Goal: Task Accomplishment & Management: Manage account settings

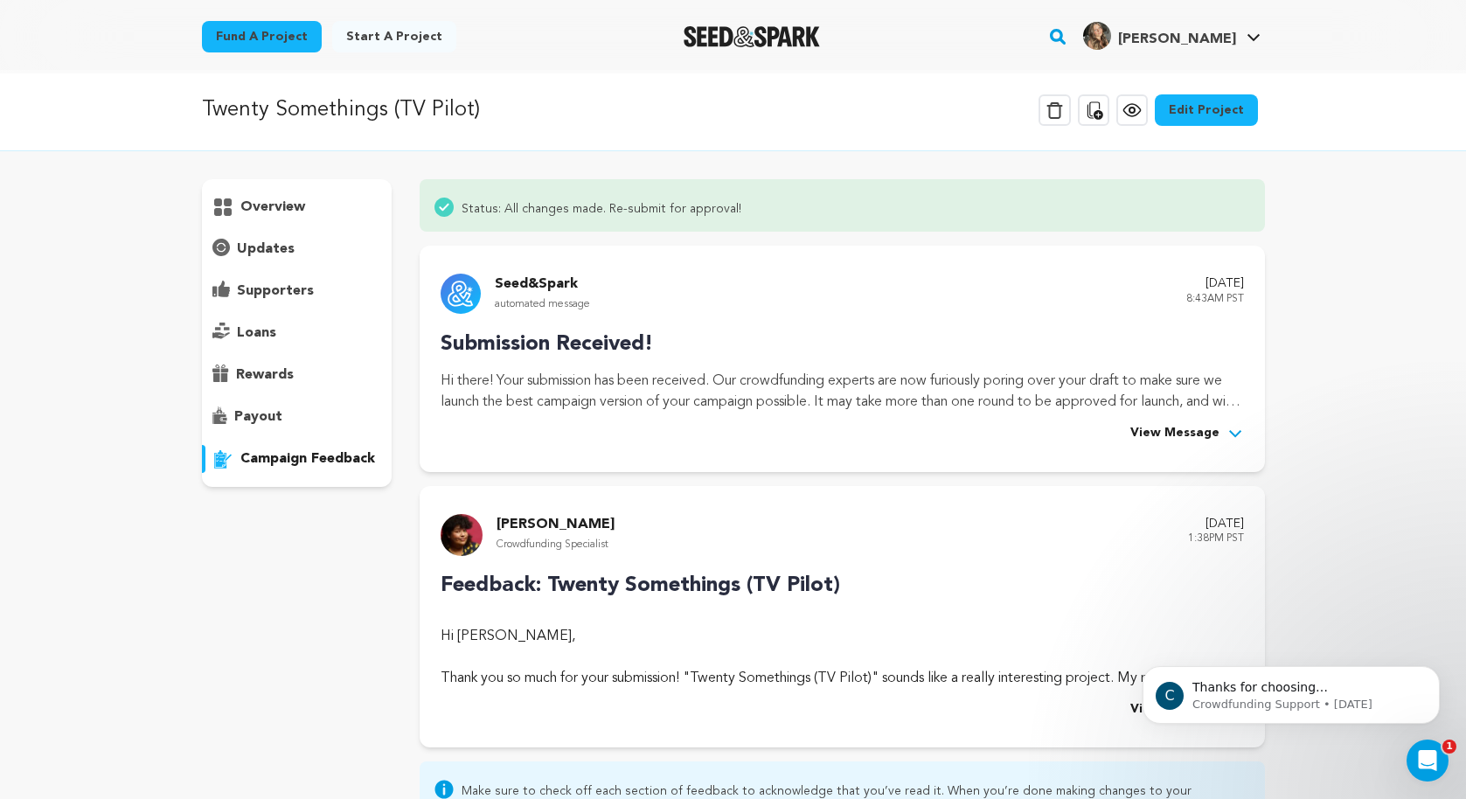
scroll to position [3, 0]
click at [1224, 108] on link "Edit Project" at bounding box center [1206, 109] width 103 height 31
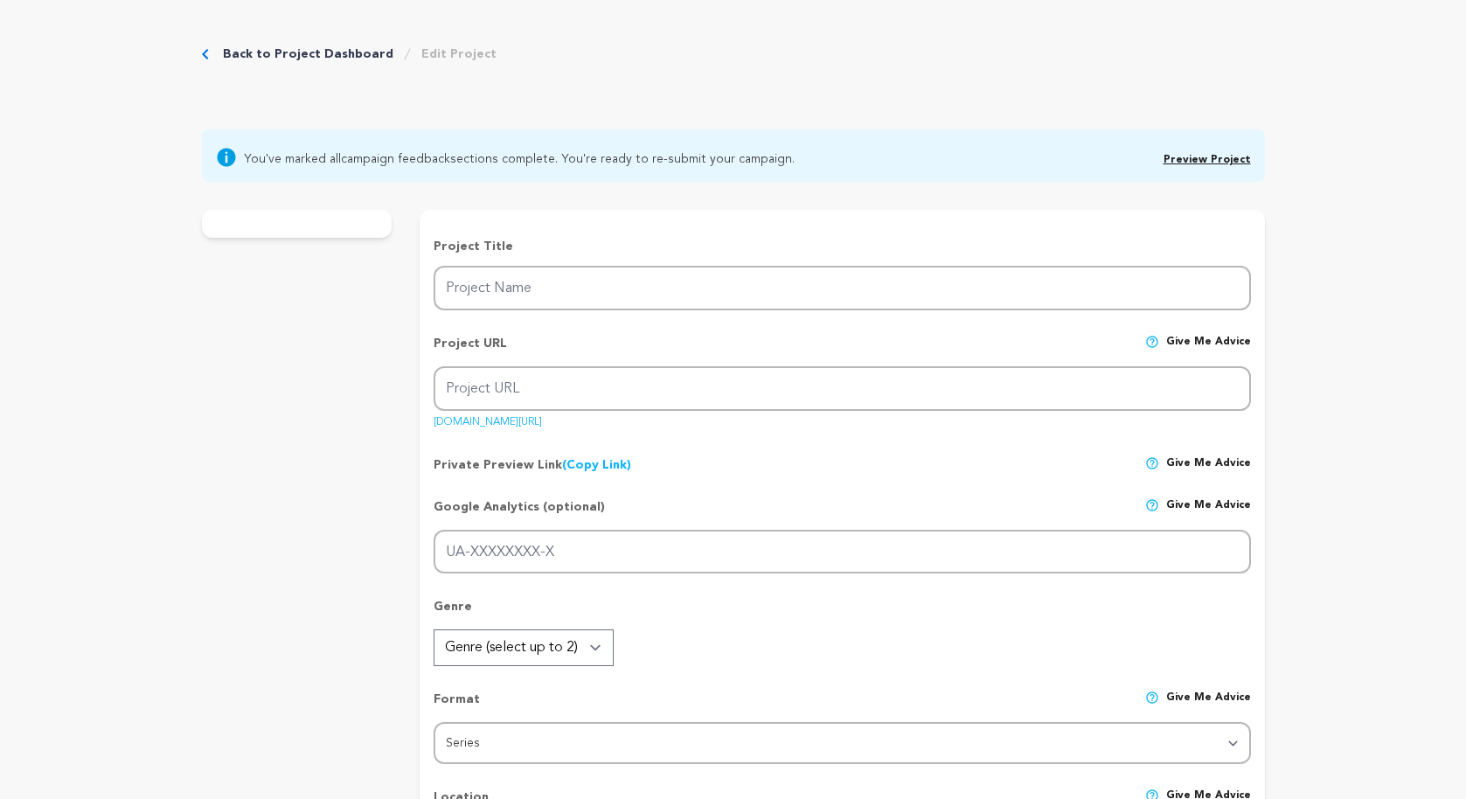
type input "Twenty Somethings (TV Pilot)"
type input "twenty-somethings-tv-pilot"
type input "A Gen Z comedy series set in [GEOGRAPHIC_DATA], following 4 single roommates na…"
type textarea "It's no secret that Gen-Z viewership on "normal" TV is down due to social media…"
type textarea "Following our leading lady, Brie, a micro-influencer, and her three roommates- …"
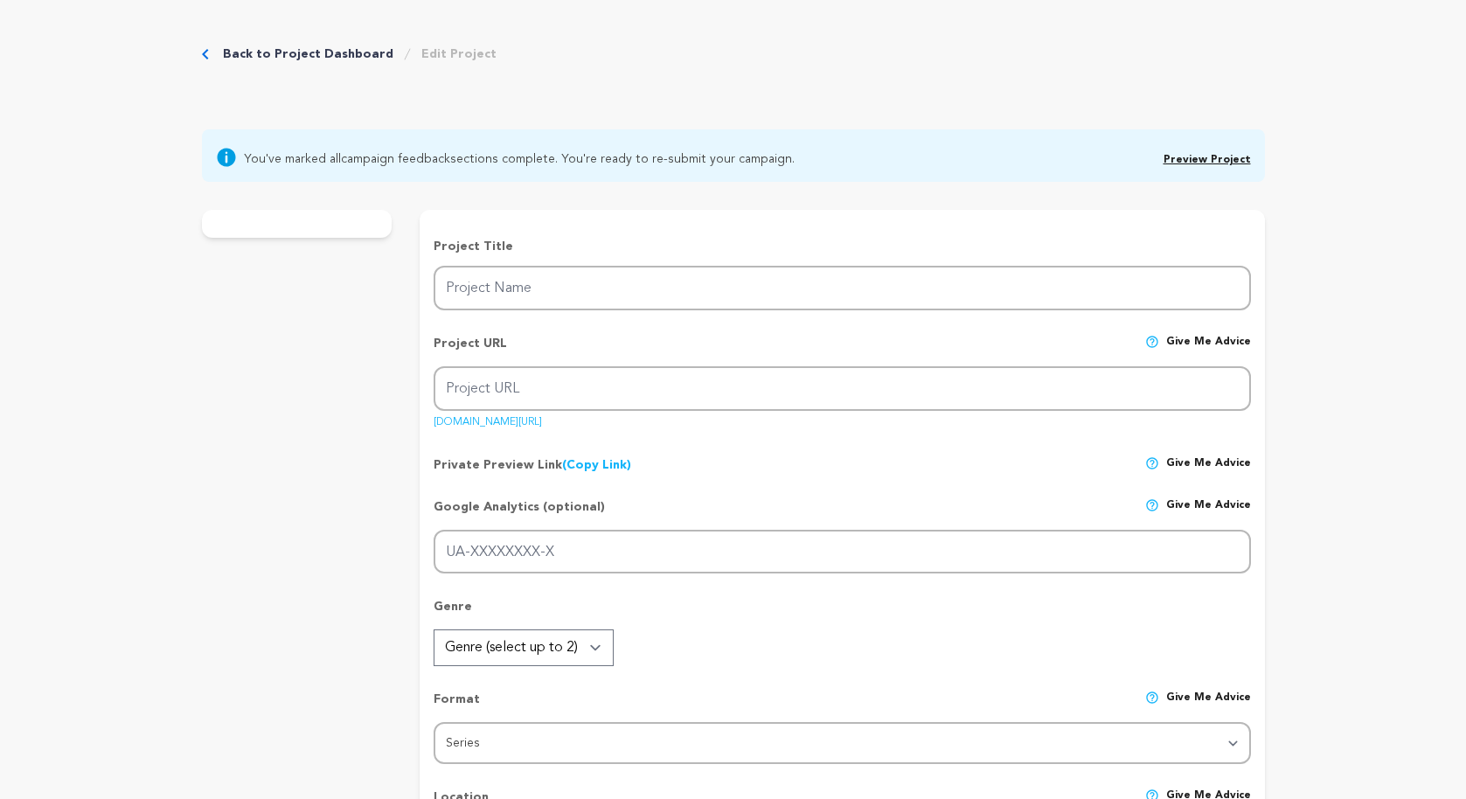
radio input "true"
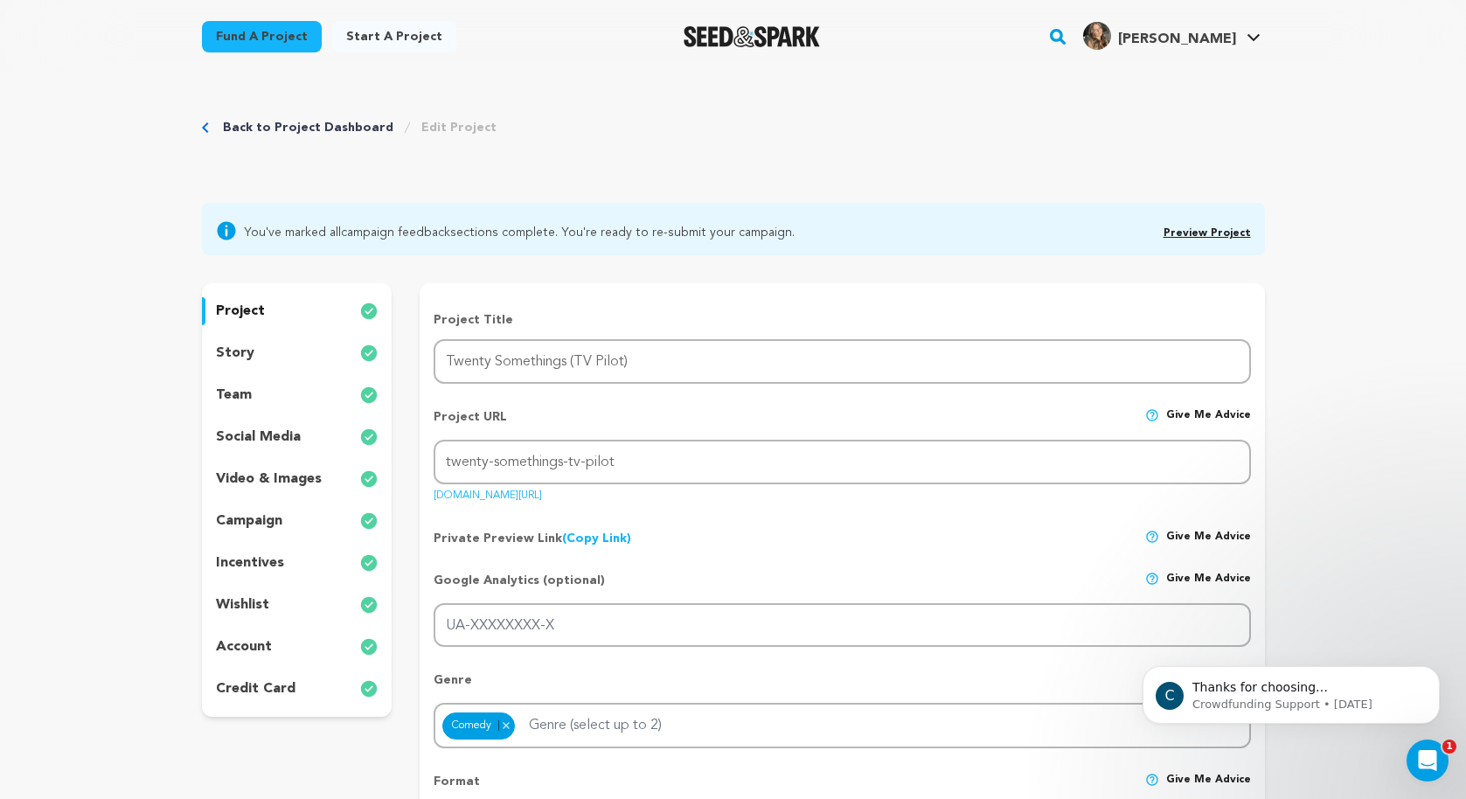
click at [242, 344] on p "story" at bounding box center [235, 353] width 38 height 21
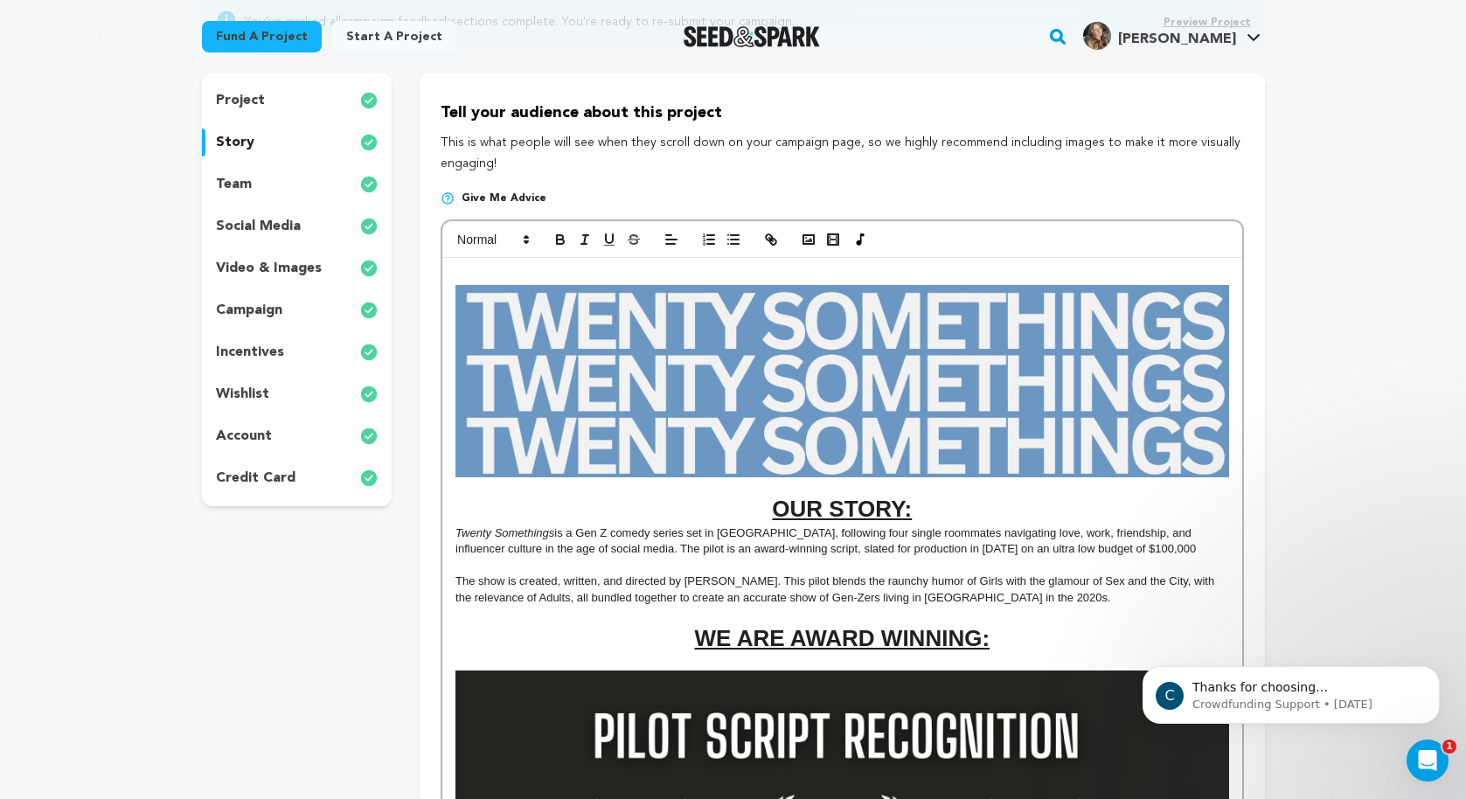
scroll to position [224, 0]
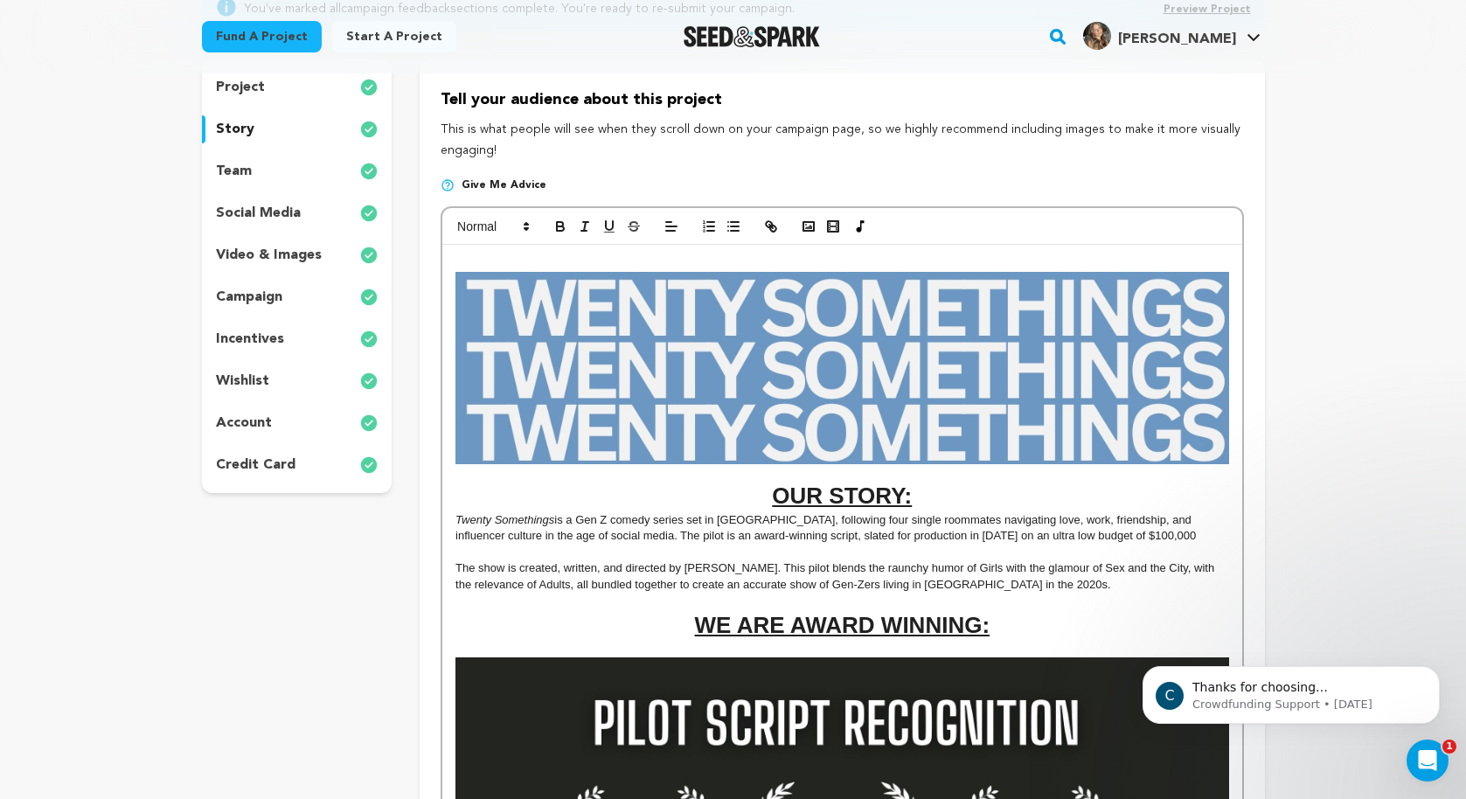
click at [771, 493] on h1 "OUR STORY:" at bounding box center [842, 496] width 773 height 32
click at [761, 504] on h1 "OUR STORY:" at bounding box center [842, 496] width 773 height 32
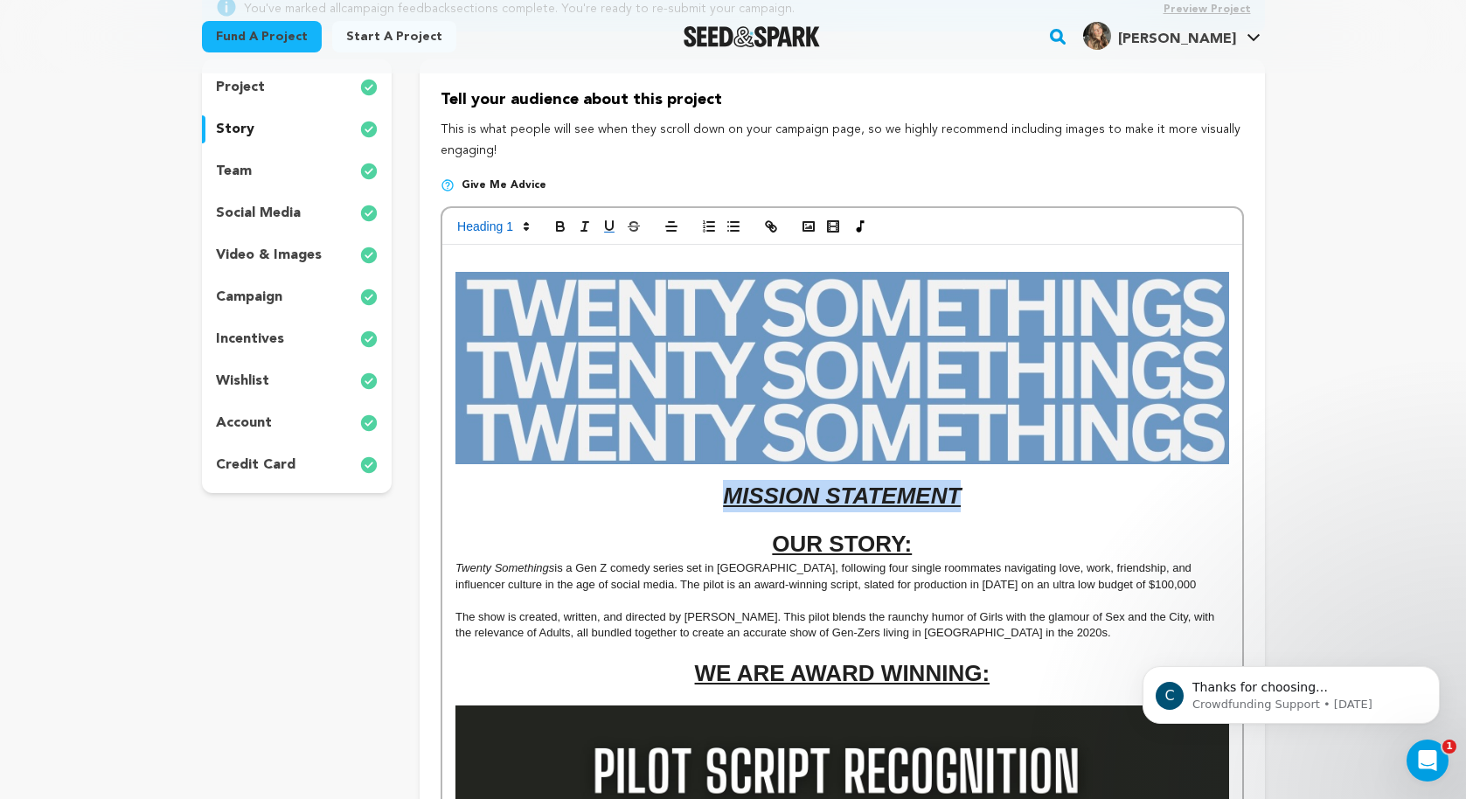
drag, startPoint x: 977, startPoint y: 500, endPoint x: 713, endPoint y: 487, distance: 264.4
click at [712, 487] on h1 "MISSION STATEMENT" at bounding box center [842, 496] width 773 height 32
click at [924, 542] on h1 "OUR STORY:" at bounding box center [842, 544] width 773 height 32
click at [1007, 492] on h1 "MISSION STATEMENT" at bounding box center [842, 496] width 773 height 32
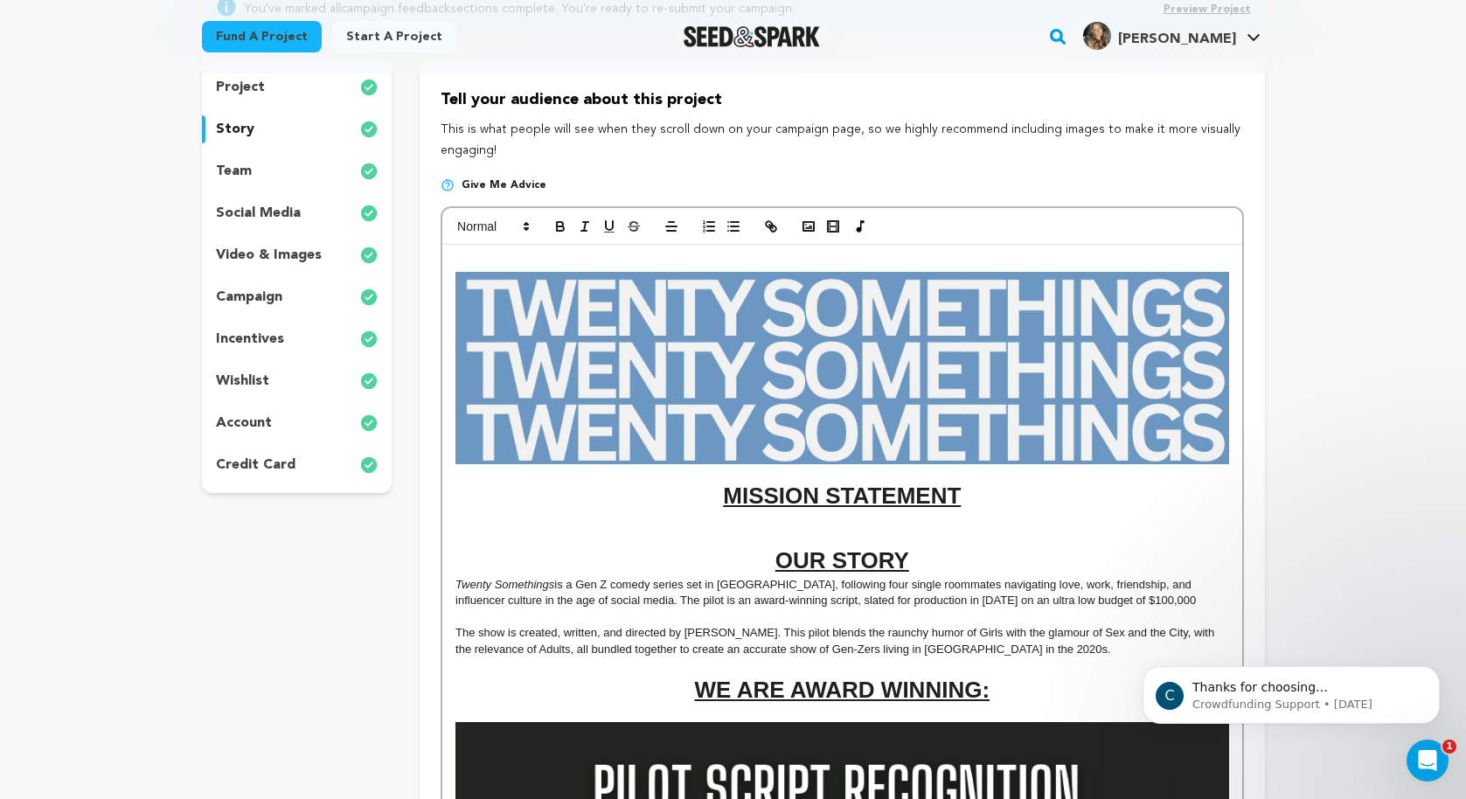
scroll to position [0, 0]
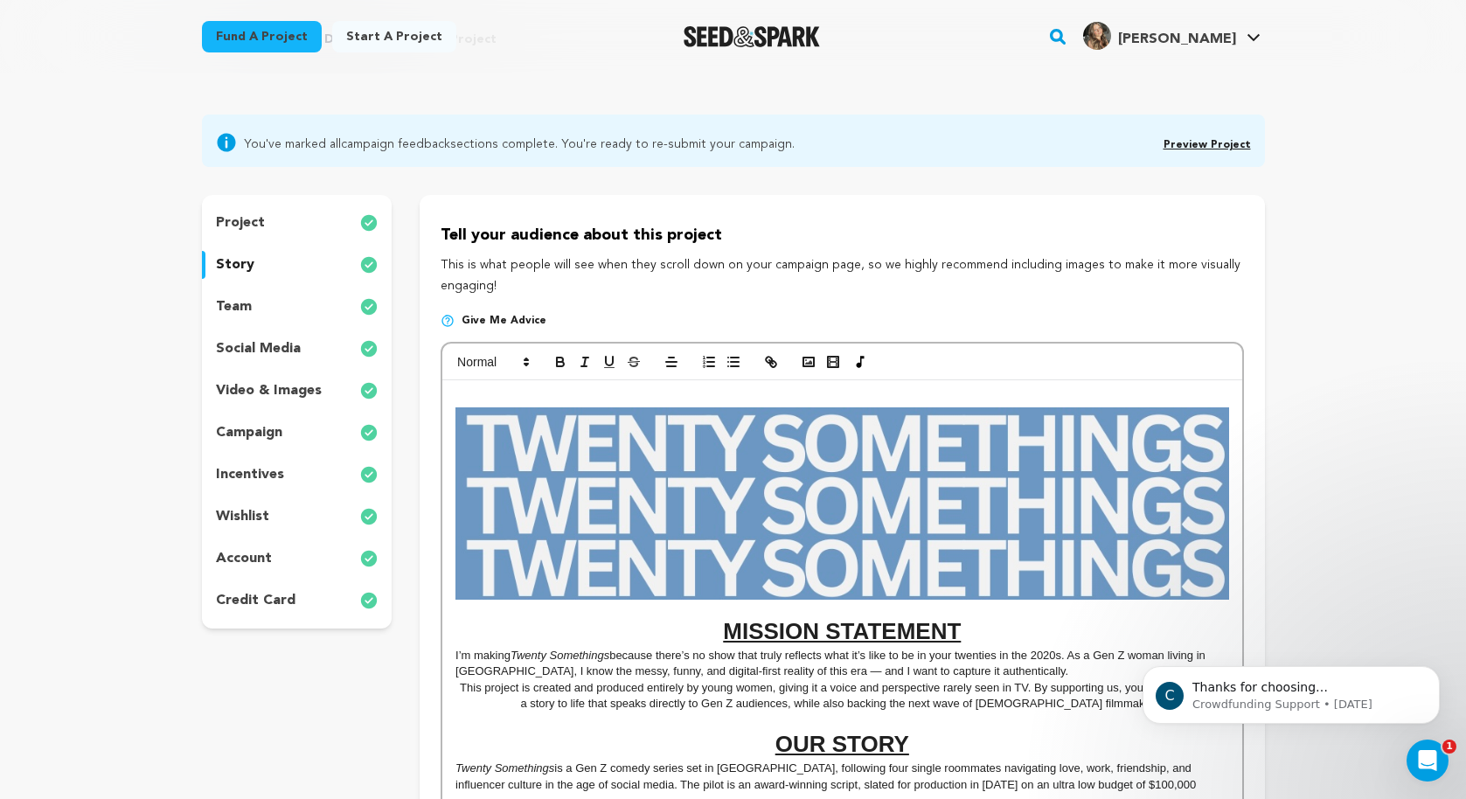
click at [469, 657] on p "I’m making Twenty Somethings because there’s no show that truly reflects what i…" at bounding box center [842, 664] width 773 height 32
drag, startPoint x: 1075, startPoint y: 658, endPoint x: 995, endPoint y: 659, distance: 80.4
click at [994, 659] on p "I’m making Twenty Somethings because there’s no show that truly reflects what i…" at bounding box center [842, 664] width 773 height 32
click at [1055, 653] on p "I’m making Twenty Somethings because there’s no show that truly reflects what i…" at bounding box center [842, 664] width 773 height 32
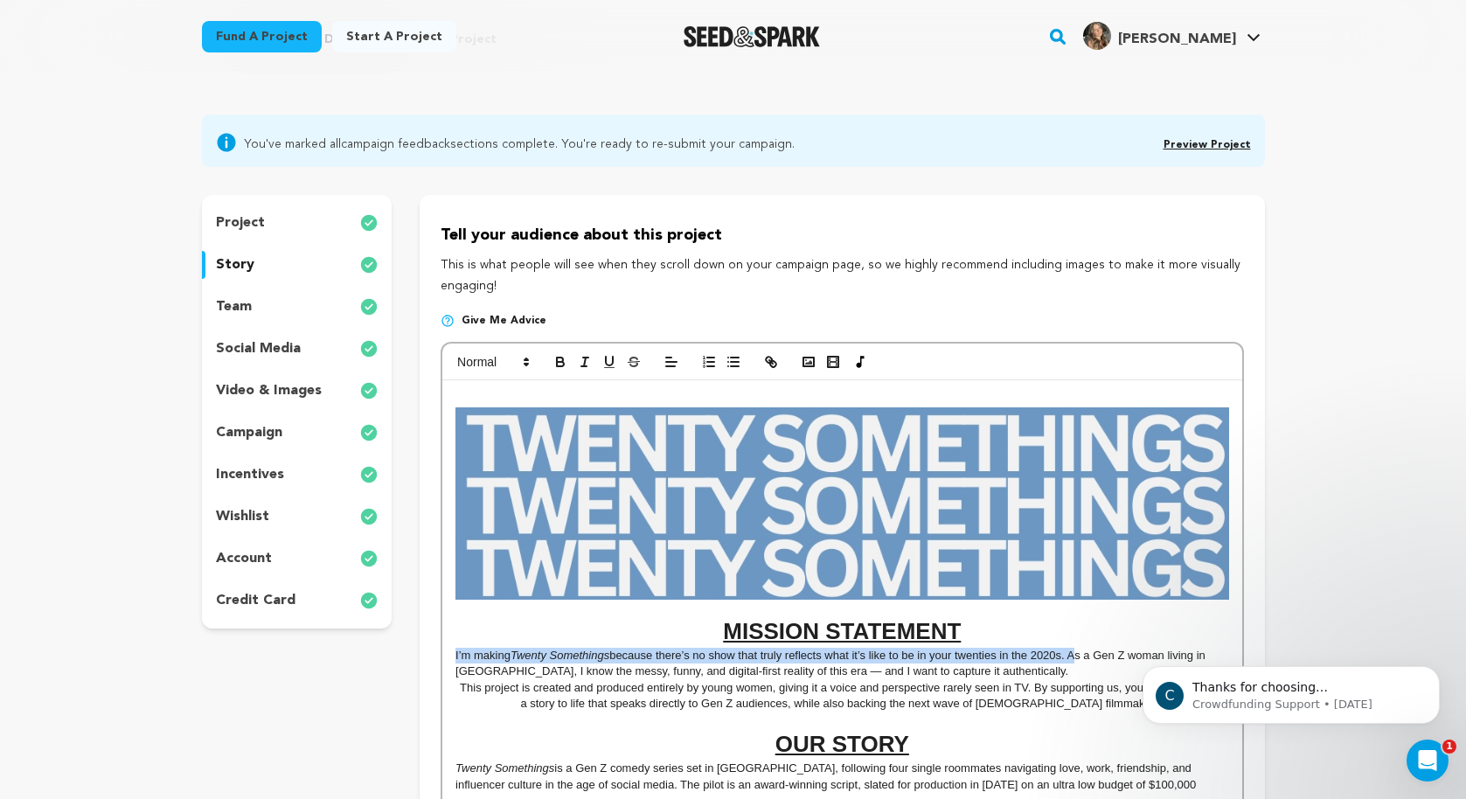
drag, startPoint x: 1074, startPoint y: 655, endPoint x: 456, endPoint y: 655, distance: 618.2
click at [456, 655] on p "I’m making Twenty Somethings because there’s no show that truly reflects what i…" at bounding box center [842, 664] width 773 height 32
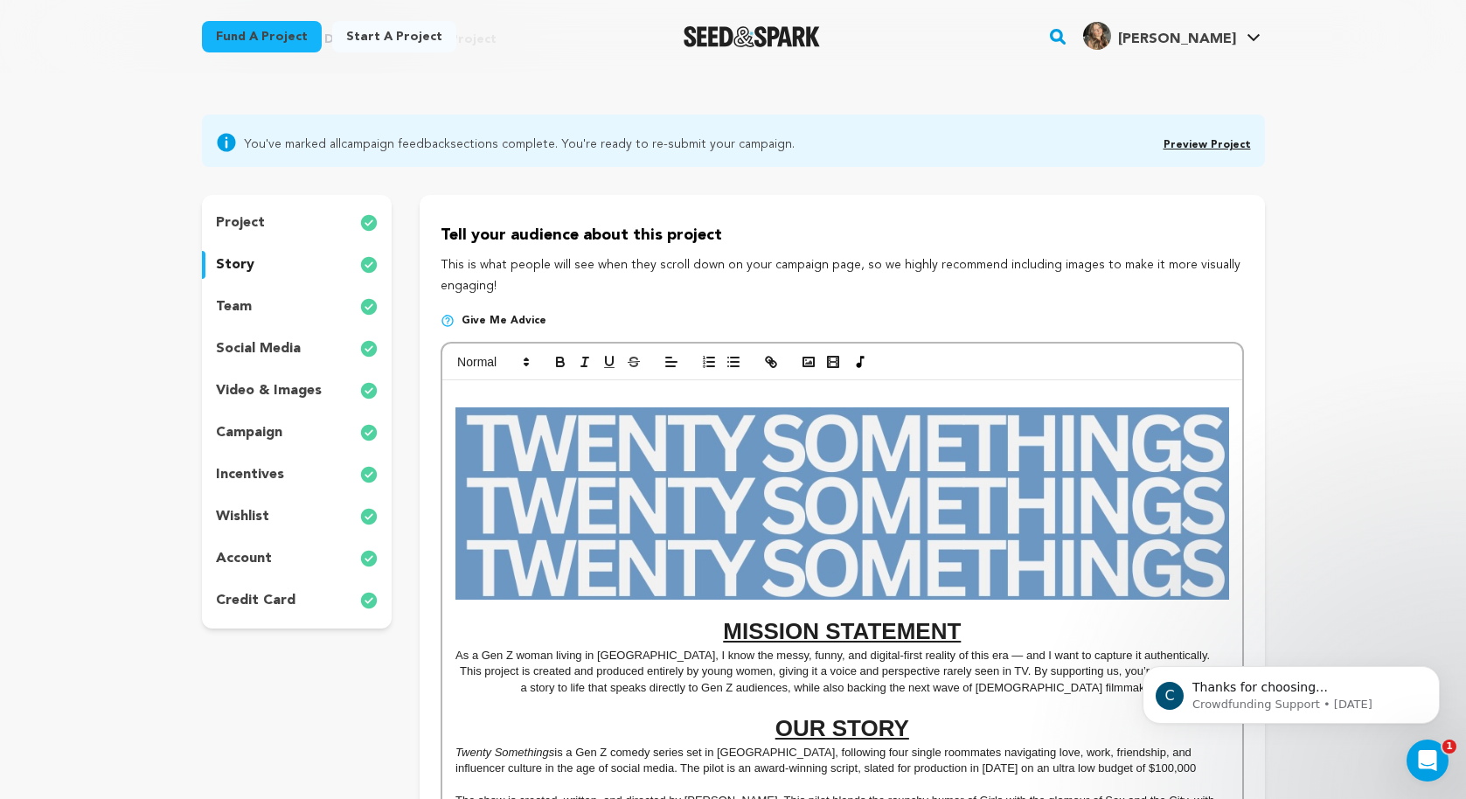
click at [546, 657] on p "As a Gen Z woman living in LA, I know the messy, funny, and digital-first reali…" at bounding box center [842, 656] width 773 height 16
click at [627, 658] on p "As a Gen Z womEn living in LA, I know the messy, funny, and digital-first reali…" at bounding box center [842, 656] width 773 height 16
click at [547, 654] on p "As a Gen Z womEn living in LA, we know the messy, funny, and digital-first real…" at bounding box center [842, 656] width 773 height 16
click at [934, 660] on p "As a Gen Z women living in LA, we know the messy, funny, and digital-first real…" at bounding box center [842, 656] width 773 height 16
click at [951, 657] on p "As a Gen Z women living in LA, we know the messy, funny, and digital-first real…" at bounding box center [842, 656] width 773 height 16
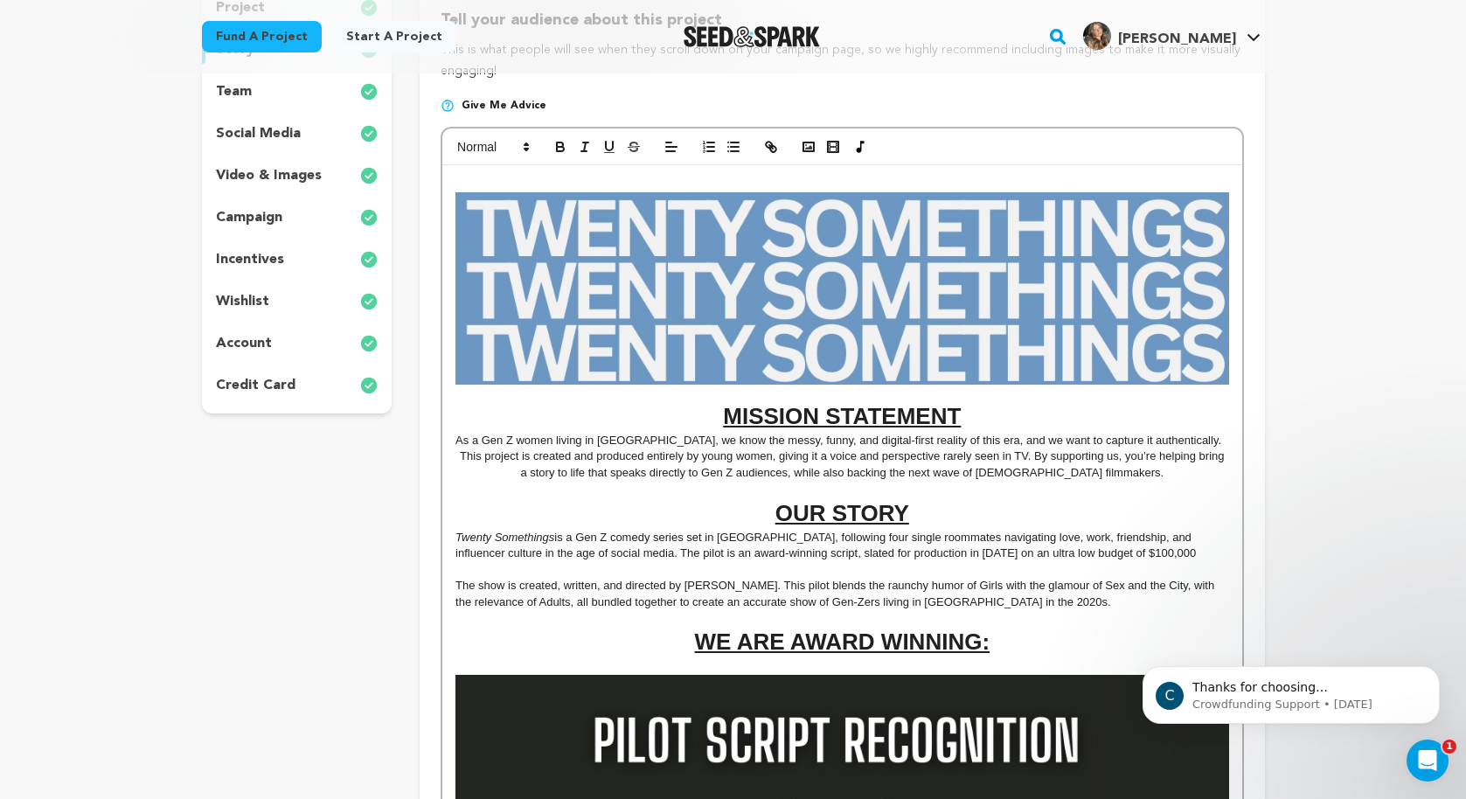
scroll to position [304, 0]
click at [1013, 640] on h1 "WE ARE AWARD-WINNING:" at bounding box center [842, 641] width 773 height 32
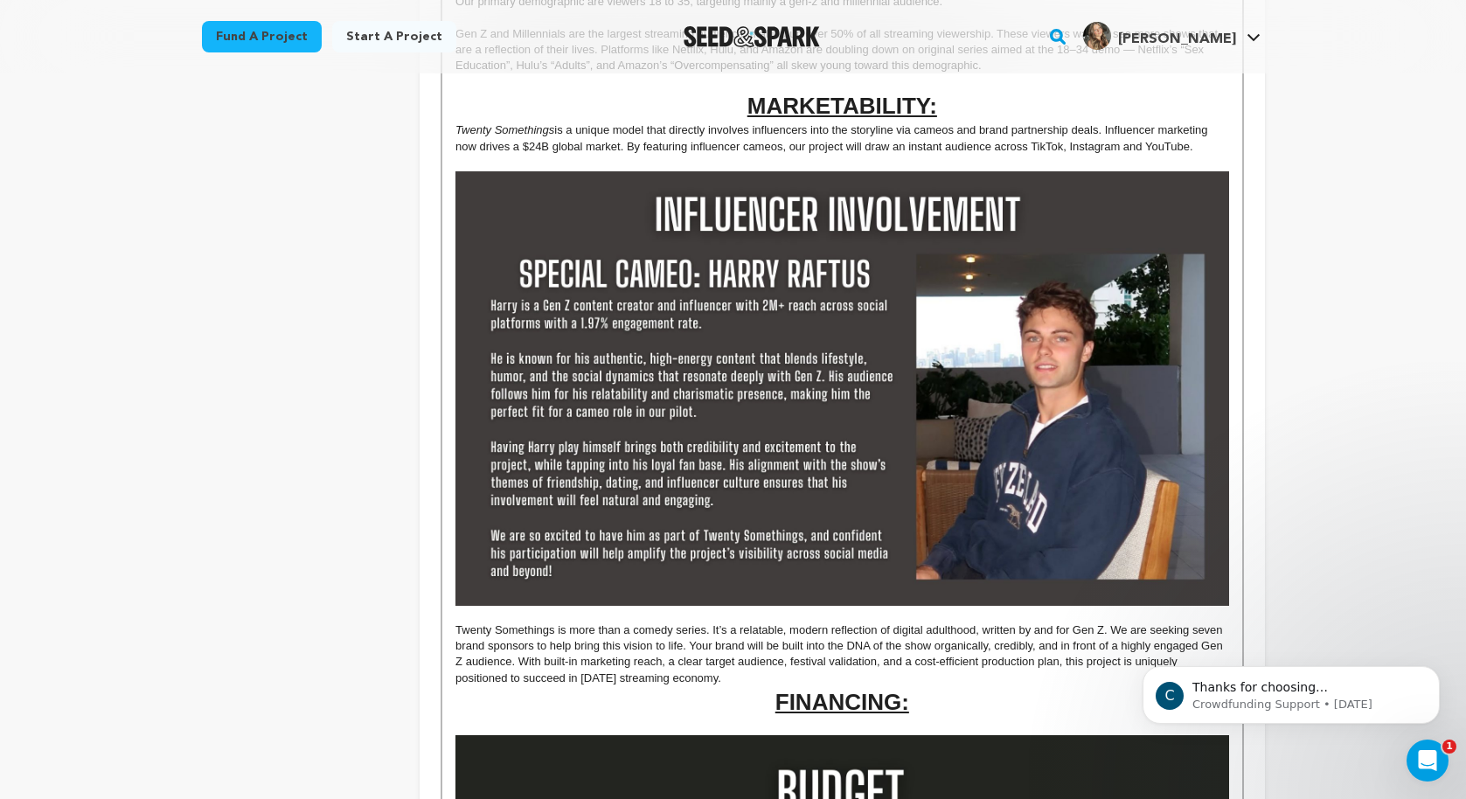
scroll to position [1469, 0]
click at [919, 276] on img at bounding box center [842, 387] width 773 height 435
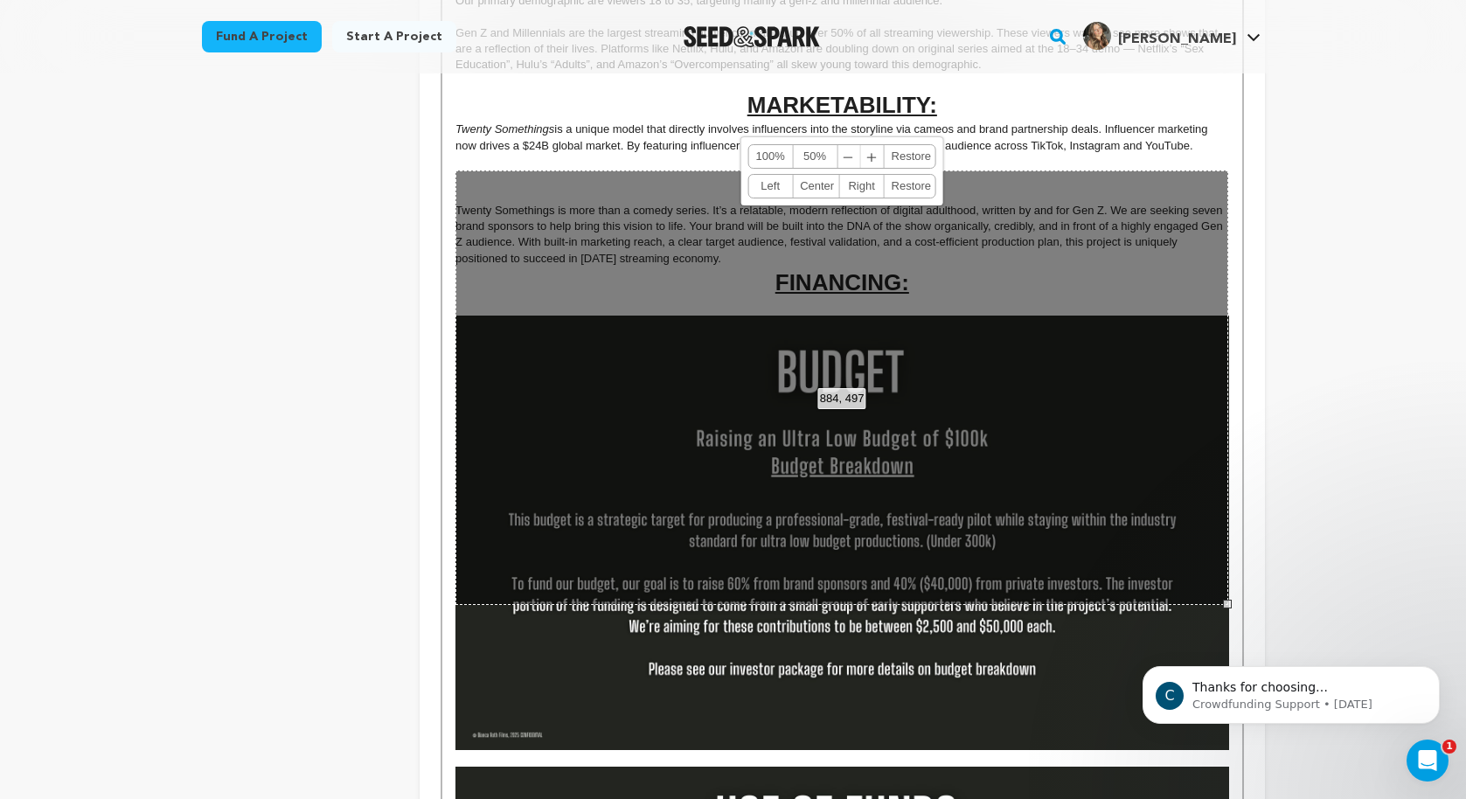
click at [1075, 170] on div "MISSION STATEMENT As a Gen Z women living in LA, we know the messy, funny, and …" at bounding box center [841, 122] width 799 height 2244
click at [1193, 130] on p "Twenty Somethings is a unique model that directly involves influencers into the…" at bounding box center [842, 138] width 773 height 32
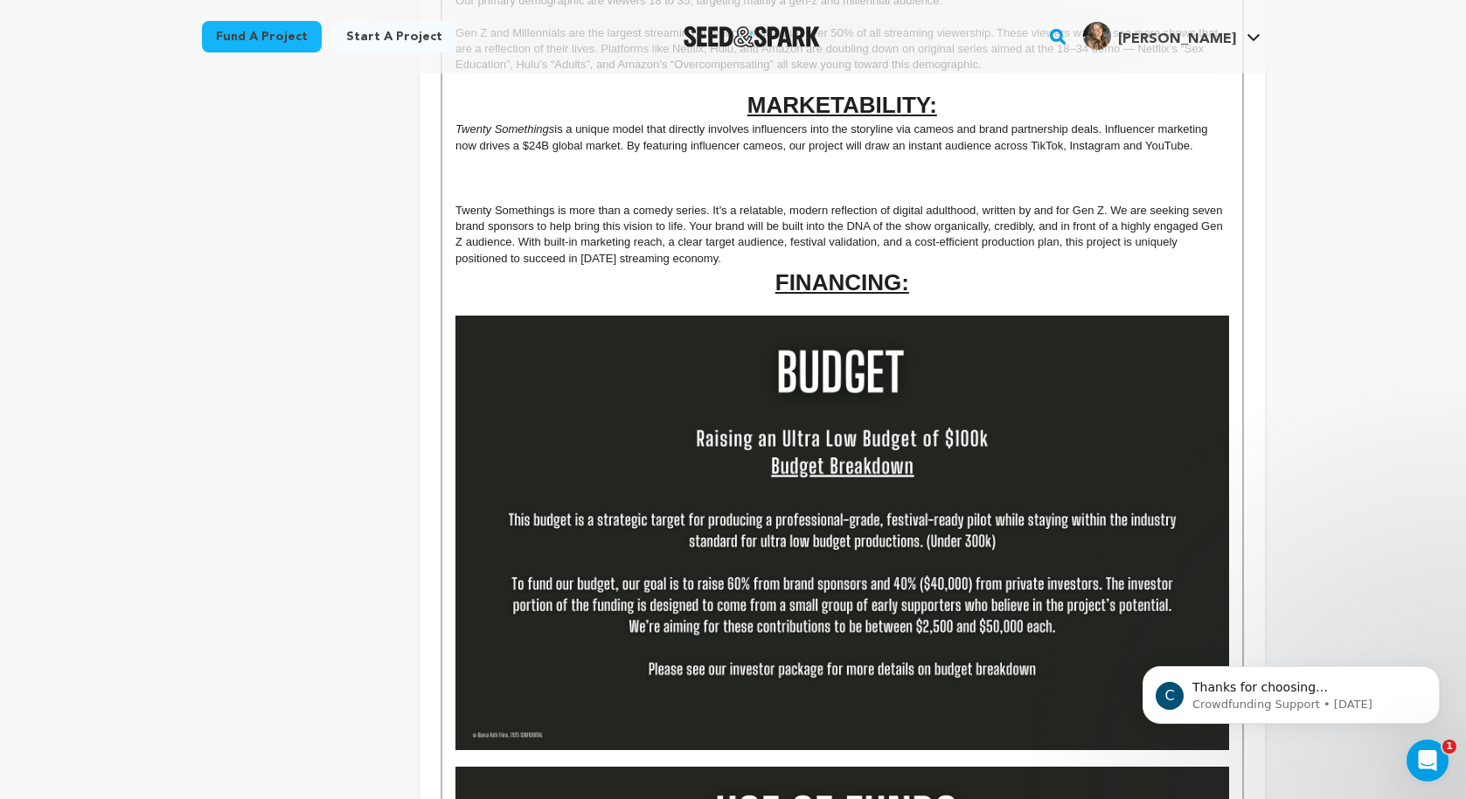
click at [1059, 178] on p at bounding box center [842, 178] width 773 height 16
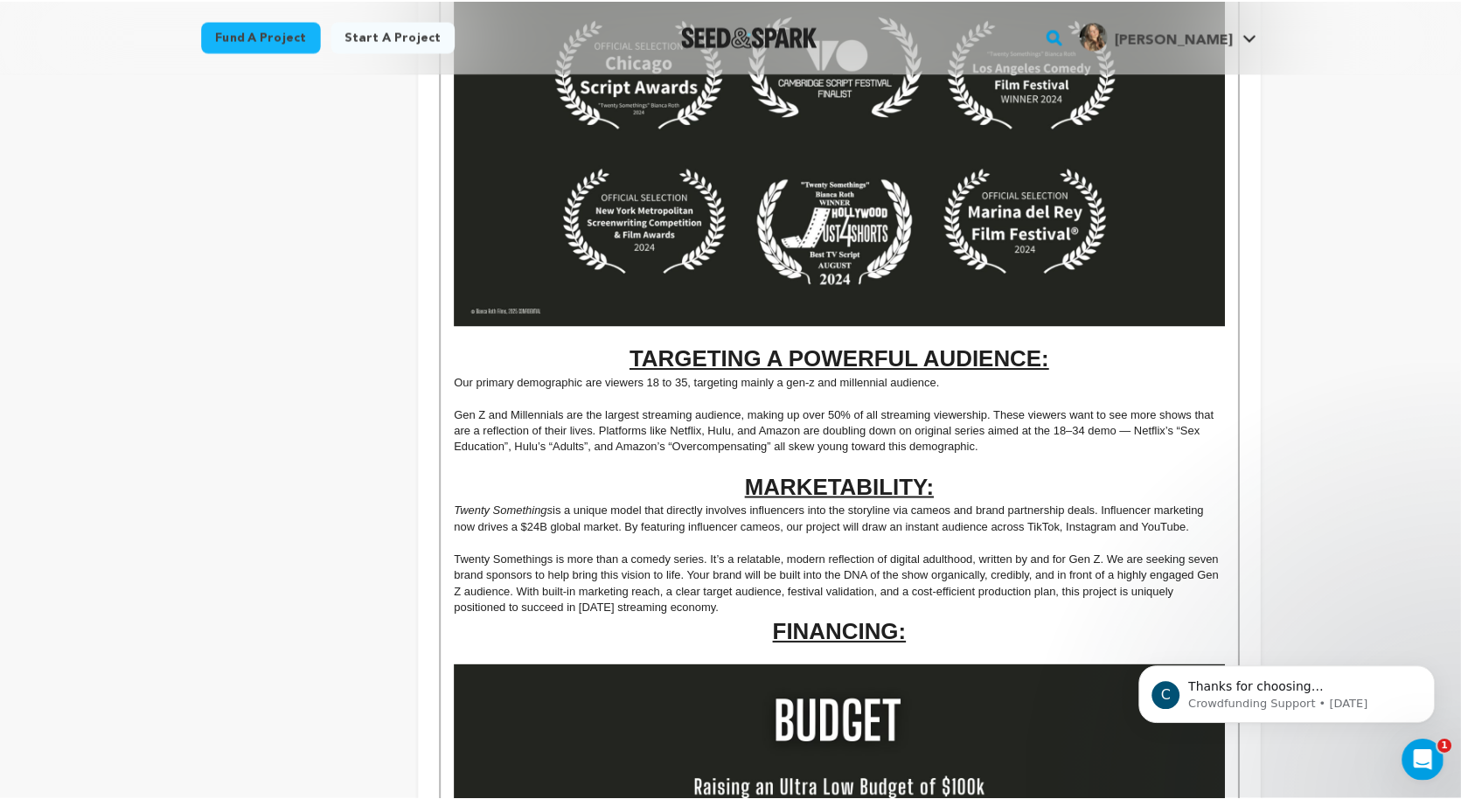
scroll to position [1089, 0]
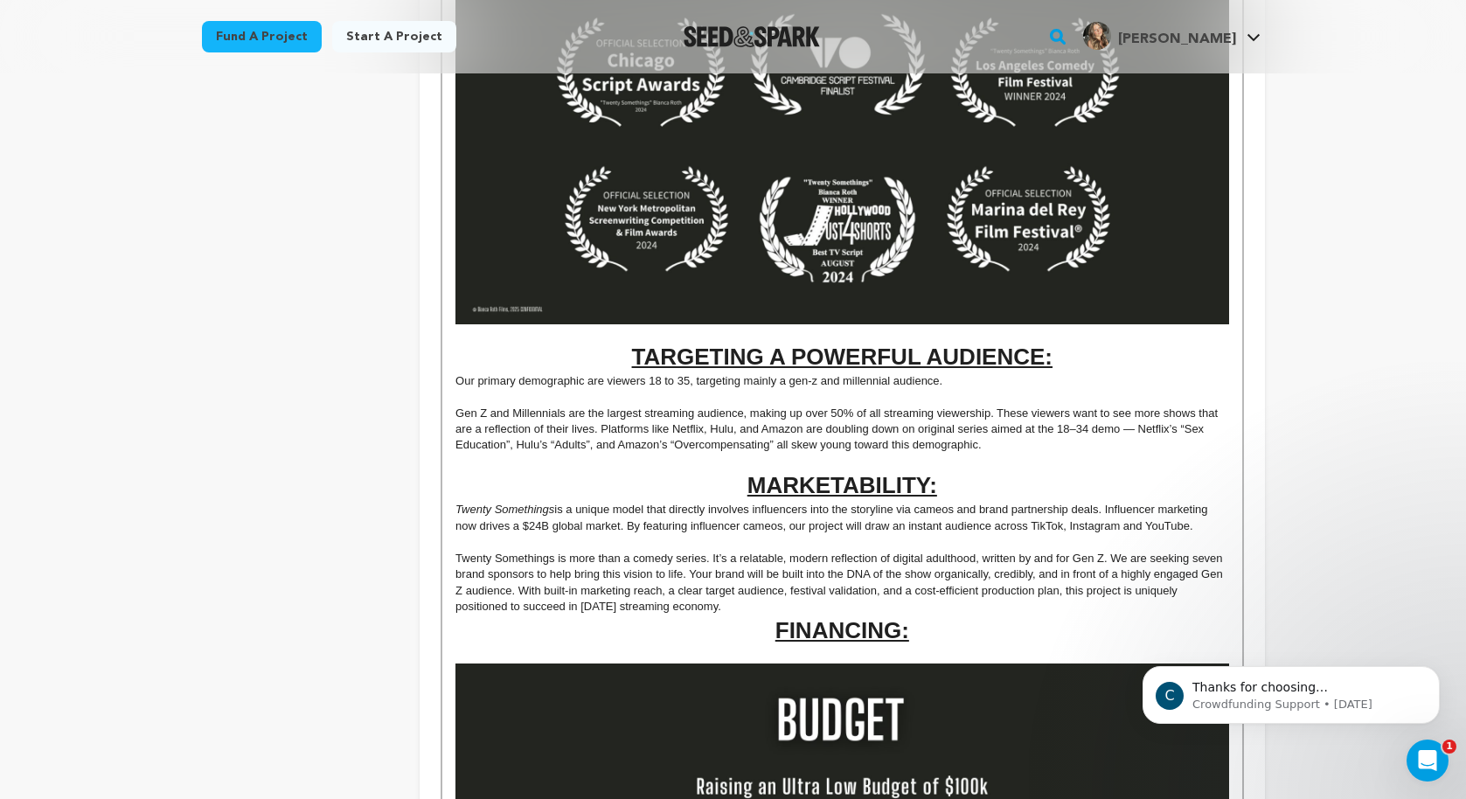
click at [605, 353] on h1 "TARGETING A POWERFUL AUDIENCE:" at bounding box center [842, 357] width 773 height 32
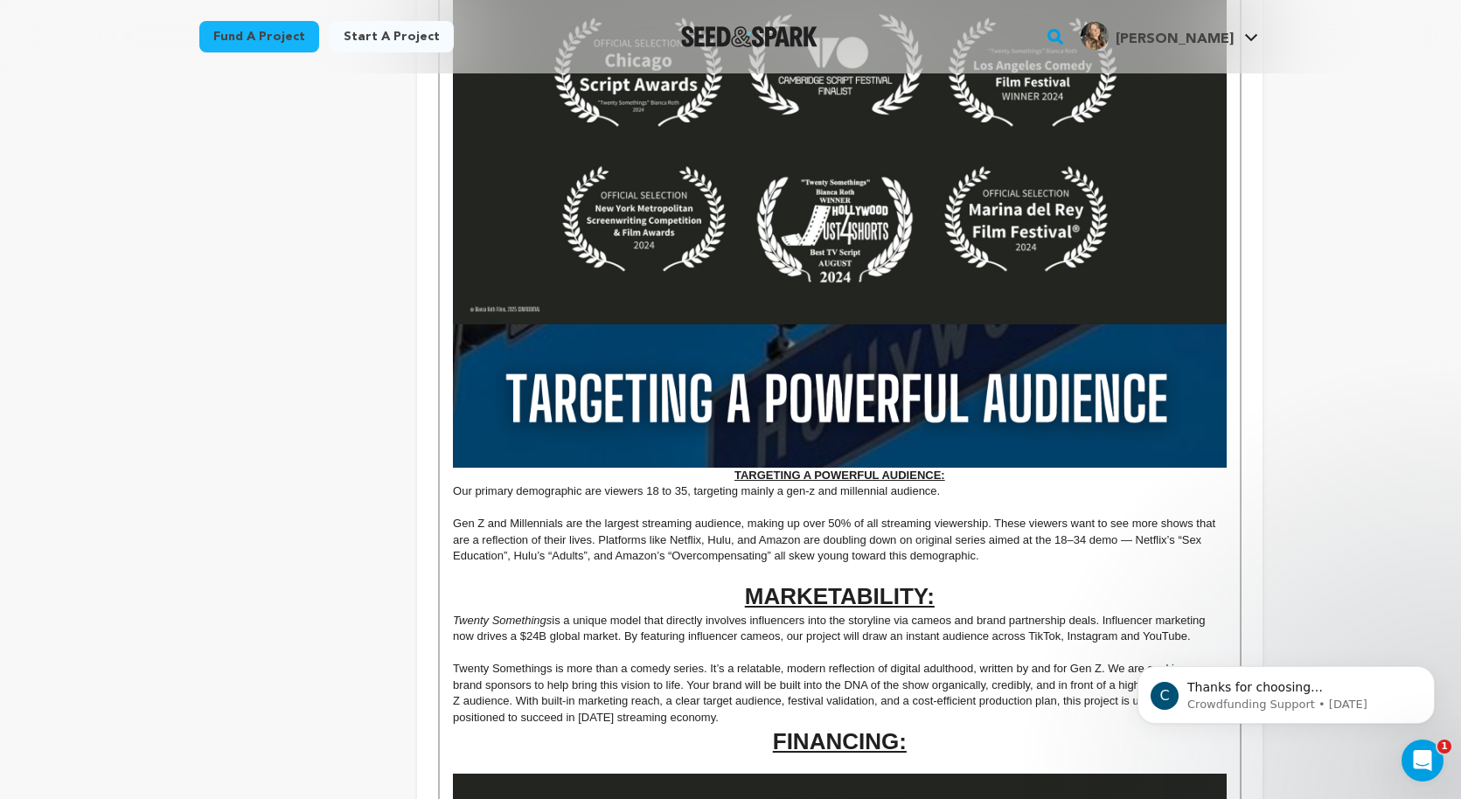
click at [1228, 289] on div "MISSION STATEMENT As a Gen Z women living in LA, we know the messy, funny, and …" at bounding box center [839, 541] width 799 height 2322
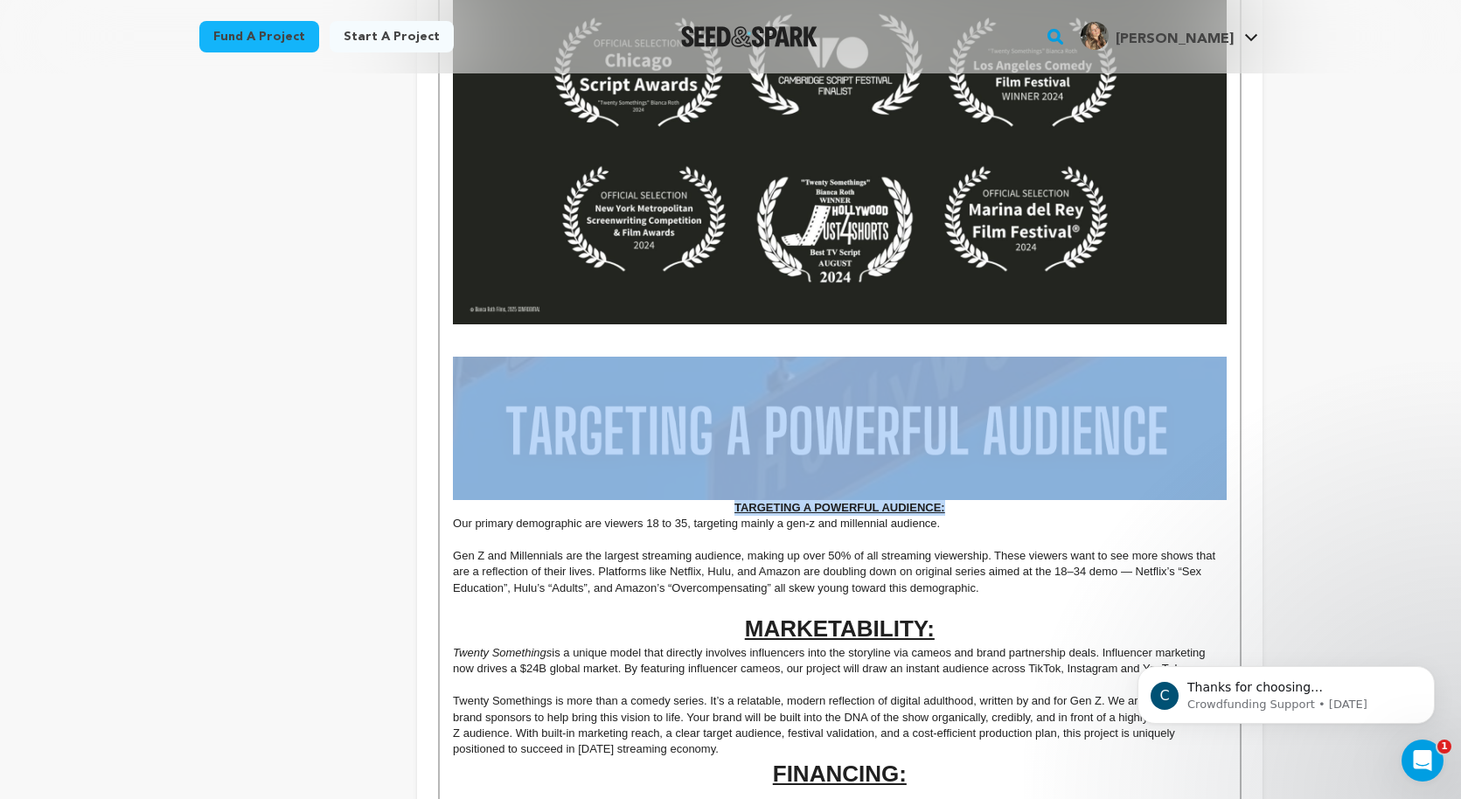
drag, startPoint x: 957, startPoint y: 508, endPoint x: 731, endPoint y: 500, distance: 226.6
click at [730, 500] on p "TARGETING A POWERFUL AUDIENCE:" at bounding box center [839, 436] width 773 height 159
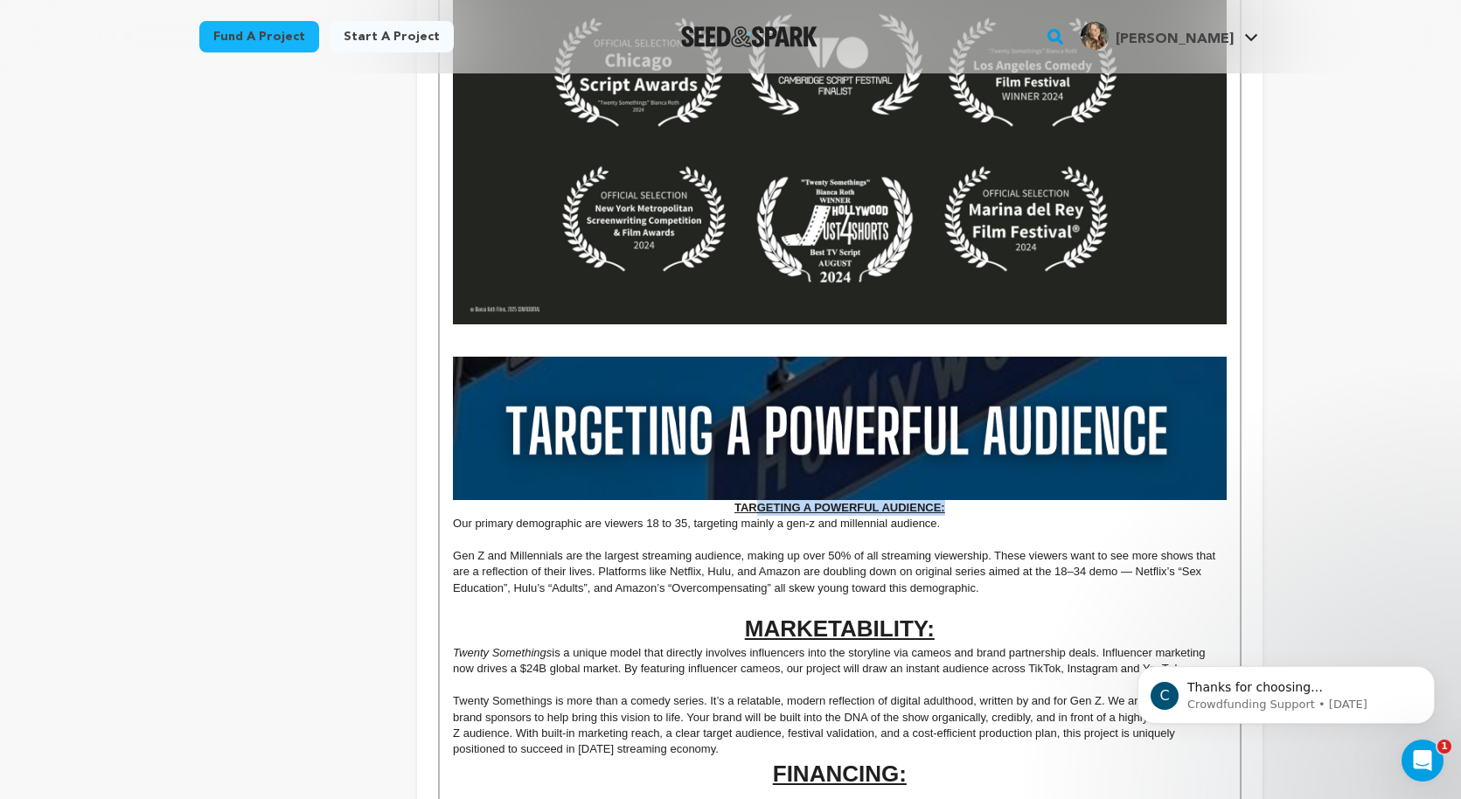
drag, startPoint x: 946, startPoint y: 504, endPoint x: 761, endPoint y: 501, distance: 185.4
click at [761, 501] on p "TARGETING A POWERFUL AUDIENCE:" at bounding box center [839, 436] width 773 height 159
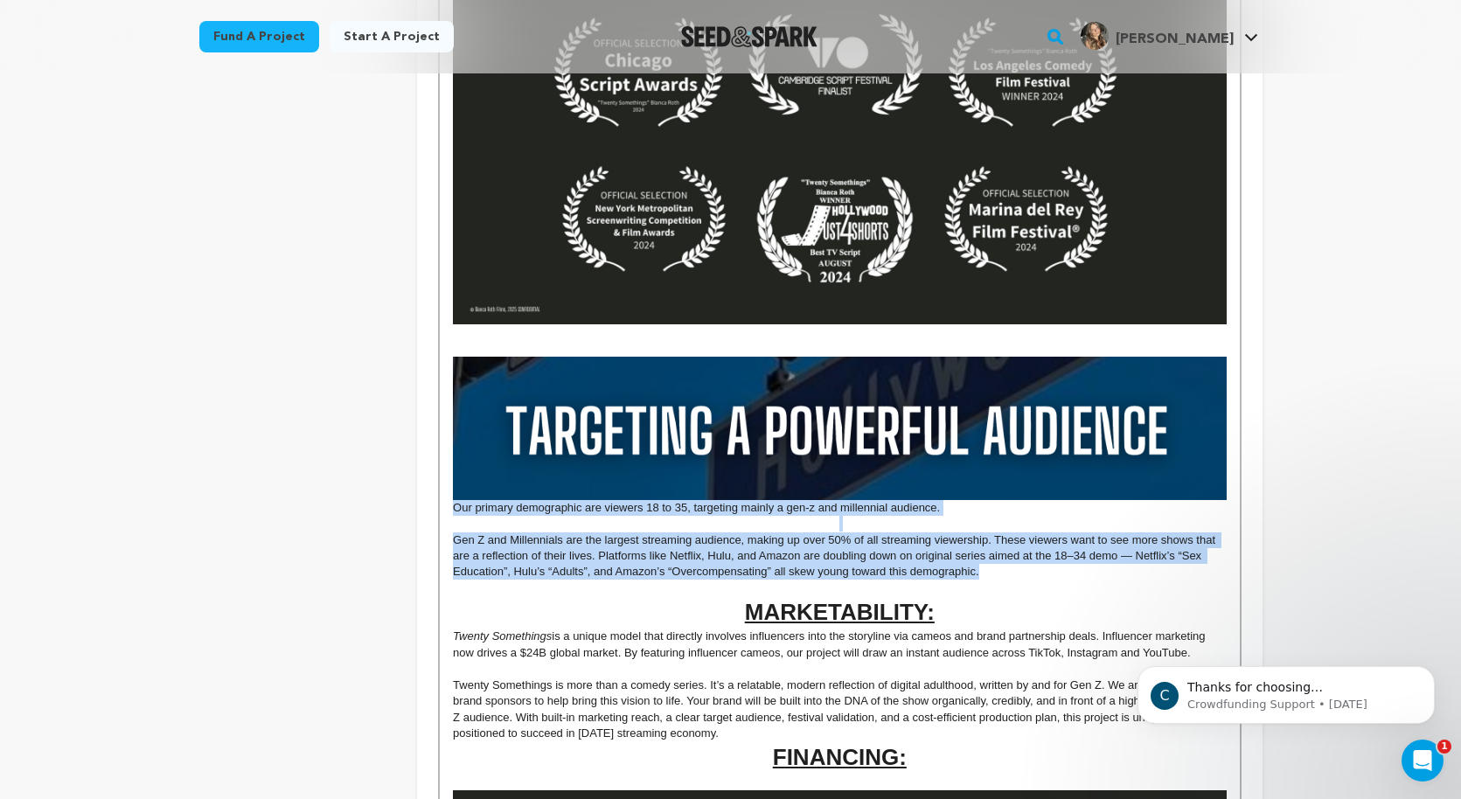
drag, startPoint x: 991, startPoint y: 577, endPoint x: 441, endPoint y: 509, distance: 554.2
click at [441, 509] on div "MISSION STATEMENT As a Gen Z women living in LA, we know the messy, funny, and …" at bounding box center [839, 549] width 799 height 2339
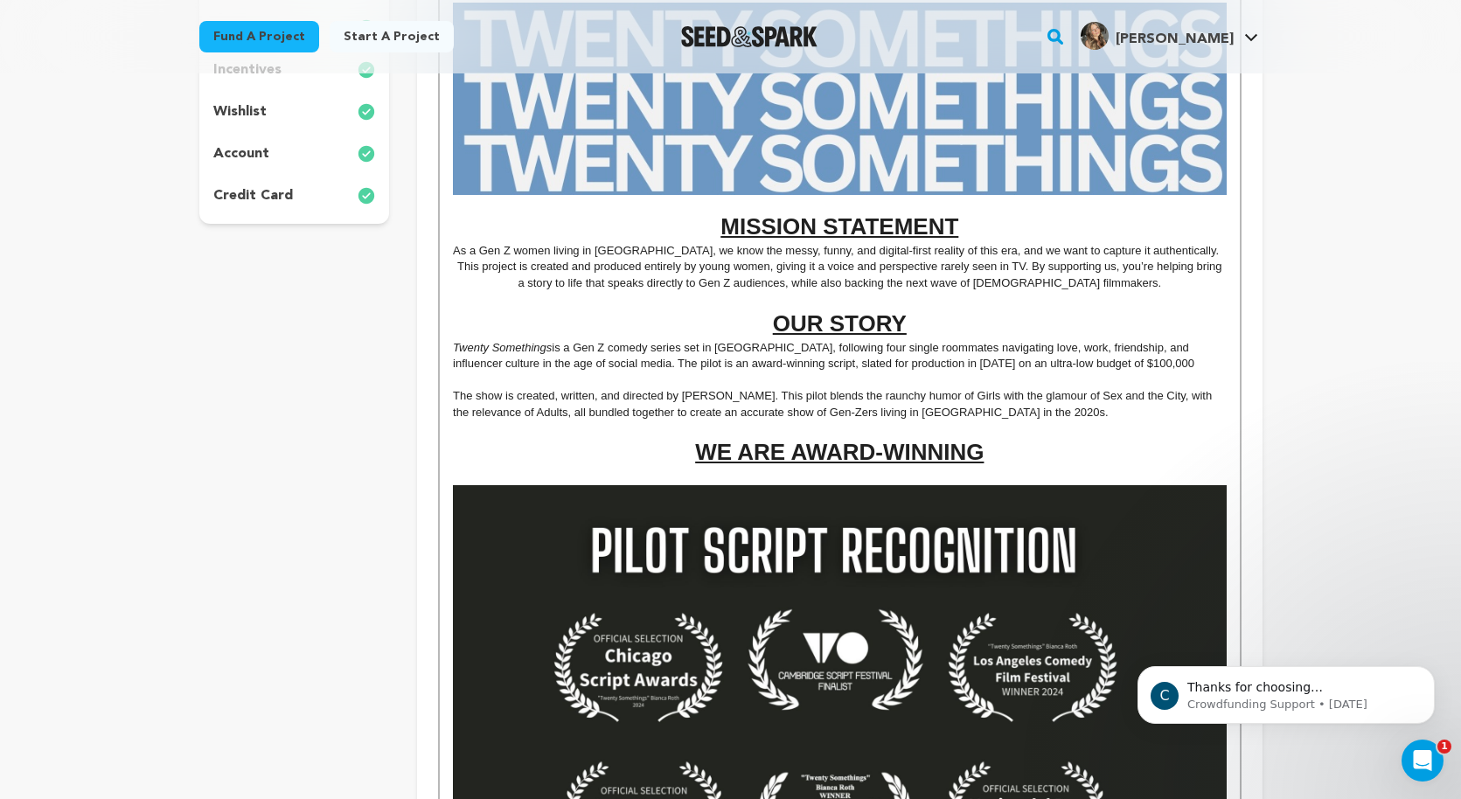
scroll to position [0, 0]
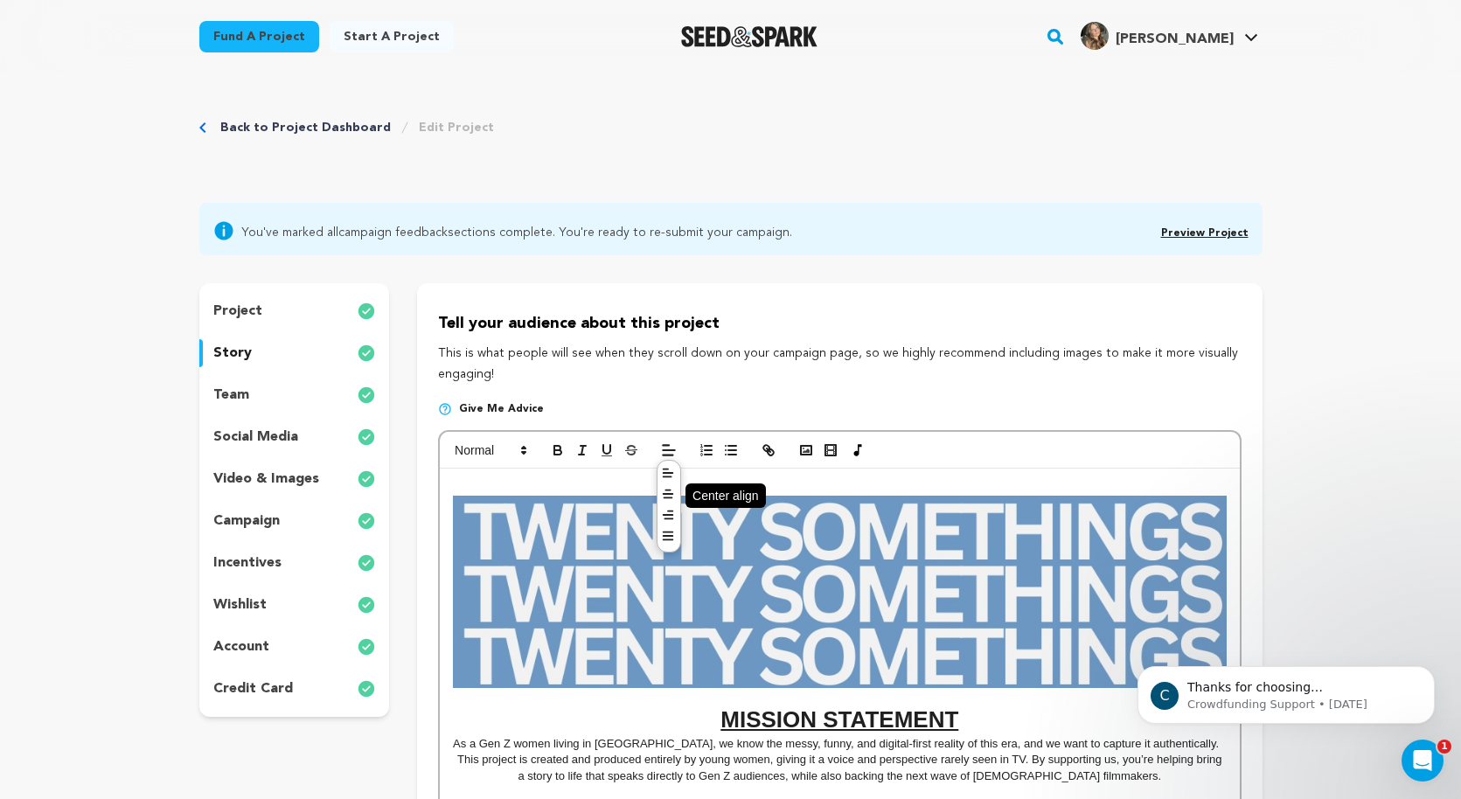
click at [670, 492] on icon at bounding box center [668, 494] width 14 height 14
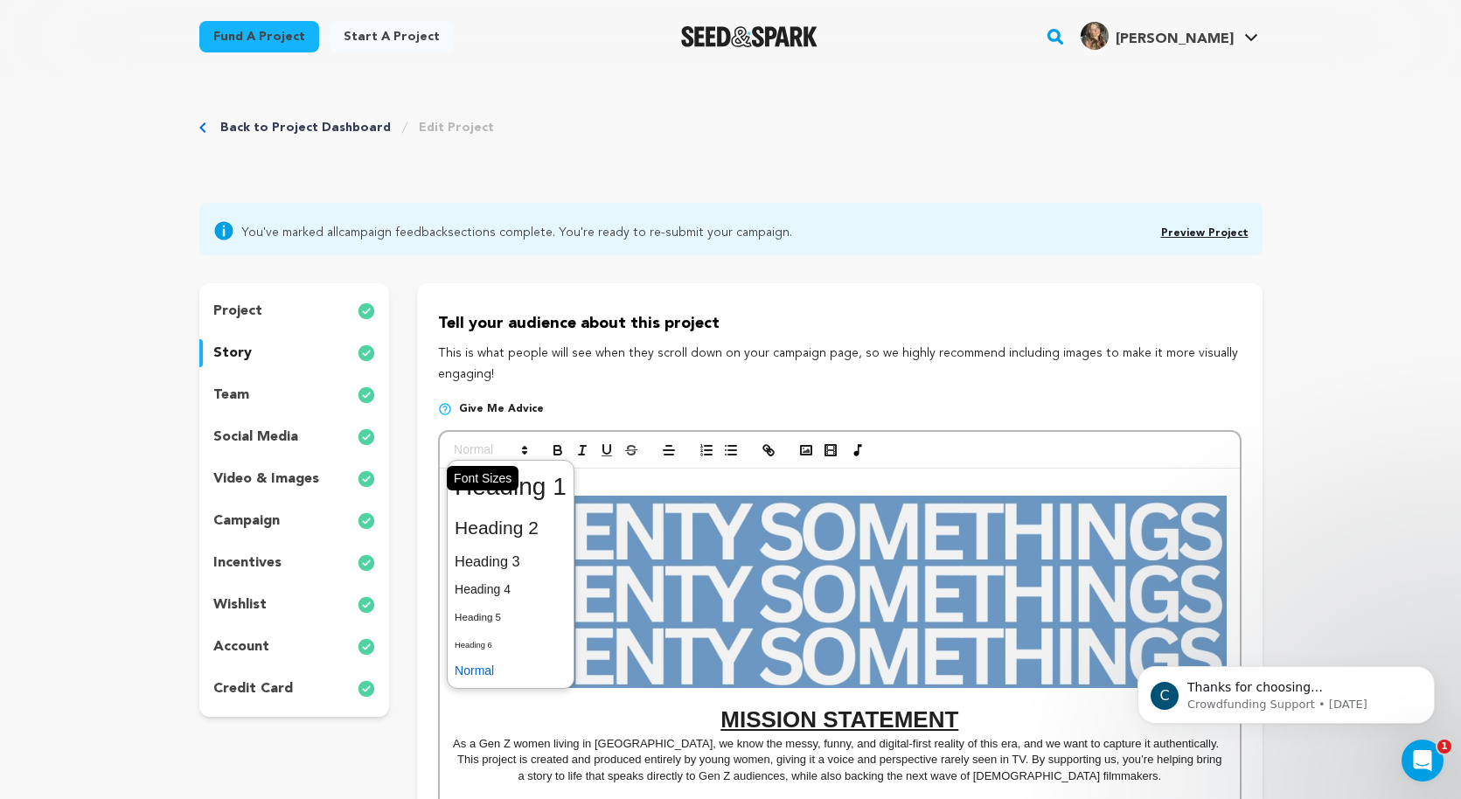
click at [525, 446] on icon at bounding box center [525, 450] width 16 height 16
click at [496, 666] on span at bounding box center [511, 671] width 112 height 27
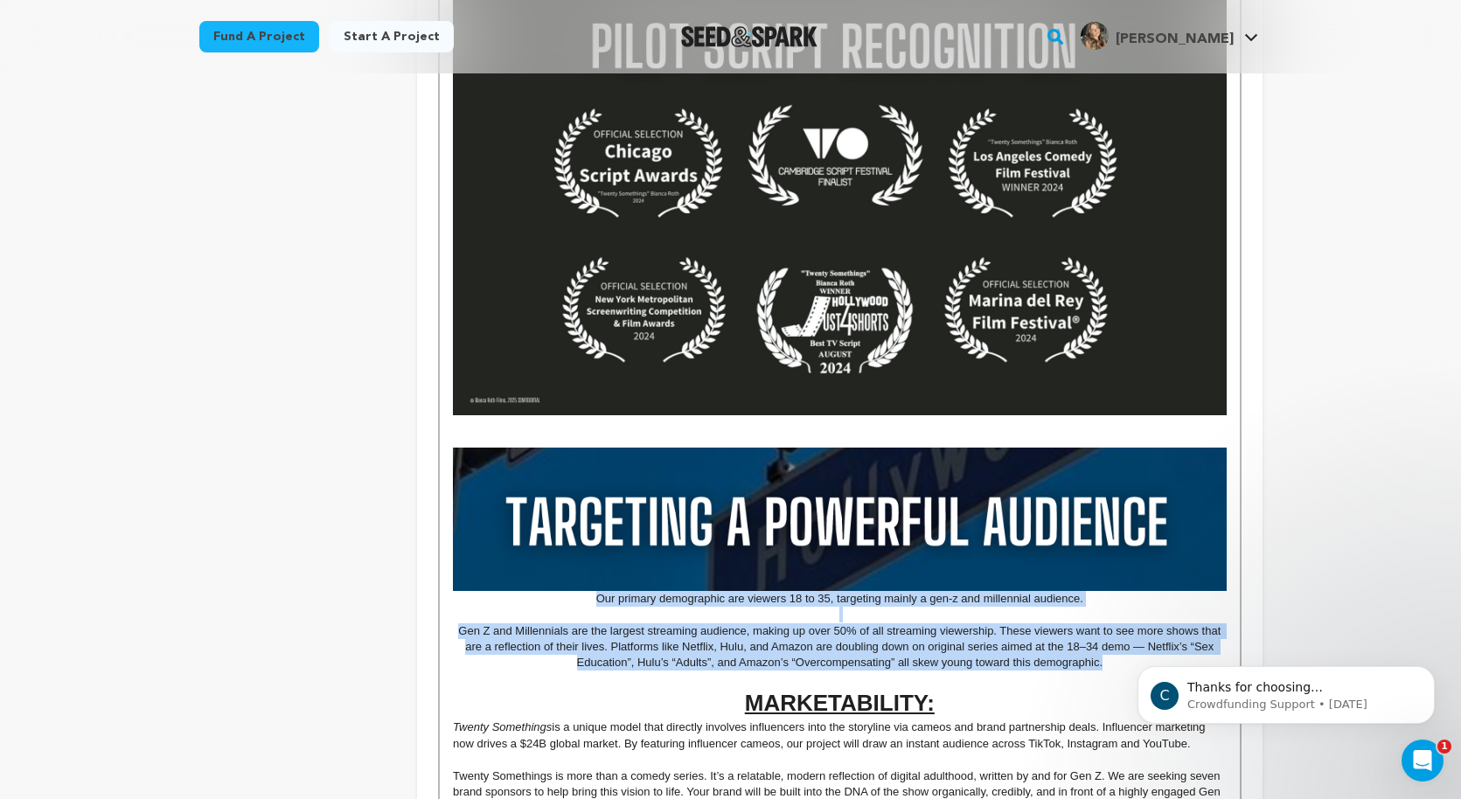
scroll to position [998, 0]
click at [669, 651] on p "Gen Z and Millennials are the largest streaming audience, making up over 50% of…" at bounding box center [839, 647] width 773 height 48
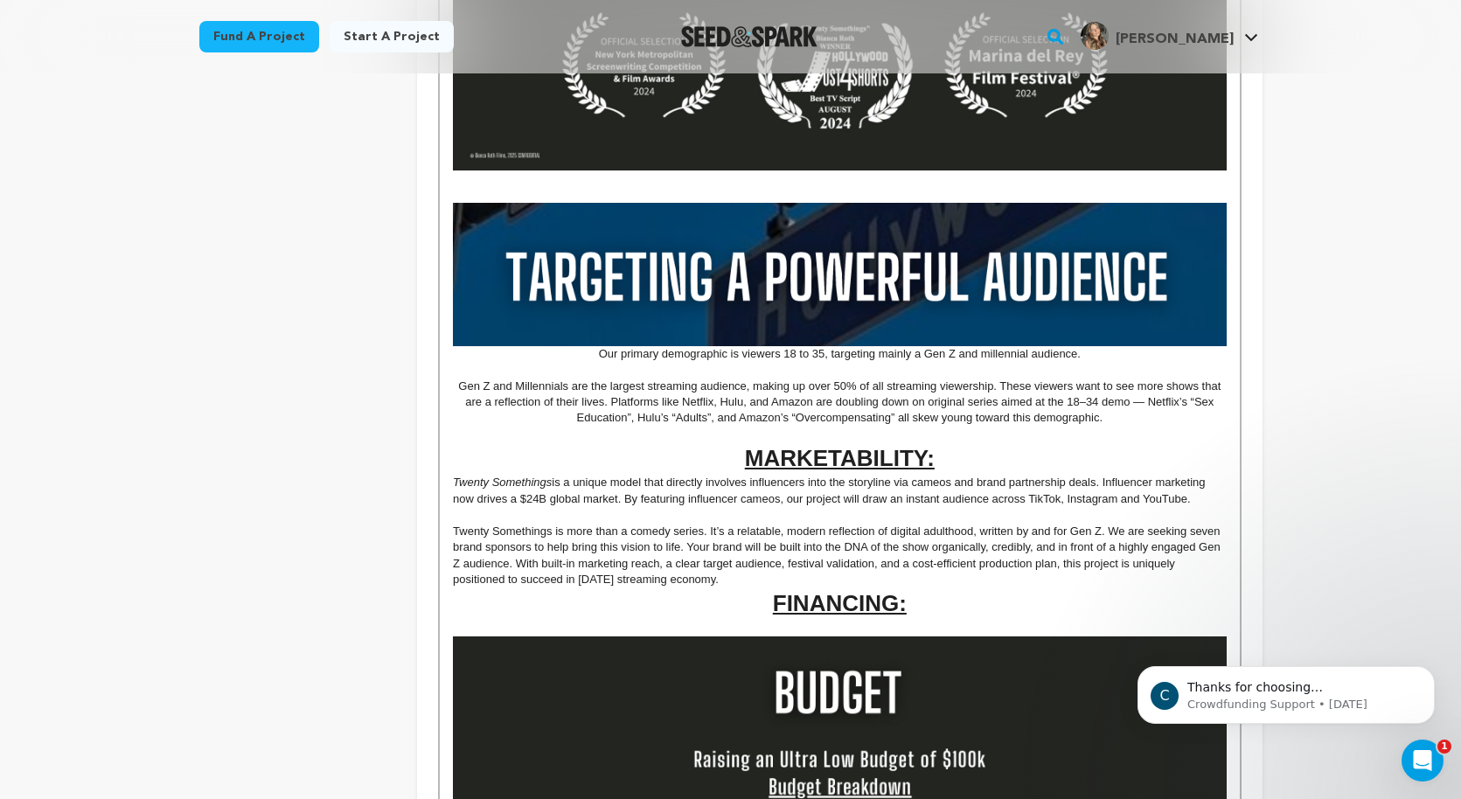
scroll to position [1243, 0]
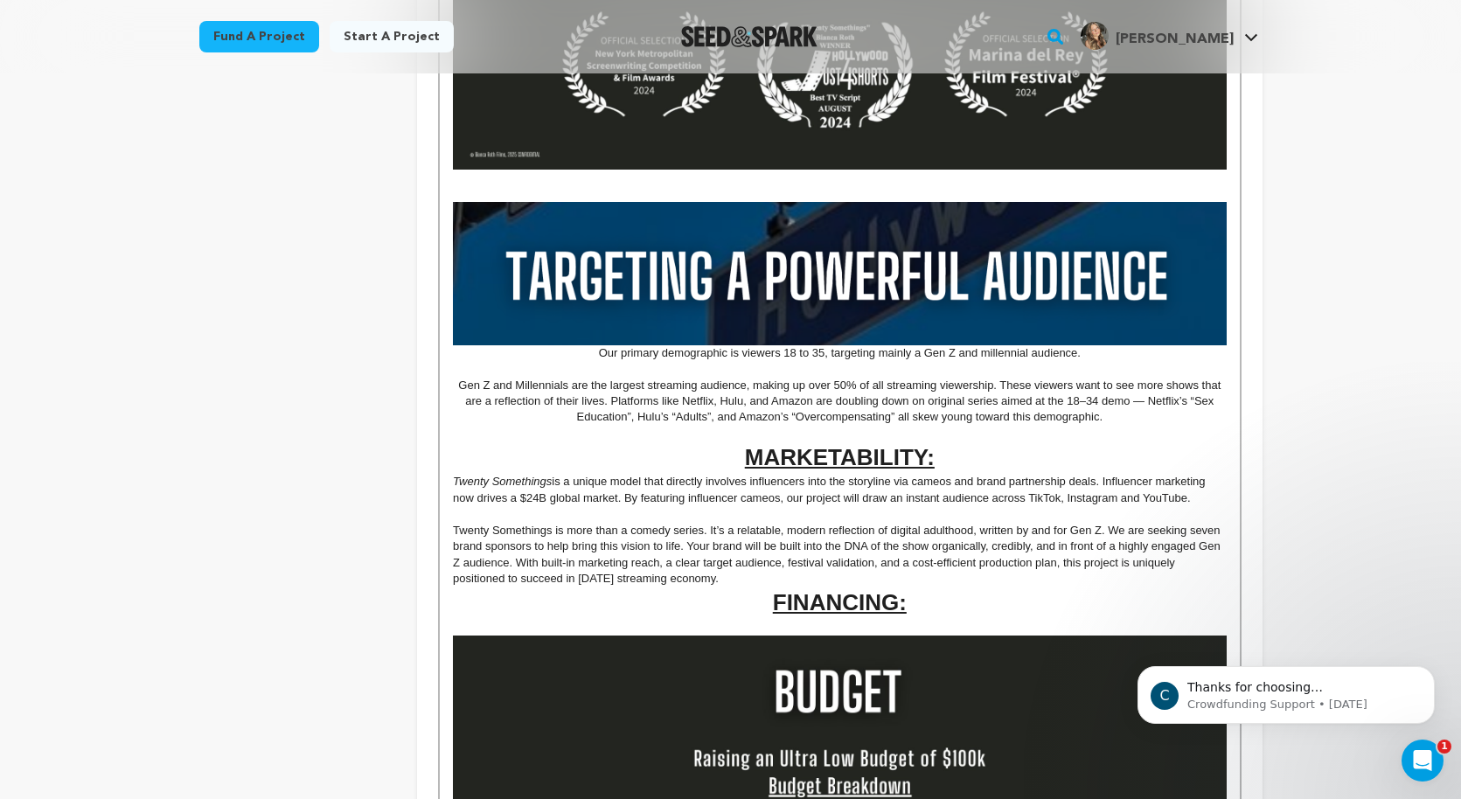
click at [1138, 423] on p "Gen Z and Millennials are the largest streaming audience, making up over 50% of…" at bounding box center [839, 402] width 773 height 48
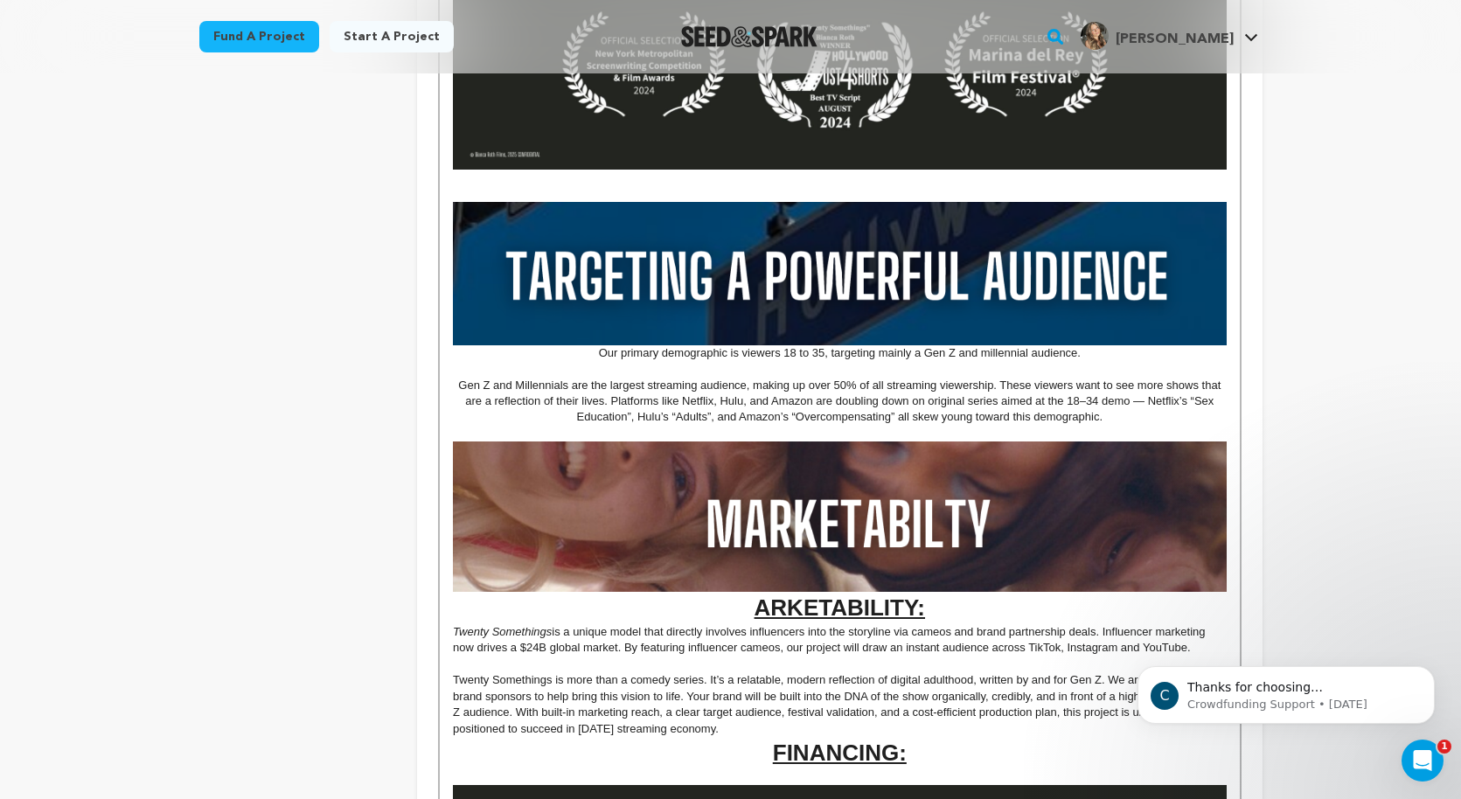
click at [950, 608] on h1 "ARKETABILITY:" at bounding box center [839, 533] width 773 height 183
drag, startPoint x: 958, startPoint y: 608, endPoint x: 764, endPoint y: 607, distance: 194.1
click at [764, 608] on h1 "ARKETABILITY:" at bounding box center [839, 533] width 773 height 183
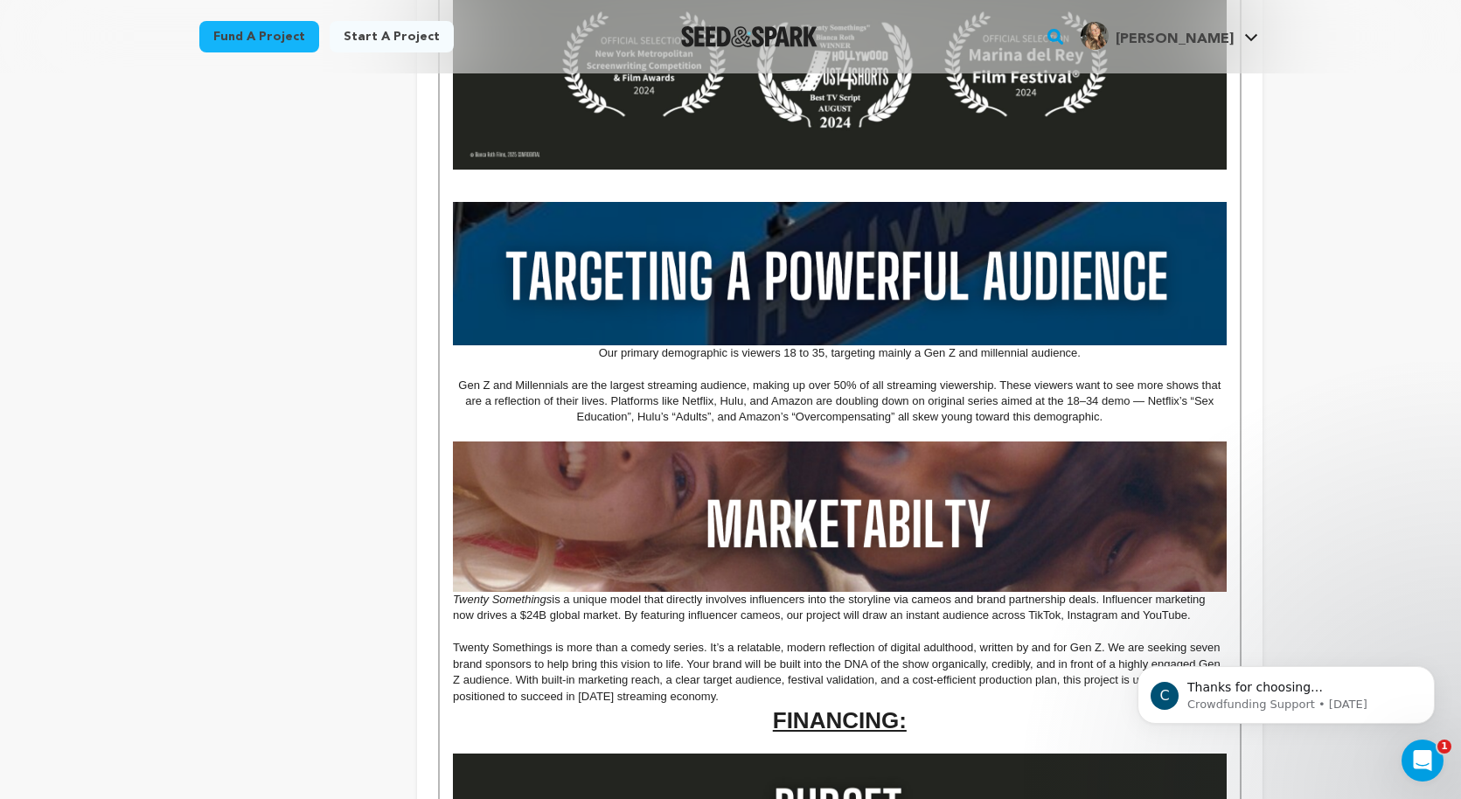
click at [456, 385] on p "Gen Z and Millennials are the largest streaming audience, making up over 50% of…" at bounding box center [839, 402] width 773 height 48
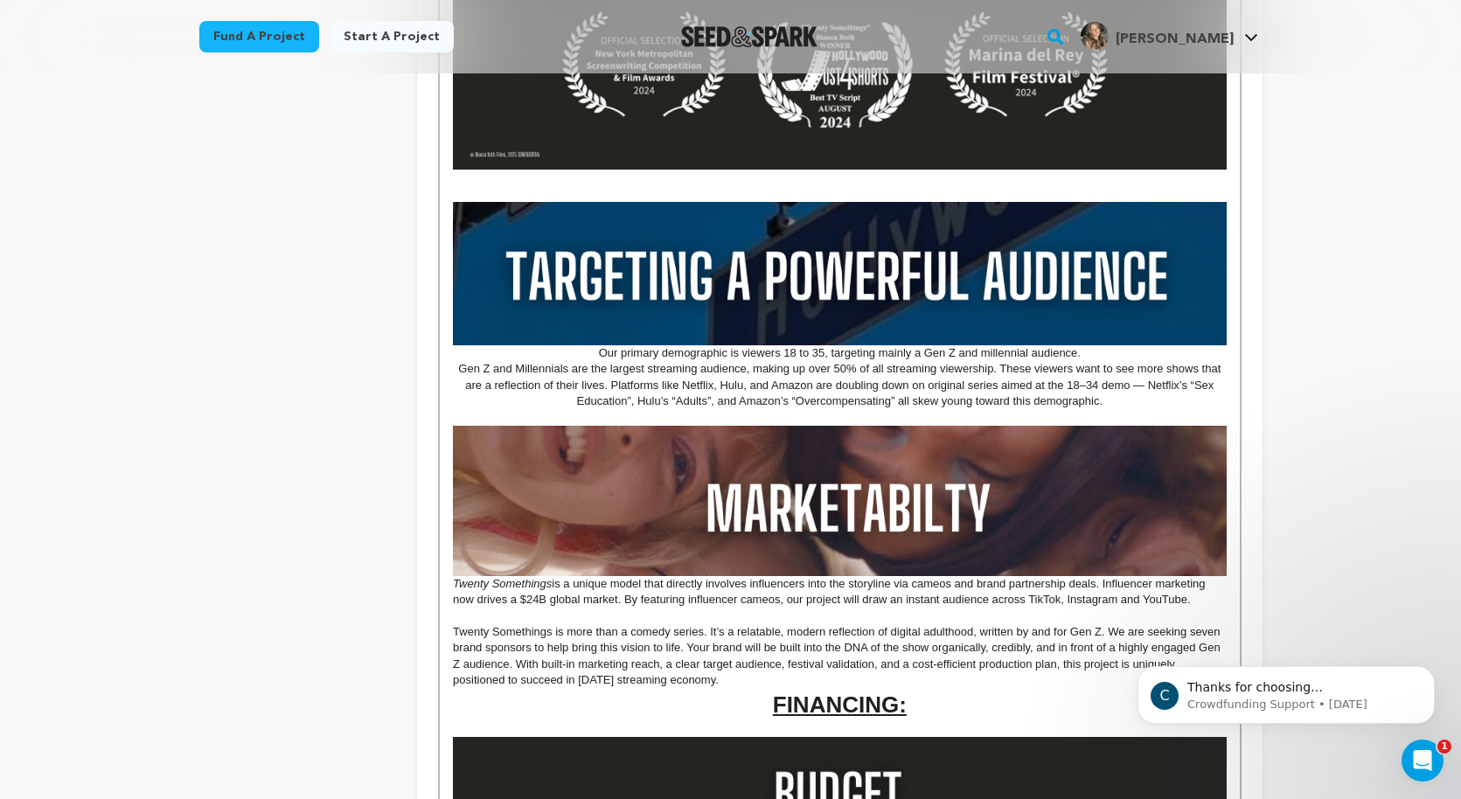
click at [1135, 408] on p "Gen Z and Millennials are the largest streaming audience, making up over 50% of…" at bounding box center [839, 385] width 773 height 48
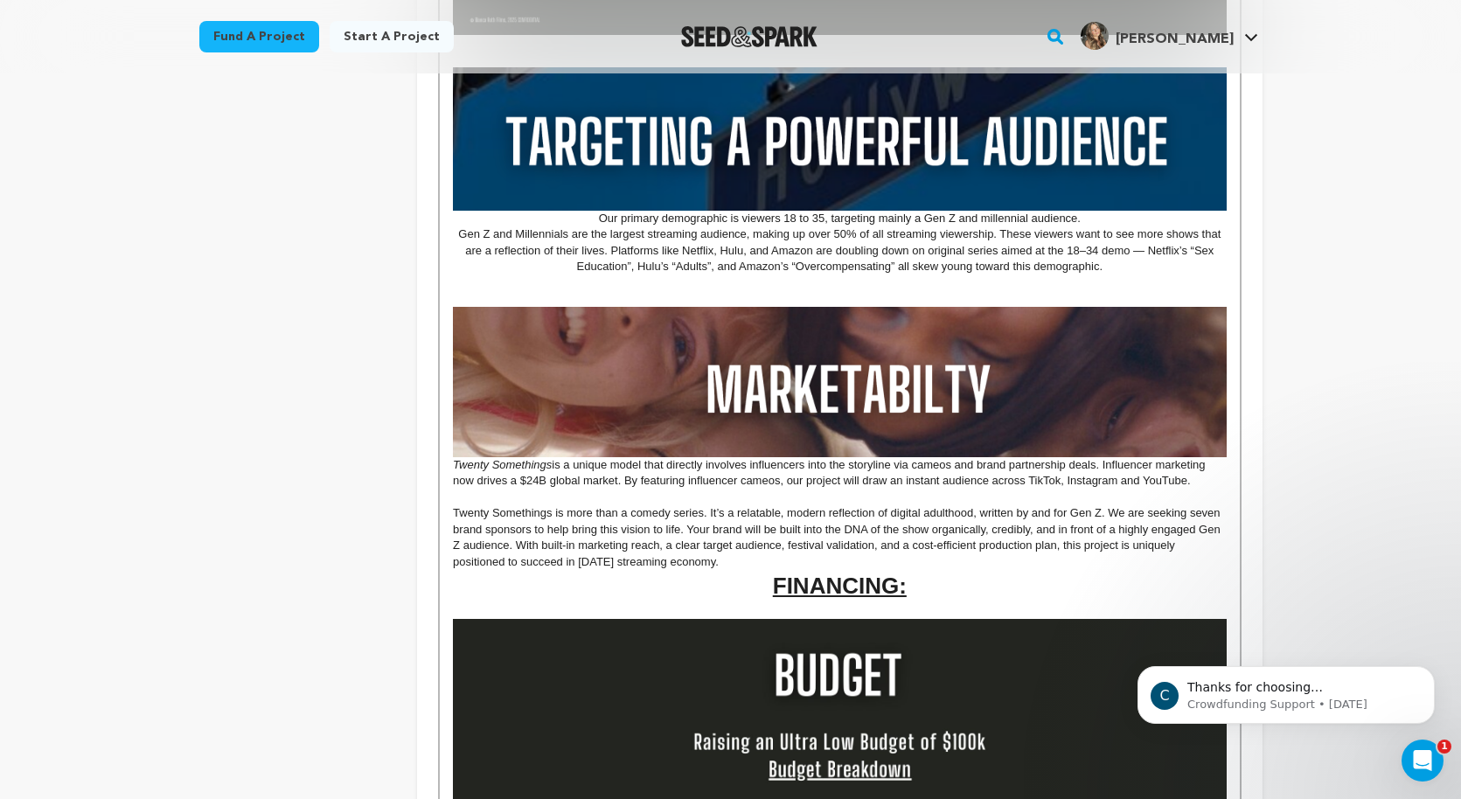
scroll to position [1377, 0]
click at [734, 572] on h1 "FINANCING:" at bounding box center [839, 587] width 773 height 32
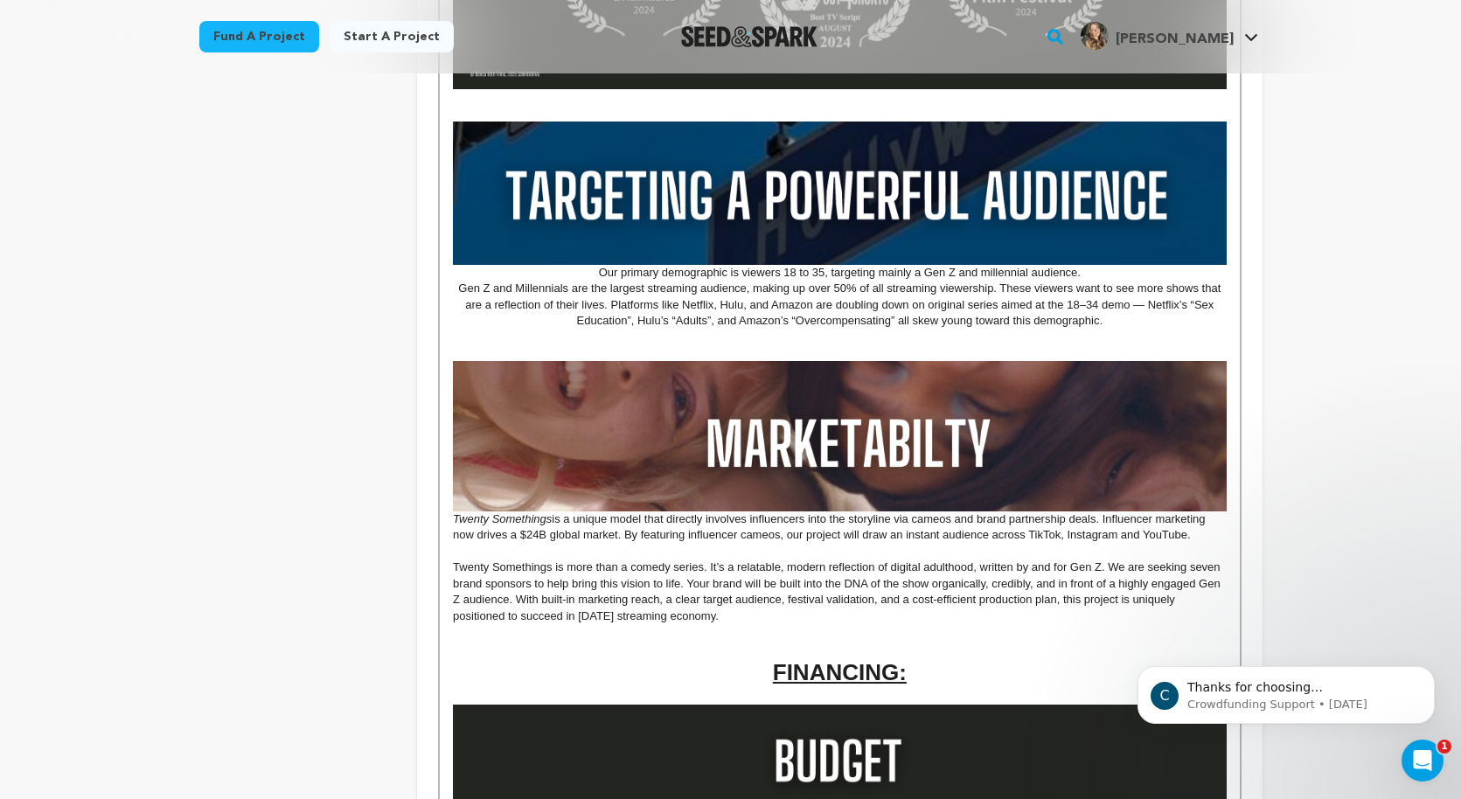
scroll to position [1331, 0]
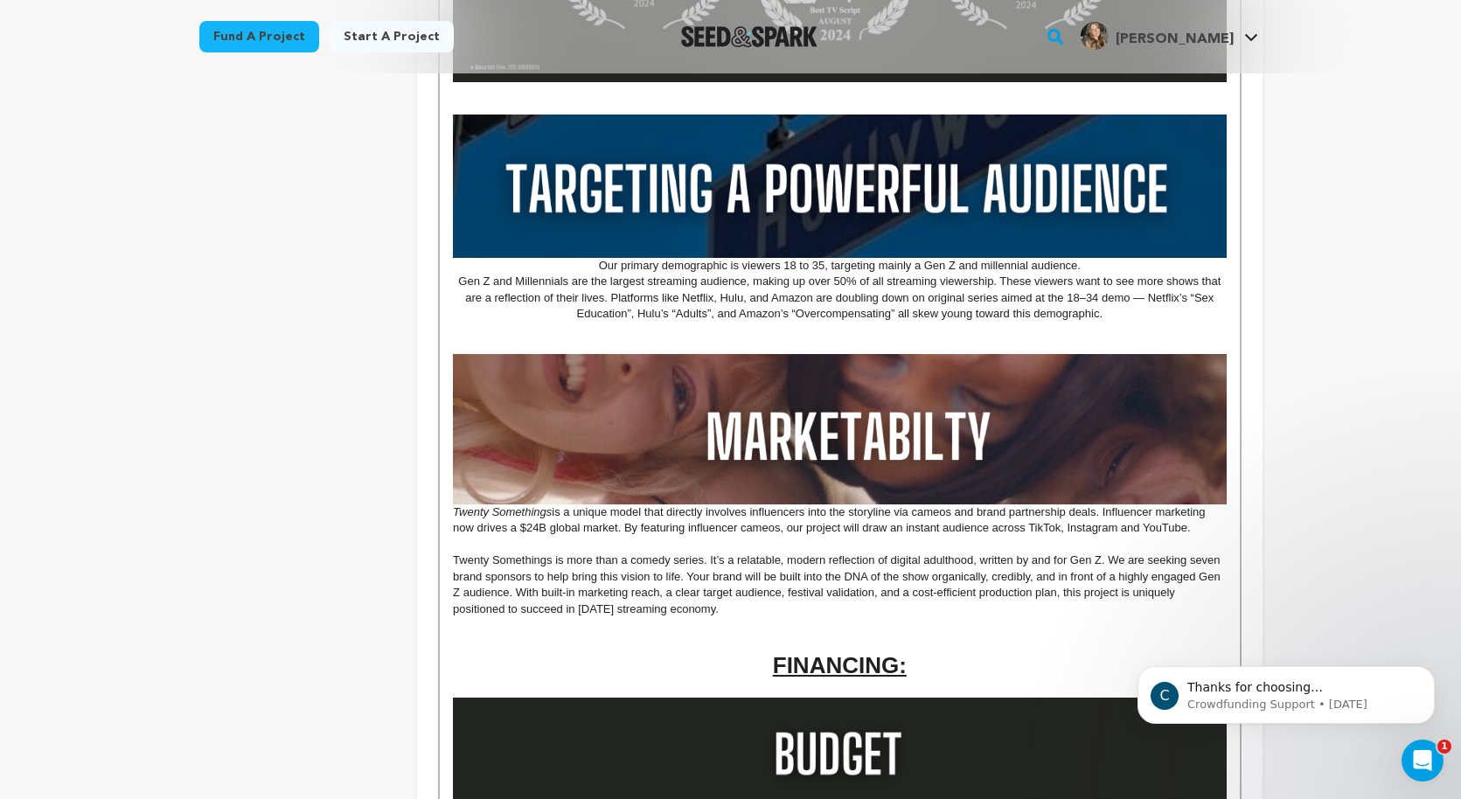
drag, startPoint x: 725, startPoint y: 614, endPoint x: 454, endPoint y: 517, distance: 287.9
click at [453, 517] on div "MISSION STATEMENT As a Gen Z women living in LA, we know the messy, funny, and …" at bounding box center [839, 382] width 799 height 2489
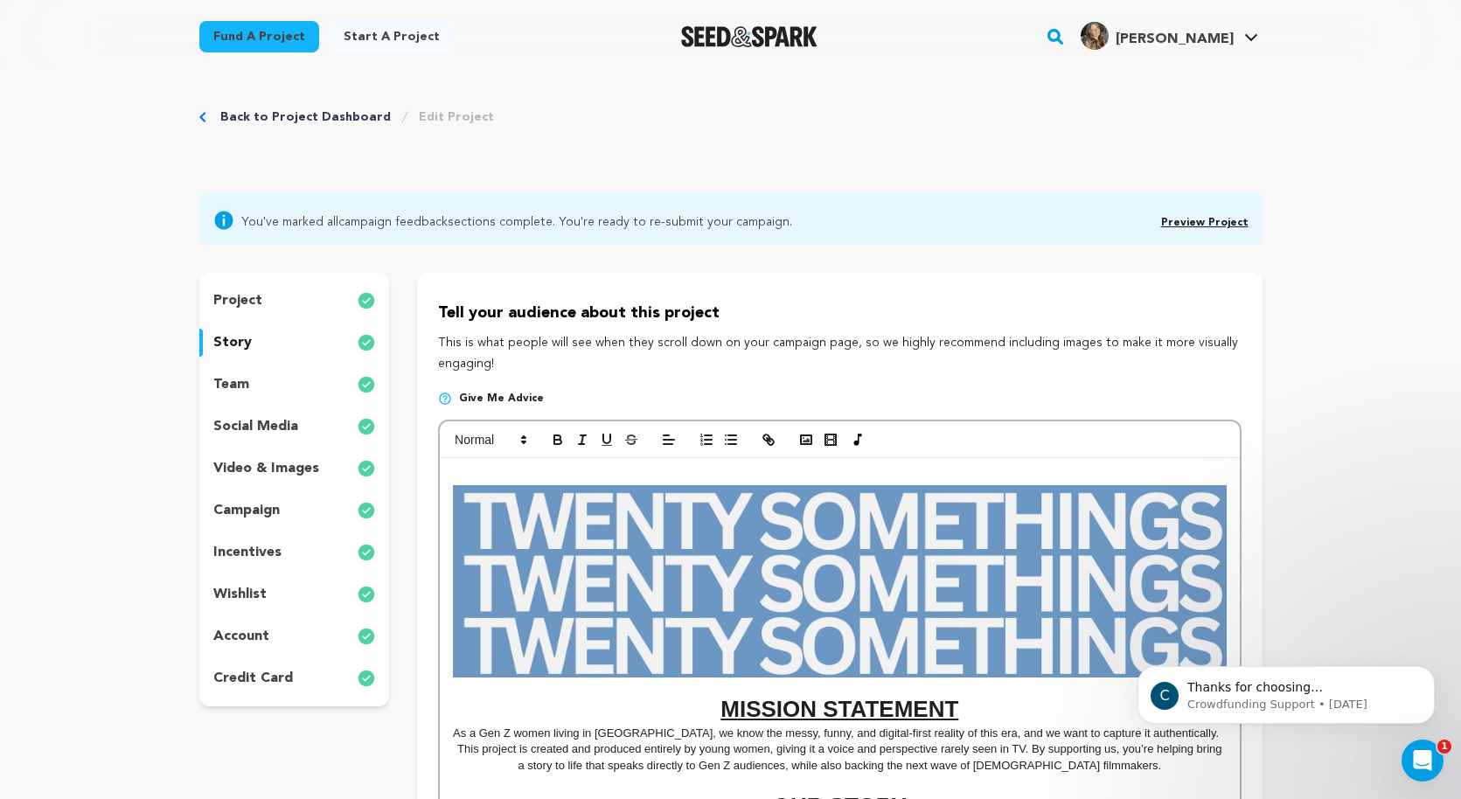
scroll to position [0, 0]
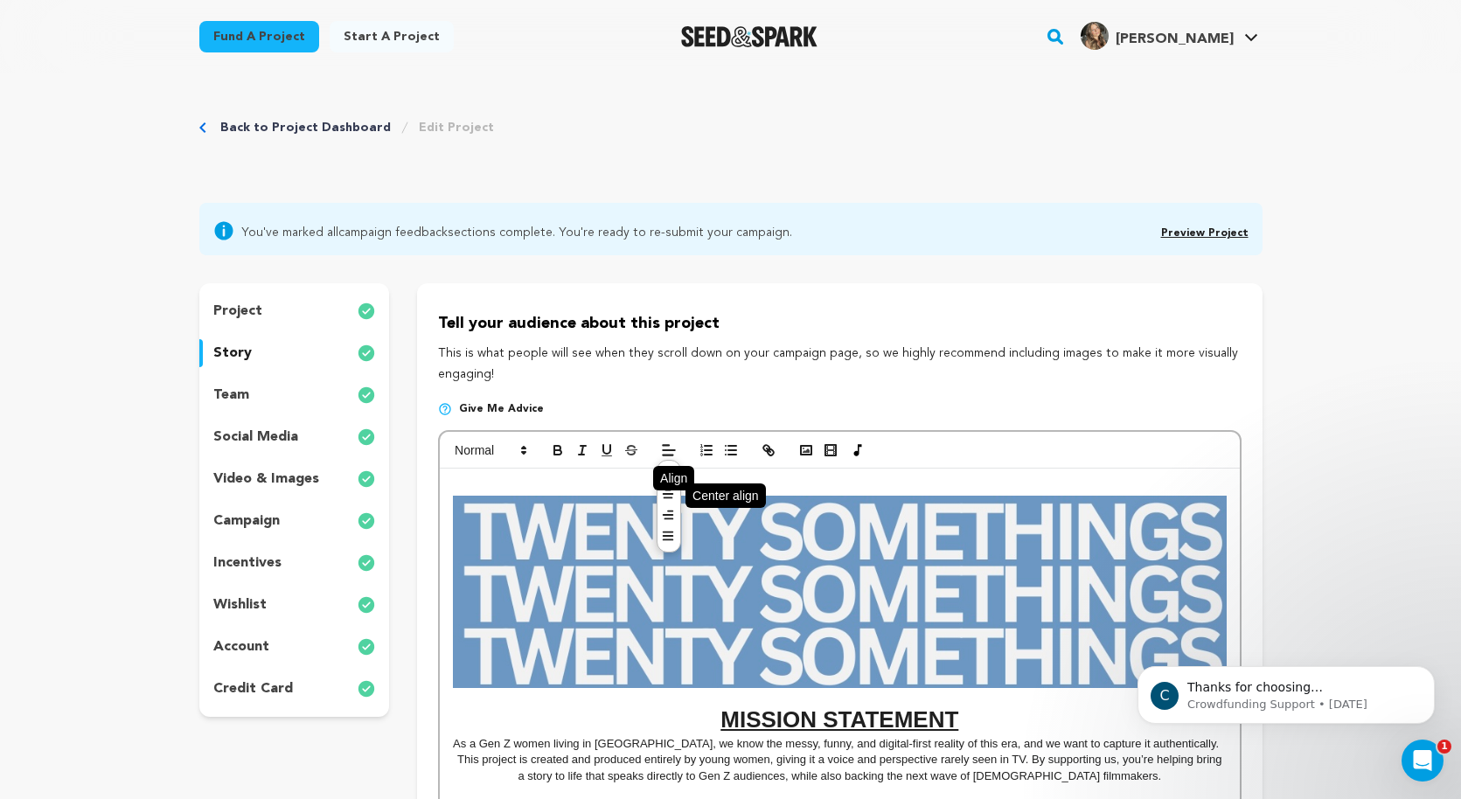
click at [673, 497] on icon at bounding box center [668, 494] width 14 height 14
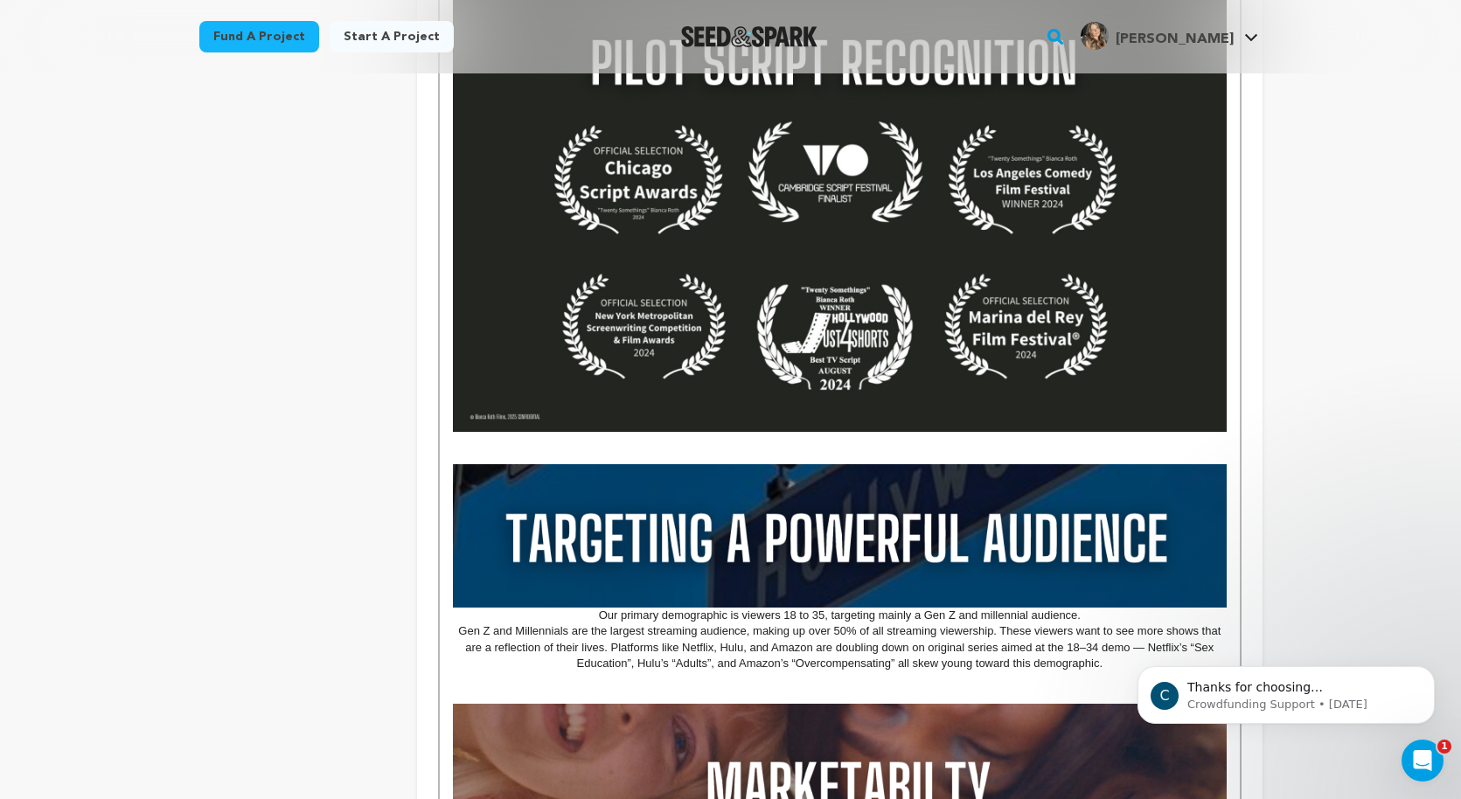
scroll to position [1451, 0]
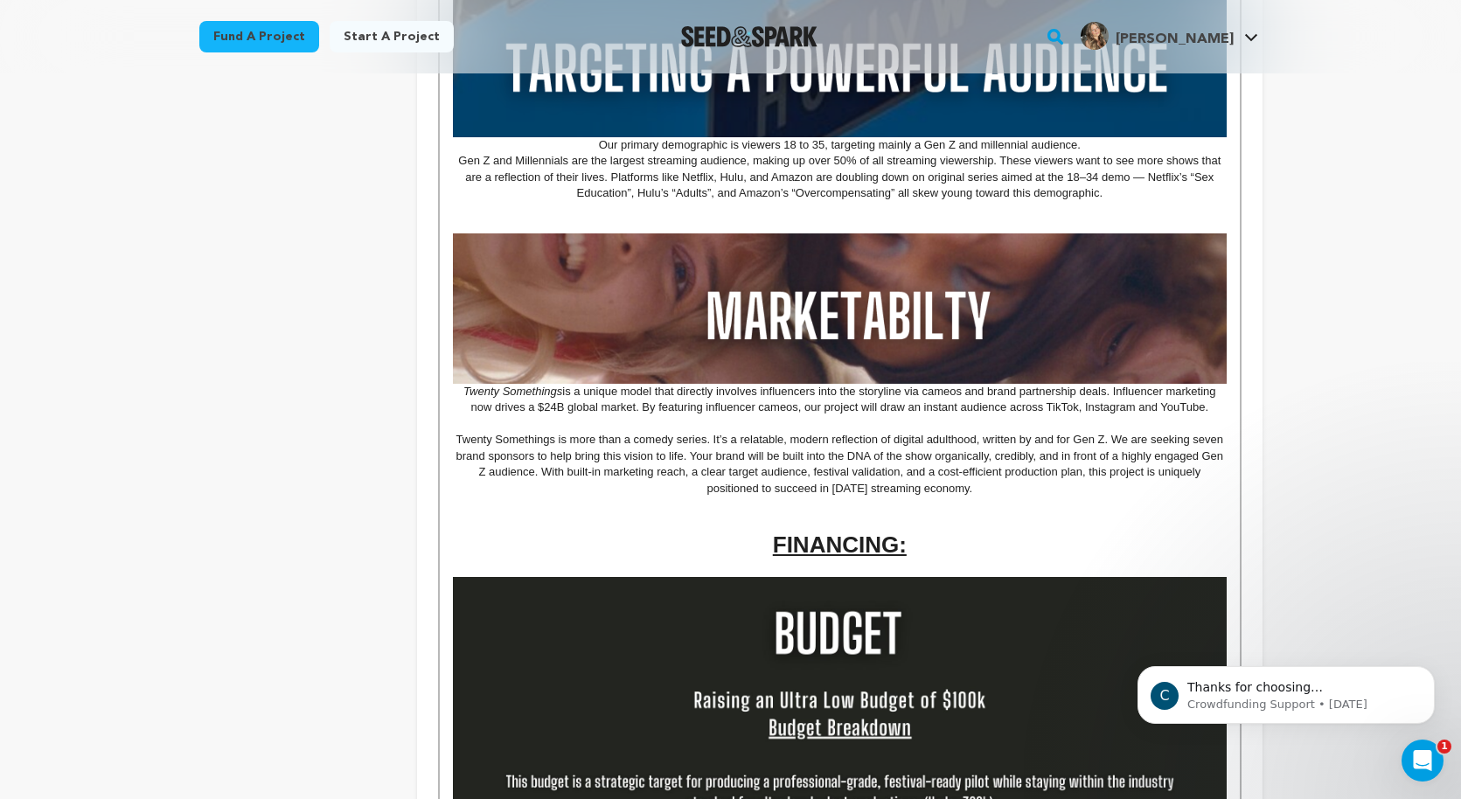
click at [851, 408] on p "Twenty Somethings is a unique model that directly involves influencers into the…" at bounding box center [839, 400] width 773 height 32
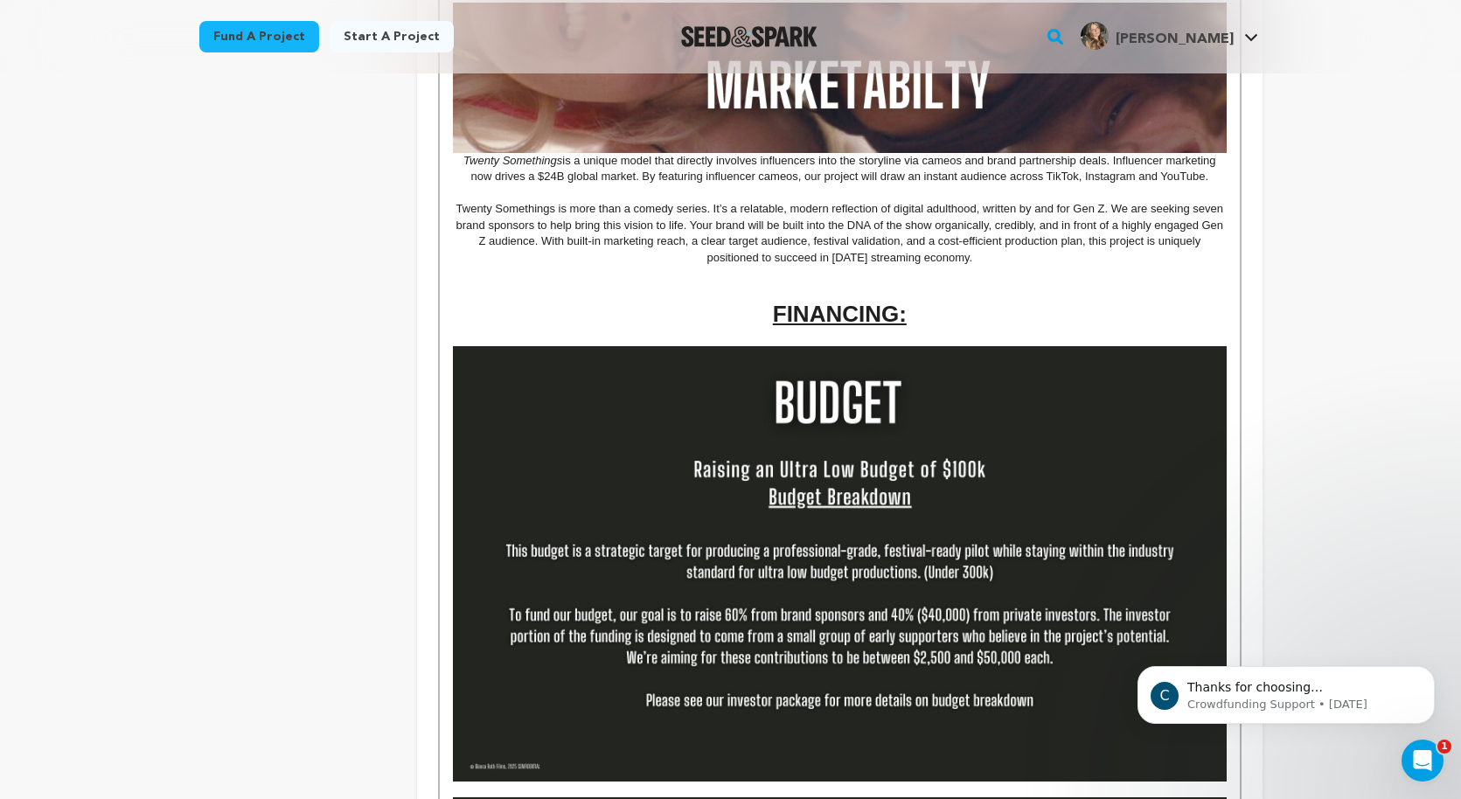
scroll to position [1684, 0]
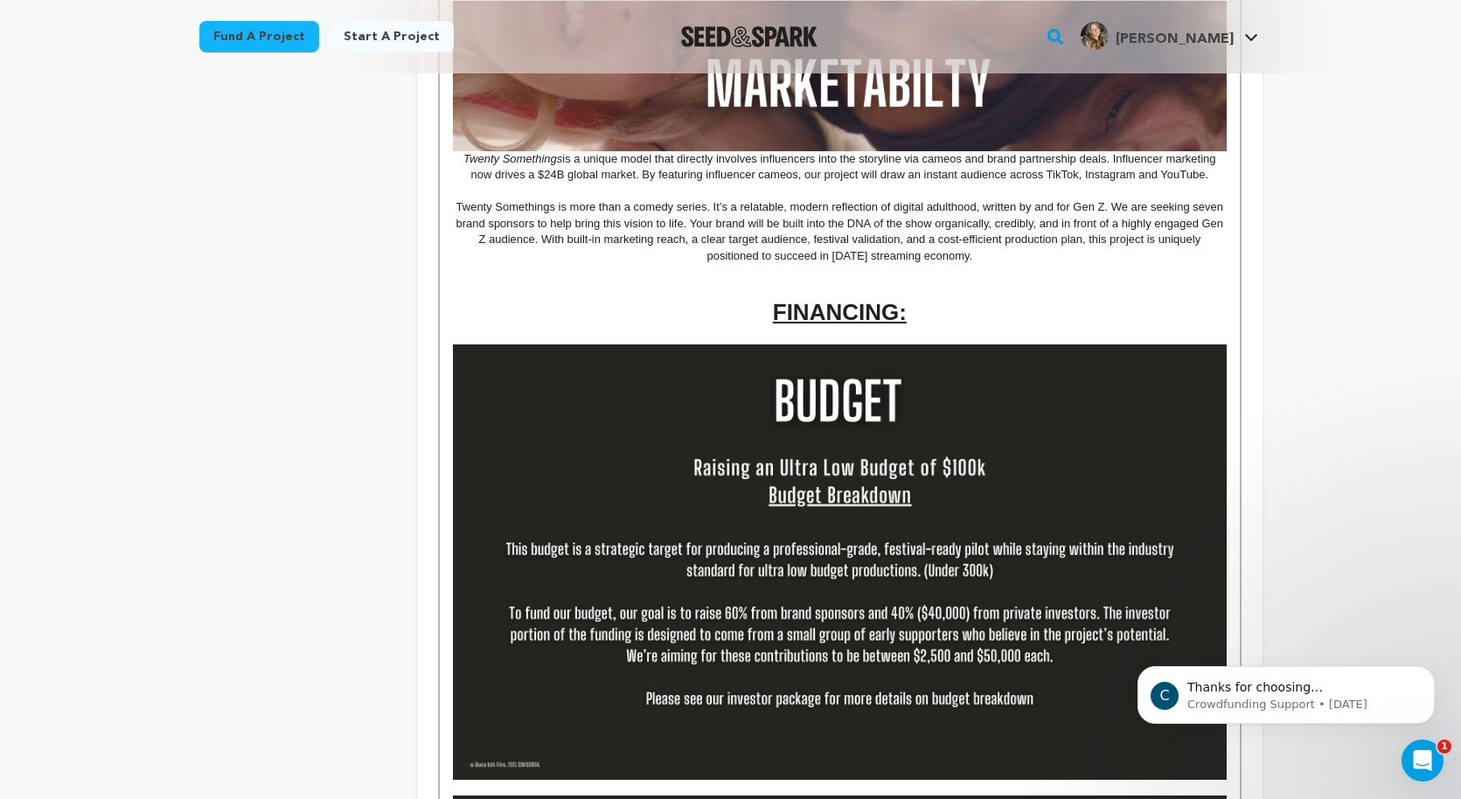
click at [818, 317] on u "FINANCING:" at bounding box center [840, 312] width 134 height 26
drag, startPoint x: 773, startPoint y: 312, endPoint x: 895, endPoint y: 305, distance: 122.6
click at [896, 306] on u "FINANCING:" at bounding box center [840, 312] width 134 height 26
copy u "FINANCING"
click at [988, 283] on h1 at bounding box center [839, 280] width 773 height 32
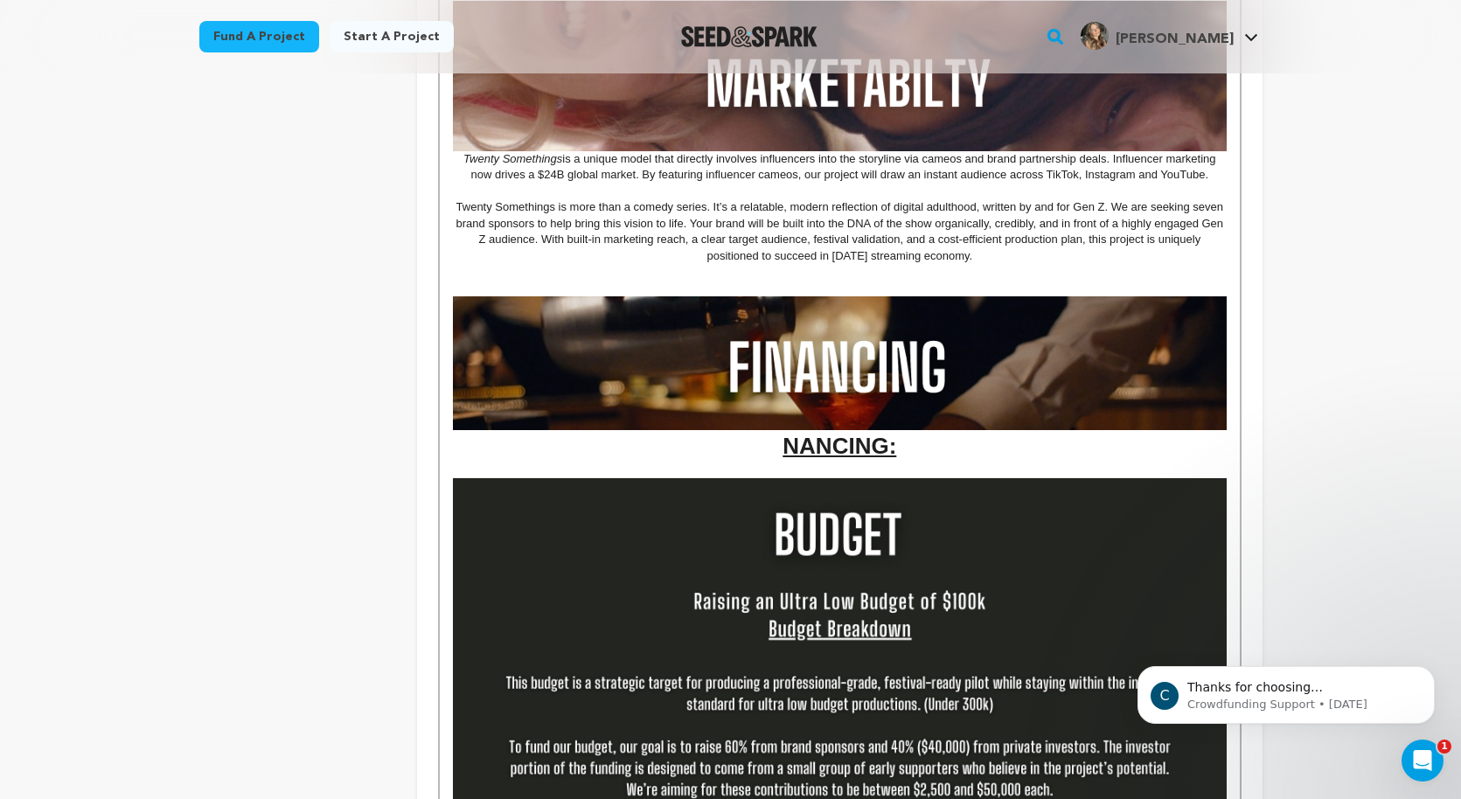
click at [910, 456] on h1 "NANCING:" at bounding box center [839, 379] width 773 height 166
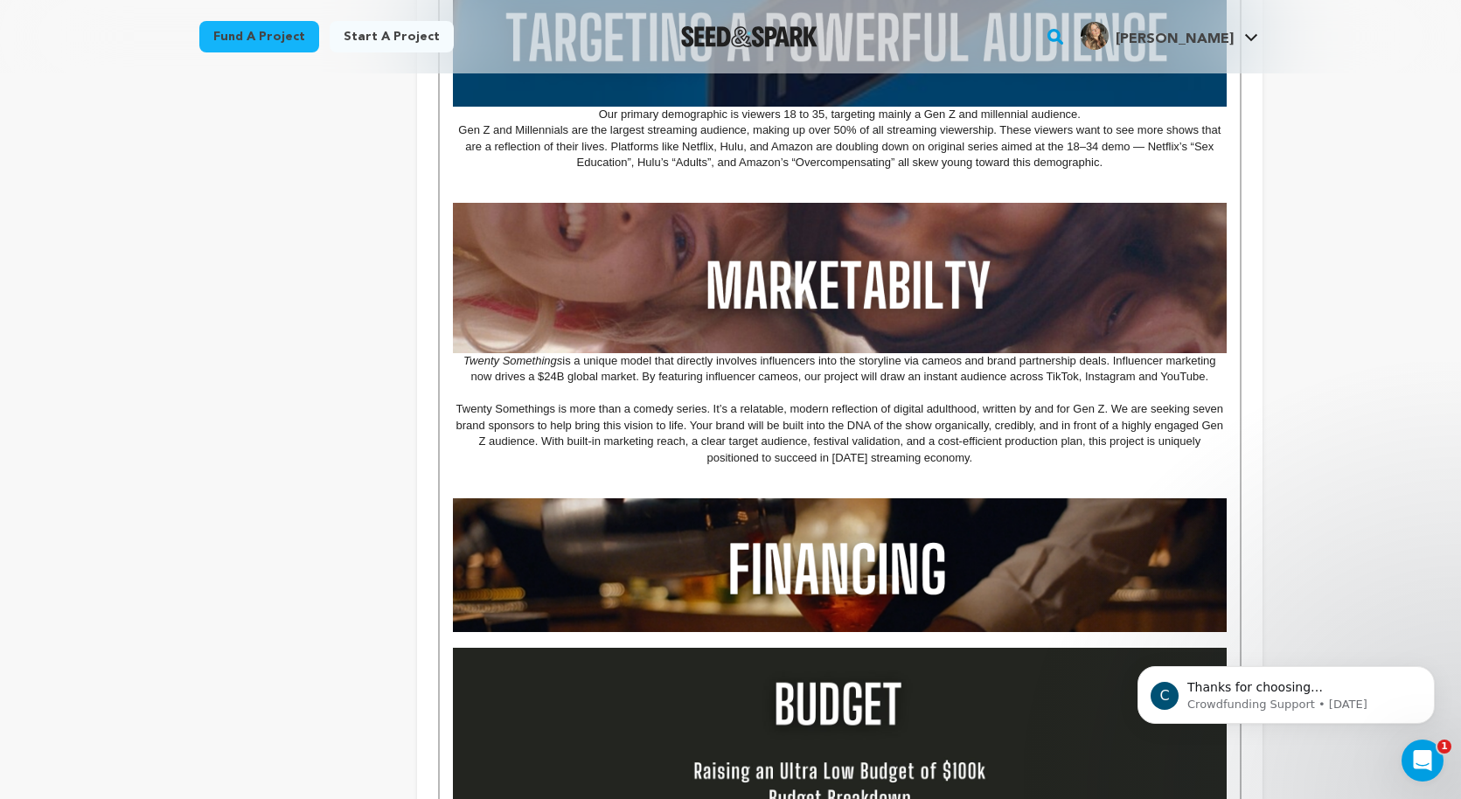
scroll to position [1479, 0]
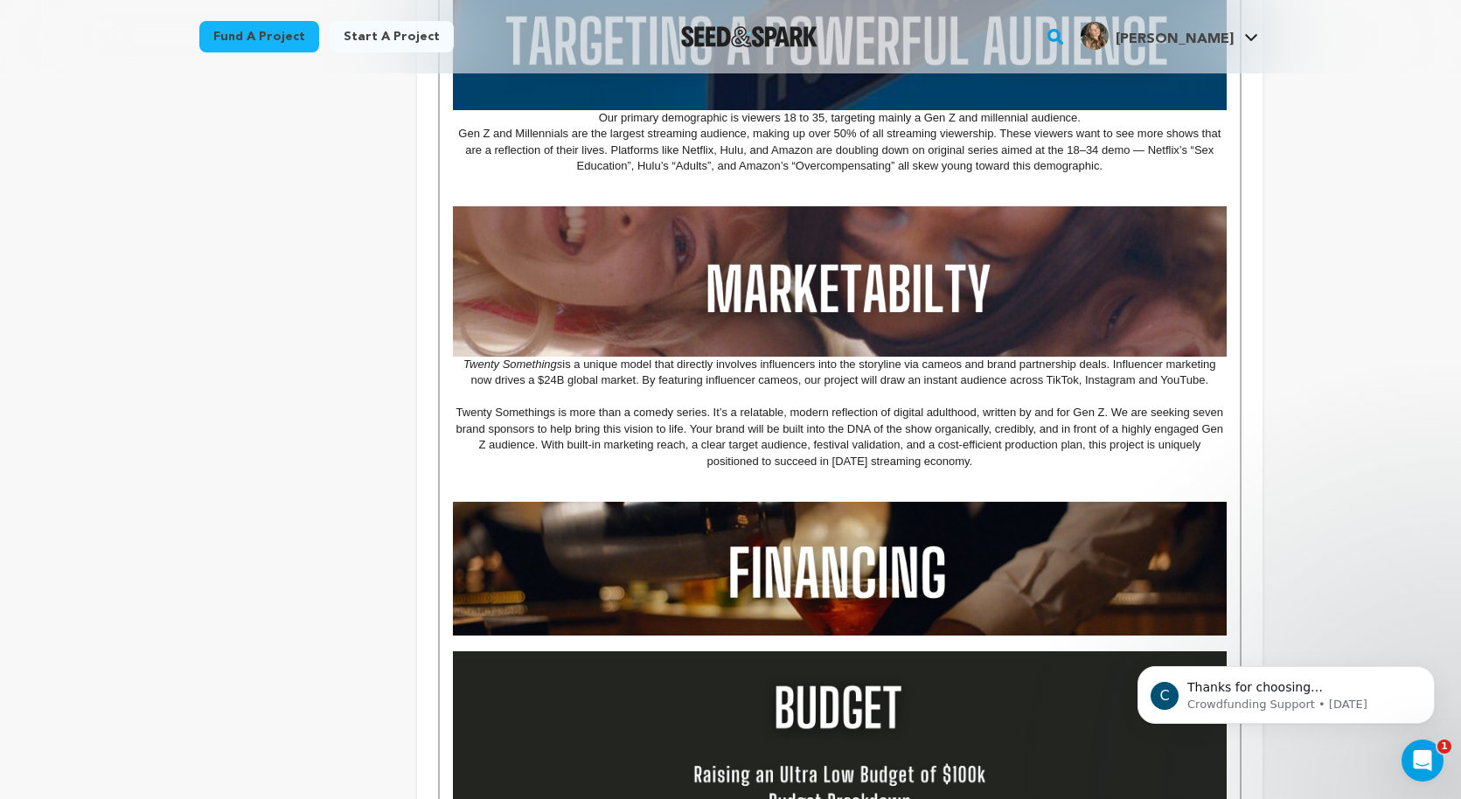
click at [879, 647] on p at bounding box center [839, 644] width 773 height 16
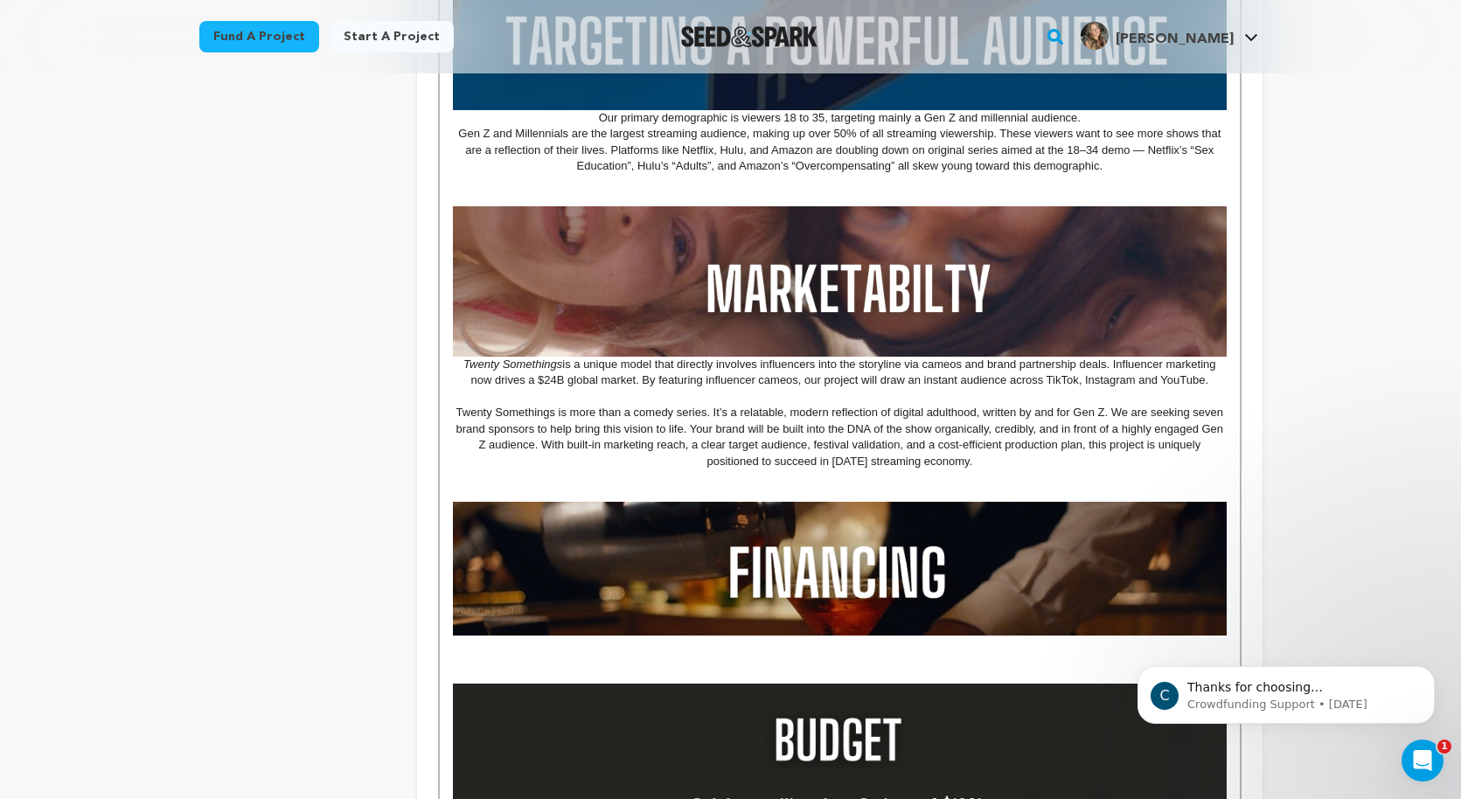
click at [795, 655] on p at bounding box center [839, 659] width 773 height 16
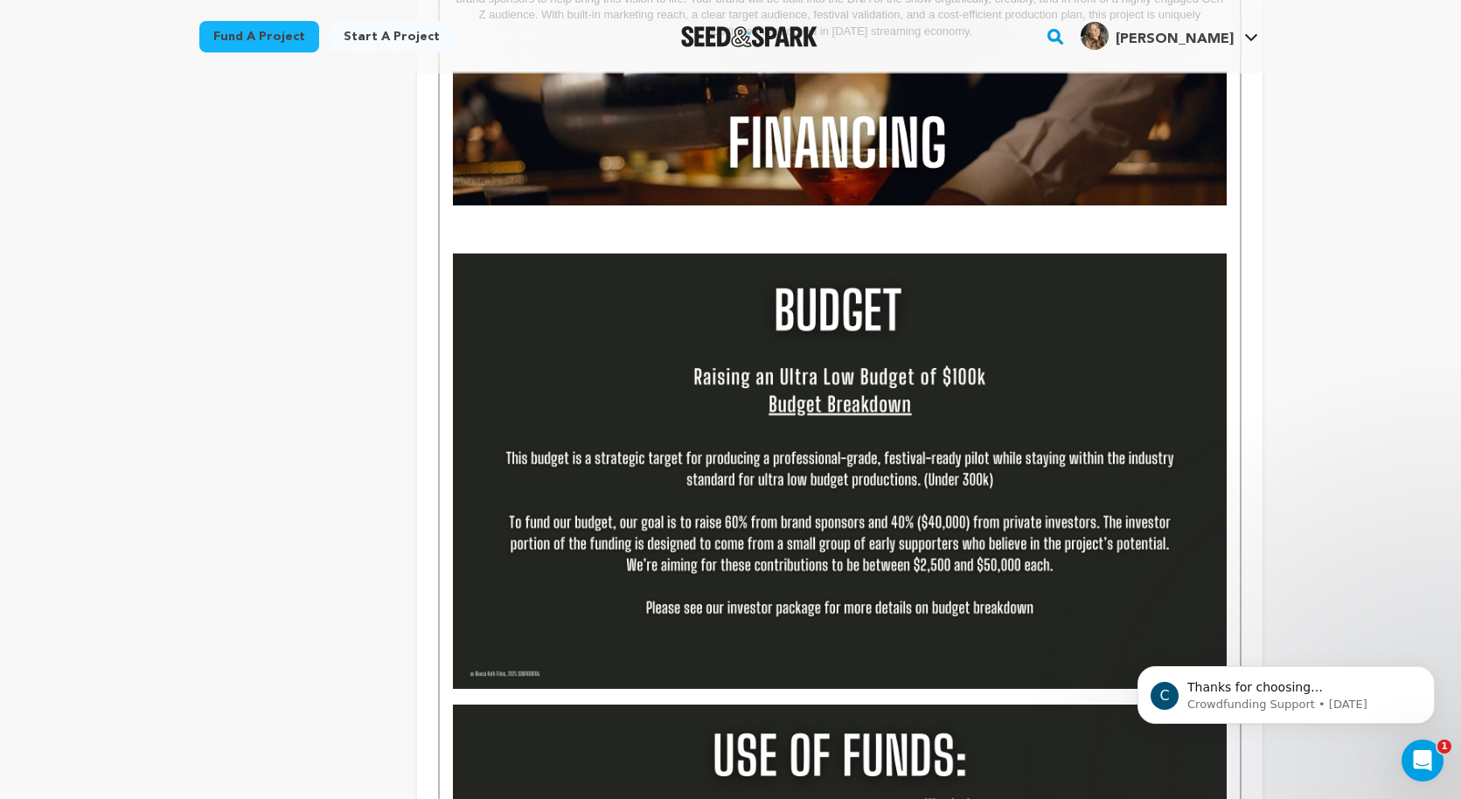
scroll to position [1802, 0]
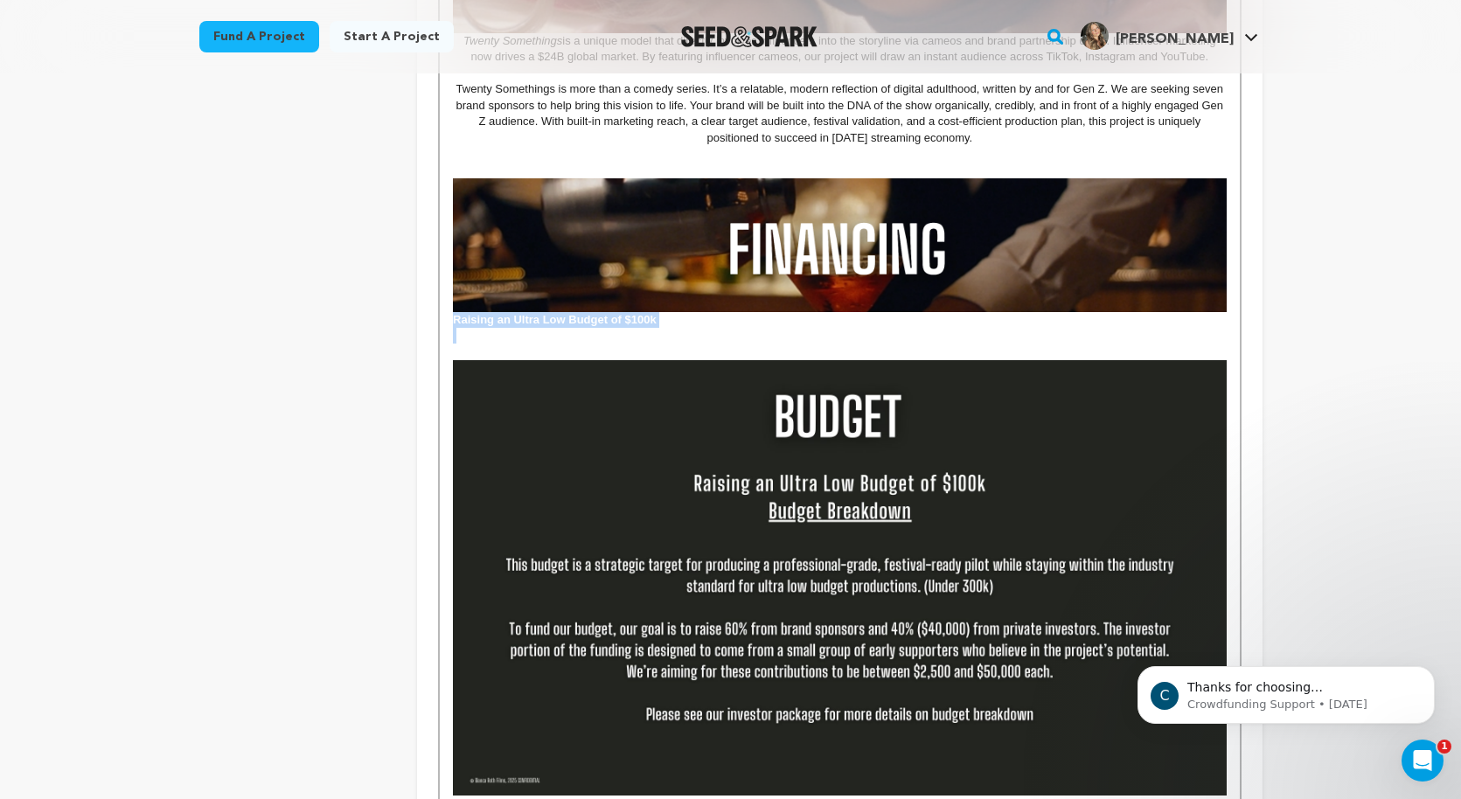
drag, startPoint x: 591, startPoint y: 343, endPoint x: 449, endPoint y: 318, distance: 144.6
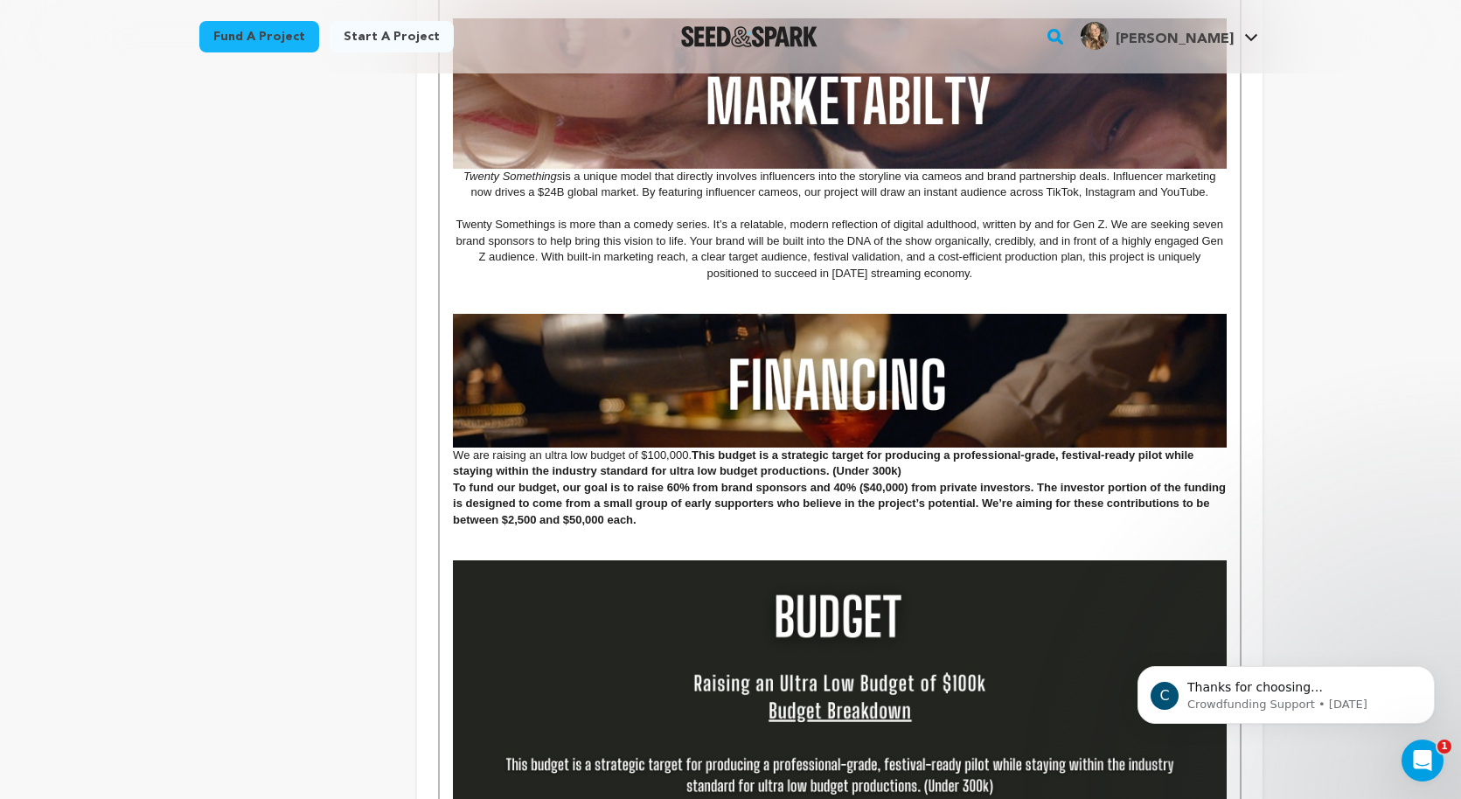
scroll to position [1665, 0]
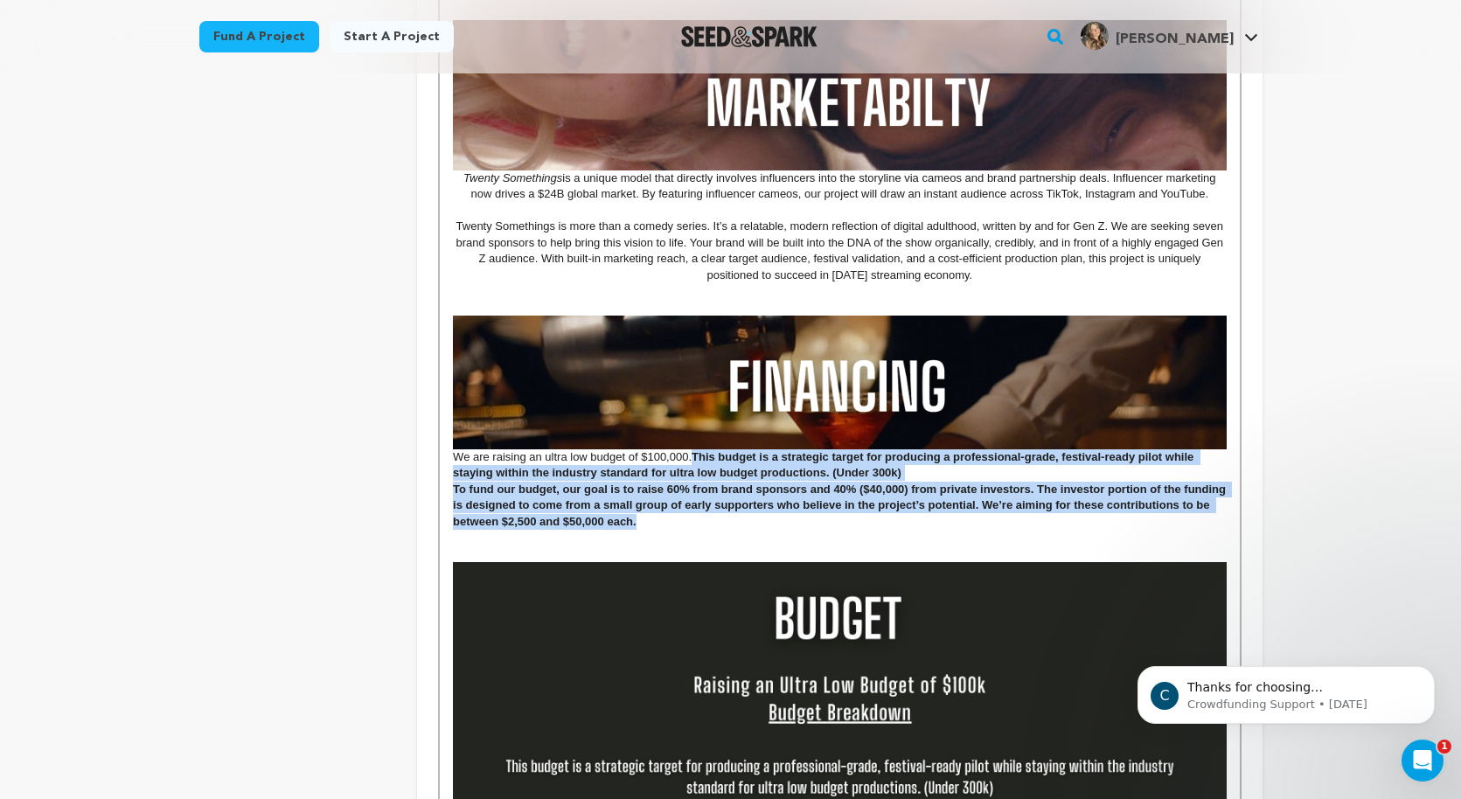
drag, startPoint x: 695, startPoint y: 456, endPoint x: 714, endPoint y: 527, distance: 73.4
click at [714, 527] on div "MISSION STATEMENT As a Gen Z women living in LA, we know the messy, funny, and …" at bounding box center [839, 147] width 799 height 2687
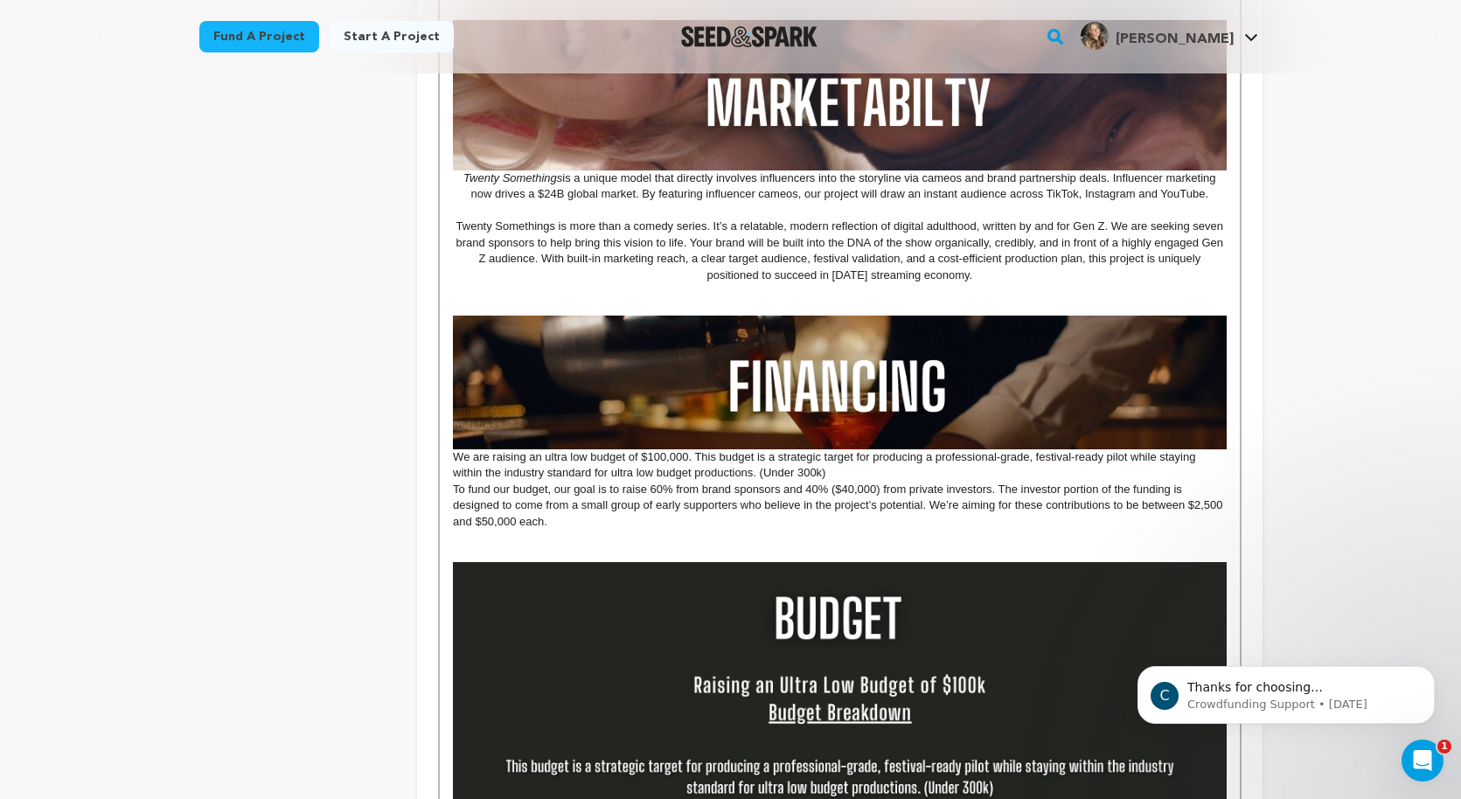
click at [641, 513] on p "To fund our budget, our goal is to raise 60% from brand sponsors and 40% ($40,0…" at bounding box center [839, 506] width 773 height 48
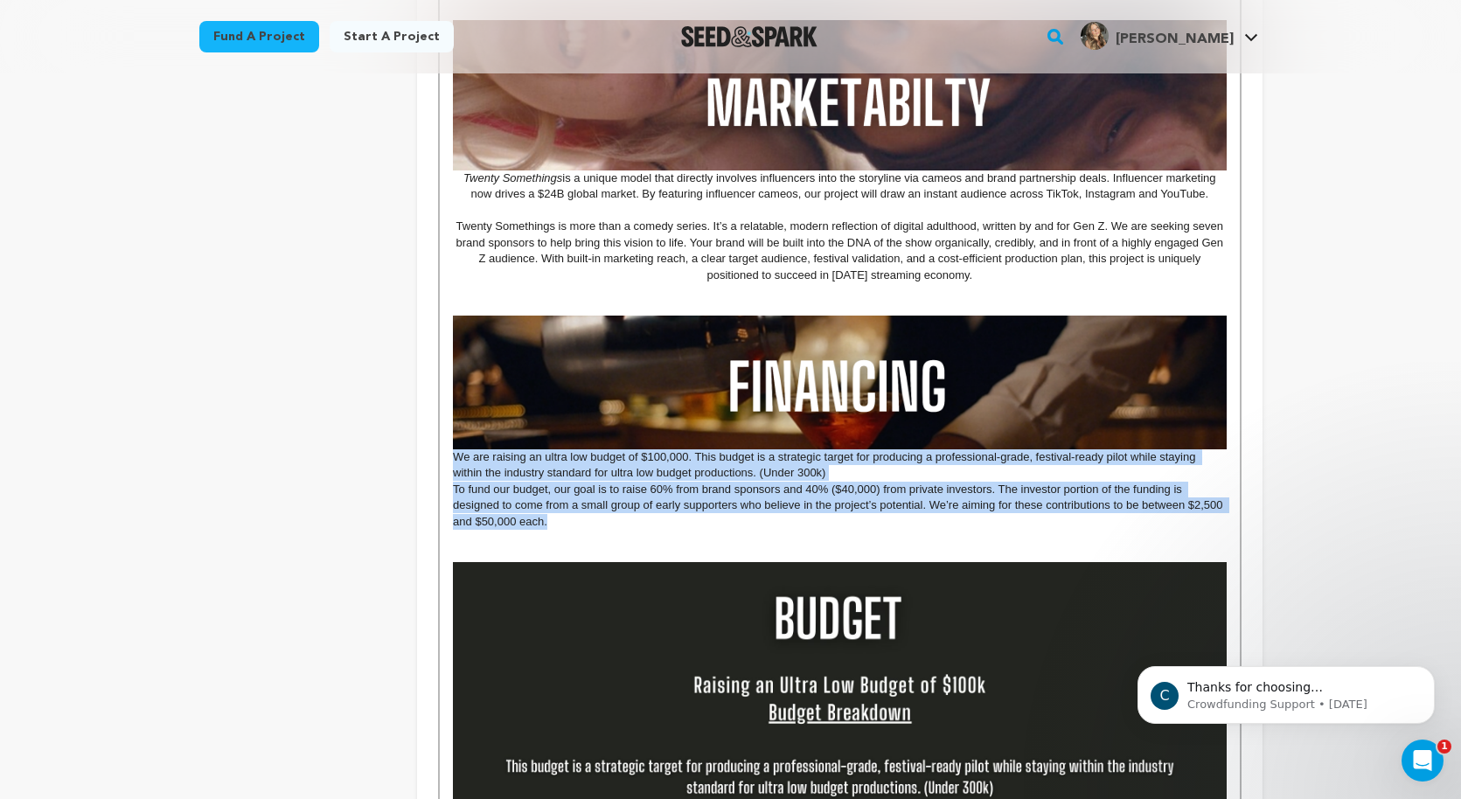
drag, startPoint x: 566, startPoint y: 523, endPoint x: 454, endPoint y: 458, distance: 129.3
click at [454, 458] on div "MISSION STATEMENT As a Gen Z women living in LA, we know the messy, funny, and …" at bounding box center [839, 147] width 799 height 2687
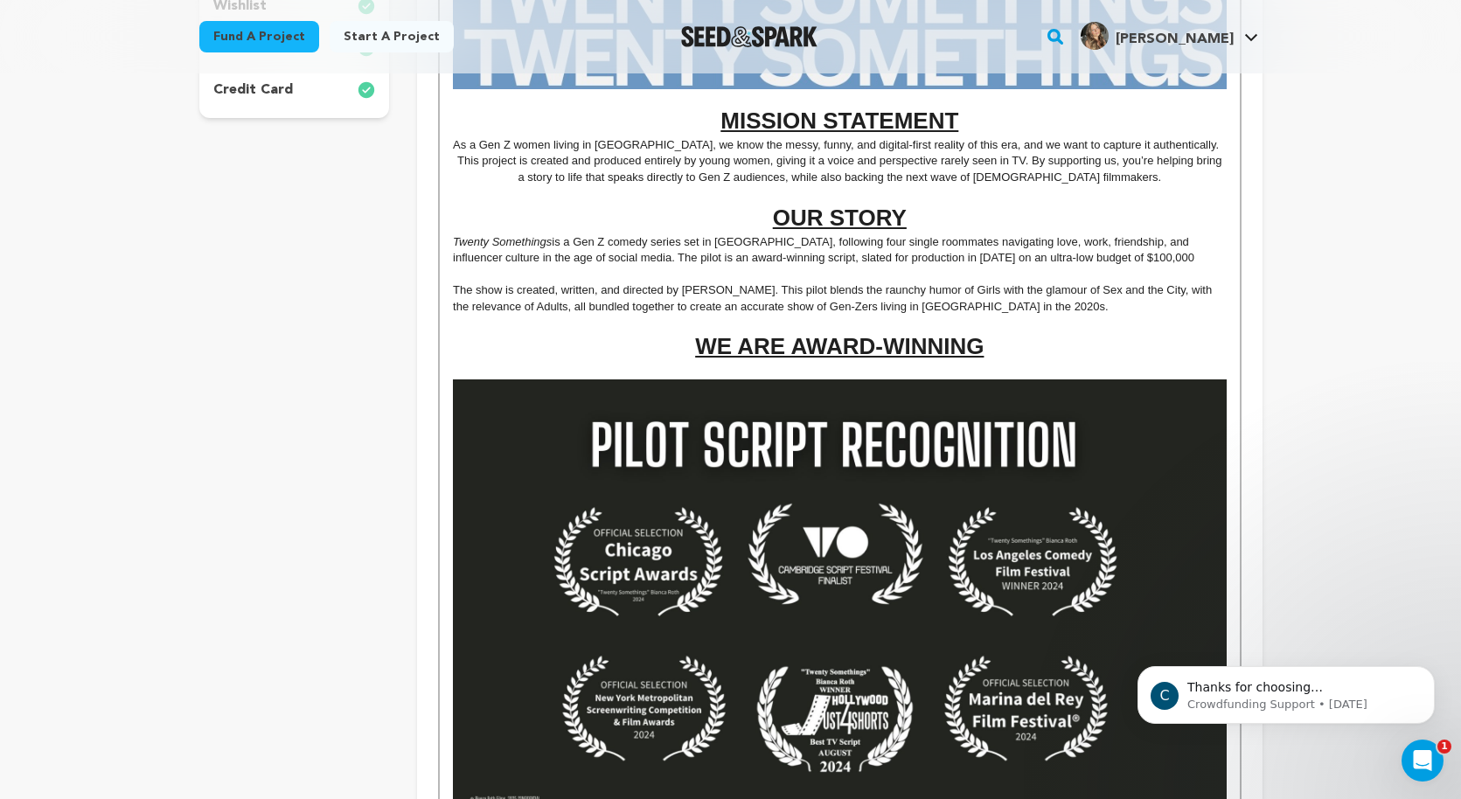
scroll to position [0, 0]
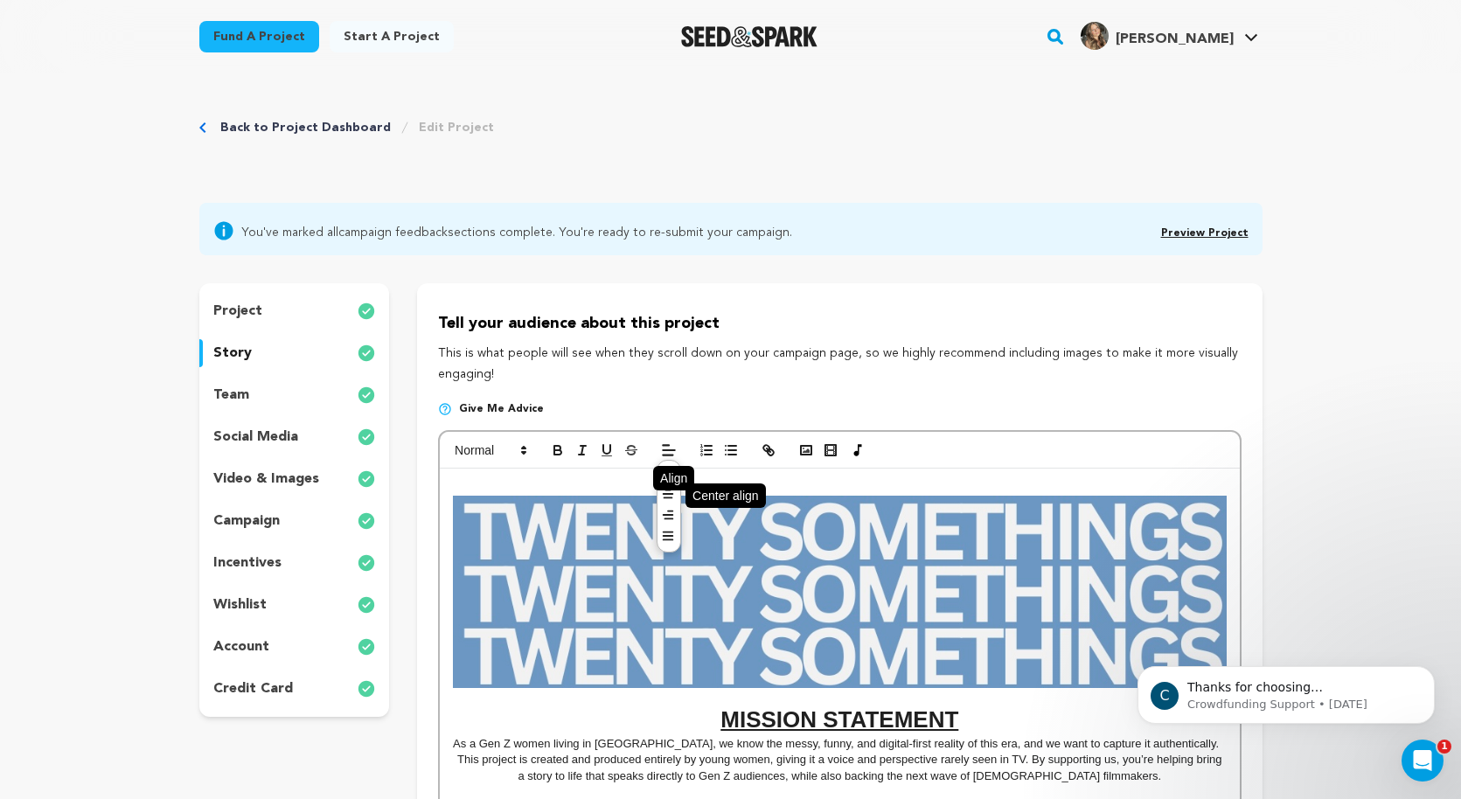
click at [668, 493] on icon at bounding box center [668, 494] width 14 height 14
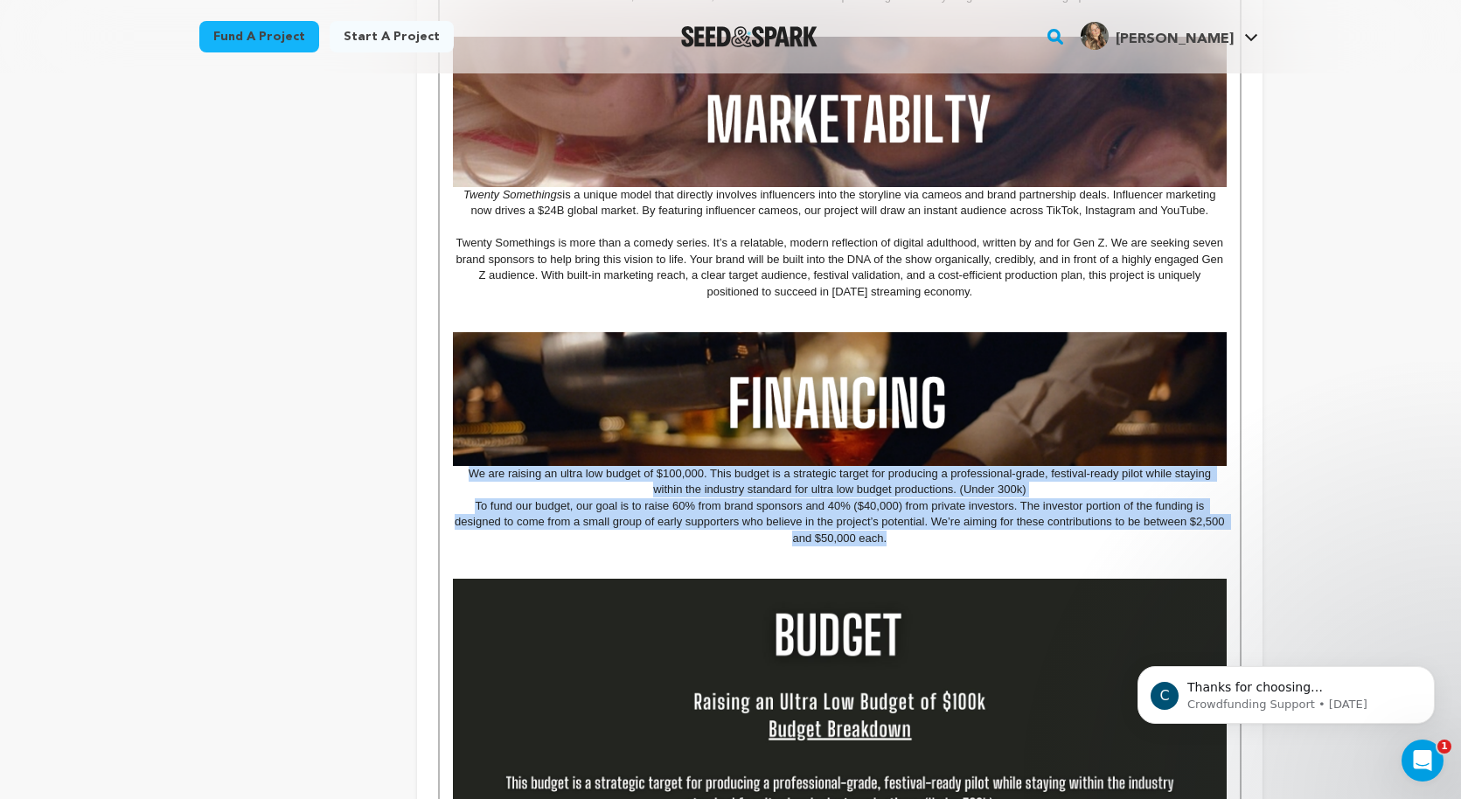
scroll to position [1671, 0]
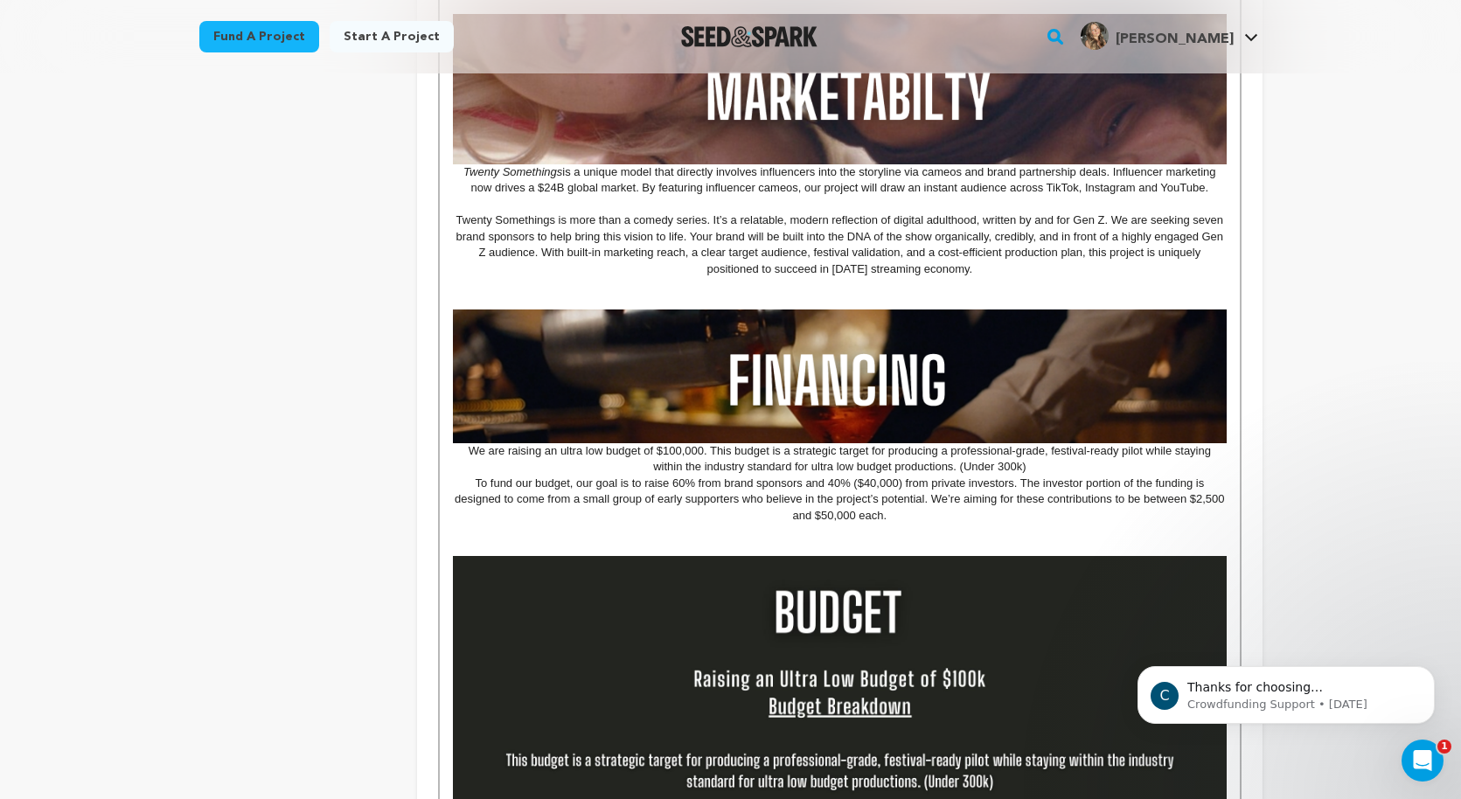
click at [752, 524] on p at bounding box center [839, 532] width 773 height 16
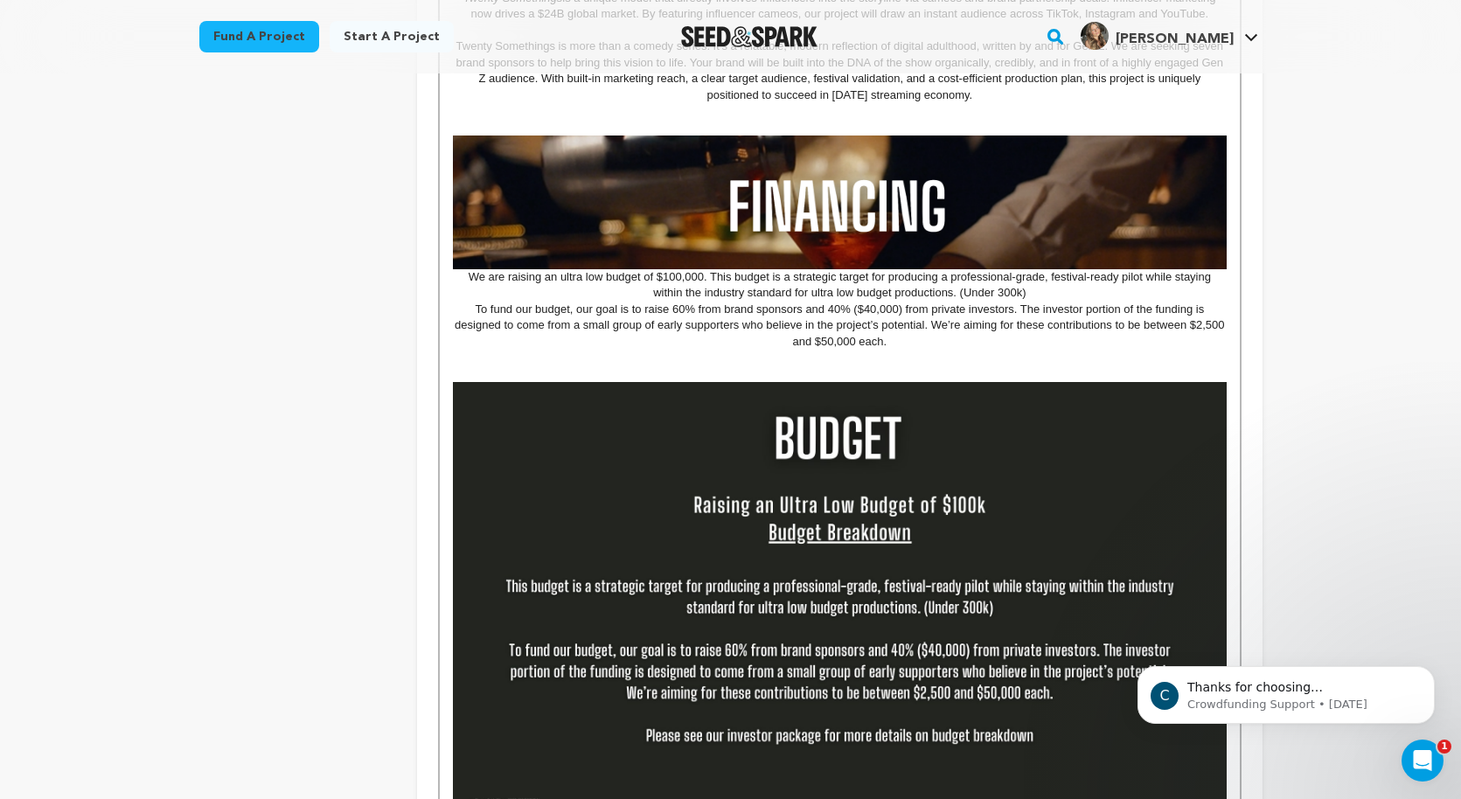
scroll to position [1843, 0]
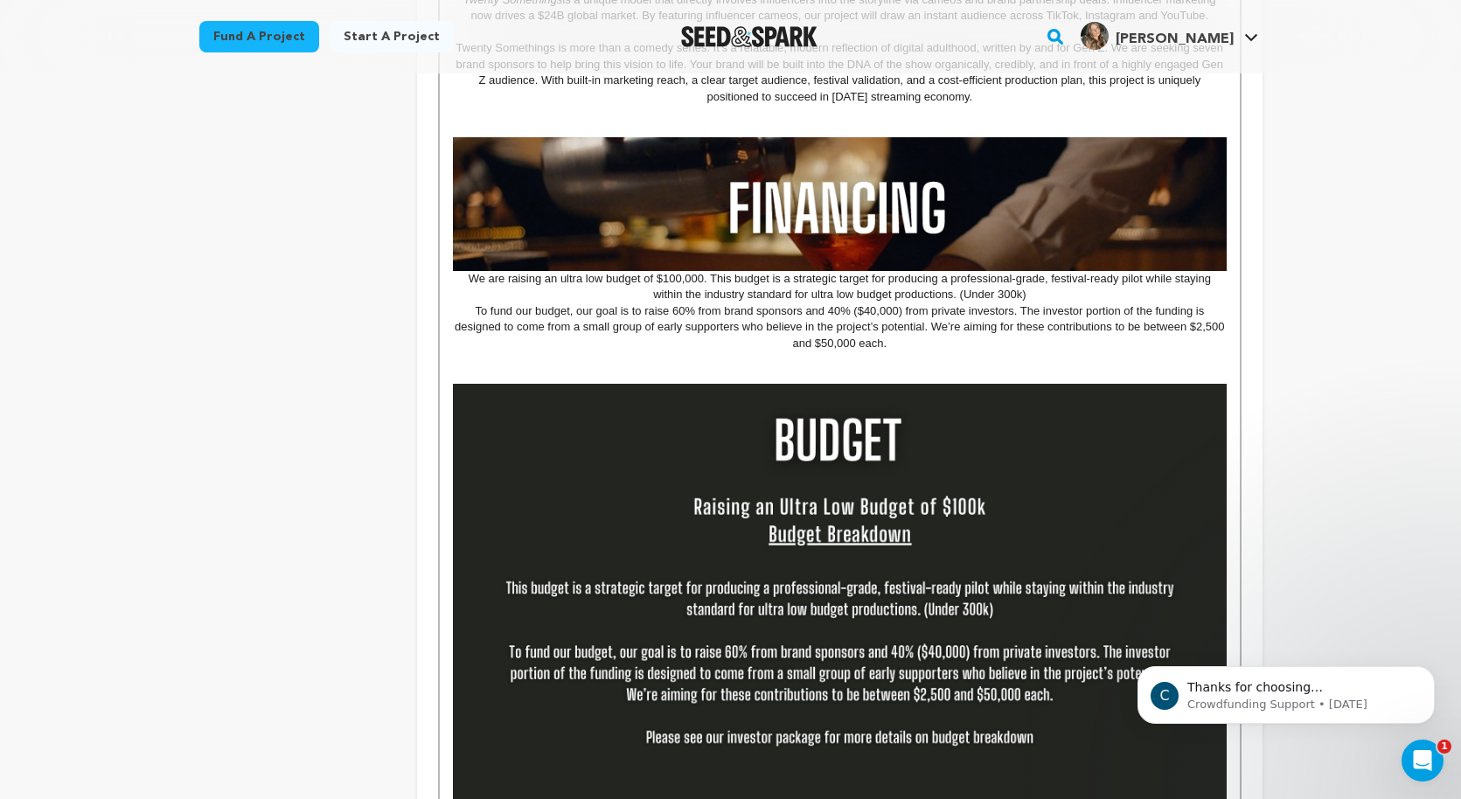
click at [929, 346] on p "To fund our budget, our goal is to raise 60% from brand sponsors and 40% ($40,0…" at bounding box center [839, 327] width 773 height 48
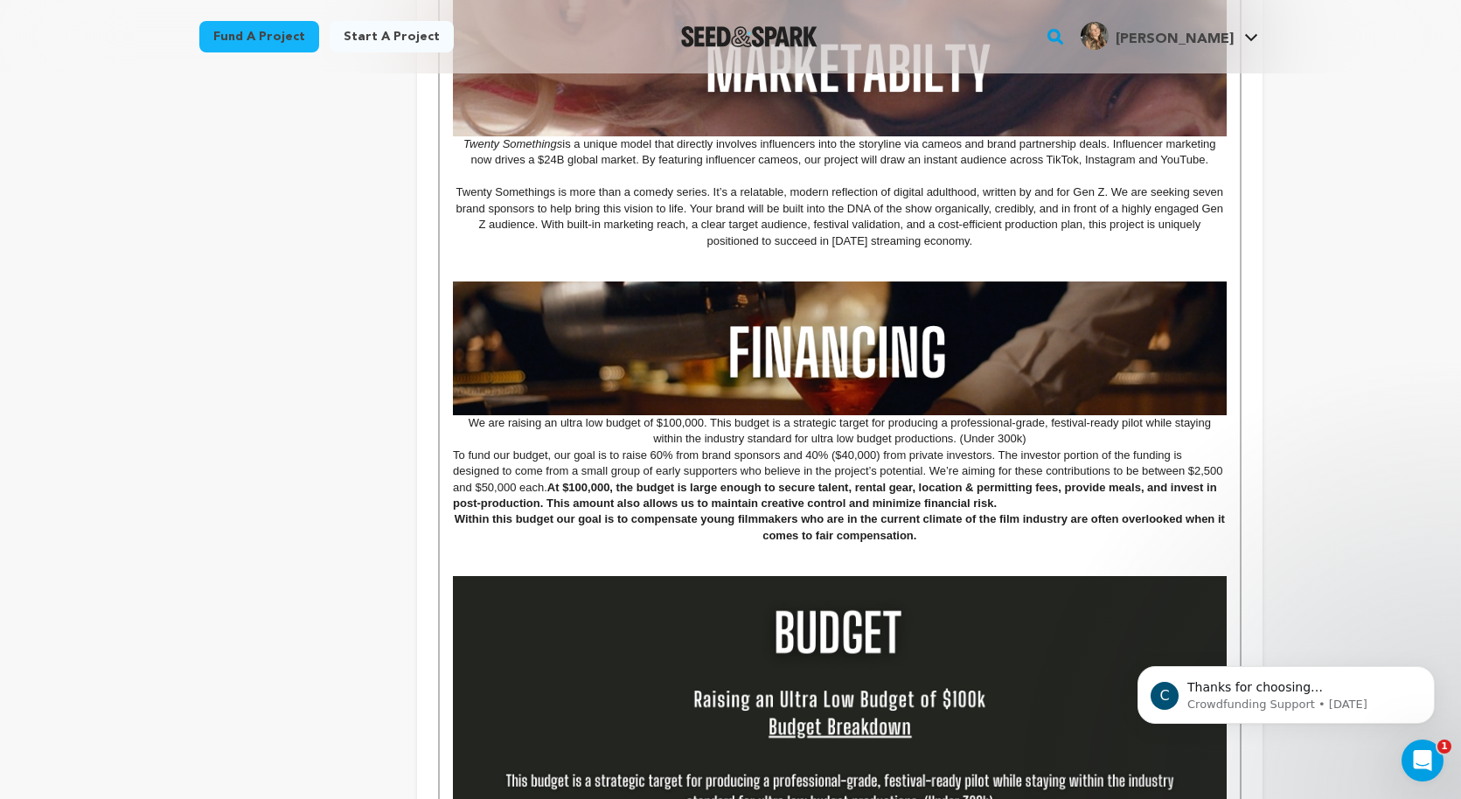
scroll to position [1695, 0]
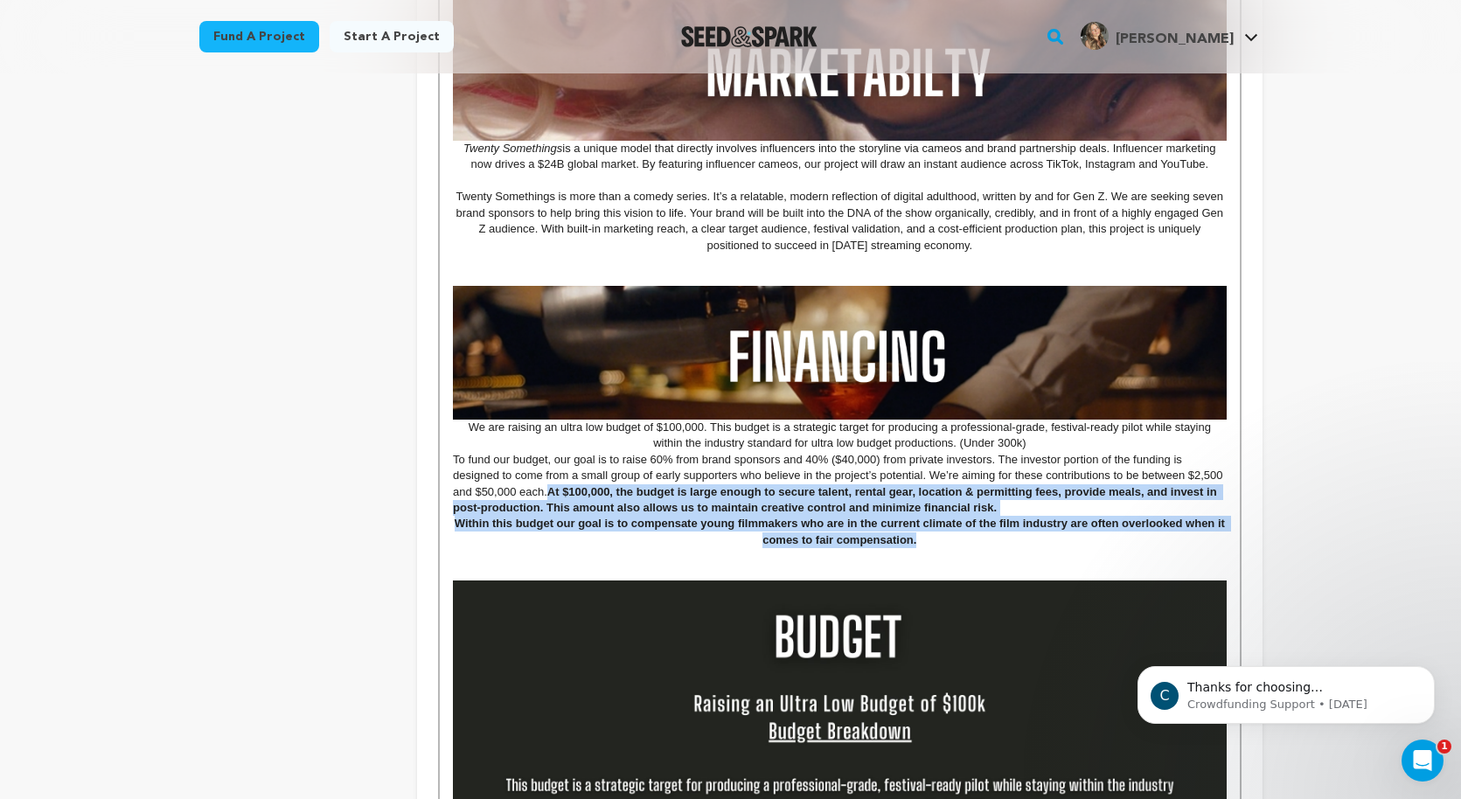
drag, startPoint x: 550, startPoint y: 491, endPoint x: 935, endPoint y: 538, distance: 387.5
click at [935, 538] on div "MISSION STATEMENT As a Gen Z women living in LA, we know the messy, funny, and …" at bounding box center [839, 141] width 799 height 2735
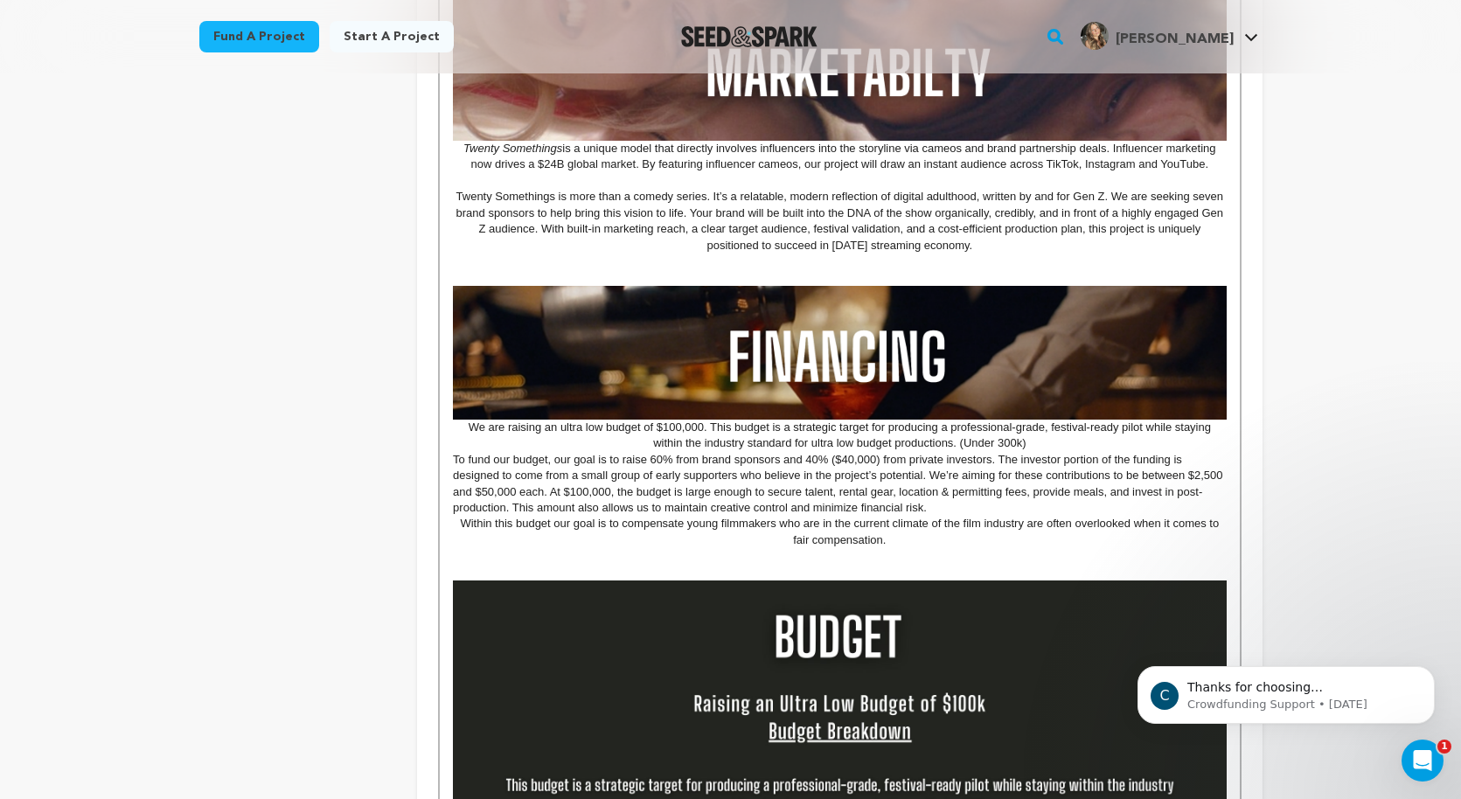
click at [968, 539] on p "Within this budget our goal is to compensate young filmmakers who are in the cu…" at bounding box center [839, 532] width 773 height 32
click at [446, 461] on div "MISSION STATEMENT As a Gen Z women living in LA, we know the messy, funny, and …" at bounding box center [839, 141] width 799 height 2735
click at [459, 525] on p "Within this budget our goal is to compensate young filmmakers who are in the cu…" at bounding box center [839, 532] width 773 height 32
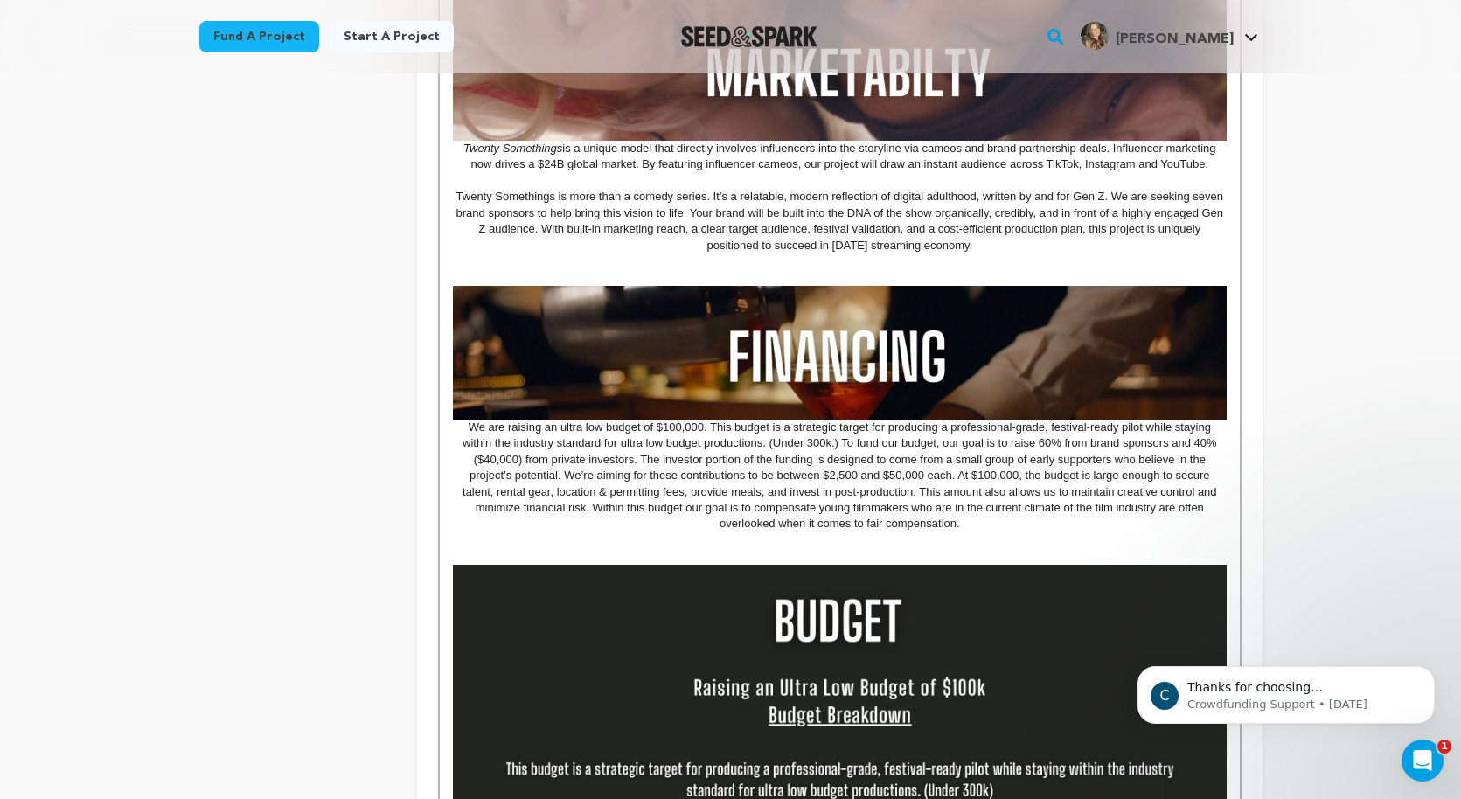
click at [1091, 535] on p at bounding box center [839, 540] width 773 height 16
click at [996, 549] on p at bounding box center [839, 556] width 773 height 16
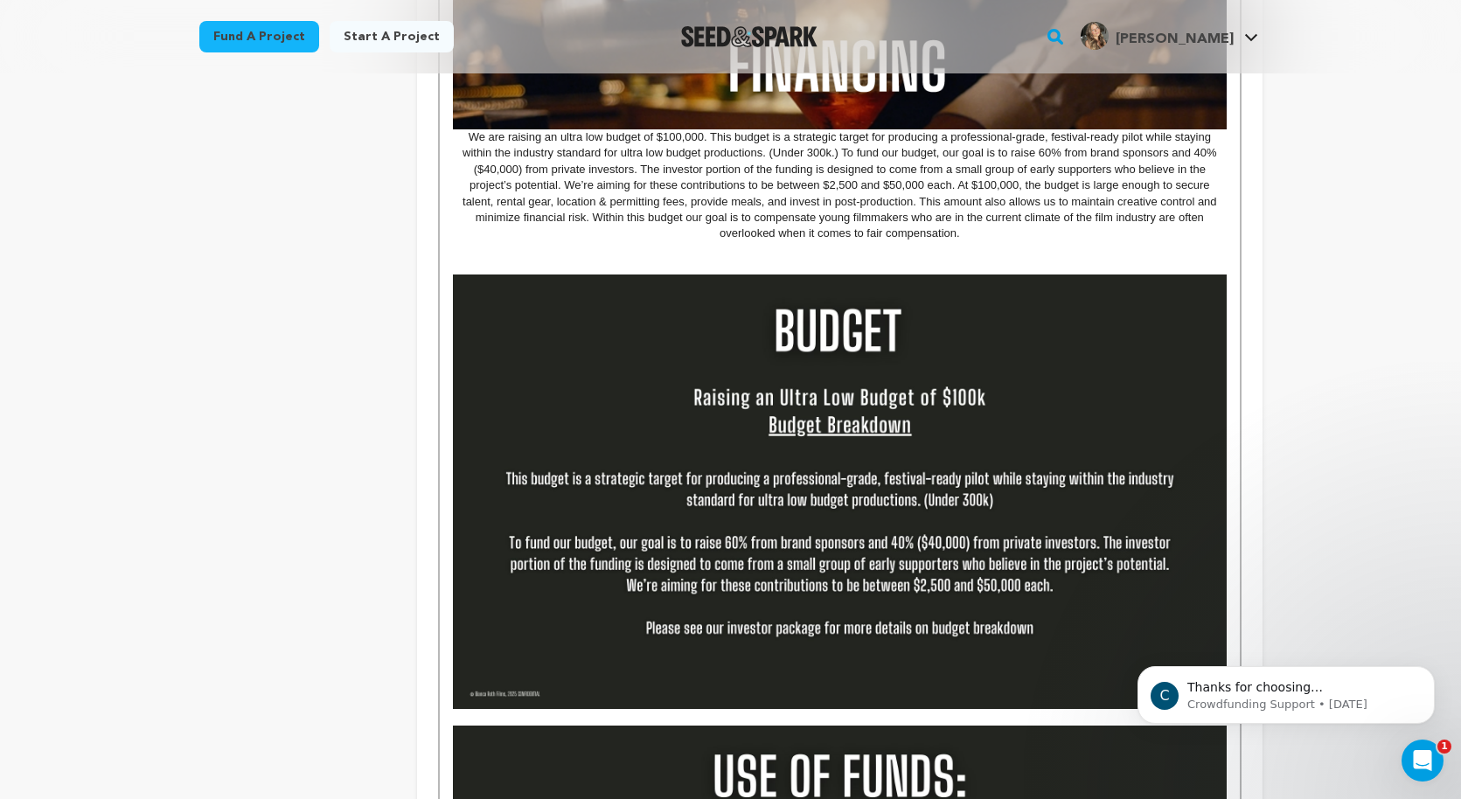
scroll to position [1986, 0]
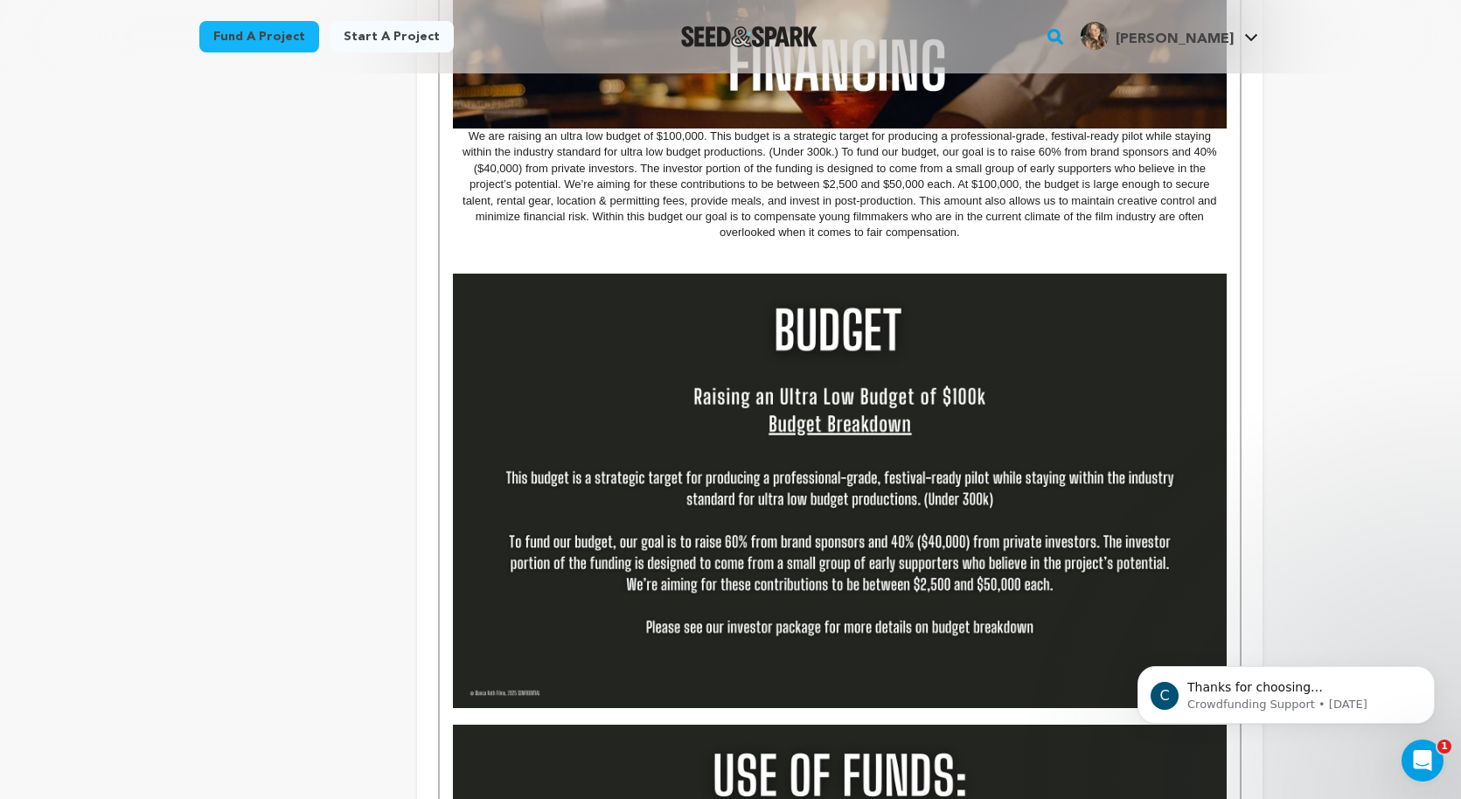
click at [682, 383] on img at bounding box center [839, 491] width 773 height 435
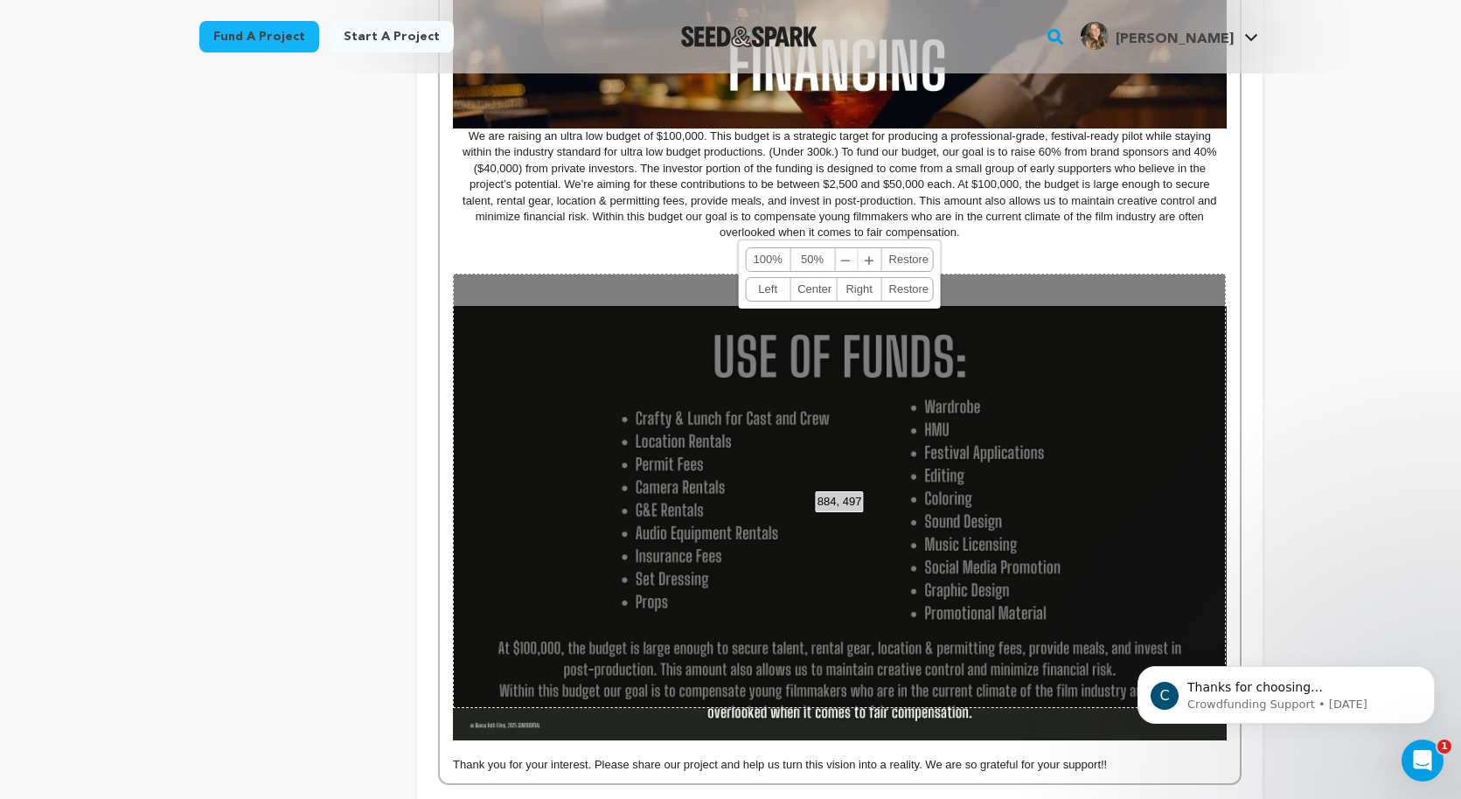
click at [670, 437] on div "884, 497 100% 50% ﹣ ﹢ Restore Left Center Right Restore" at bounding box center [839, 491] width 773 height 435
click at [1141, 261] on p at bounding box center [839, 265] width 773 height 16
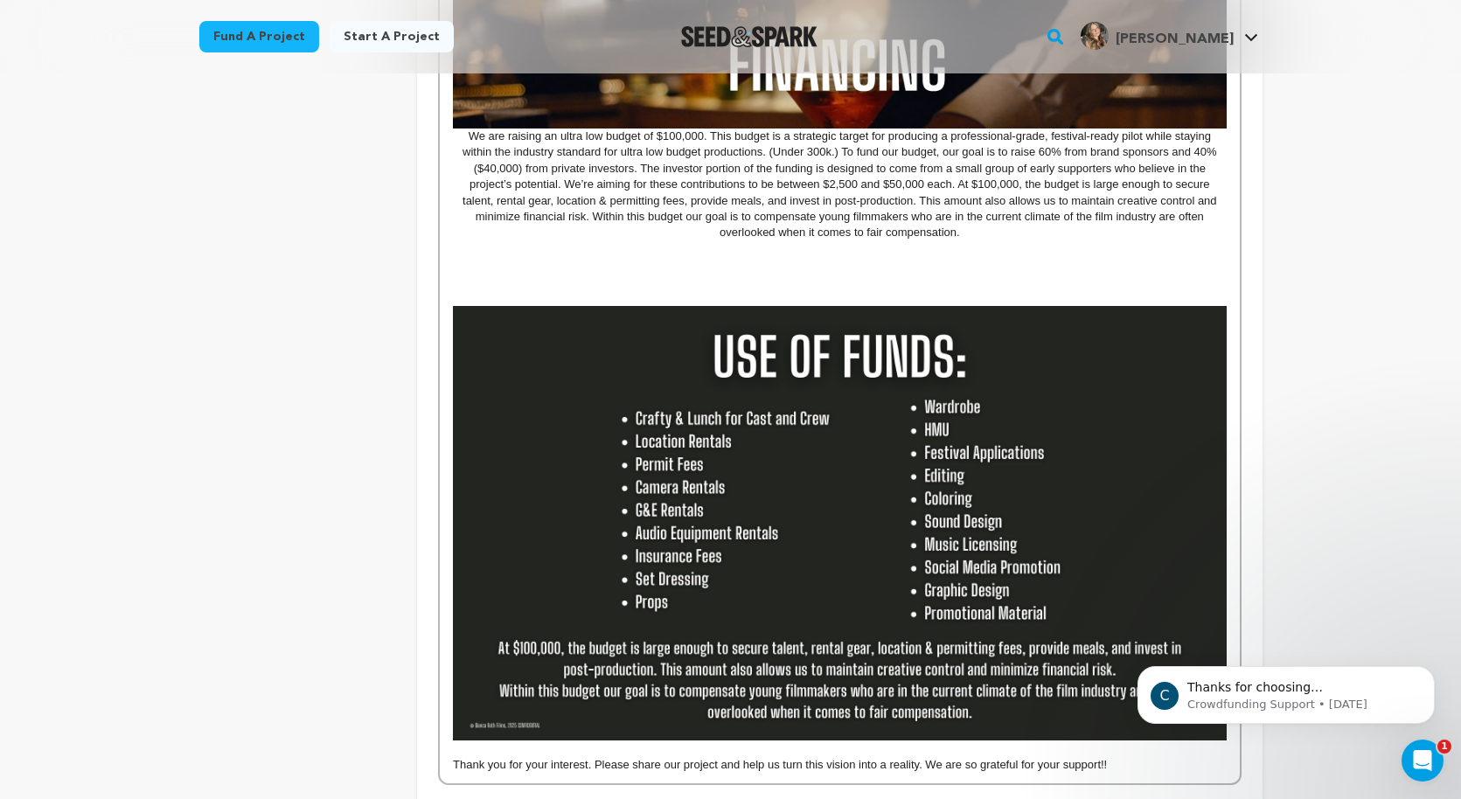
click at [966, 385] on img at bounding box center [839, 523] width 773 height 435
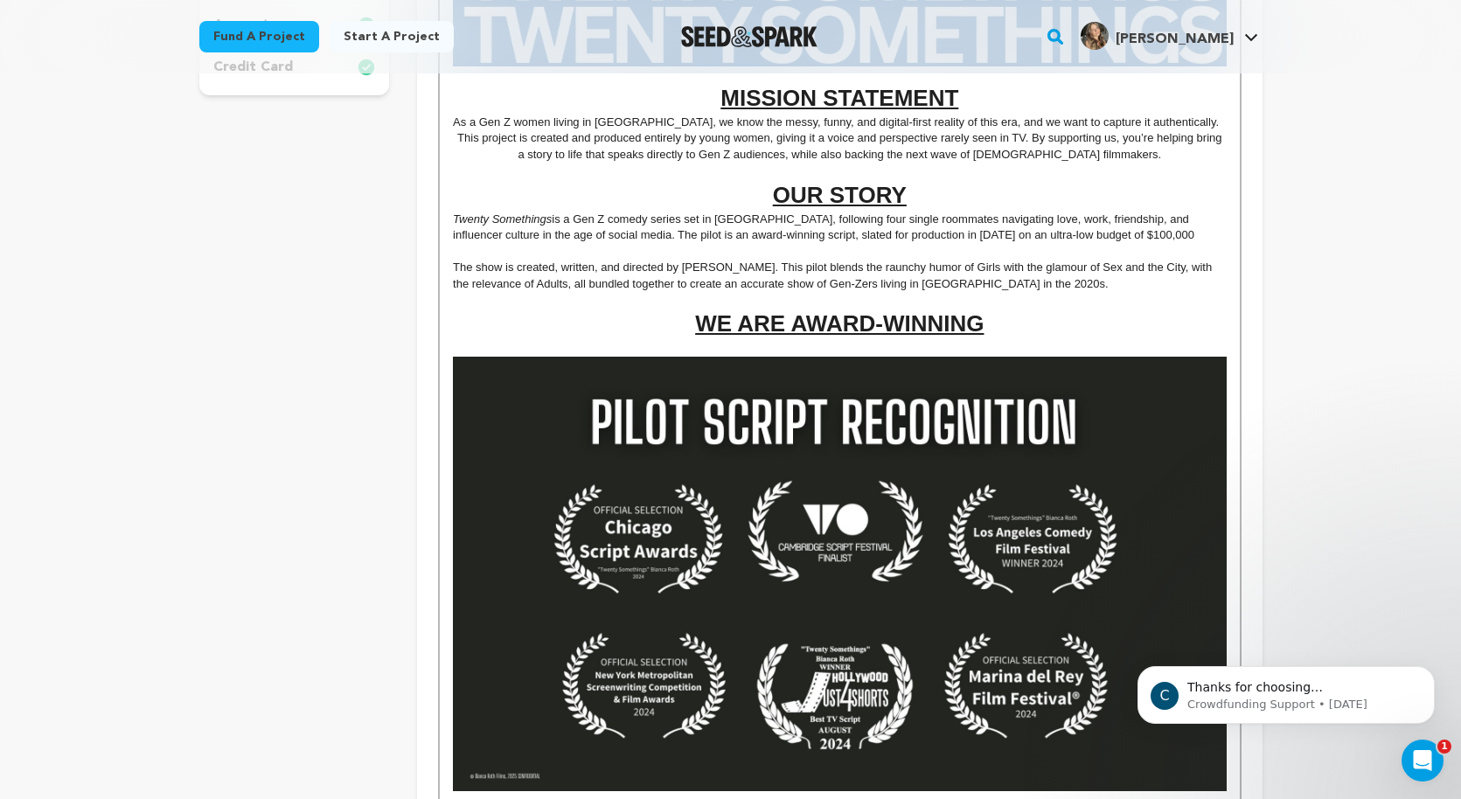
scroll to position [623, 0]
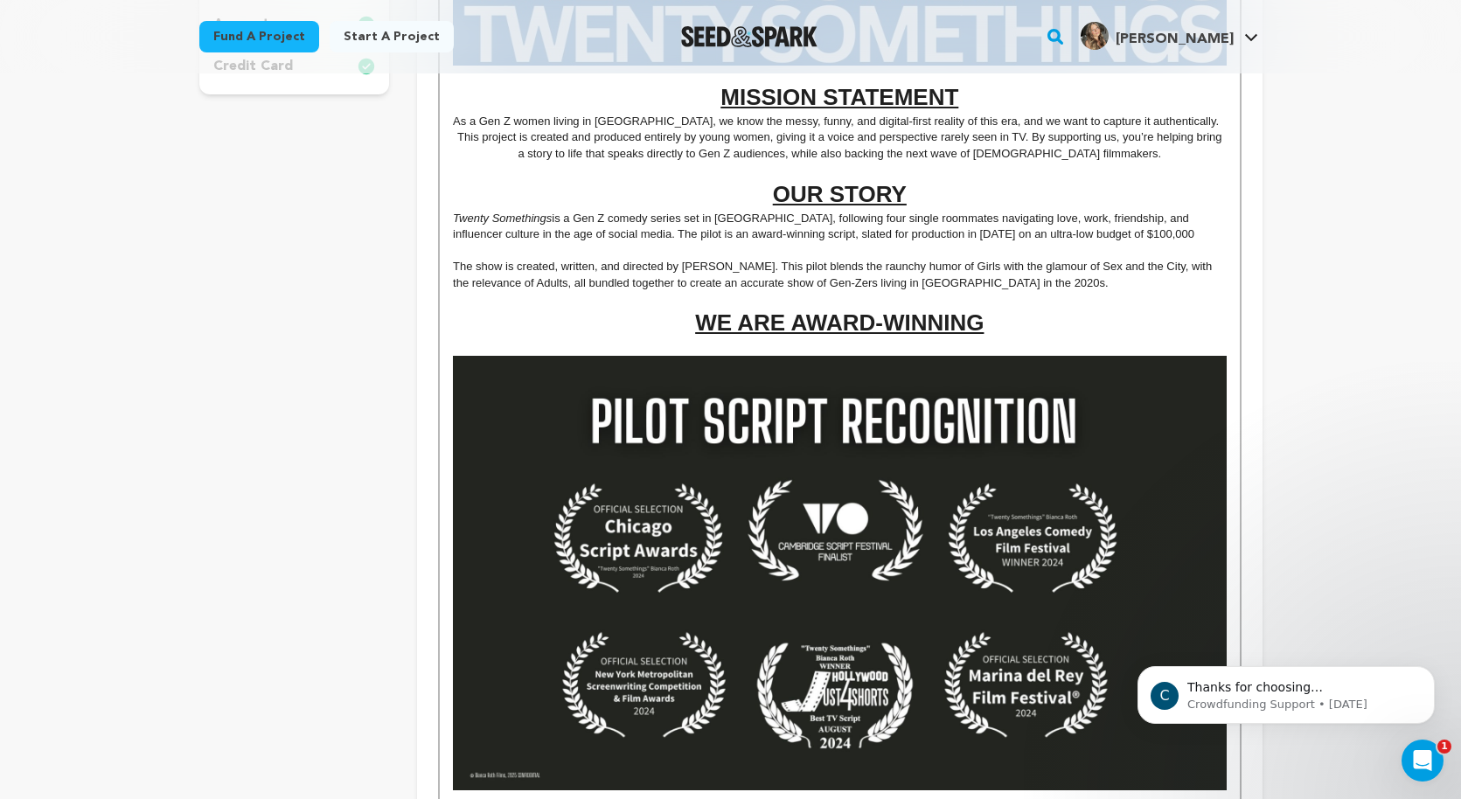
click at [1072, 289] on p "The show is created, written, and directed by [PERSON_NAME]. This pilot blends …" at bounding box center [839, 275] width 773 height 32
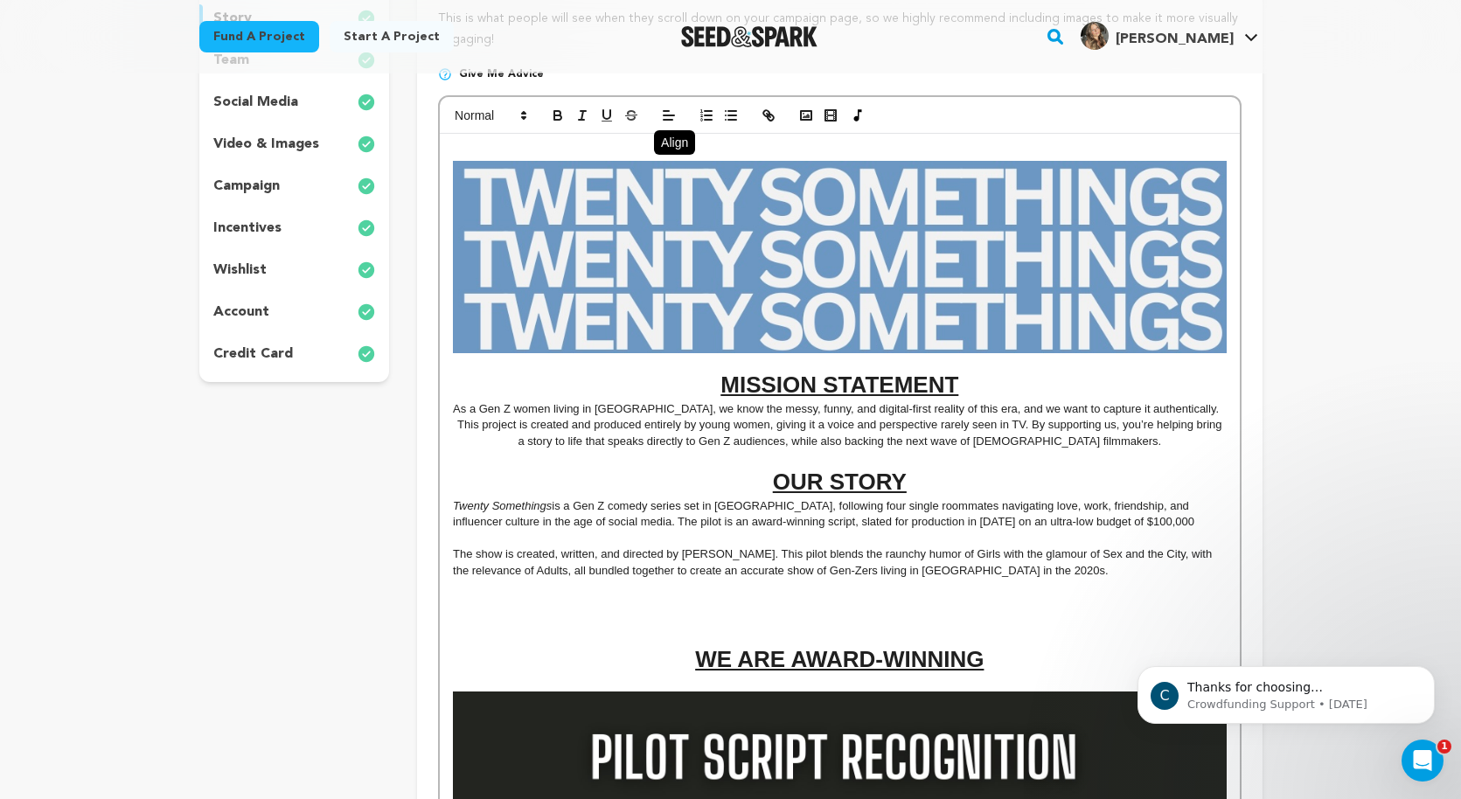
scroll to position [122, 0]
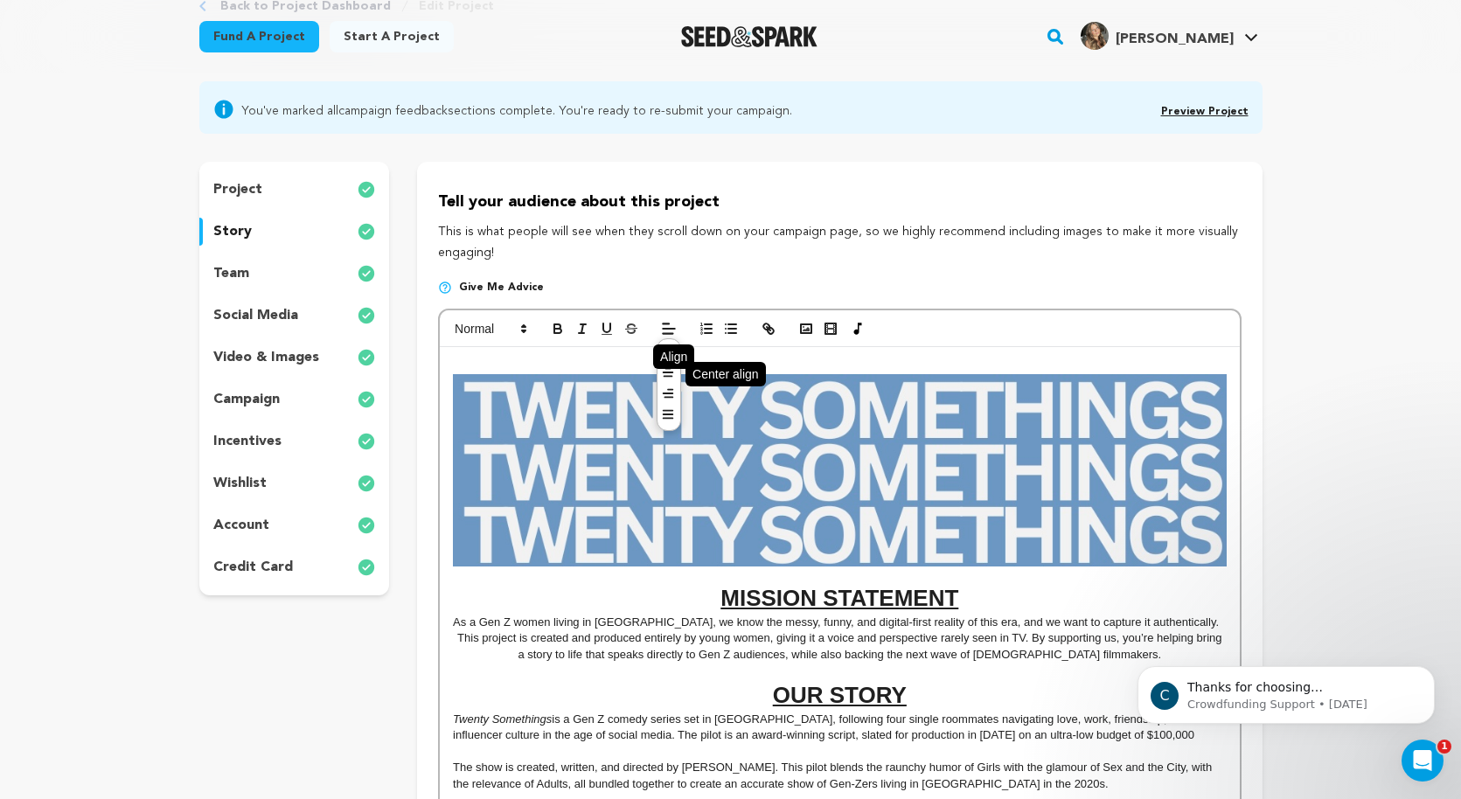
click at [669, 375] on icon at bounding box center [668, 372] width 14 height 14
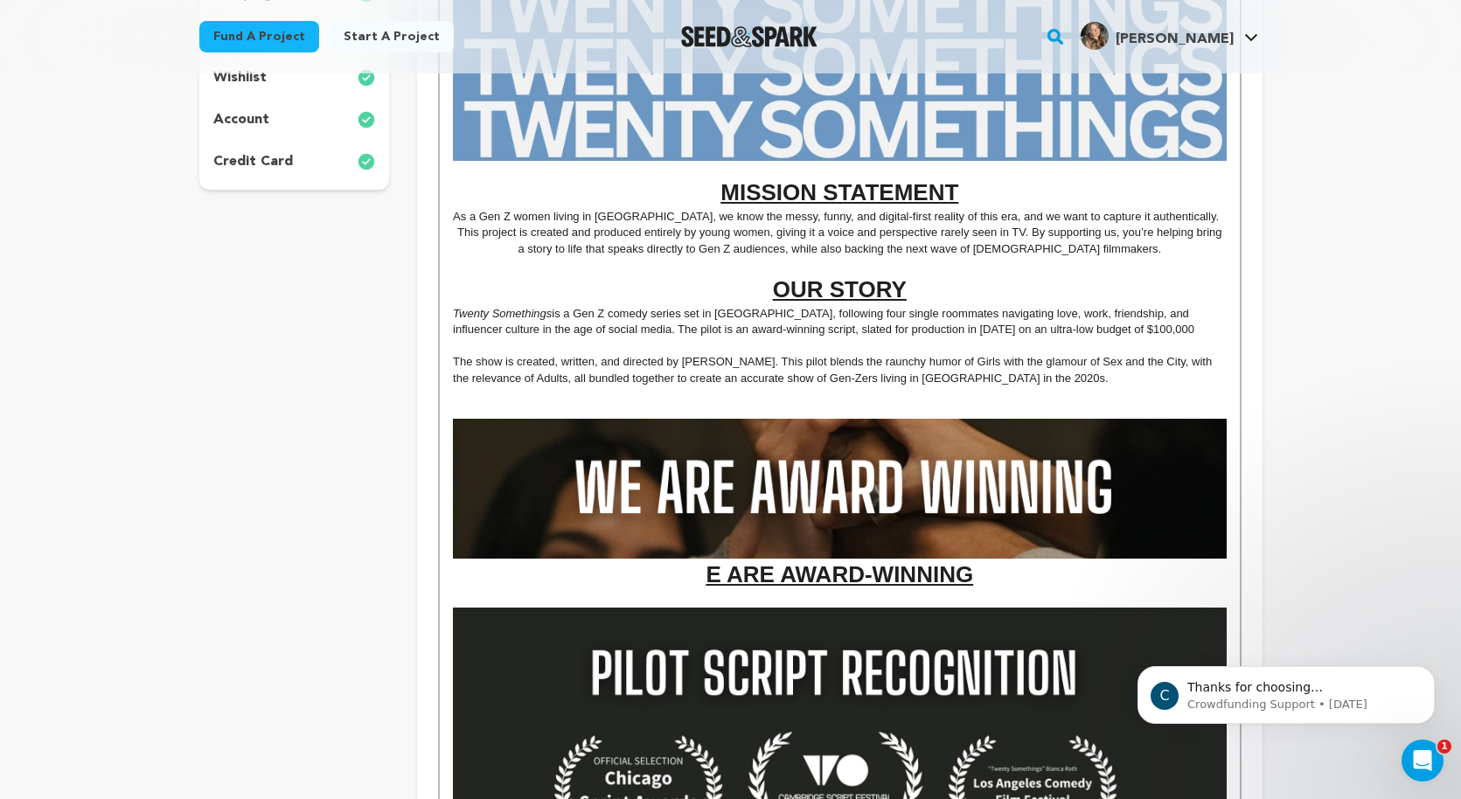
scroll to position [536, 0]
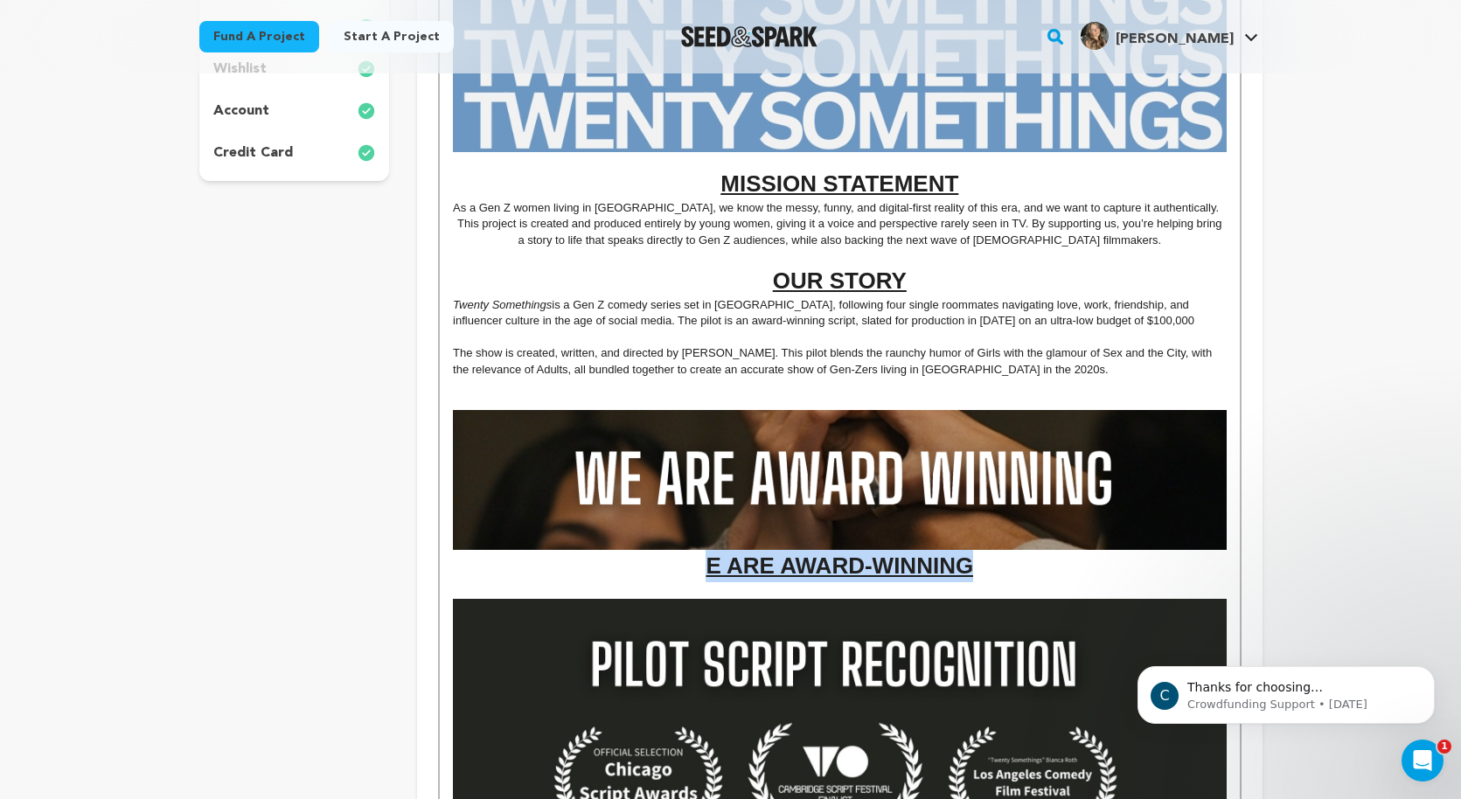
drag, startPoint x: 1006, startPoint y: 568, endPoint x: 703, endPoint y: 570, distance: 302.5
click at [703, 570] on h1 "E ARE AWARD-WINNING" at bounding box center [839, 496] width 773 height 172
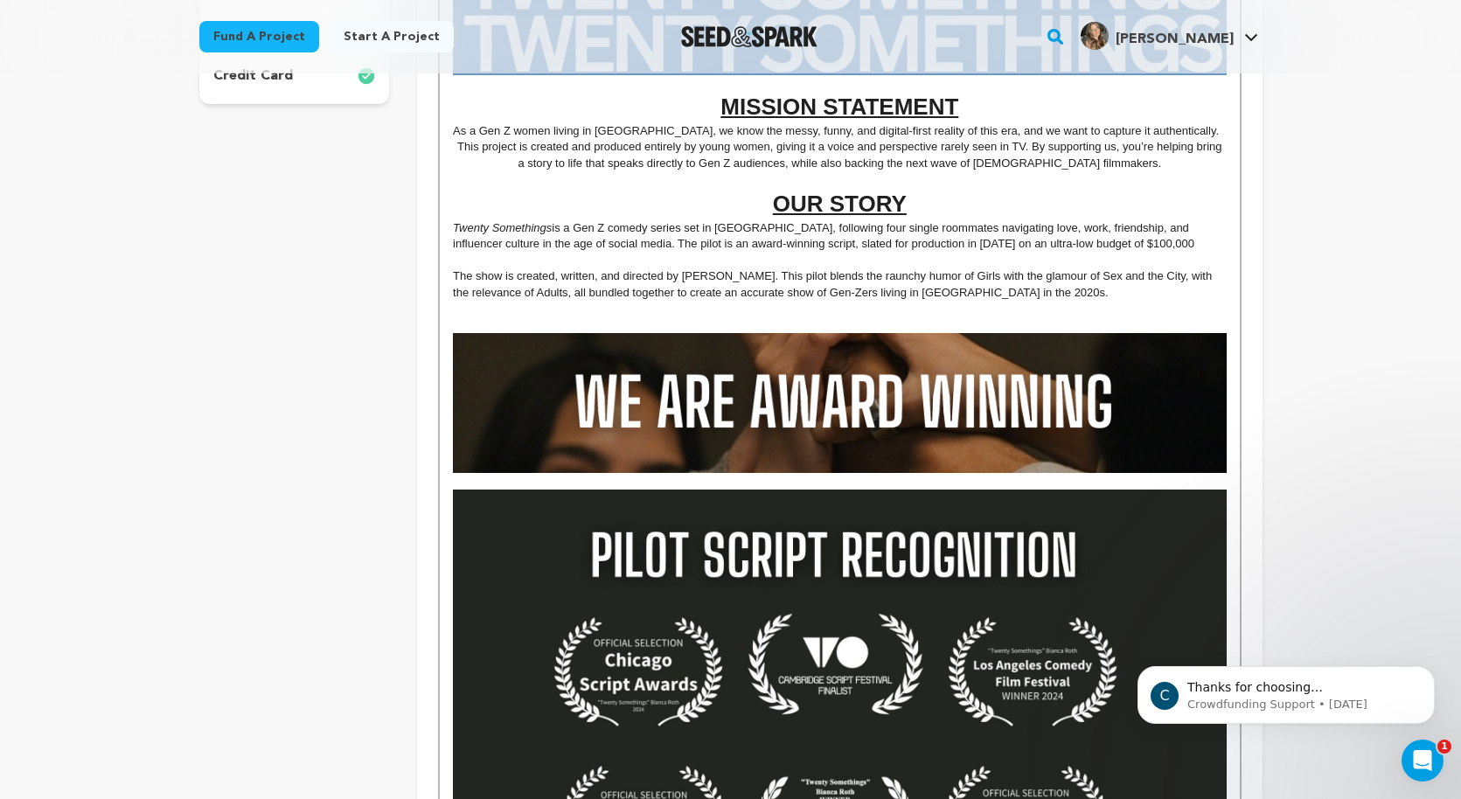
scroll to position [634, 0]
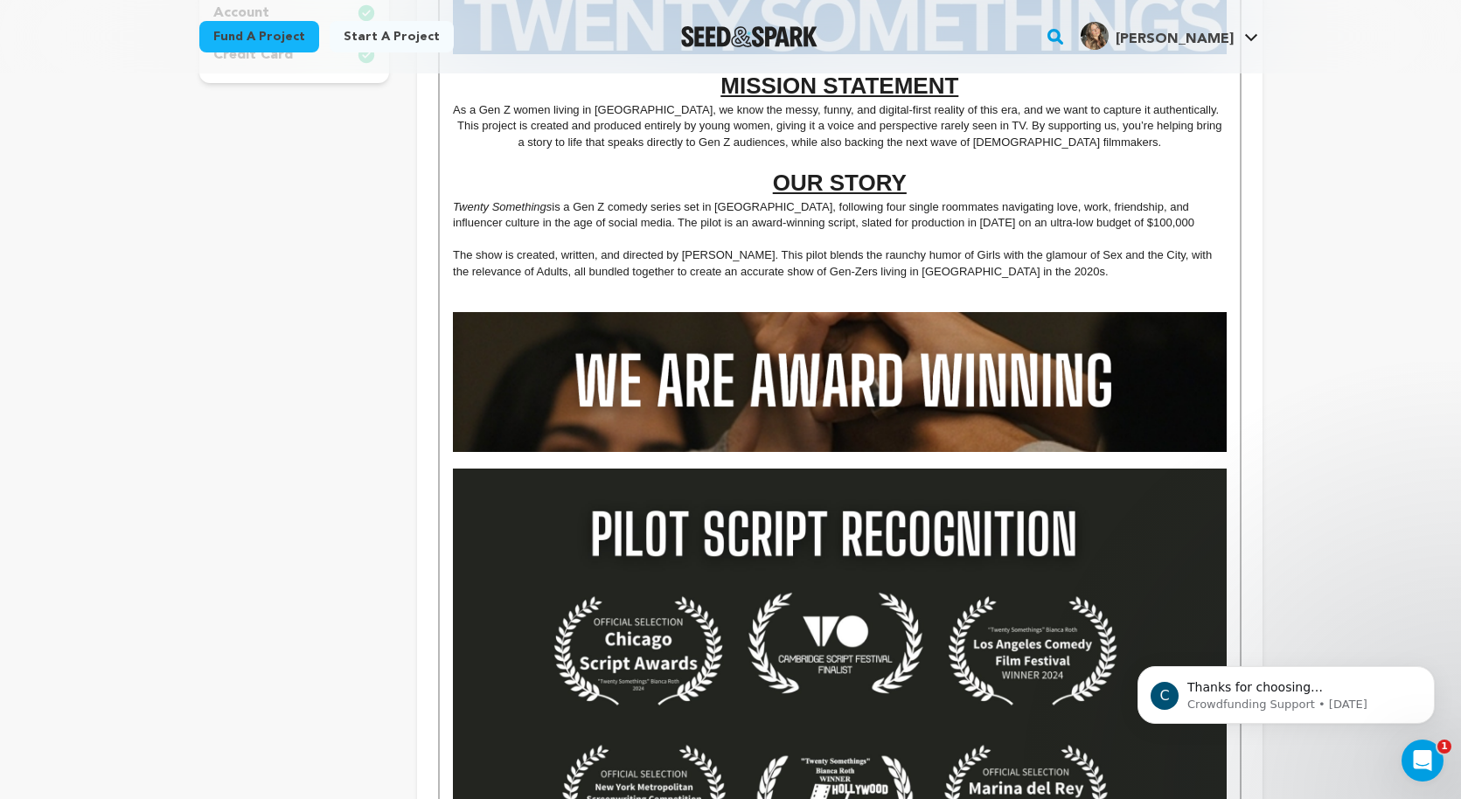
click at [880, 546] on img at bounding box center [839, 686] width 773 height 435
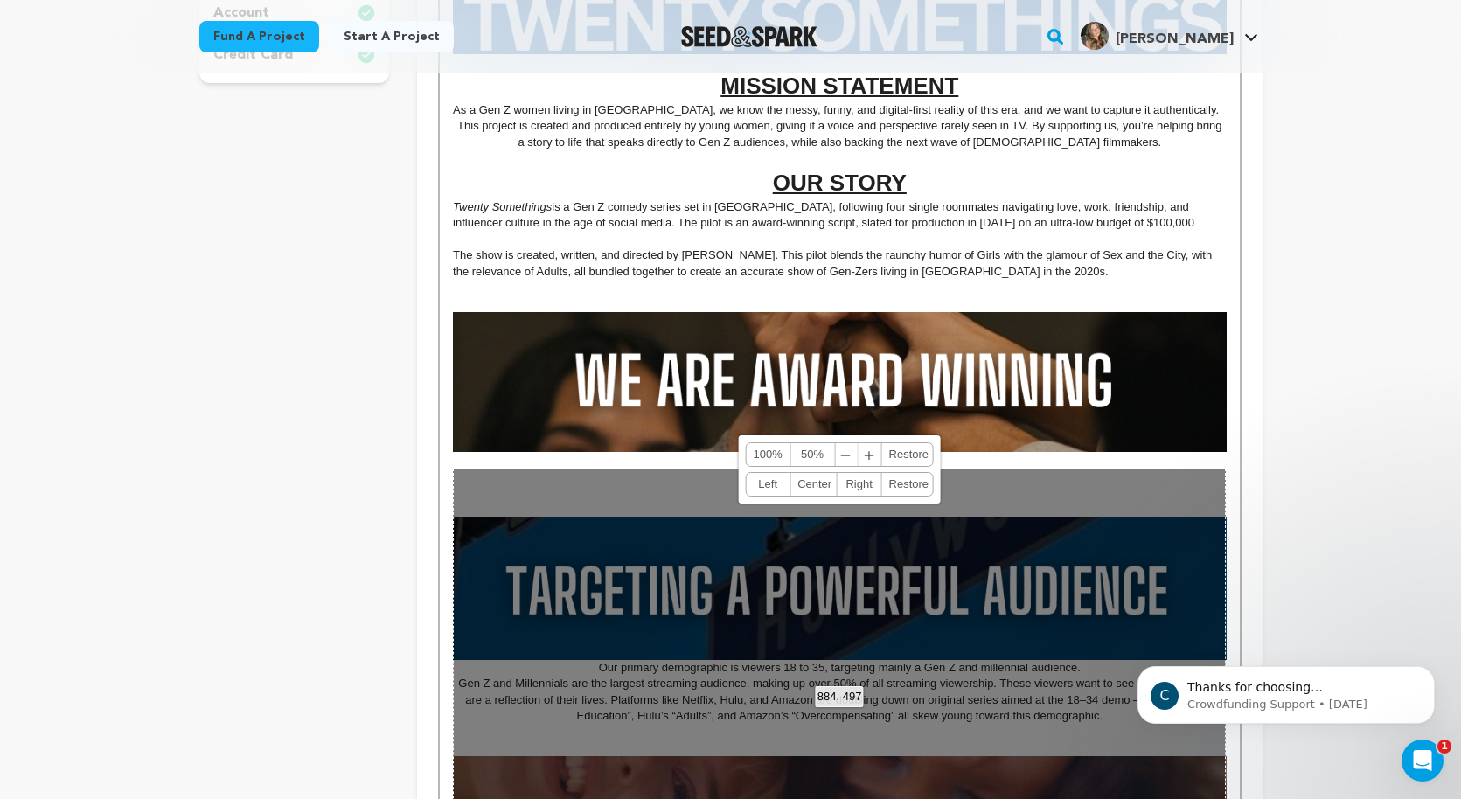
click at [993, 455] on p at bounding box center [839, 460] width 773 height 16
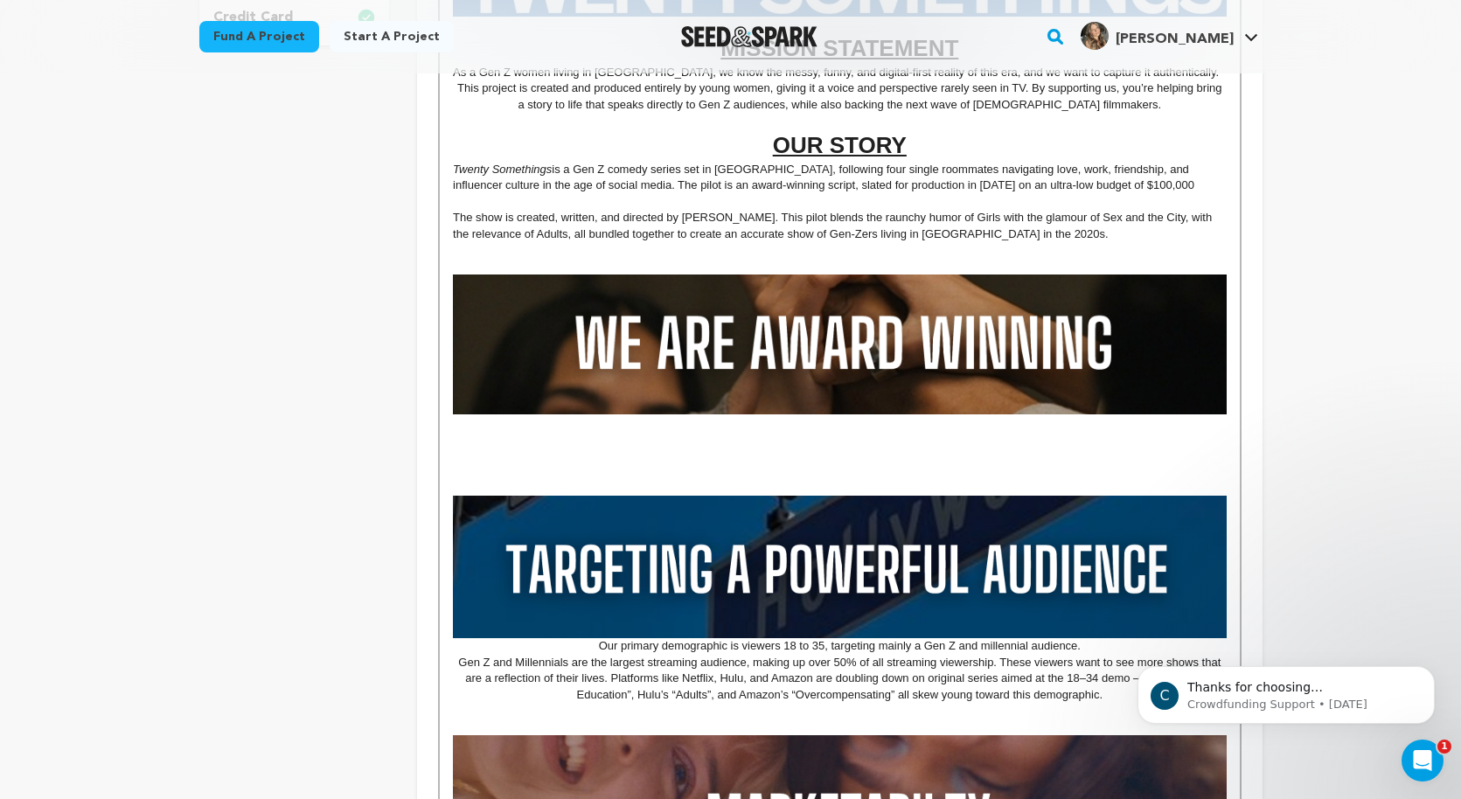
scroll to position [748, 0]
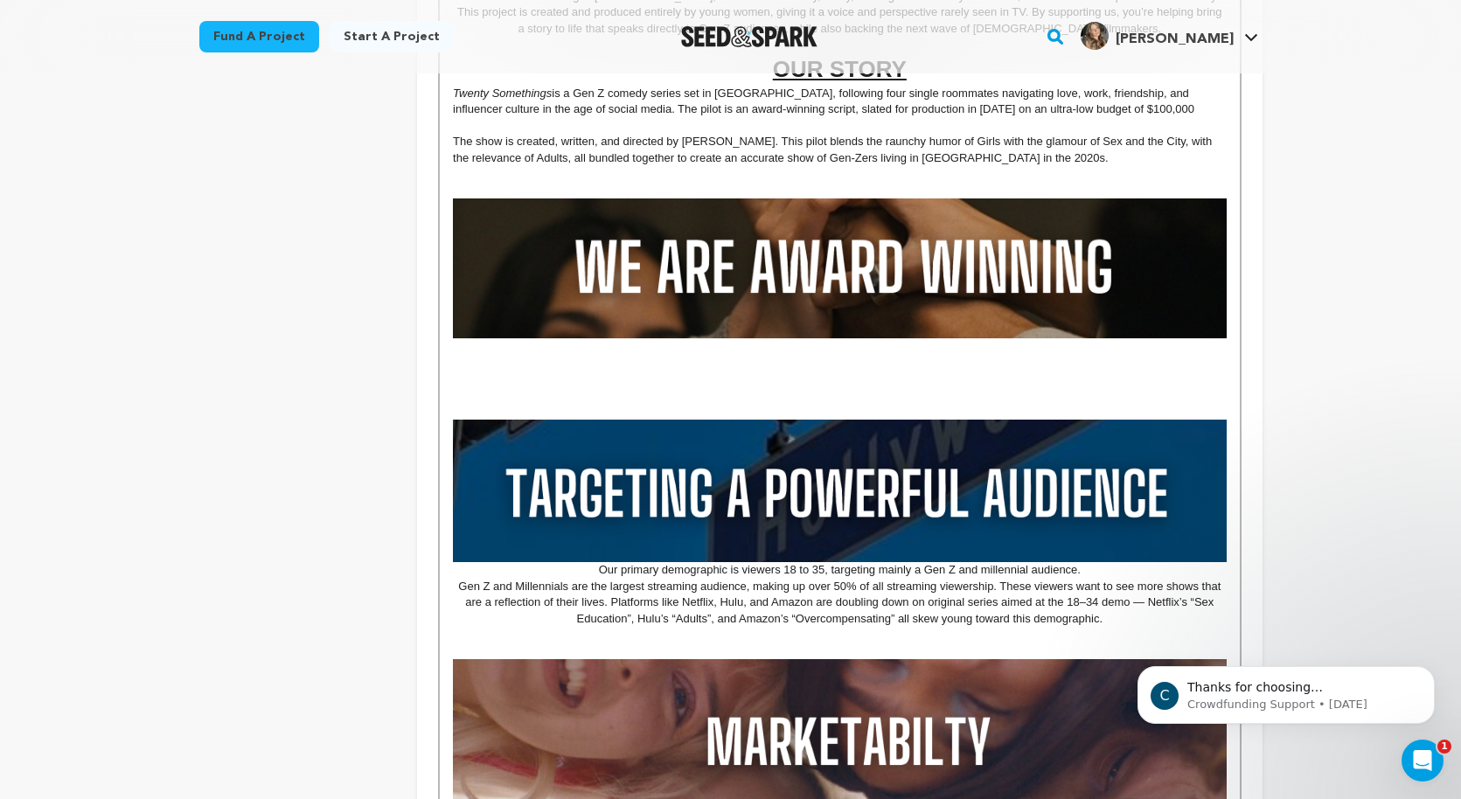
click at [553, 370] on p at bounding box center [839, 363] width 773 height 16
drag, startPoint x: 685, startPoint y: 363, endPoint x: 463, endPoint y: 363, distance: 223.0
click at [463, 363] on p at bounding box center [839, 363] width 773 height 16
drag, startPoint x: 454, startPoint y: 363, endPoint x: 880, endPoint y: 376, distance: 426.0
click at [880, 376] on div "MISSION STATEMENT As a Gen Z women living in LA, we know the messy, funny, and …" at bounding box center [839, 522] width 799 height 1603
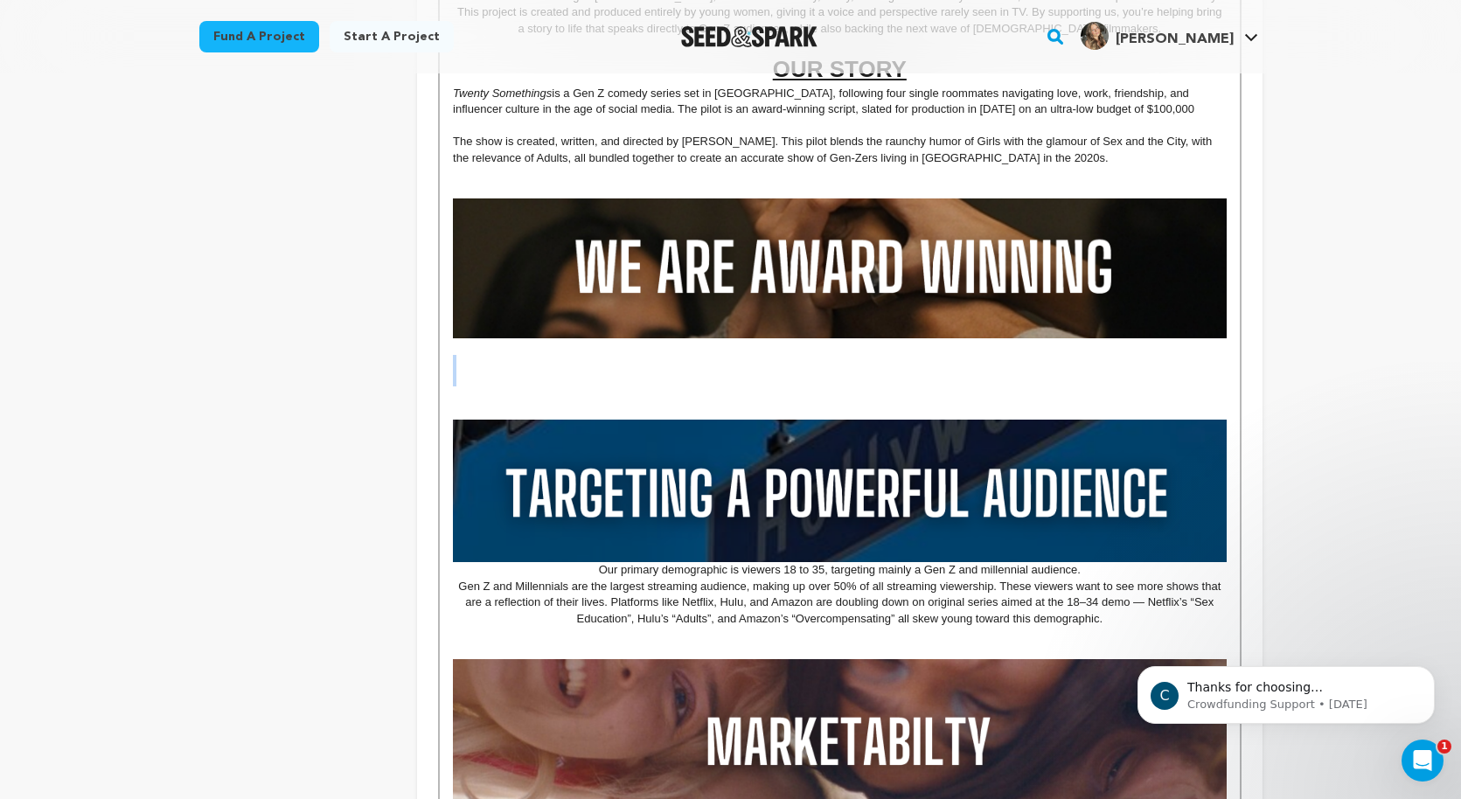
click at [880, 376] on p at bounding box center [839, 379] width 773 height 16
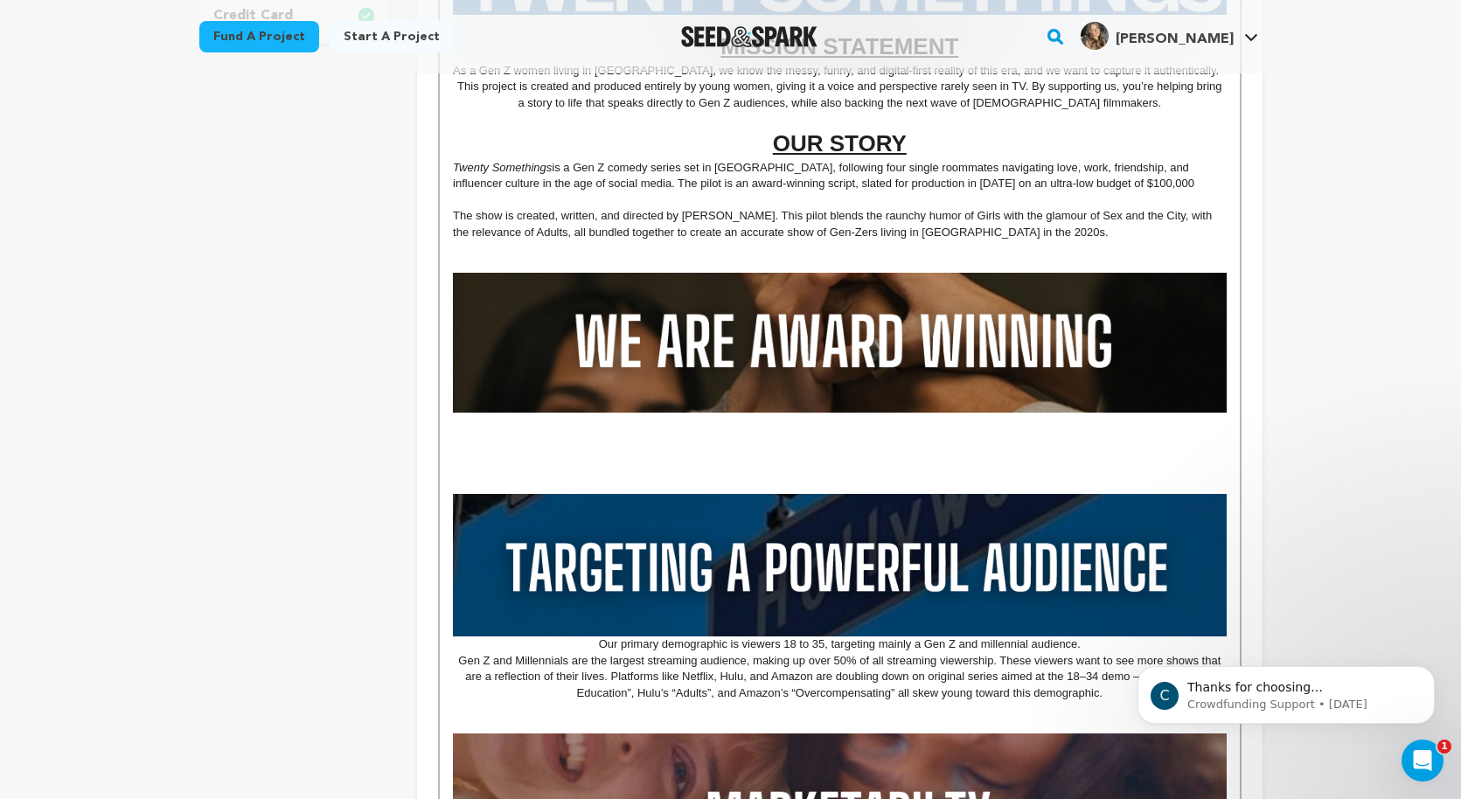
scroll to position [656, 0]
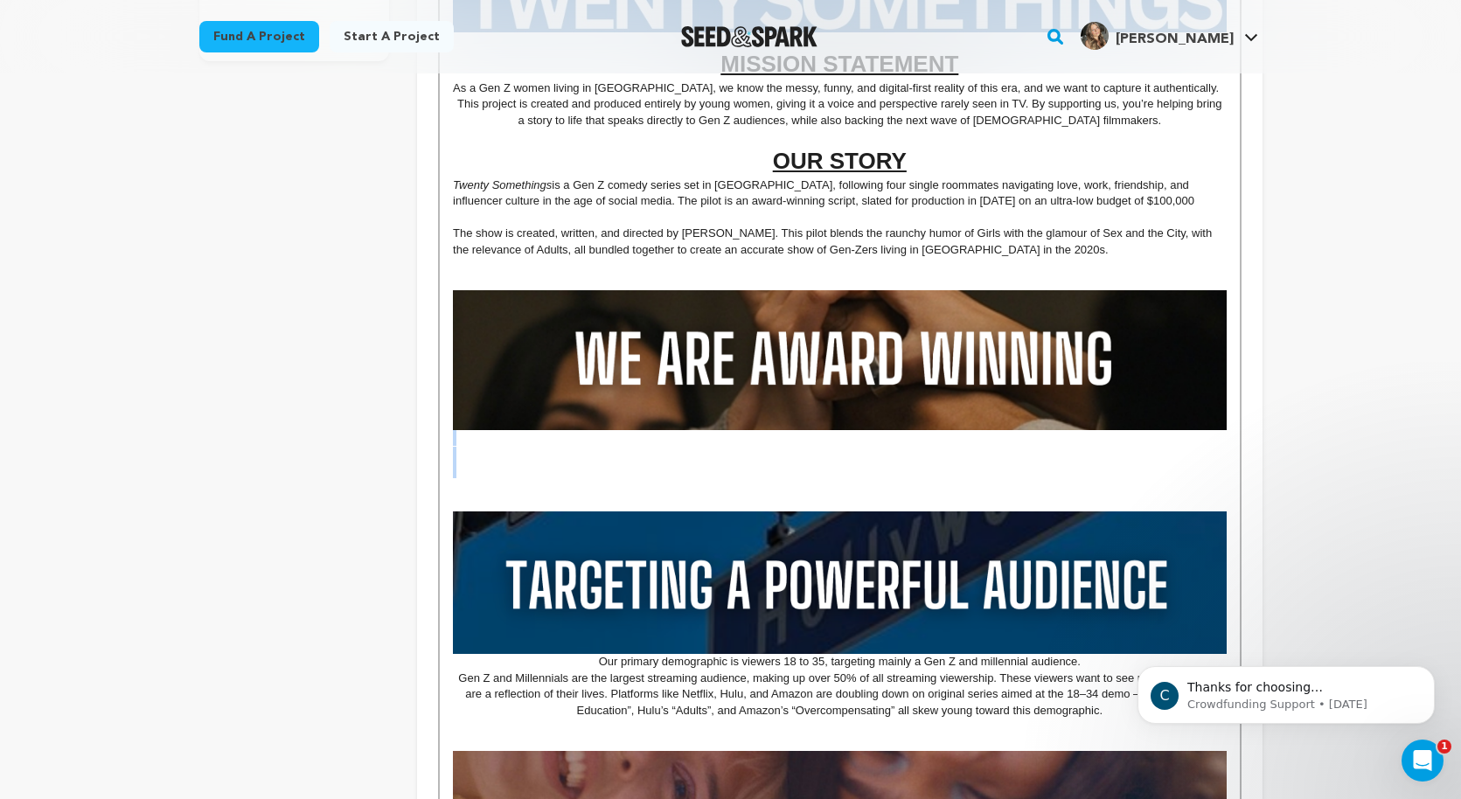
drag, startPoint x: 734, startPoint y: 473, endPoint x: 478, endPoint y: 442, distance: 258.1
click at [479, 442] on div "MISSION STATEMENT As a Gen Z women living in LA, we know the messy, funny, and …" at bounding box center [839, 614] width 799 height 1603
click at [469, 446] on p at bounding box center [839, 438] width 773 height 16
click at [501, 448] on p at bounding box center [839, 455] width 773 height 16
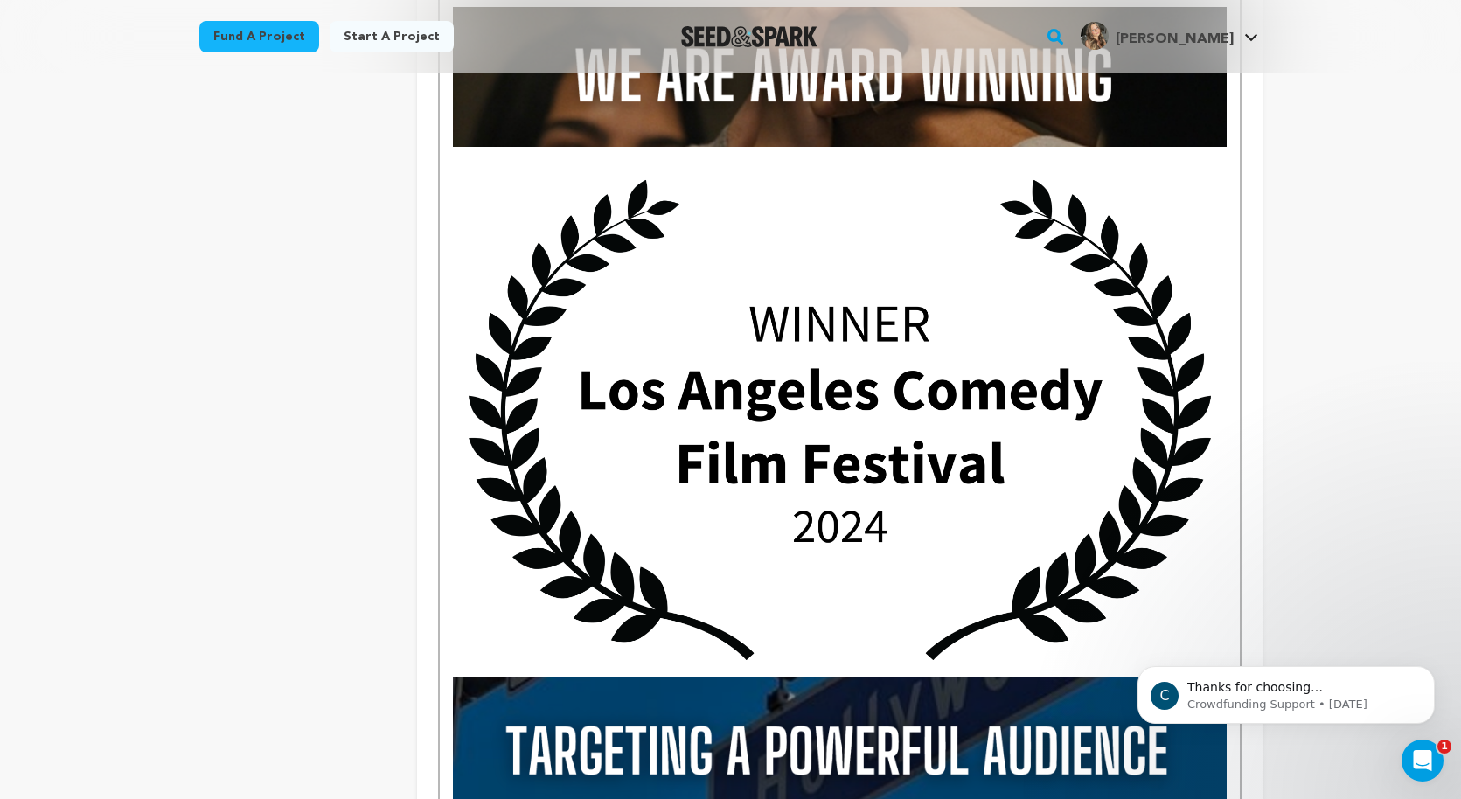
scroll to position [942, 0]
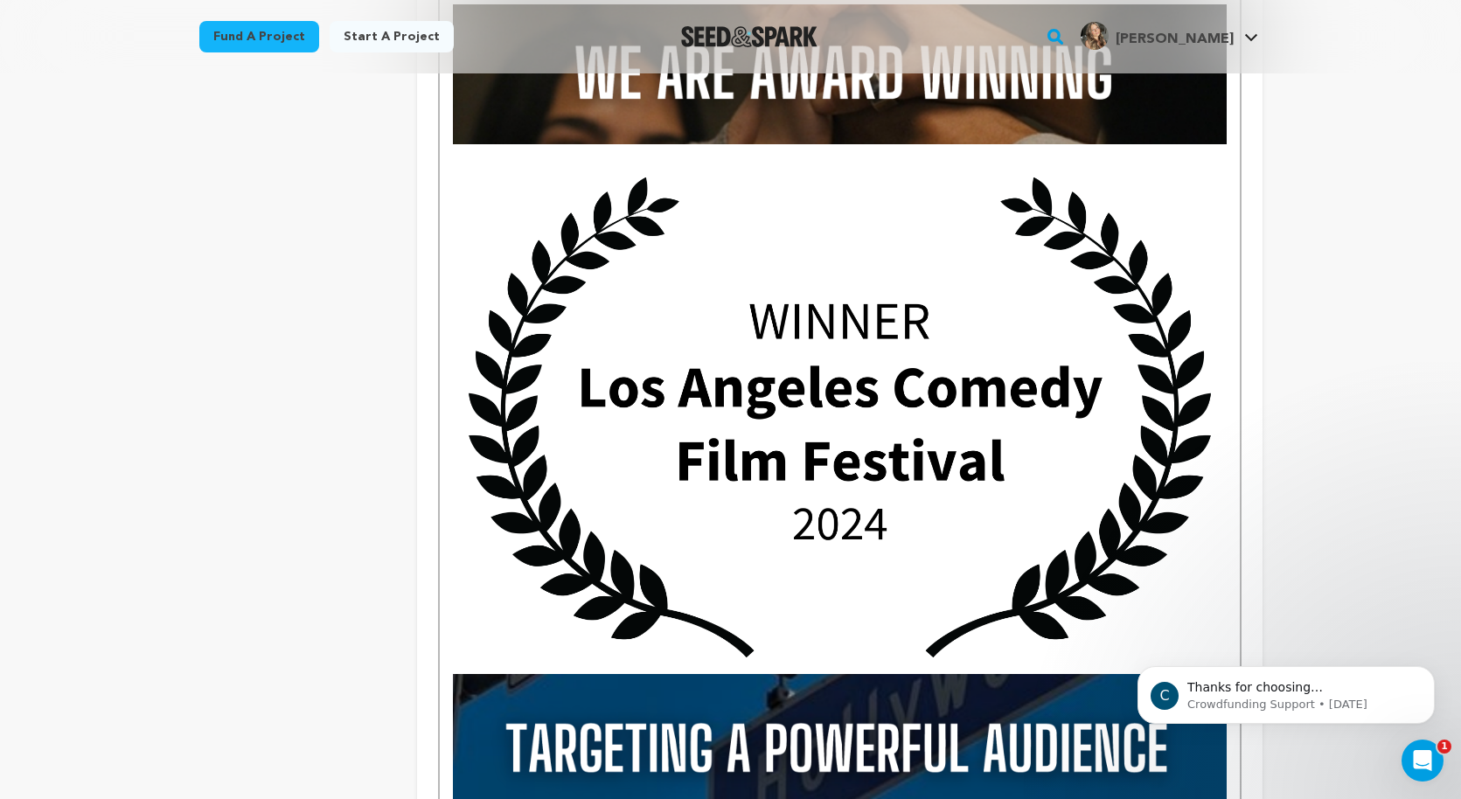
click at [947, 509] on img at bounding box center [839, 417] width 773 height 513
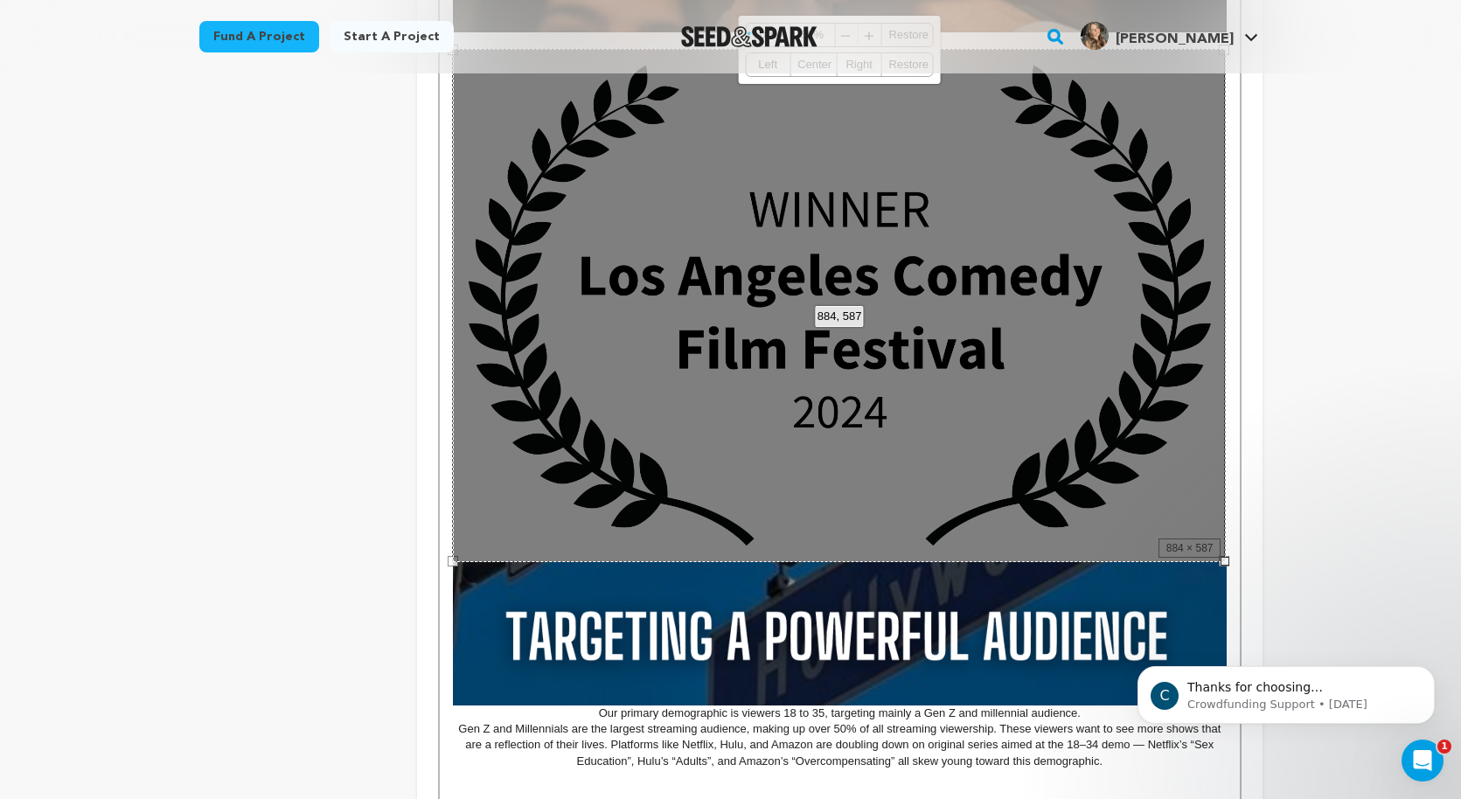
scroll to position [1055, 0]
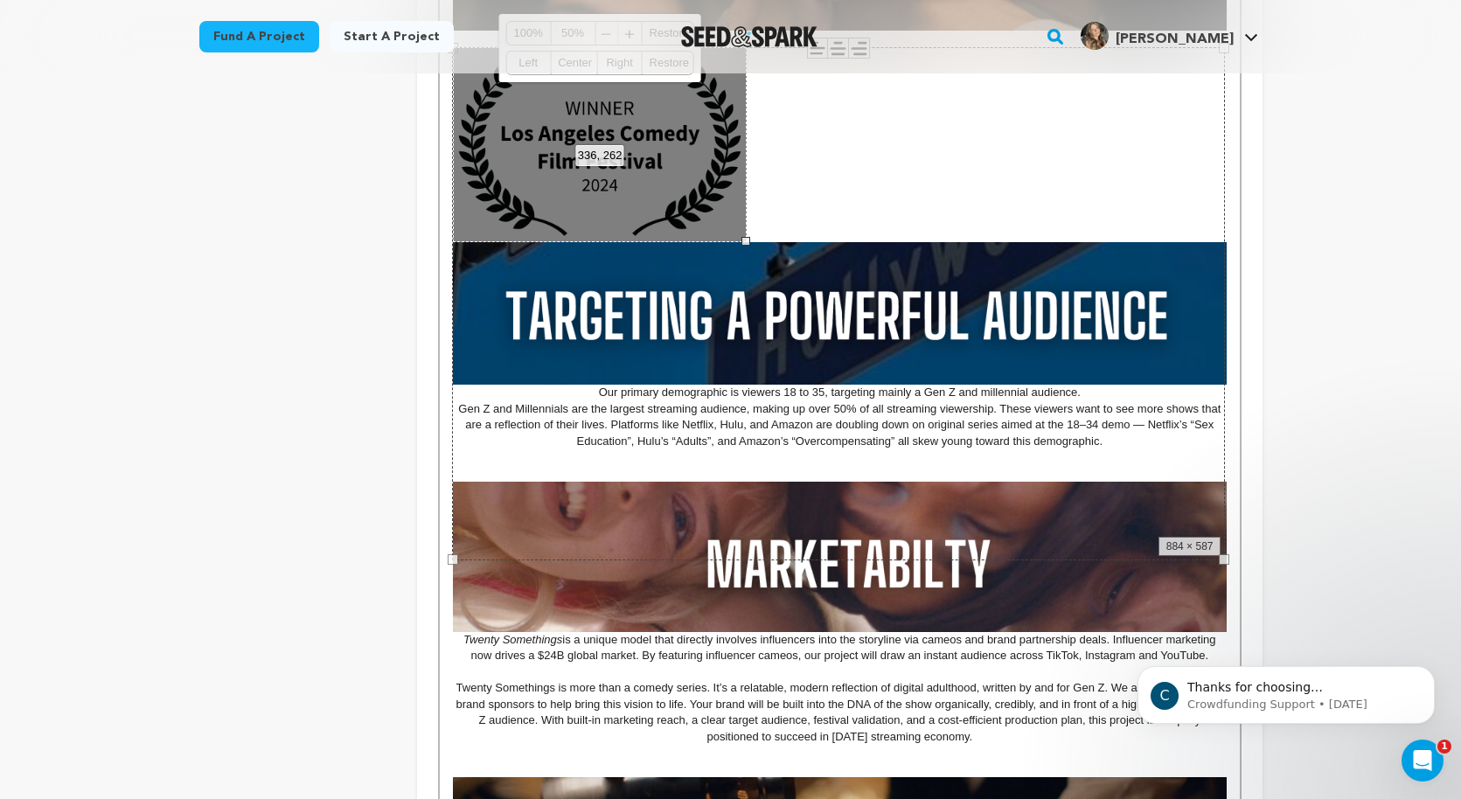
drag, startPoint x: 1224, startPoint y: 560, endPoint x: 742, endPoint y: 275, distance: 560.2
click at [742, 275] on div "MISSION STATEMENT As a Gen Z women living in LA, we know the messy, funny, and …" at bounding box center [839, 280] width 799 height 1734
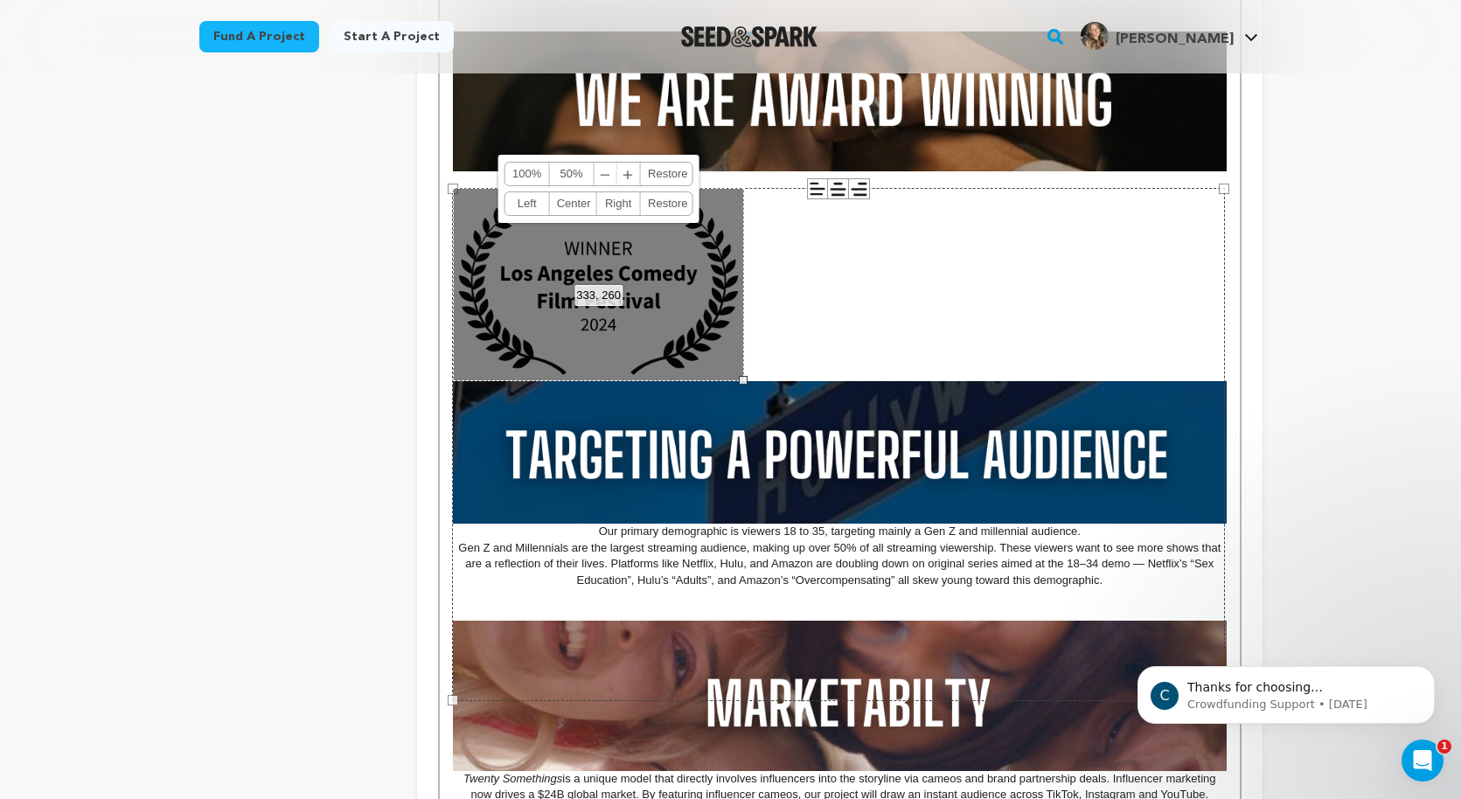
scroll to position [908, 0]
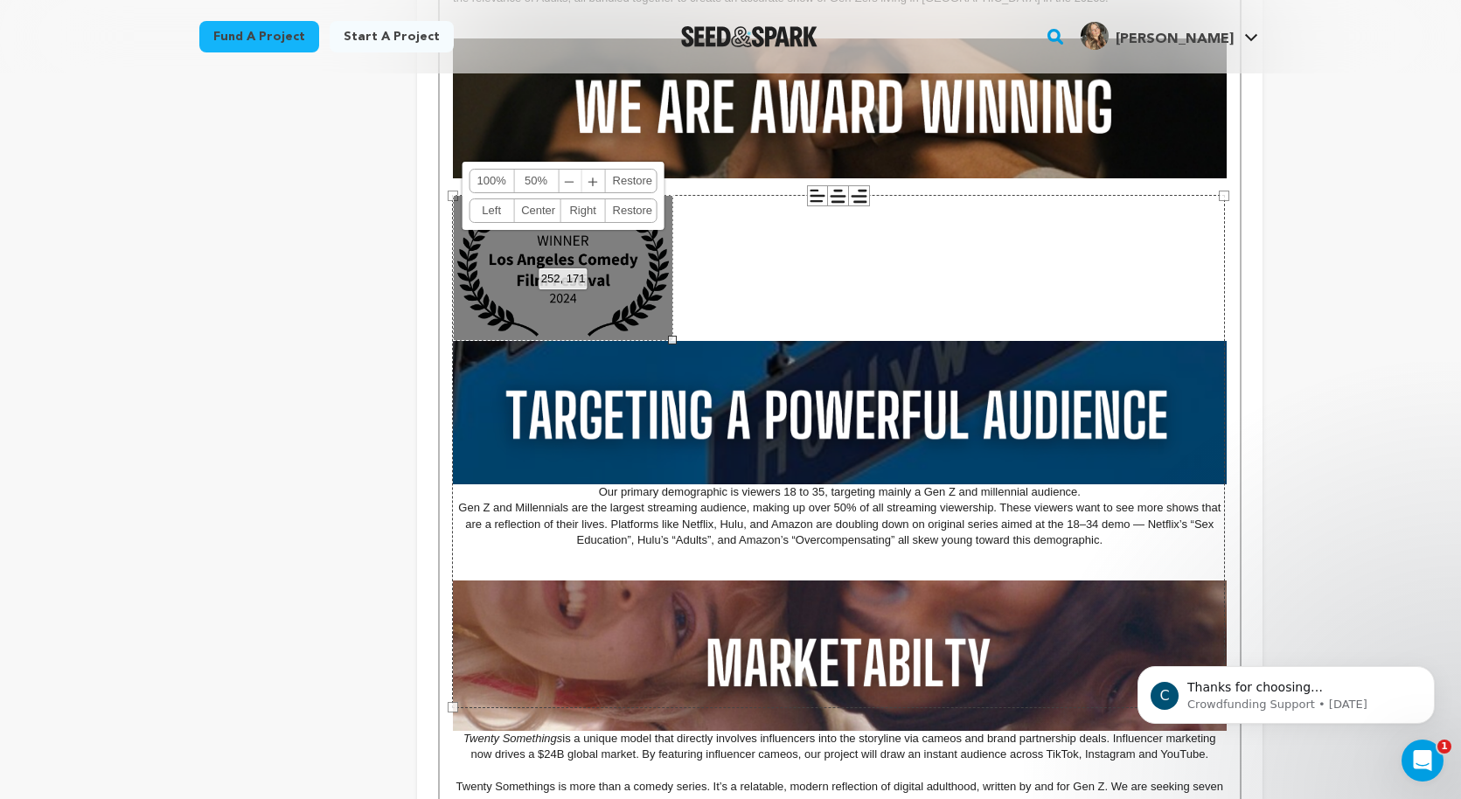
drag, startPoint x: 744, startPoint y: 386, endPoint x: 674, endPoint y: 342, distance: 82.5
click at [674, 342] on div at bounding box center [672, 340] width 9 height 9
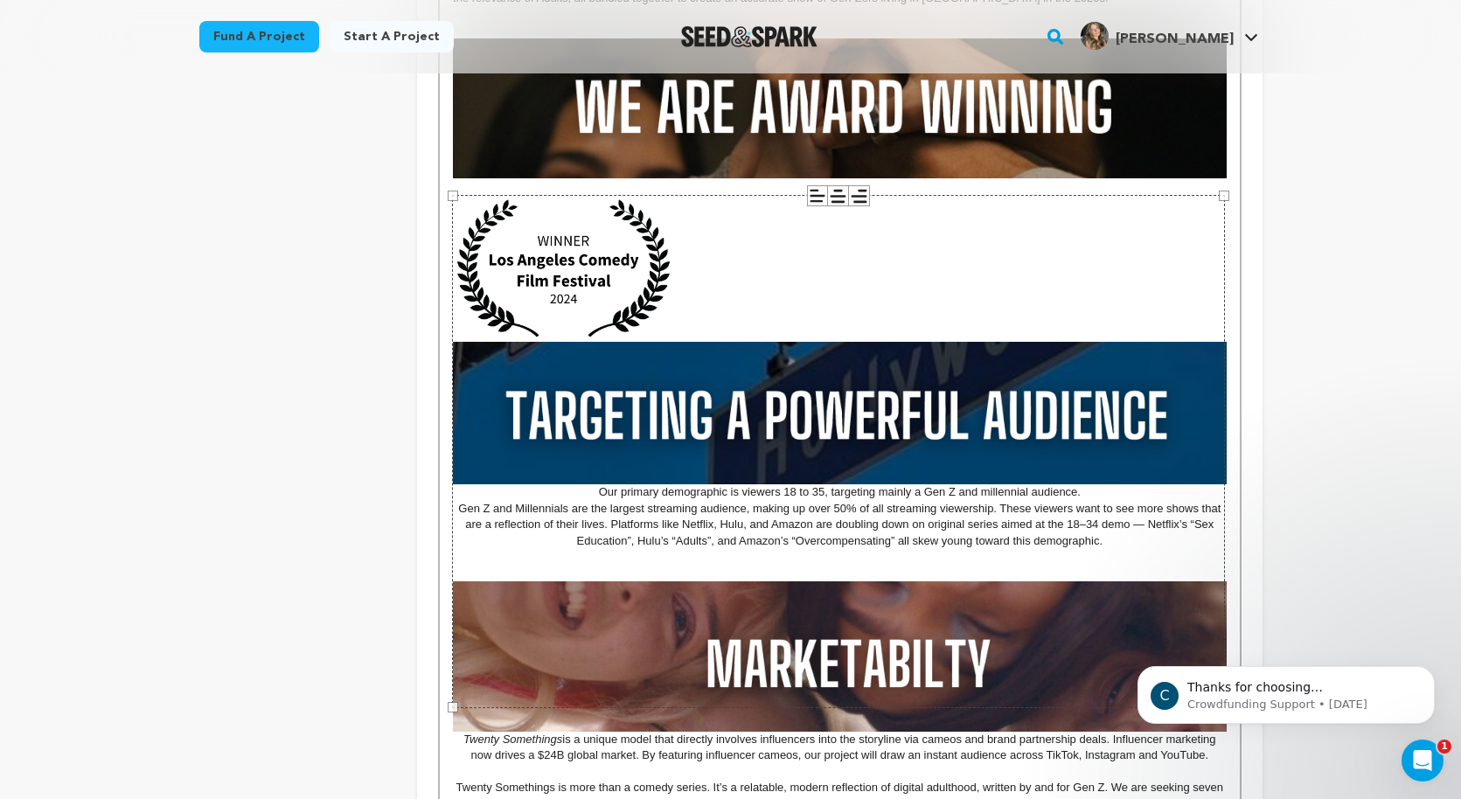
click at [776, 302] on div "884 × 587" at bounding box center [838, 451] width 773 height 513
click at [691, 292] on div "884 × 587" at bounding box center [838, 451] width 773 height 513
click at [818, 279] on div "884 × 587" at bounding box center [838, 451] width 773 height 513
click at [947, 187] on p at bounding box center [839, 186] width 773 height 16
click at [799, 253] on p at bounding box center [839, 268] width 773 height 147
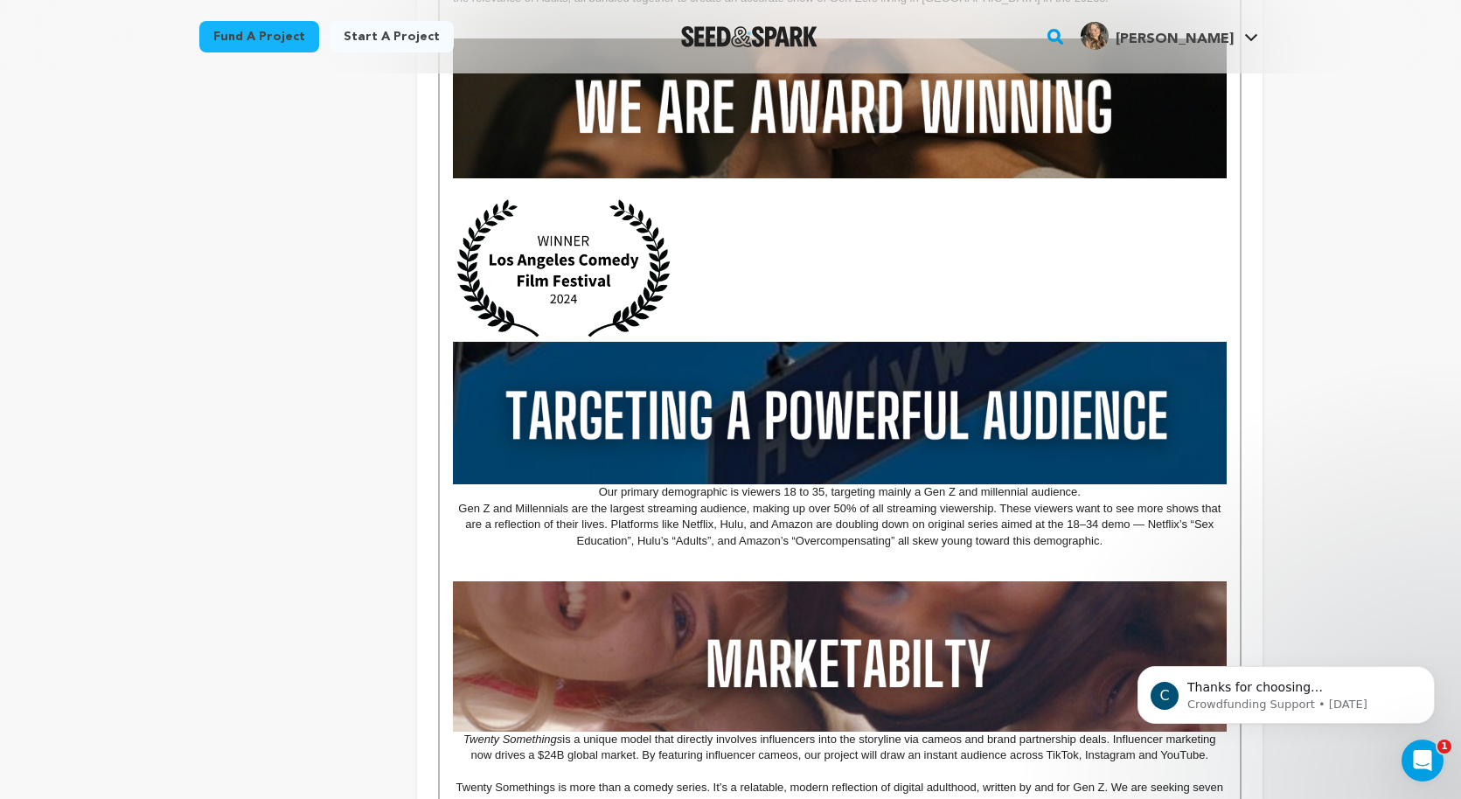
click at [738, 261] on p at bounding box center [839, 268] width 773 height 147
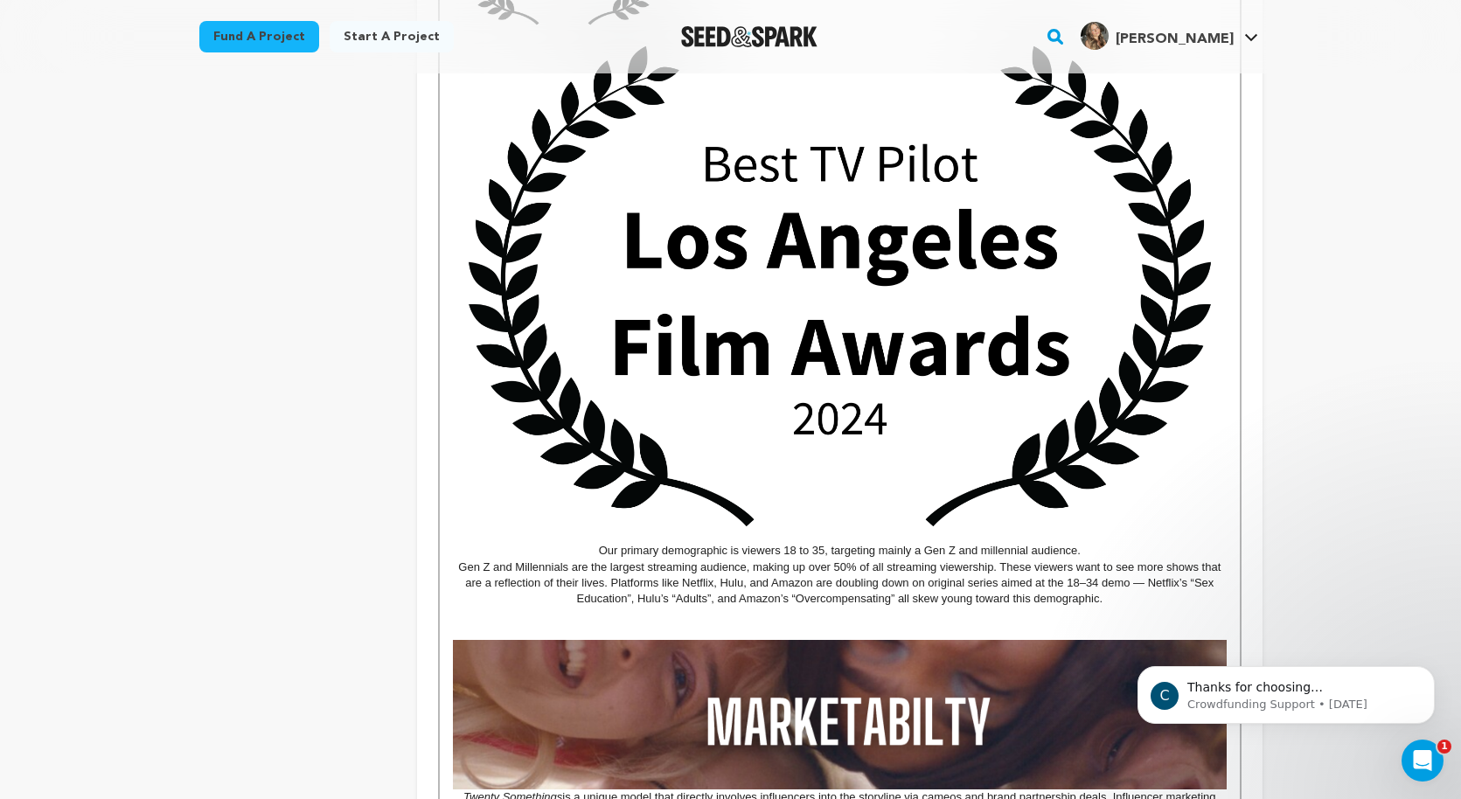
scroll to position [1227, 0]
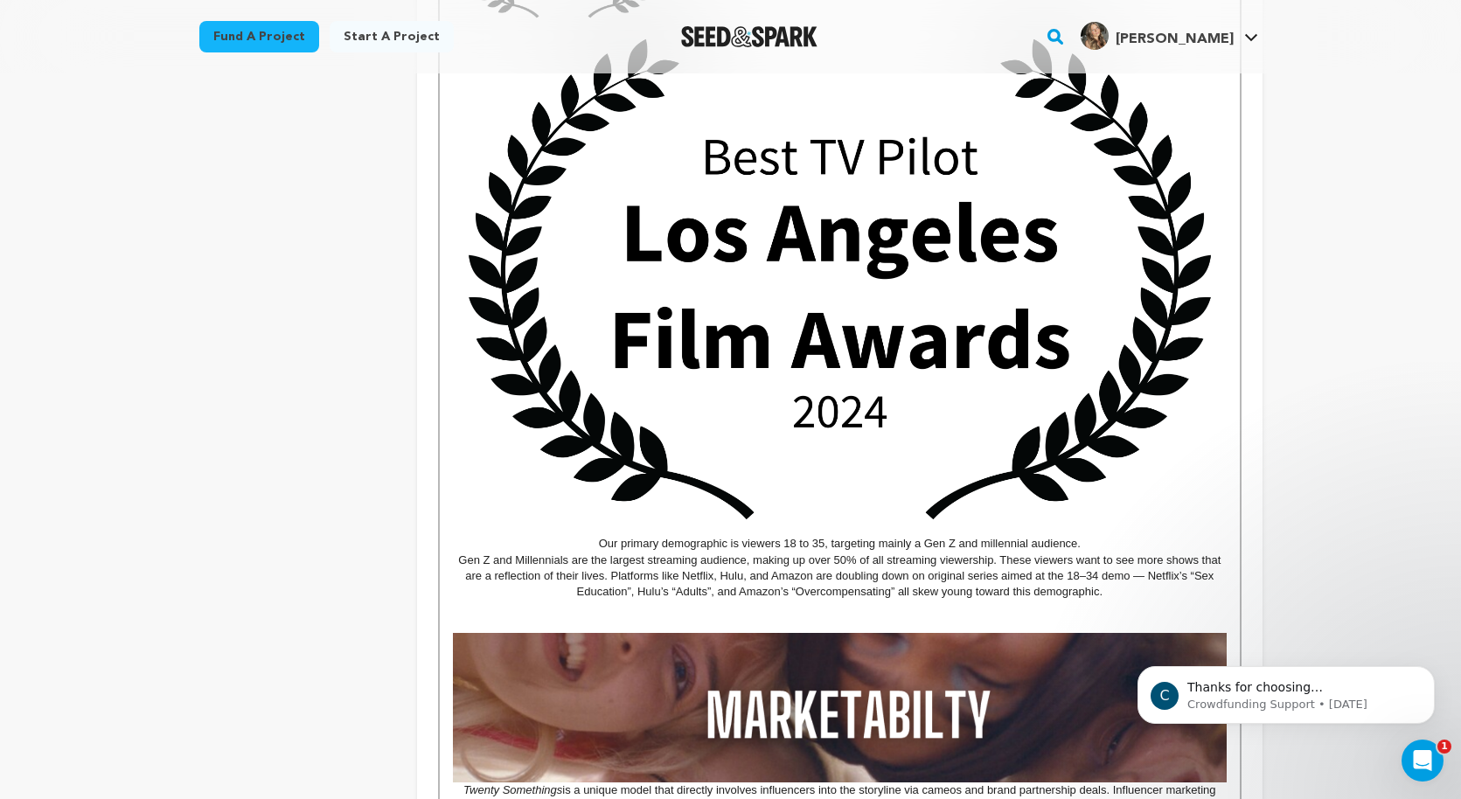
click at [1000, 317] on img at bounding box center [839, 279] width 773 height 513
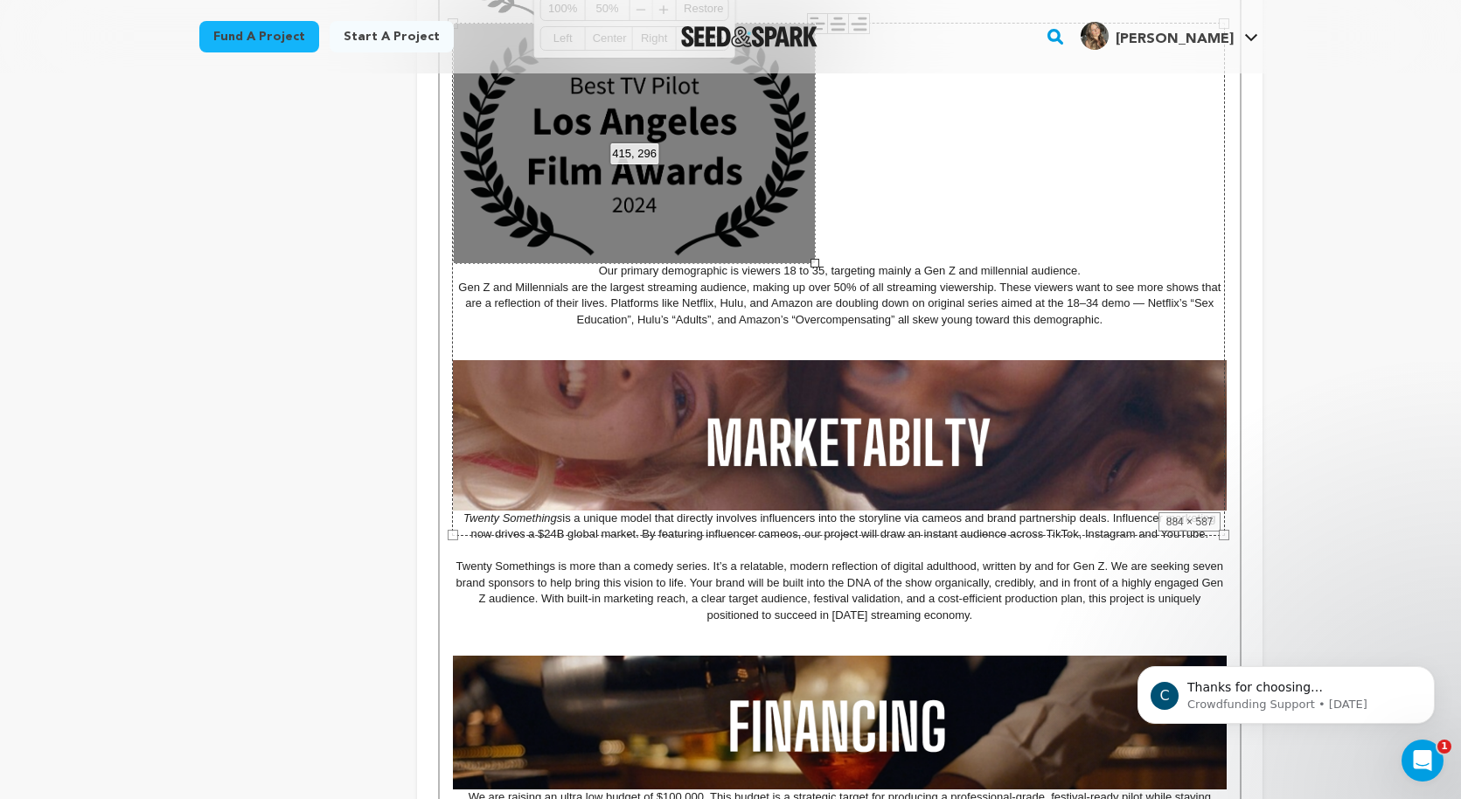
drag, startPoint x: 1226, startPoint y: 537, endPoint x: 791, endPoint y: 261, distance: 514.5
click at [791, 261] on div "MISSION STATEMENT As a Gen Z women living in LA, we know the messy, funny, and …" at bounding box center [839, 134] width 799 height 1784
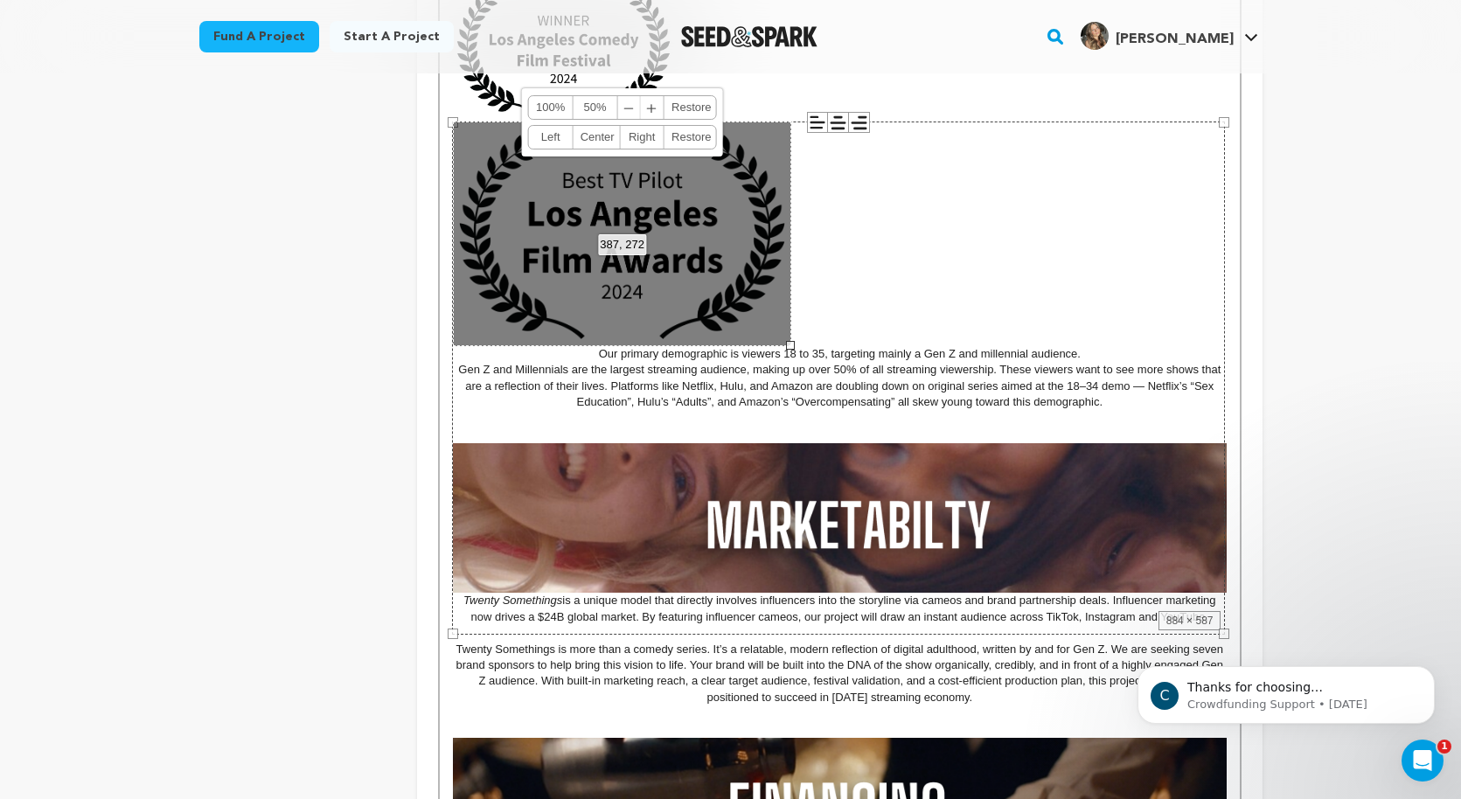
scroll to position [1123, 0]
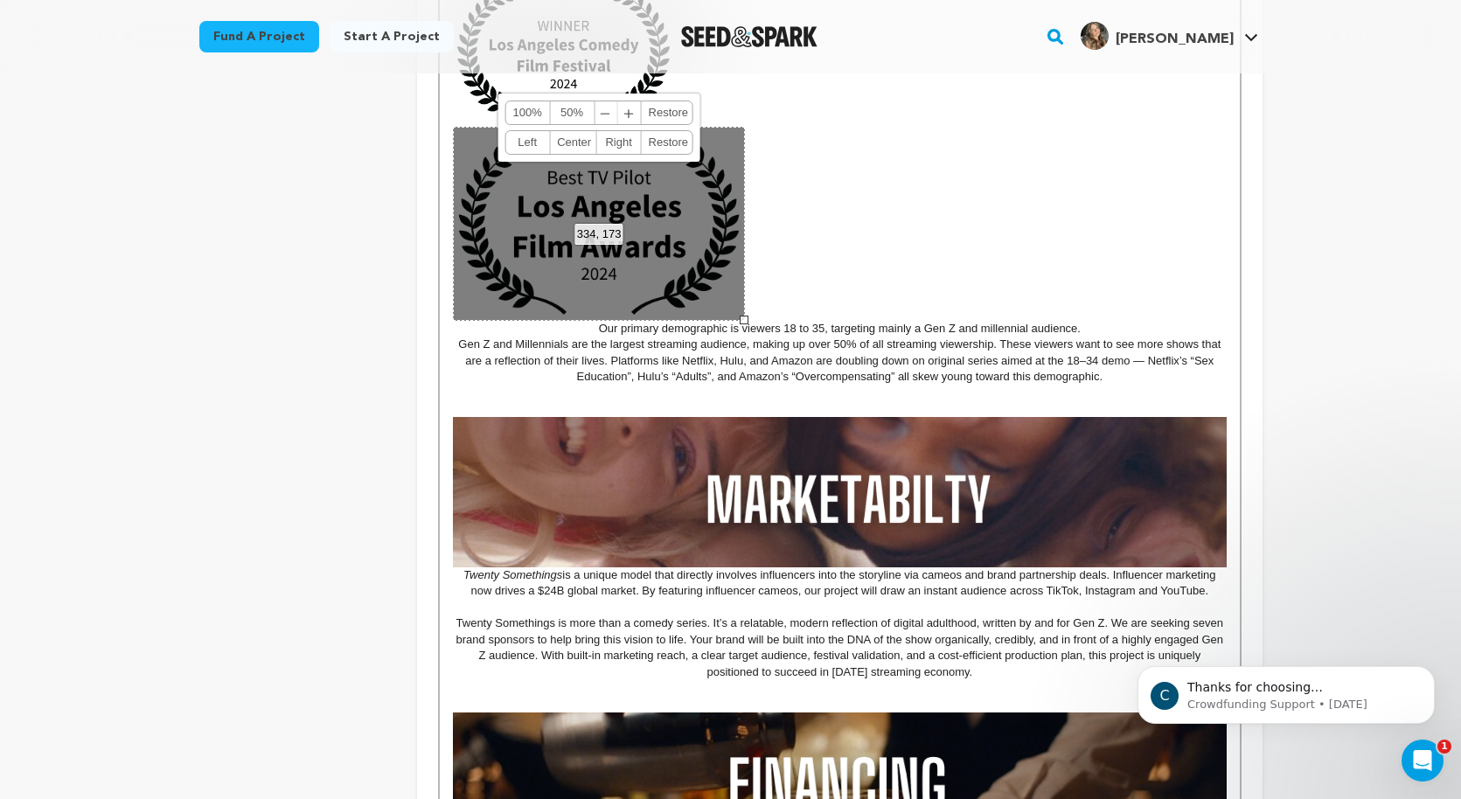
drag, startPoint x: 790, startPoint y: 351, endPoint x: 750, endPoint y: 281, distance: 81.4
click at [745, 281] on div "334, 173 100% 50% ﹣ ﹢ Restore Left Center Right Restore" at bounding box center [599, 224] width 292 height 194
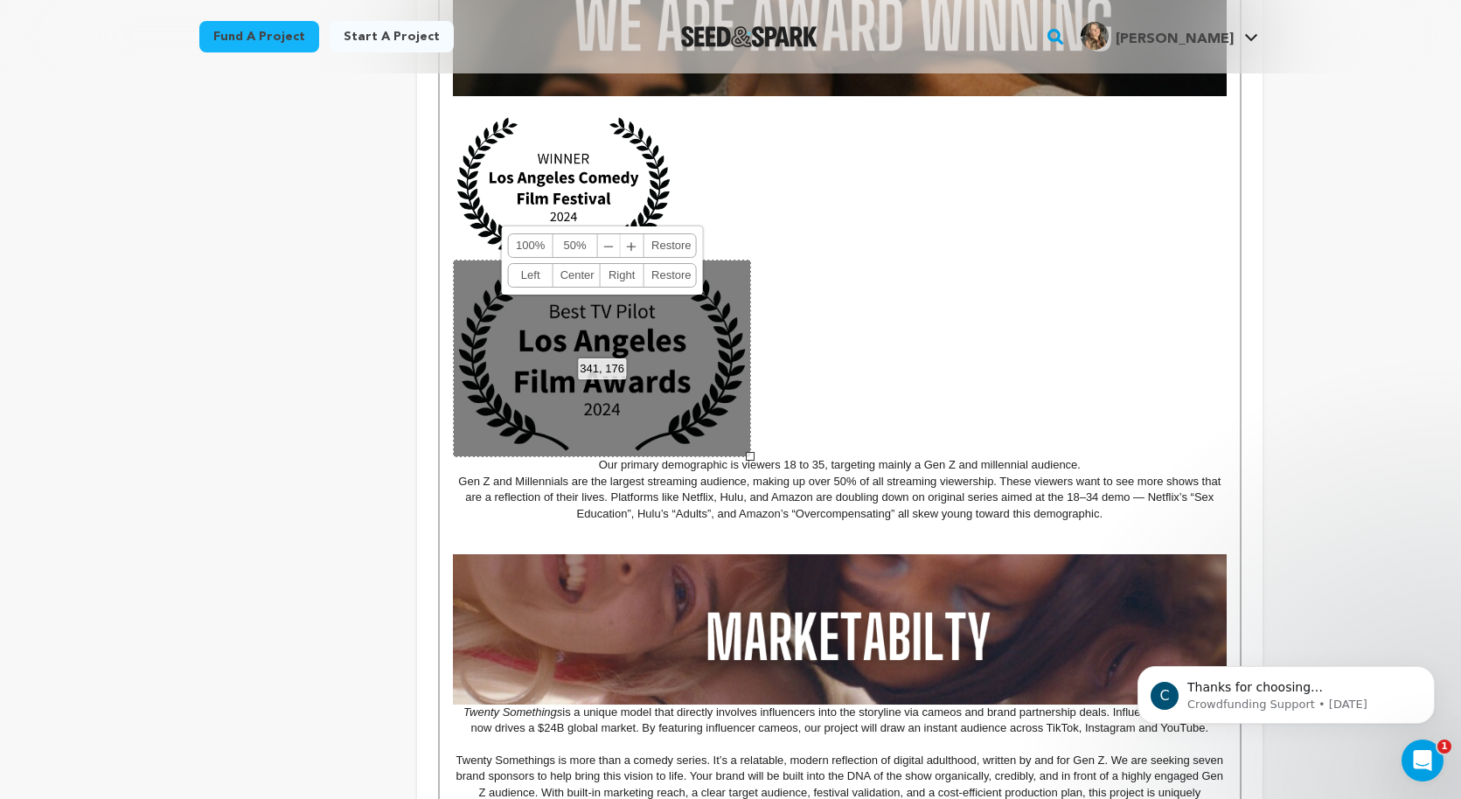
scroll to position [979, 0]
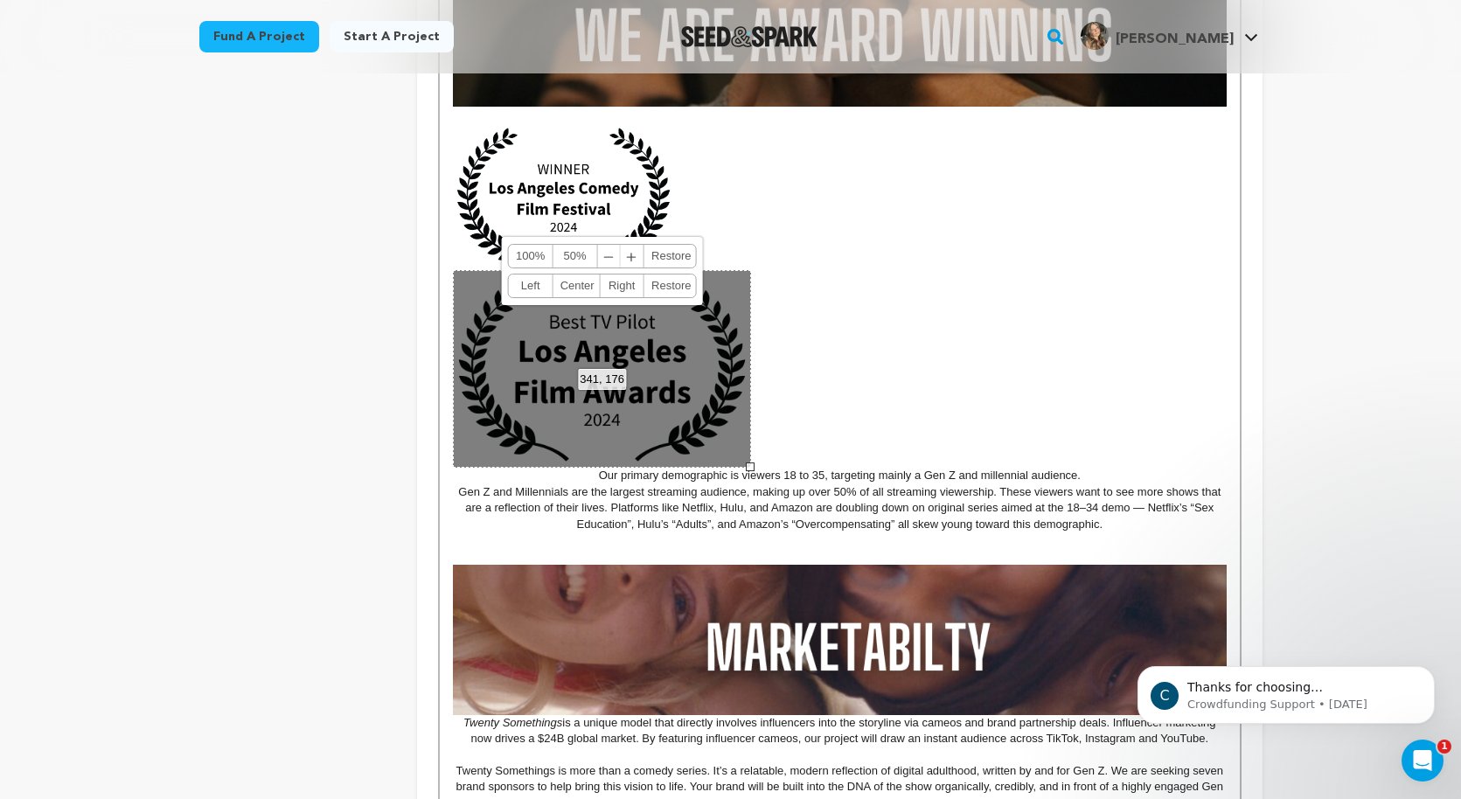
drag, startPoint x: 717, startPoint y: 357, endPoint x: 843, endPoint y: 216, distance: 188.9
click at [843, 216] on div "MISSION STATEMENT As a Gen Z women living in LA, we know the messy, funny, and …" at bounding box center [839, 359] width 799 height 1741
click at [639, 391] on div "341, 176 100% 50% ﹣ ﹢ Restore Left Center Right Restore" at bounding box center [602, 369] width 298 height 198
click at [581, 291] on link "Center" at bounding box center [576, 286] width 46 height 23
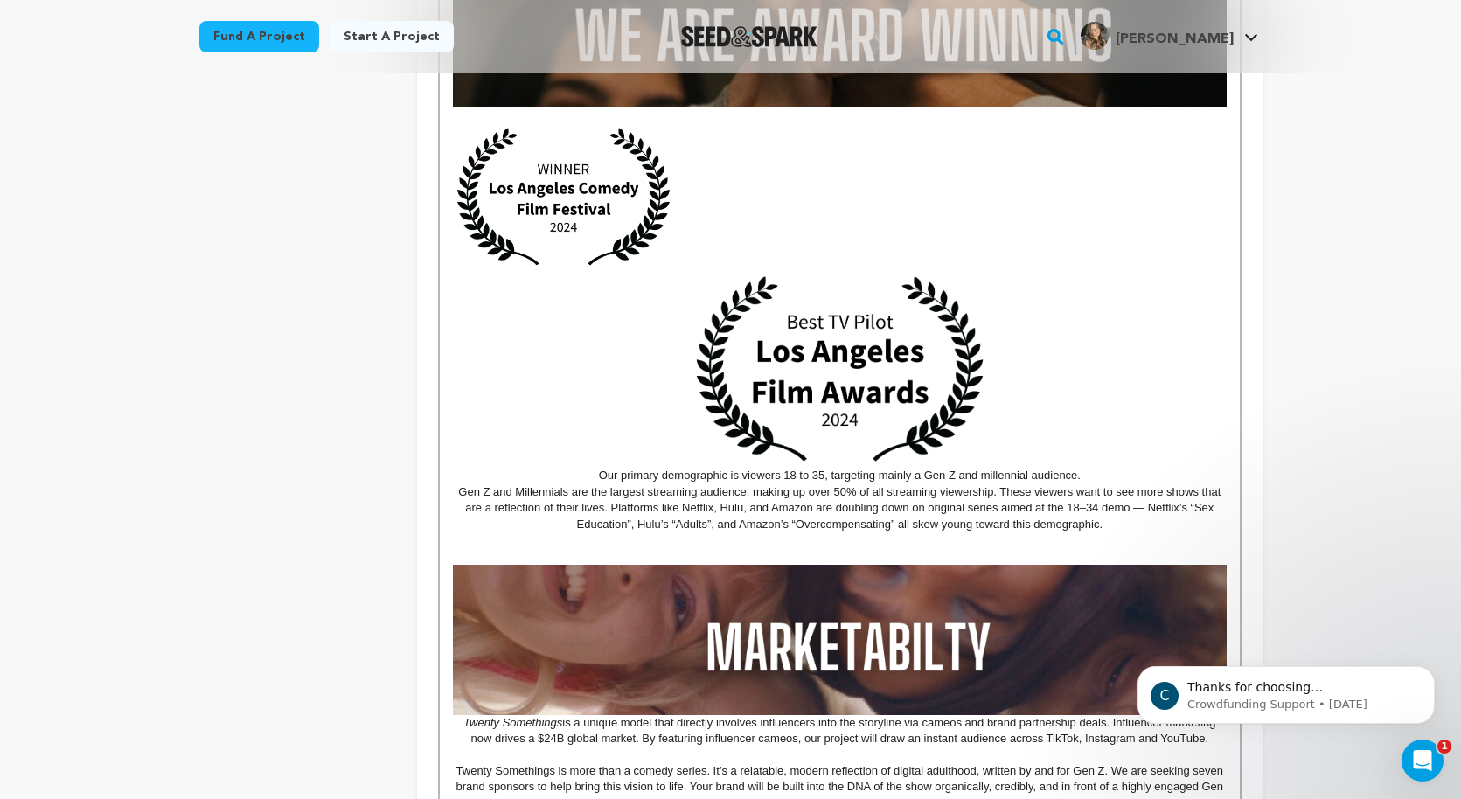
click at [604, 325] on p "Our primary demographic is viewers 18 to 35, targeting mainly a Gen Z and mille…" at bounding box center [839, 303] width 773 height 361
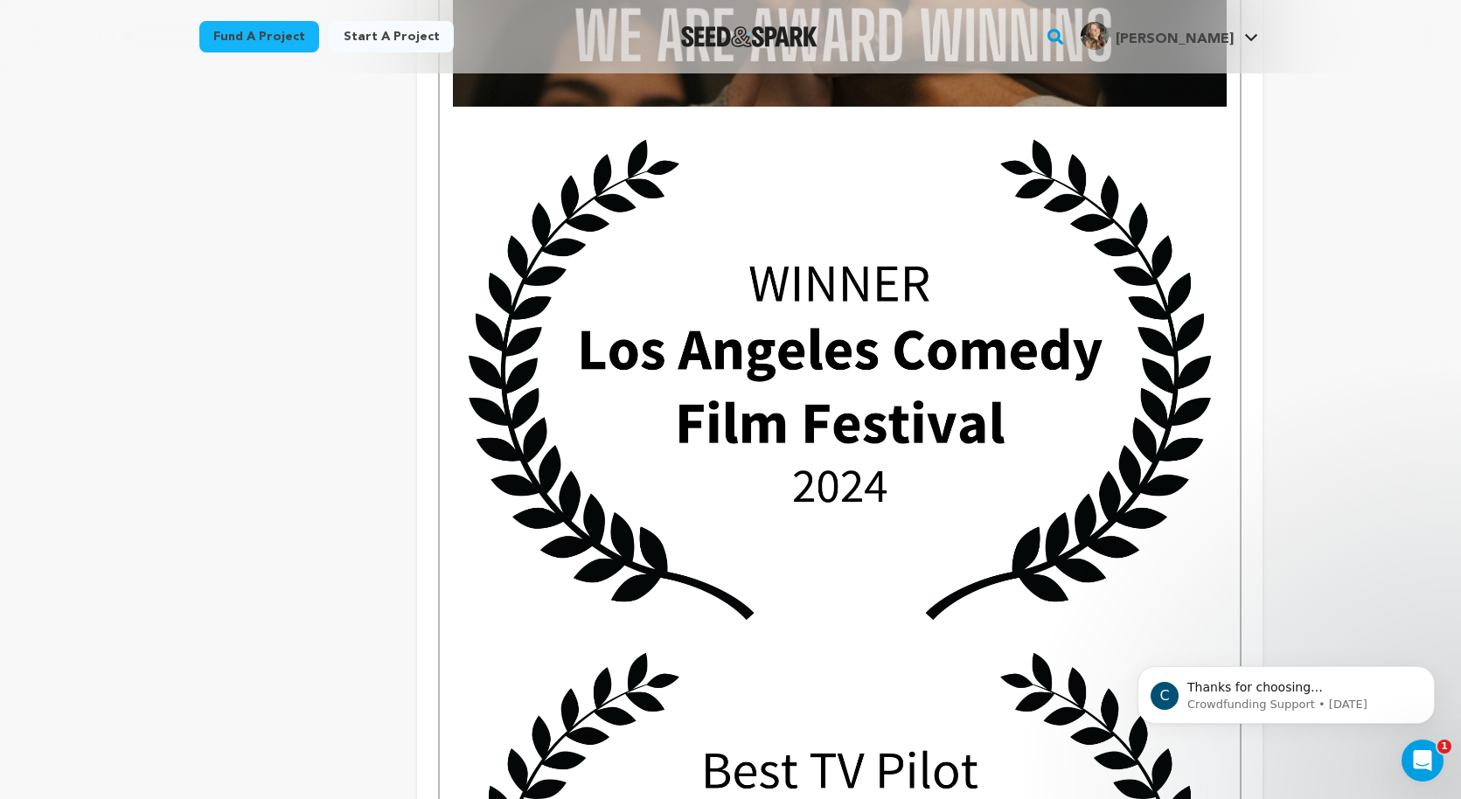
click at [759, 378] on img at bounding box center [839, 379] width 773 height 513
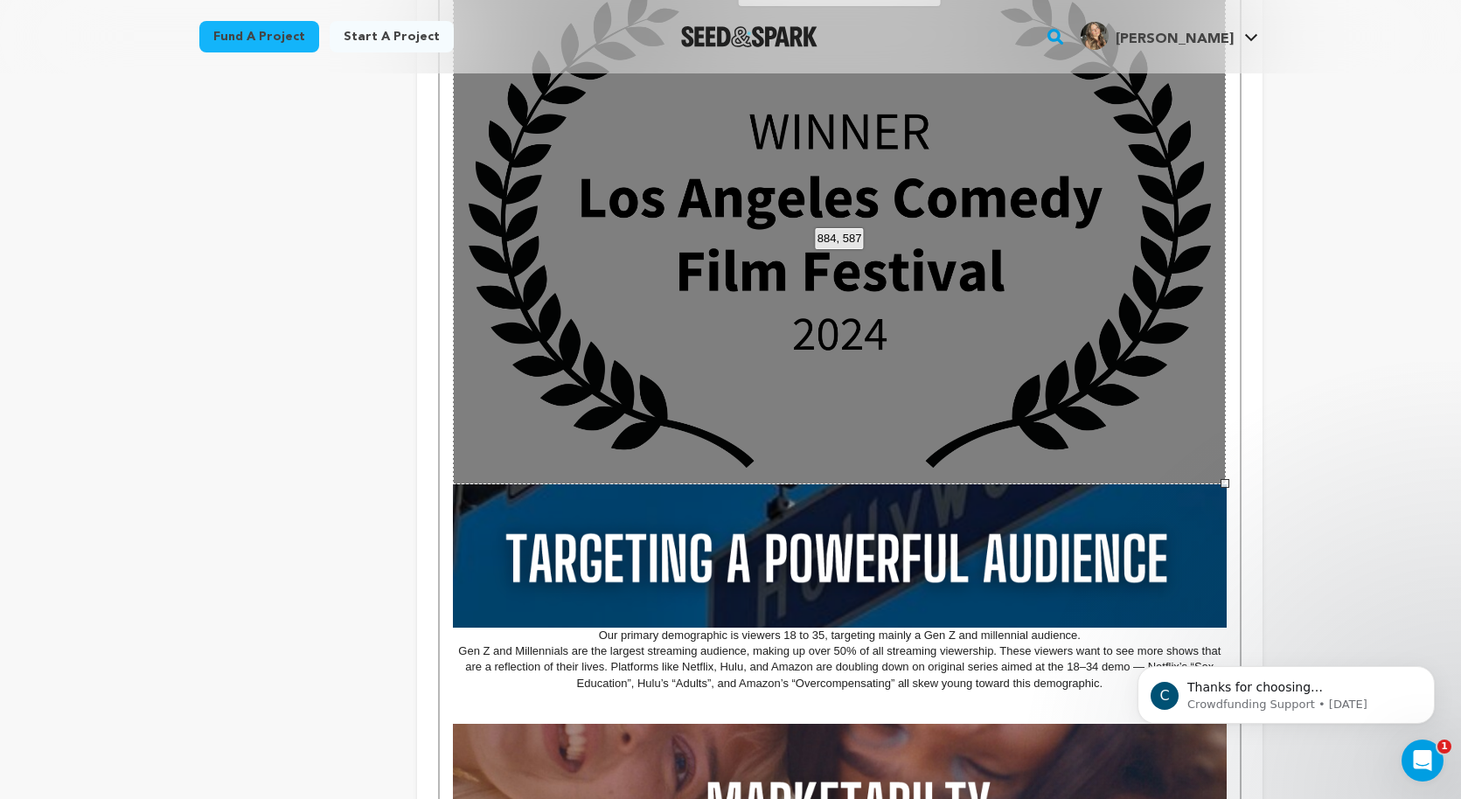
scroll to position [1121, 0]
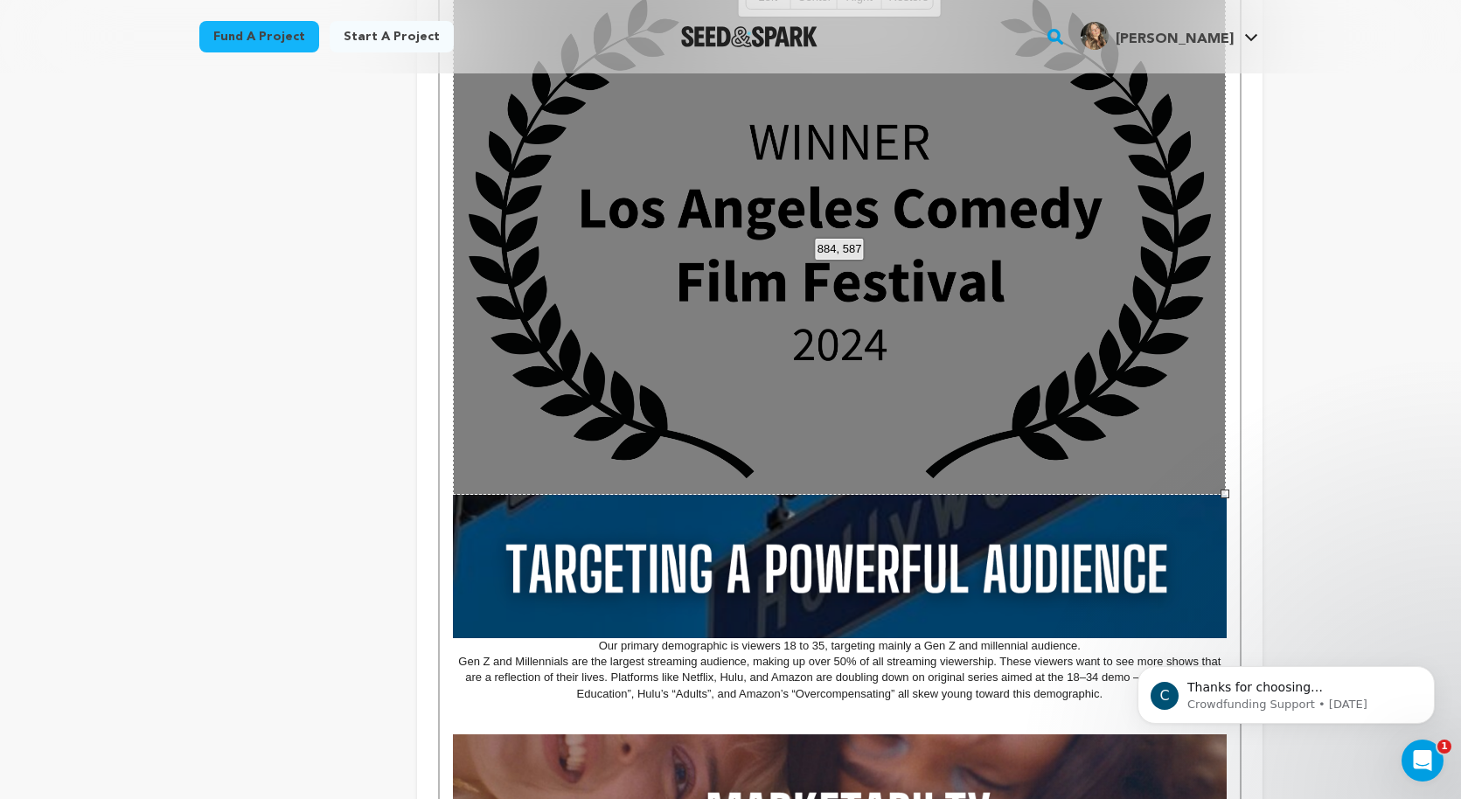
click at [1036, 407] on div "884, 587 100% 50% ﹣ ﹢ Restore Left Center Right Restore" at bounding box center [839, 238] width 773 height 513
click at [1230, 480] on div "MISSION STATEMENT As a Gen Z women living in LA, we know the messy, funny, and …" at bounding box center [839, 374] width 799 height 2052
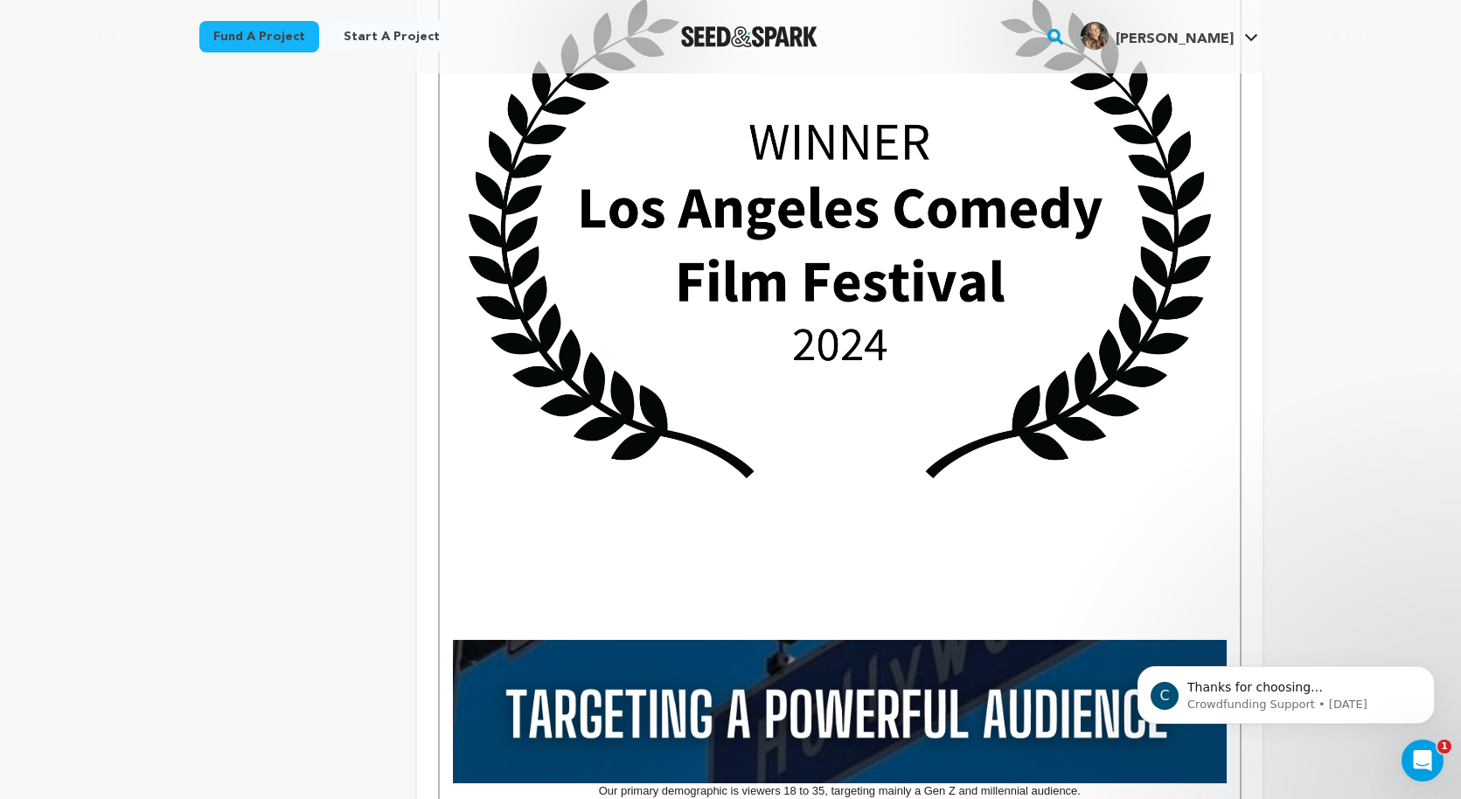
click at [1059, 380] on img at bounding box center [839, 238] width 773 height 513
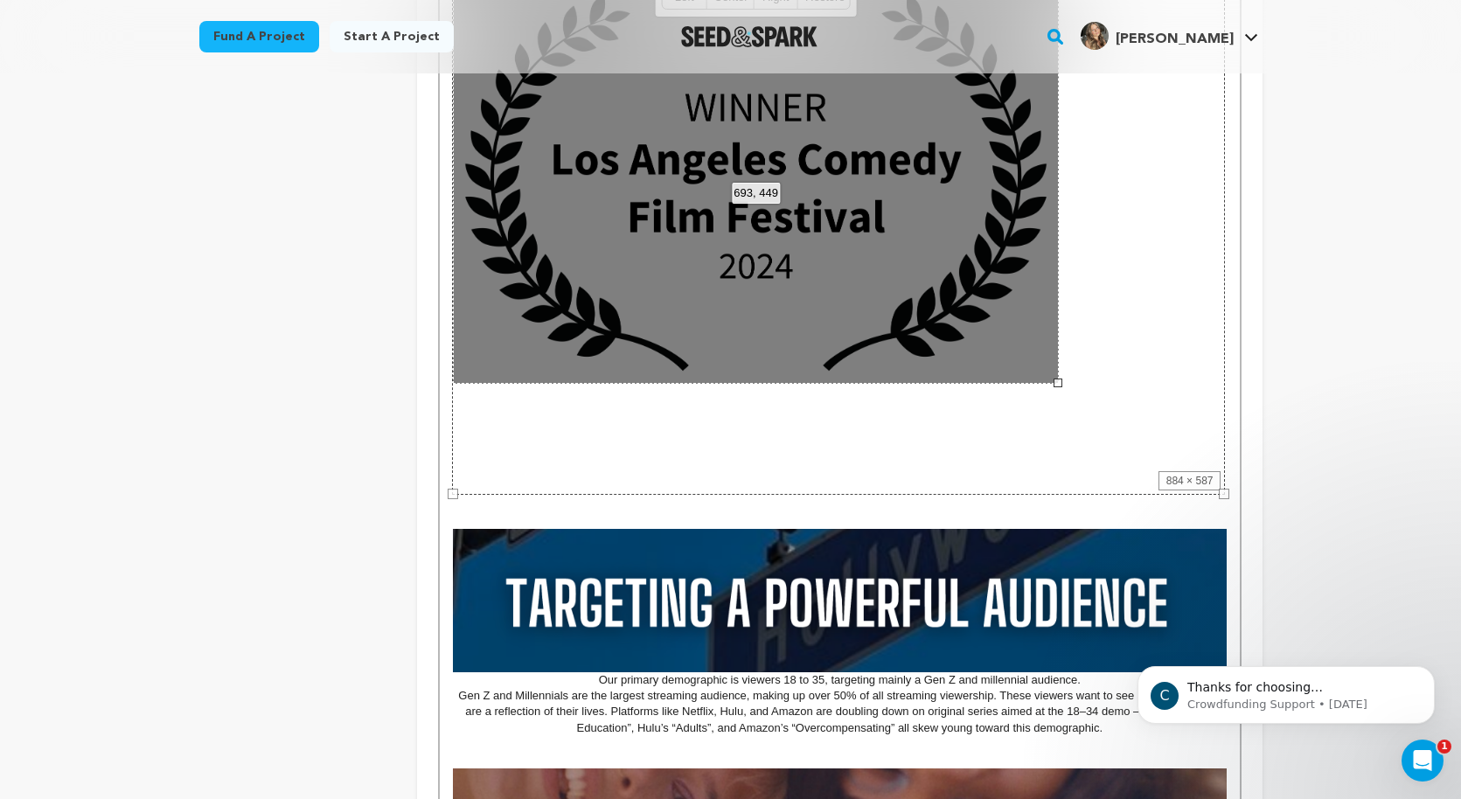
drag, startPoint x: 1224, startPoint y: 498, endPoint x: 1020, endPoint y: 358, distance: 247.4
click at [1054, 379] on div at bounding box center [1058, 383] width 9 height 9
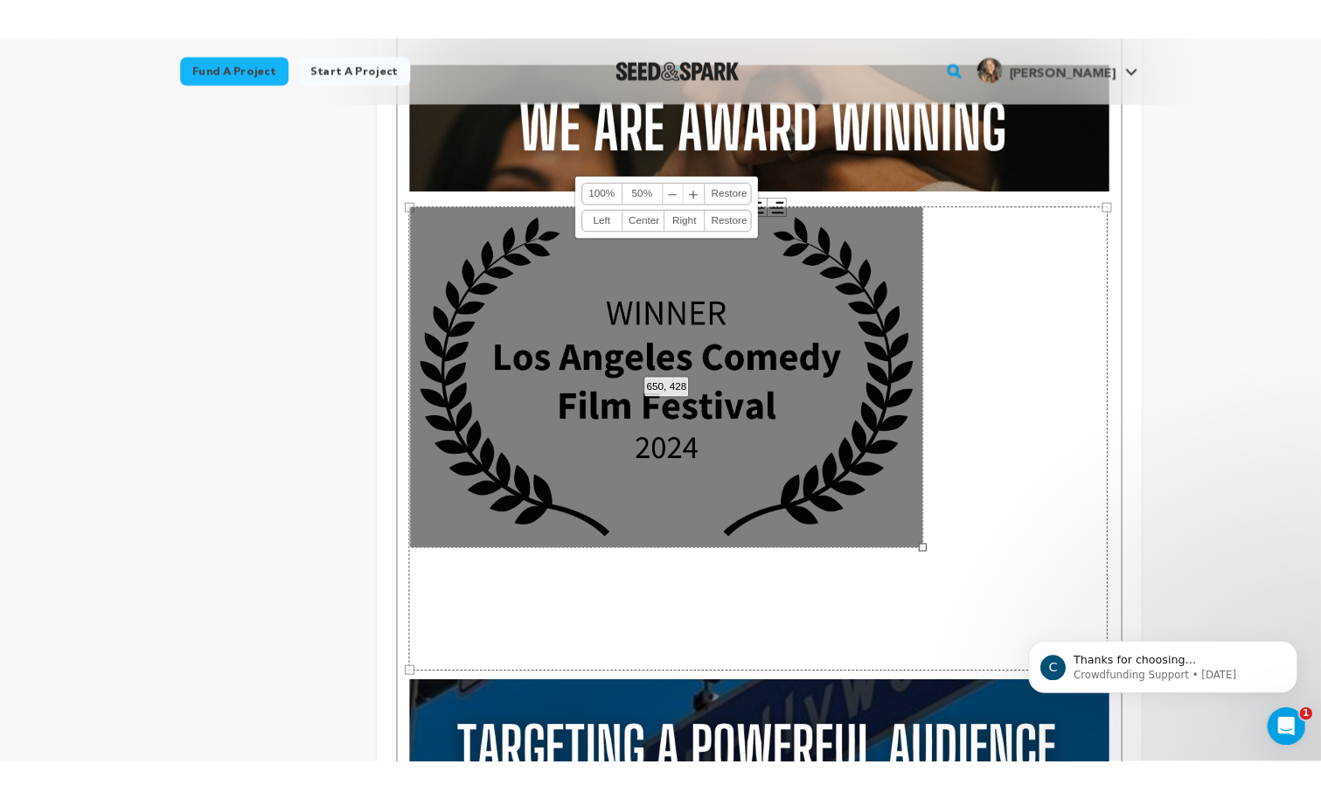
scroll to position [915, 0]
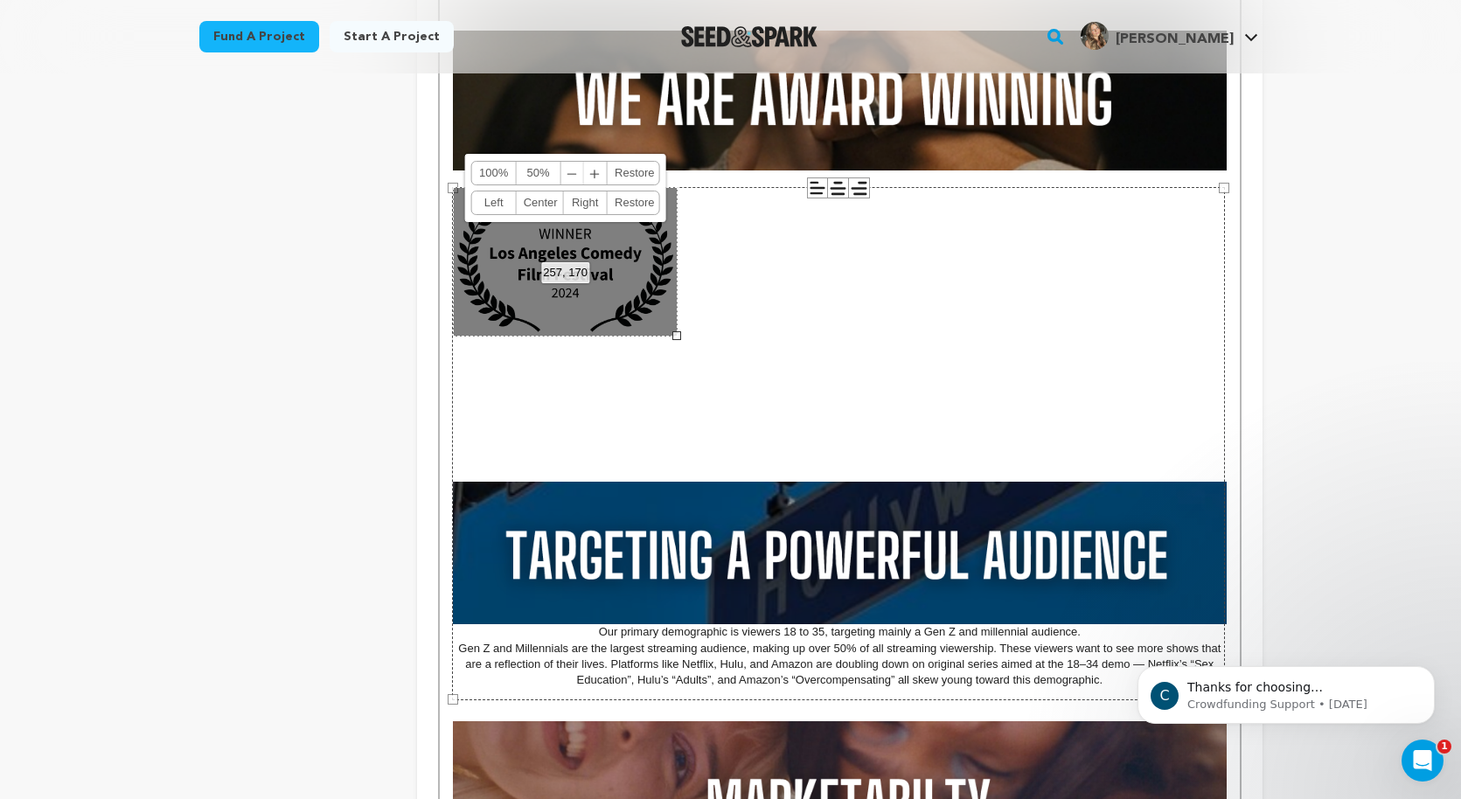
drag, startPoint x: 1019, startPoint y: 566, endPoint x: 679, endPoint y: 336, distance: 410.6
click at [679, 336] on div at bounding box center [676, 335] width 9 height 9
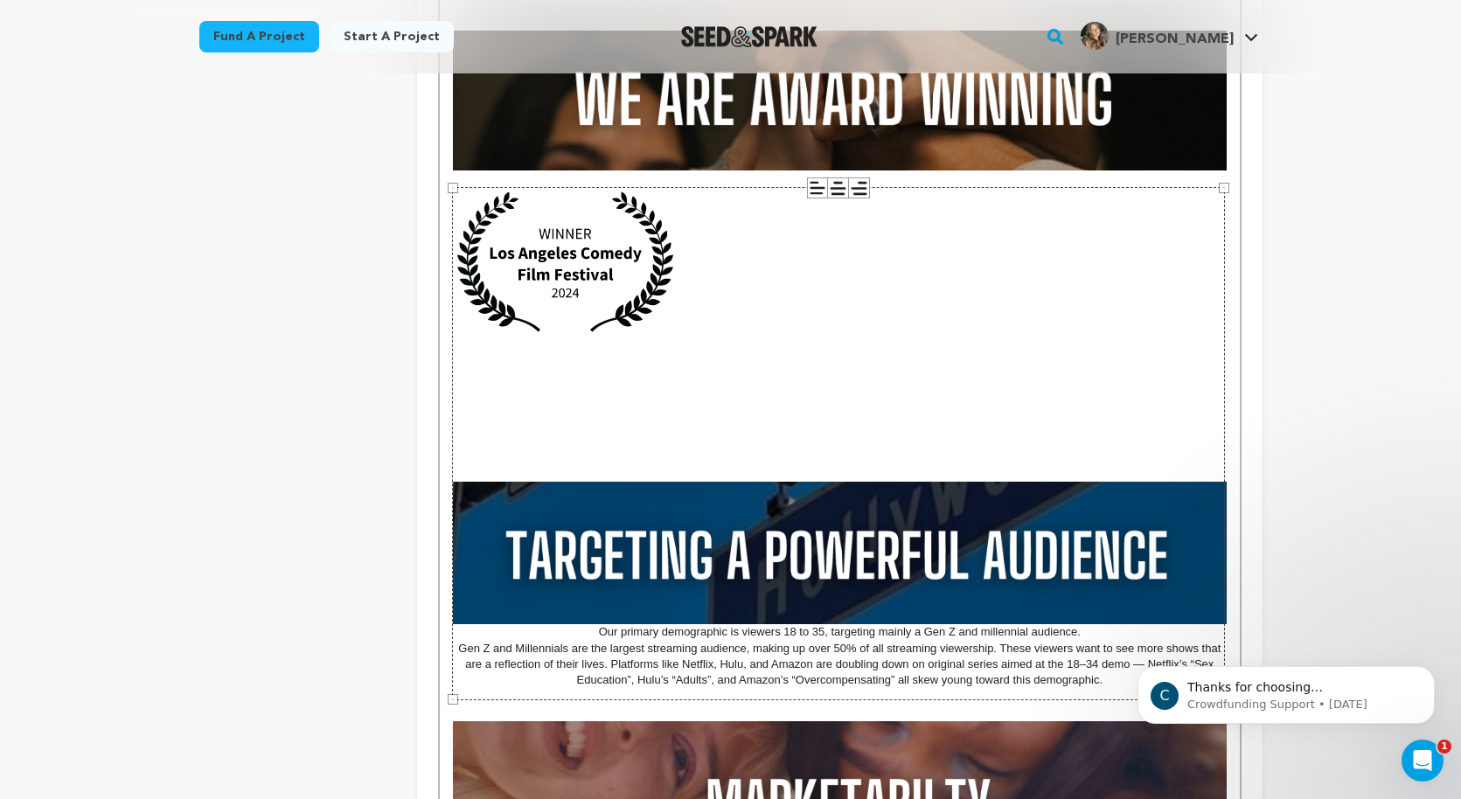
click at [896, 373] on div "884 × 587" at bounding box center [838, 443] width 773 height 513
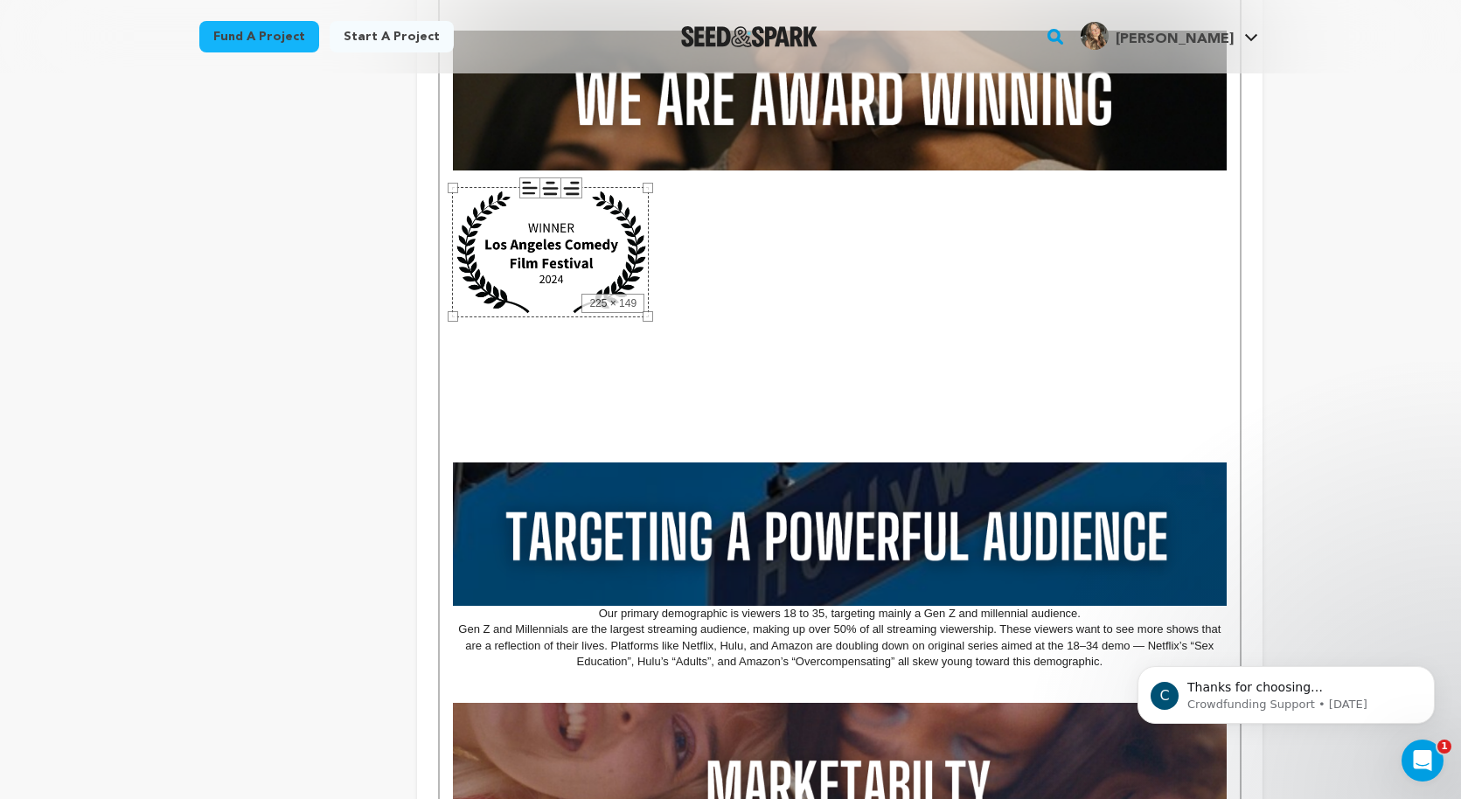
drag, startPoint x: 1227, startPoint y: 188, endPoint x: 1200, endPoint y: 190, distance: 27.2
click at [1200, 190] on div "MISSION STATEMENT As a Gen Z women living in LA, we know the messy, funny, and …" at bounding box center [839, 460] width 799 height 1814
click at [922, 270] on p at bounding box center [839, 252] width 773 height 131
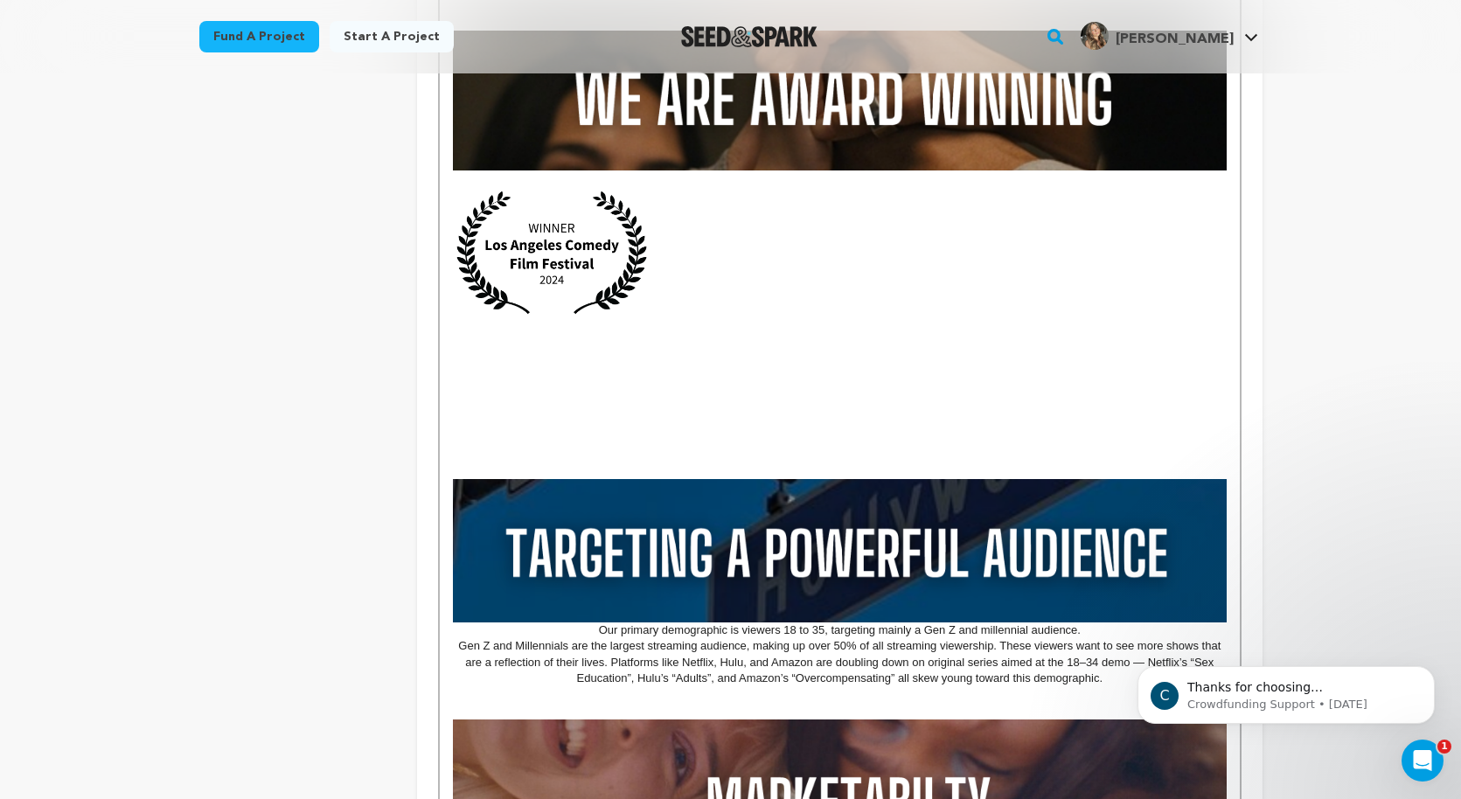
click at [922, 270] on p at bounding box center [839, 261] width 773 height 148
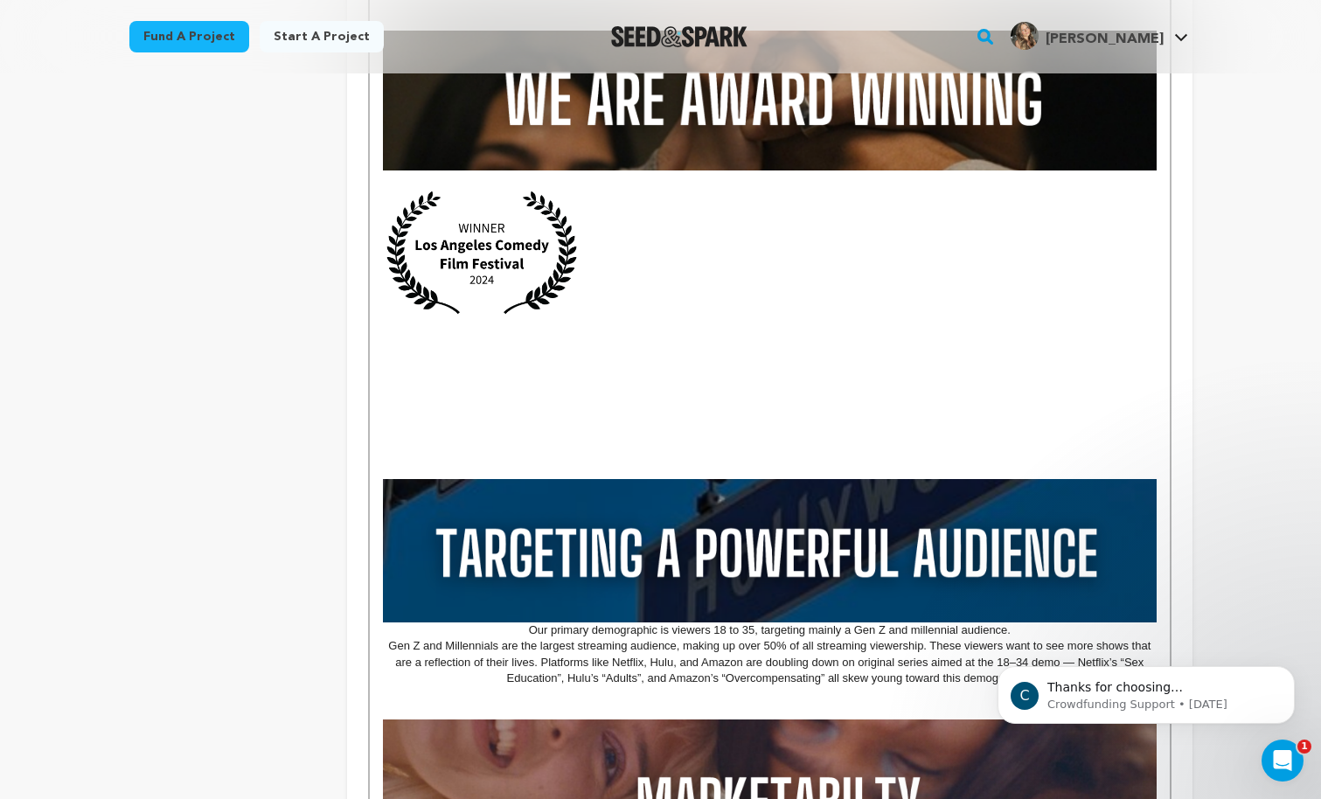
click at [818, 267] on p at bounding box center [769, 261] width 773 height 148
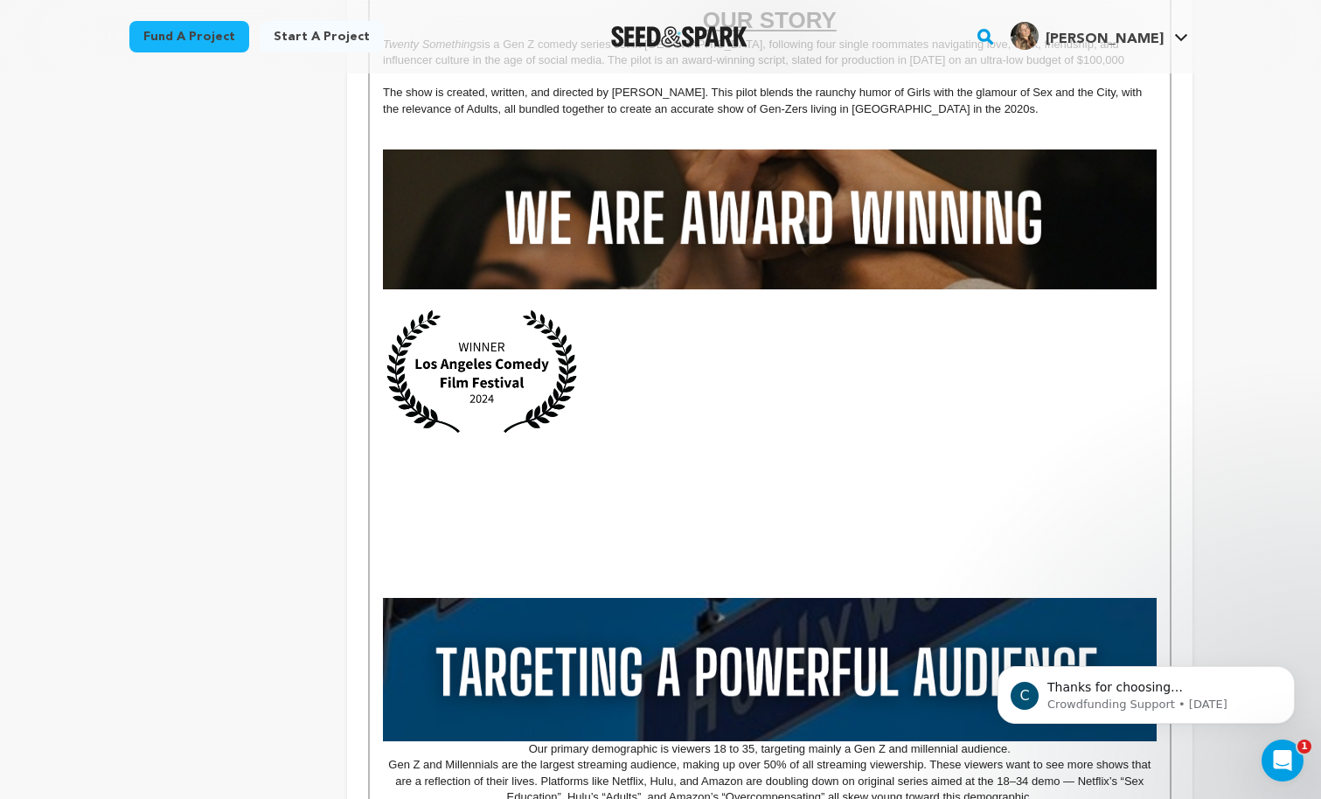
scroll to position [789, 0]
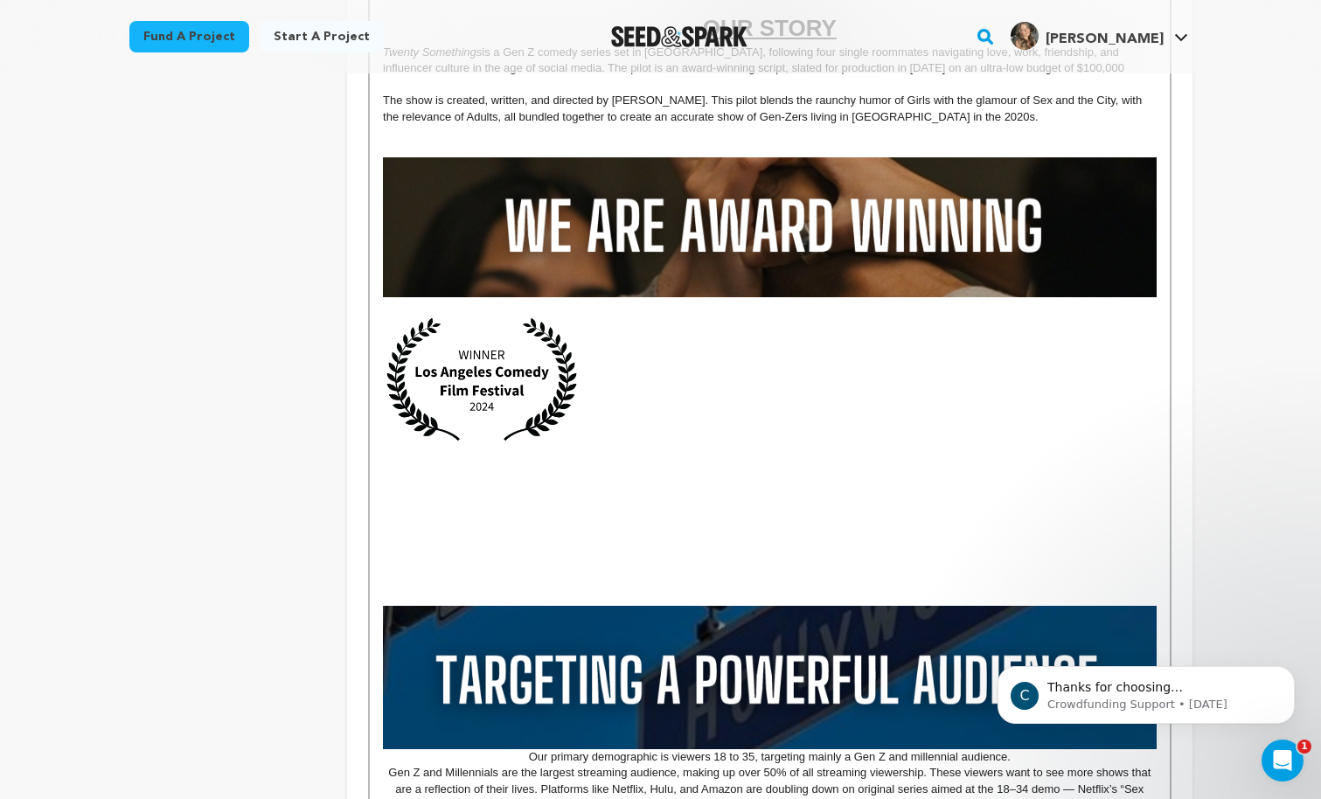
click at [505, 364] on img at bounding box center [482, 379] width 198 height 131
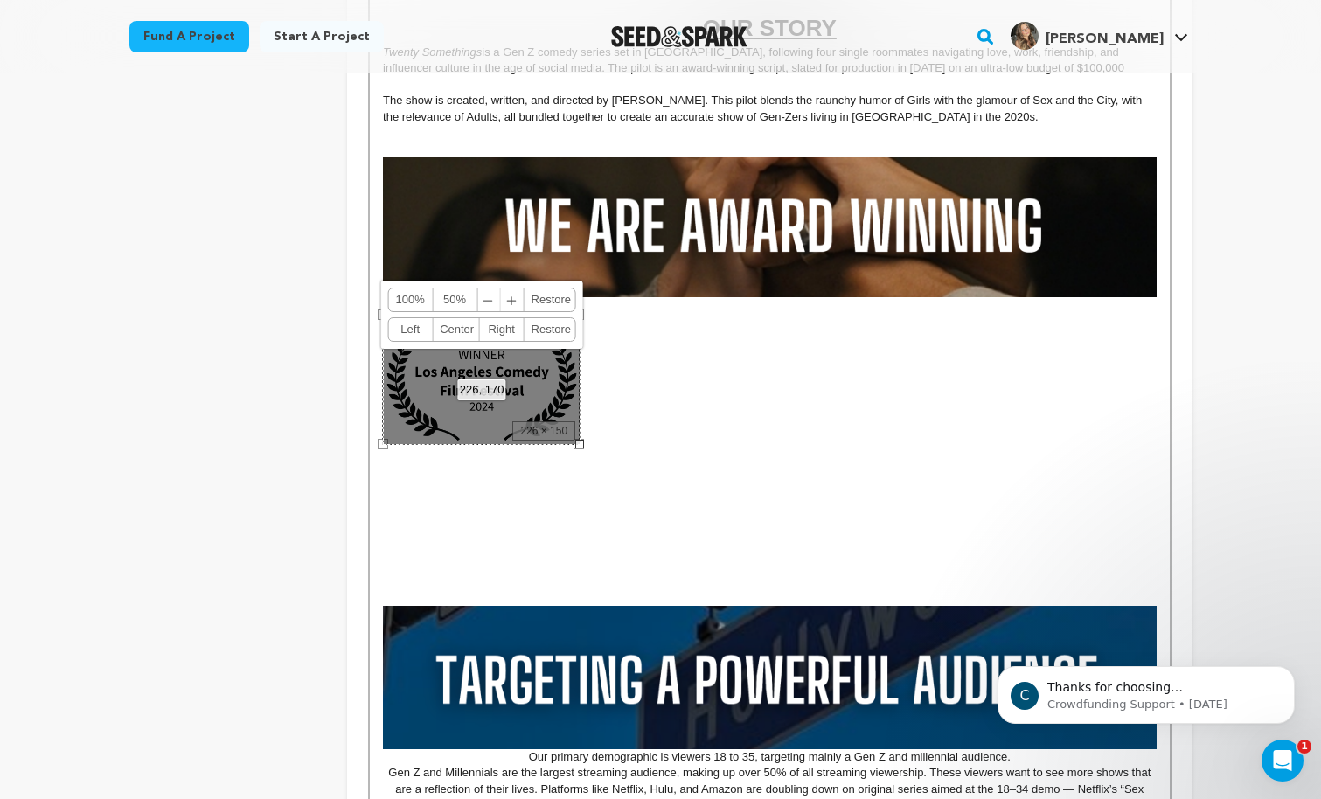
click at [414, 331] on link "Left" at bounding box center [410, 329] width 45 height 23
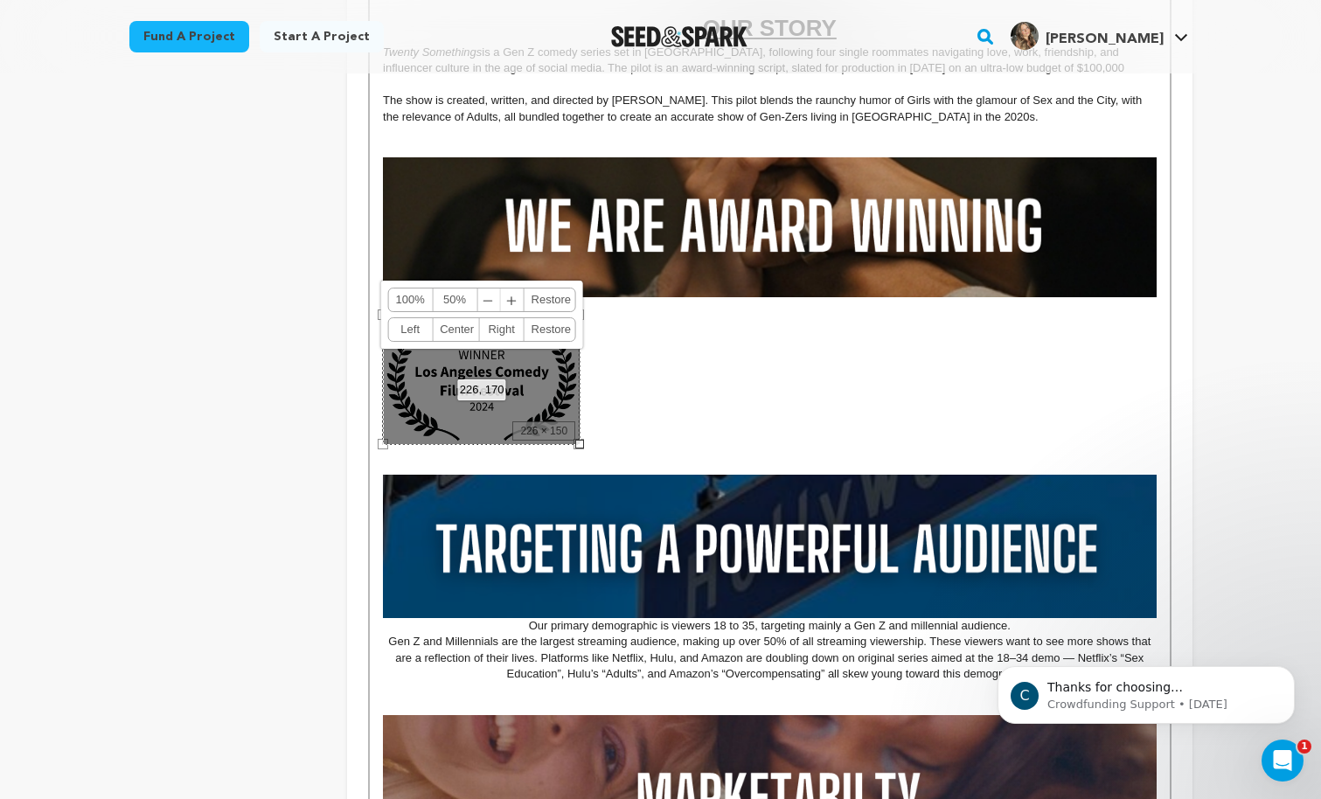
click at [719, 332] on p at bounding box center [769, 338] width 773 height 16
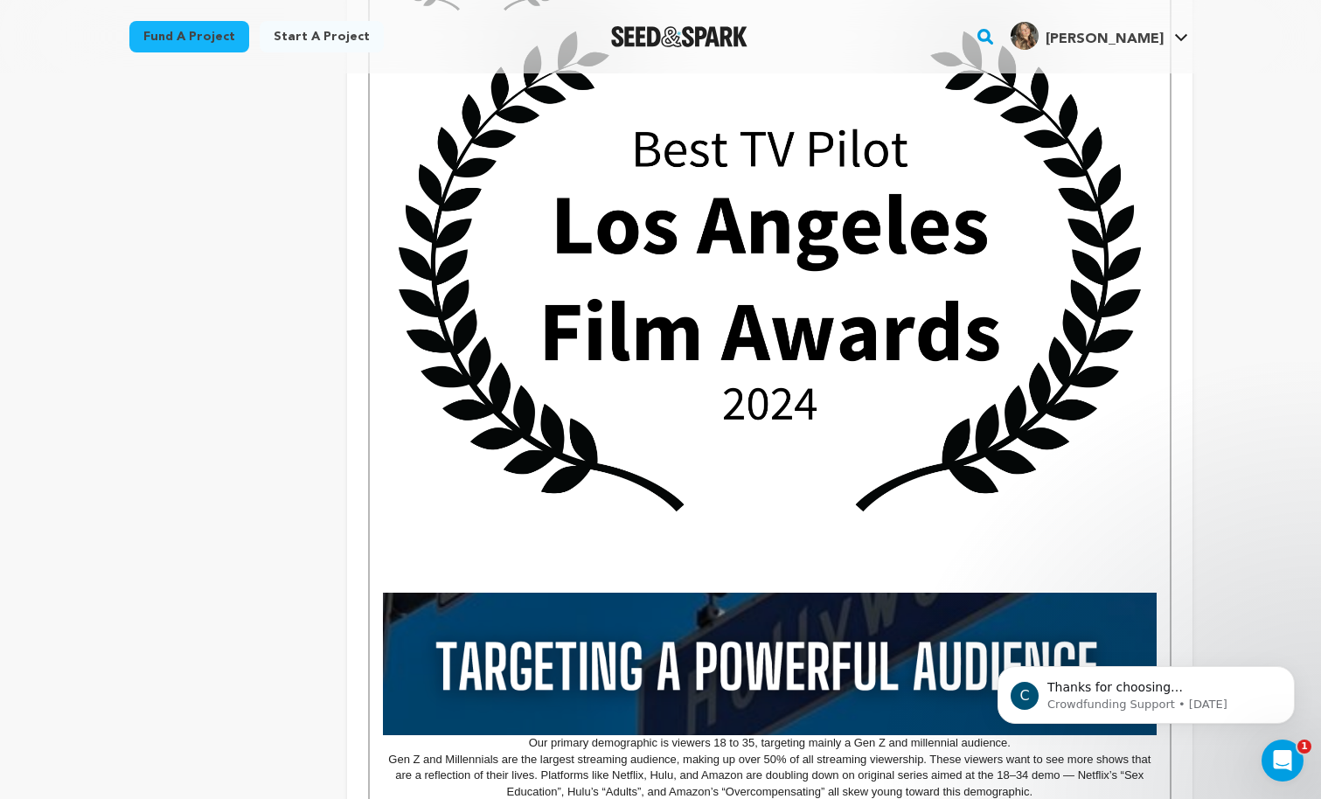
scroll to position [1237, 0]
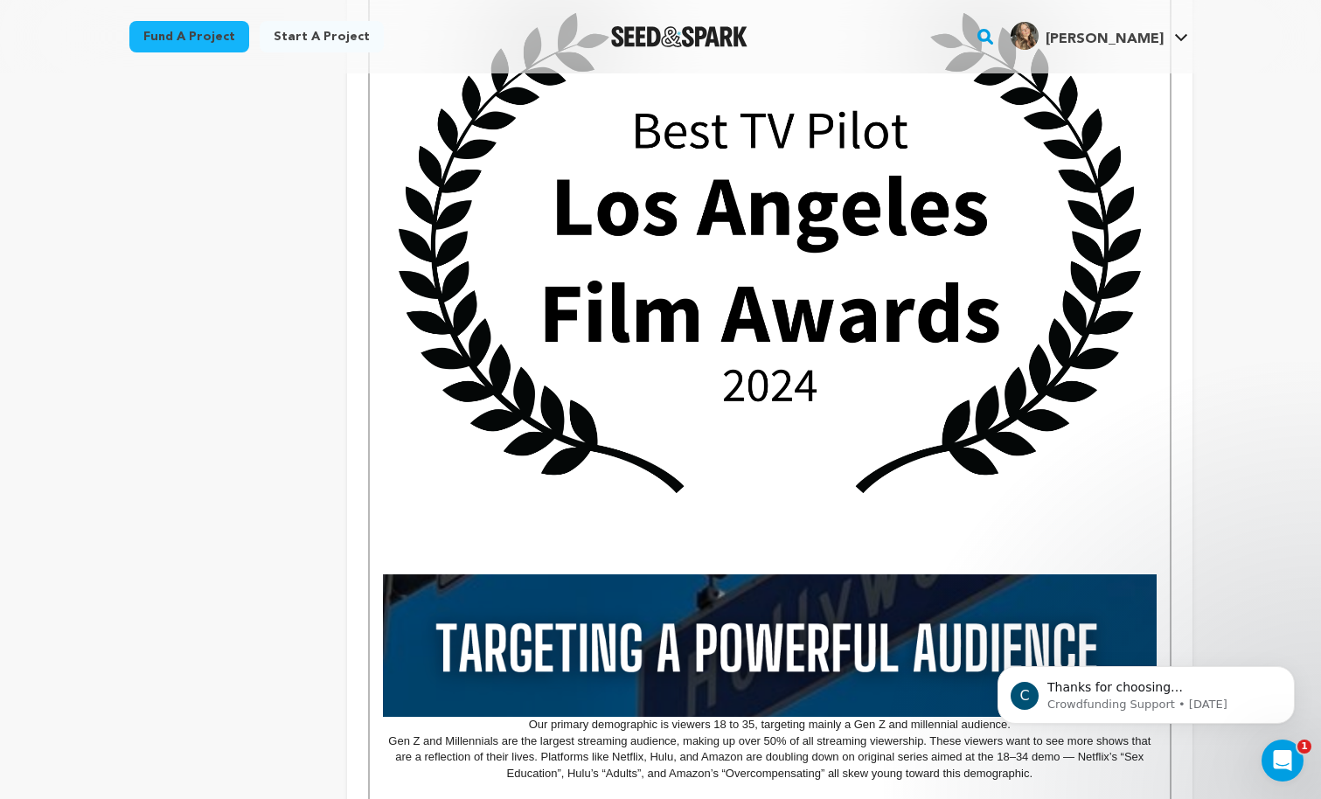
click at [865, 331] on img at bounding box center [769, 253] width 773 height 513
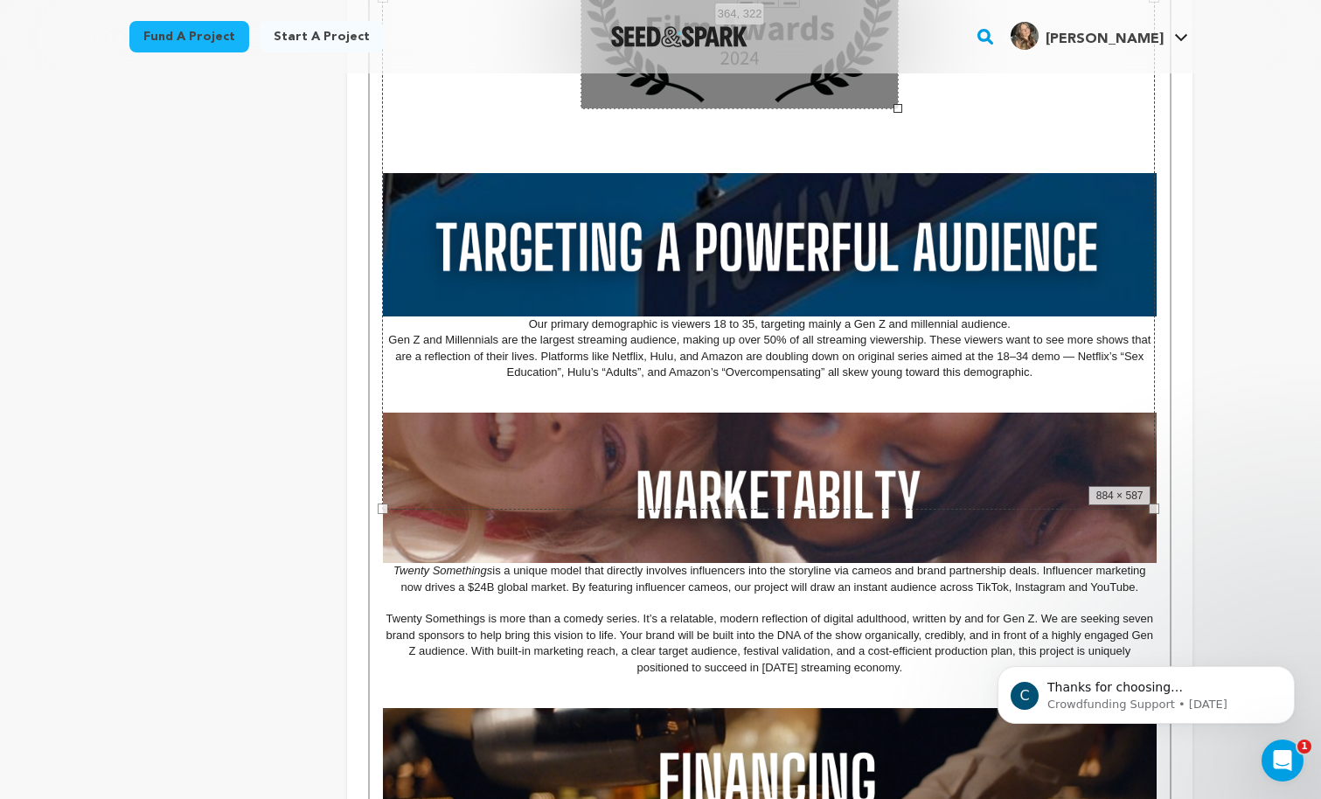
drag, startPoint x: 1155, startPoint y: 507, endPoint x: 700, endPoint y: 276, distance: 509.9
click at [700, 276] on div "MISSION STATEMENT As a Gen Z women living in LA, we know the messy, funny, and …" at bounding box center [769, 154] width 799 height 1847
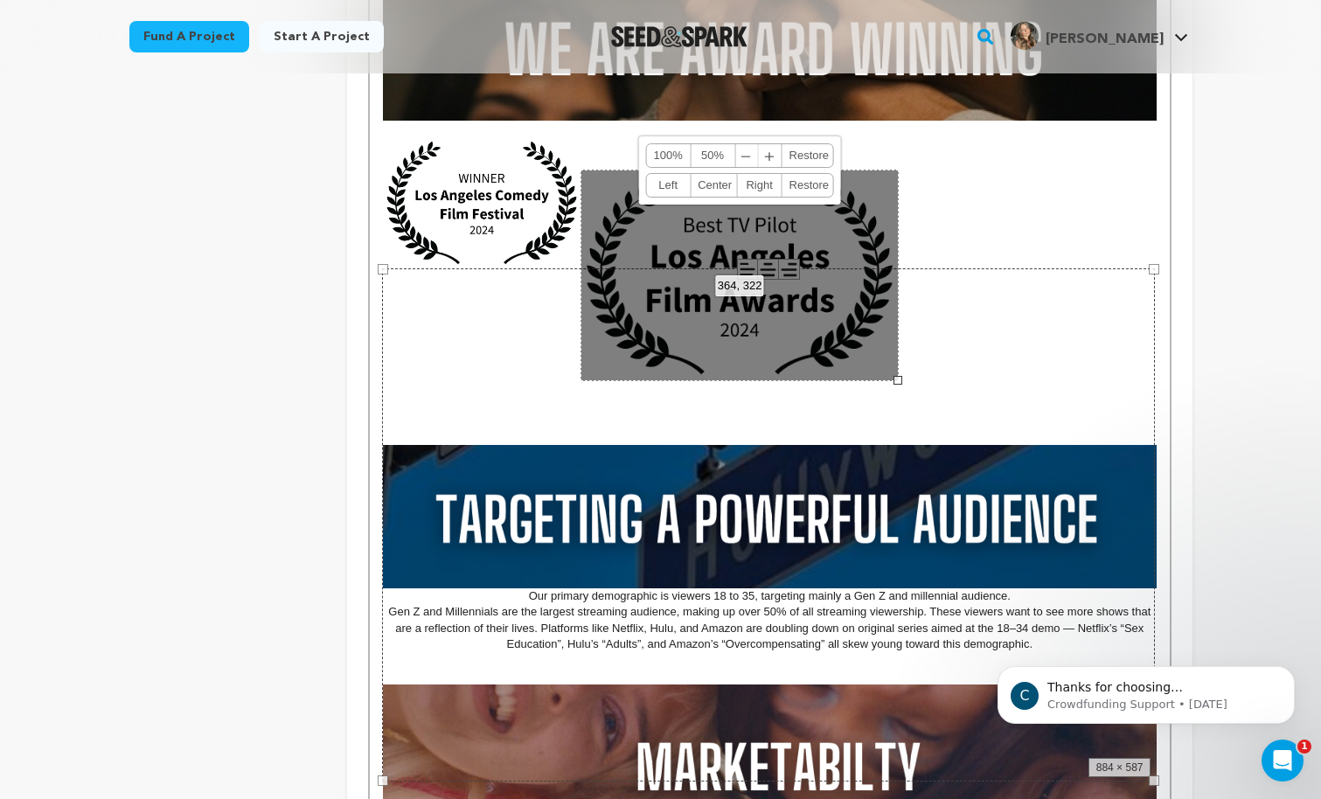
scroll to position [943, 0]
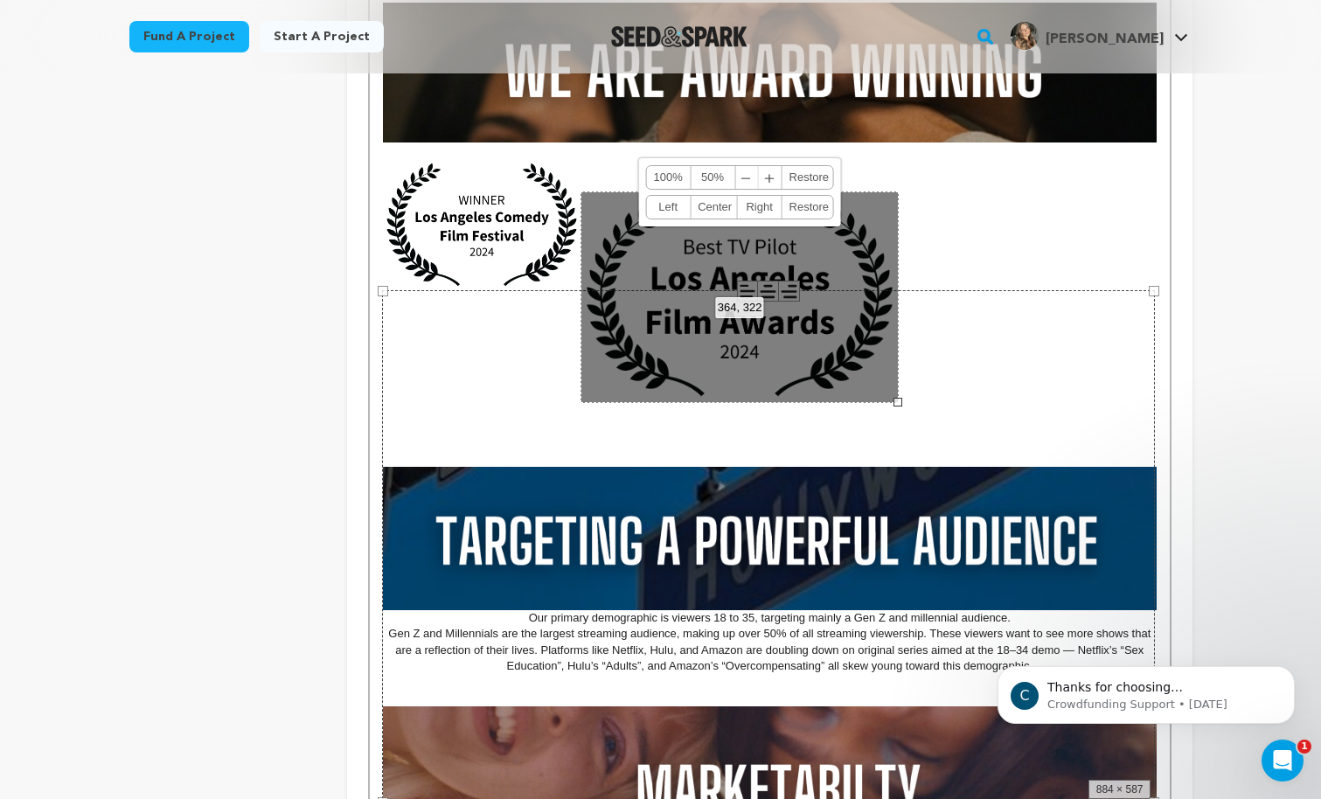
click at [669, 211] on link "Left" at bounding box center [668, 207] width 45 height 23
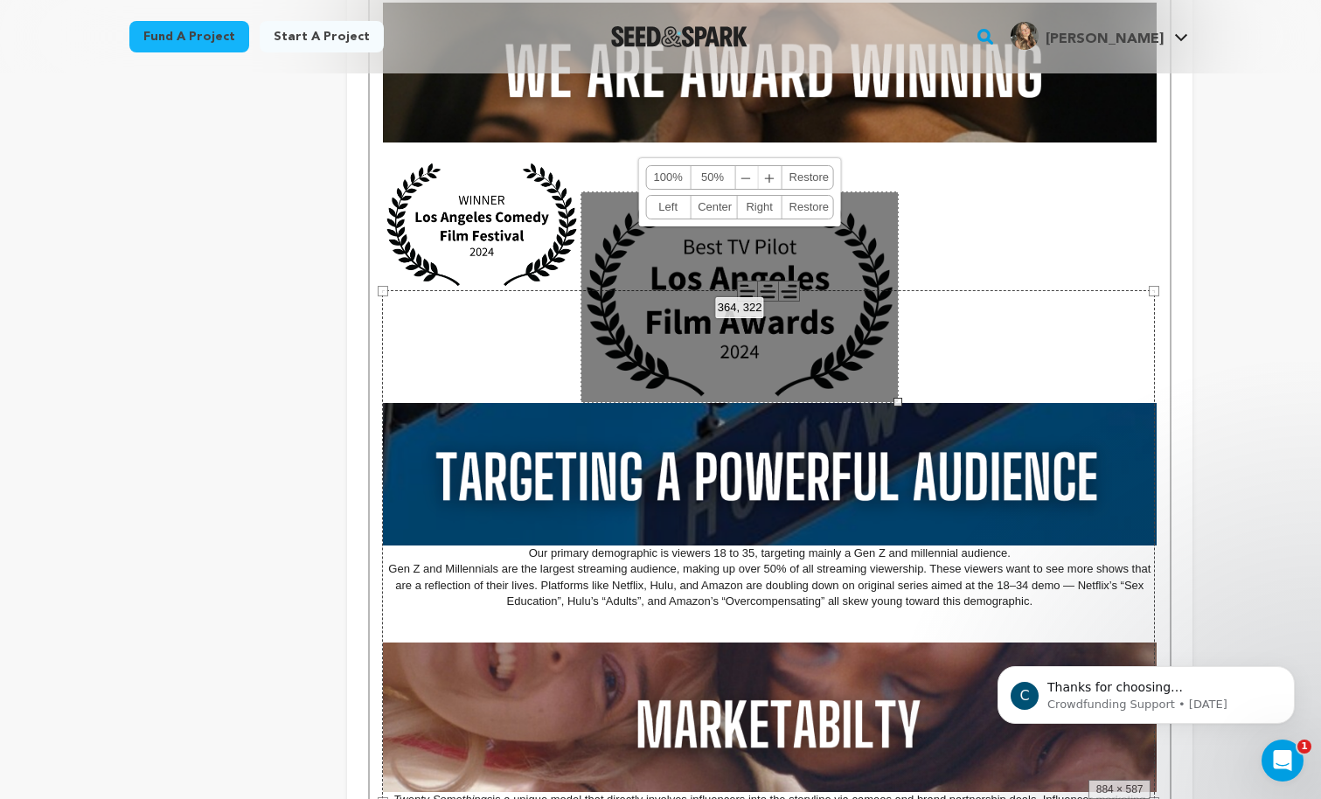
click at [987, 229] on p at bounding box center [769, 232] width 773 height 16
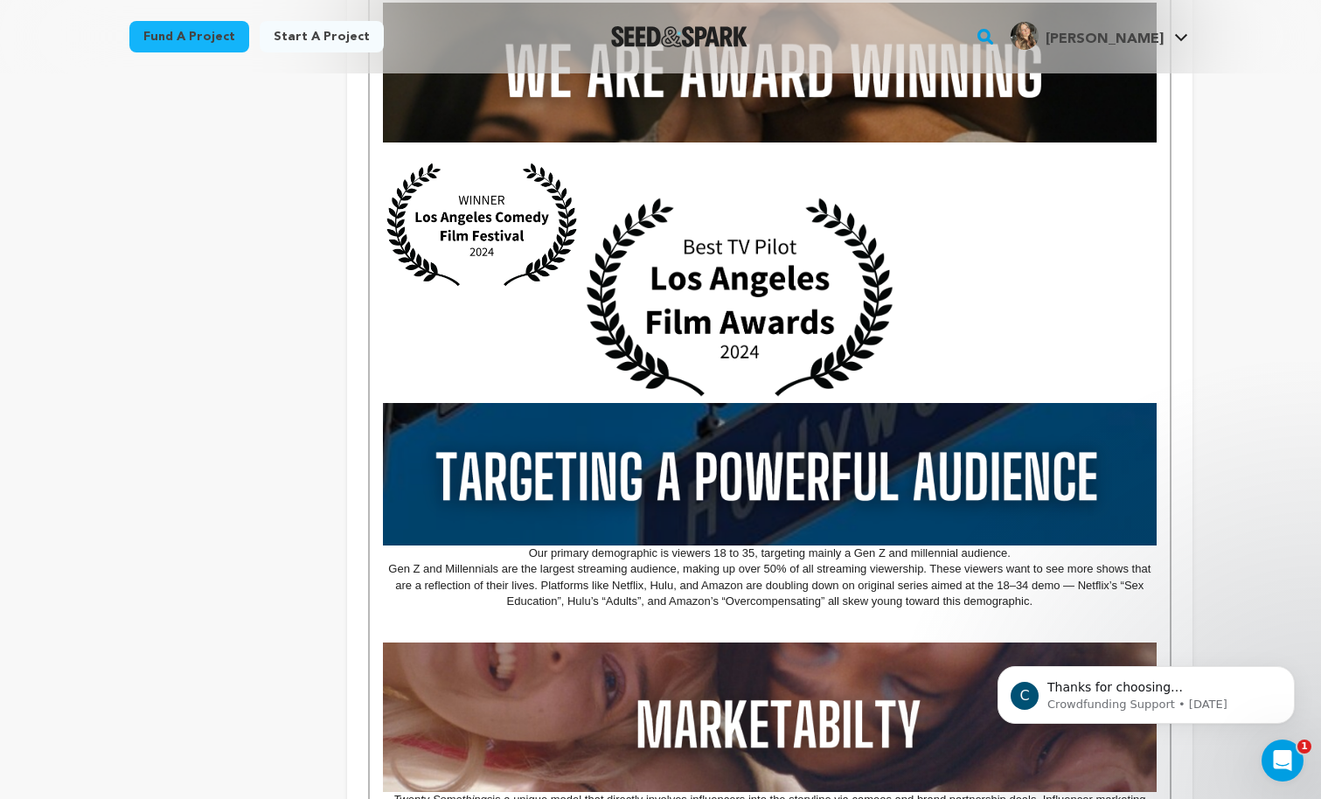
click at [747, 314] on img at bounding box center [740, 297] width 318 height 212
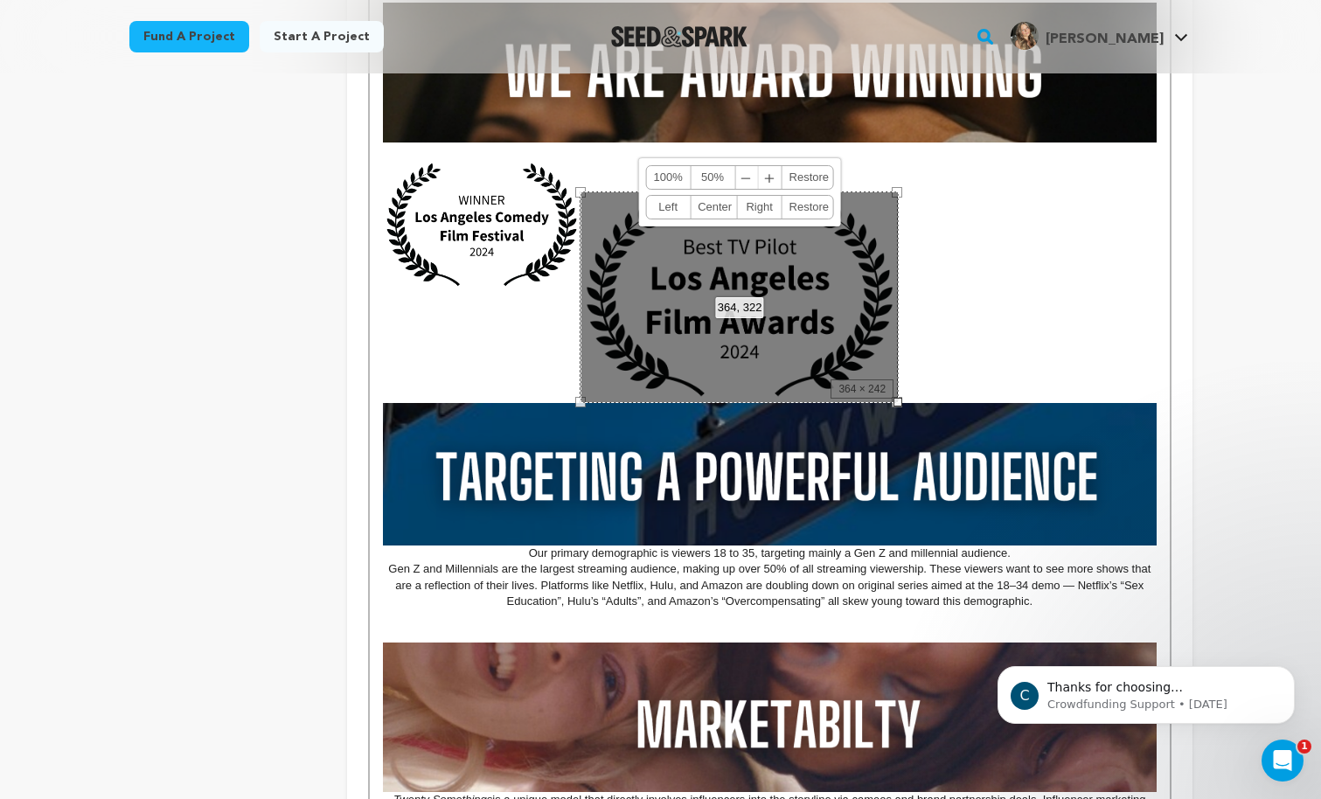
click at [464, 196] on img at bounding box center [482, 224] width 198 height 131
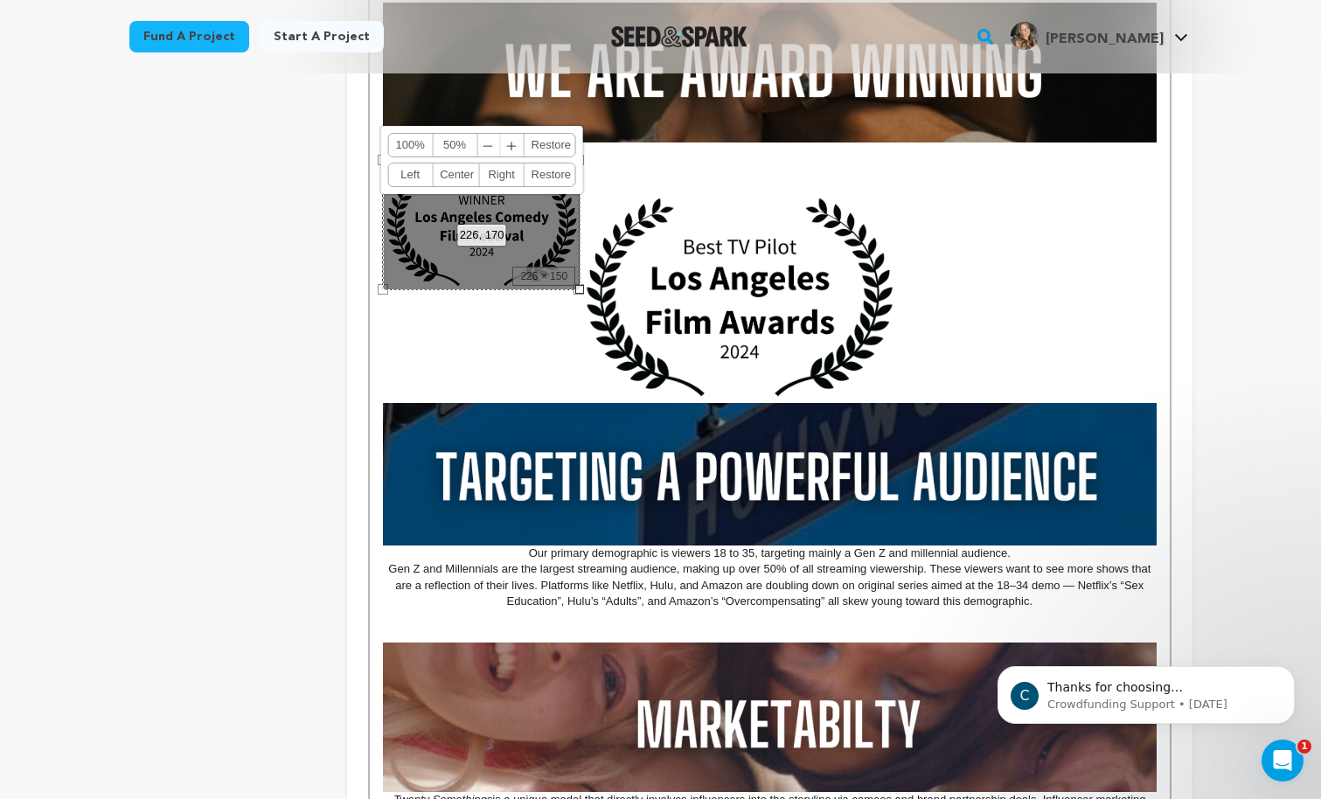
click at [404, 177] on link "Left" at bounding box center [410, 175] width 45 height 23
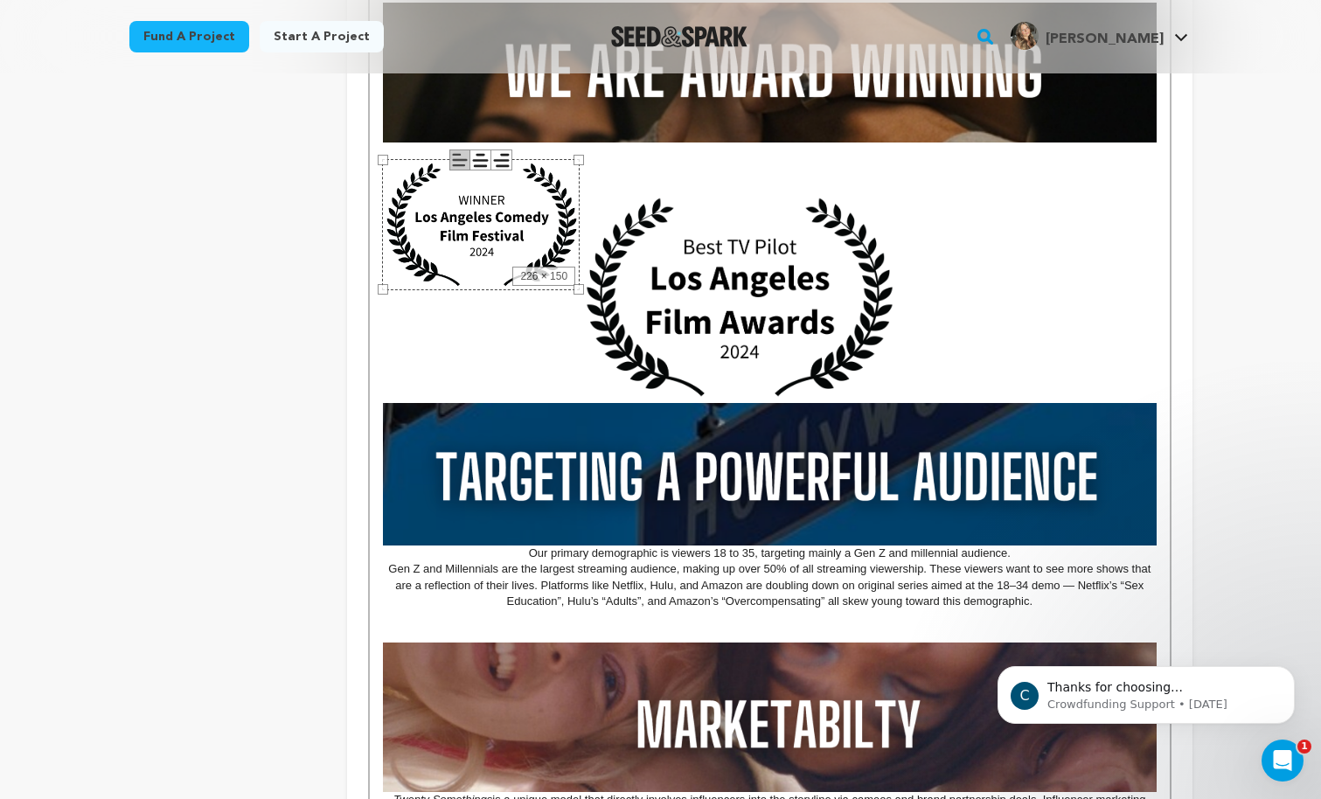
click at [707, 204] on img at bounding box center [740, 297] width 318 height 212
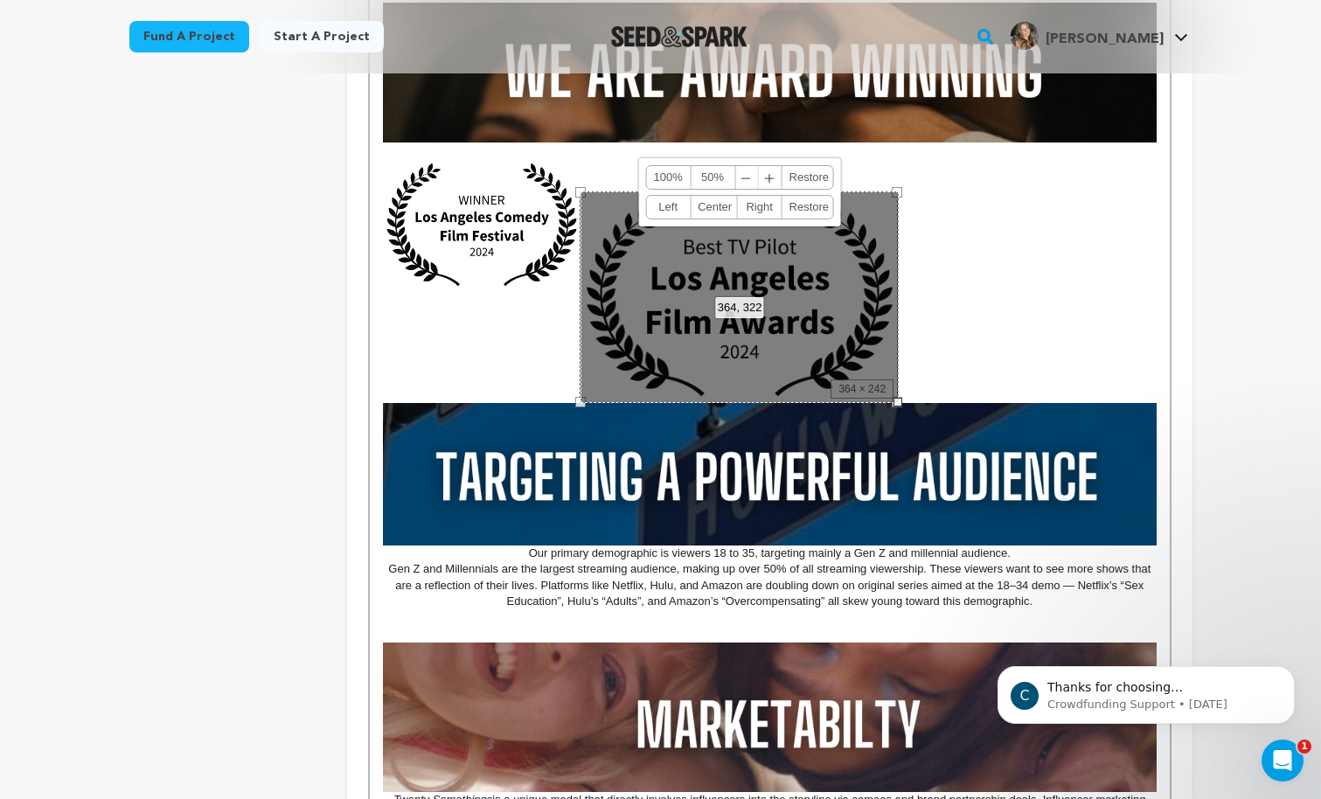
click at [562, 357] on u at bounding box center [769, 400] width 773 height 289
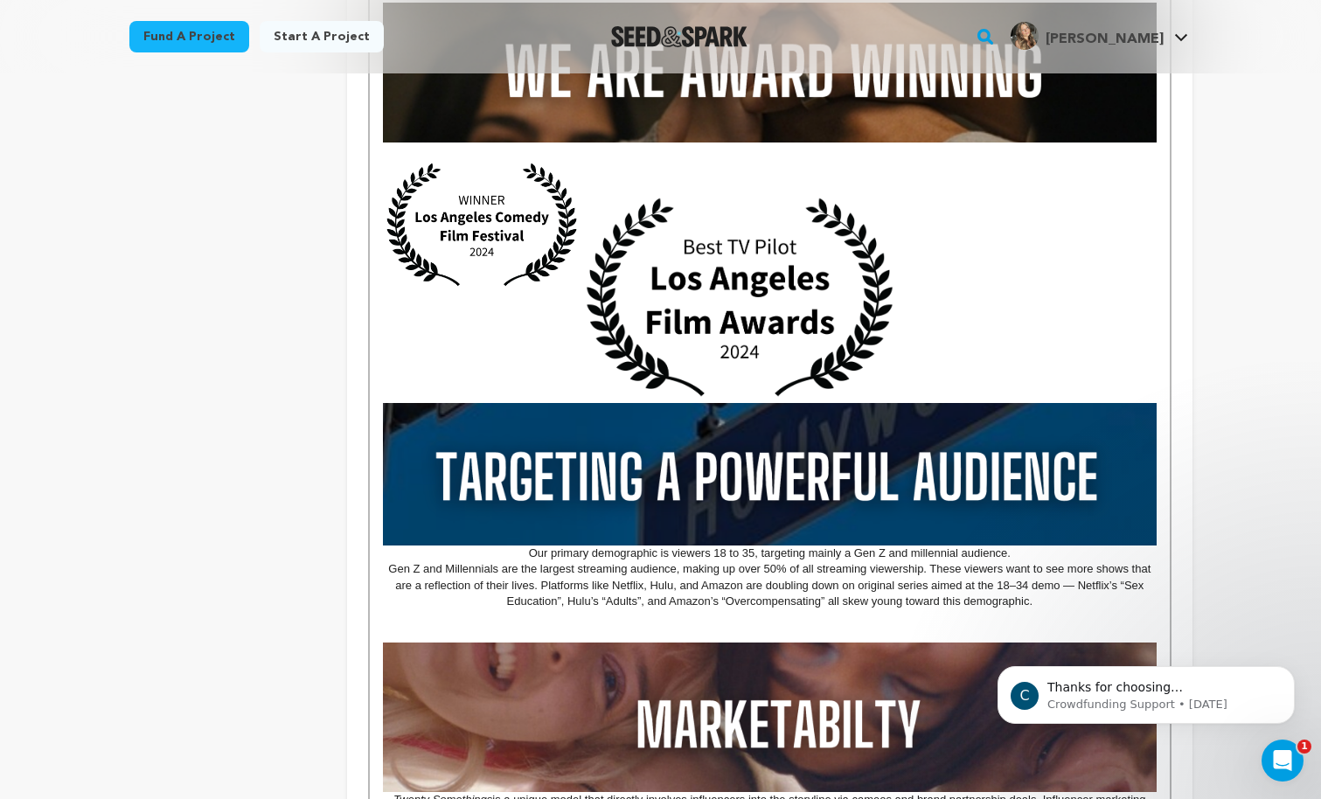
click at [773, 307] on img at bounding box center [740, 297] width 318 height 212
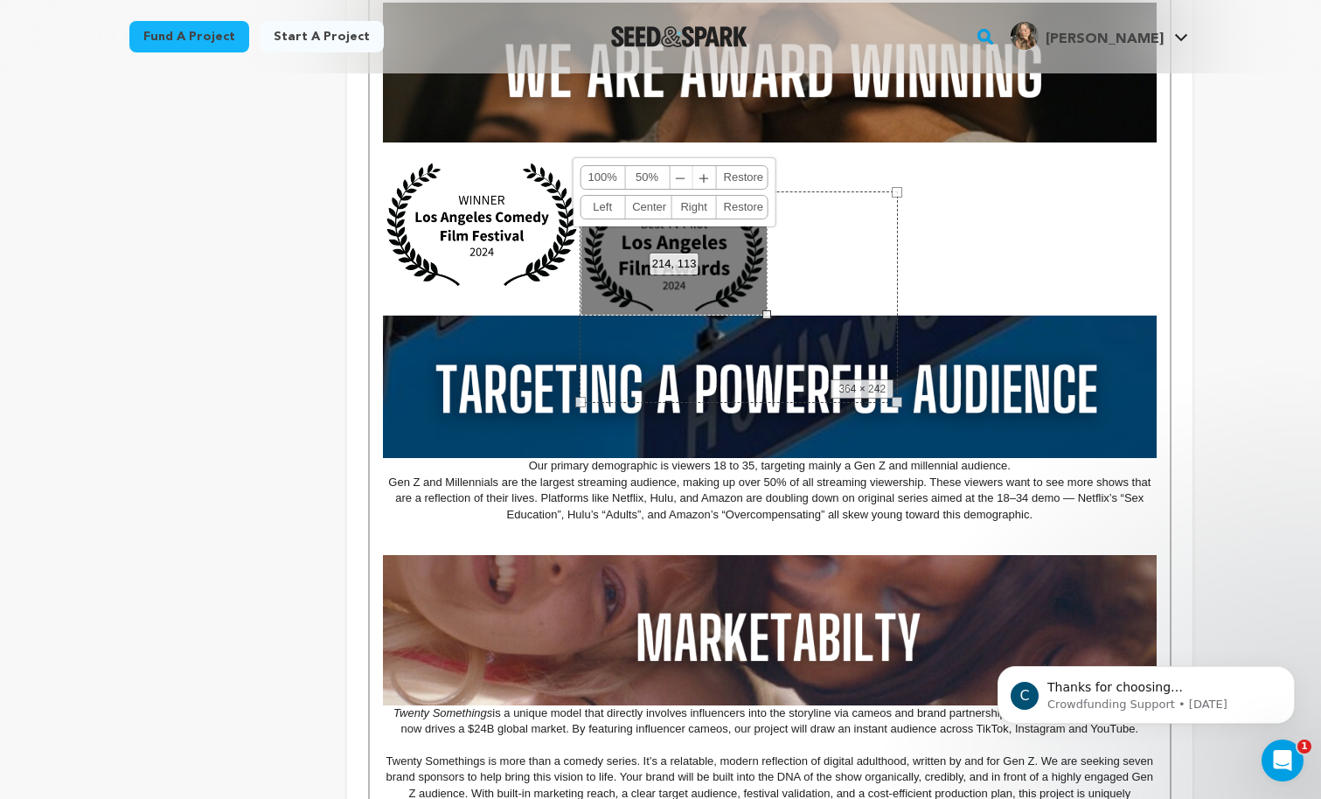
drag, startPoint x: 901, startPoint y: 404, endPoint x: 769, endPoint y: 291, distance: 173.6
click at [769, 291] on div "MISSION STATEMENT As a Gen Z women living in LA, we know the messy, funny, and …" at bounding box center [769, 372] width 799 height 1695
click at [1068, 189] on p at bounding box center [769, 183] width 773 height 16
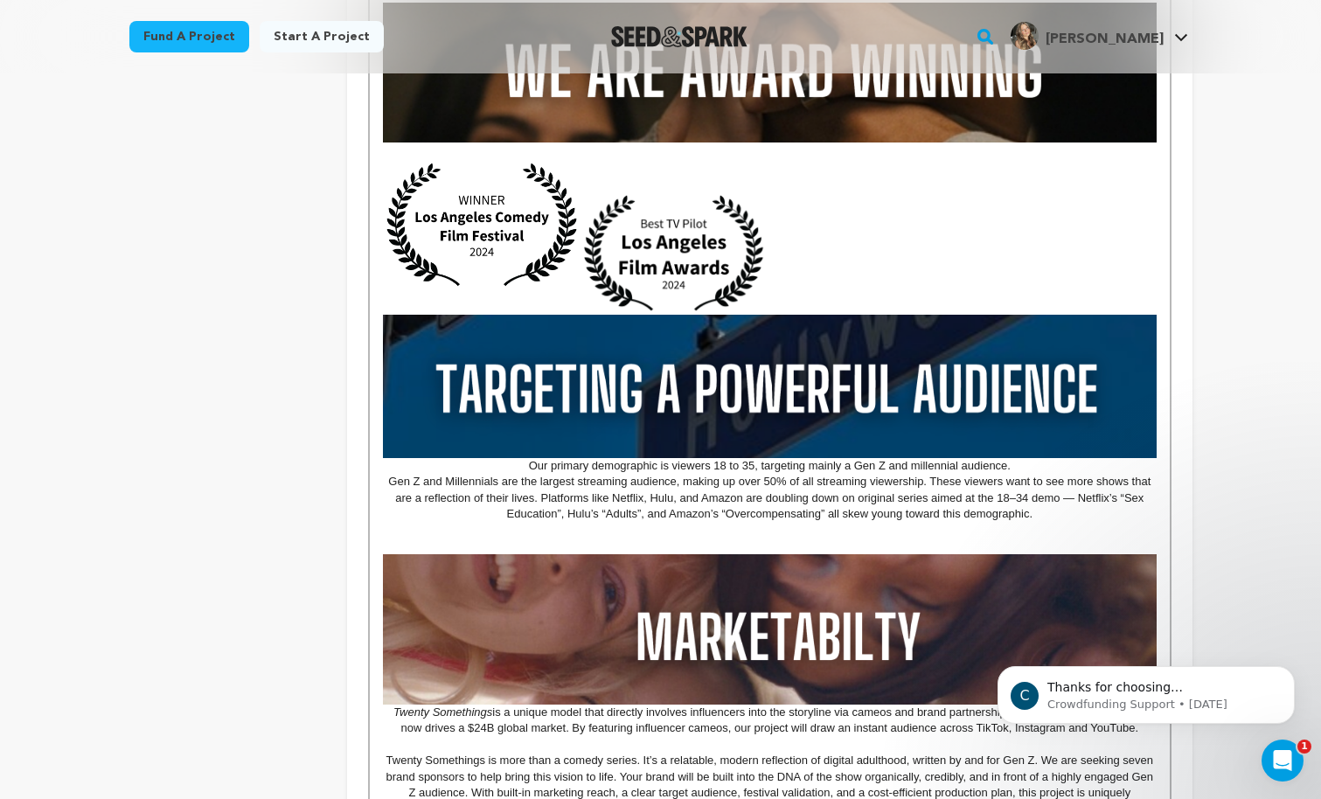
click at [672, 216] on img at bounding box center [674, 252] width 186 height 123
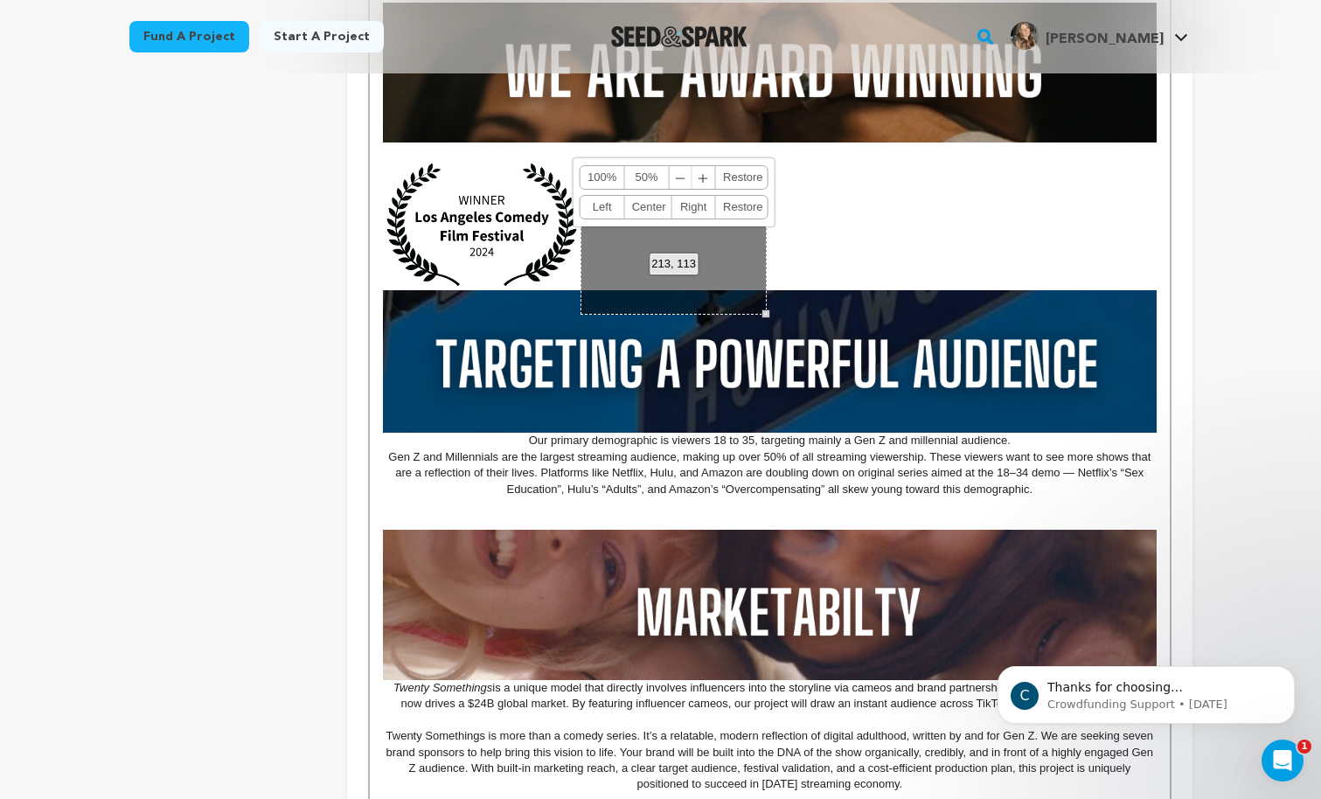
click at [830, 226] on p at bounding box center [769, 232] width 773 height 16
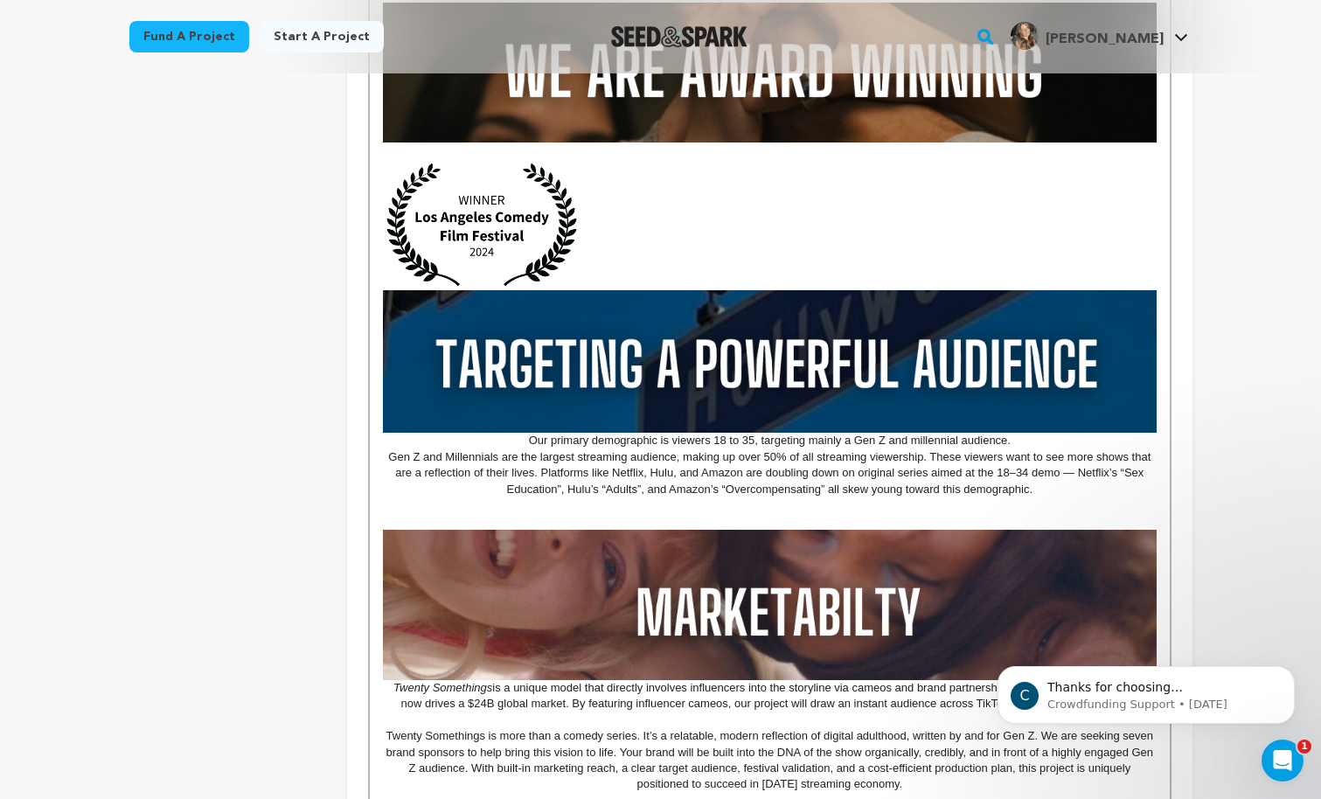
click at [685, 231] on p at bounding box center [769, 232] width 773 height 16
click at [589, 176] on p at bounding box center [769, 183] width 773 height 16
click at [588, 263] on u at bounding box center [769, 329] width 773 height 210
click at [620, 208] on p at bounding box center [769, 215] width 773 height 16
click at [596, 185] on p at bounding box center [769, 183] width 773 height 16
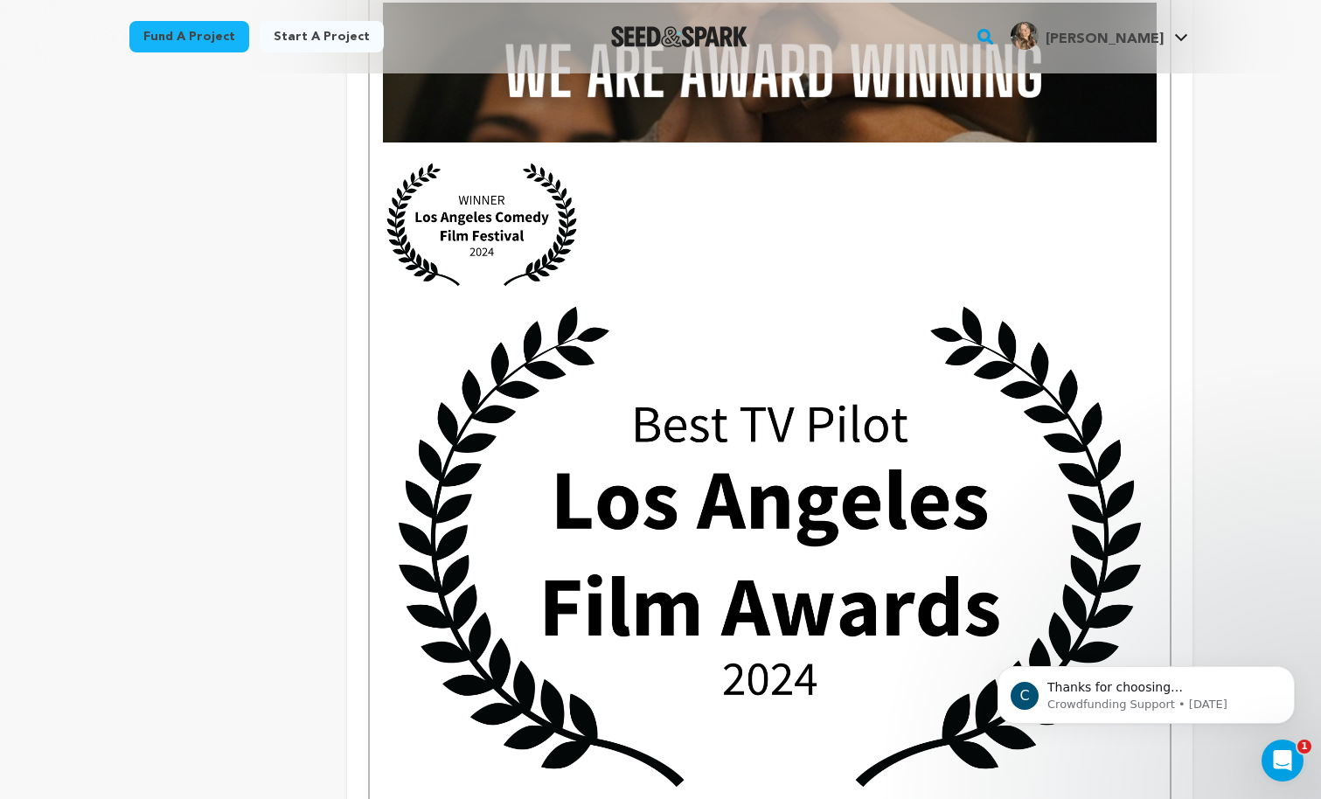
click at [693, 539] on img at bounding box center [769, 546] width 773 height 513
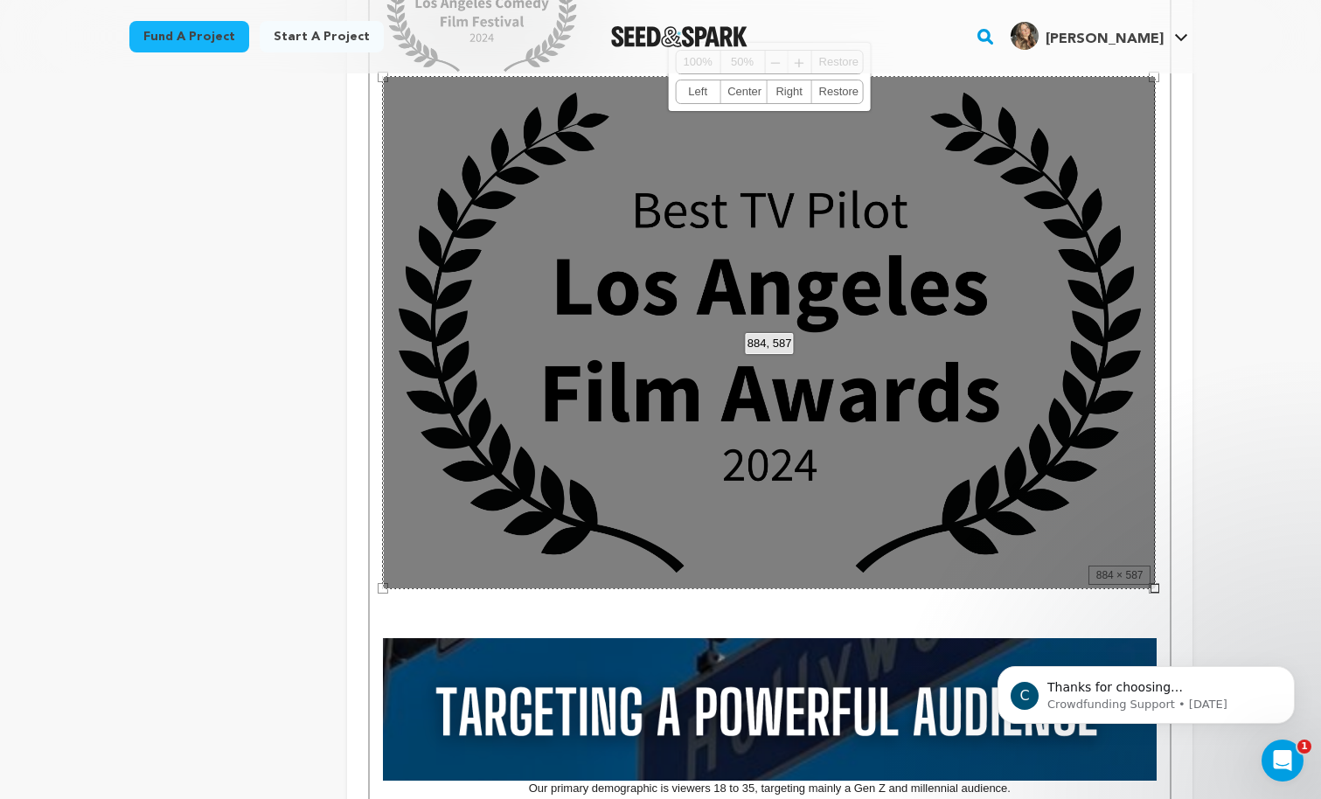
scroll to position [1165, 0]
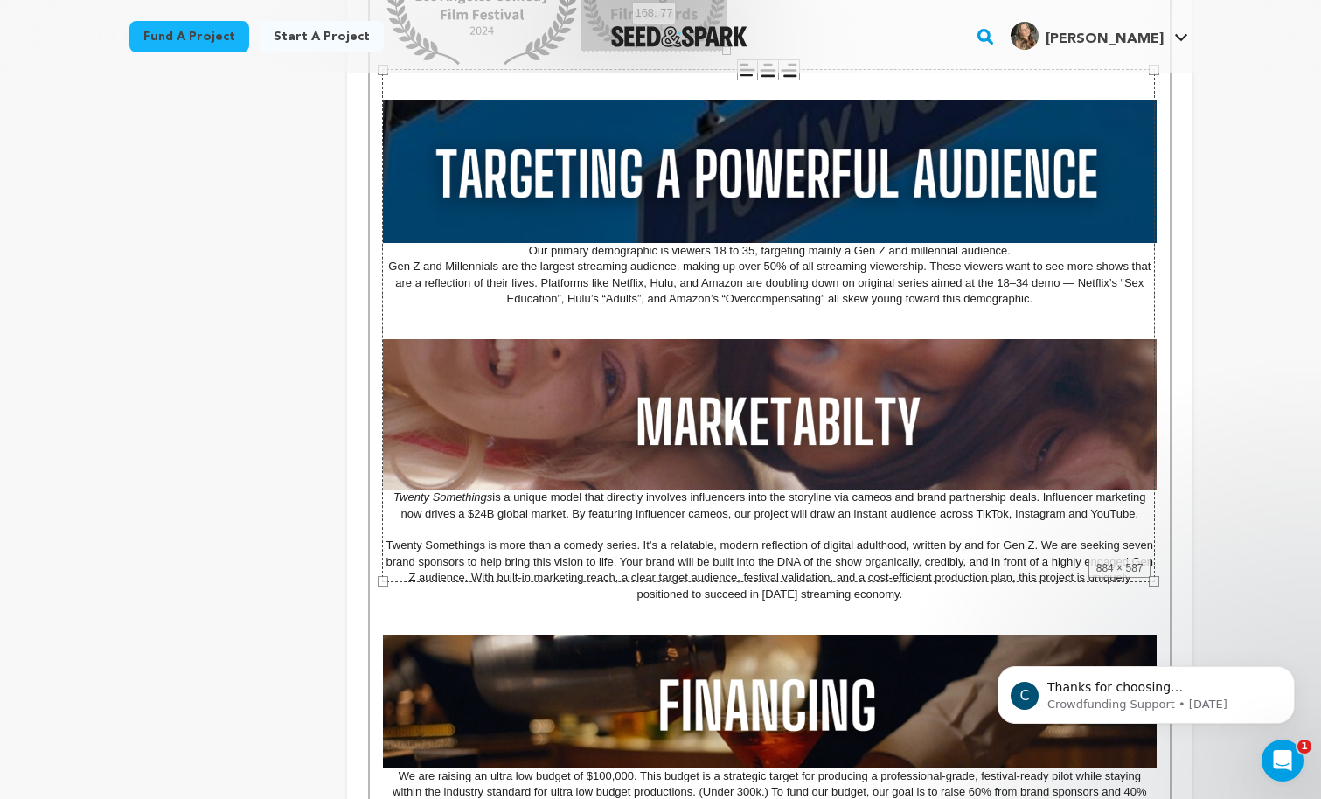
drag, startPoint x: 1155, startPoint y: 579, endPoint x: 530, endPoint y: 135, distance: 766.9
click at [530, 134] on div "MISSION STATEMENT As a Gen Z women living in LA, we know the messy, funny, and …" at bounding box center [769, 154] width 799 height 1701
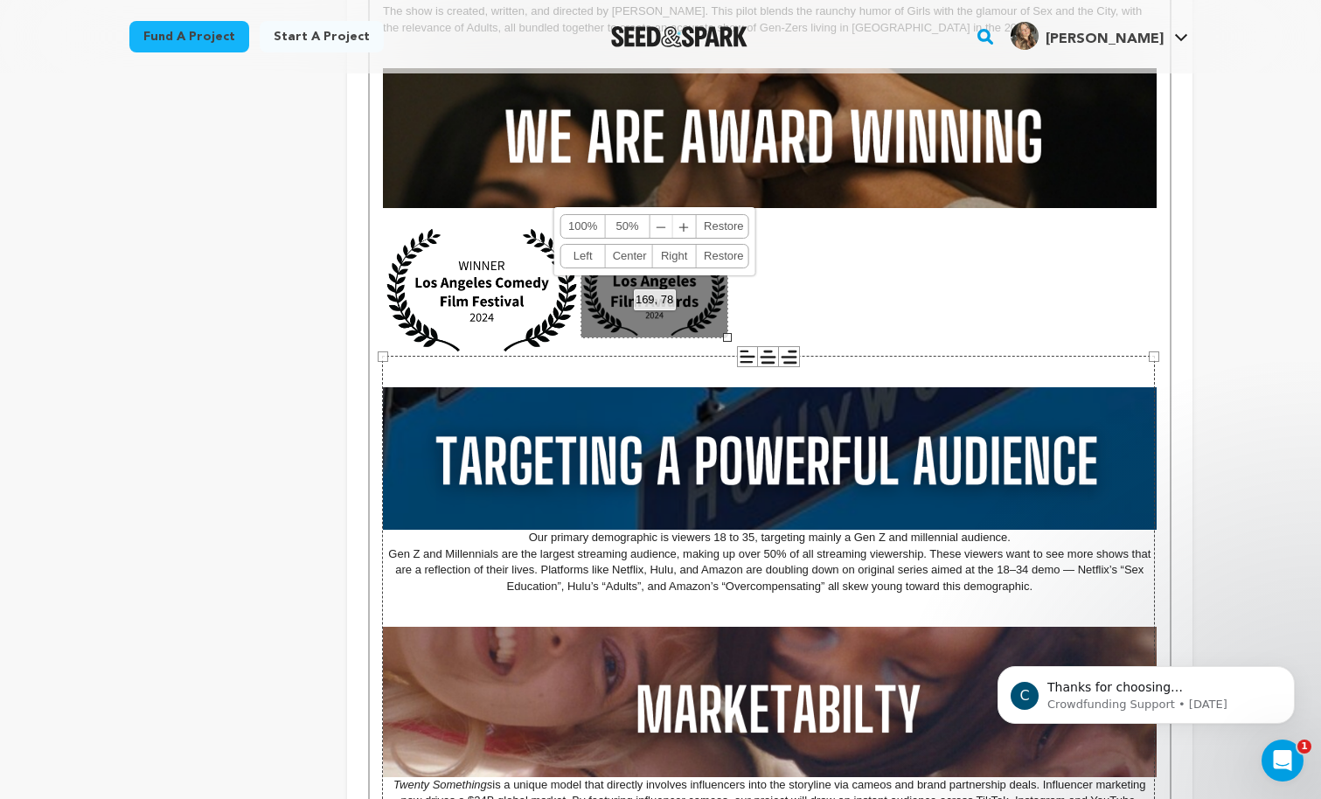
scroll to position [843, 0]
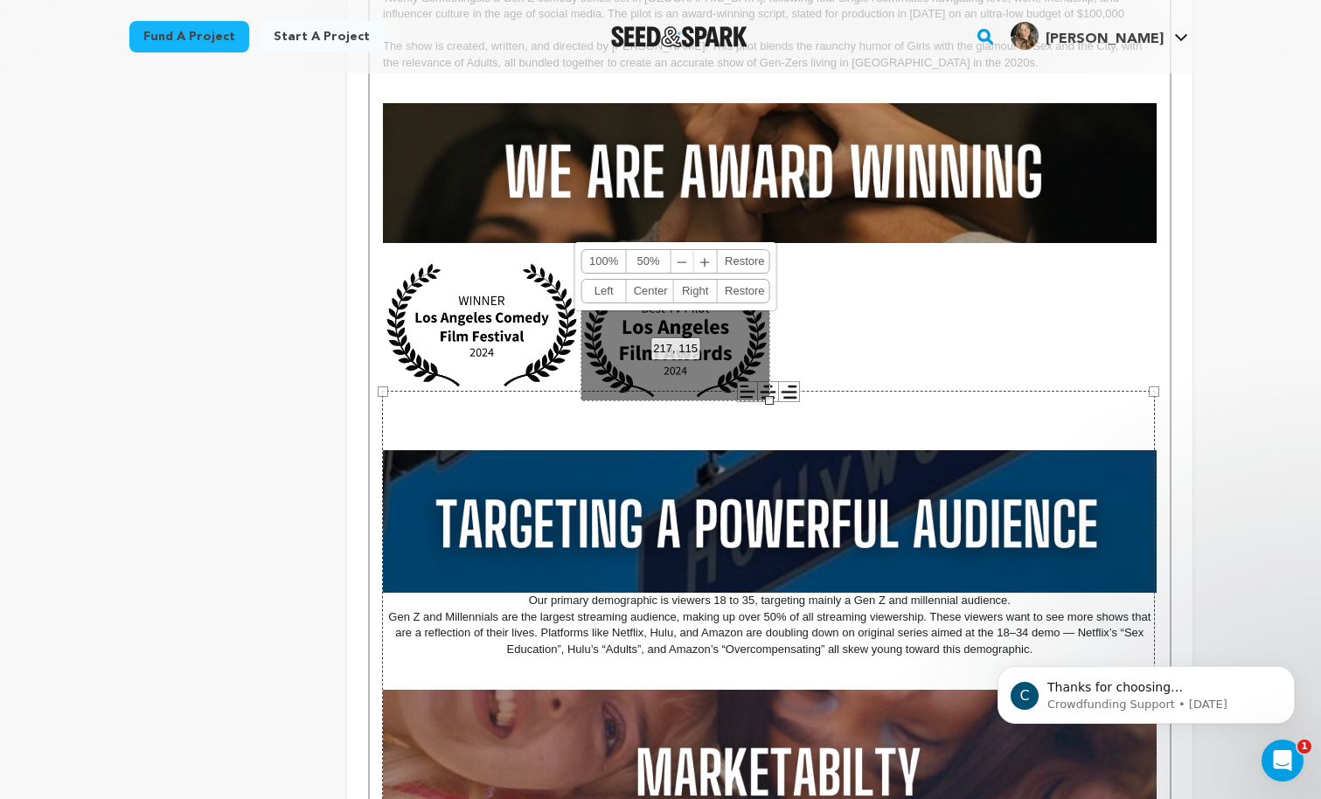
drag, startPoint x: 730, startPoint y: 373, endPoint x: 770, endPoint y: 376, distance: 40.3
click at [771, 376] on div "MISSION STATEMENT As a Gen Z women living in LA, we know the messy, funny, and …" at bounding box center [769, 490] width 799 height 1729
click at [852, 351] on p at bounding box center [769, 338] width 773 height 157
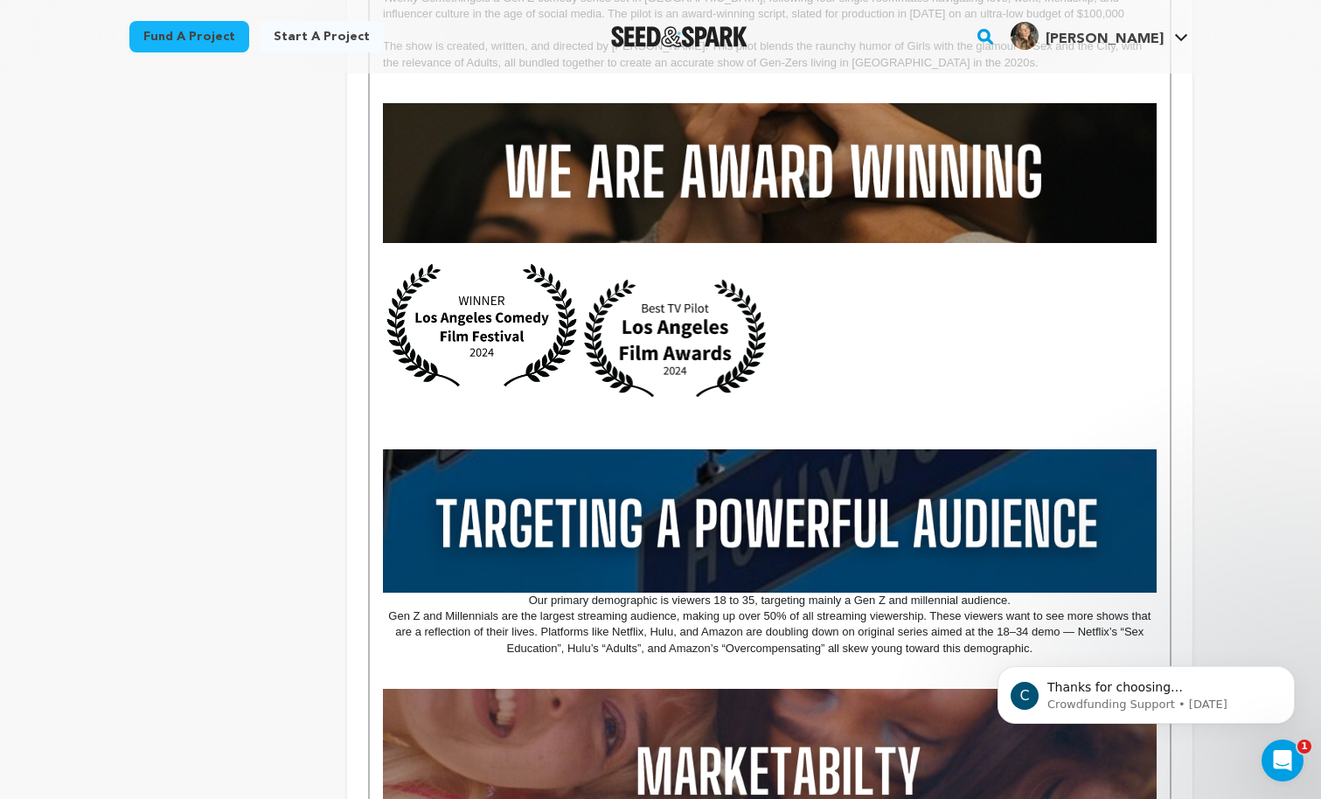
click at [706, 338] on img at bounding box center [675, 337] width 189 height 125
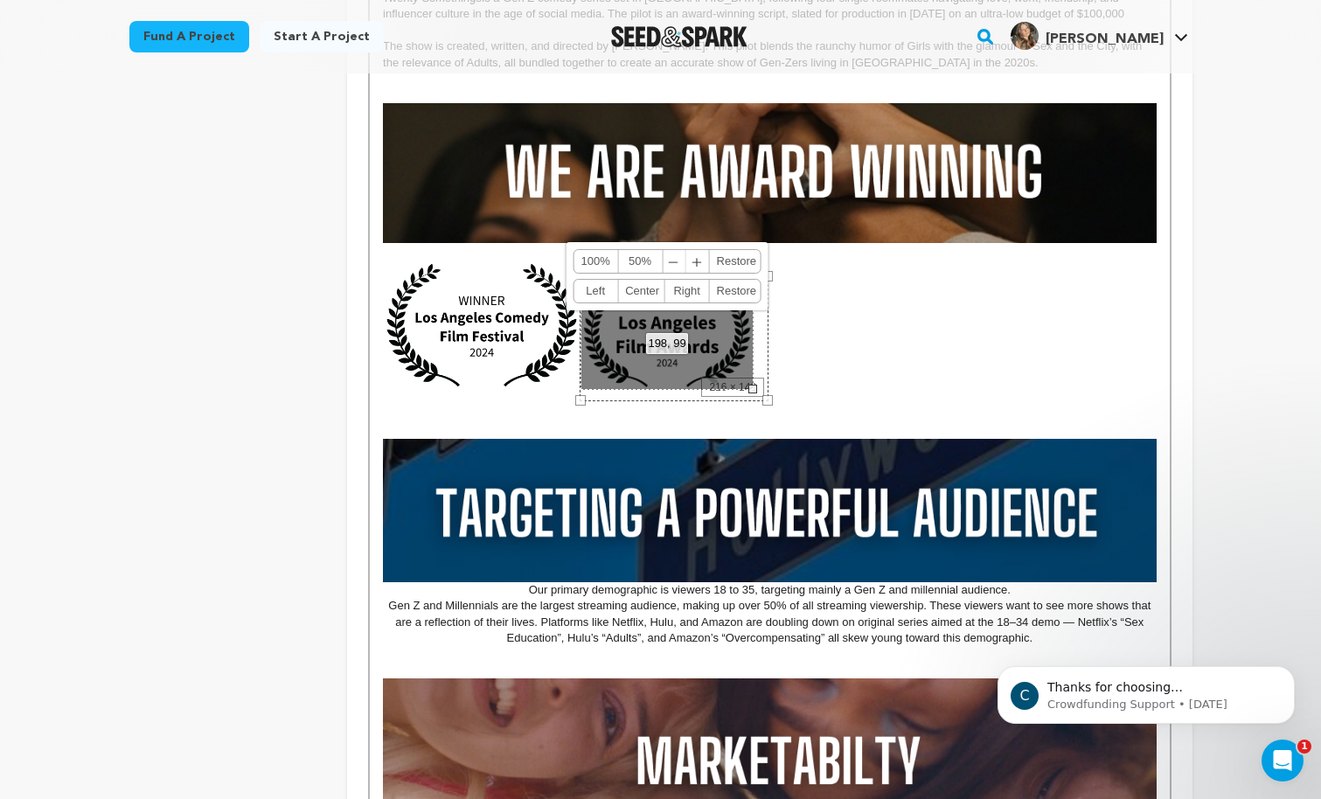
drag, startPoint x: 769, startPoint y: 398, endPoint x: 754, endPoint y: 359, distance: 41.6
click at [754, 359] on div "MISSION STATEMENT As a Gen Z women living in LA, we know the messy, funny, and …" at bounding box center [769, 485] width 799 height 1718
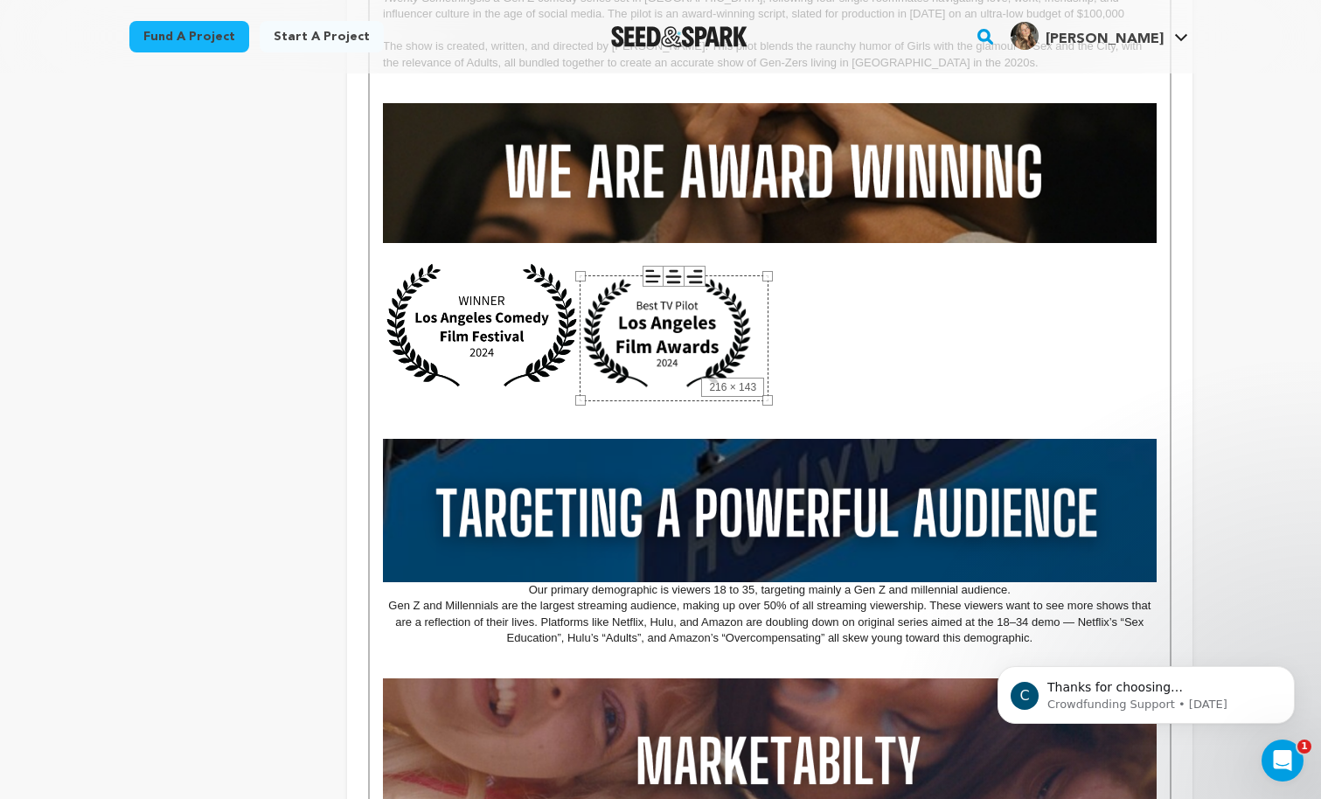
click at [825, 339] on p at bounding box center [769, 333] width 773 height 147
click at [667, 317] on img at bounding box center [667, 332] width 173 height 115
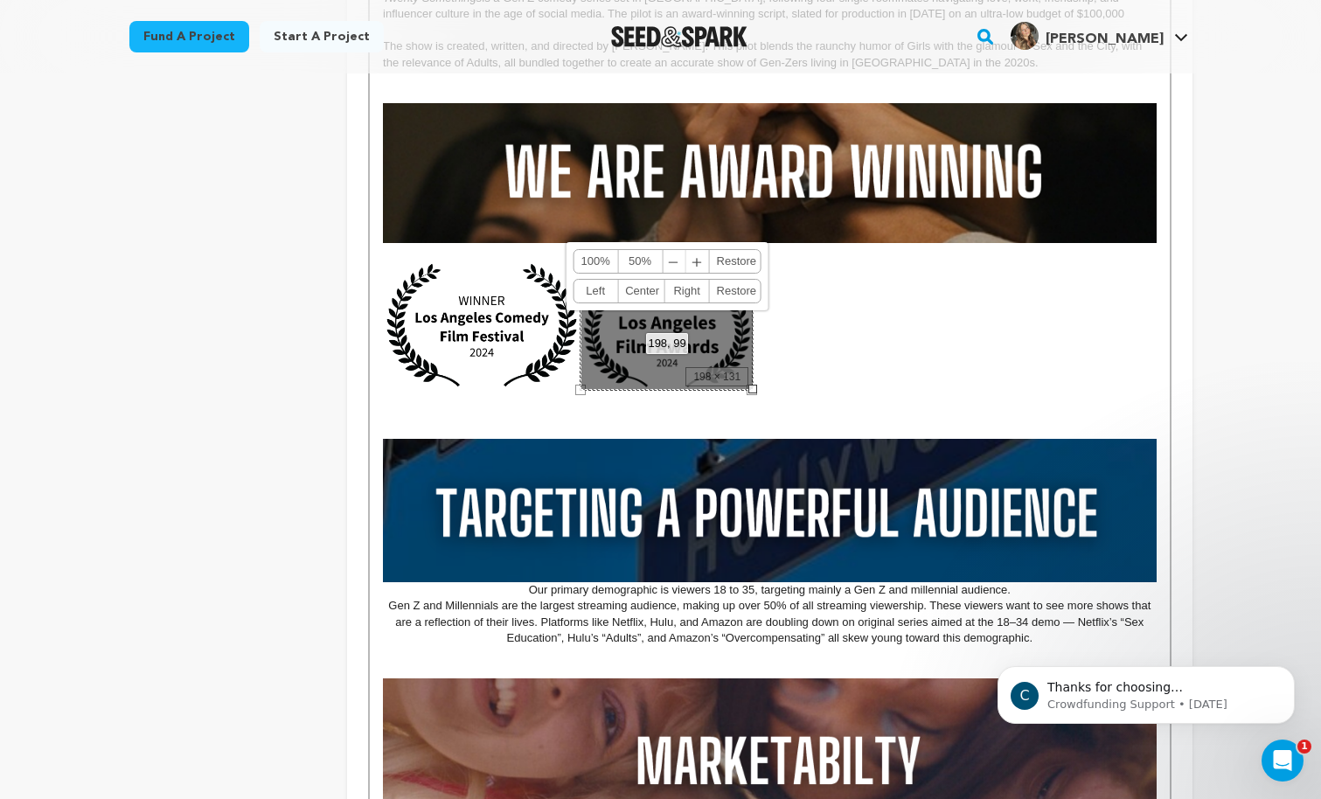
click at [585, 290] on link "Left" at bounding box center [596, 291] width 45 height 23
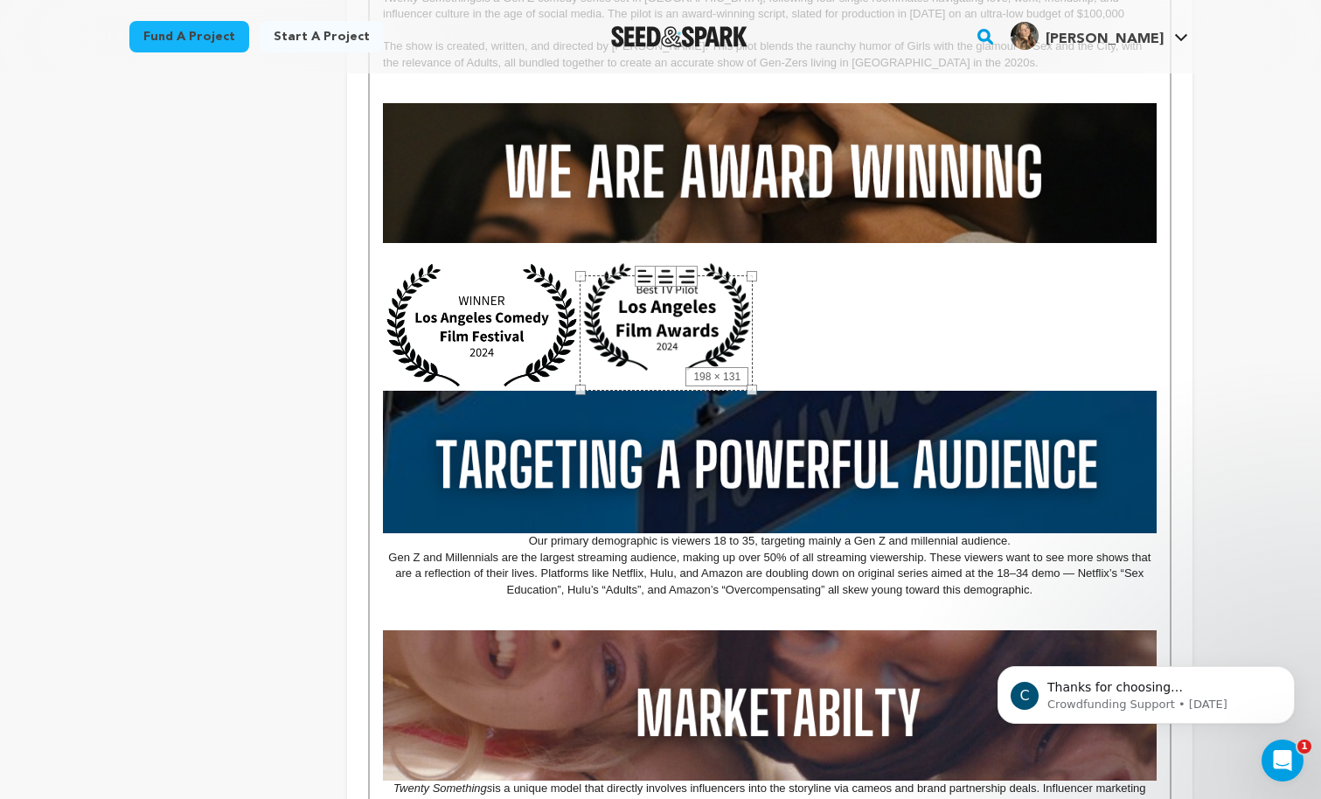
click at [877, 317] on u at bounding box center [769, 421] width 773 height 226
click at [691, 329] on img at bounding box center [667, 317] width 173 height 115
drag, startPoint x: 757, startPoint y: 373, endPoint x: 783, endPoint y: 381, distance: 27.4
click at [783, 381] on u at bounding box center [769, 421] width 773 height 226
click at [725, 350] on img at bounding box center [667, 317] width 173 height 115
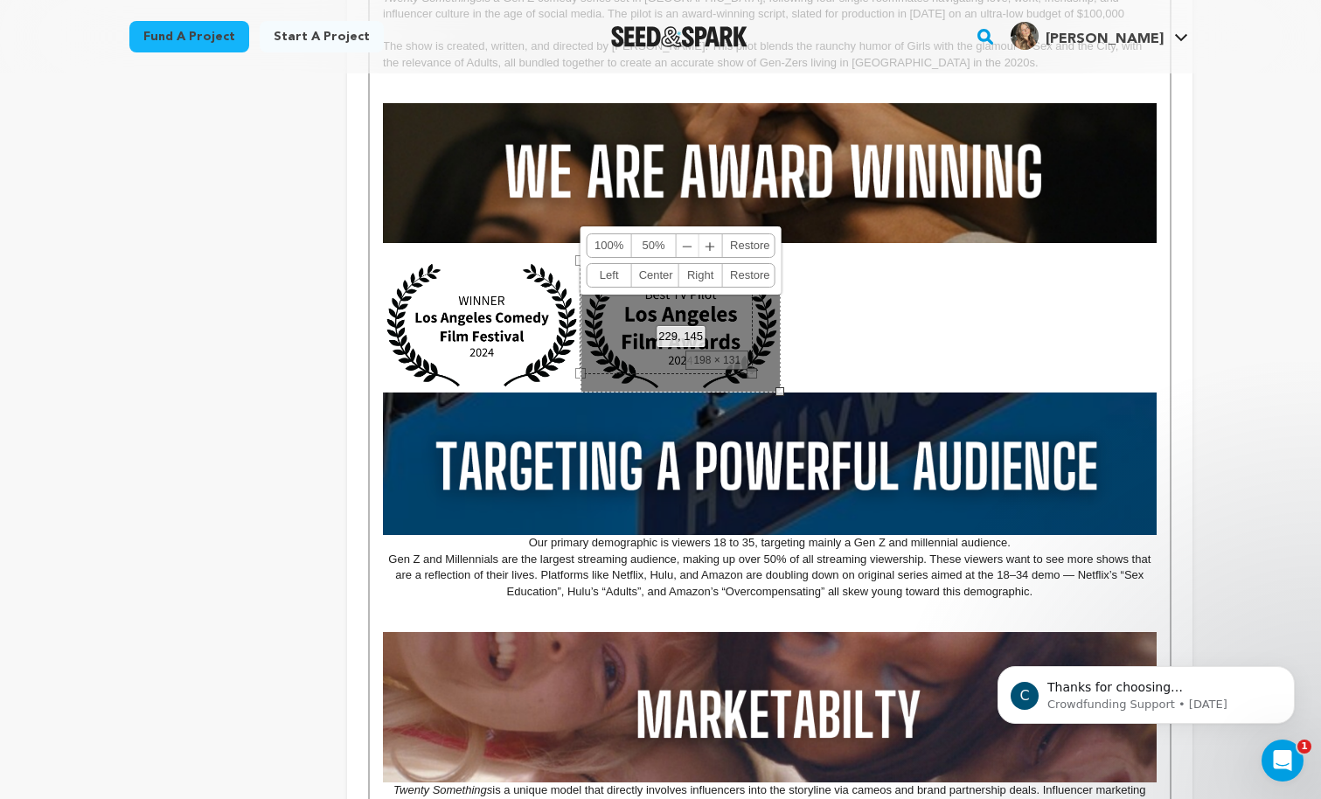
drag, startPoint x: 754, startPoint y: 374, endPoint x: 781, endPoint y: 386, distance: 29.7
click at [781, 386] on div "MISSION STATEMENT As a Gen Z women living in LA, we know the messy, funny, and …" at bounding box center [769, 462] width 799 height 1672
click at [821, 367] on u at bounding box center [769, 421] width 773 height 227
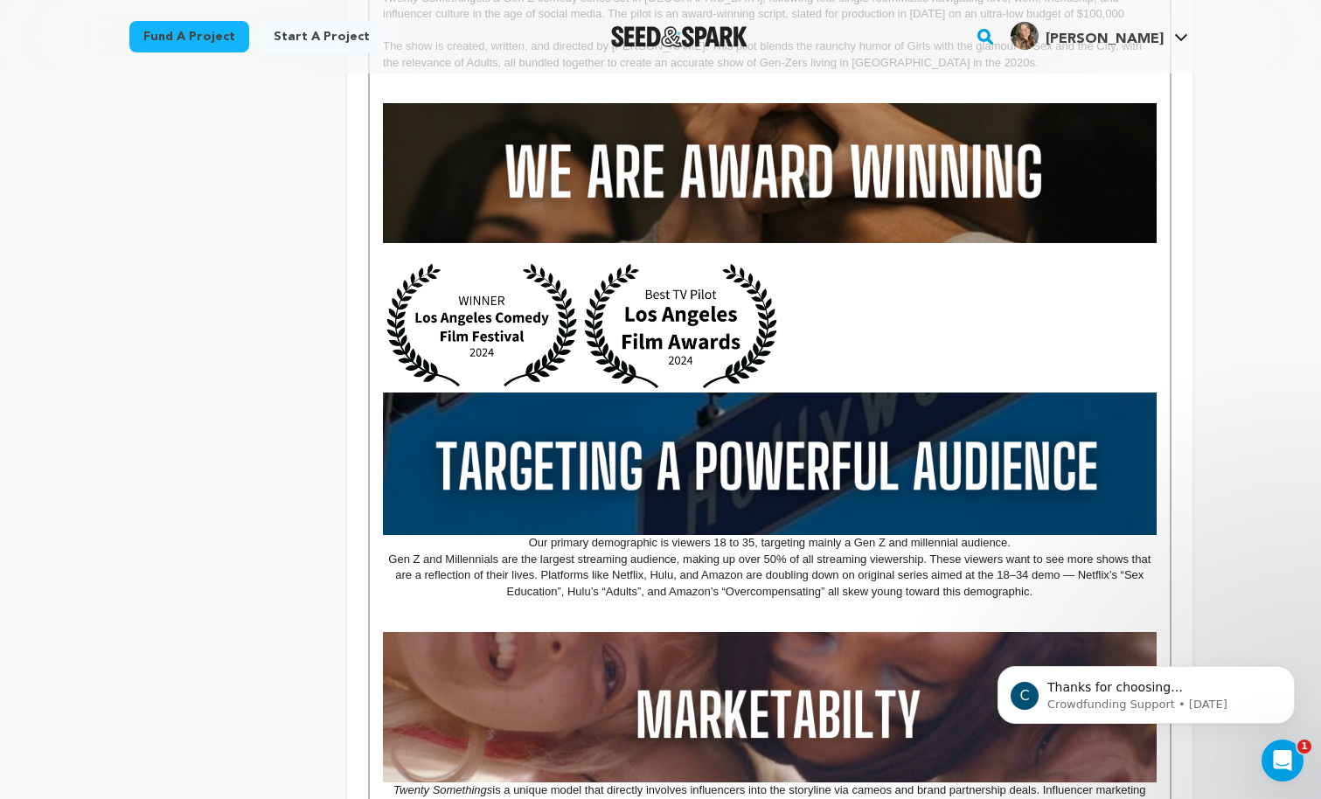
click at [862, 318] on u at bounding box center [769, 421] width 773 height 227
click at [570, 261] on img at bounding box center [482, 325] width 198 height 131
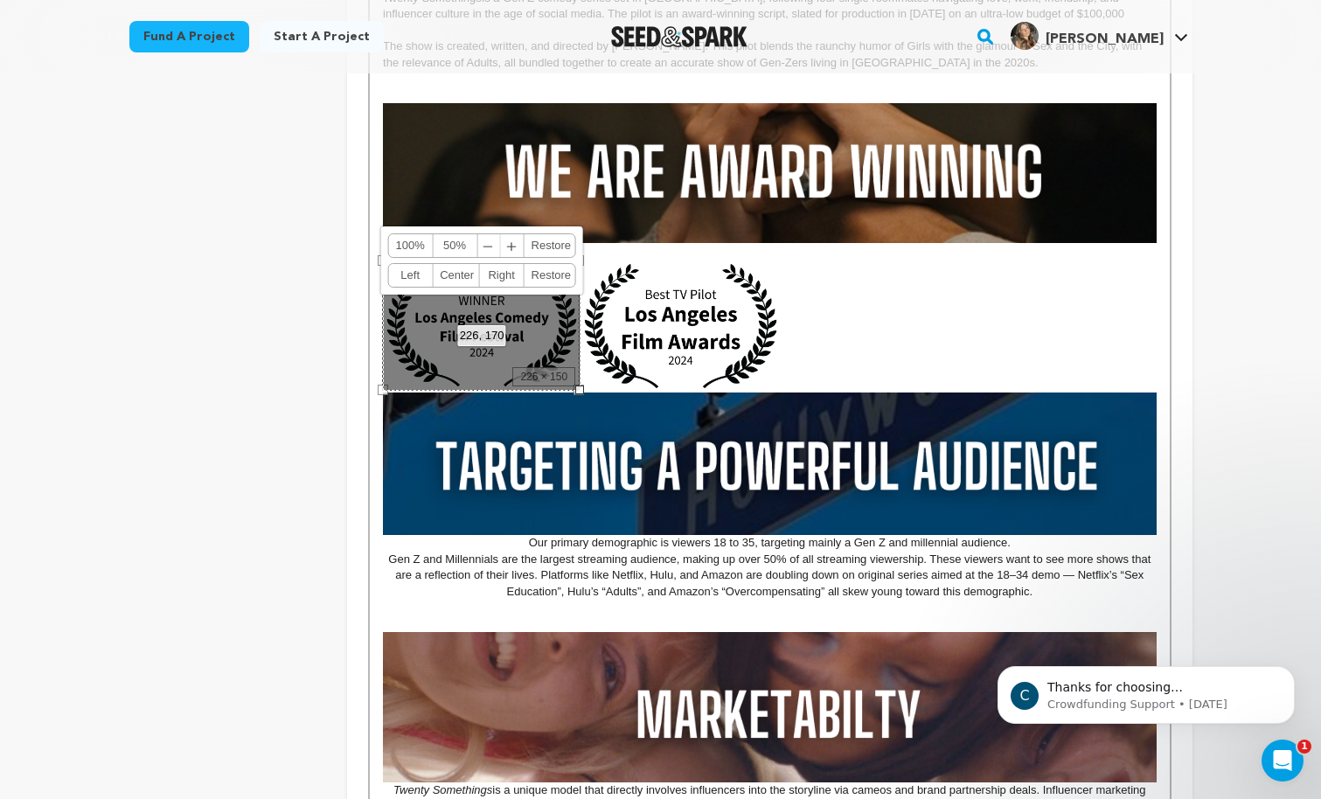
click at [585, 367] on img at bounding box center [681, 326] width 200 height 133
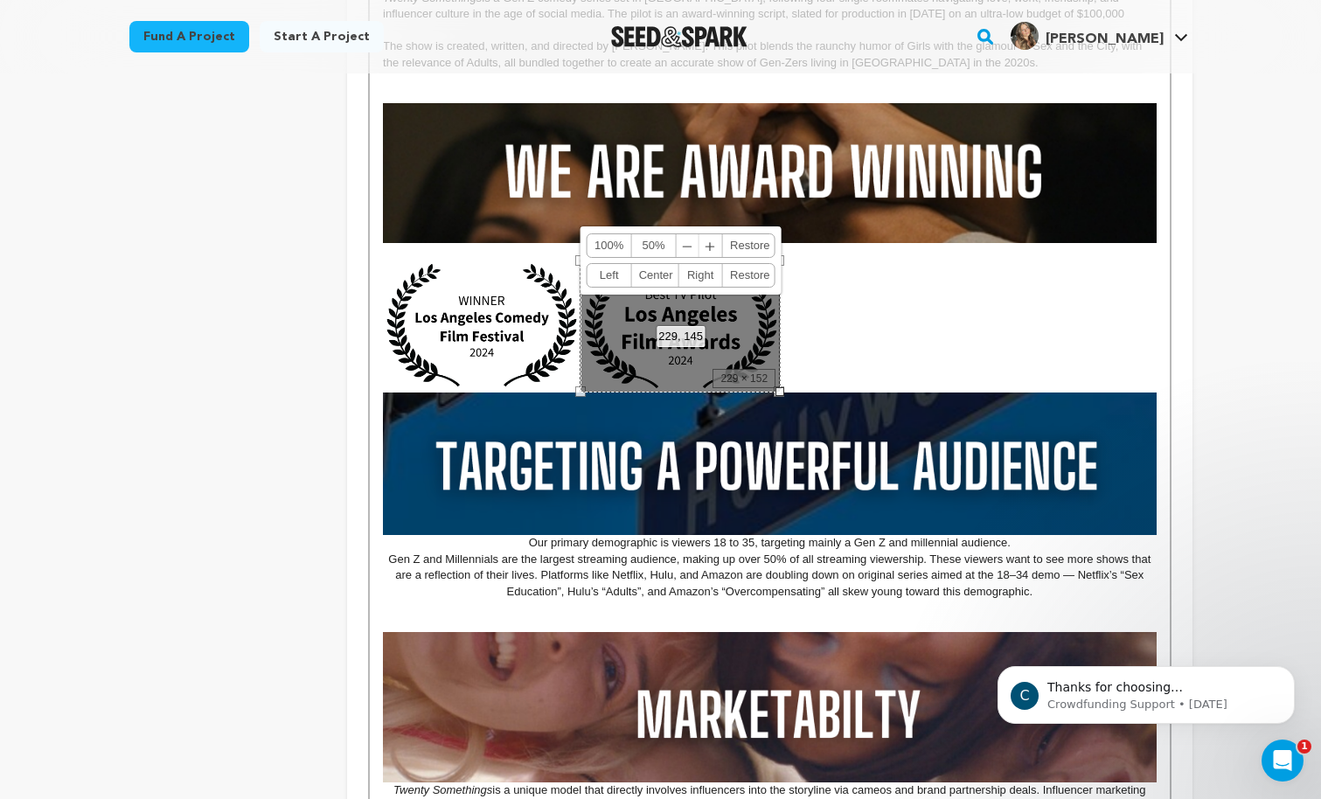
click at [566, 371] on img at bounding box center [482, 325] width 198 height 131
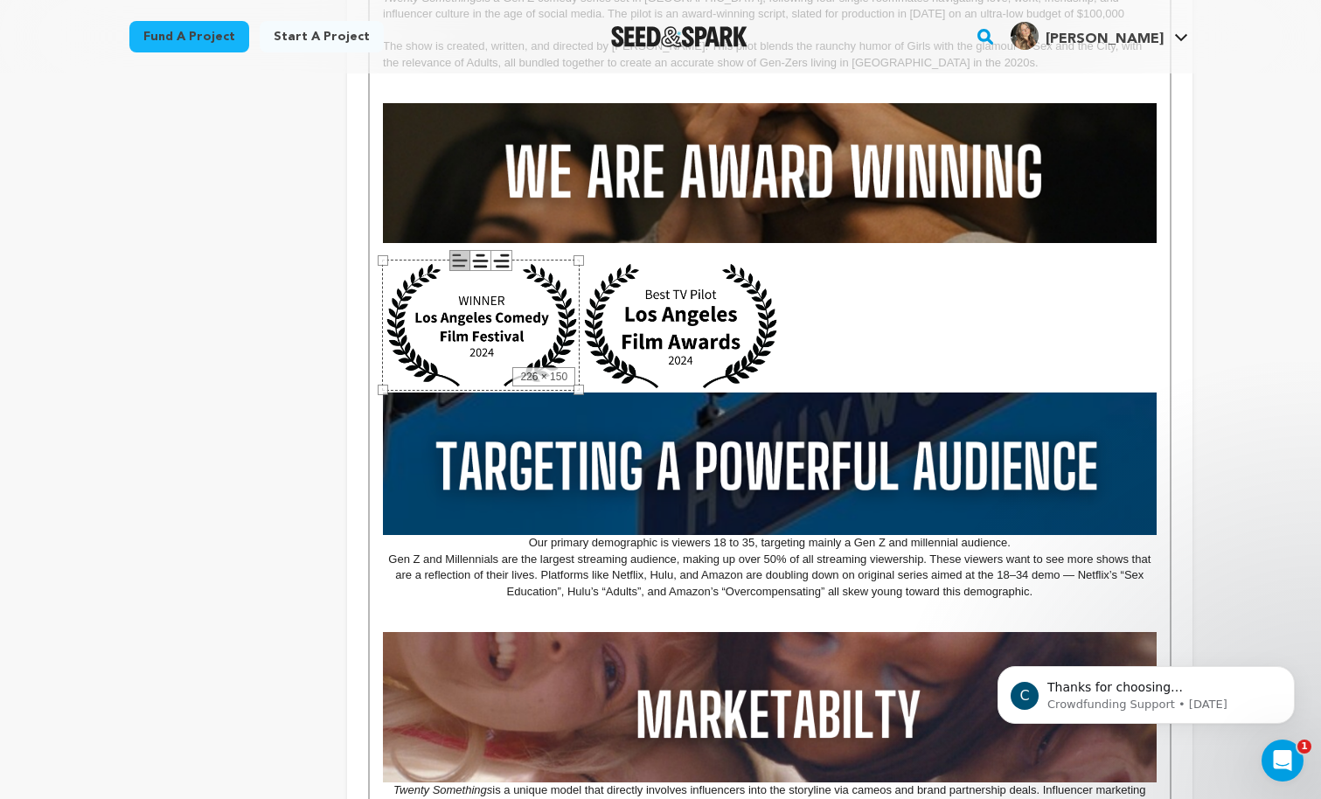
click at [842, 340] on u at bounding box center [769, 421] width 773 height 227
click at [818, 347] on u at bounding box center [769, 421] width 773 height 227
click at [796, 270] on p at bounding box center [769, 268] width 773 height 16
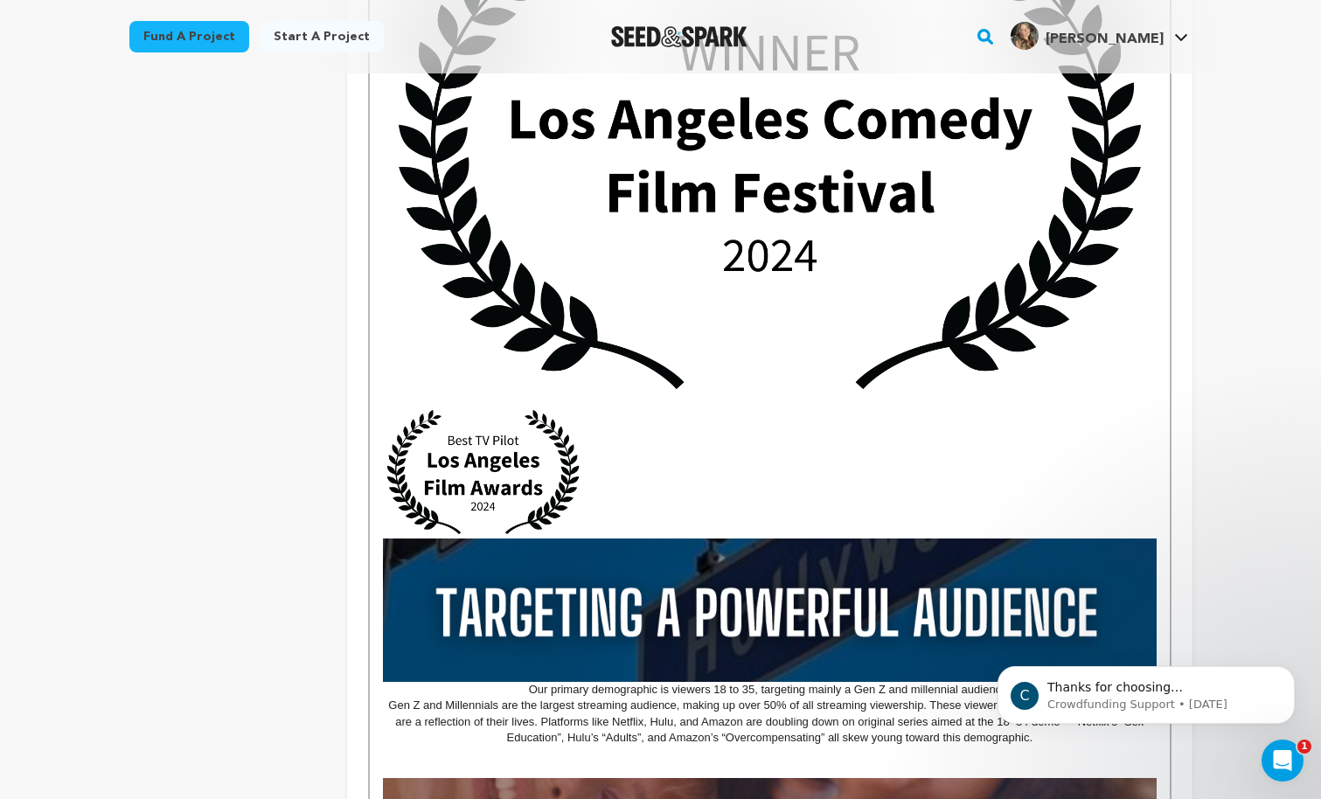
scroll to position [1187, 0]
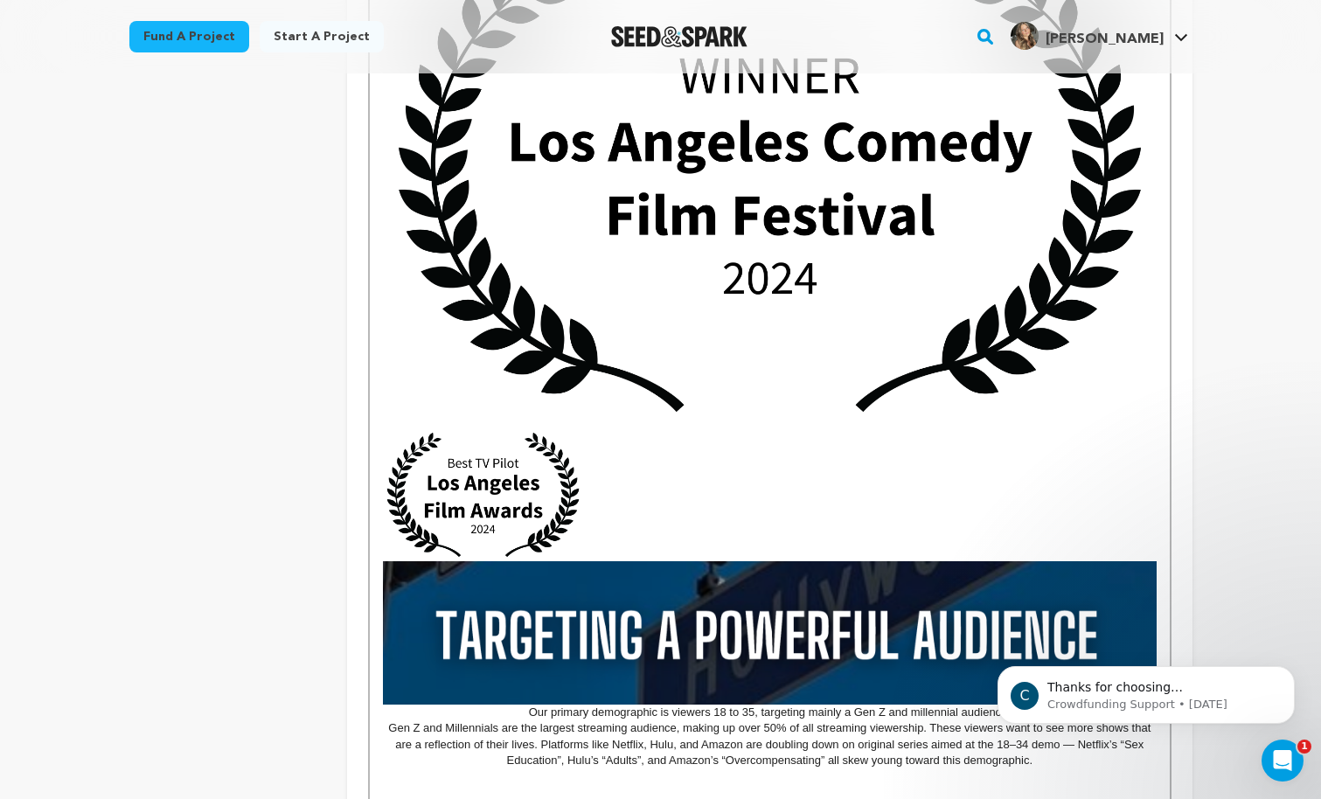
click at [839, 185] on img at bounding box center [769, 171] width 773 height 513
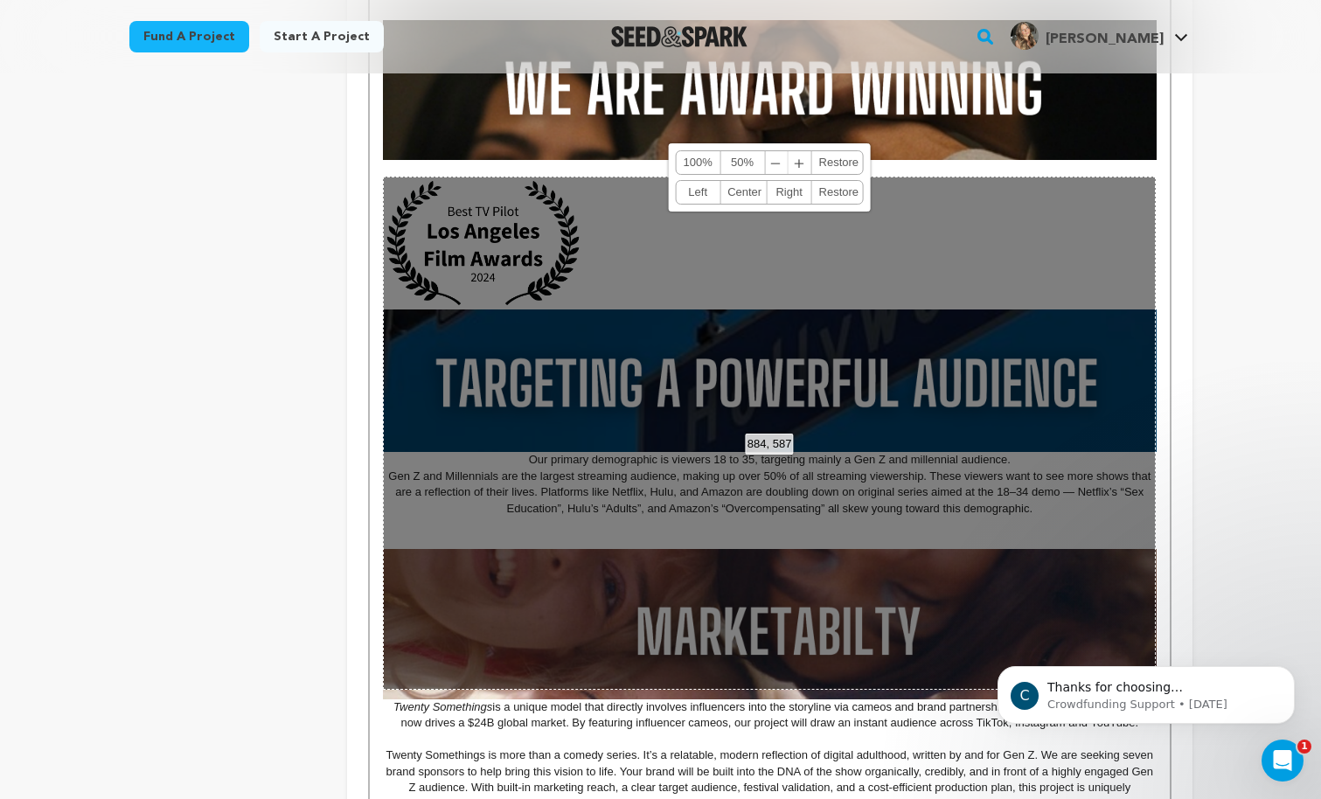
scroll to position [924, 0]
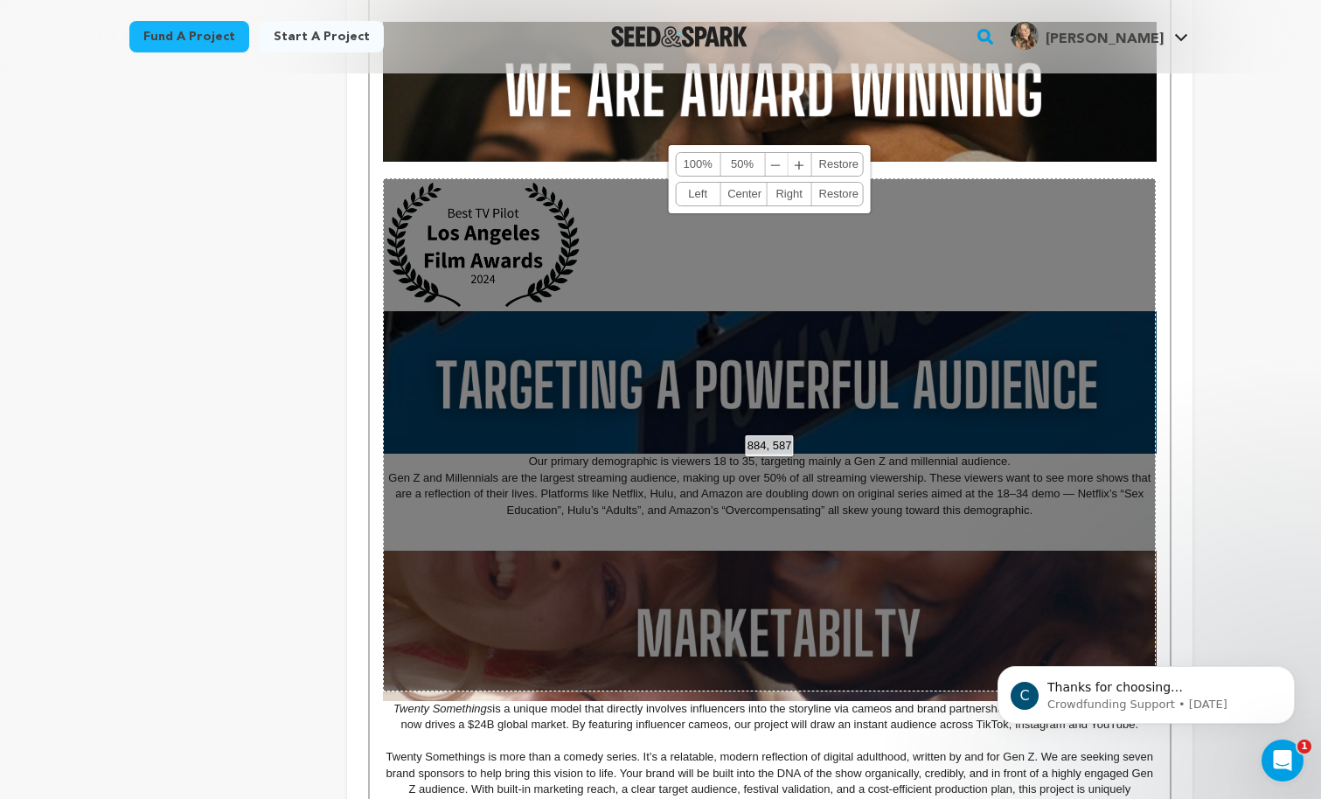
click at [948, 218] on div "884, 587 100% 50% ﹣ ﹢ Restore Left Center Right Restore" at bounding box center [769, 434] width 773 height 513
click at [651, 532] on div "884, 587 100% 50% ﹣ ﹢ Restore Left Center Right Restore" at bounding box center [769, 434] width 773 height 513
click at [699, 197] on link "Left" at bounding box center [698, 194] width 45 height 23
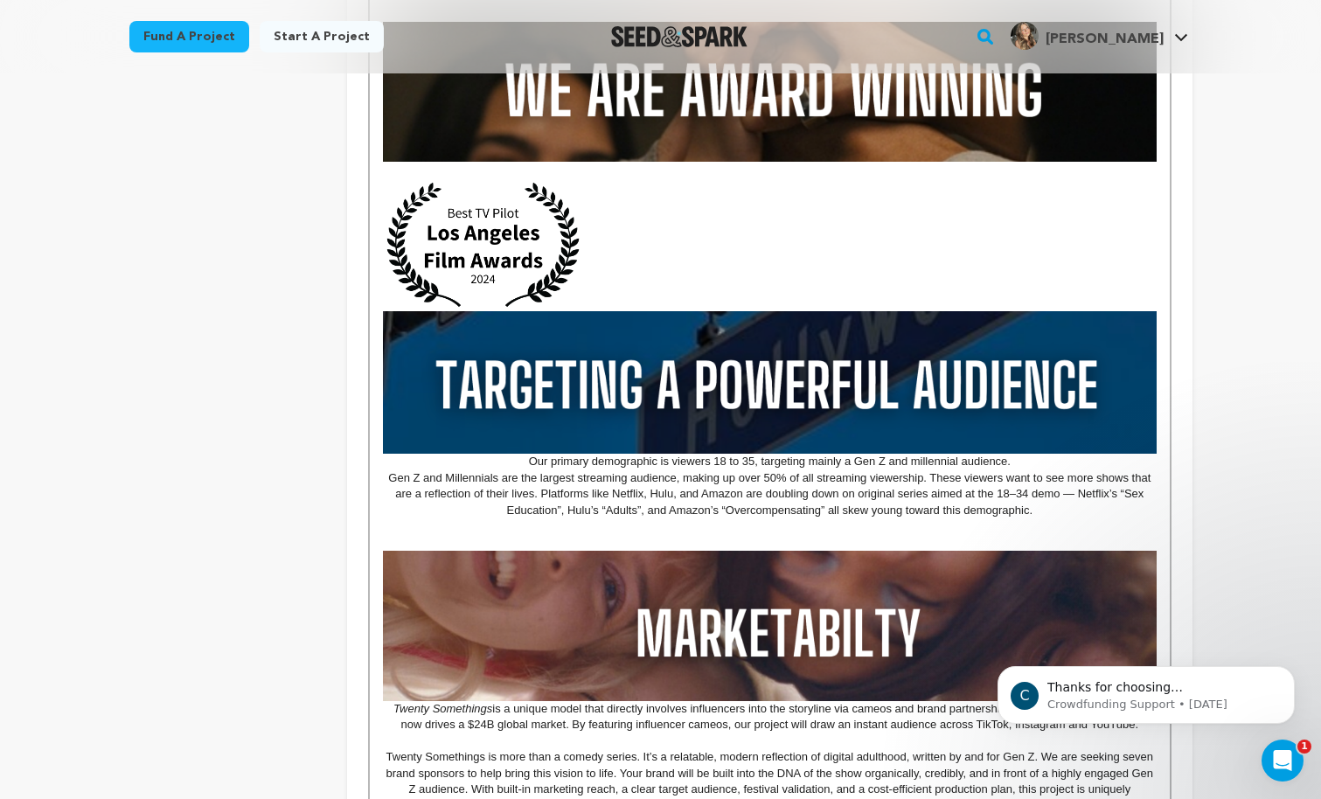
click at [699, 288] on u at bounding box center [769, 339] width 773 height 227
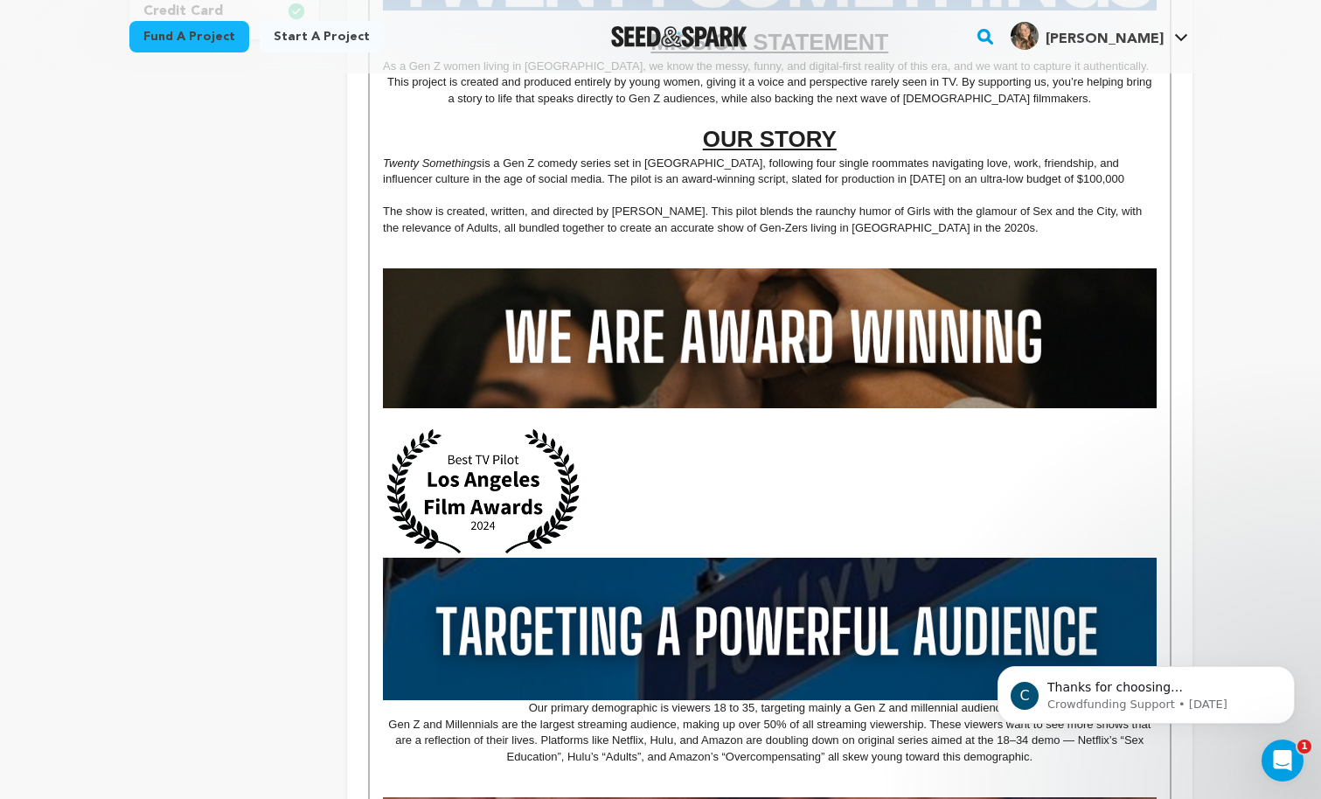
scroll to position [679, 0]
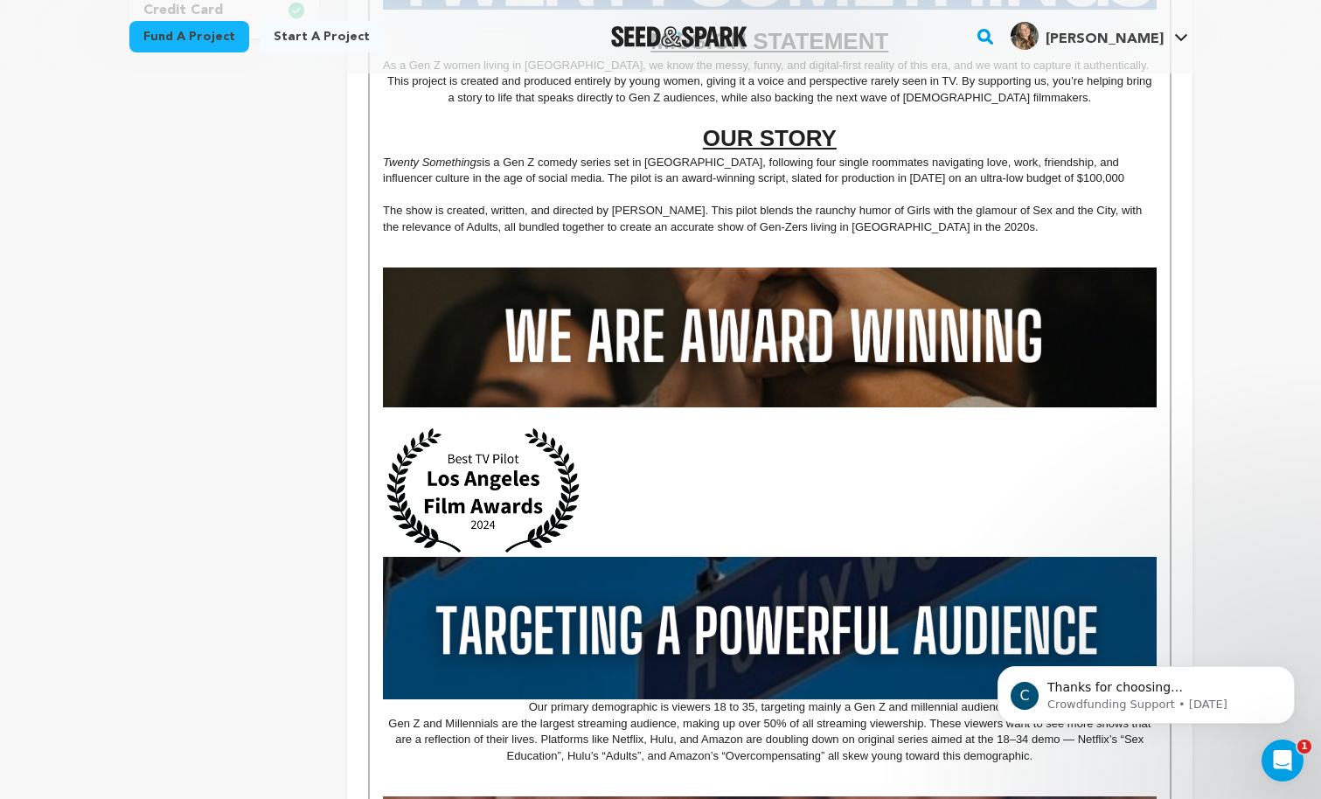
click at [470, 497] on img at bounding box center [483, 490] width 200 height 133
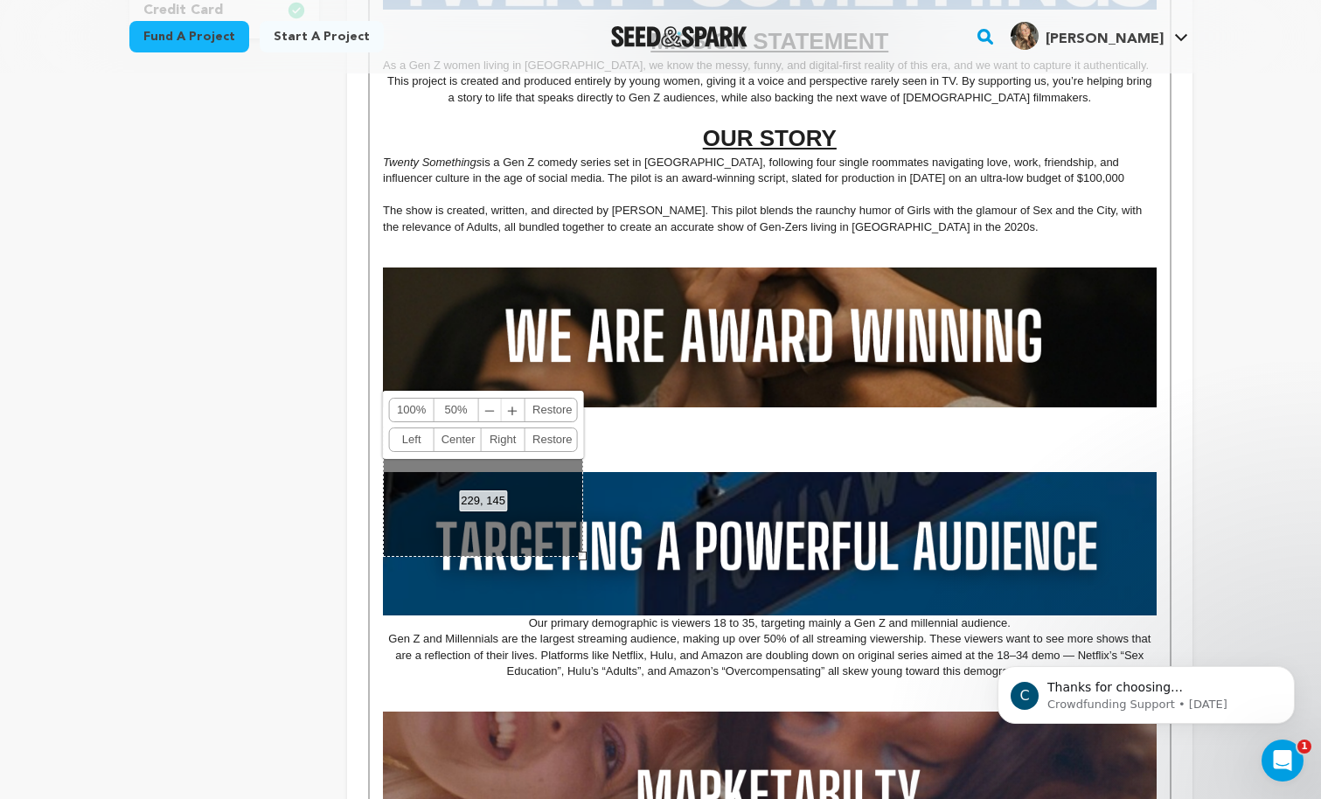
click at [672, 435] on p at bounding box center [769, 432] width 773 height 16
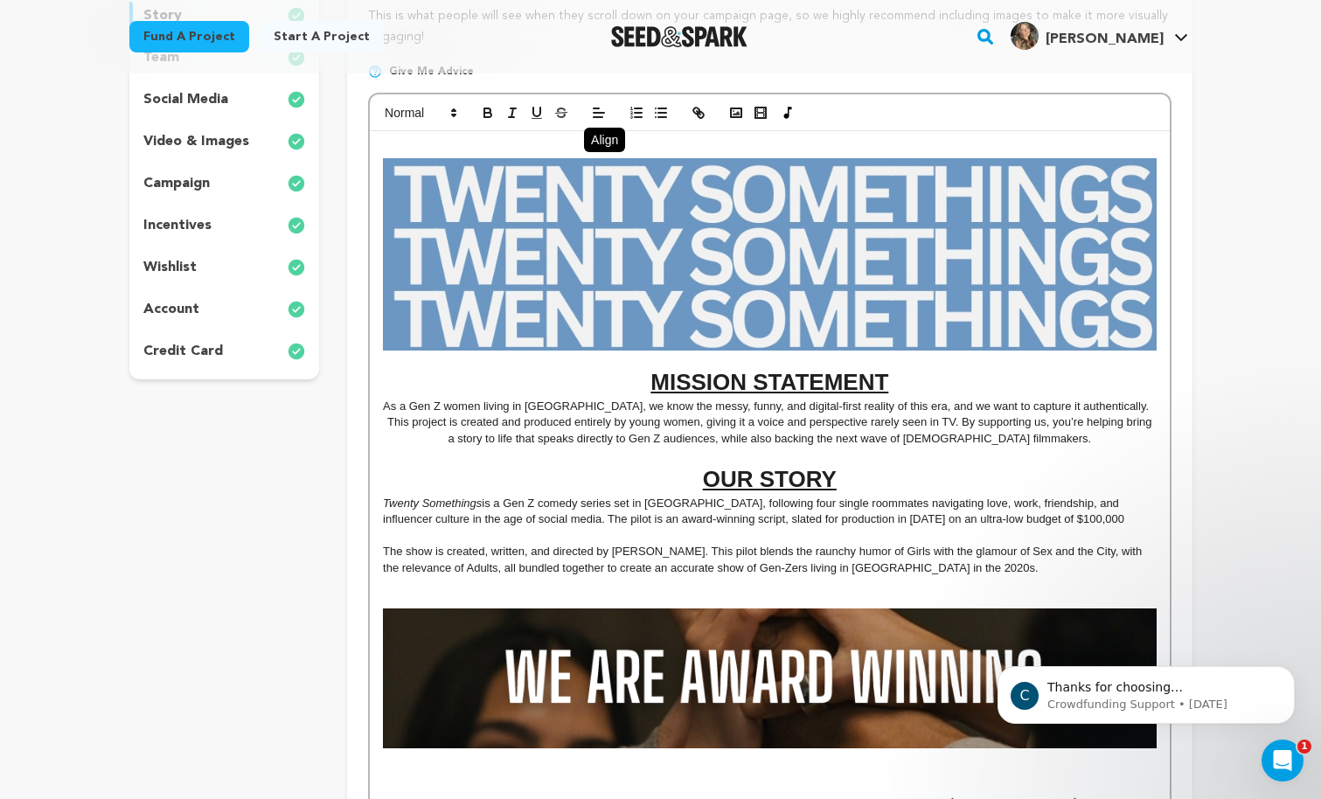
scroll to position [336, 0]
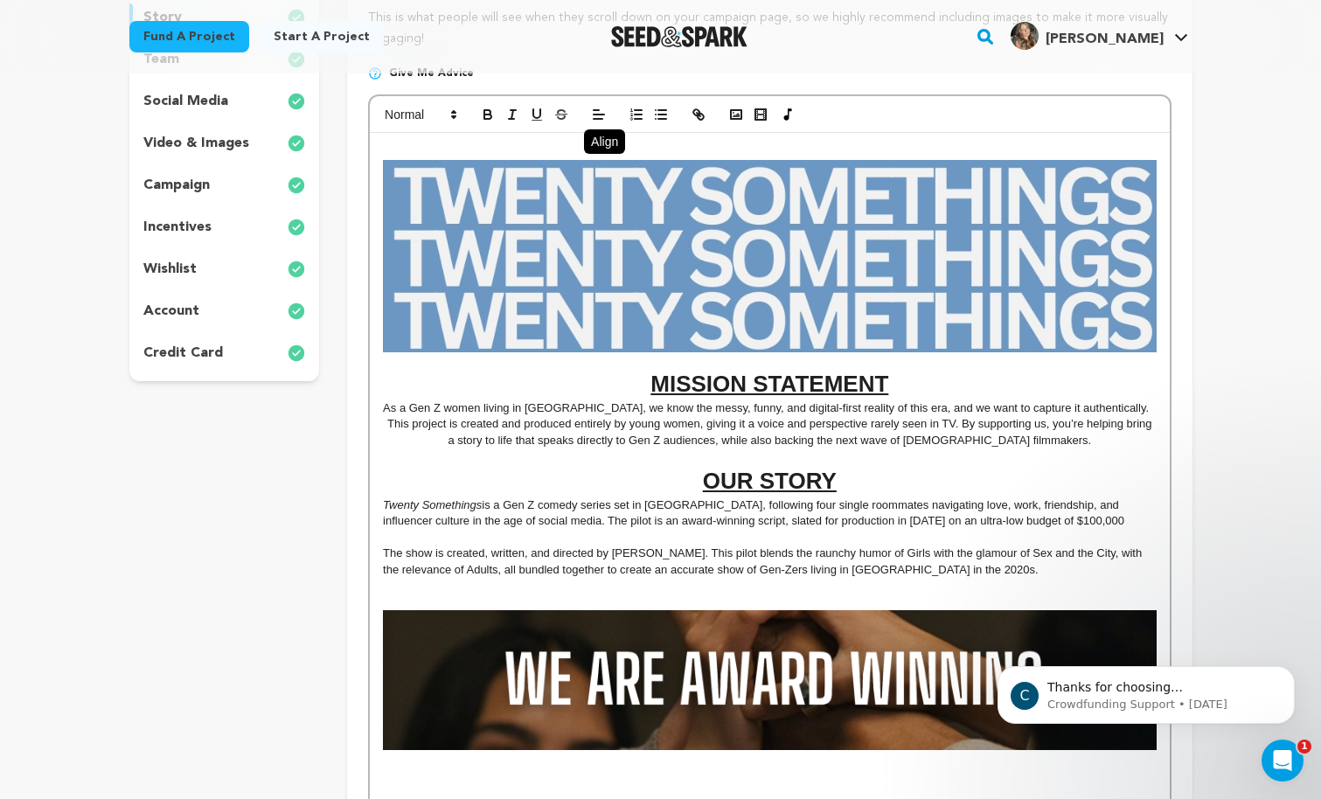
click at [867, 477] on h1 "OUR STORY" at bounding box center [769, 481] width 773 height 32
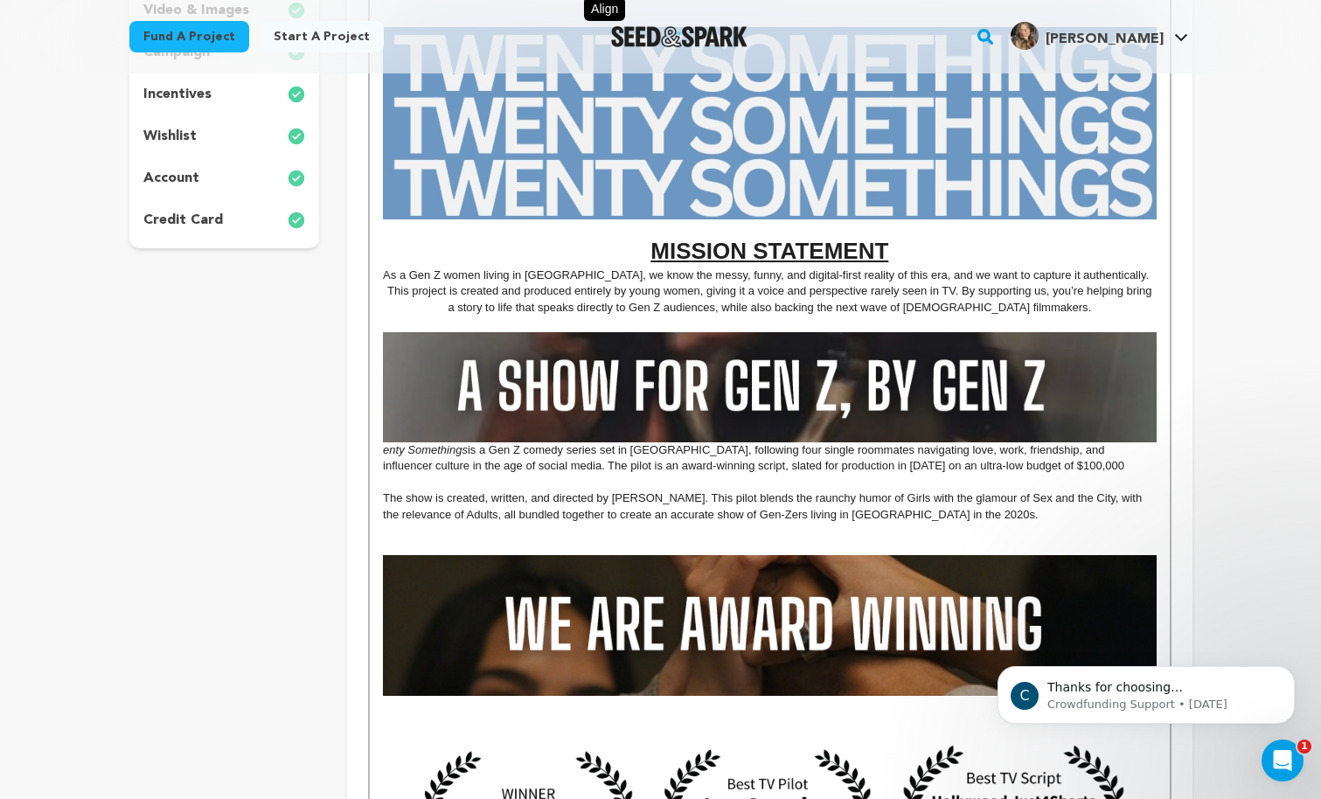
scroll to position [477, 0]
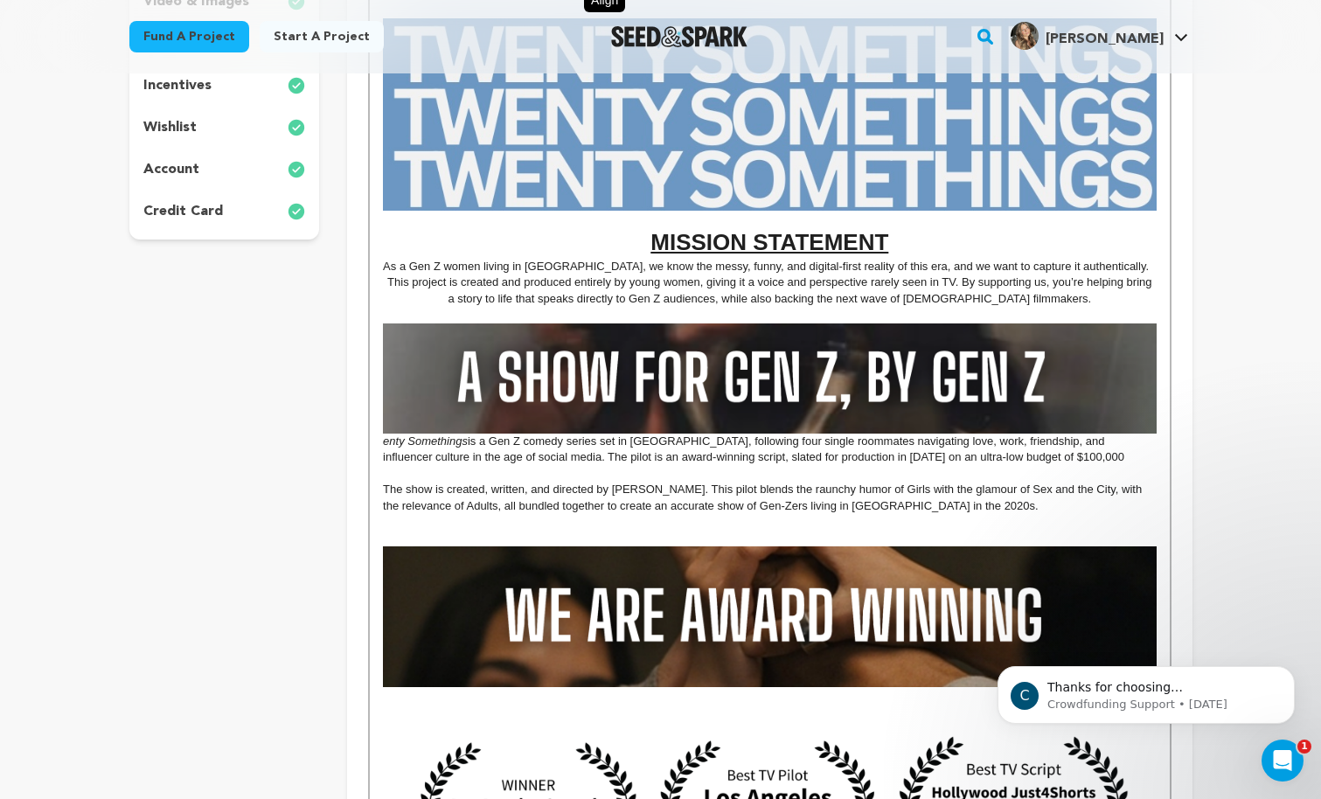
click at [1014, 511] on p "The show is created, written, and directed by [PERSON_NAME]. This pilot blends …" at bounding box center [769, 498] width 773 height 32
click at [973, 506] on p "The show is created, written, and directed by [PERSON_NAME]. This pilot blends …" at bounding box center [769, 498] width 773 height 32
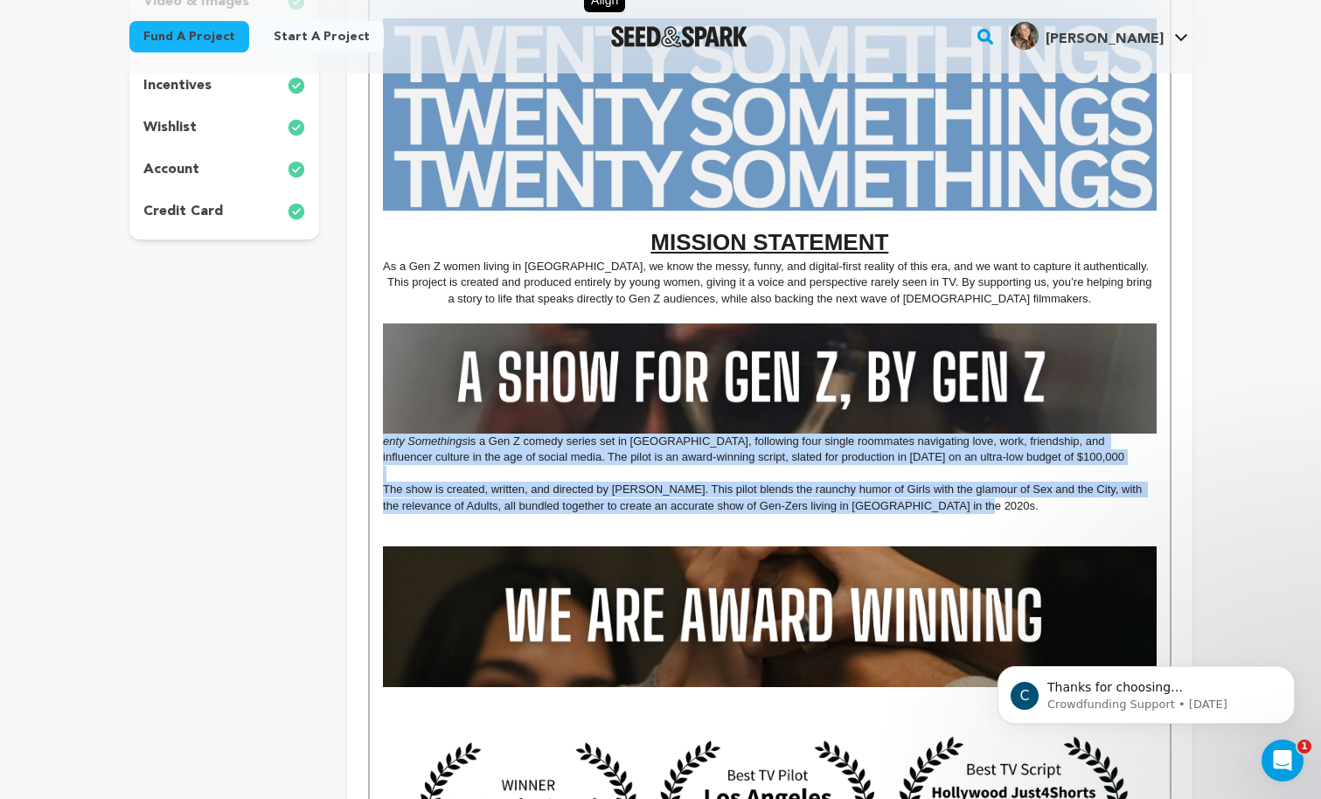
drag, startPoint x: 984, startPoint y: 506, endPoint x: 380, endPoint y: 449, distance: 606.1
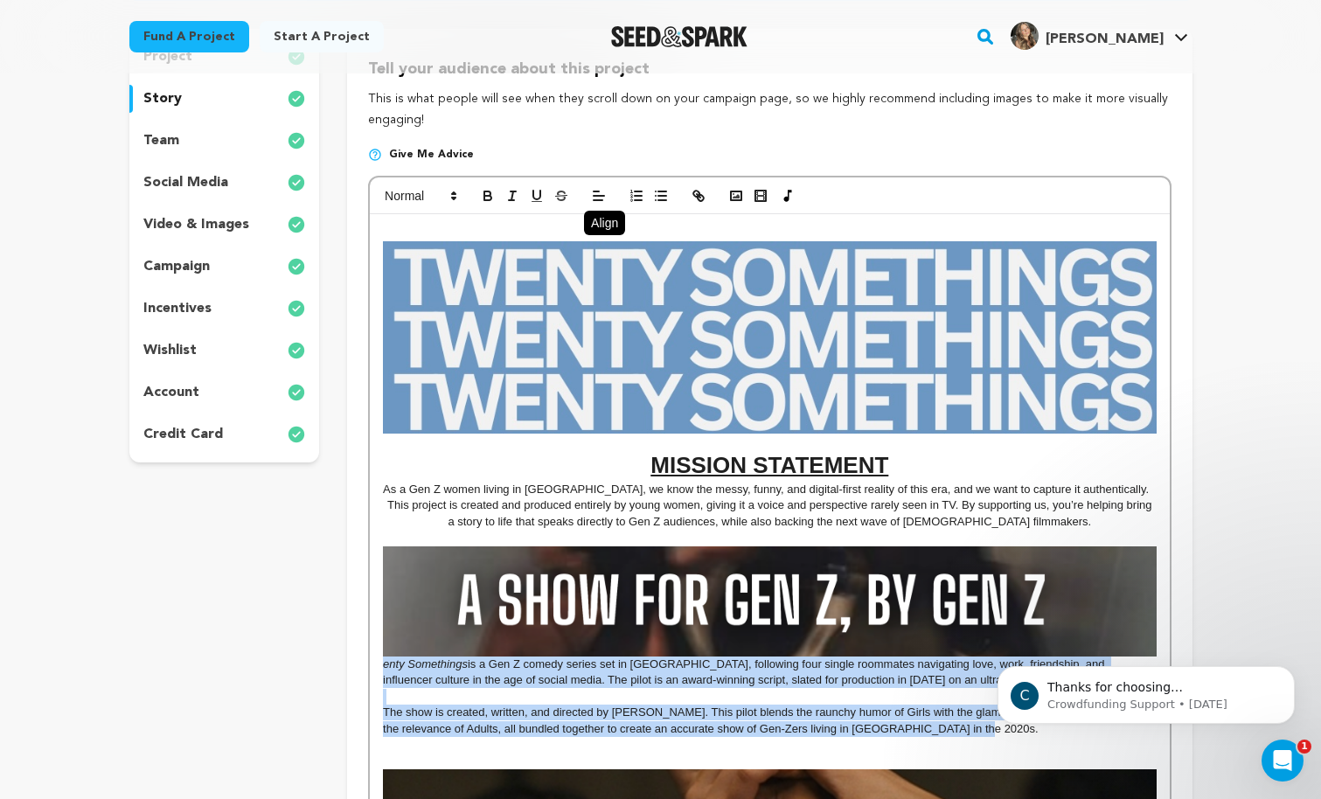
scroll to position [244, 0]
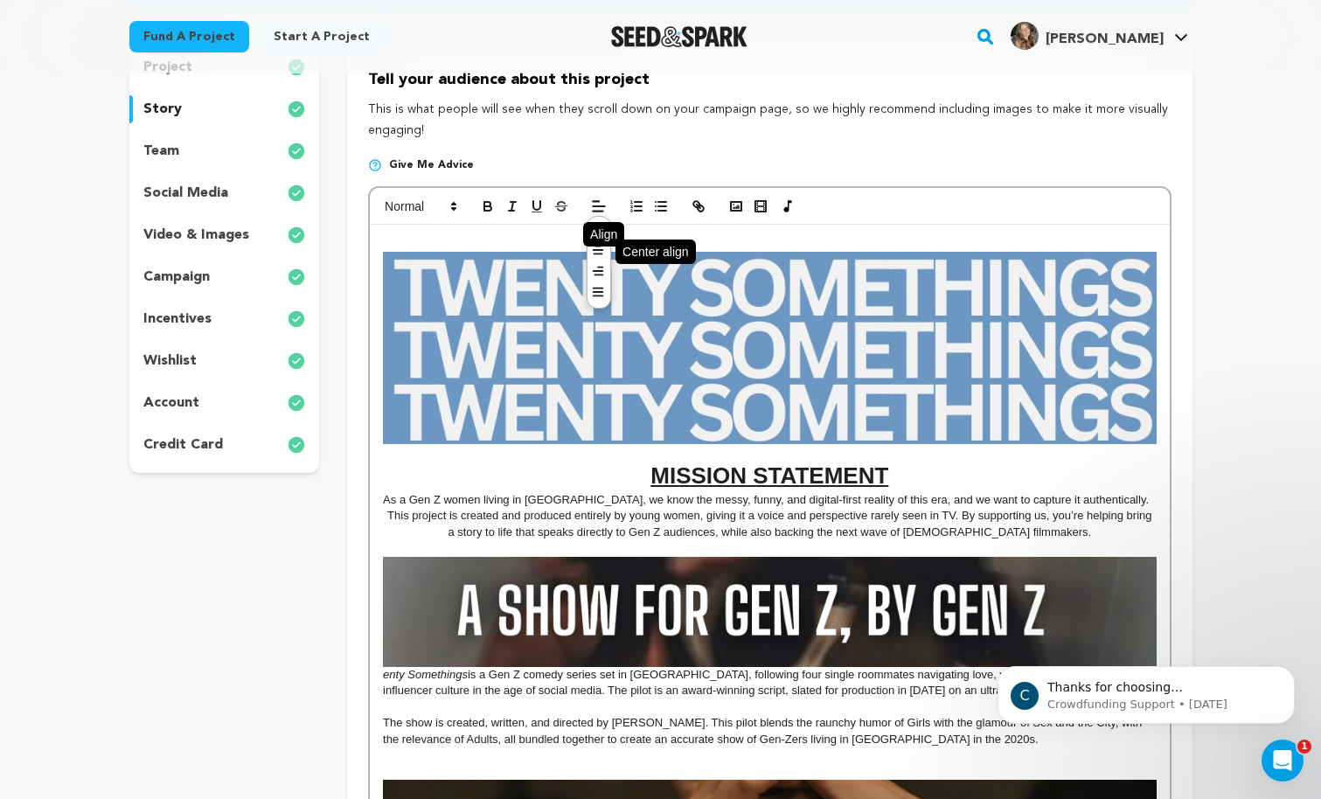
click at [599, 248] on icon at bounding box center [598, 250] width 14 height 14
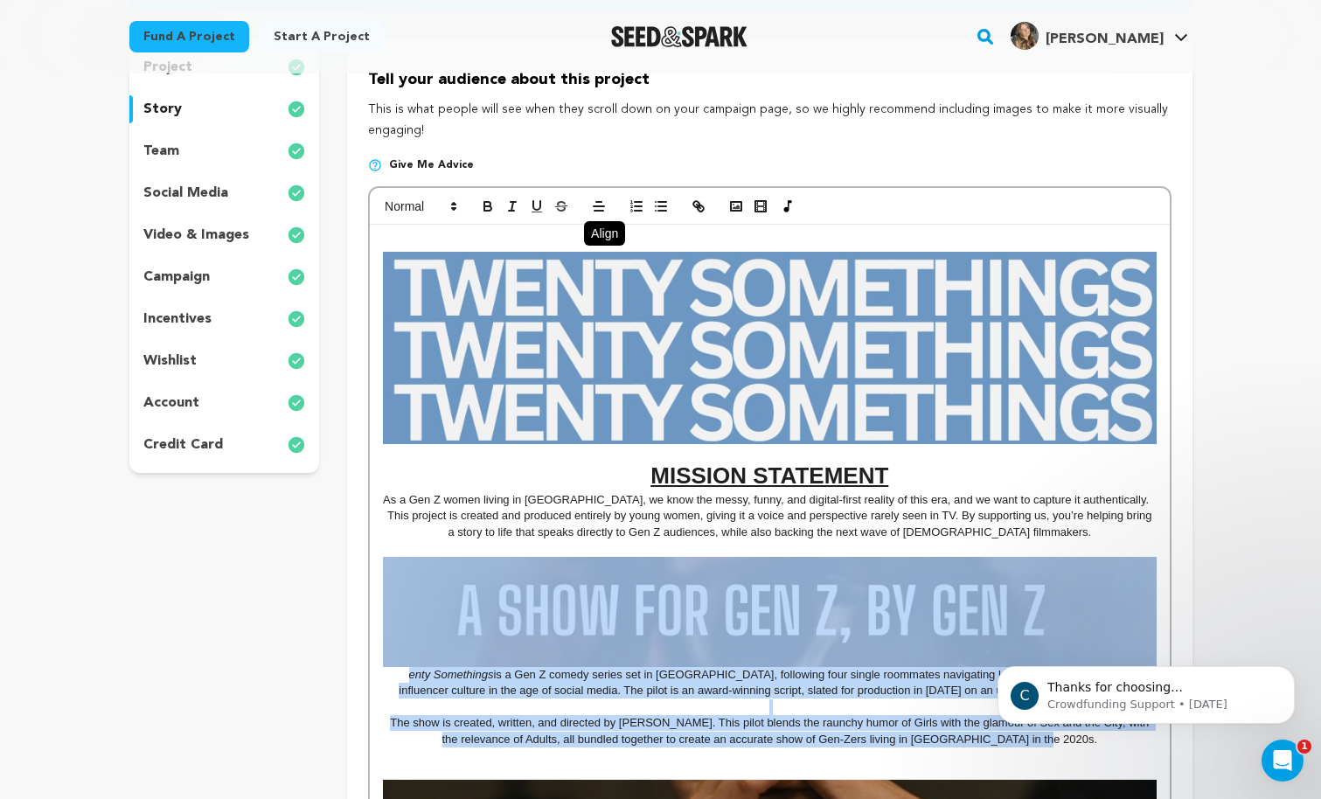
click at [502, 696] on span "is a Gen Z comedy series set in [GEOGRAPHIC_DATA], following four single roomma…" at bounding box center [769, 682] width 741 height 29
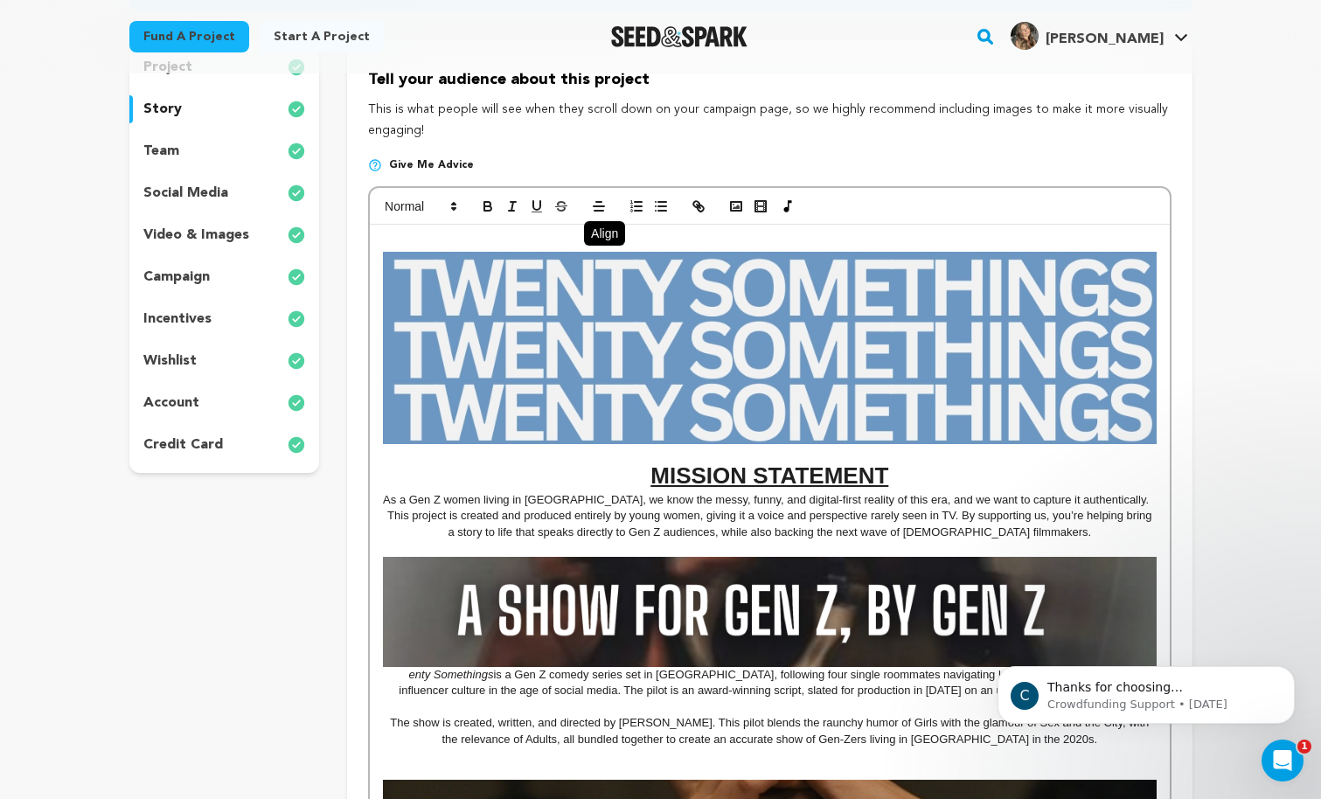
click at [397, 724] on span "The show is created, written, and directed by [PERSON_NAME]. This pilot blends …" at bounding box center [771, 730] width 762 height 29
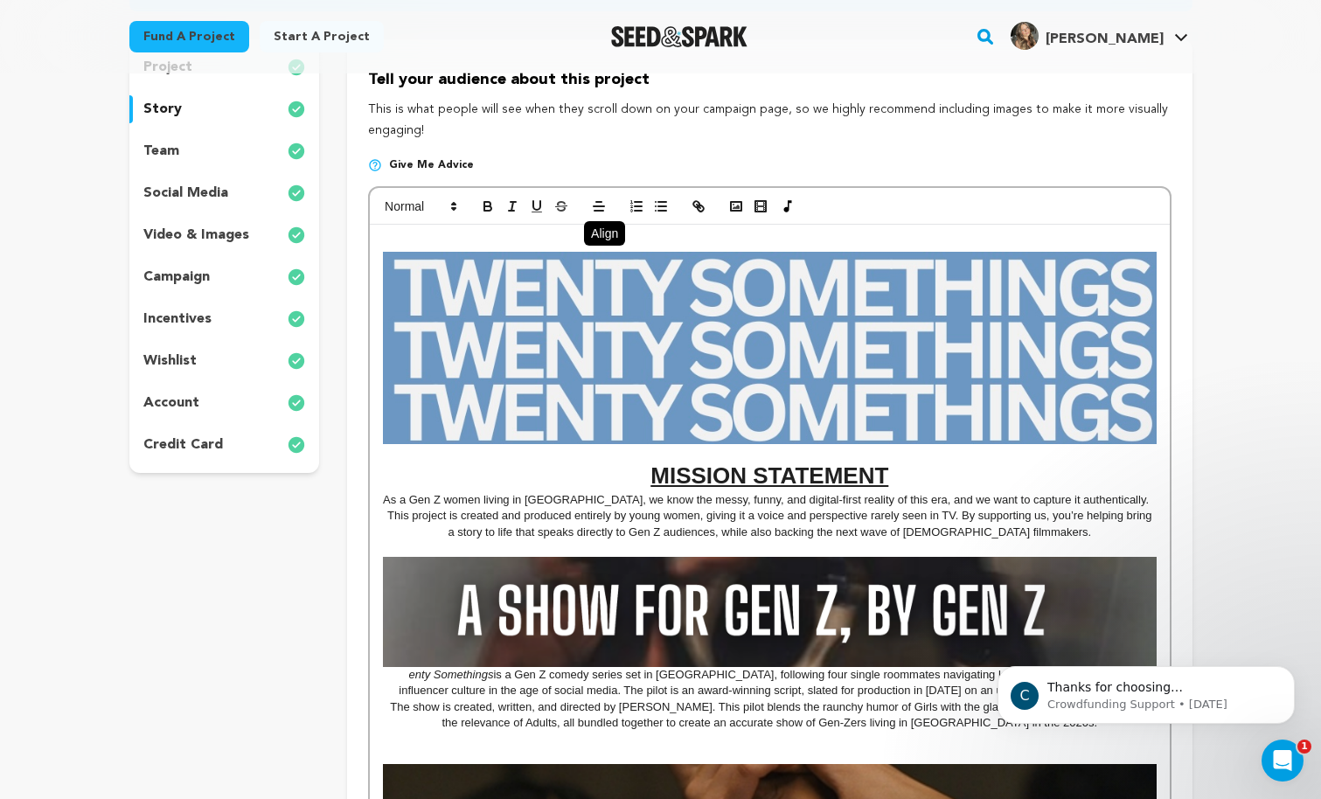
click at [385, 678] on em "enty Somethings" at bounding box center [769, 619] width 773 height 124
click at [571, 743] on p at bounding box center [769, 740] width 773 height 16
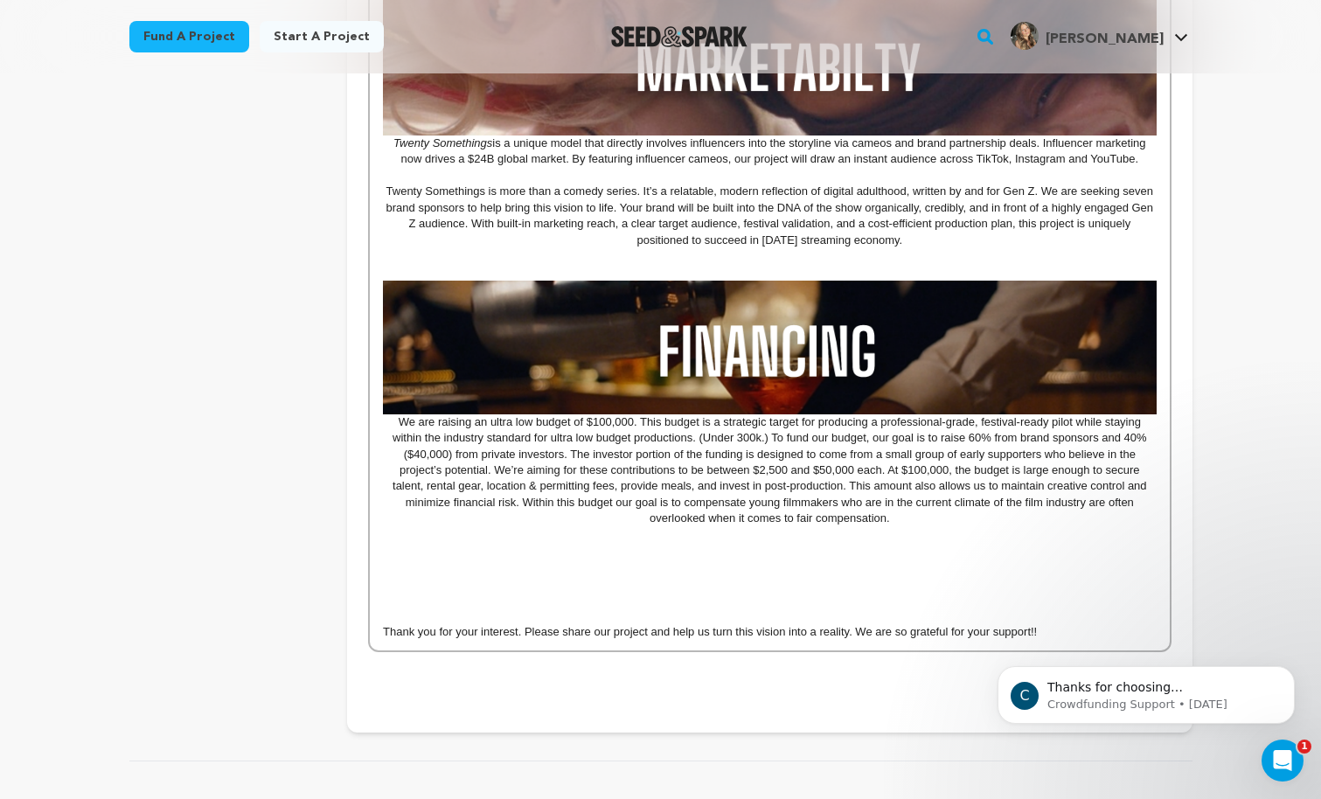
scroll to position [1664, 0]
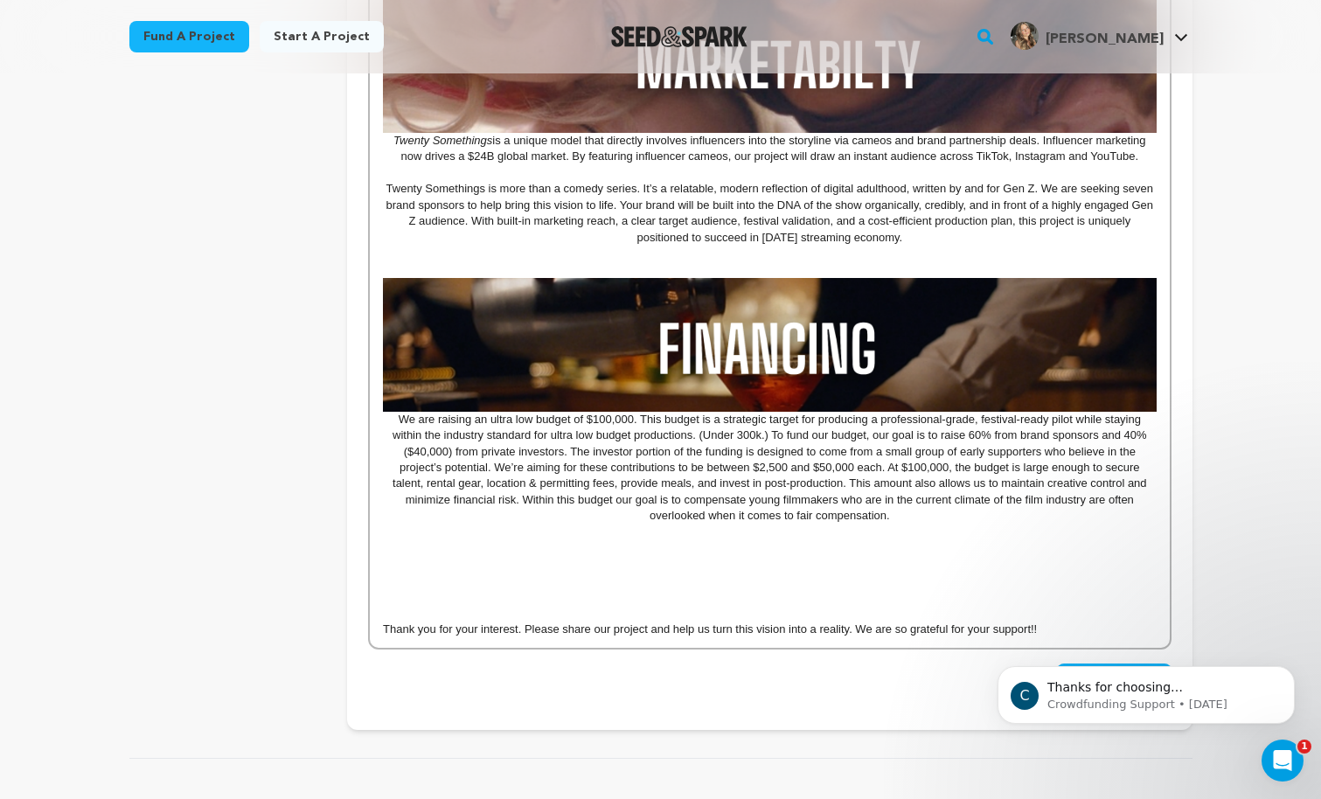
click at [825, 558] on p at bounding box center [769, 565] width 773 height 16
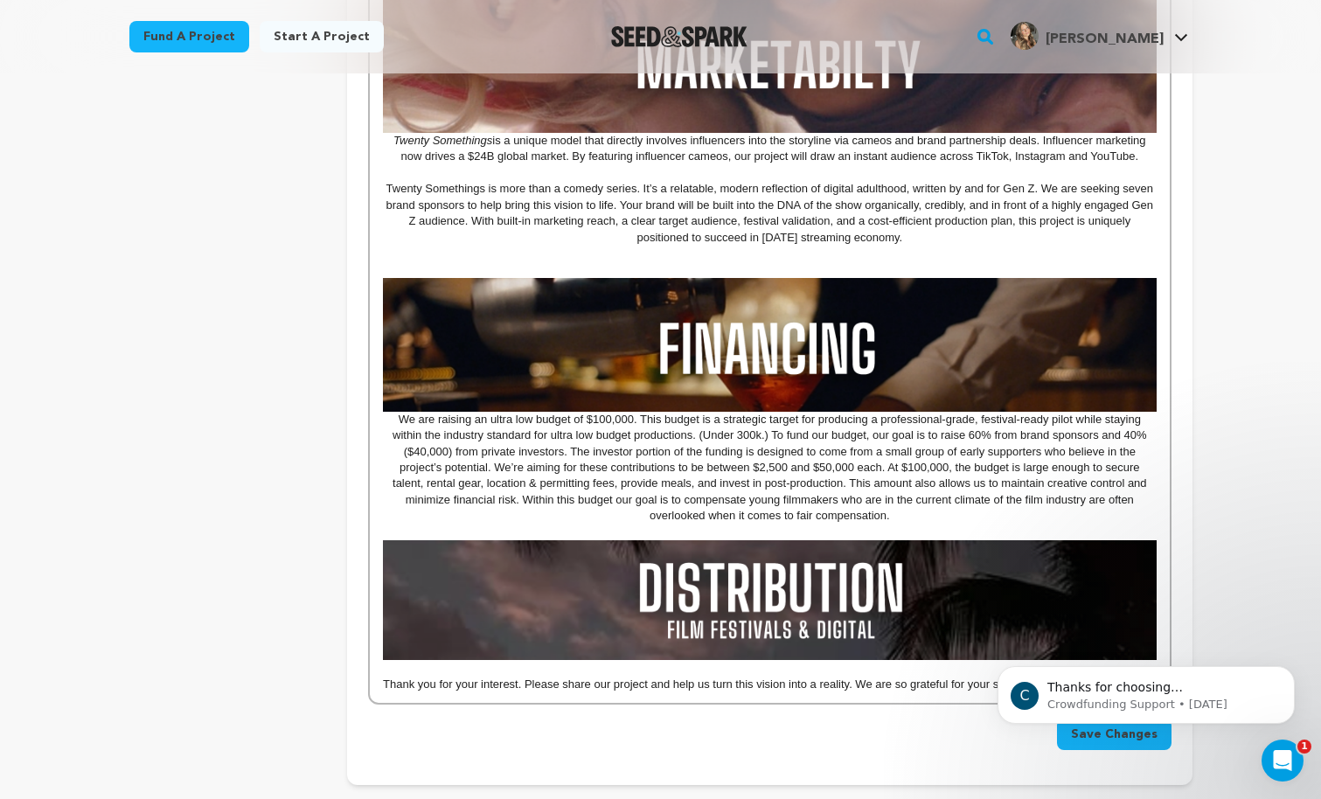
click at [529, 670] on p at bounding box center [769, 668] width 773 height 16
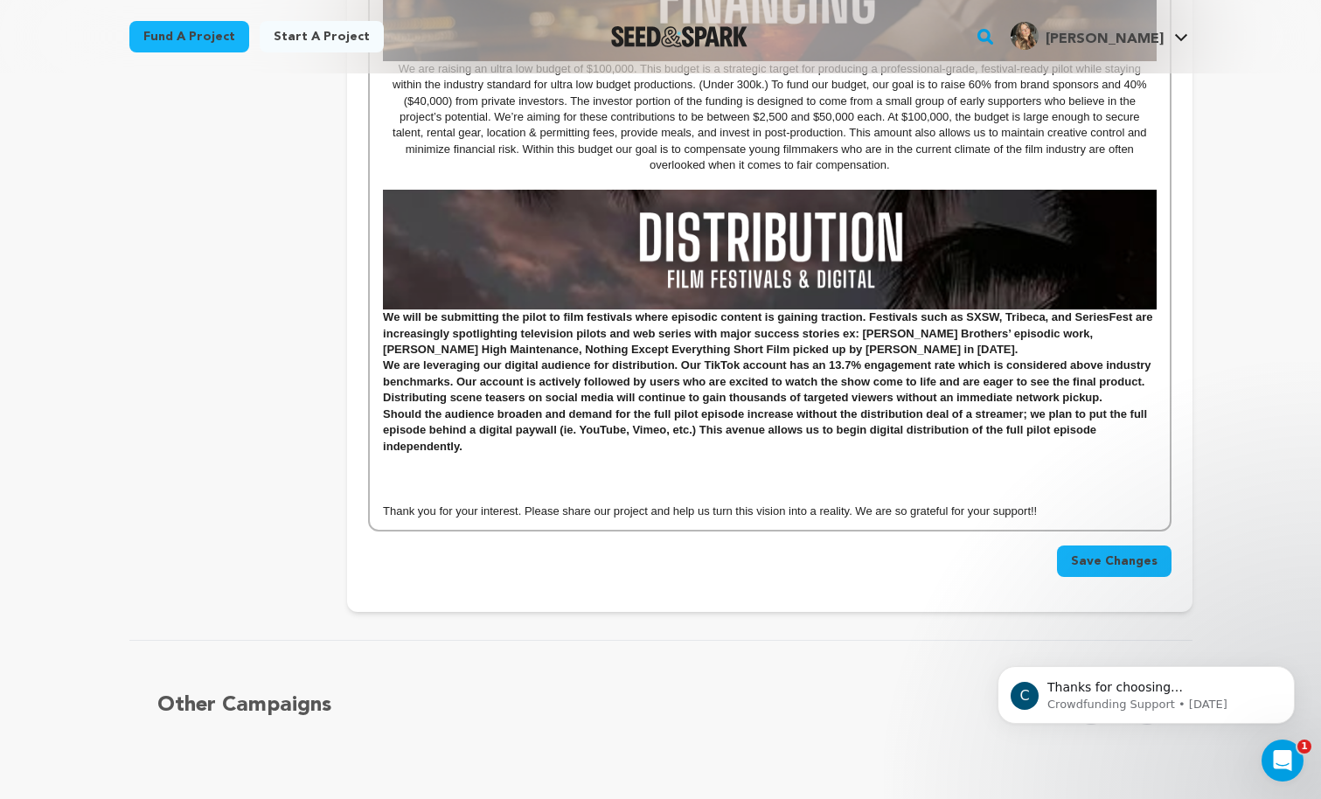
scroll to position [2016, 0]
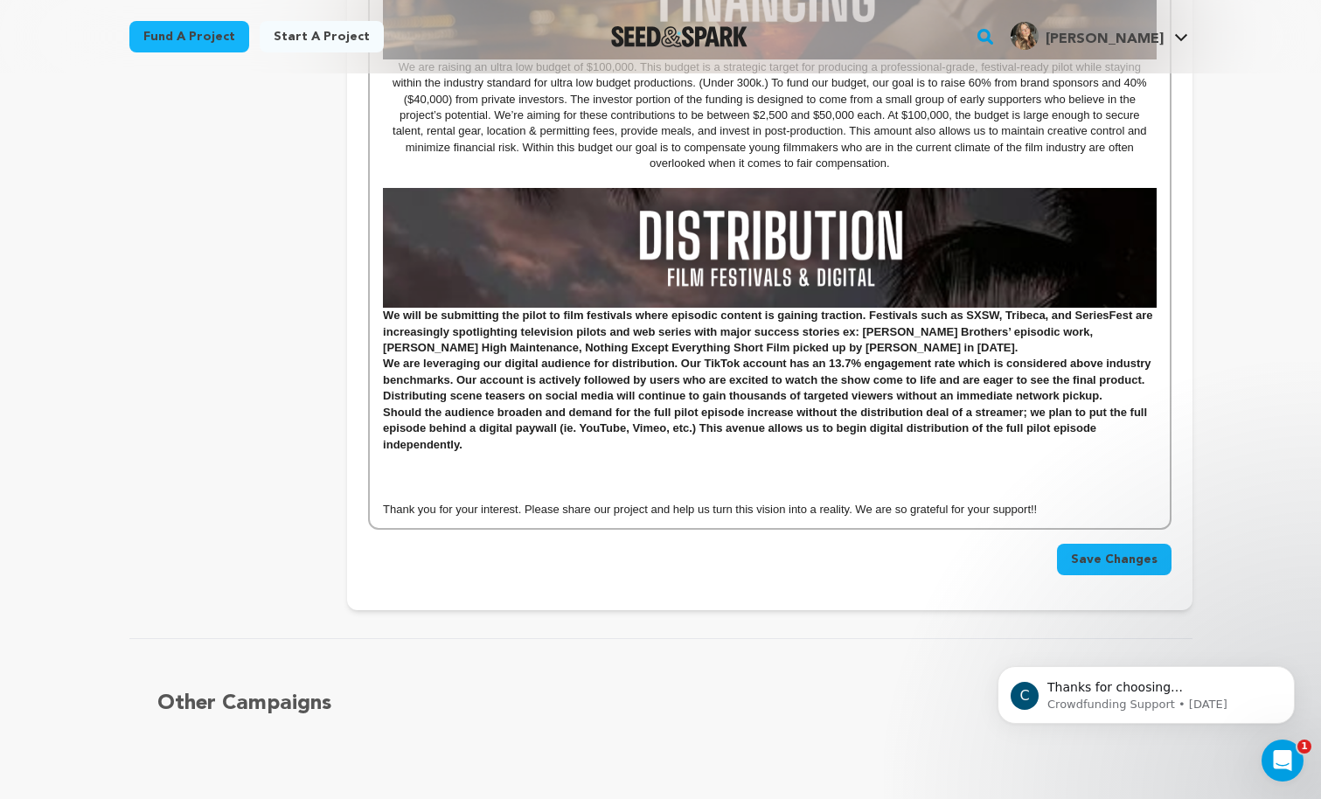
click at [484, 470] on p at bounding box center [769, 478] width 773 height 16
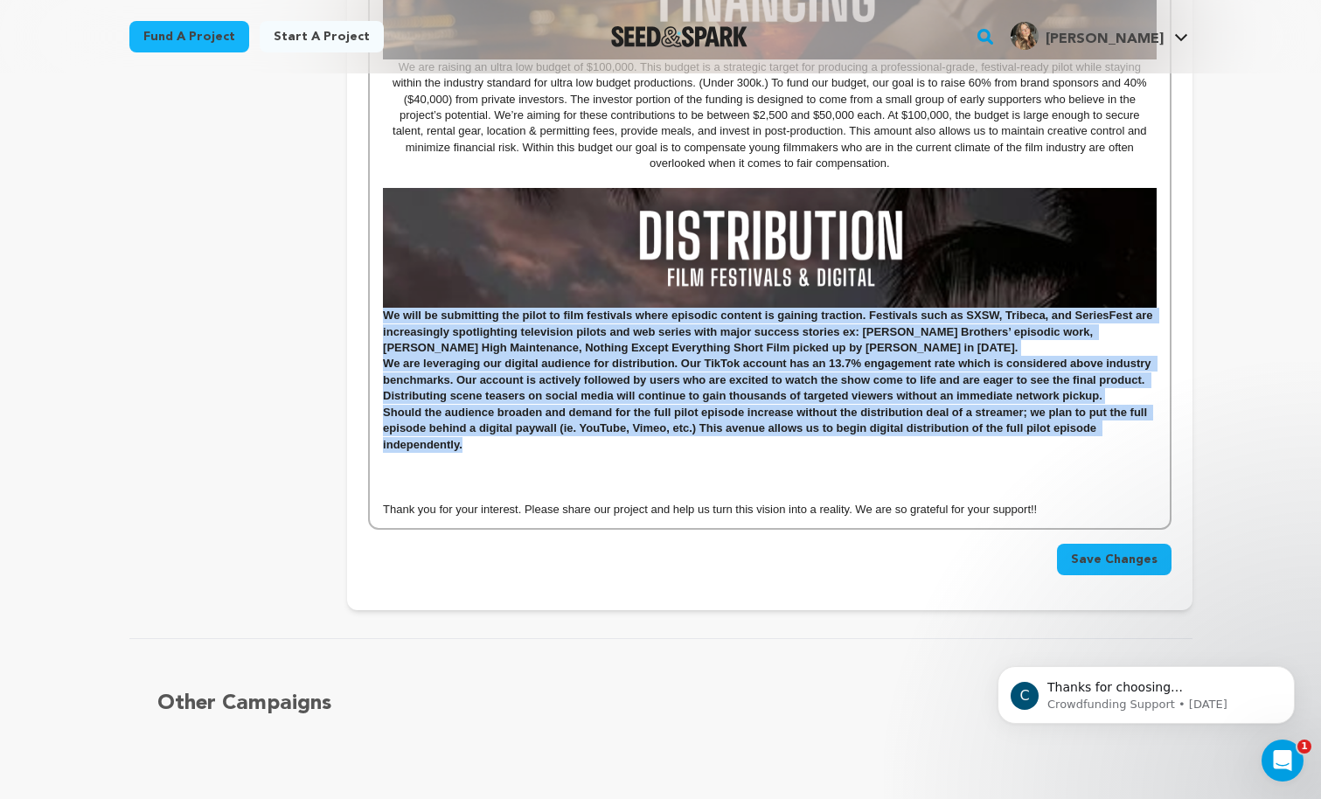
drag, startPoint x: 477, startPoint y: 452, endPoint x: 383, endPoint y: 323, distance: 159.7
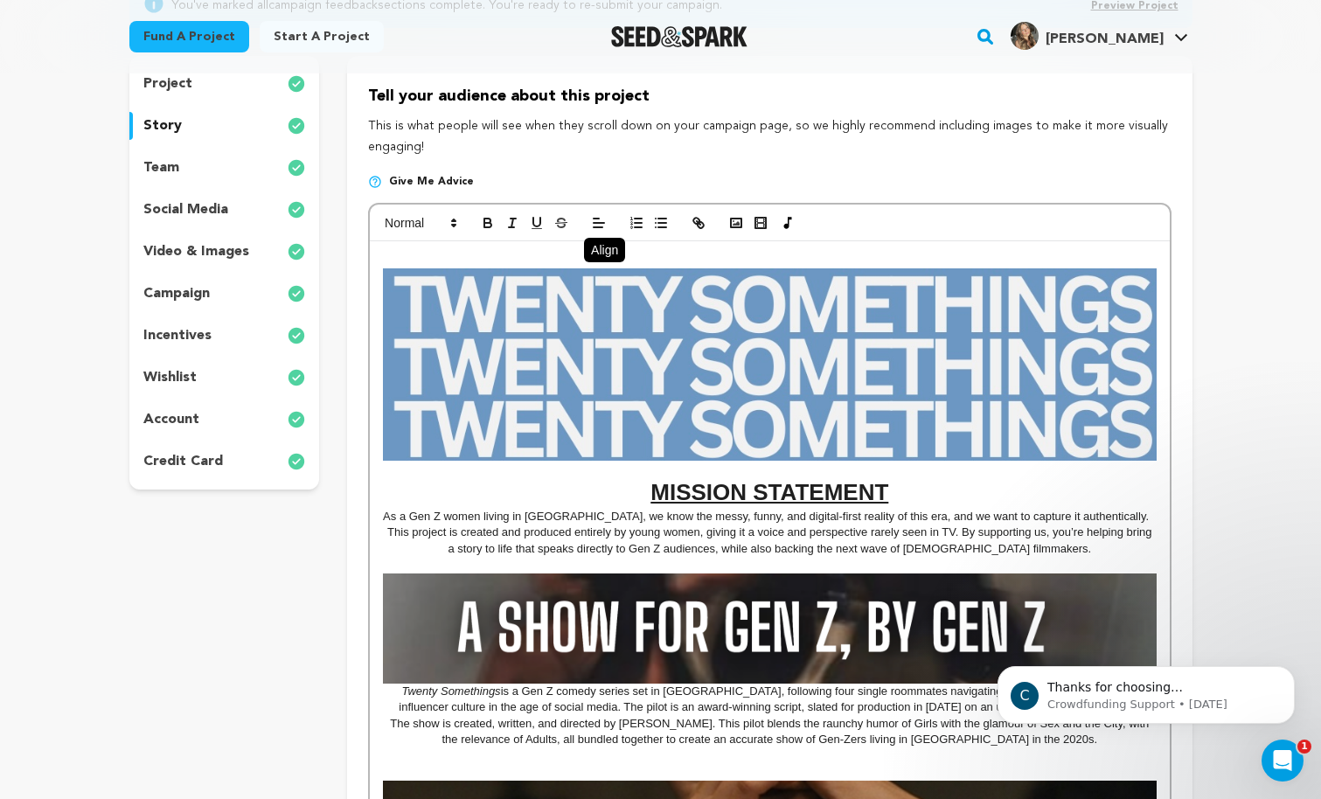
scroll to position [0, 0]
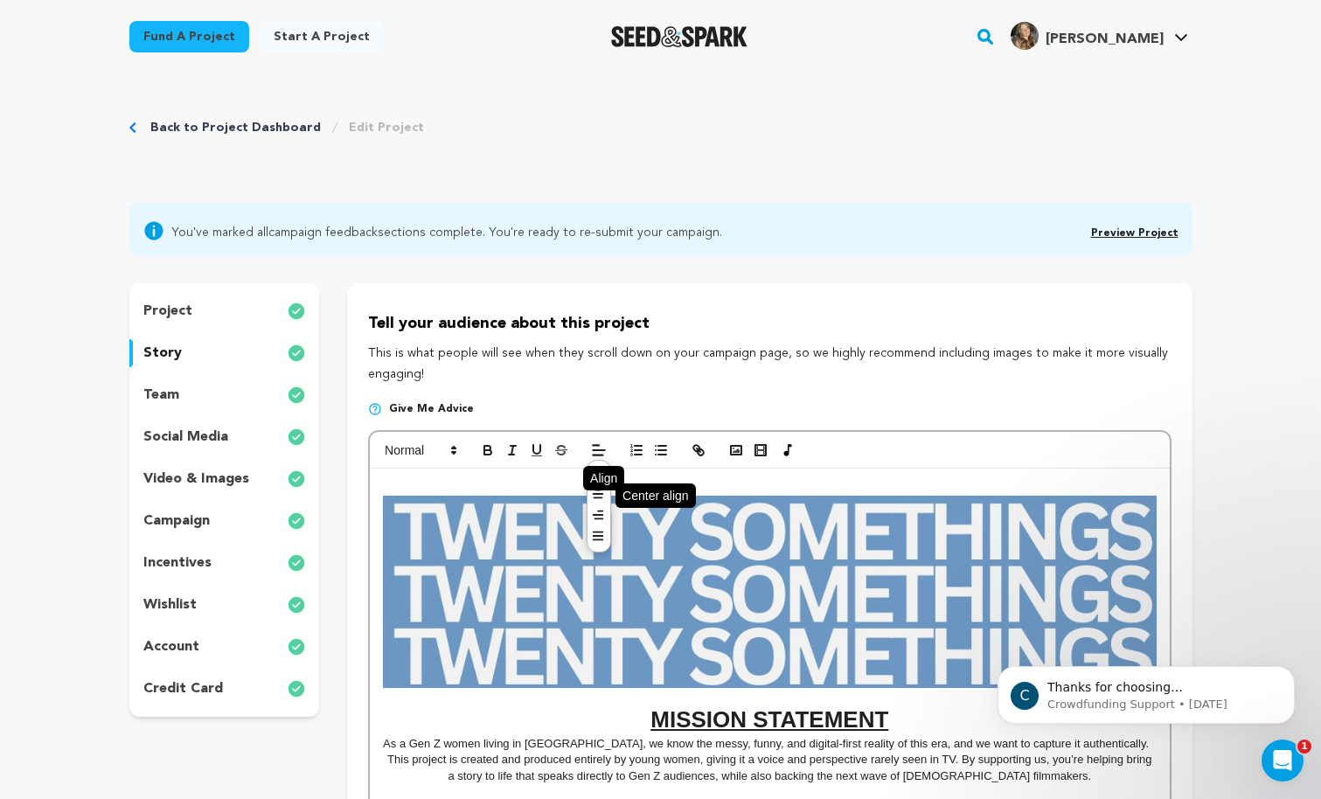
click at [598, 494] on line at bounding box center [599, 494] width 10 height 0
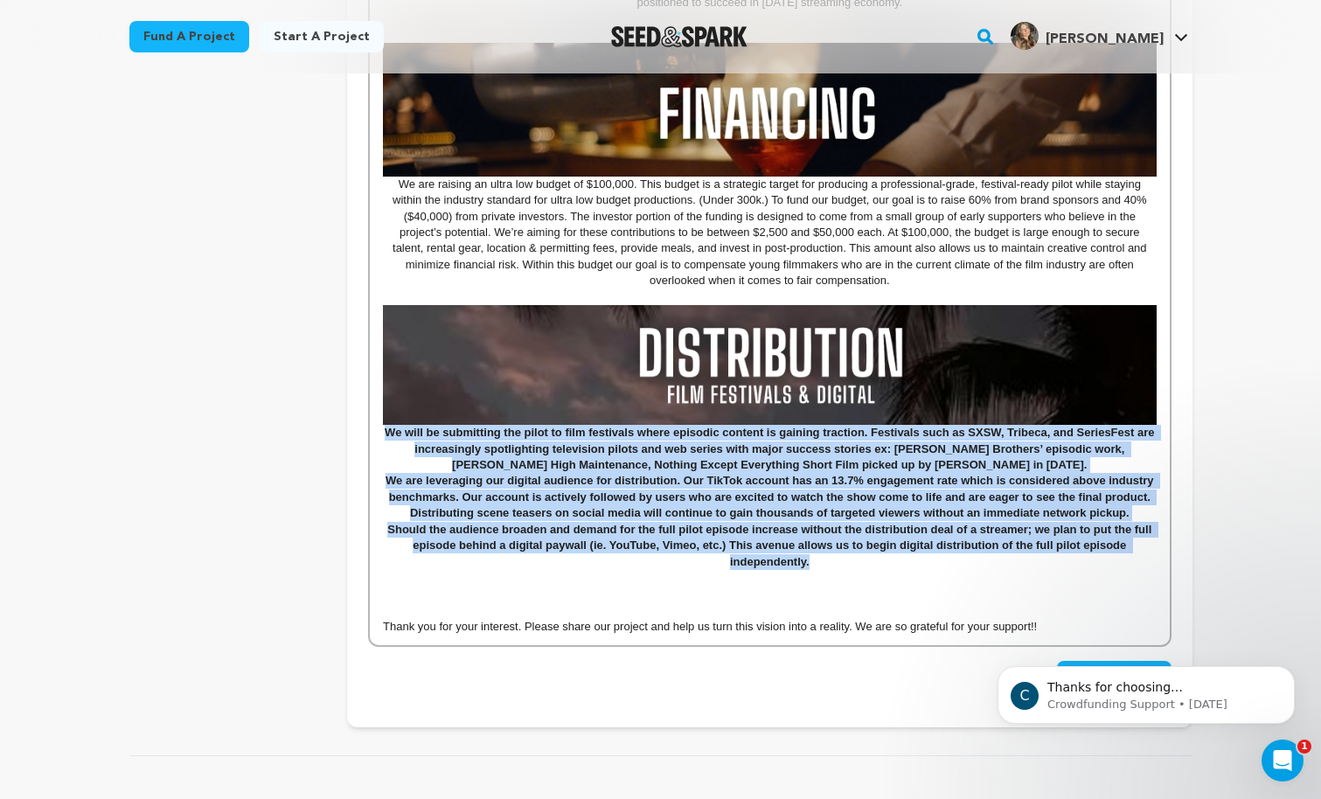
scroll to position [1966, 0]
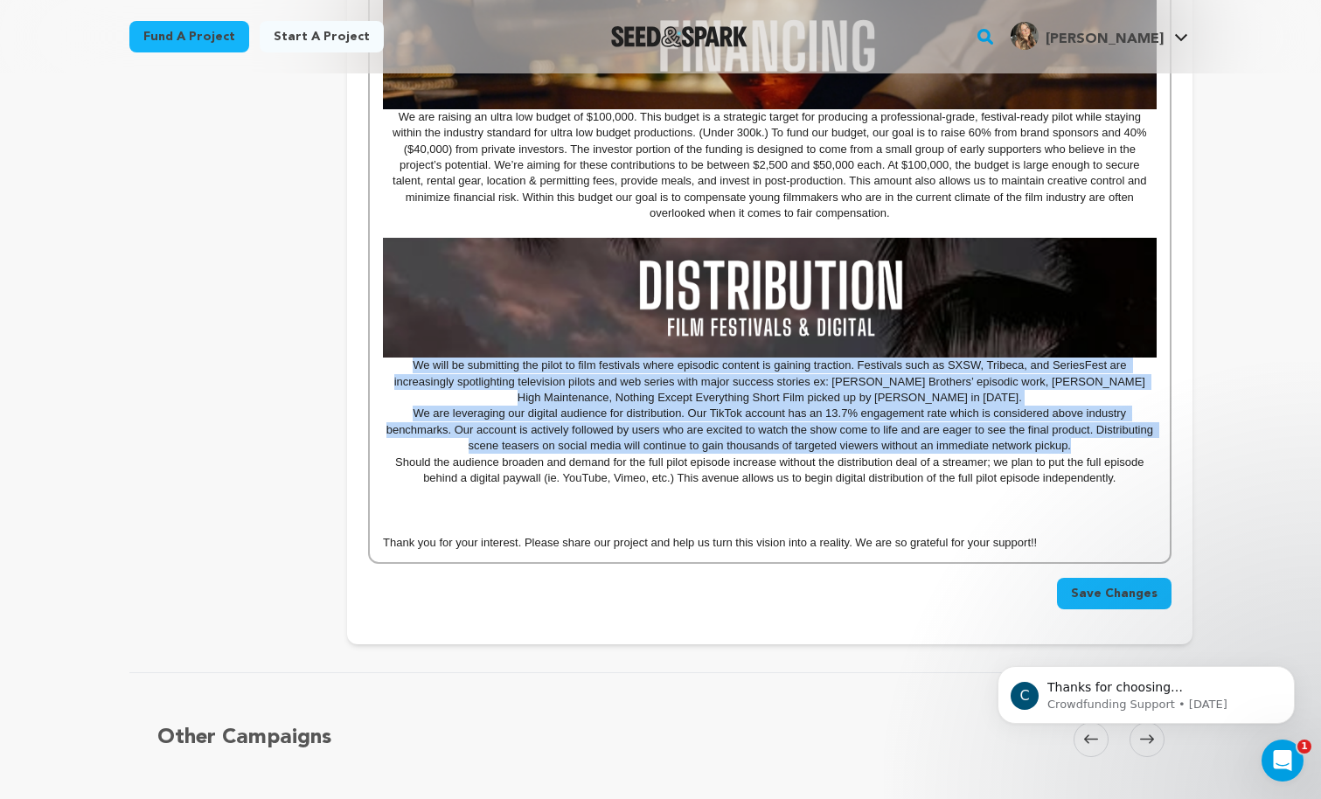
click at [414, 410] on p "We are leveraging our digital audience for distribution. Our TikTok account has…" at bounding box center [769, 430] width 773 height 48
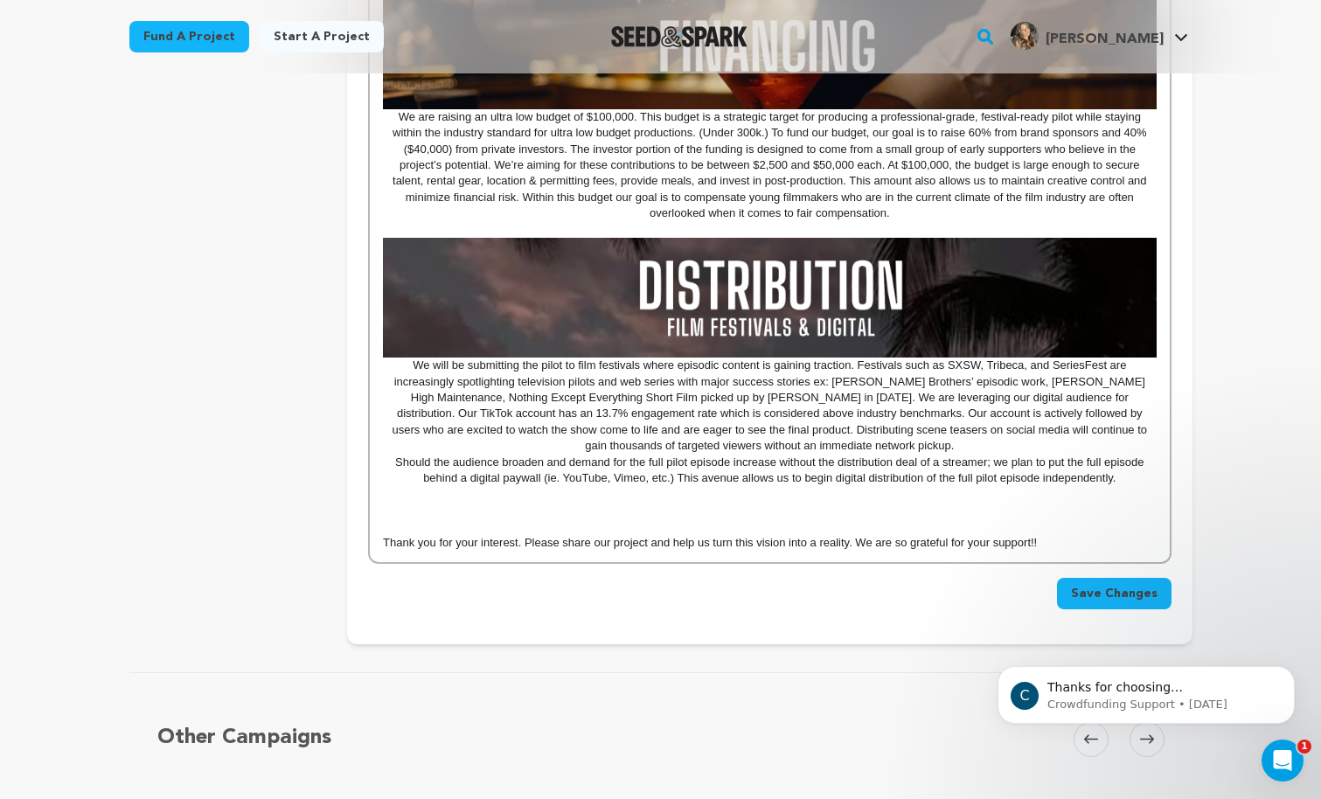
click at [394, 466] on p "Should the audience broaden and demand for the full pilot episode increase with…" at bounding box center [769, 471] width 773 height 32
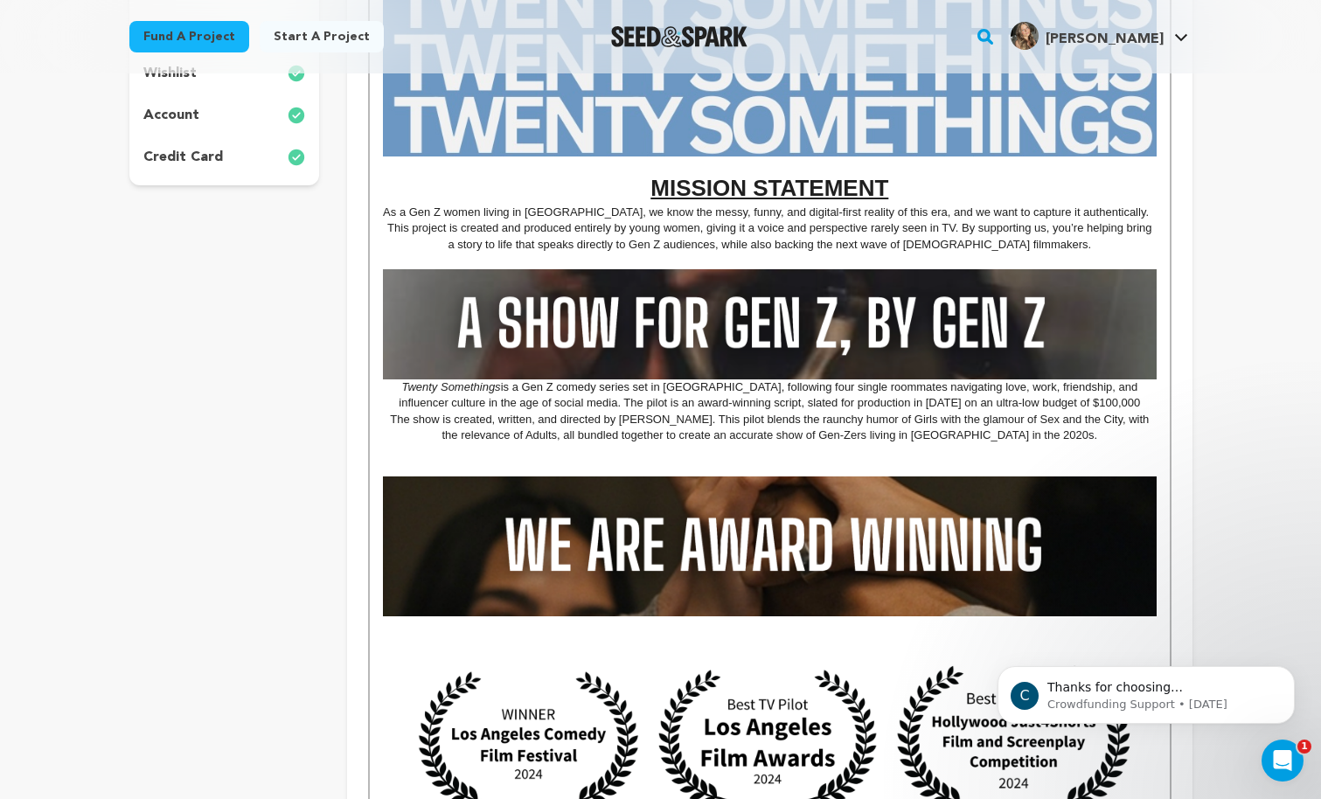
scroll to position [520, 0]
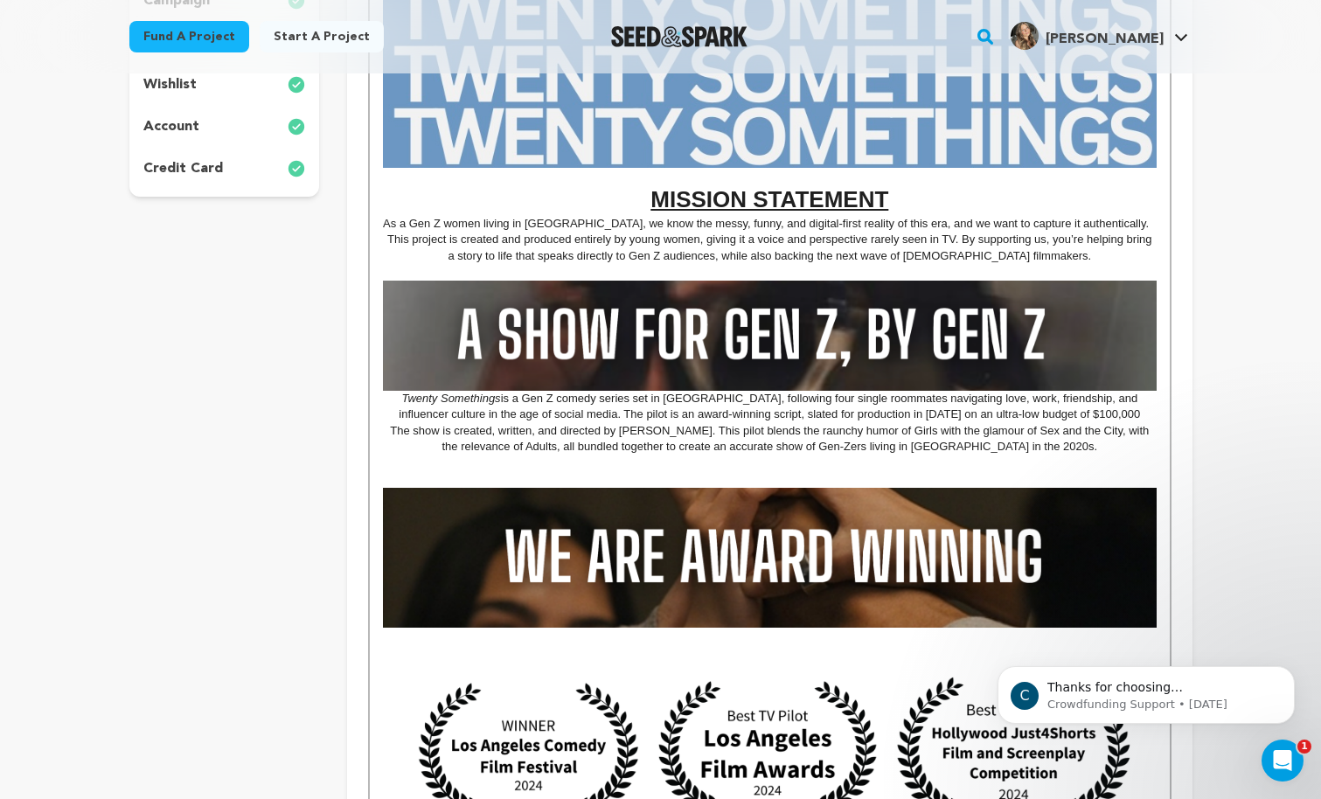
click at [388, 242] on p "This project is created and produced entirely by young women, giving it a voice…" at bounding box center [769, 248] width 773 height 32
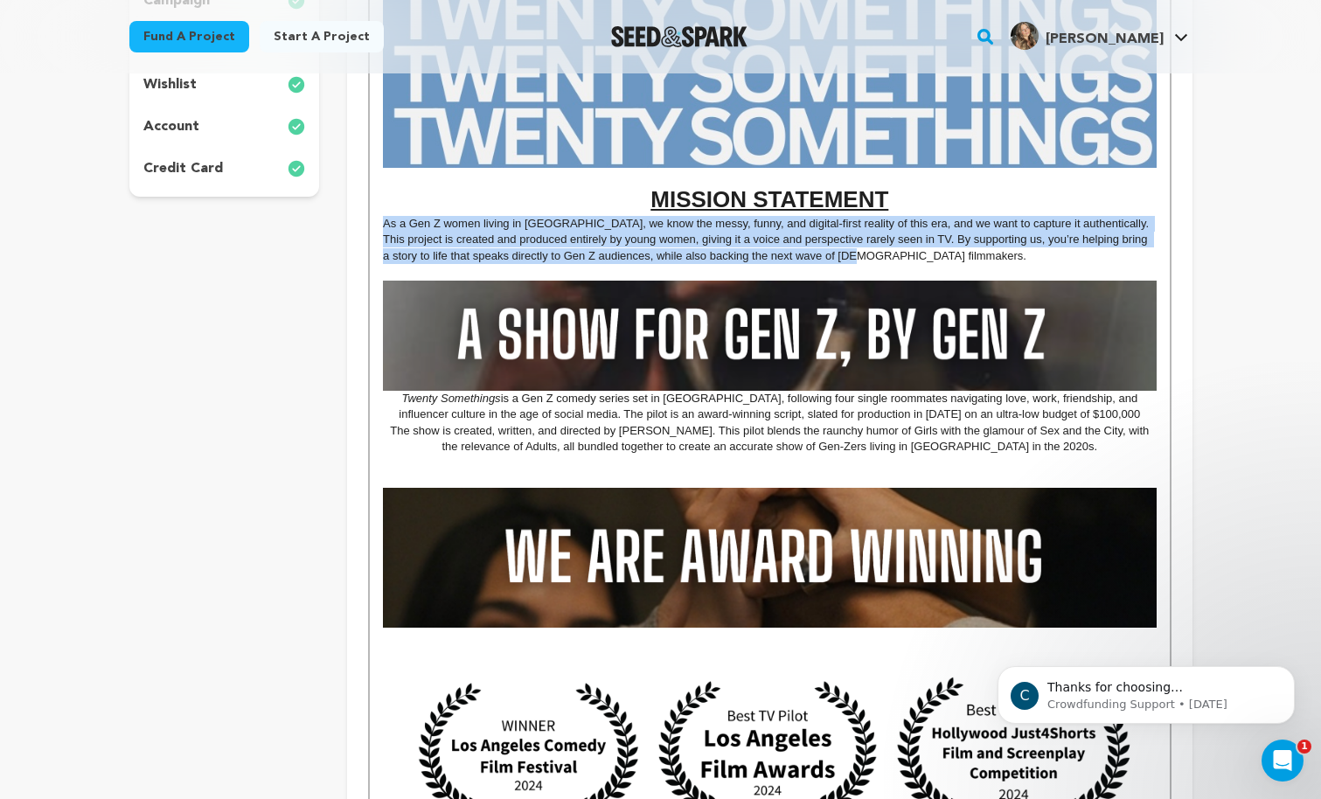
drag, startPoint x: 887, startPoint y: 254, endPoint x: 370, endPoint y: 220, distance: 518.7
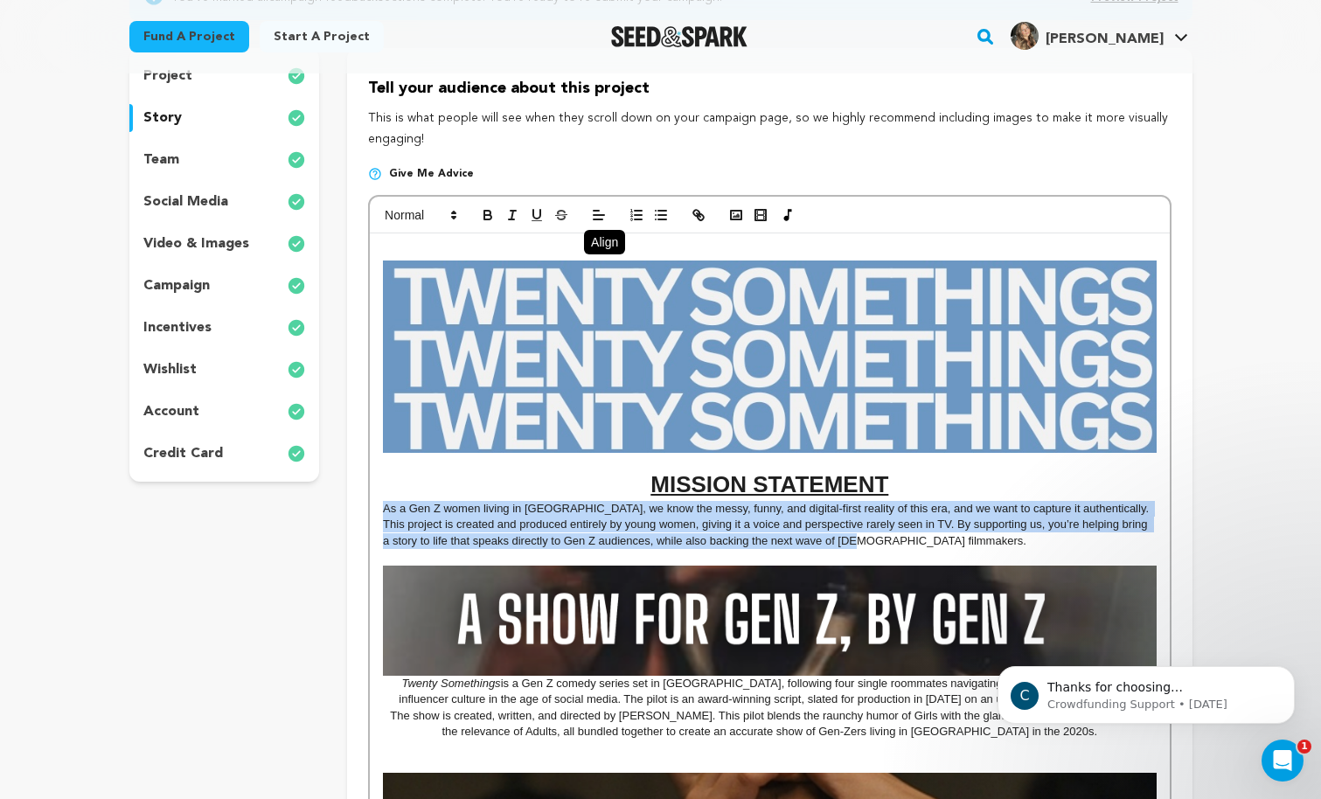
scroll to position [0, 0]
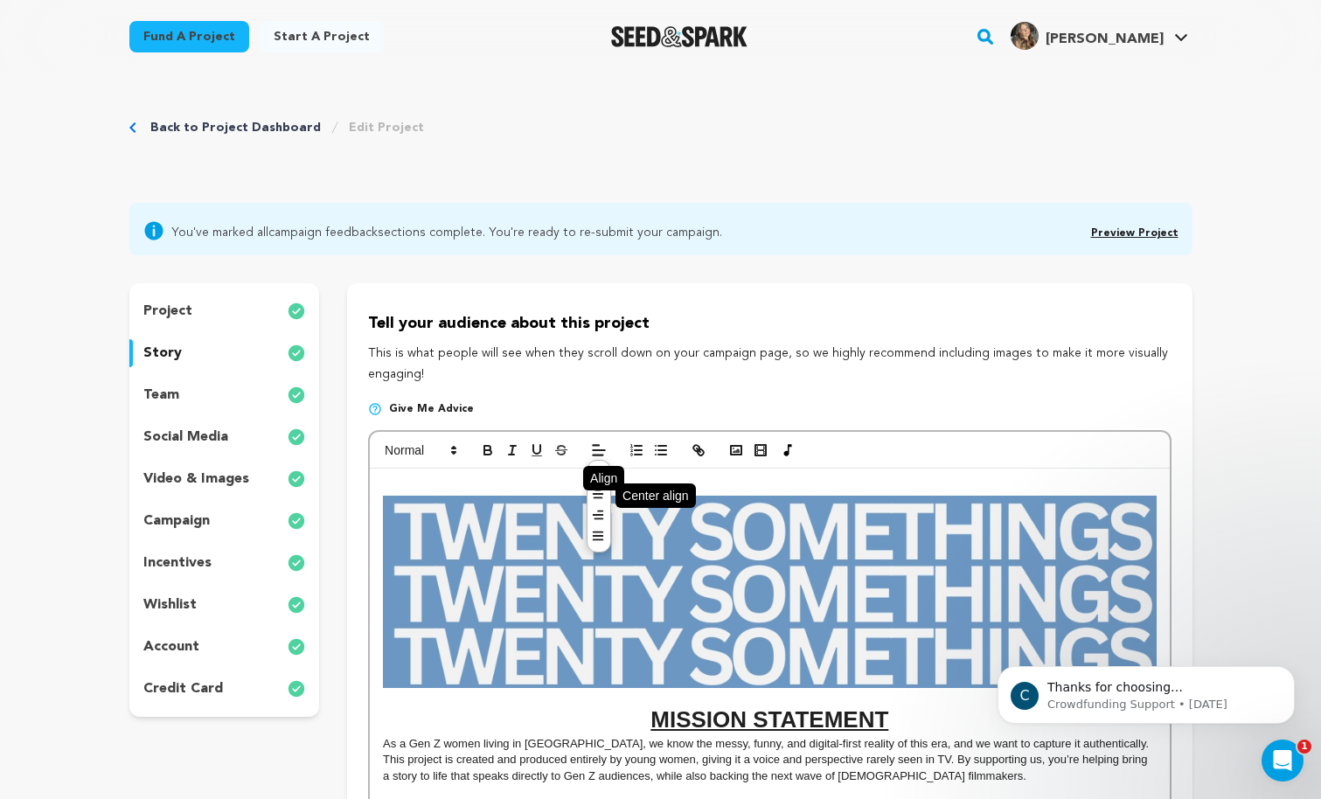
click at [601, 494] on line at bounding box center [599, 494] width 10 height 0
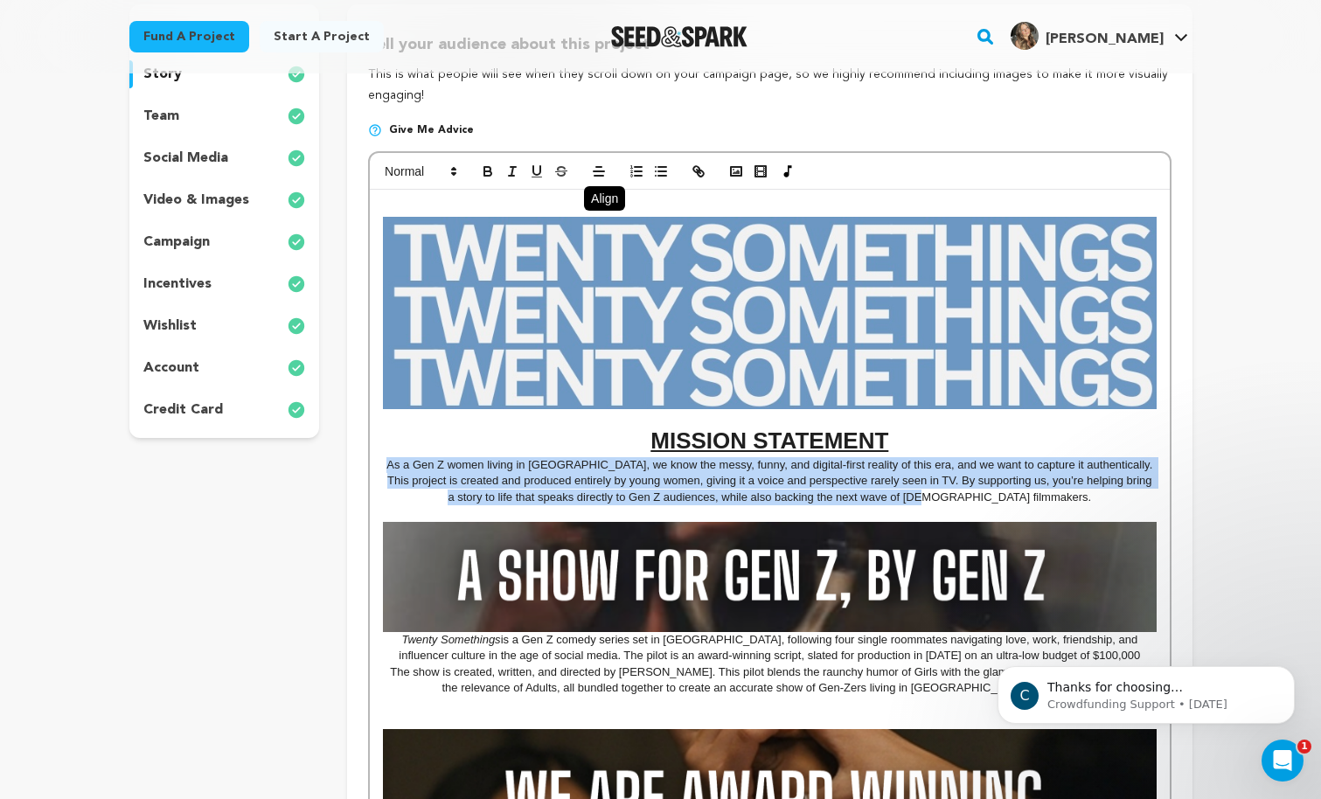
scroll to position [282, 0]
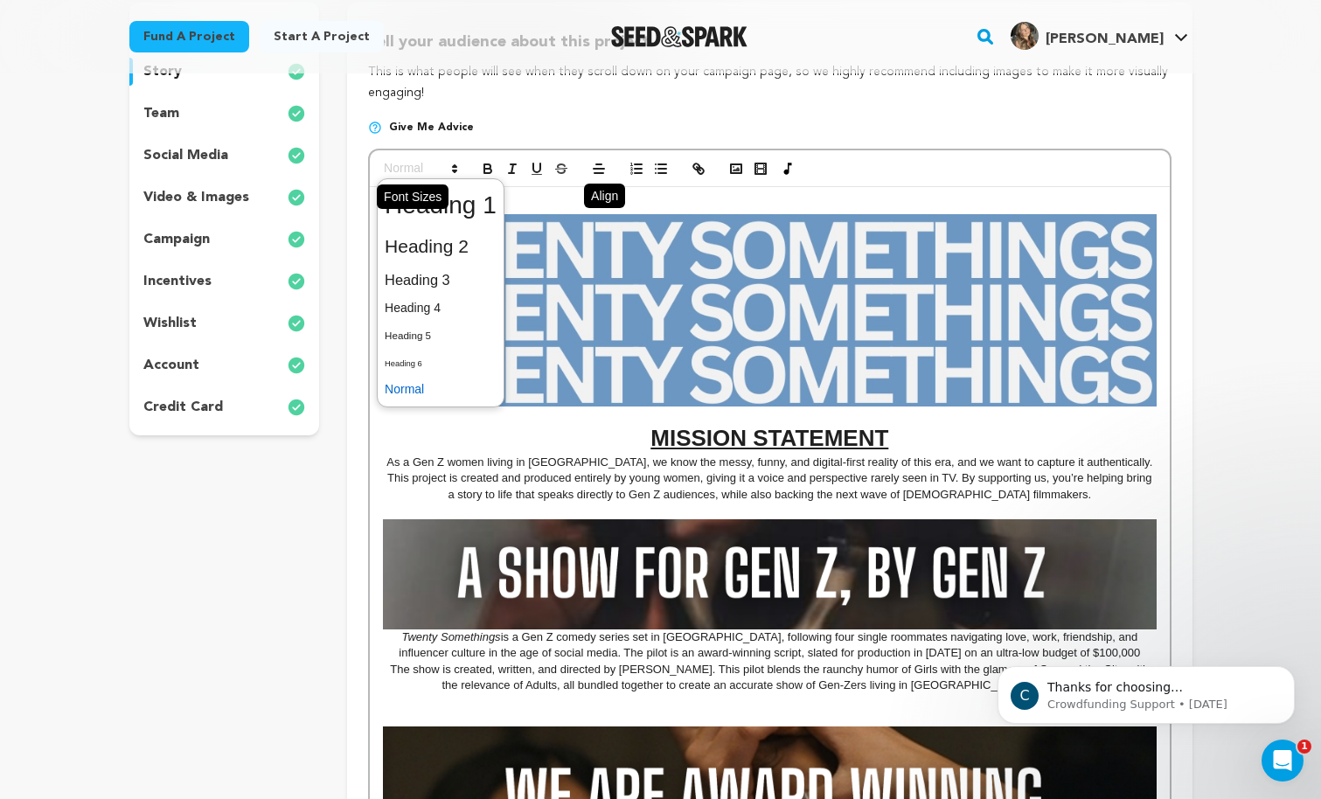
click at [452, 166] on icon at bounding box center [455, 169] width 16 height 16
click at [429, 284] on span at bounding box center [441, 280] width 112 height 31
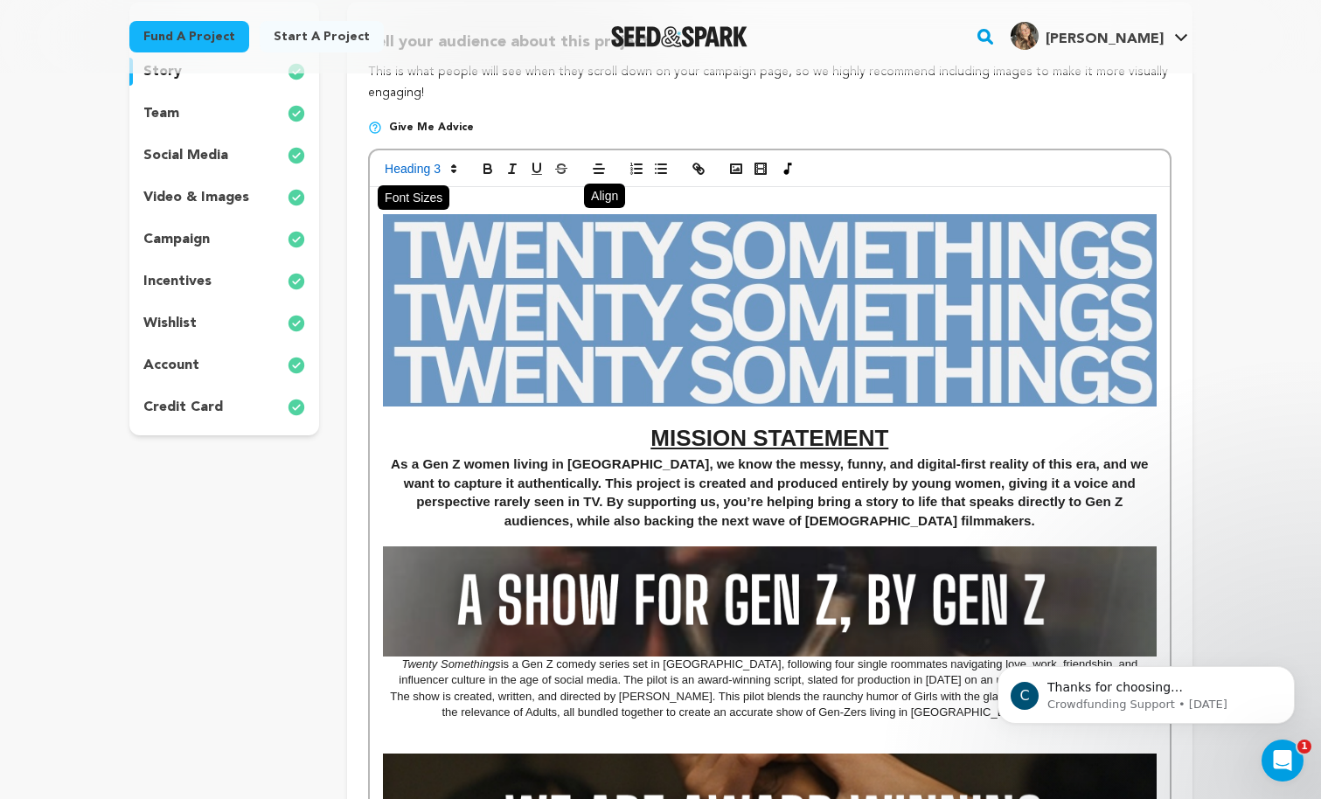
click at [452, 170] on icon at bounding box center [454, 169] width 16 height 16
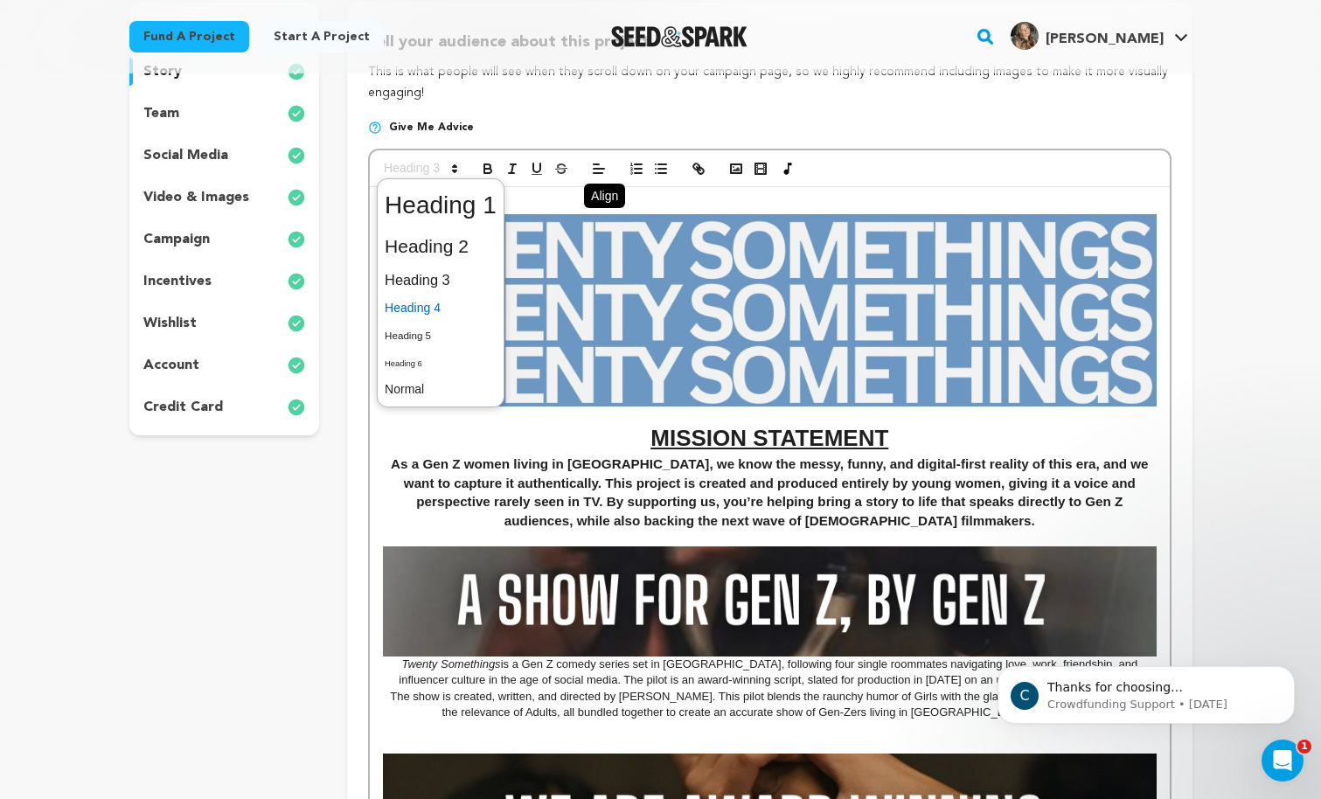
click at [434, 315] on span at bounding box center [441, 308] width 112 height 27
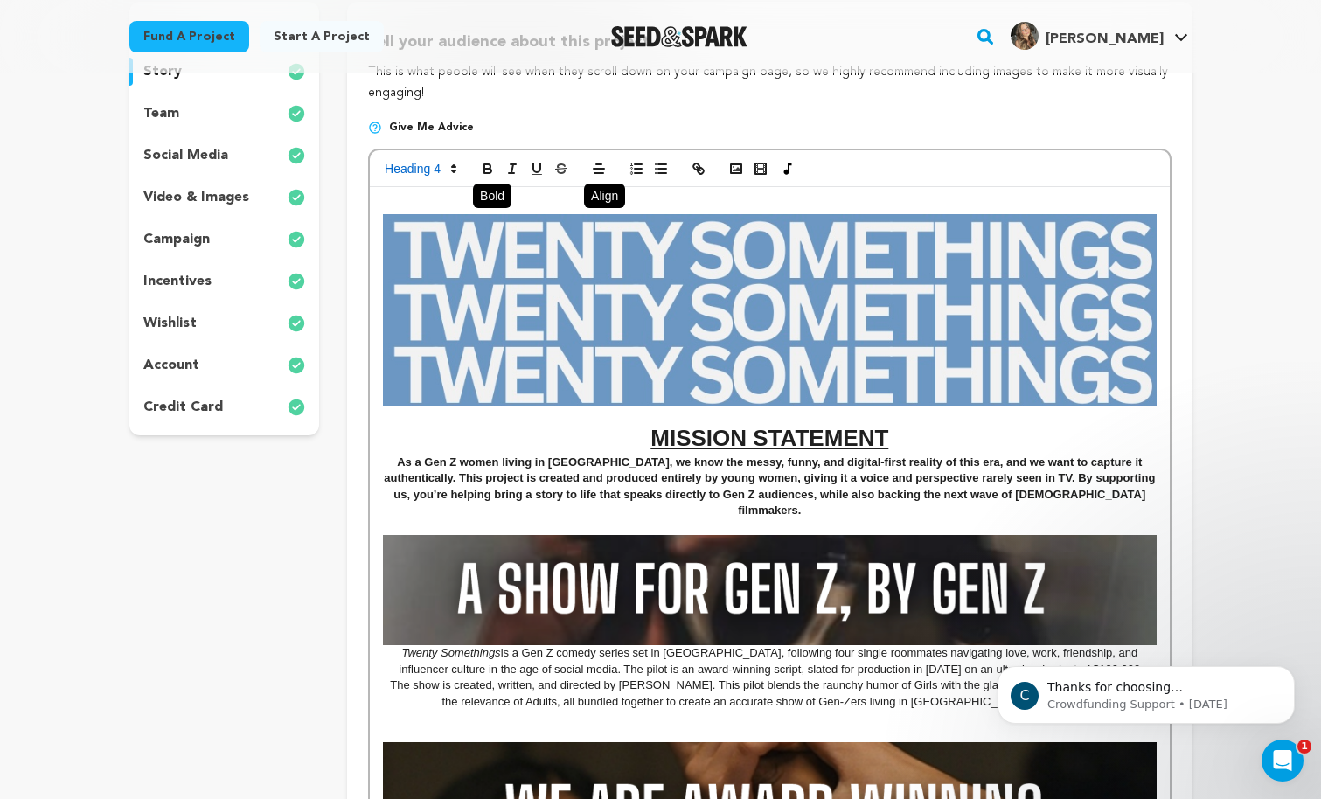
click at [488, 163] on icon "button" at bounding box center [488, 169] width 16 height 16
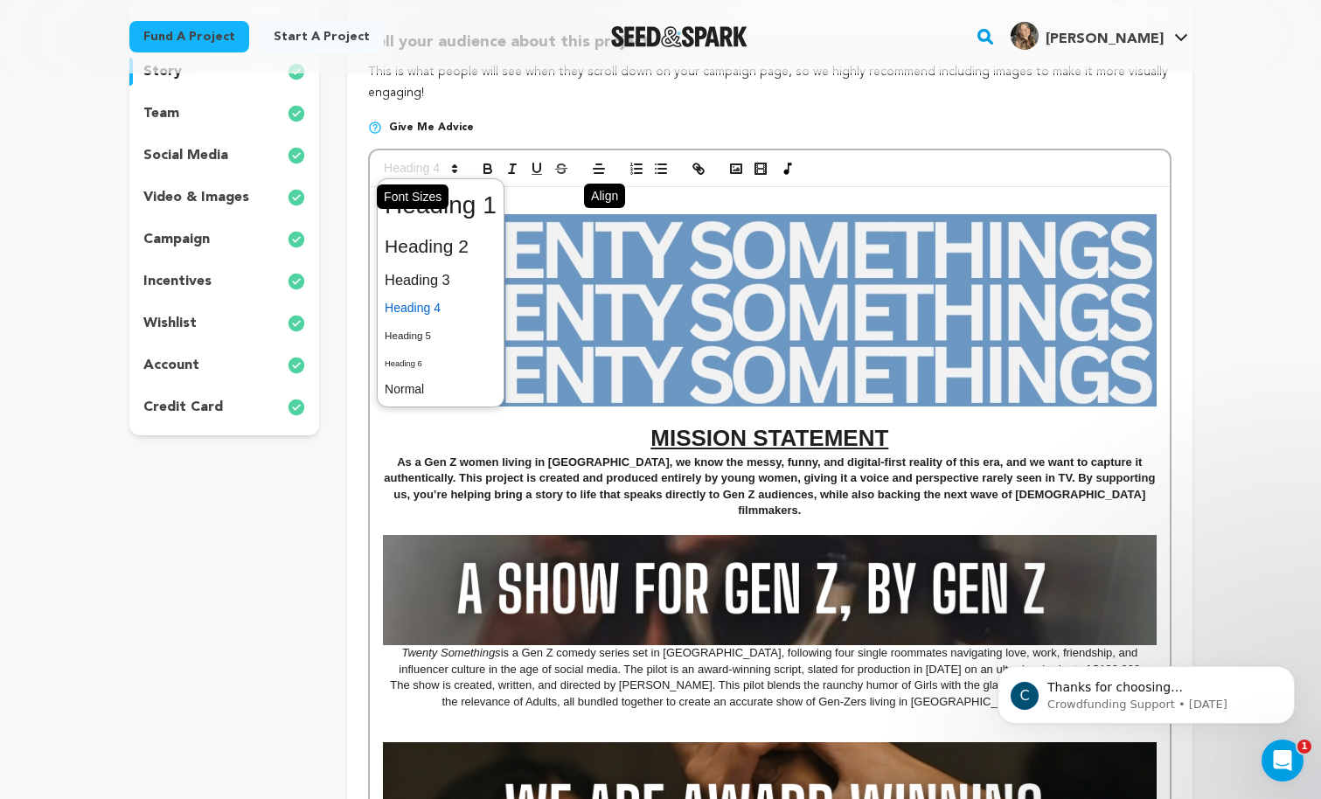
click at [448, 171] on icon at bounding box center [455, 169] width 16 height 16
click at [422, 395] on span at bounding box center [441, 389] width 112 height 27
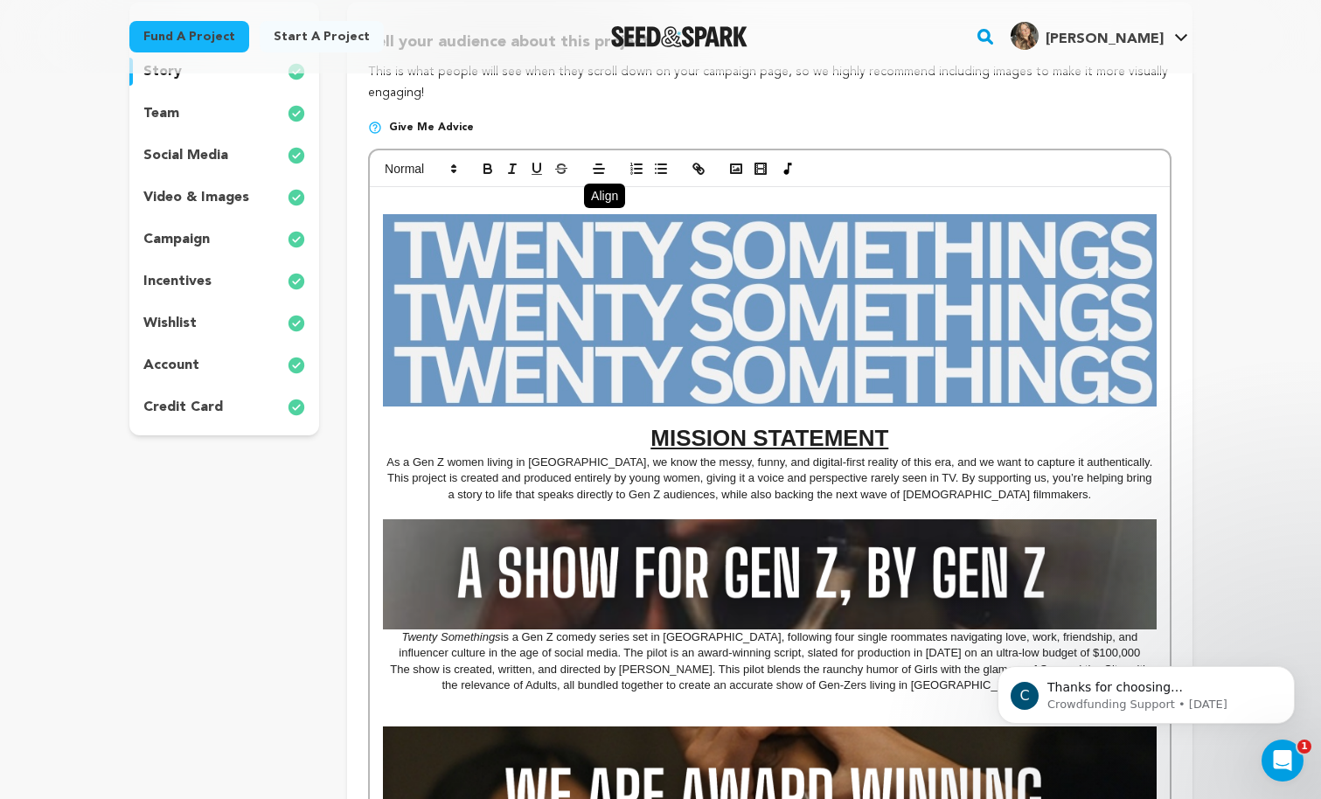
click at [852, 672] on span "The show is created, written, and directed by [PERSON_NAME]. This pilot blends …" at bounding box center [771, 677] width 762 height 29
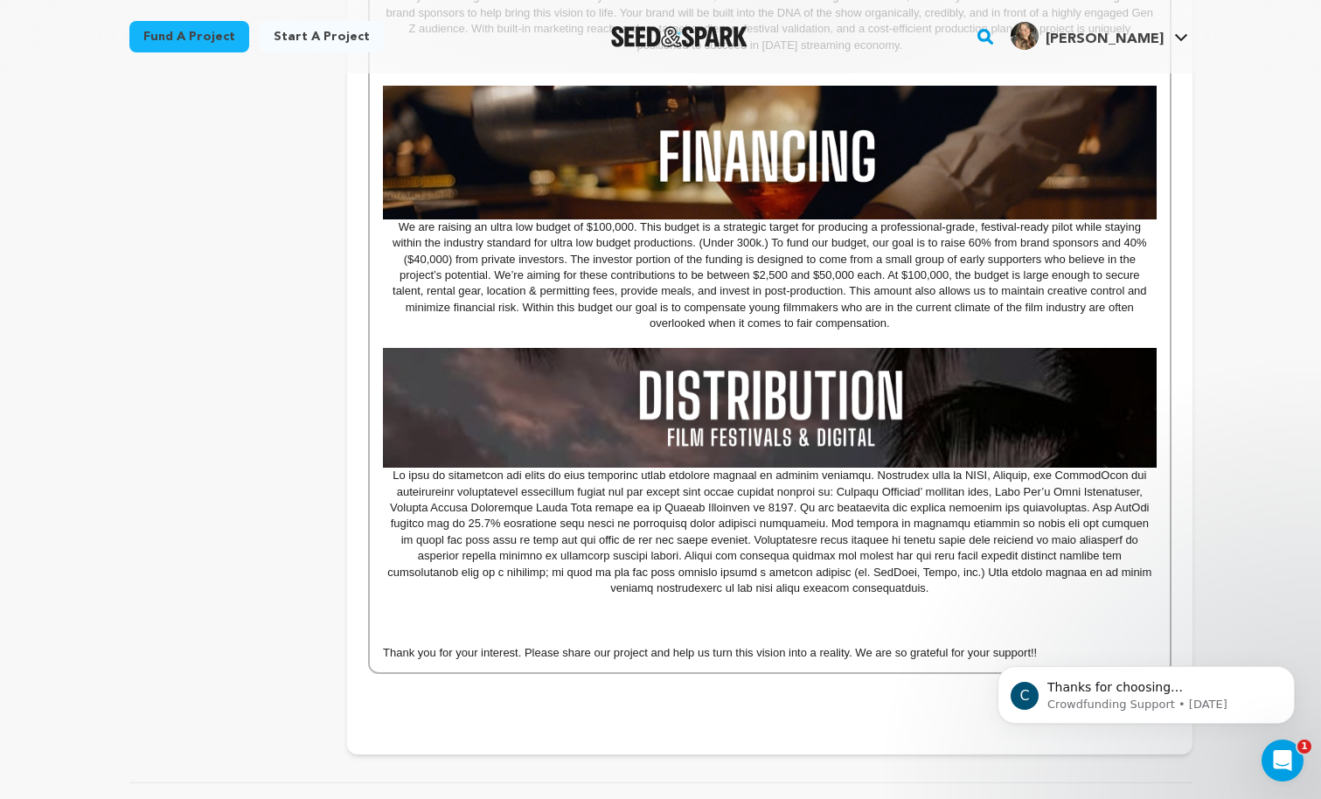
scroll to position [1834, 0]
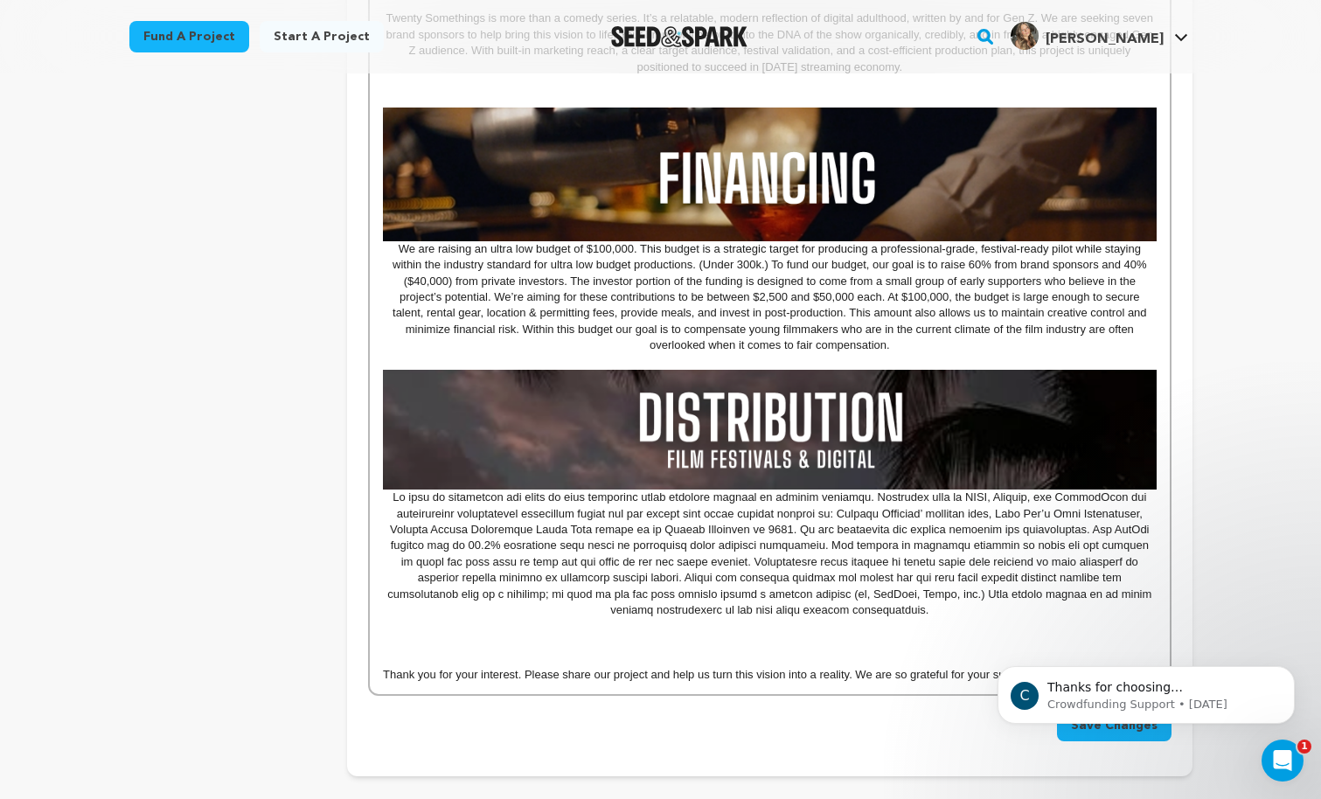
click at [885, 624] on p at bounding box center [769, 627] width 773 height 16
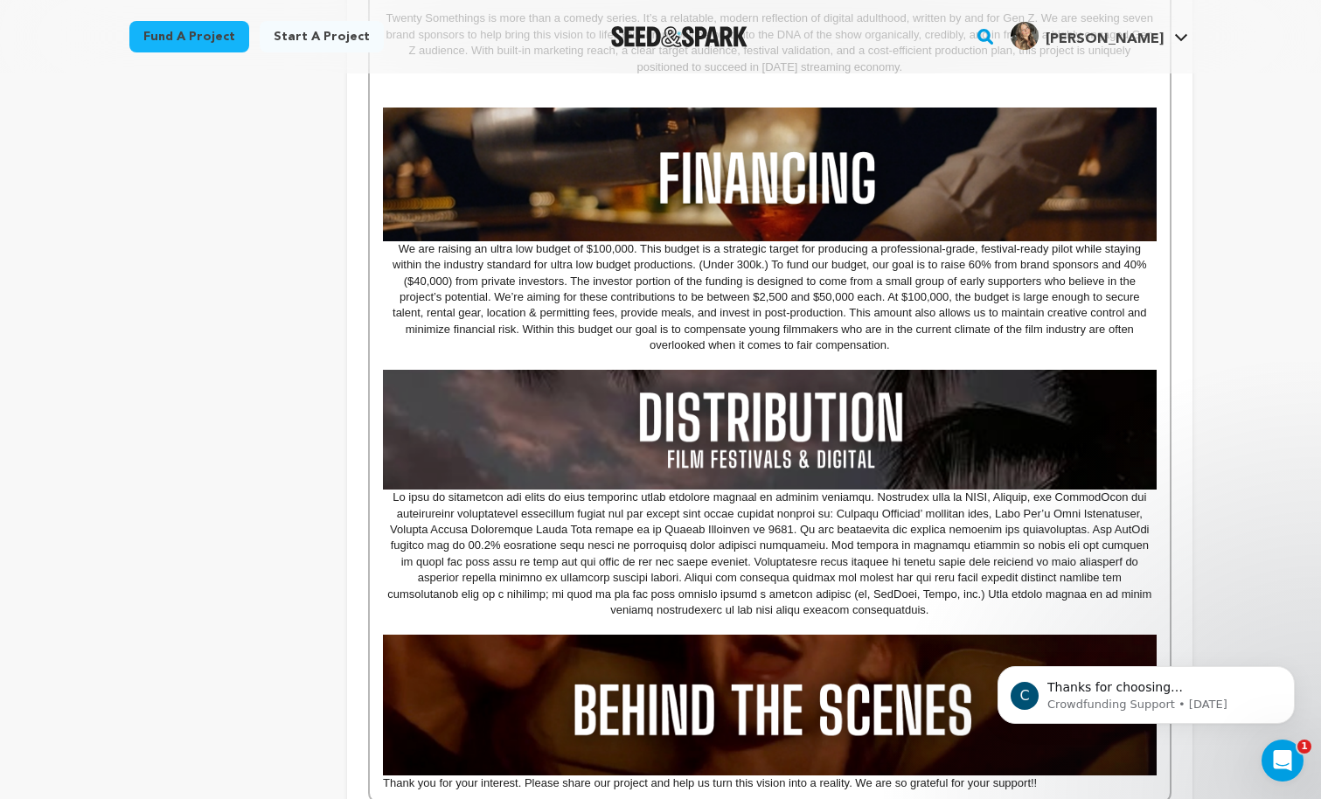
click at [915, 350] on p "We are raising an ultra low budget of $100,000. This budget is a strategic targ…" at bounding box center [769, 297] width 773 height 113
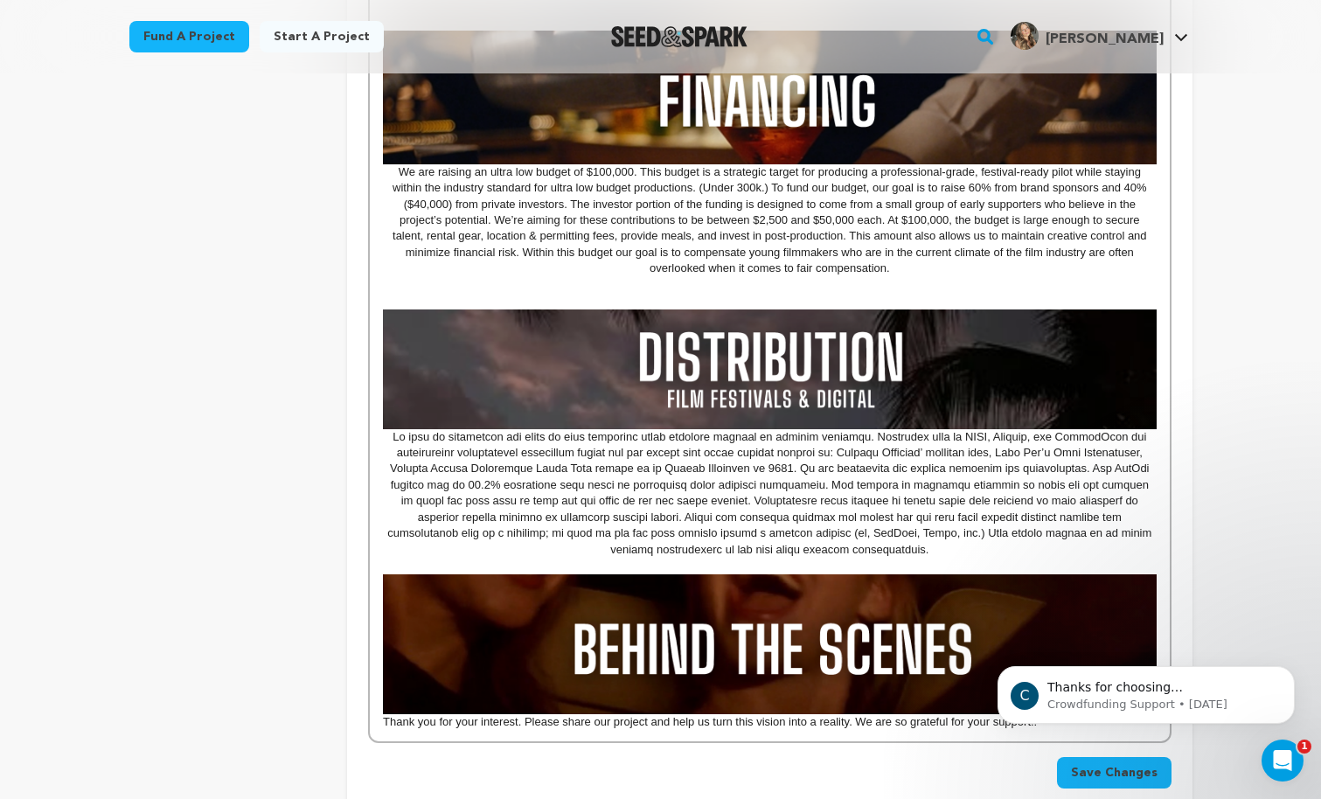
scroll to position [1937, 0]
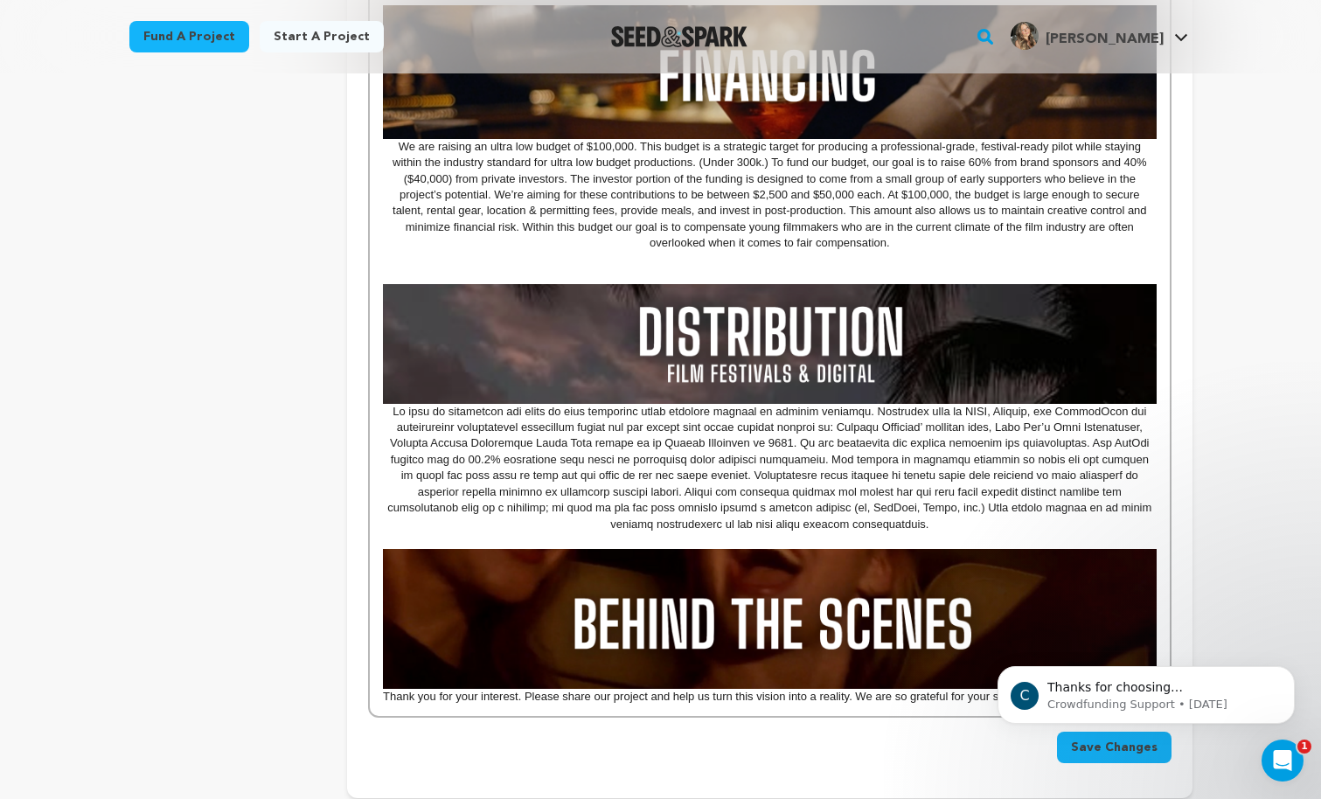
click at [865, 534] on p at bounding box center [769, 540] width 773 height 16
click at [852, 528] on p at bounding box center [769, 468] width 773 height 129
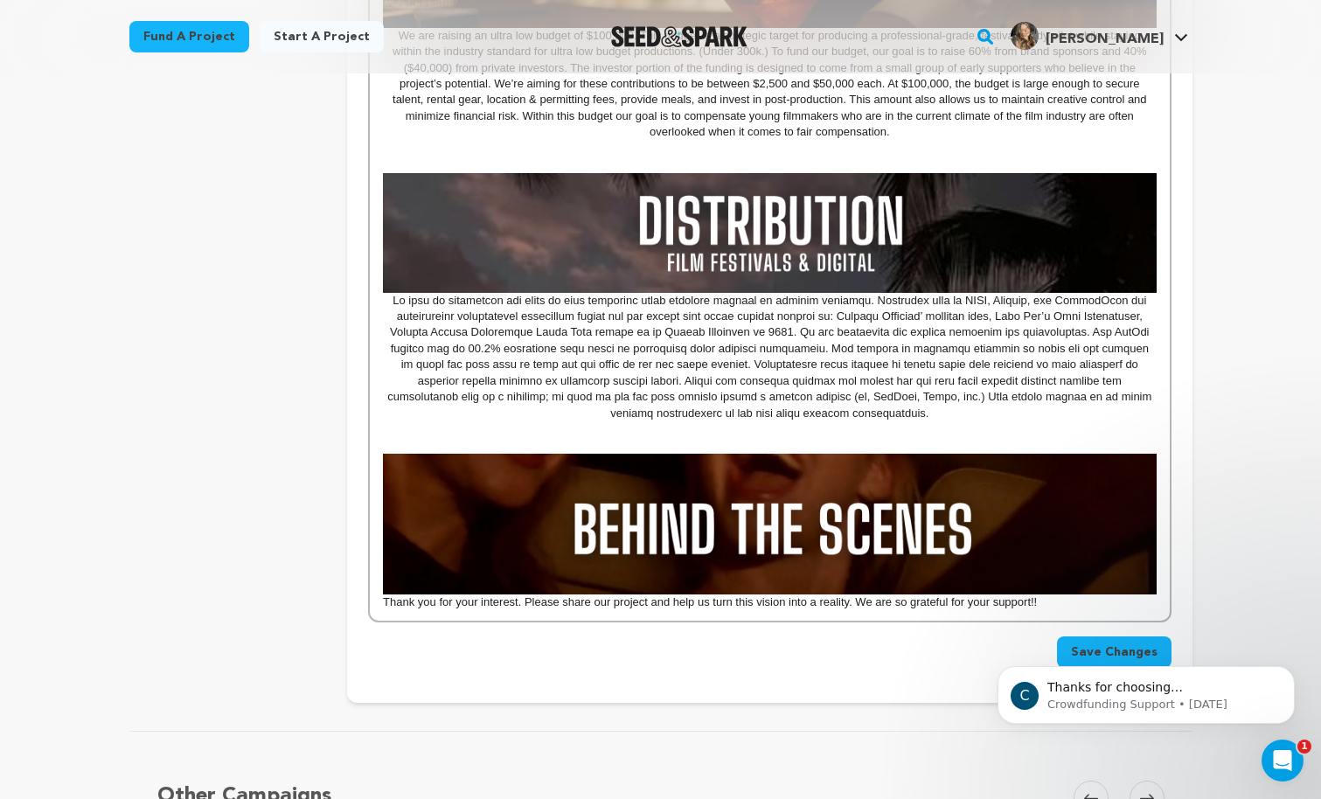
scroll to position [2070, 0]
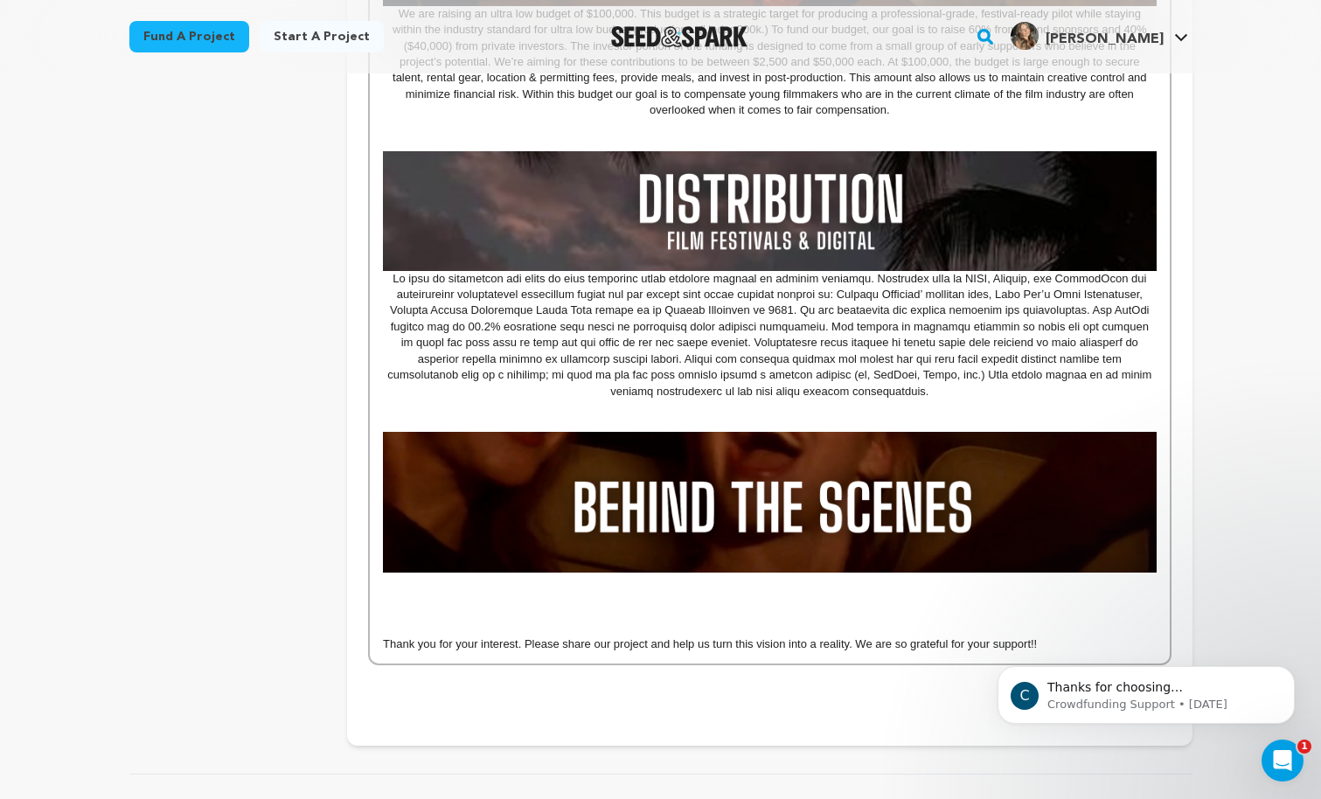
click at [409, 594] on p at bounding box center [769, 596] width 773 height 16
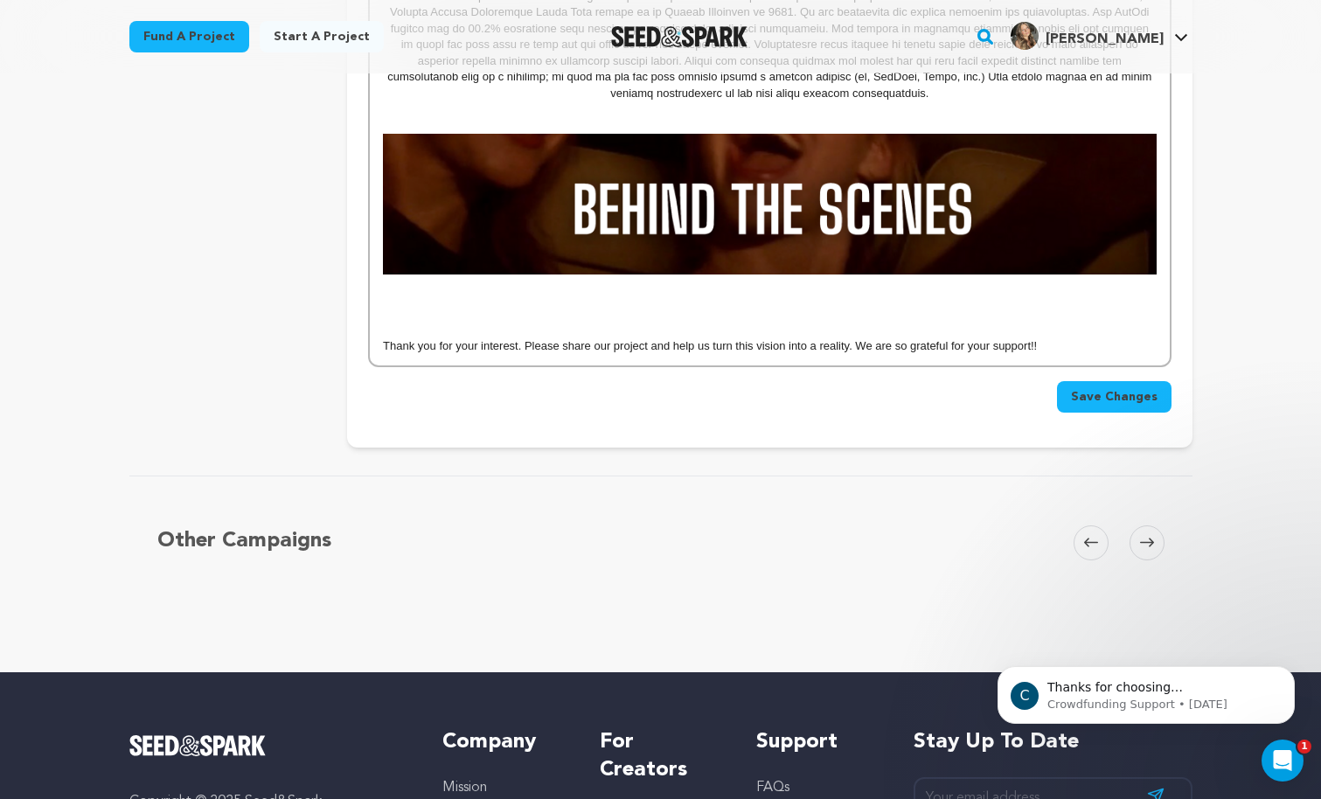
scroll to position [2117, 0]
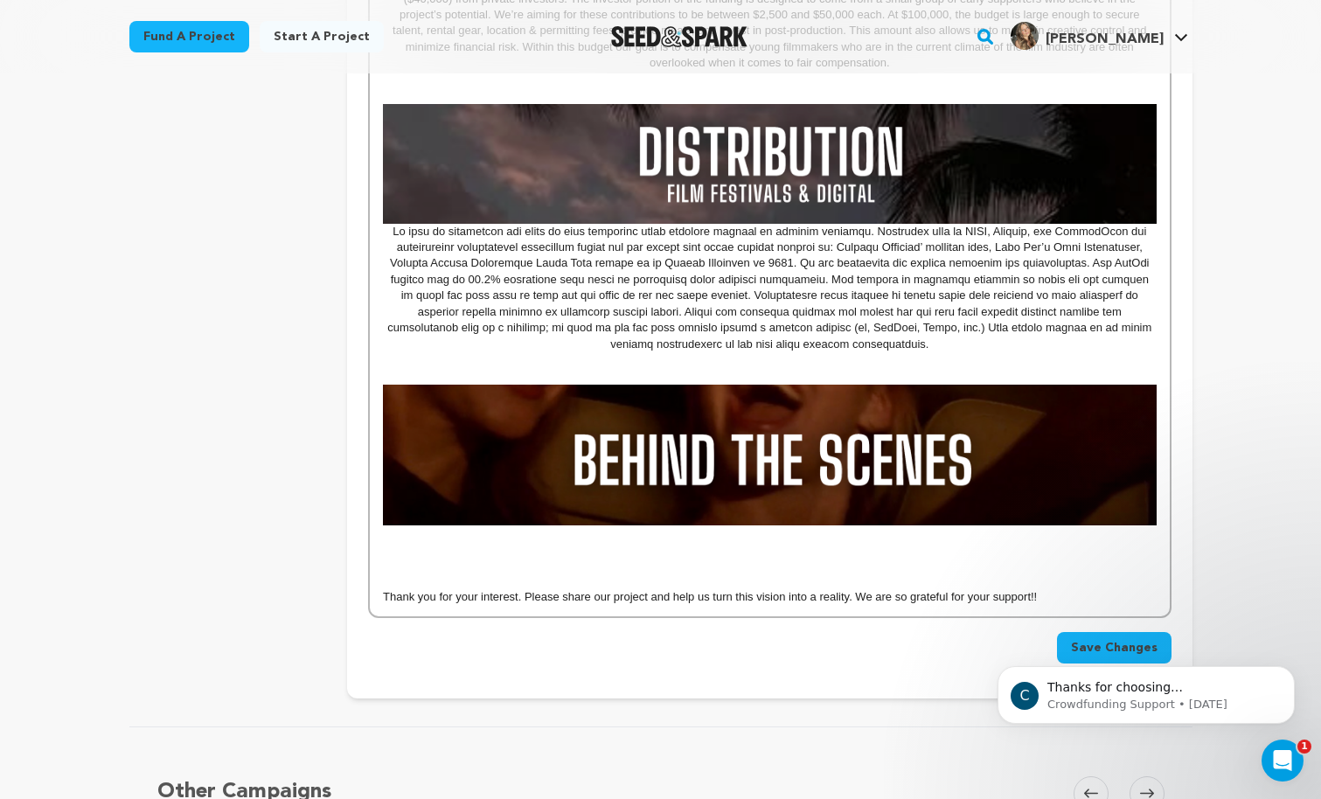
click at [547, 556] on p at bounding box center [769, 549] width 773 height 16
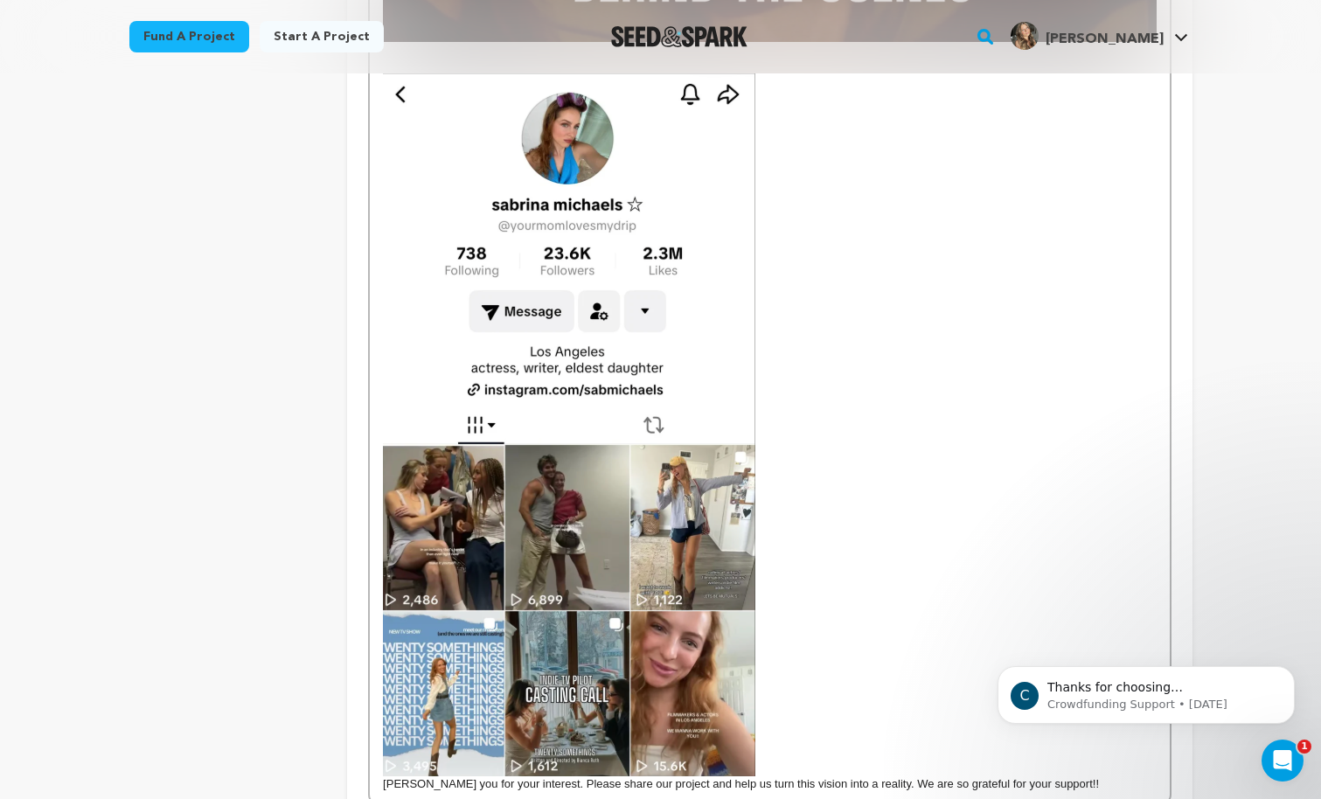
scroll to position [2606, 0]
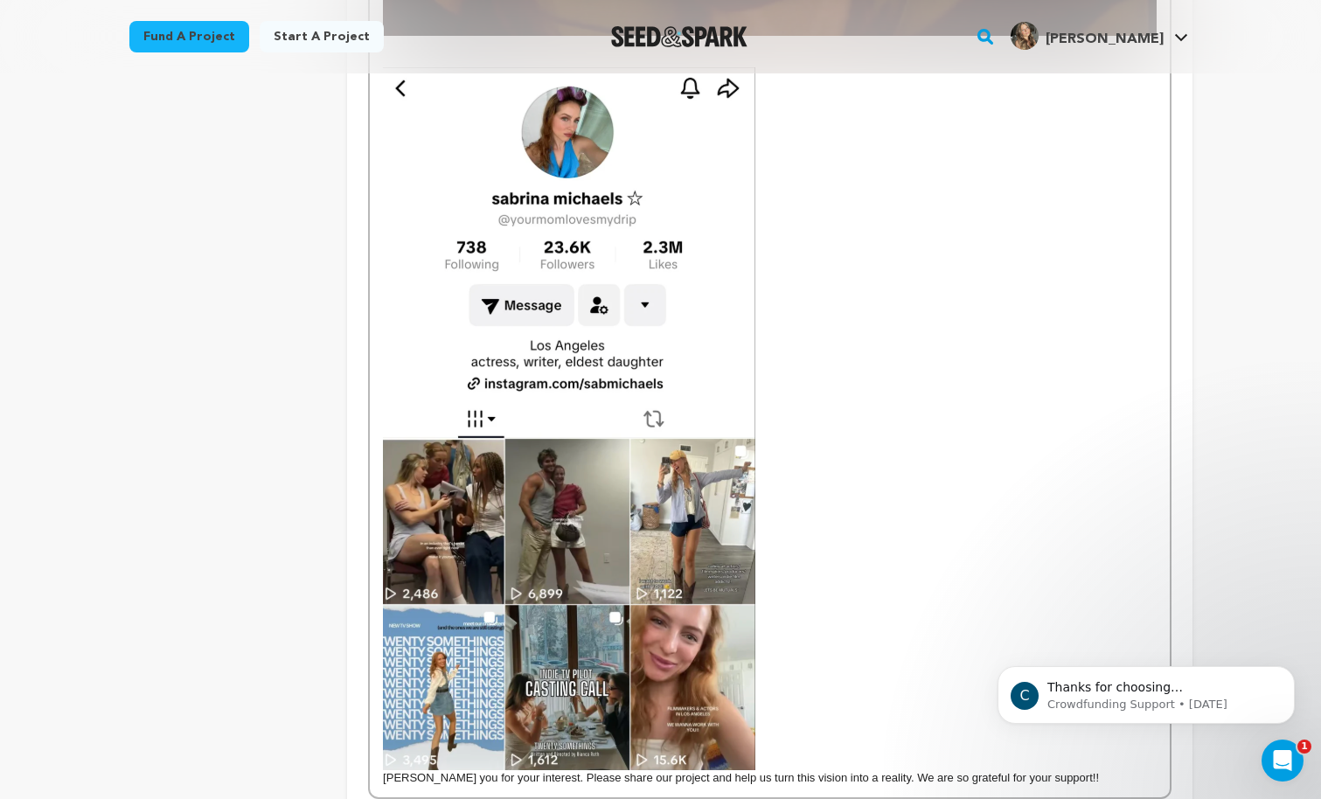
click at [540, 568] on img at bounding box center [569, 418] width 372 height 703
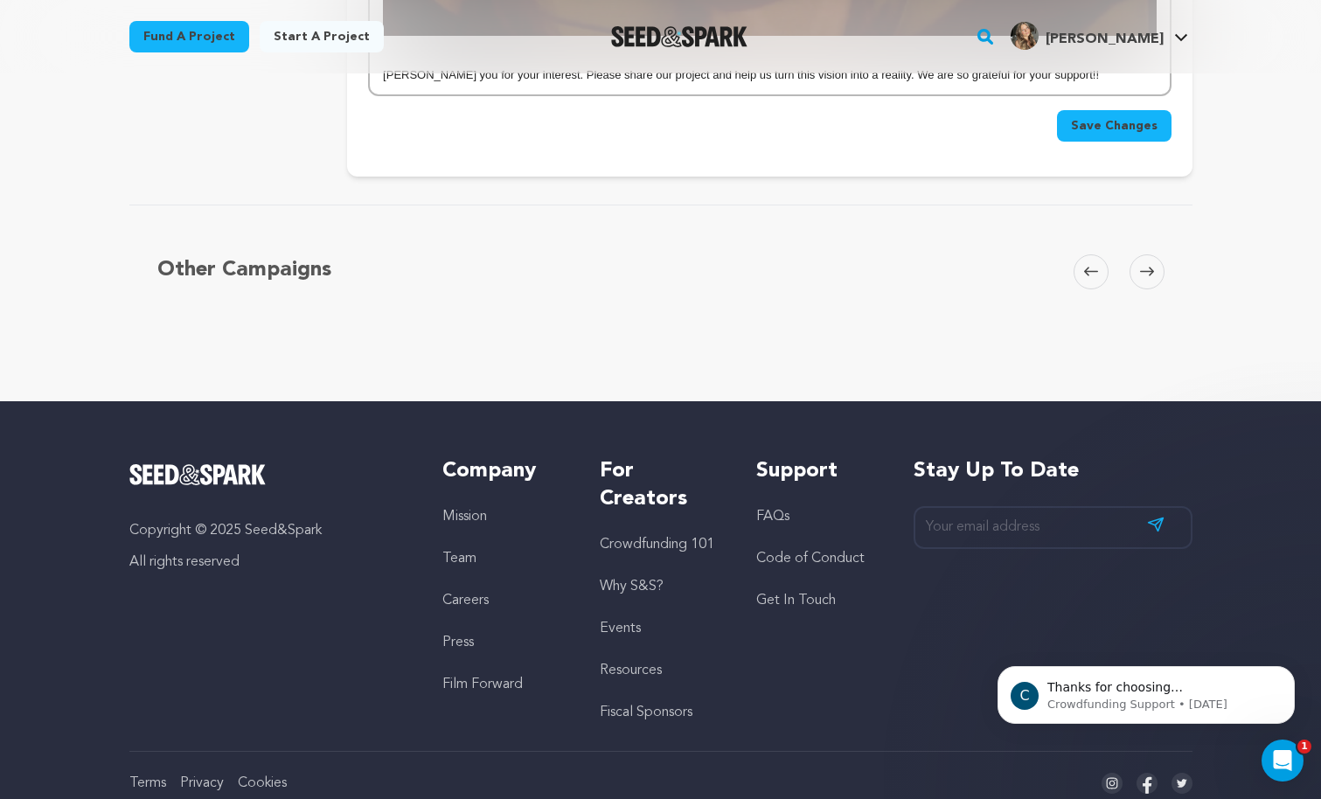
click at [1103, 406] on div "Copyright © 2025 Seed&Spark All rights reserved Company Mission Team Careers Pr…" at bounding box center [660, 625] width 1119 height 449
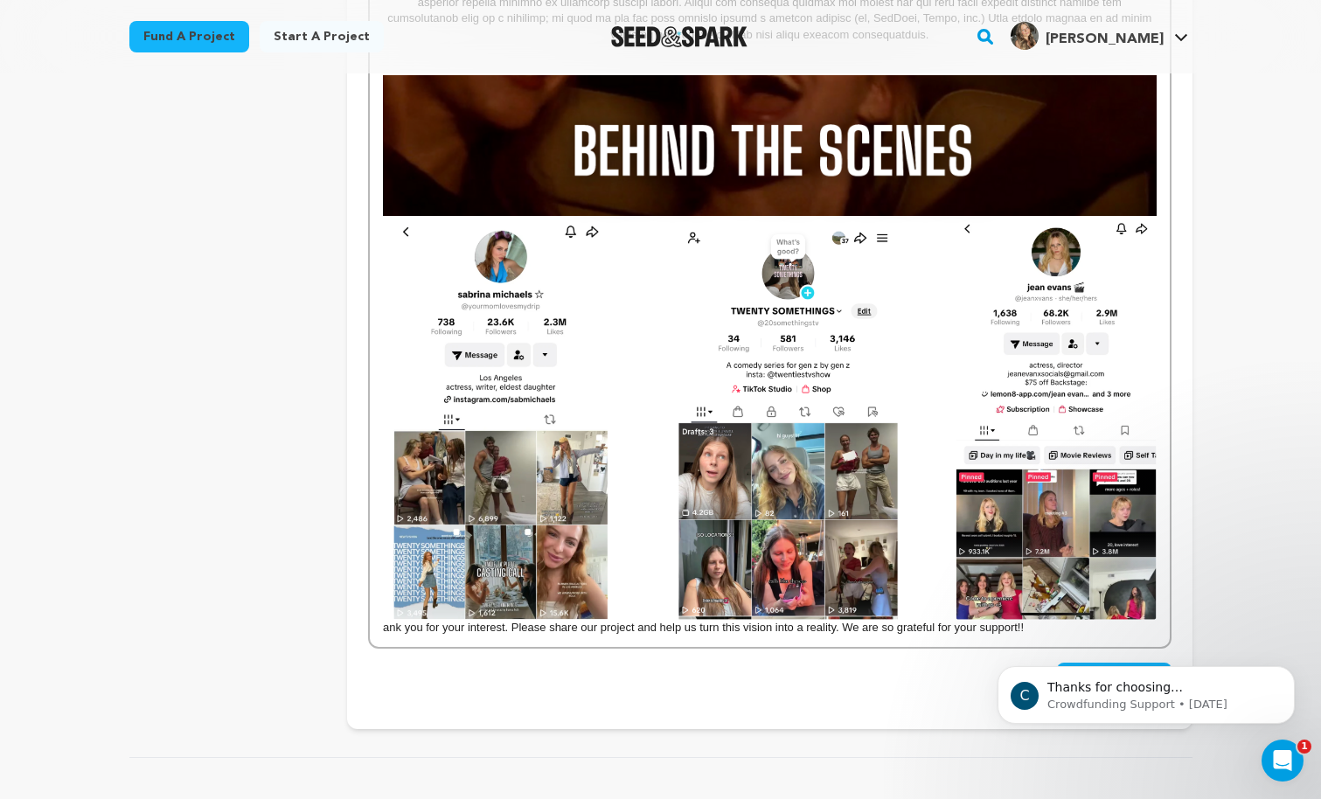
scroll to position [2427, 0]
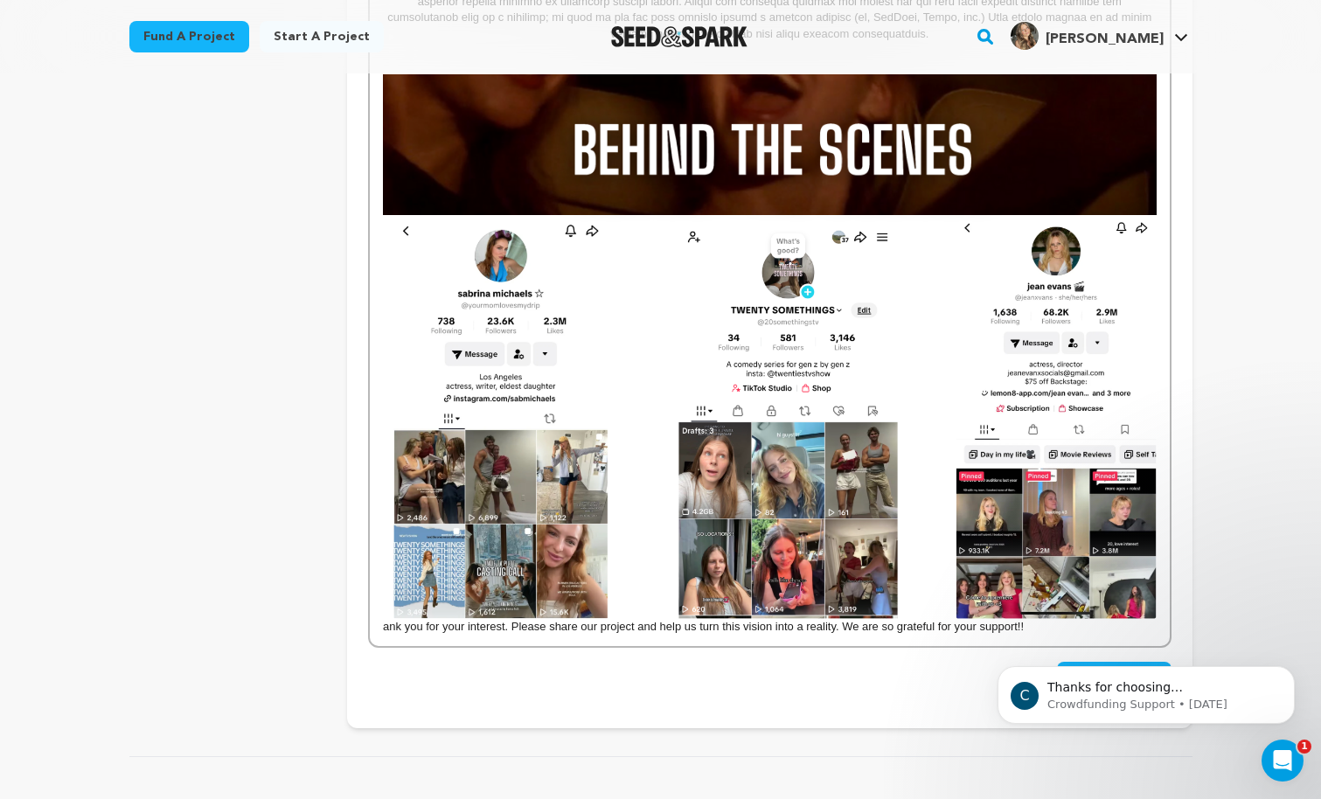
click at [876, 504] on img at bounding box center [769, 417] width 773 height 405
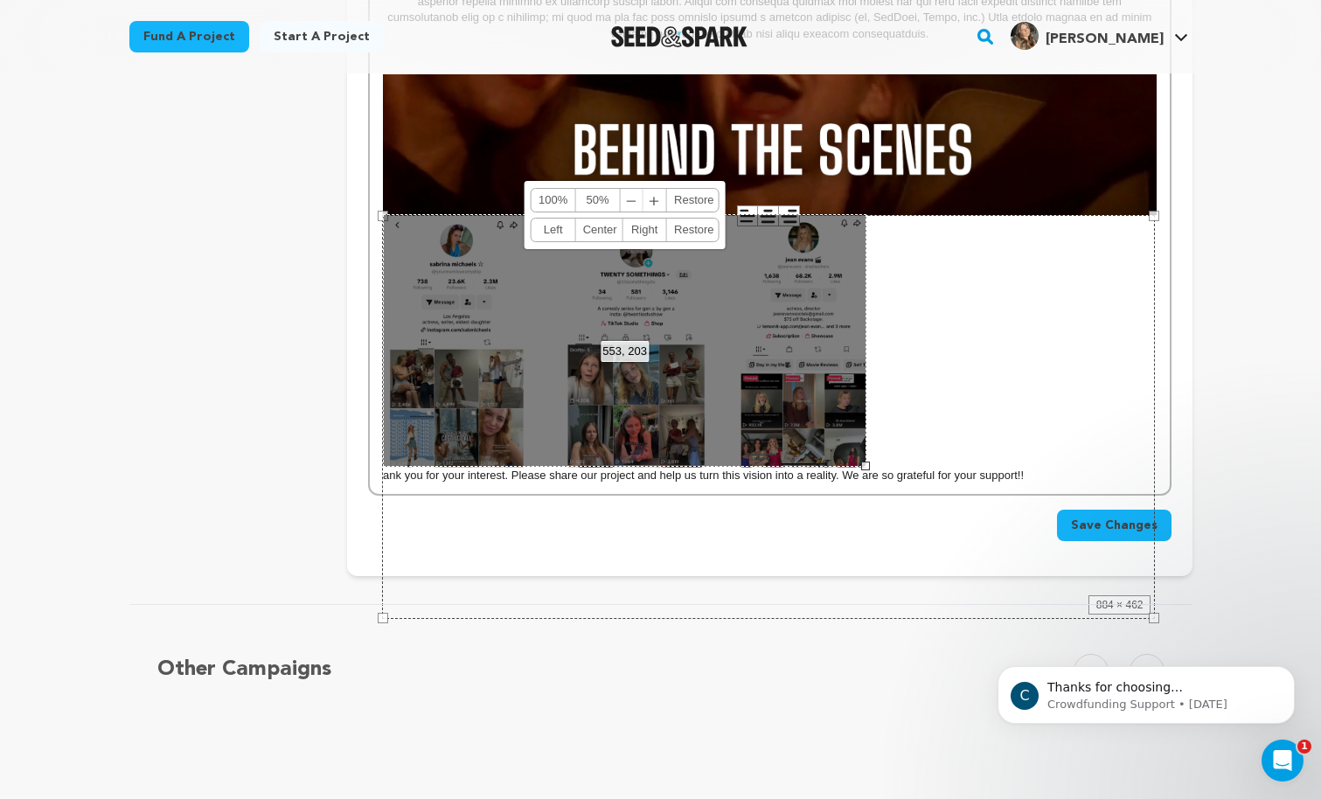
drag, startPoint x: 1154, startPoint y: 620, endPoint x: 866, endPoint y: 395, distance: 365.0
click at [866, 394] on div "553, 203 100% 50% ﹣ ﹢ Restore Left Center Right Restore" at bounding box center [625, 340] width 484 height 253
click at [596, 228] on link "Center" at bounding box center [600, 230] width 46 height 23
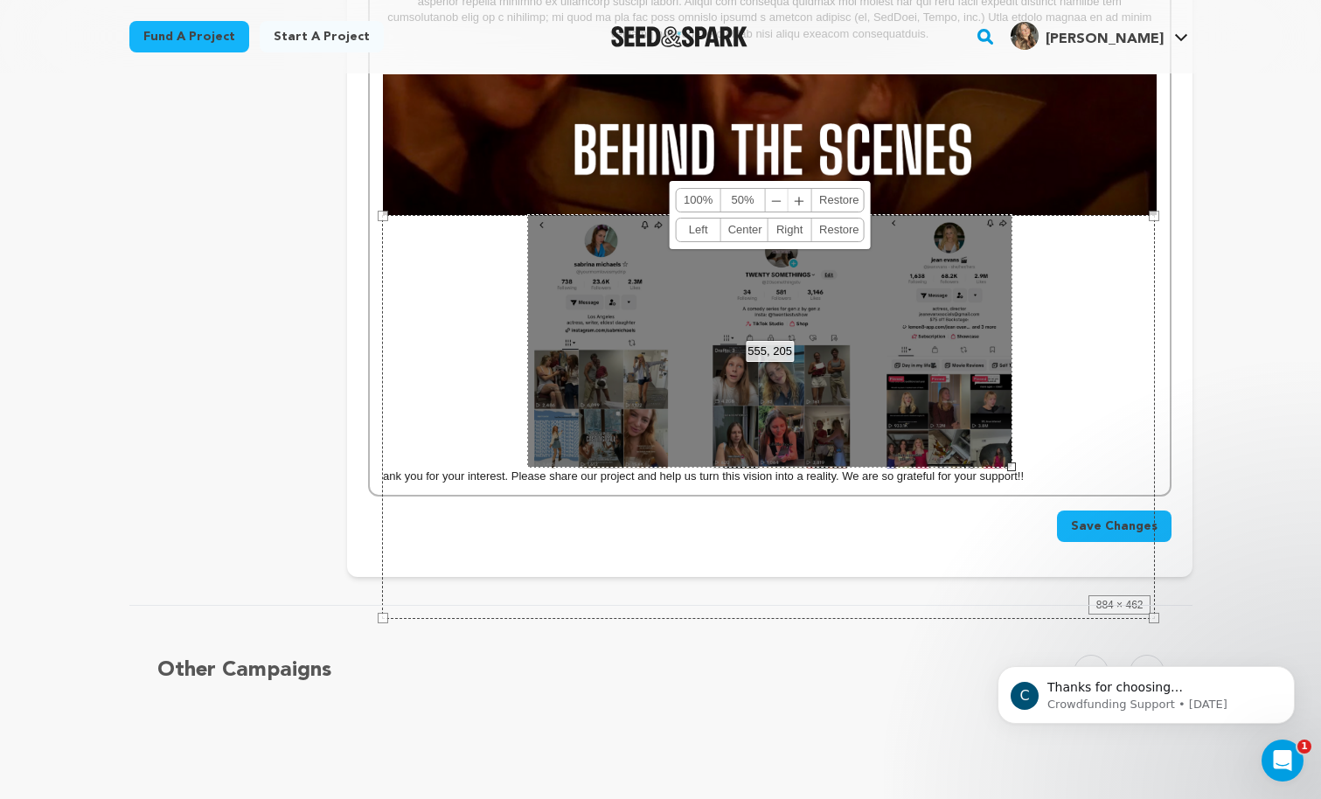
click at [440, 348] on div "884 × 462" at bounding box center [768, 417] width 773 height 405
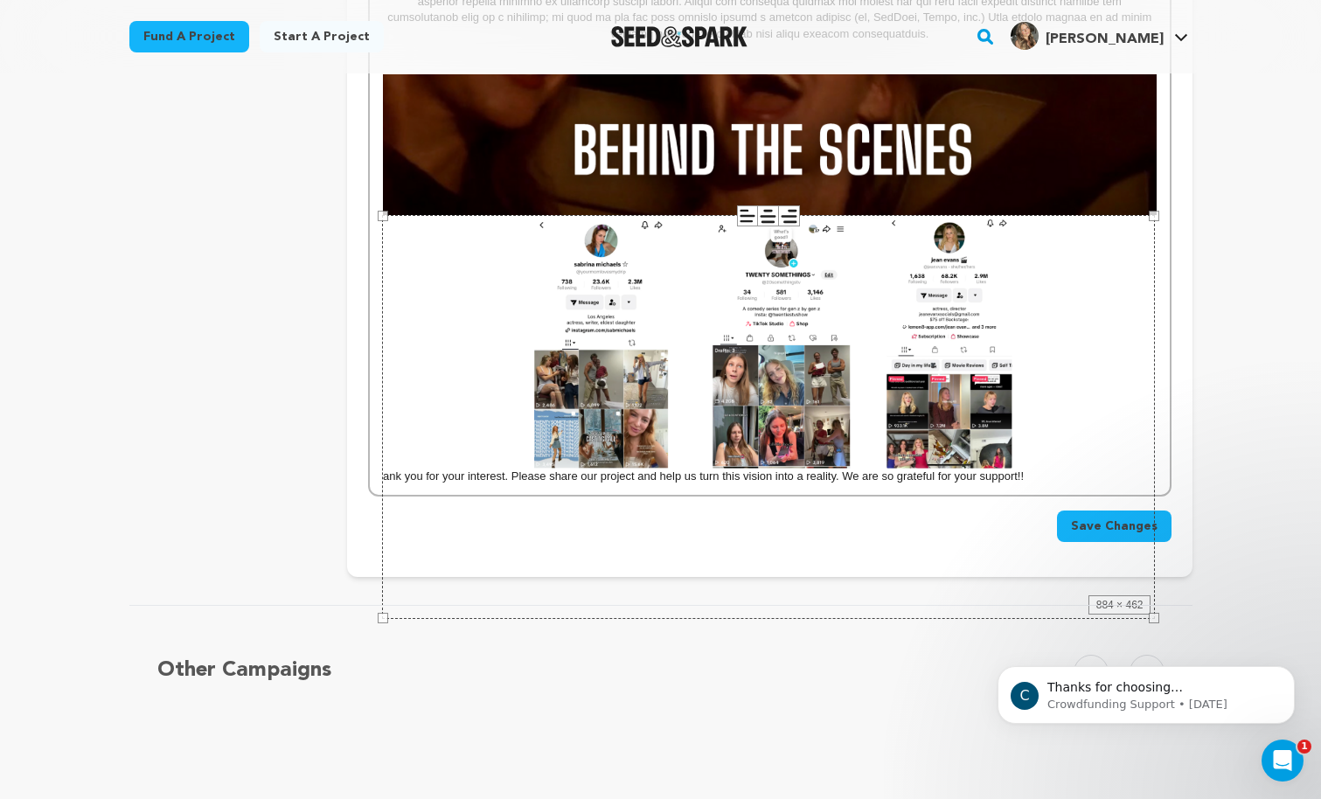
click at [1077, 427] on div "884 × 462" at bounding box center [768, 417] width 773 height 405
click at [1074, 408] on div "884 × 462" at bounding box center [768, 417] width 773 height 405
click at [1130, 609] on div "Other Campaigns Carousel Skip to previous slide page Carousel Skip to next slid…" at bounding box center [660, 696] width 1063 height 183
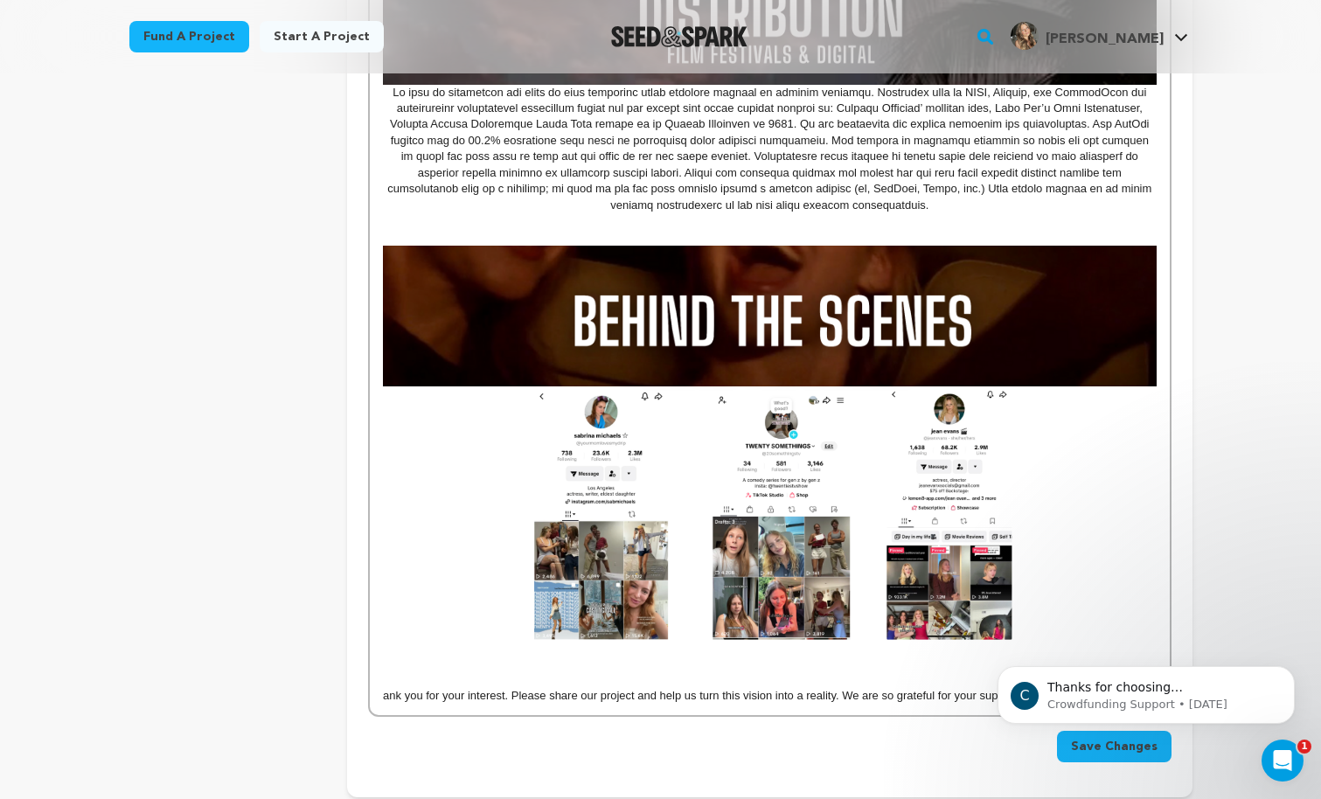
scroll to position [2254, 0]
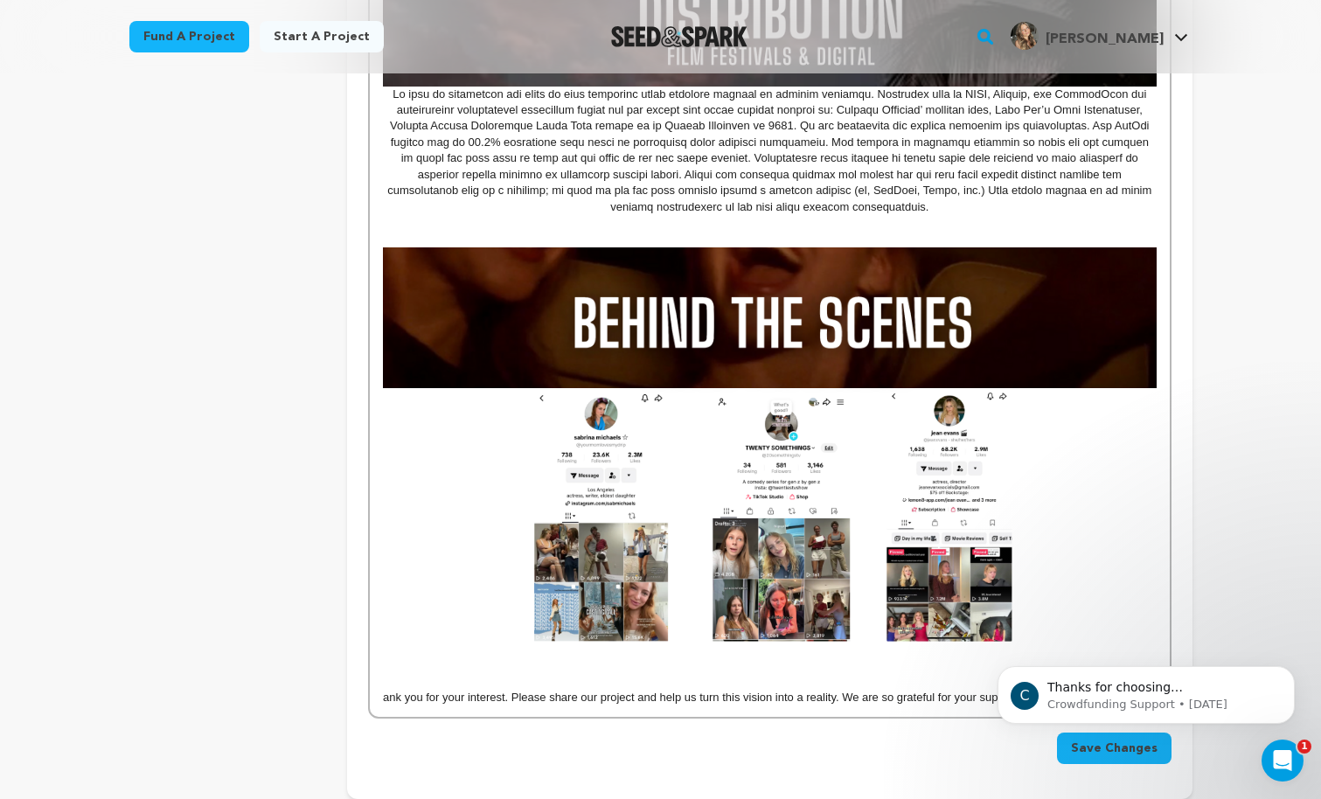
click at [484, 440] on p at bounding box center [769, 515] width 773 height 254
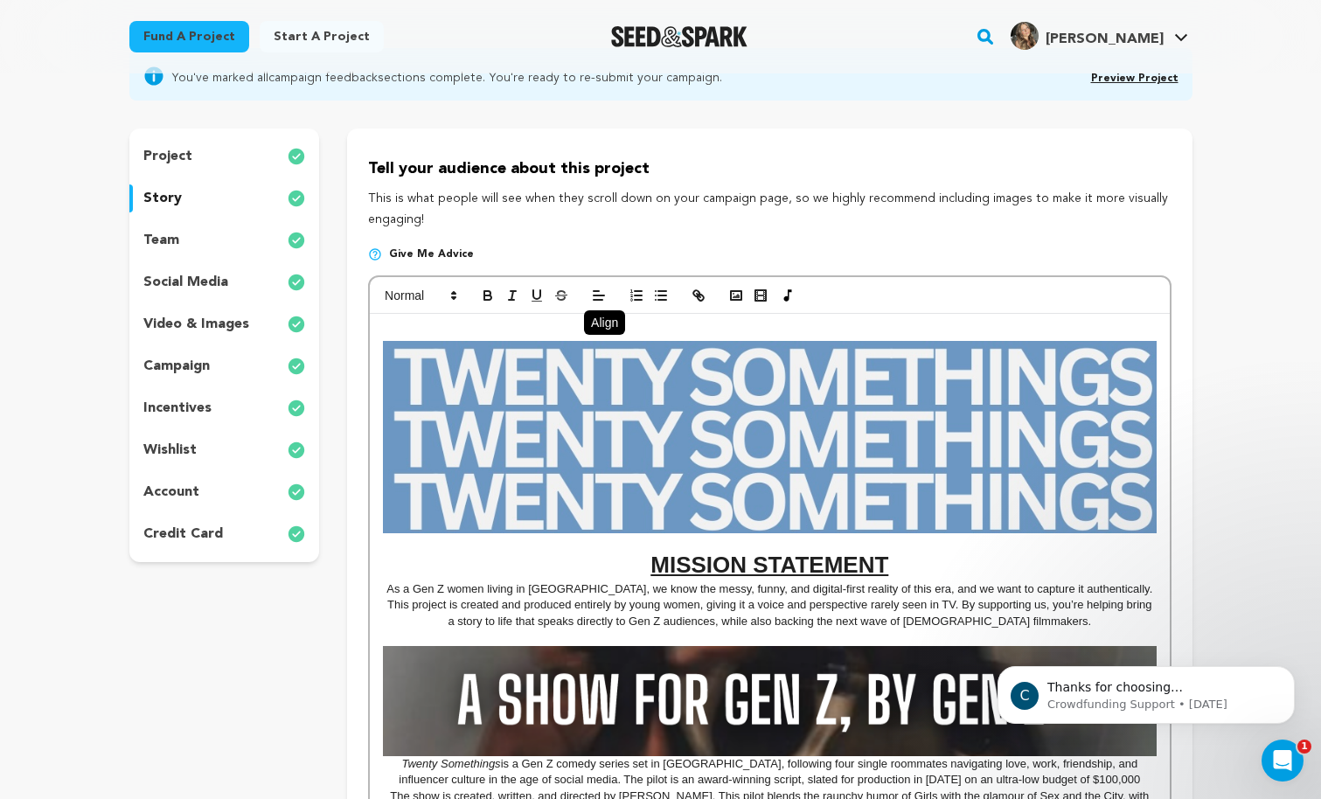
scroll to position [0, 0]
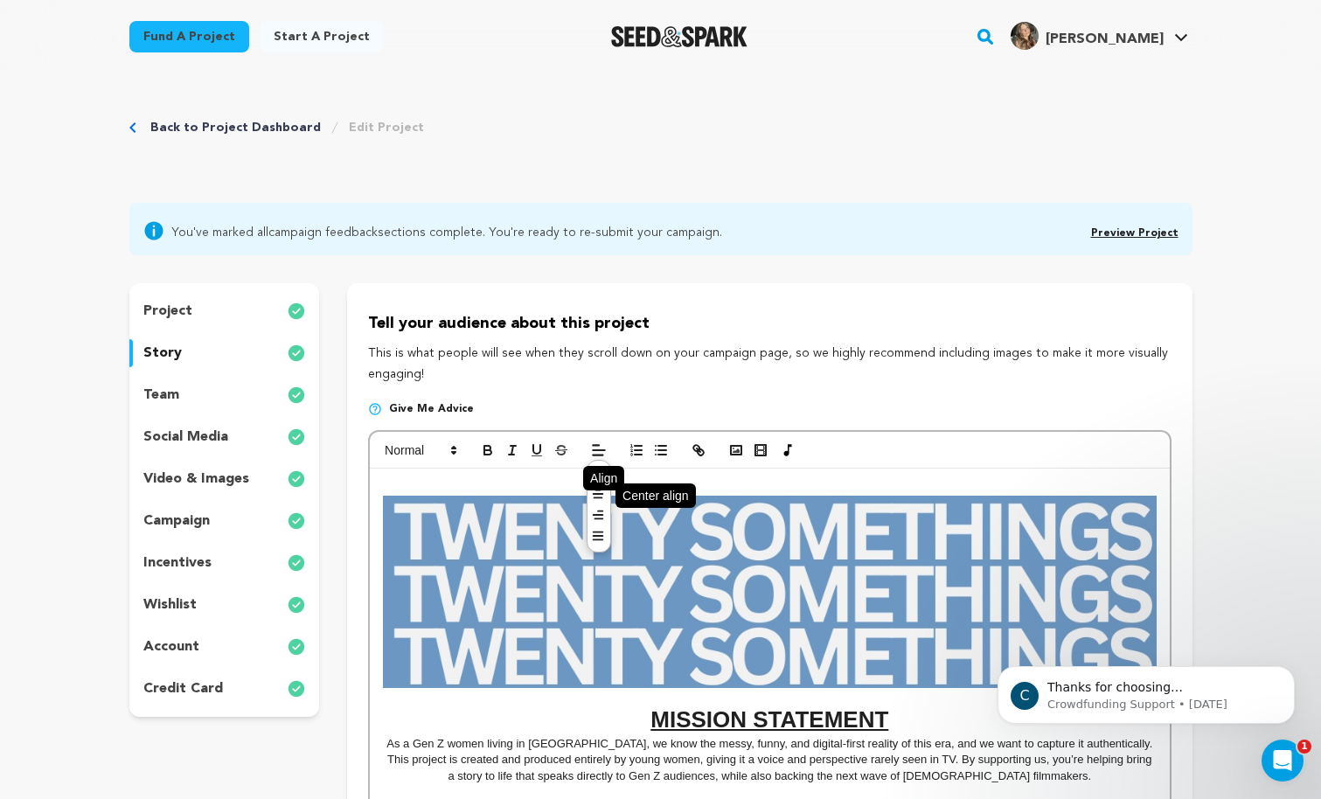
click at [599, 493] on icon at bounding box center [598, 494] width 14 height 14
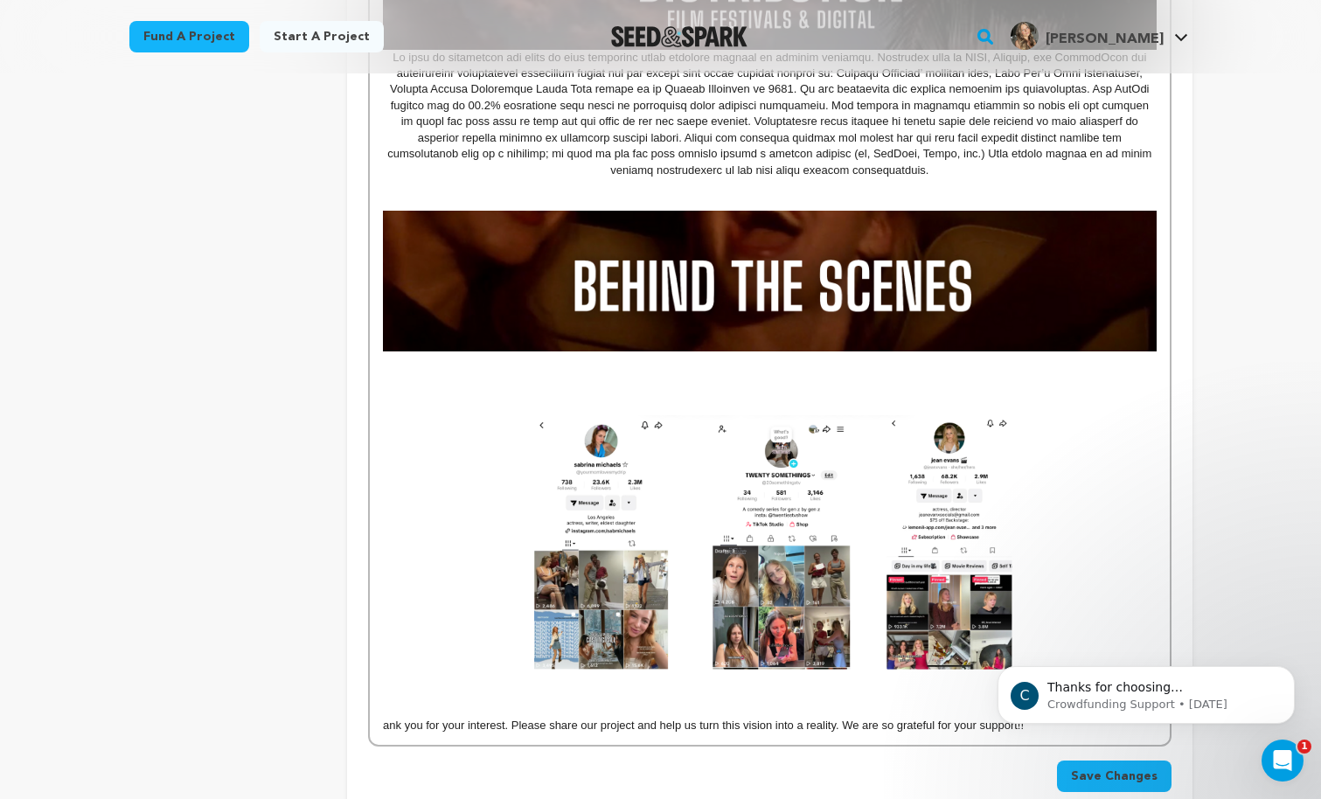
scroll to position [2276, 0]
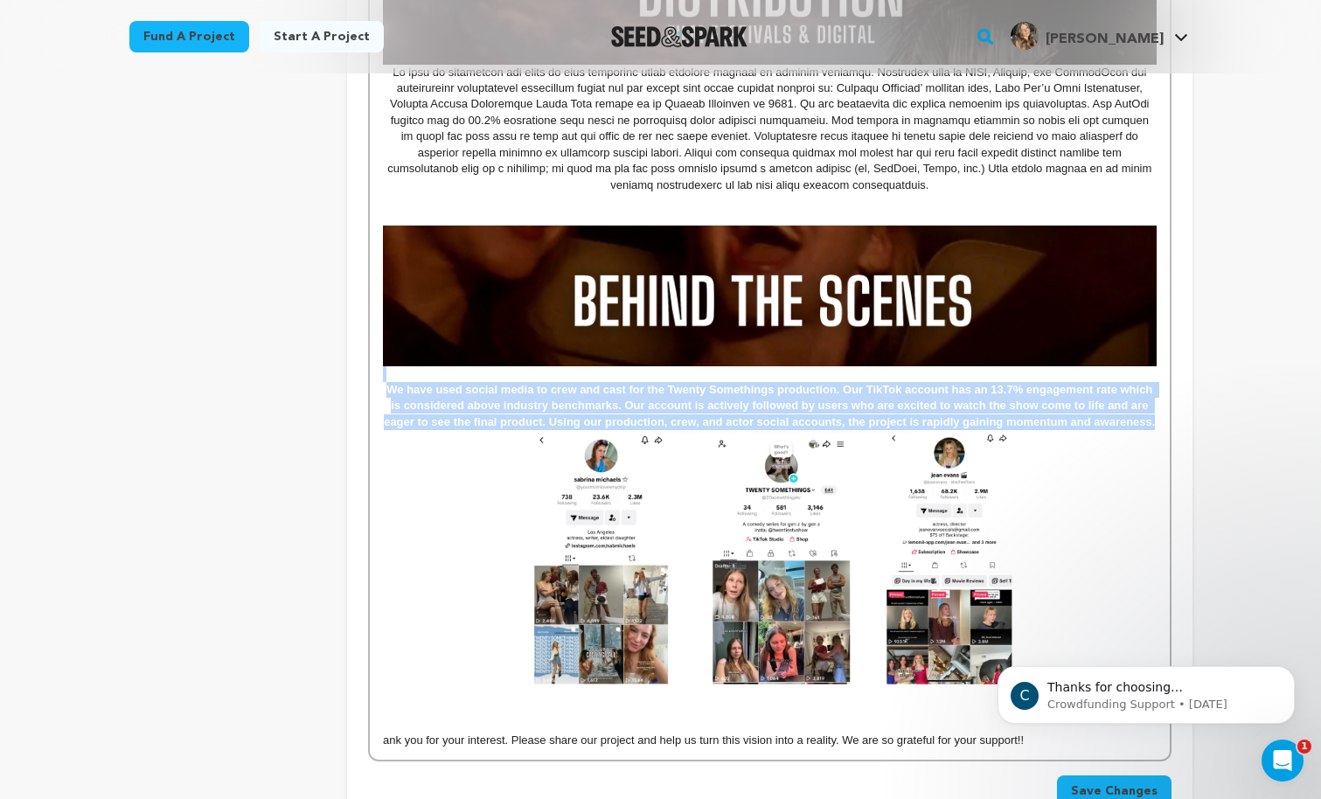
drag, startPoint x: 379, startPoint y: 377, endPoint x: 1170, endPoint y: 428, distance: 793.0
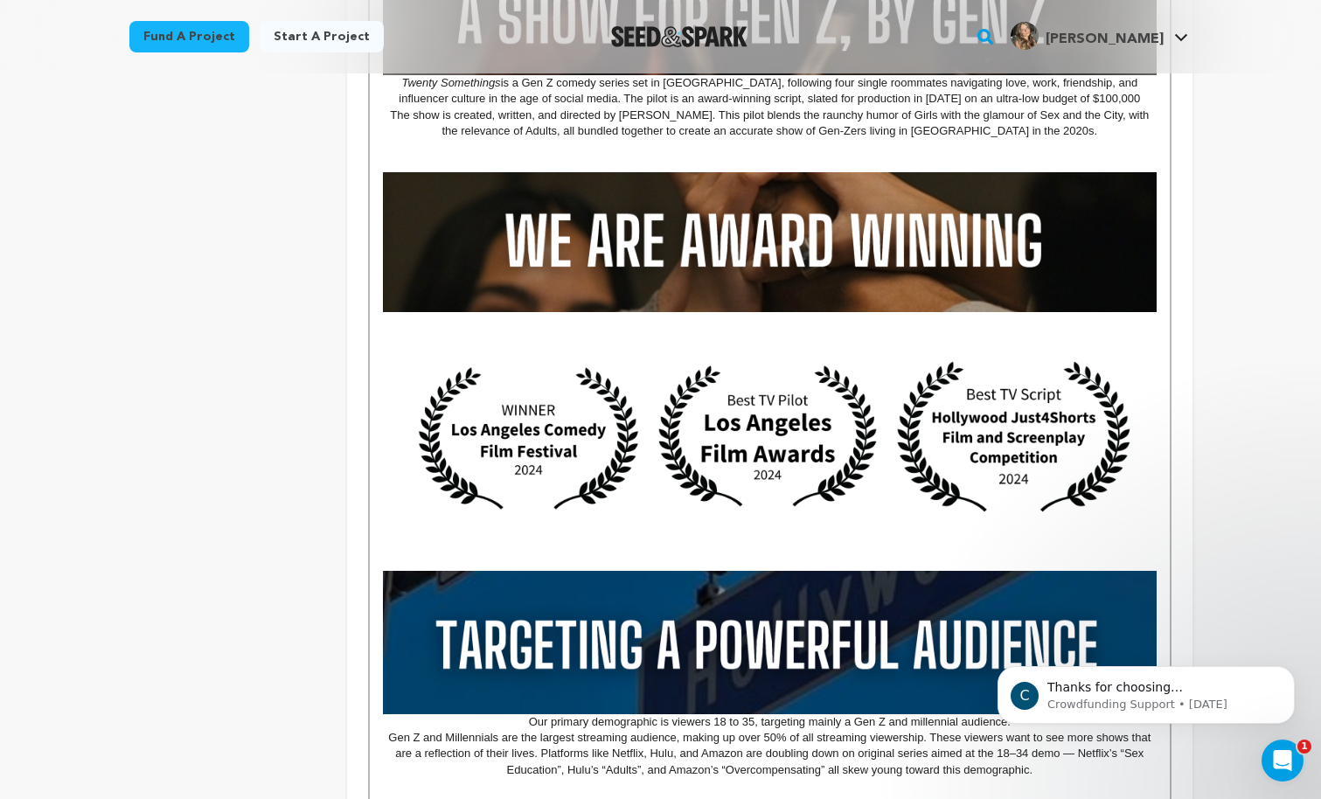
scroll to position [0, 0]
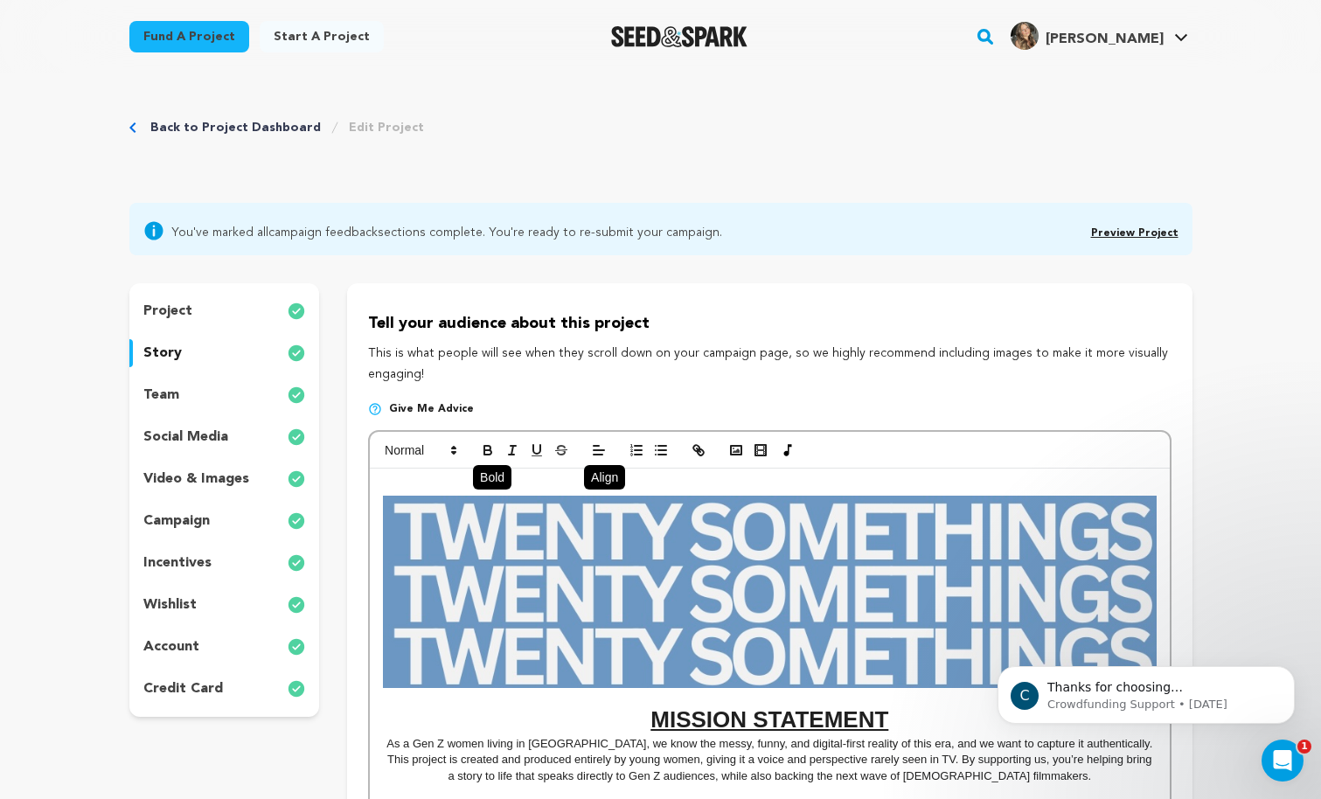
click at [485, 455] on icon "button" at bounding box center [487, 452] width 7 height 4
click at [451, 448] on icon at bounding box center [454, 450] width 16 height 16
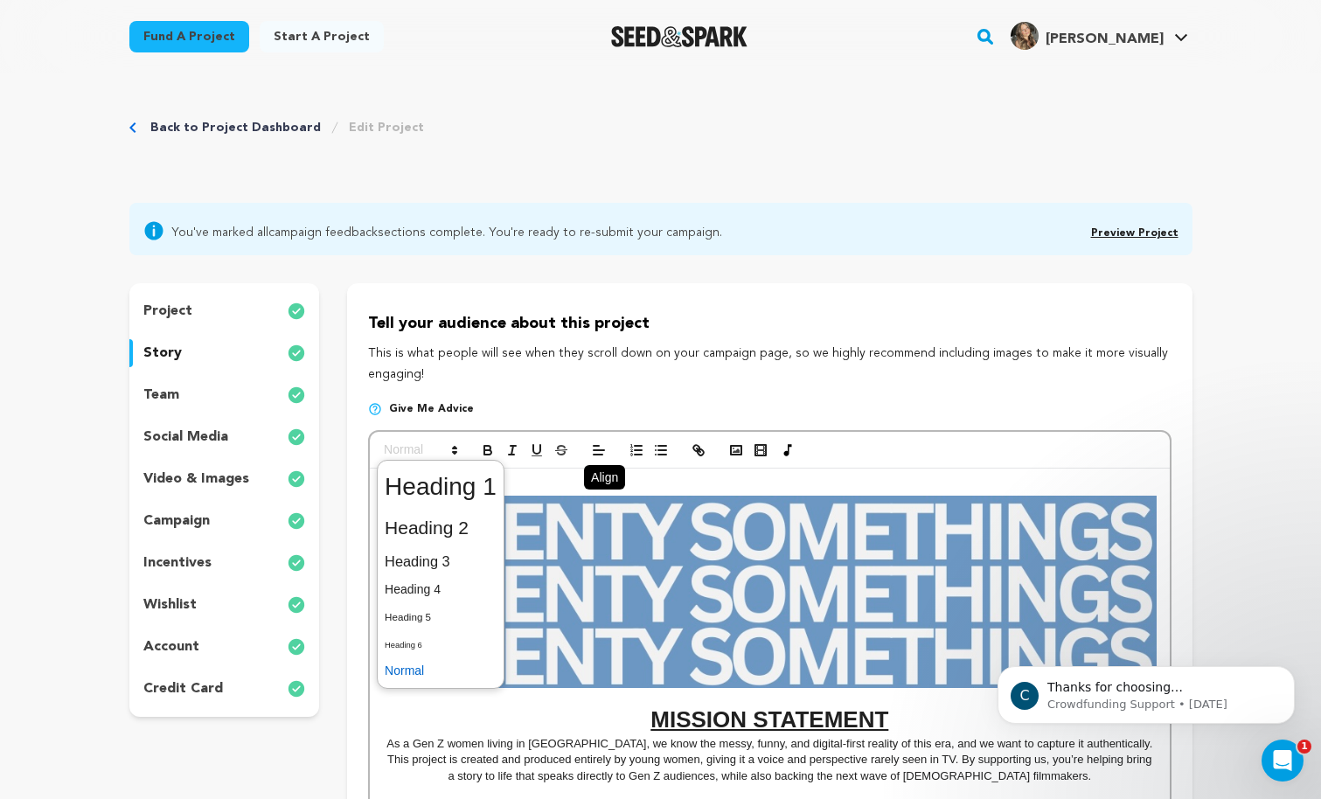
click at [427, 668] on span at bounding box center [441, 671] width 112 height 27
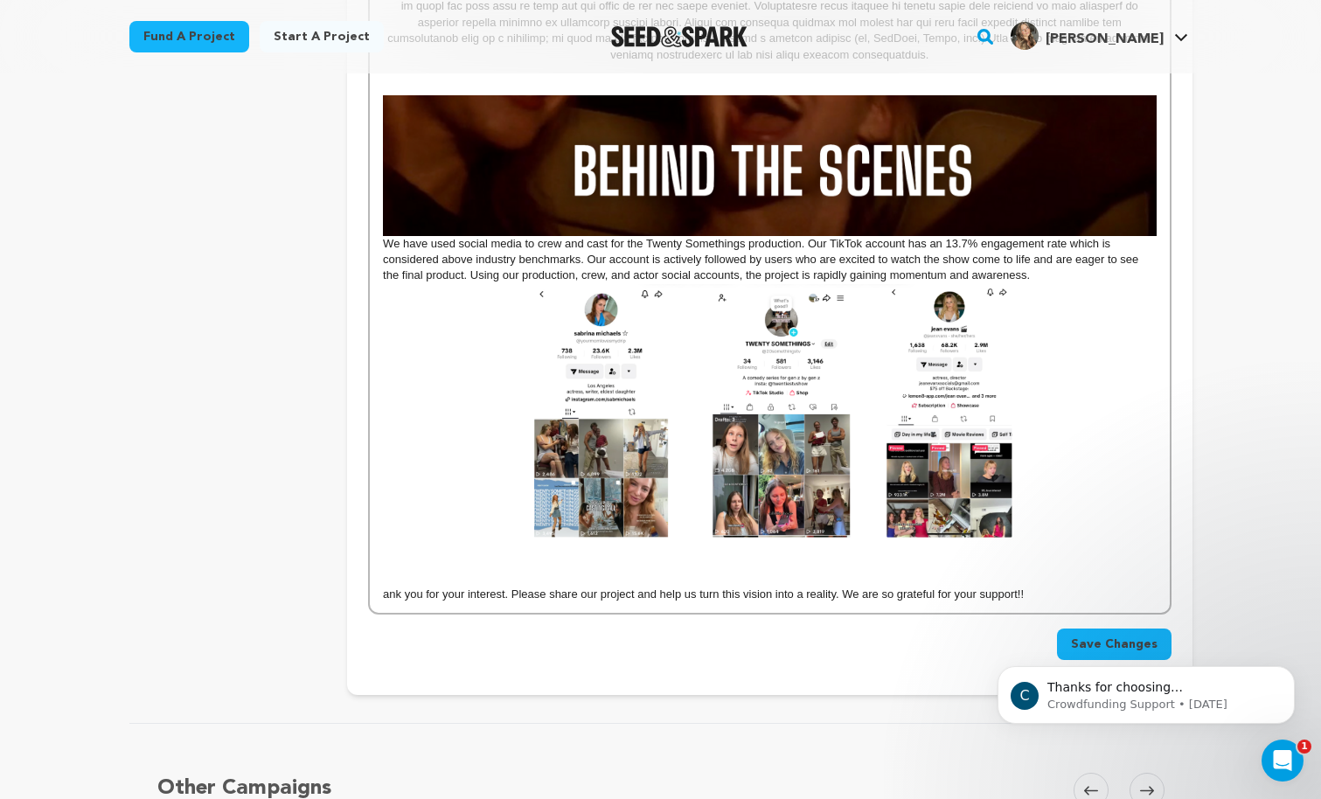
scroll to position [2405, 0]
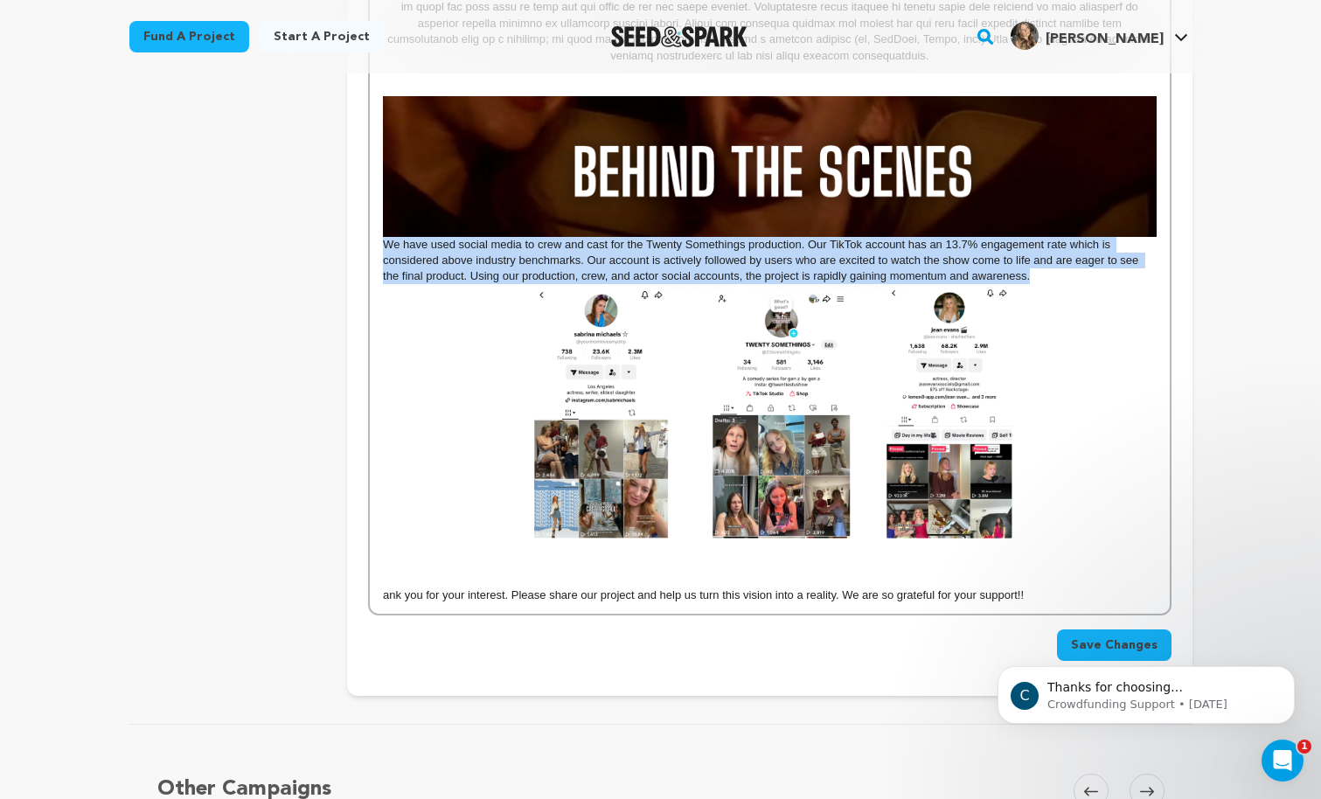
drag, startPoint x: 1058, startPoint y: 275, endPoint x: 385, endPoint y: 246, distance: 673.9
click at [385, 246] on p "We have used social media to crew and cast for the Twenty Somethings production…" at bounding box center [769, 261] width 773 height 48
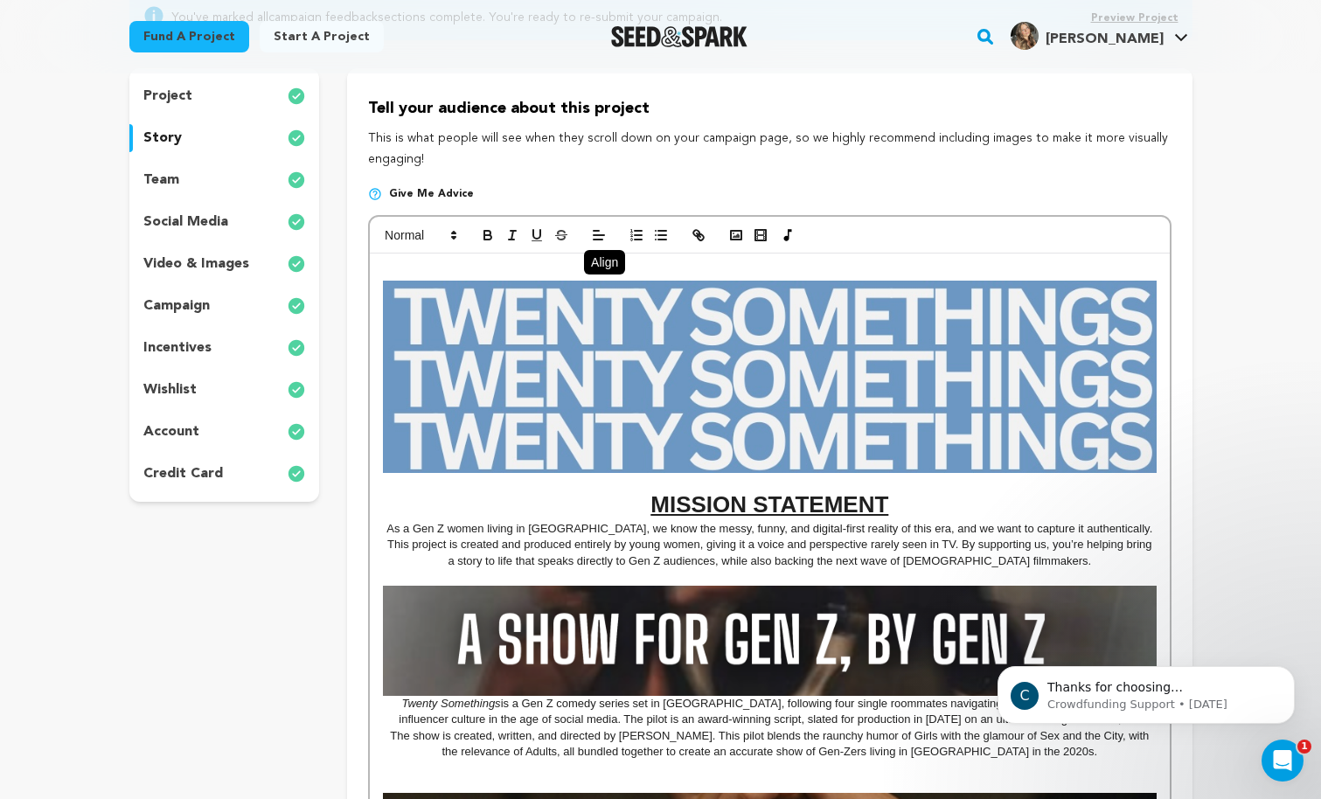
scroll to position [0, 0]
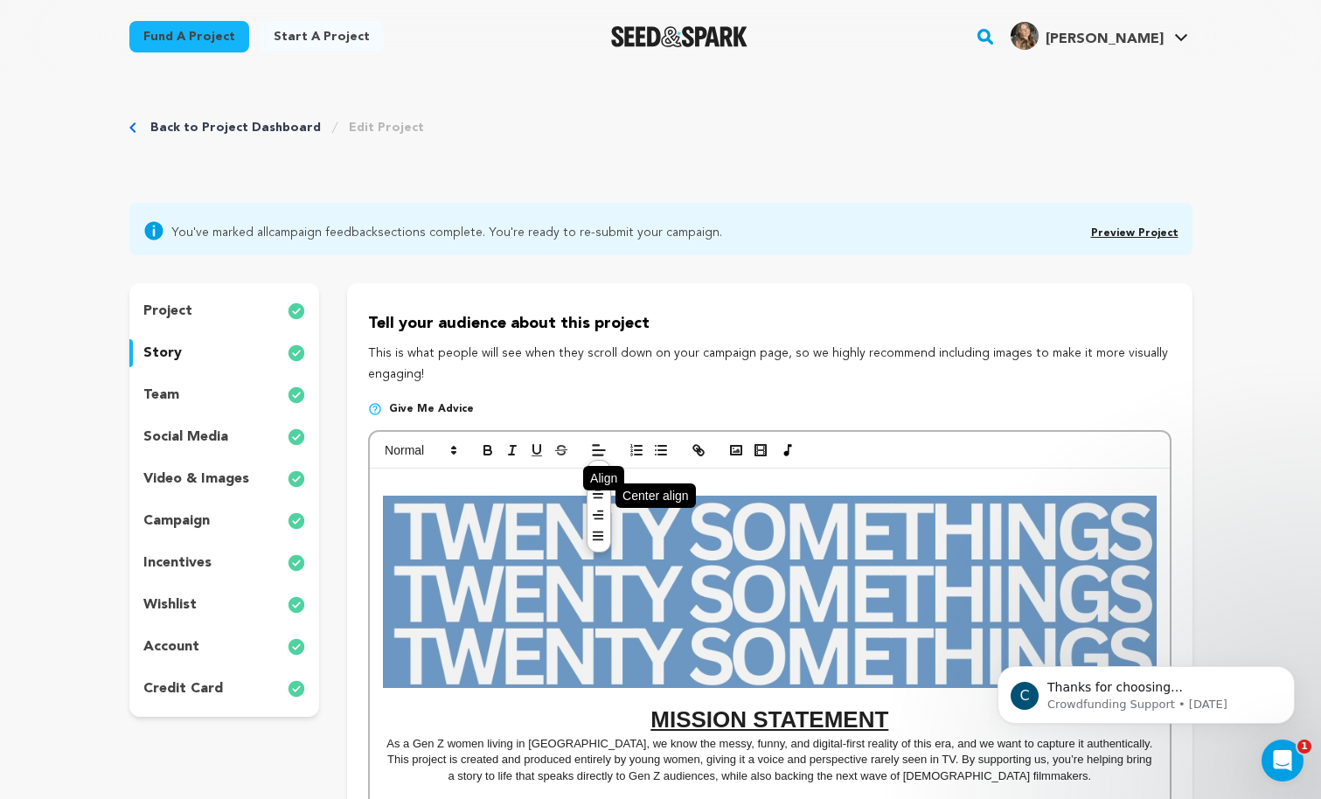
click at [598, 494] on line at bounding box center [599, 494] width 10 height 0
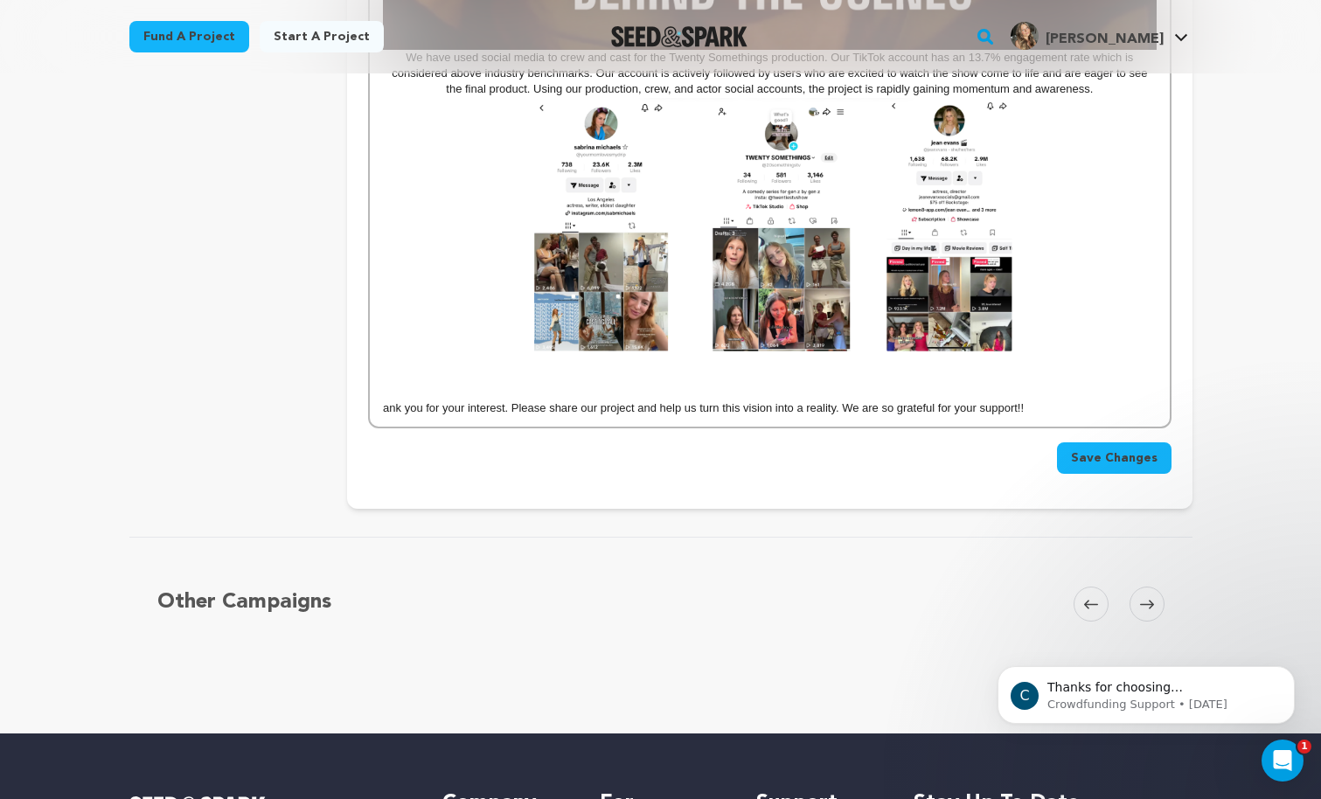
click at [1083, 252] on p at bounding box center [769, 225] width 773 height 254
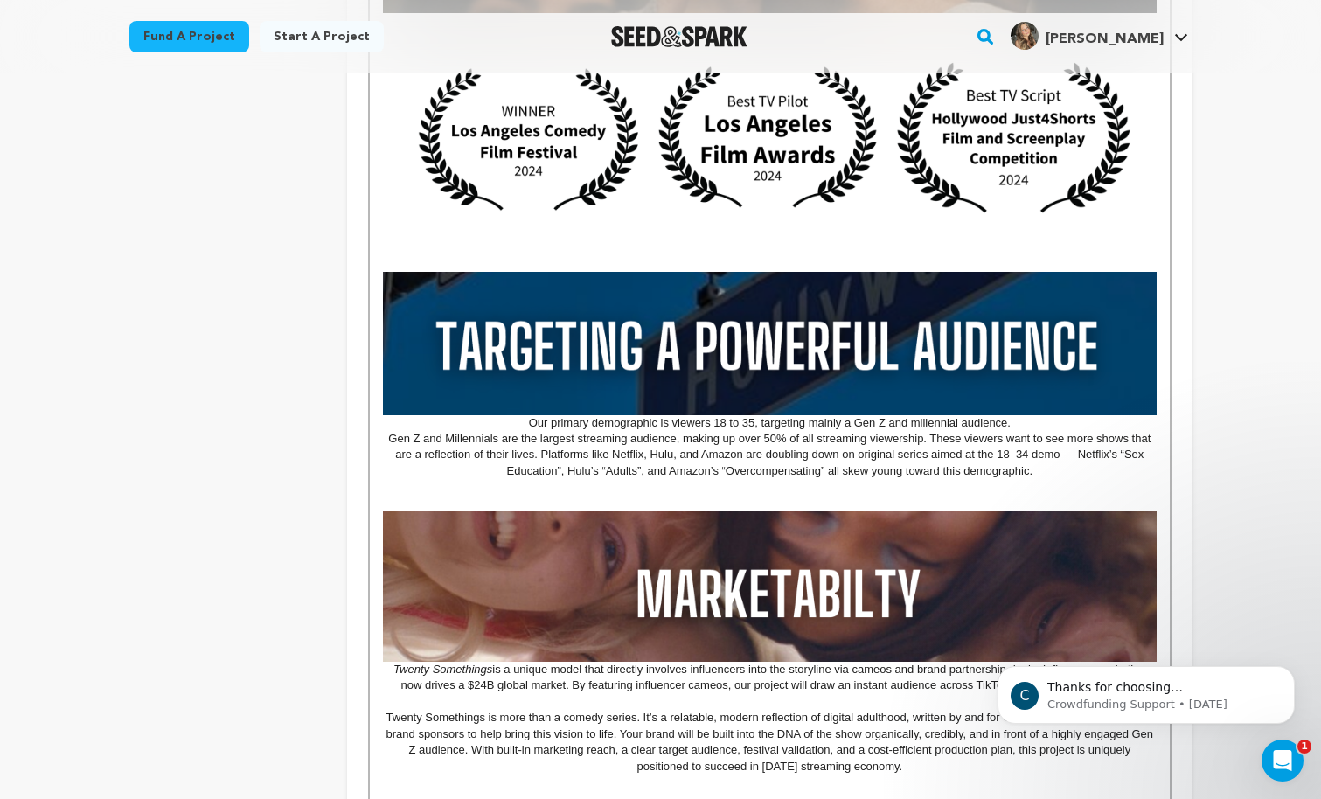
scroll to position [1263, 0]
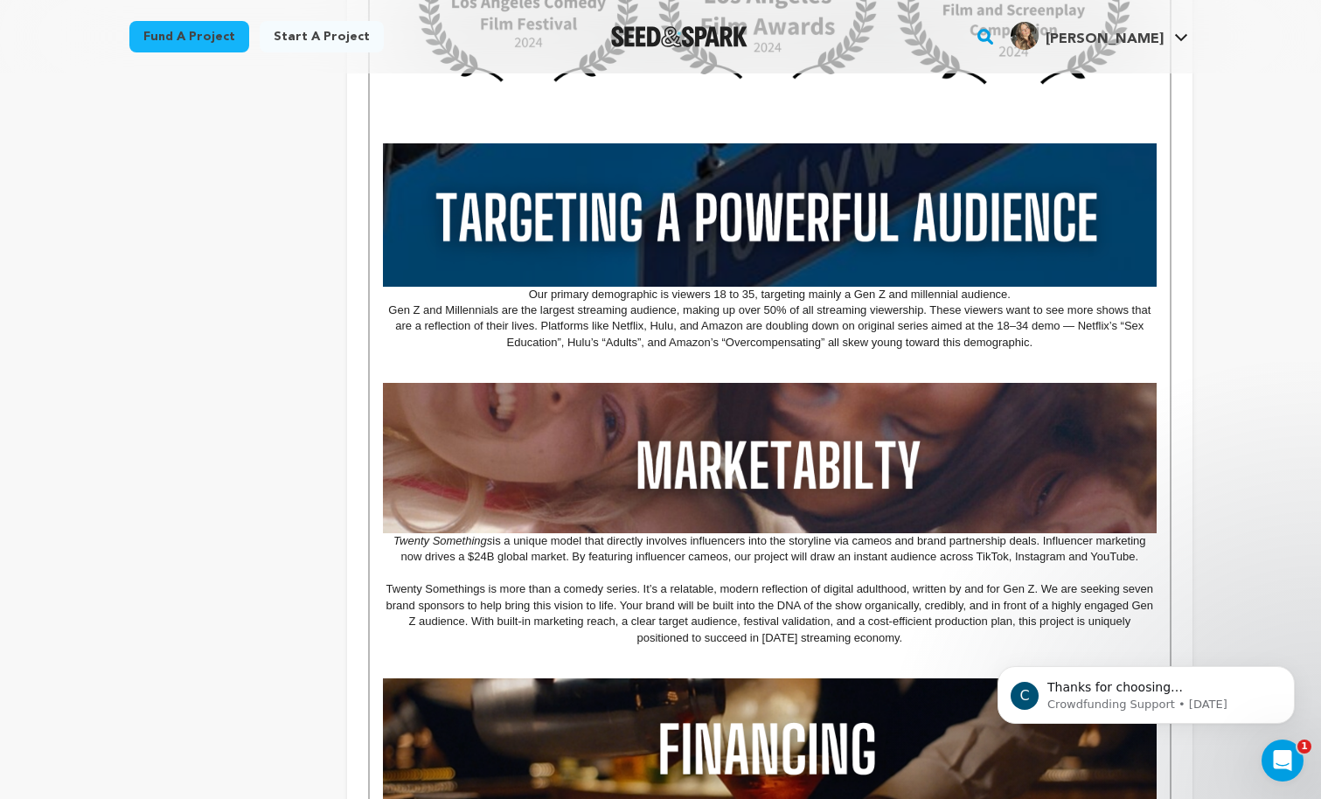
click at [1065, 344] on p "Gen Z and Millennials are the largest streaming audience, making up over 50% of…" at bounding box center [769, 327] width 773 height 48
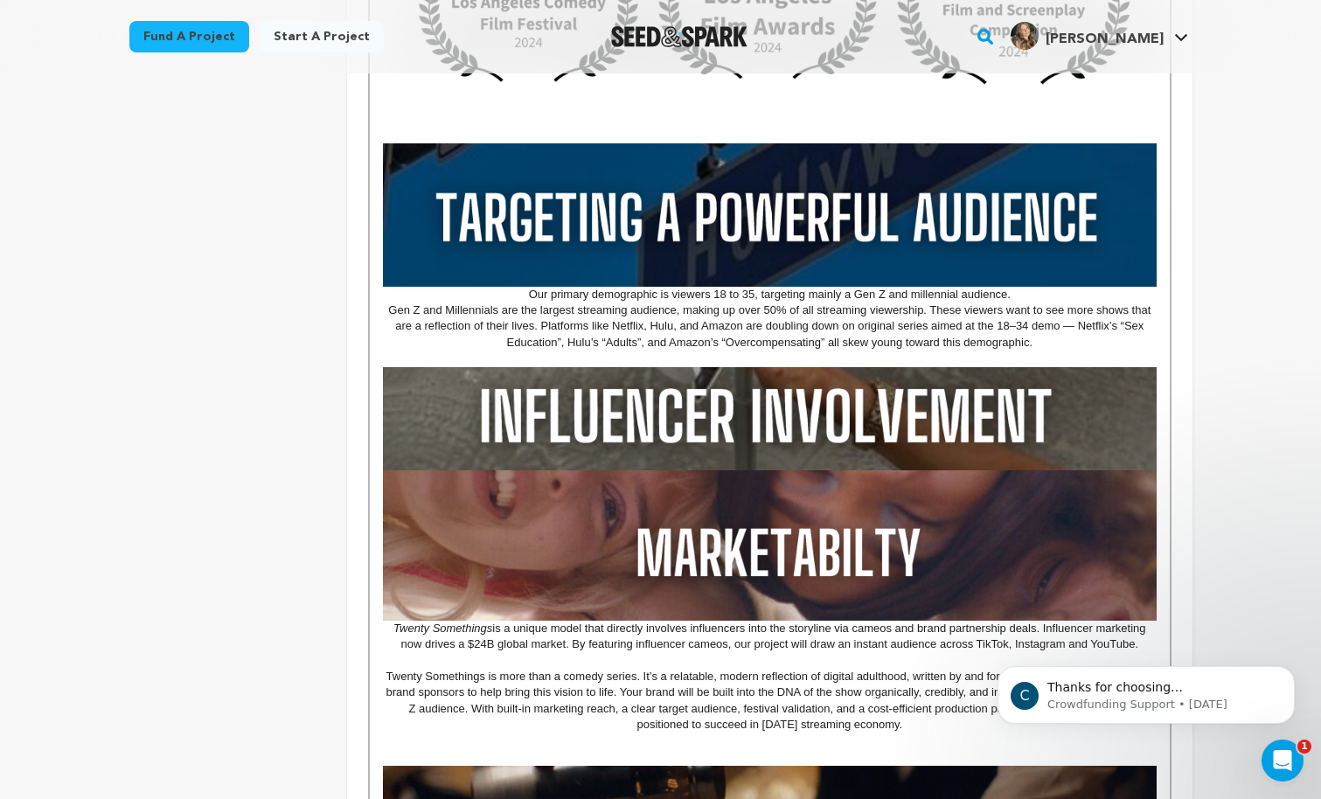
click at [1044, 347] on p "Gen Z and Millennials are the largest streaming audience, making up over 50% of…" at bounding box center [769, 327] width 773 height 48
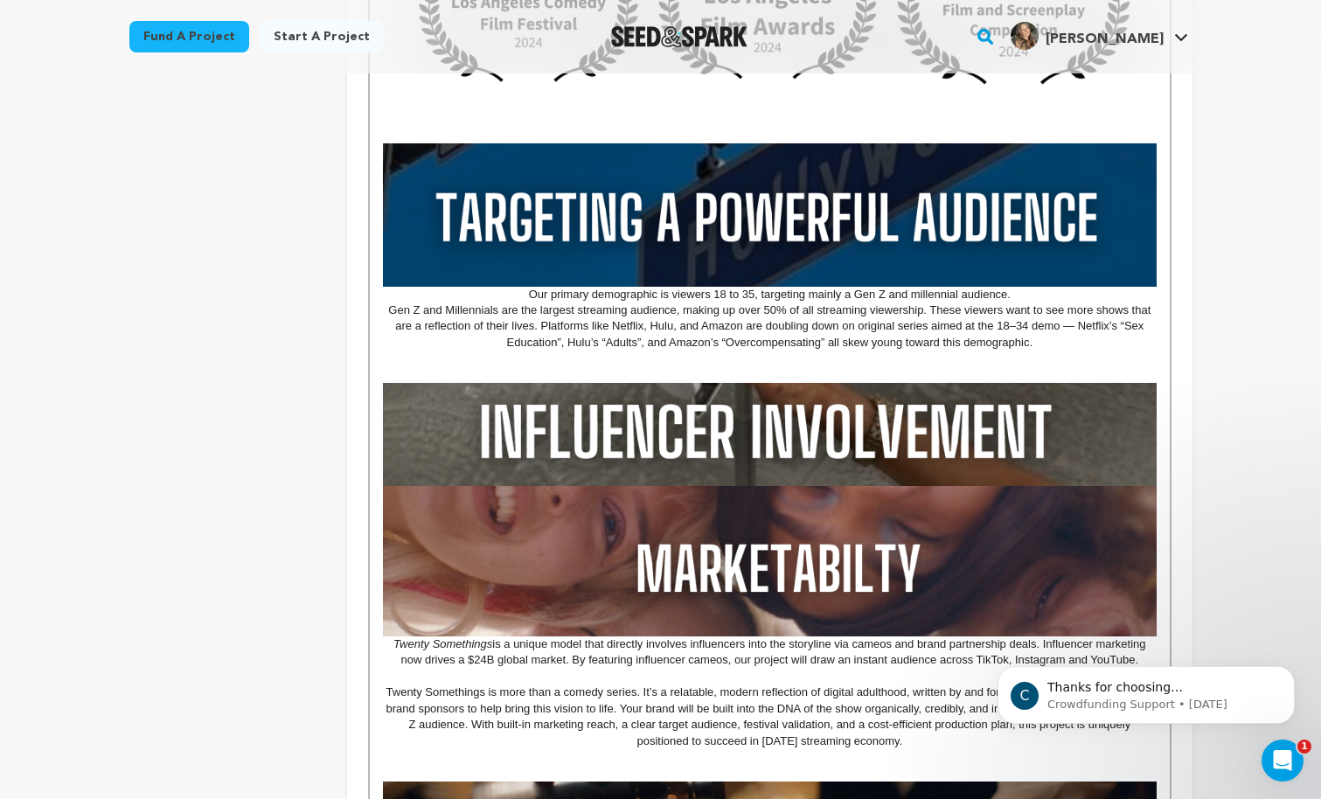
click at [1161, 427] on div "MISSION STATEMENT As a Gen Z women living in LA, we know the messy, funny, and …" at bounding box center [769, 532] width 799 height 2654
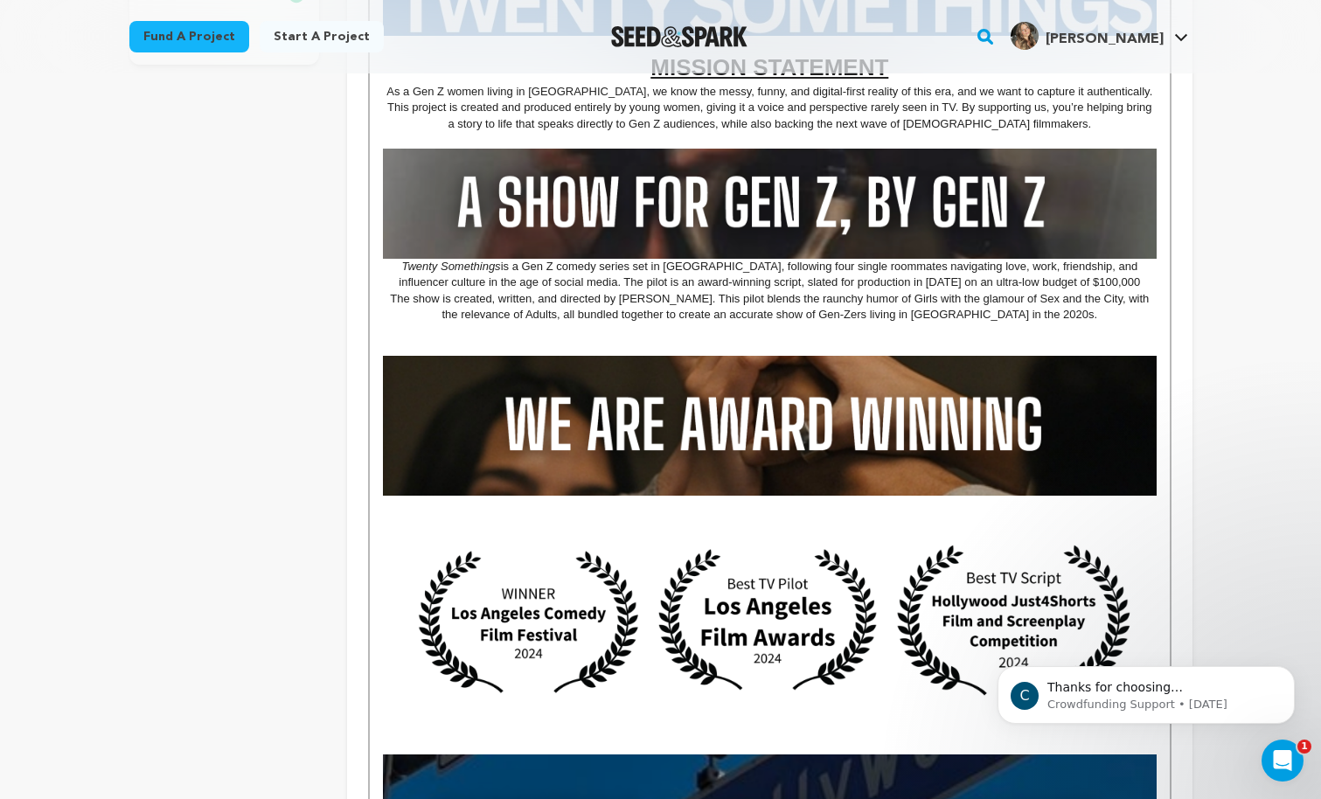
scroll to position [643, 0]
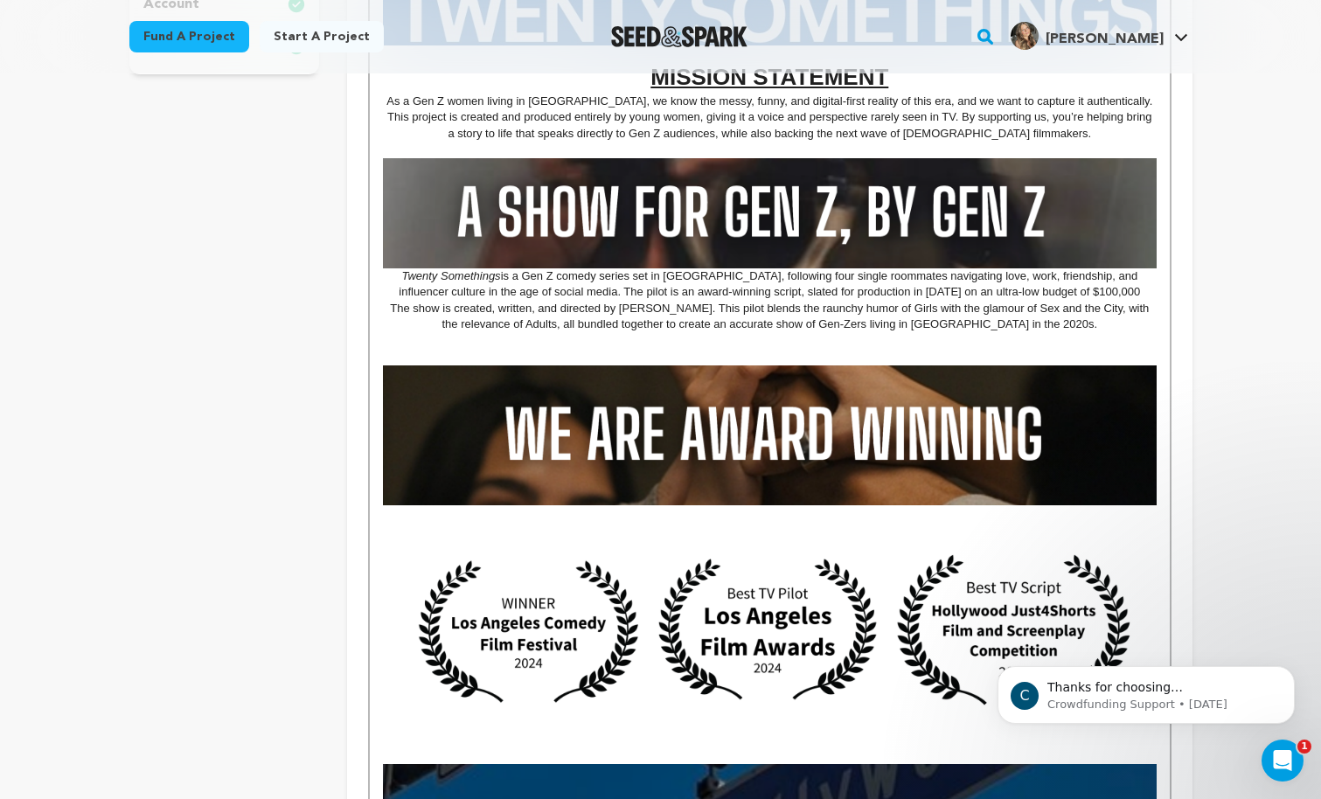
click at [734, 381] on img at bounding box center [769, 435] width 773 height 141
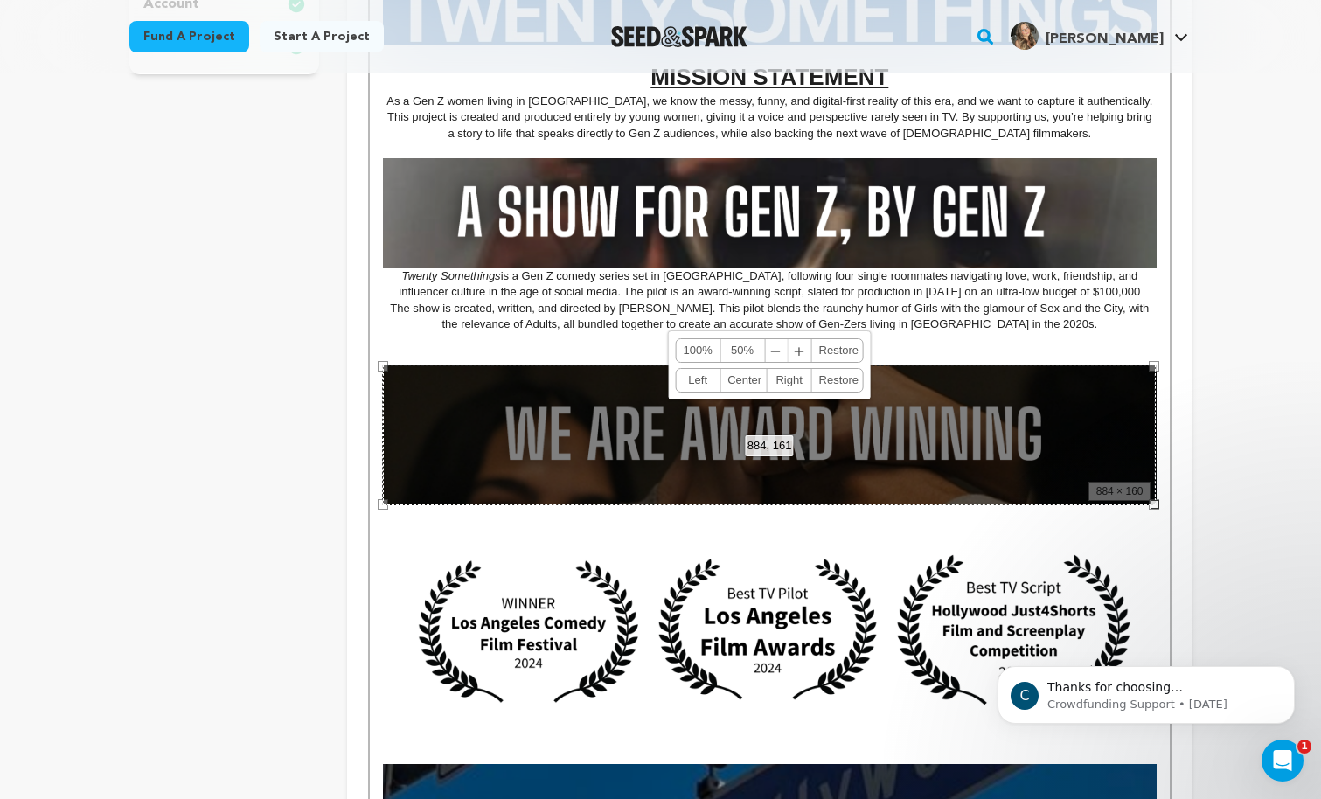
click at [514, 346] on p at bounding box center [769, 341] width 773 height 16
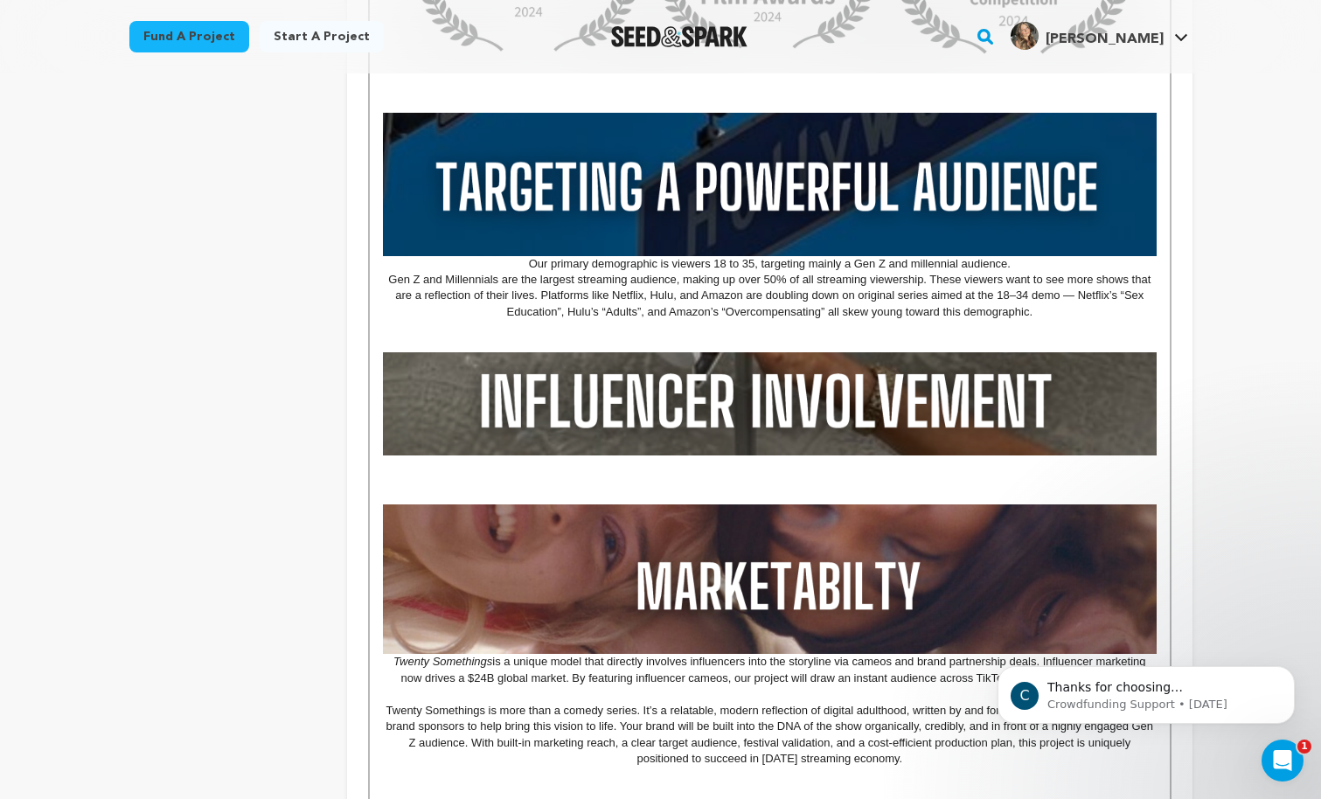
scroll to position [1327, 0]
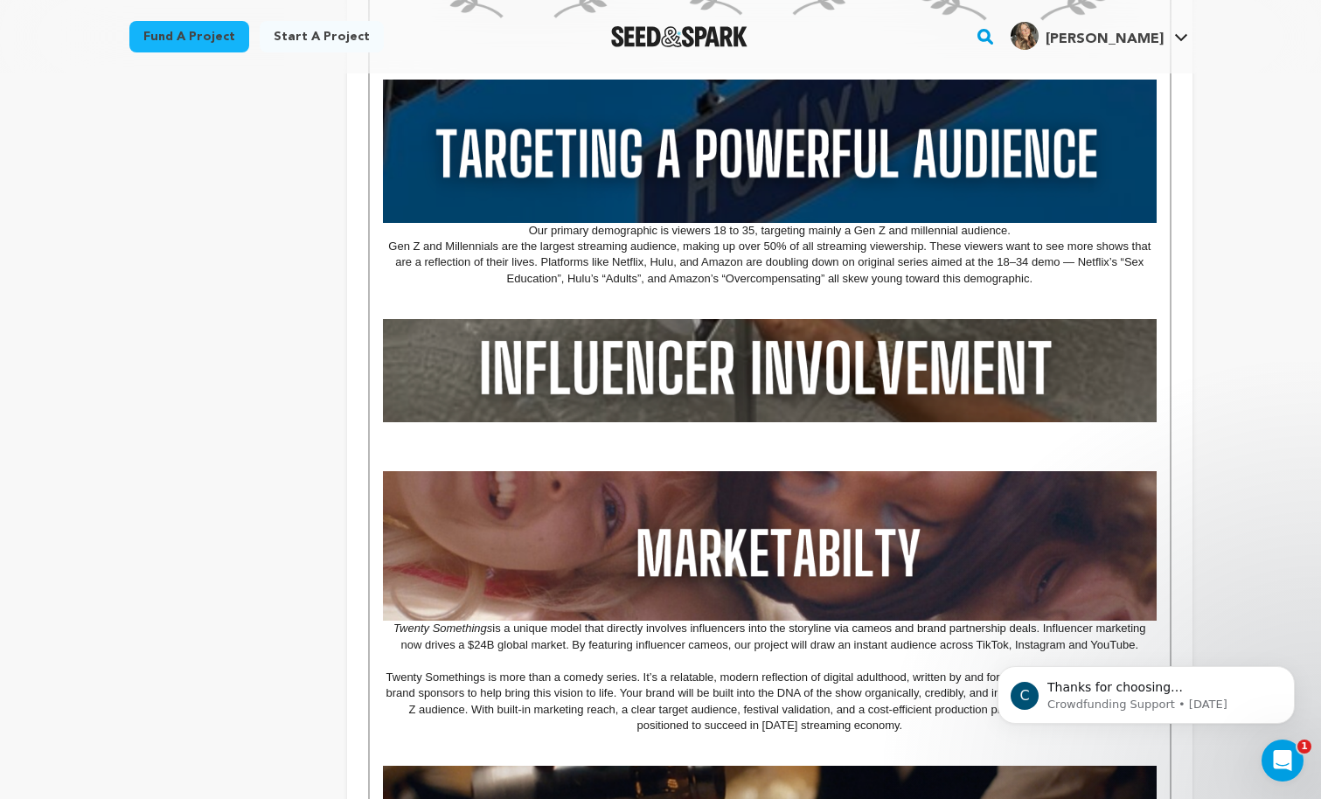
click at [464, 435] on p at bounding box center [769, 430] width 773 height 16
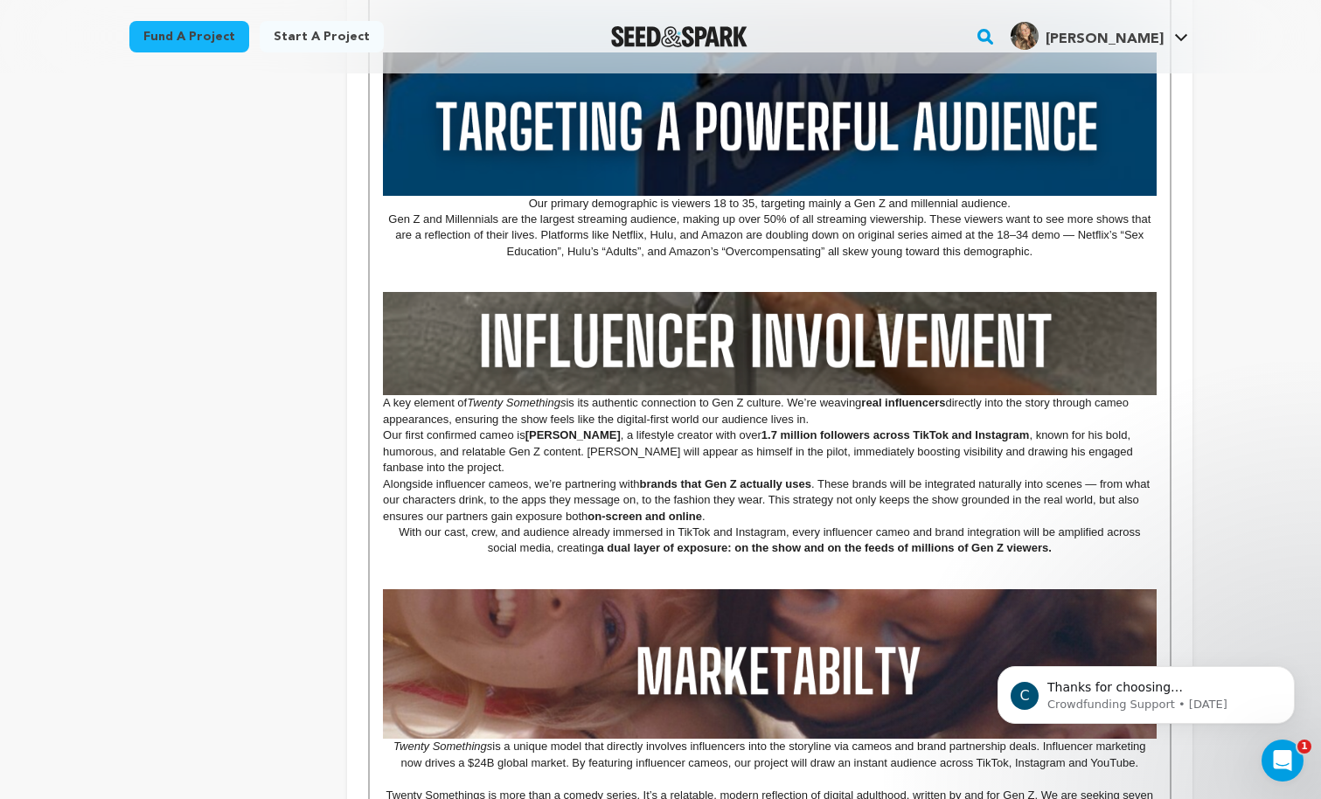
scroll to position [1359, 0]
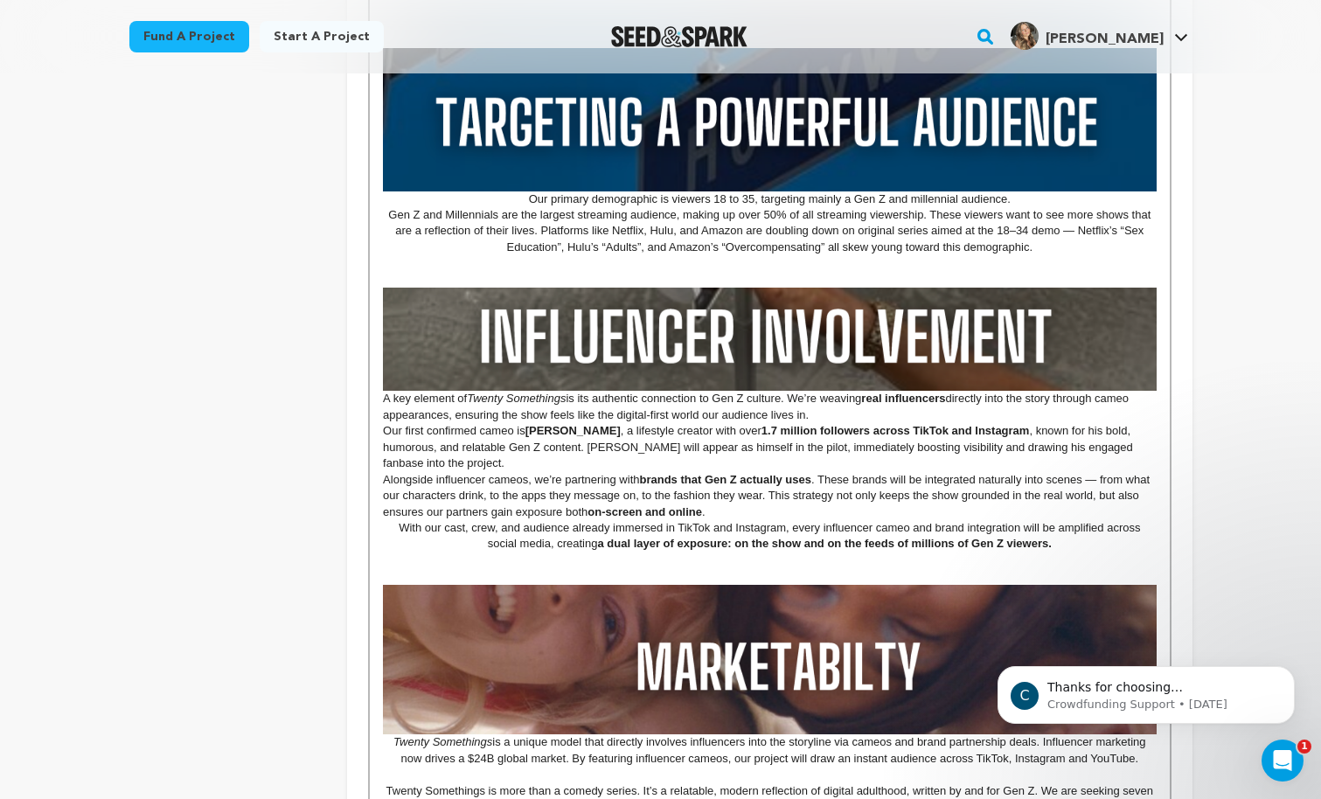
drag, startPoint x: 486, startPoint y: 546, endPoint x: 436, endPoint y: 544, distance: 49.9
click at [436, 544] on p "With our cast, crew, and audience already immersed in TikTok and Instagram, eve…" at bounding box center [769, 536] width 773 height 32
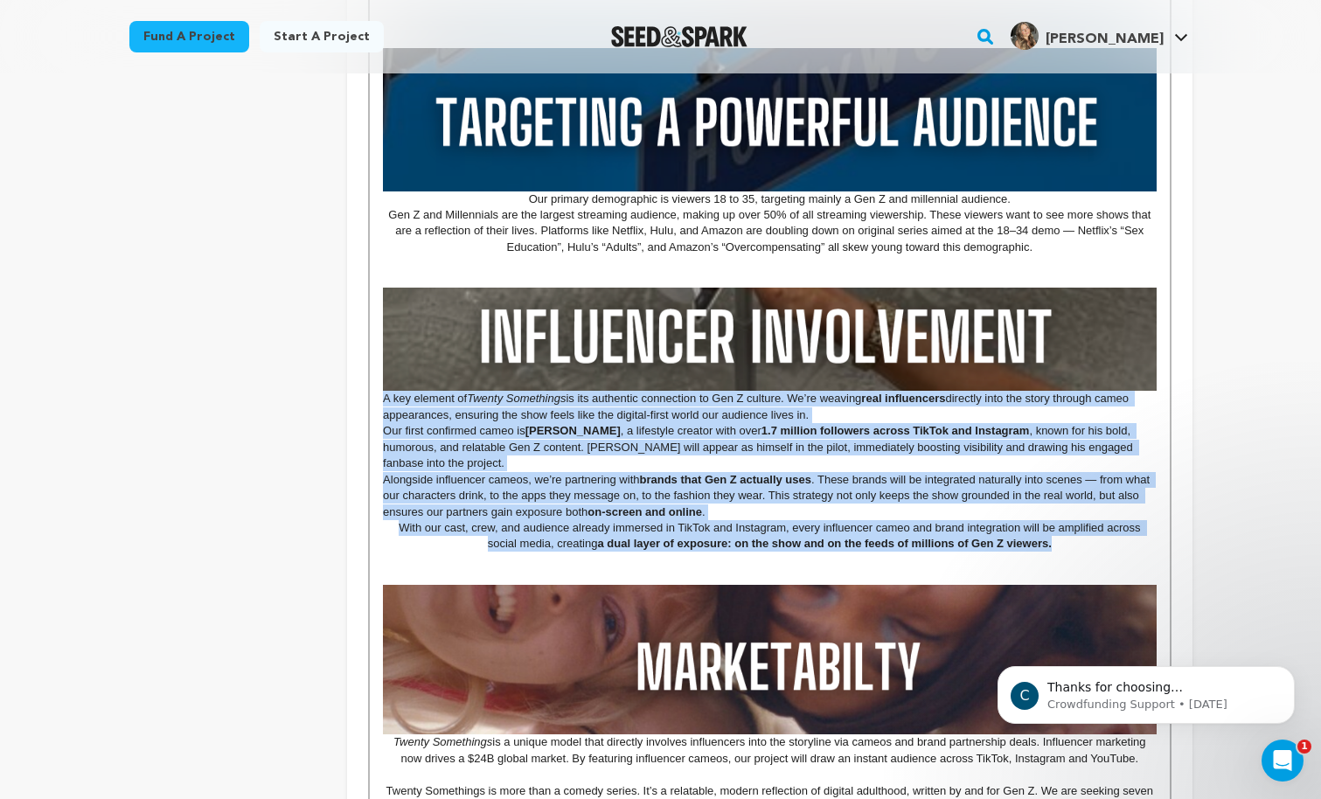
drag, startPoint x: 1066, startPoint y: 546, endPoint x: 374, endPoint y: 398, distance: 707.2
click at [374, 397] on div "MISSION STATEMENT As a Gen Z women living in LA, we know the messy, funny, and …" at bounding box center [769, 534] width 799 height 2848
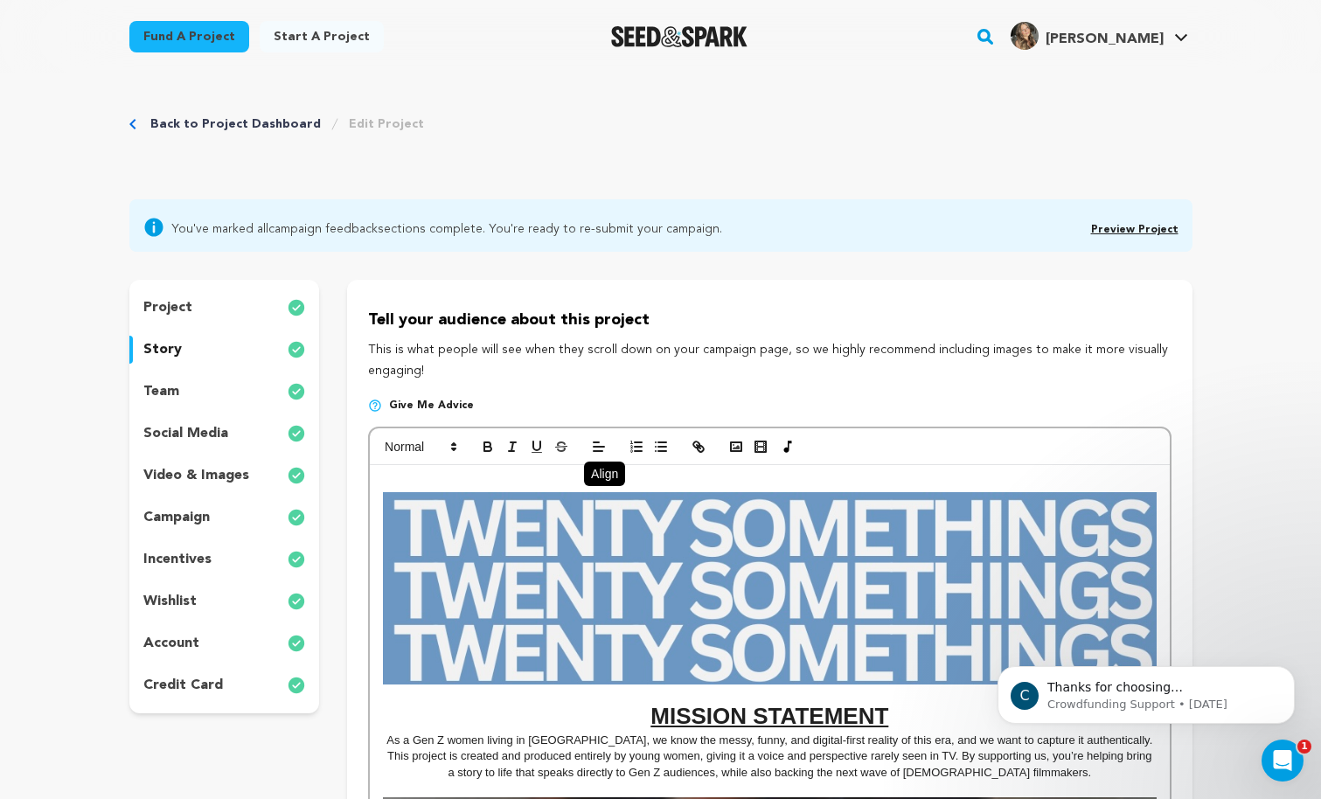
scroll to position [0, 0]
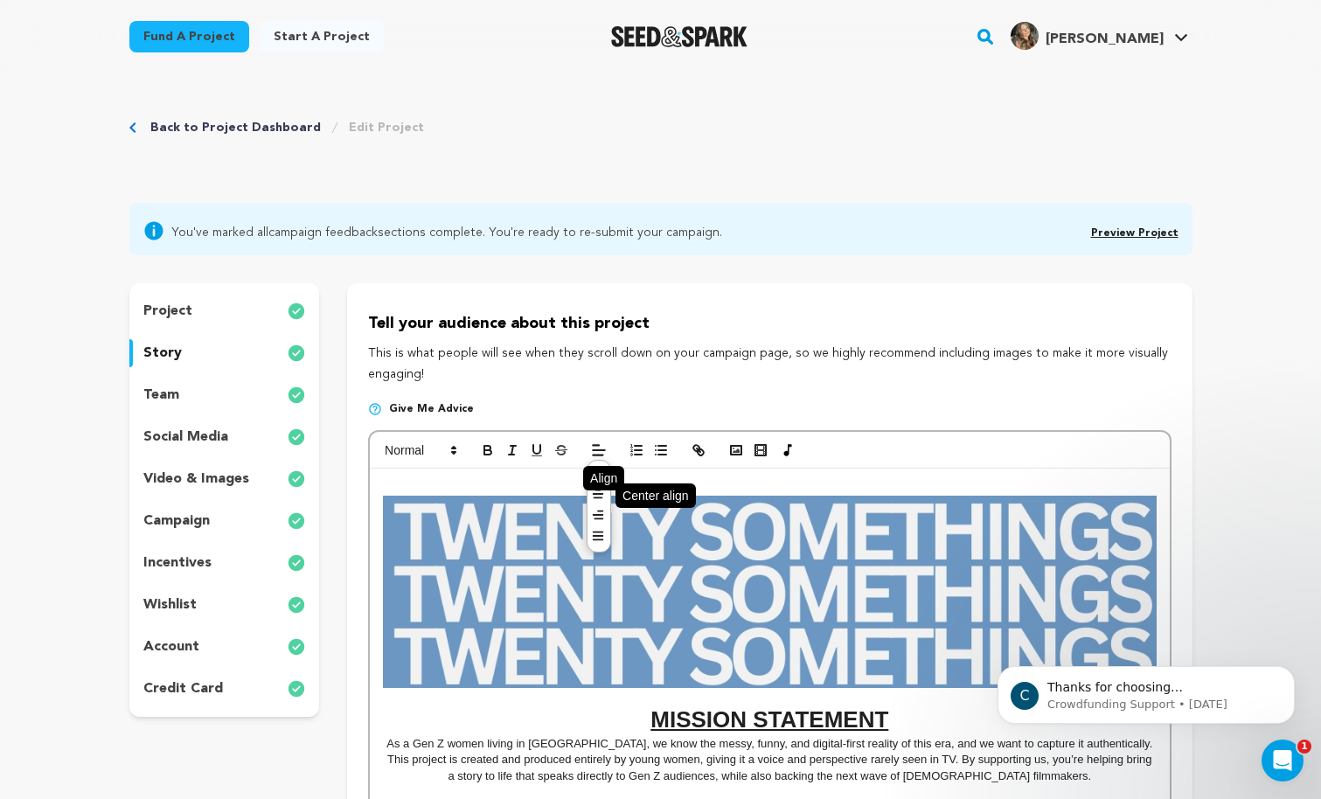
click at [602, 497] on icon at bounding box center [598, 494] width 14 height 14
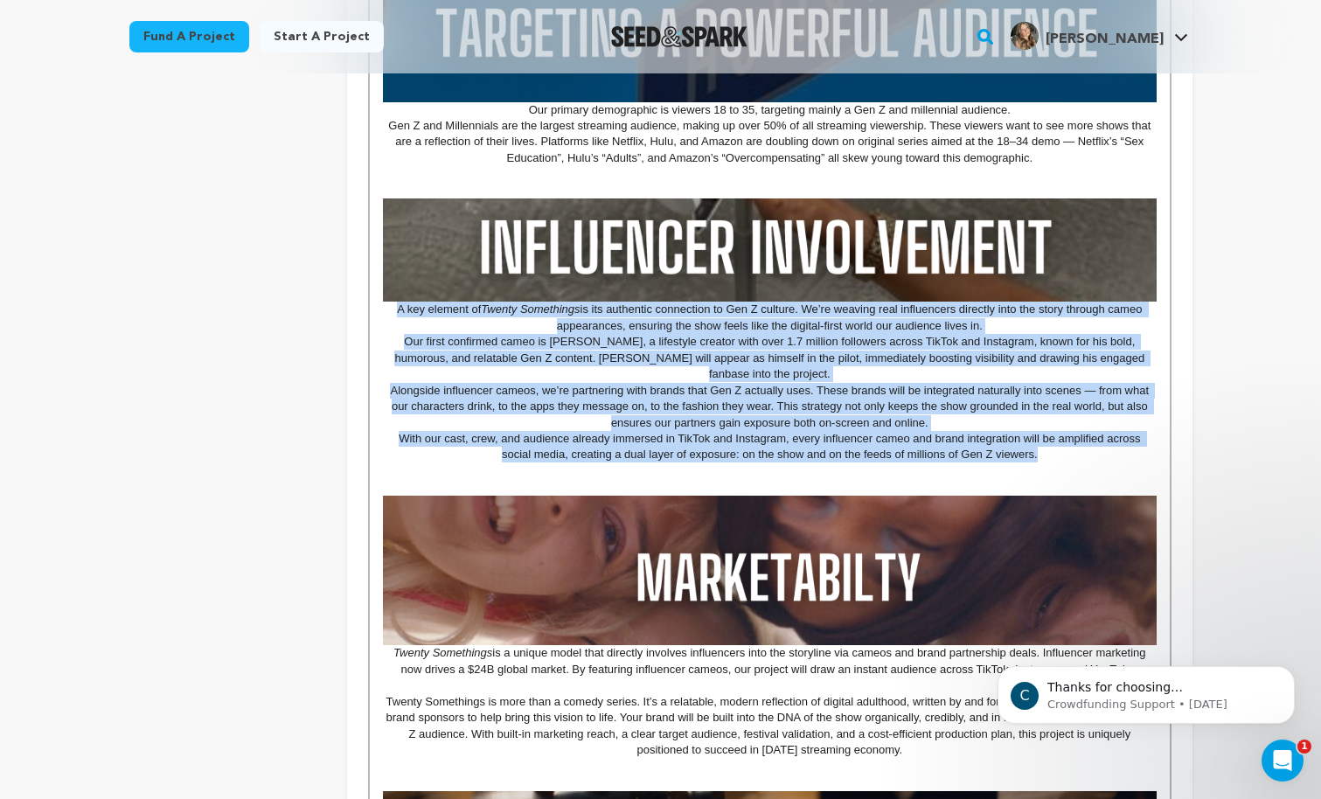
scroll to position [1439, 0]
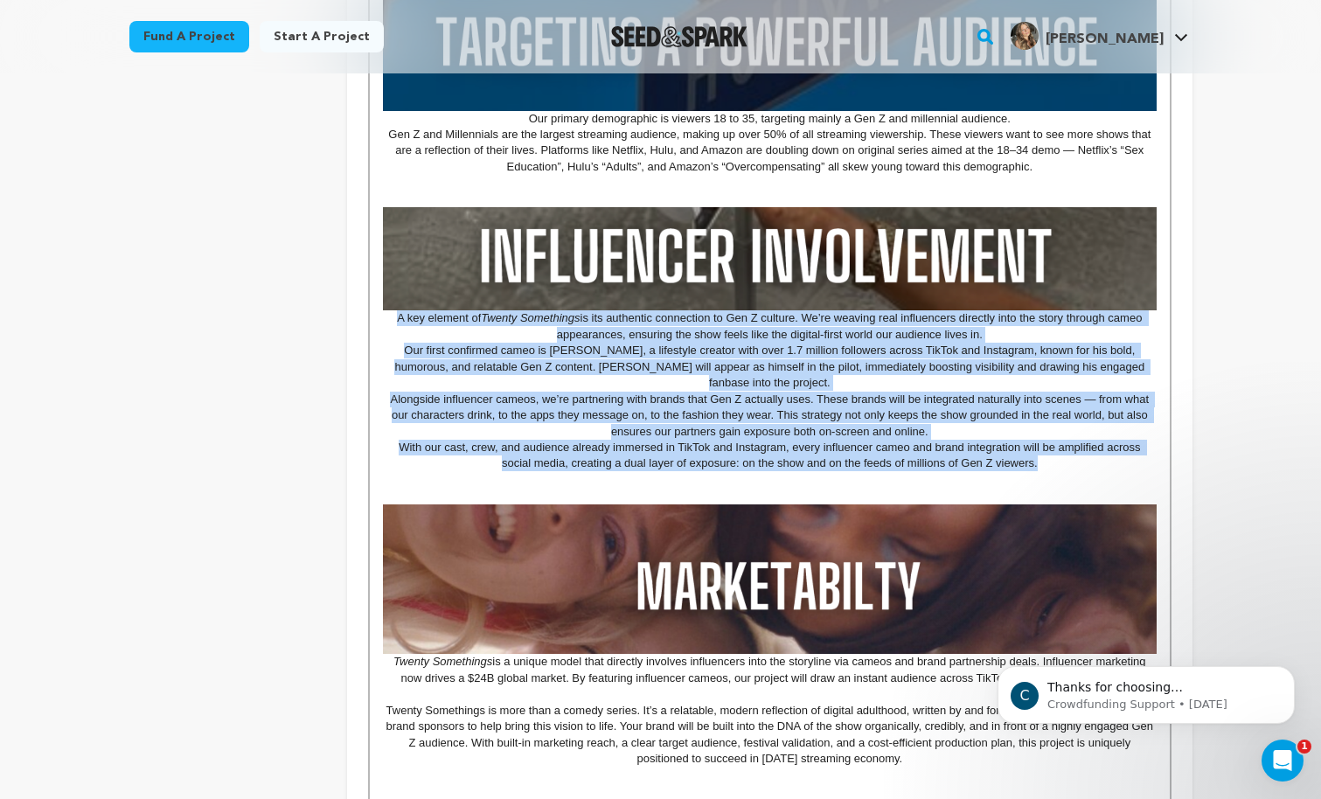
click at [547, 361] on p "Our first confirmed cameo is Harry Raftus, a lifestyle creator with over 1.7 mi…" at bounding box center [769, 367] width 773 height 48
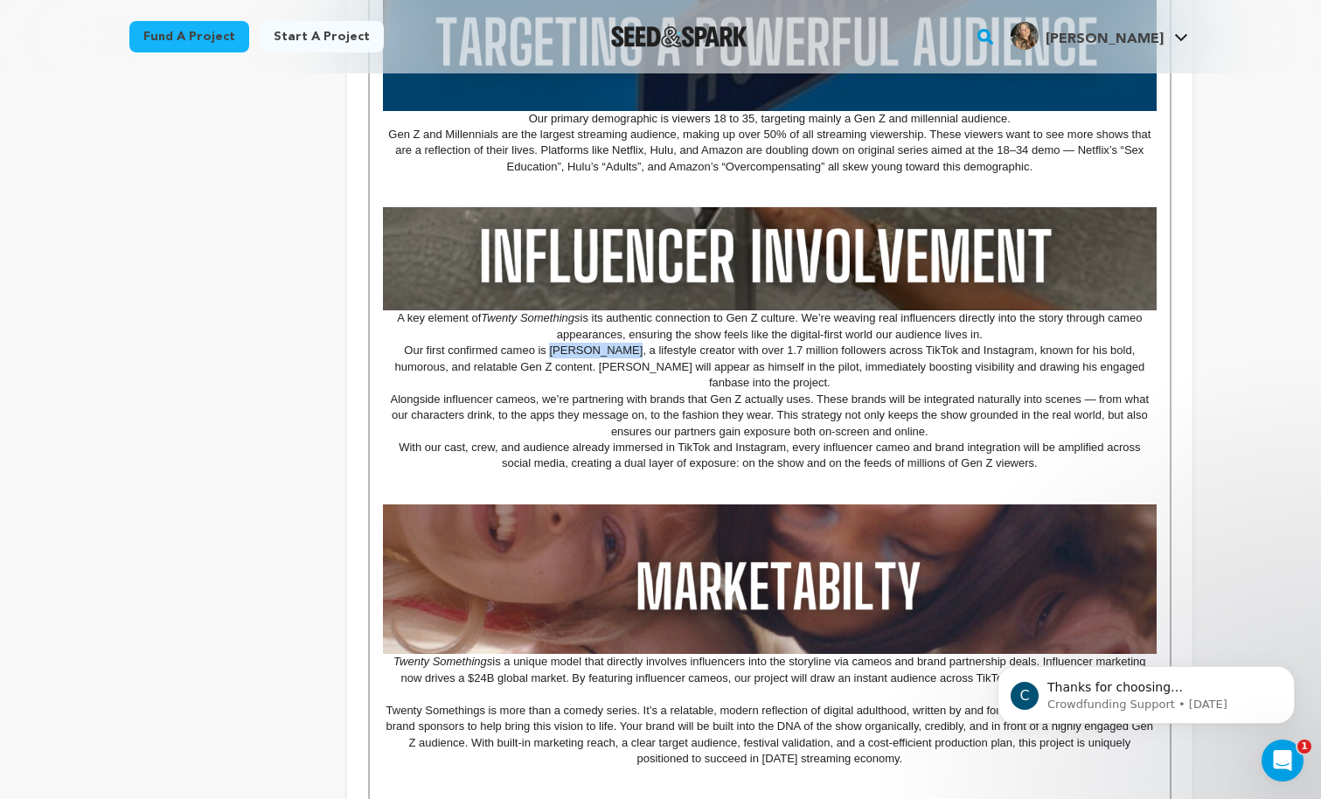
drag, startPoint x: 602, startPoint y: 354, endPoint x: 536, endPoint y: 354, distance: 65.6
click at [536, 355] on p "Our first confirmed cameo is Harry Raftus, a lifestyle creator with over 1.7 mi…" at bounding box center [769, 367] width 773 height 48
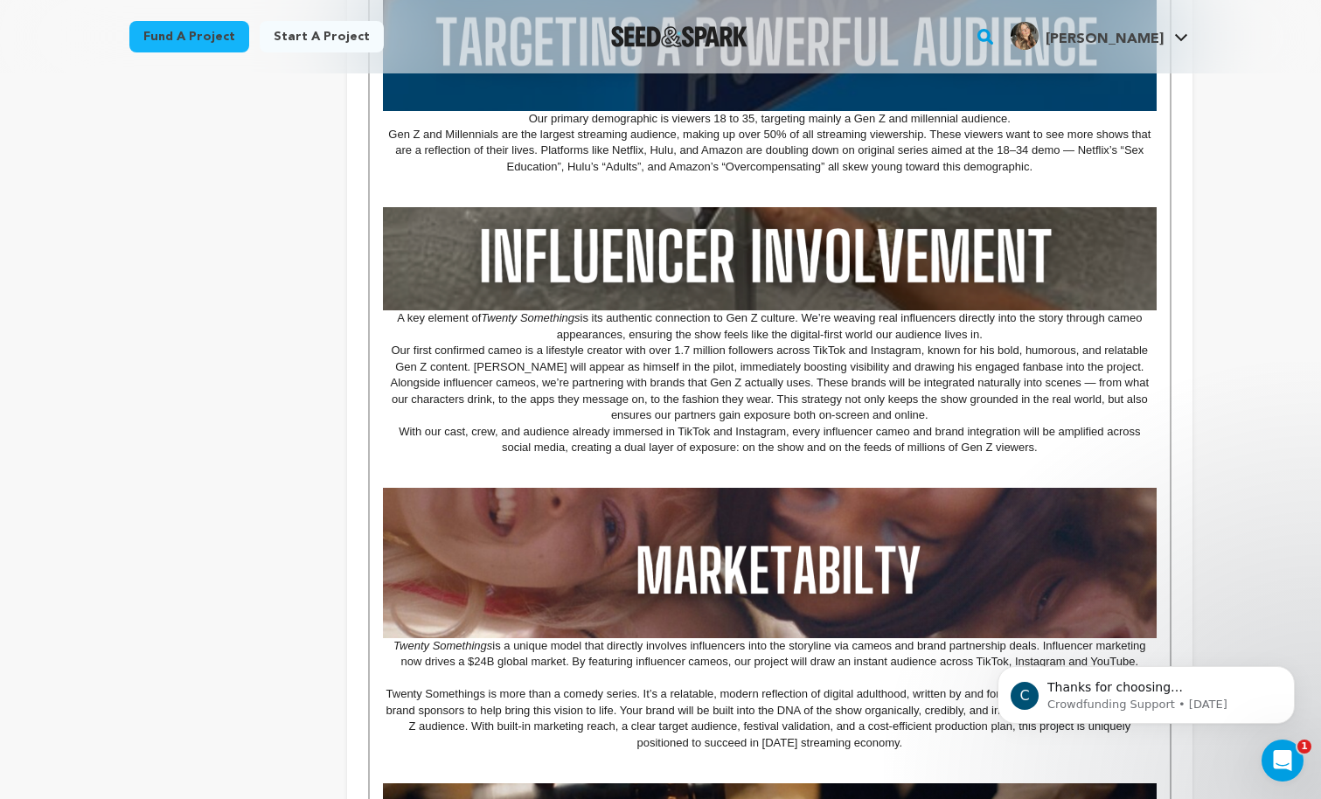
click at [995, 353] on p "Our first confirmed cameo is a lifestyle creator with over 1.7 million follower…" at bounding box center [769, 359] width 773 height 32
click at [505, 369] on p "Our first confirmed cameo is a lifestyle creator with over 1.7 million follower…" at bounding box center [769, 359] width 773 height 32
click at [645, 367] on p "Our first confirmed cameo is a lifestyle creator with over 1.7 million follower…" at bounding box center [769, 359] width 773 height 32
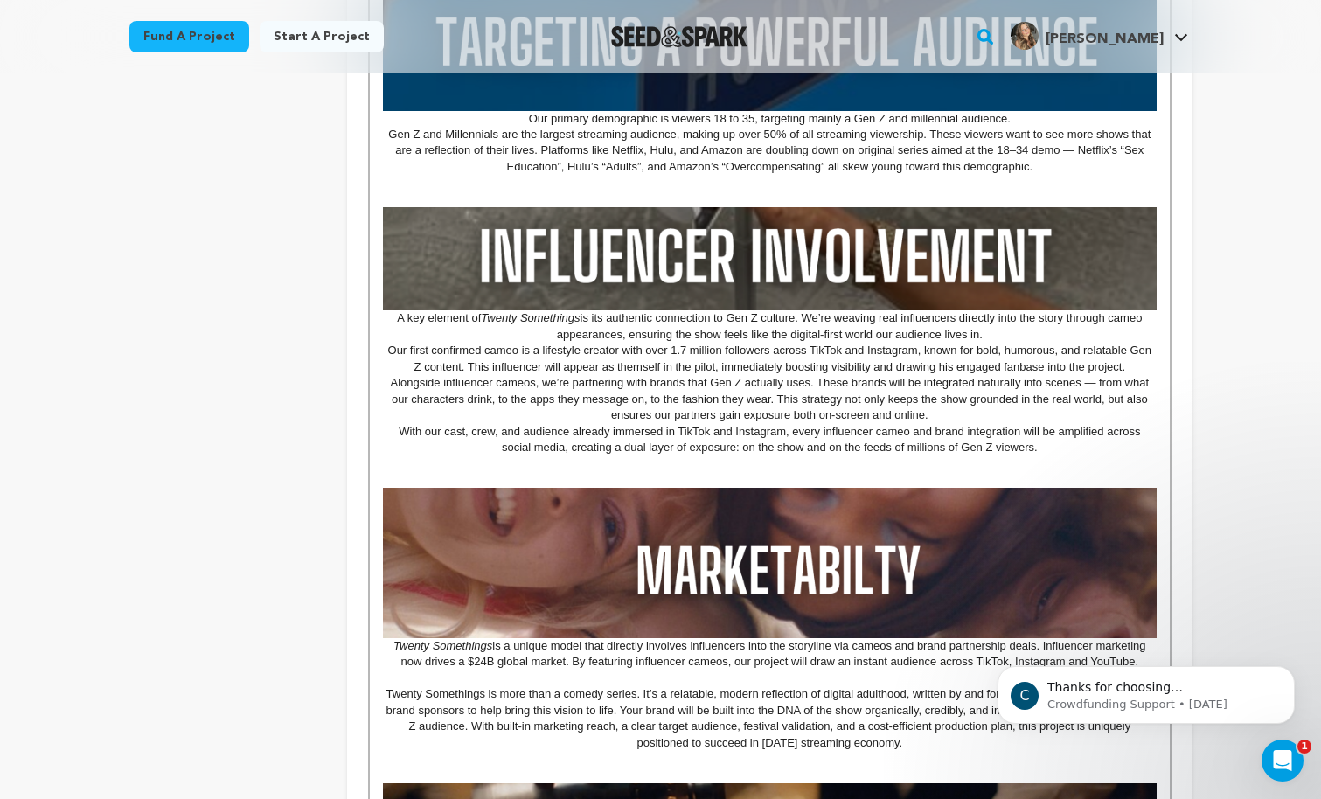
click at [945, 369] on p "Our first confirmed cameo is a lifestyle creator with over 1.7 million follower…" at bounding box center [769, 359] width 773 height 32
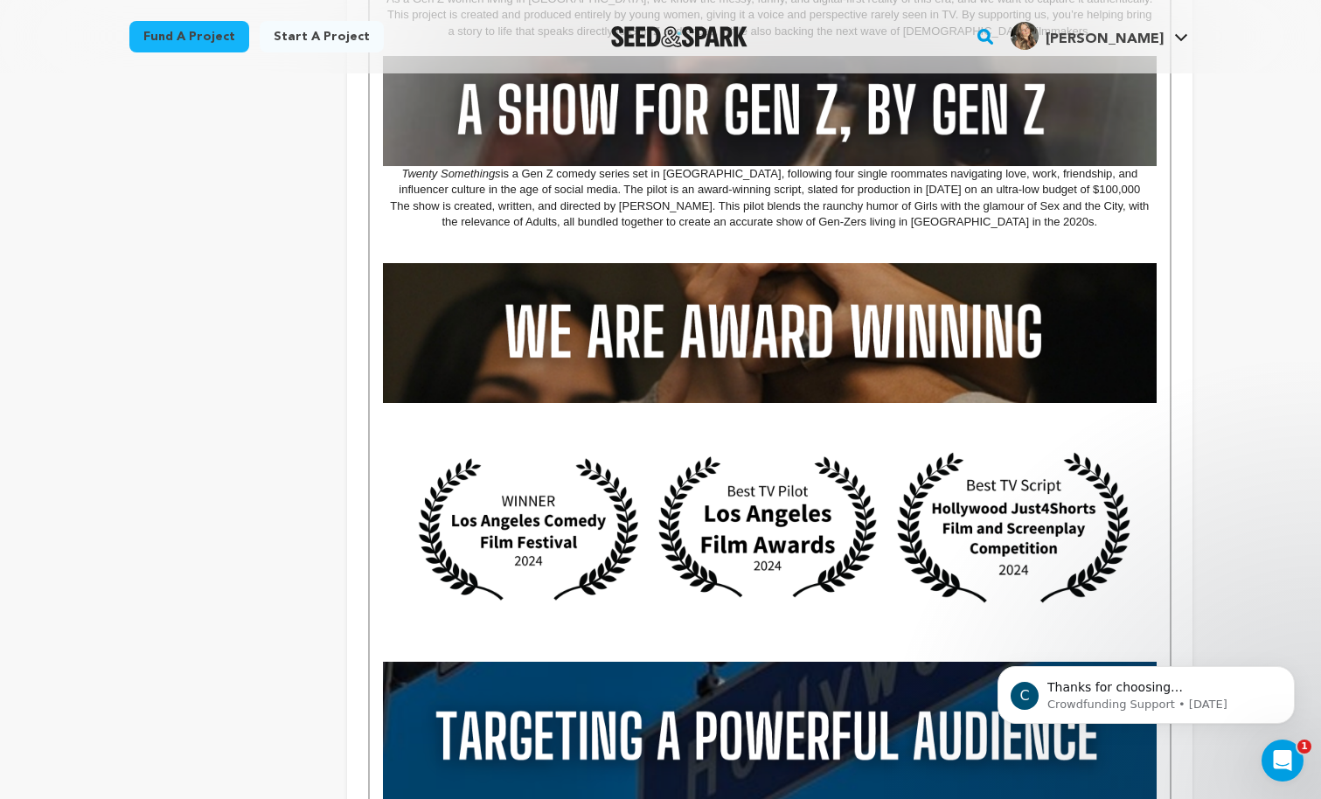
scroll to position [760, 0]
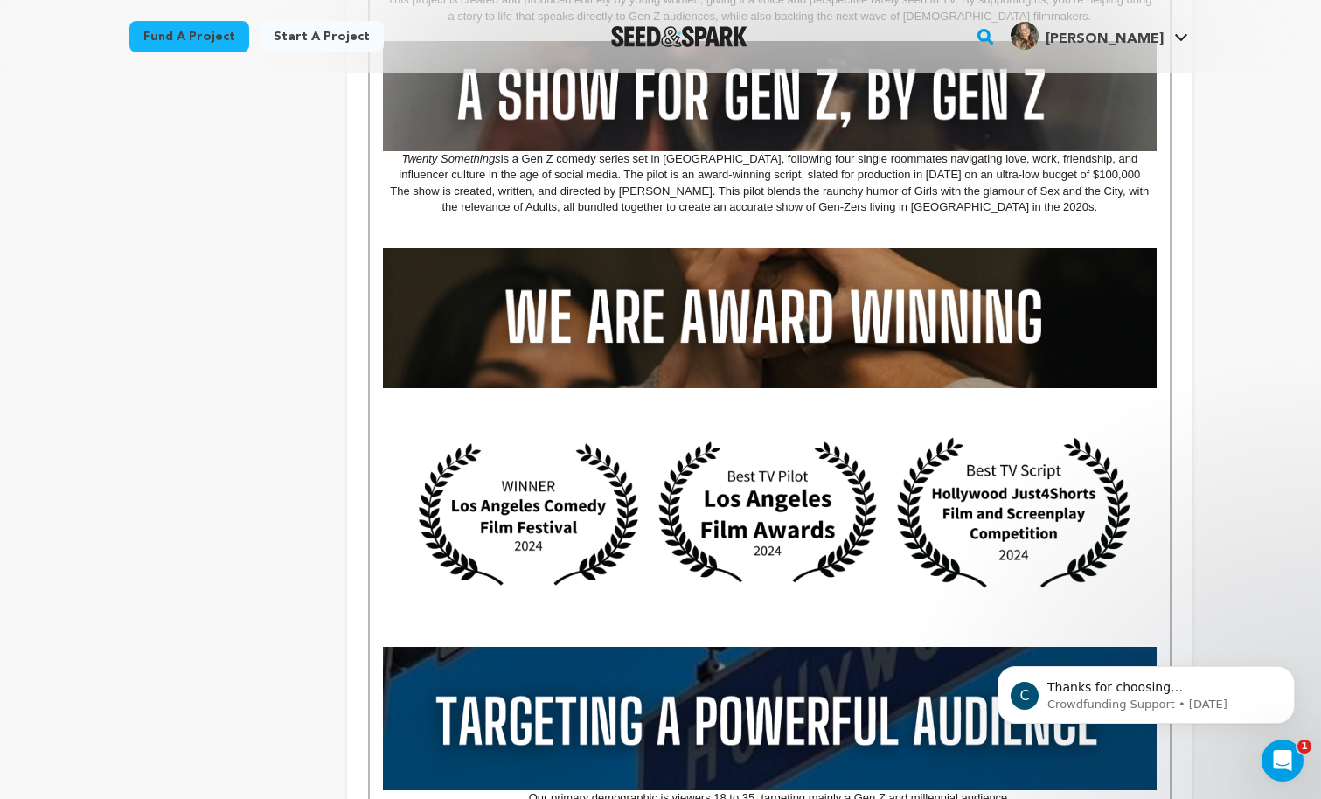
click at [657, 491] on img at bounding box center [769, 518] width 773 height 194
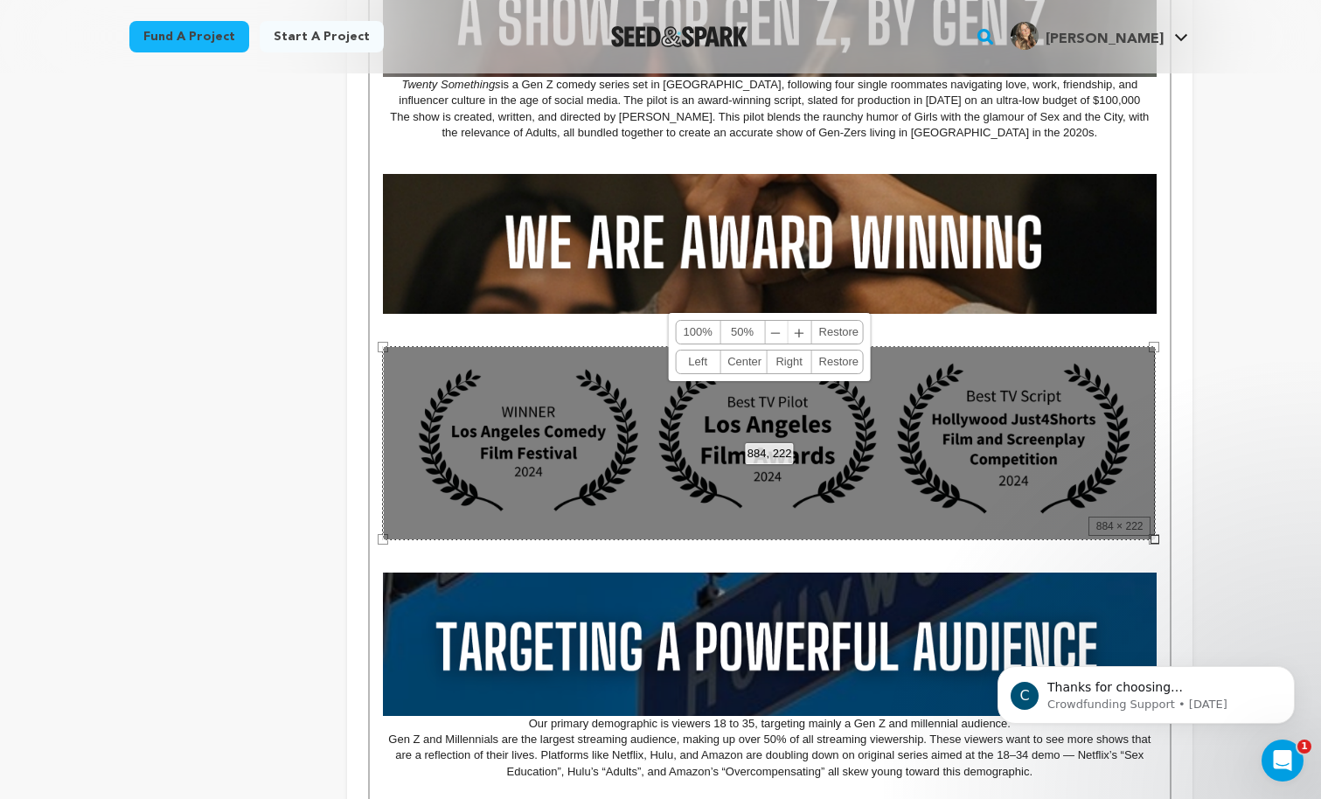
scroll to position [833, 0]
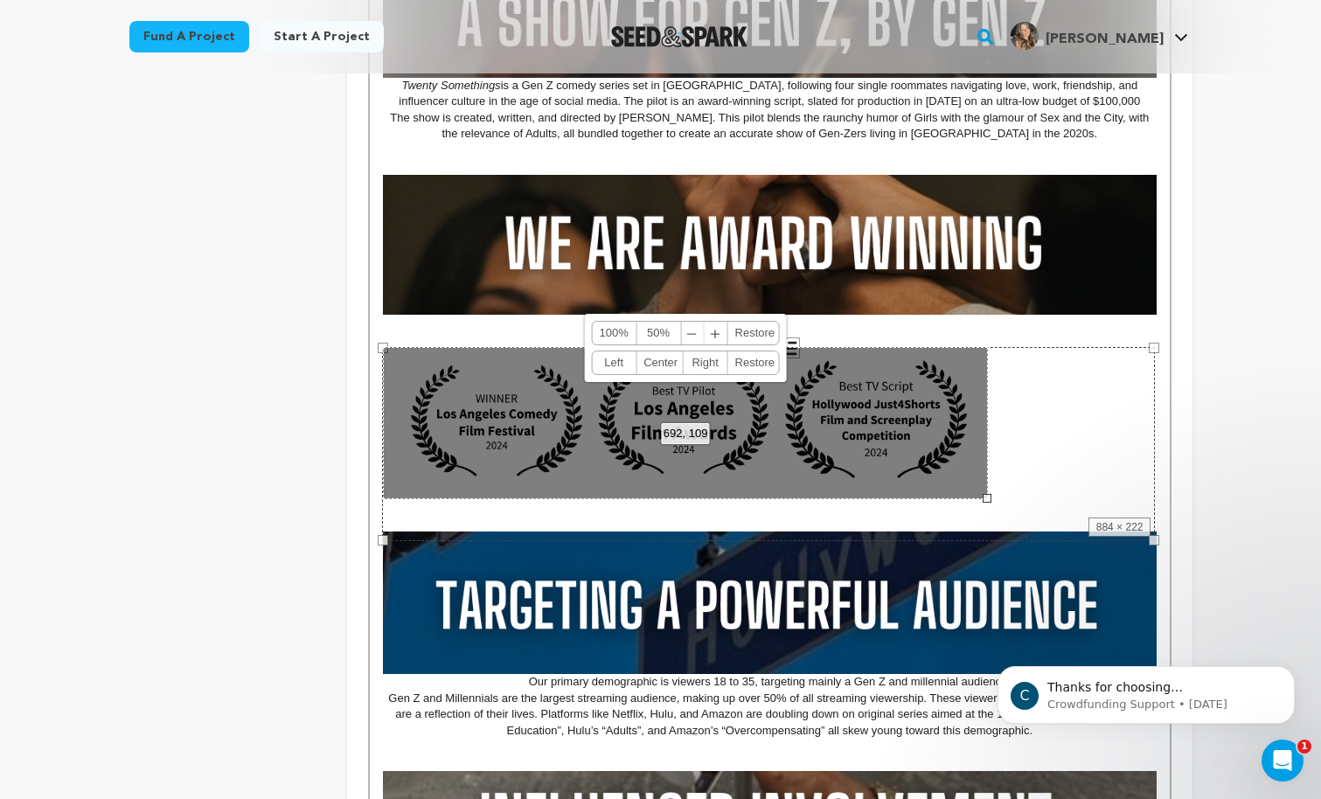
drag, startPoint x: 1155, startPoint y: 539, endPoint x: 985, endPoint y: 438, distance: 198.4
click at [985, 438] on div "692, 109 100% 50% ﹣ ﹢ Restore Left Center Right Restore" at bounding box center [685, 423] width 605 height 152
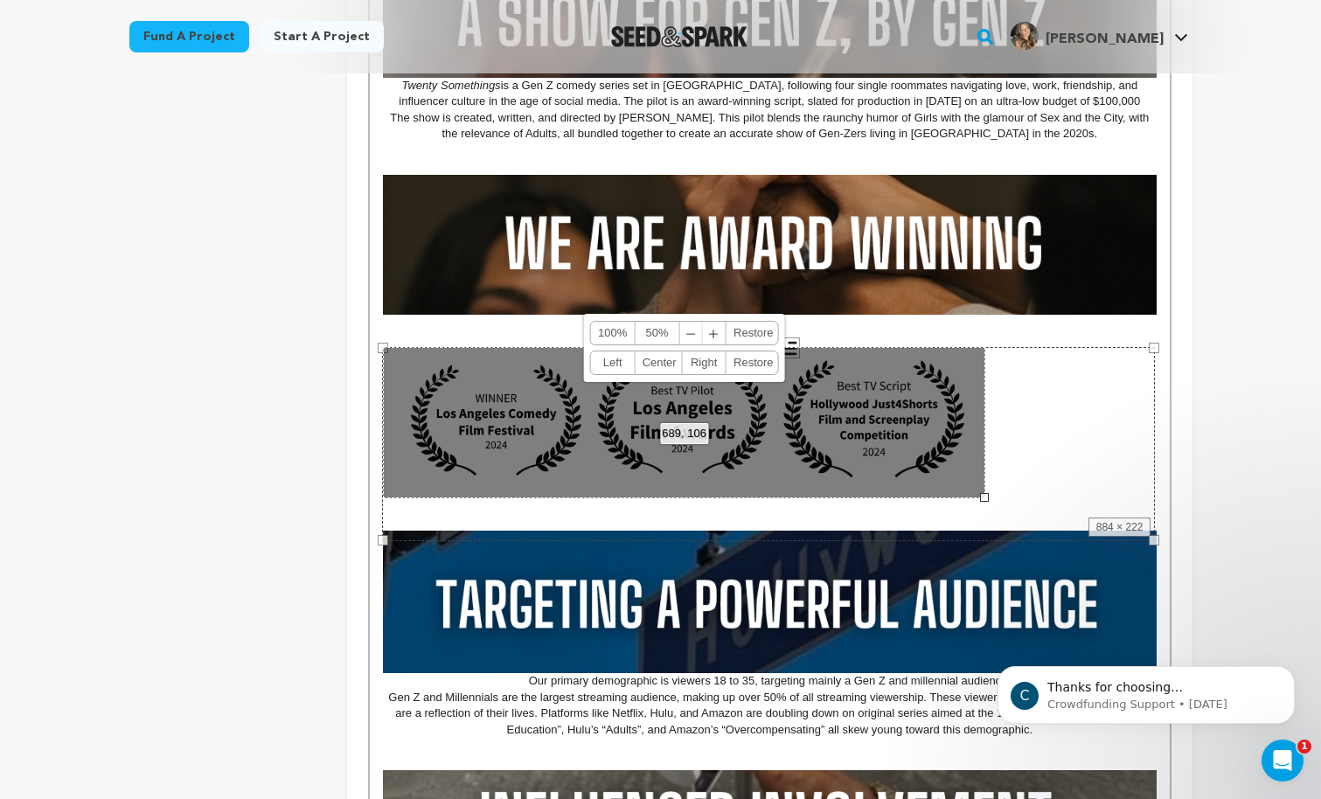
click at [661, 358] on link "Center" at bounding box center [659, 362] width 46 height 23
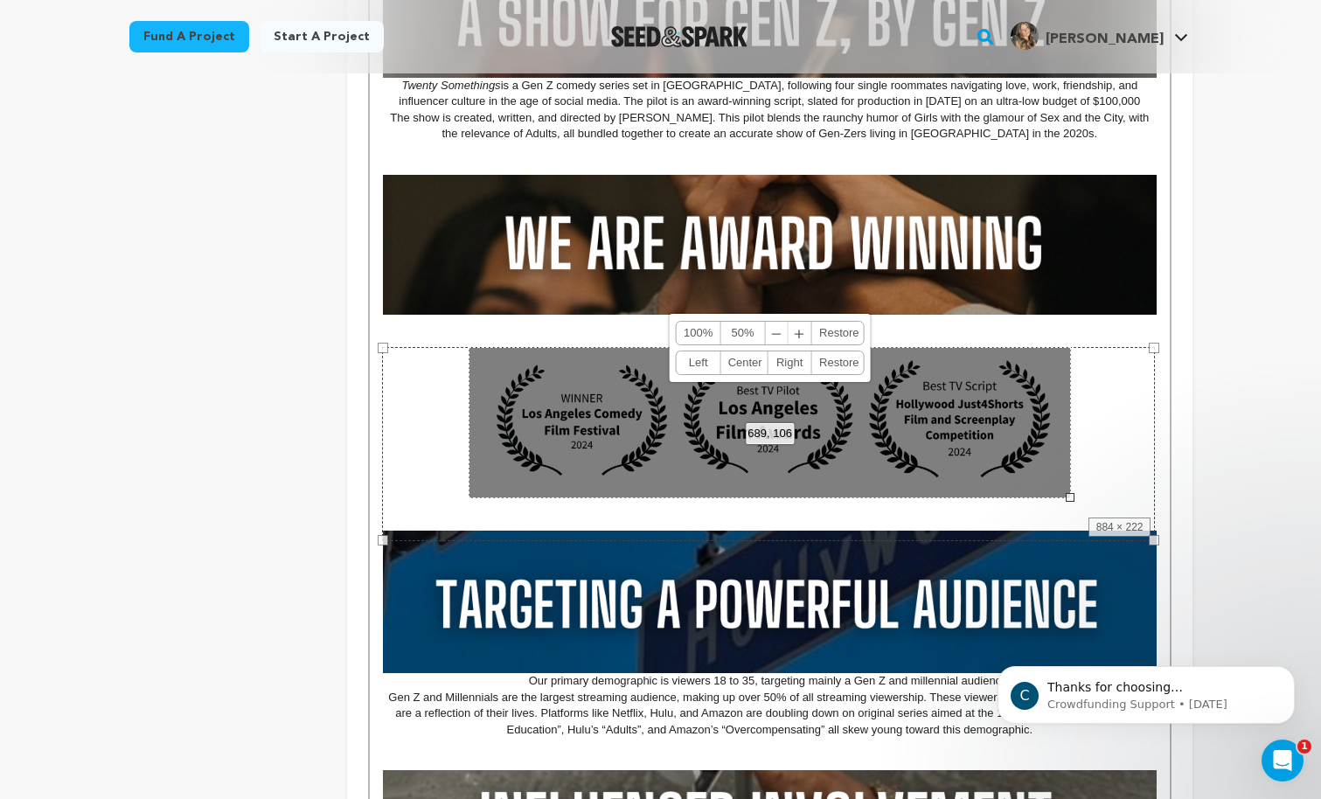
click at [530, 332] on p at bounding box center [769, 339] width 773 height 16
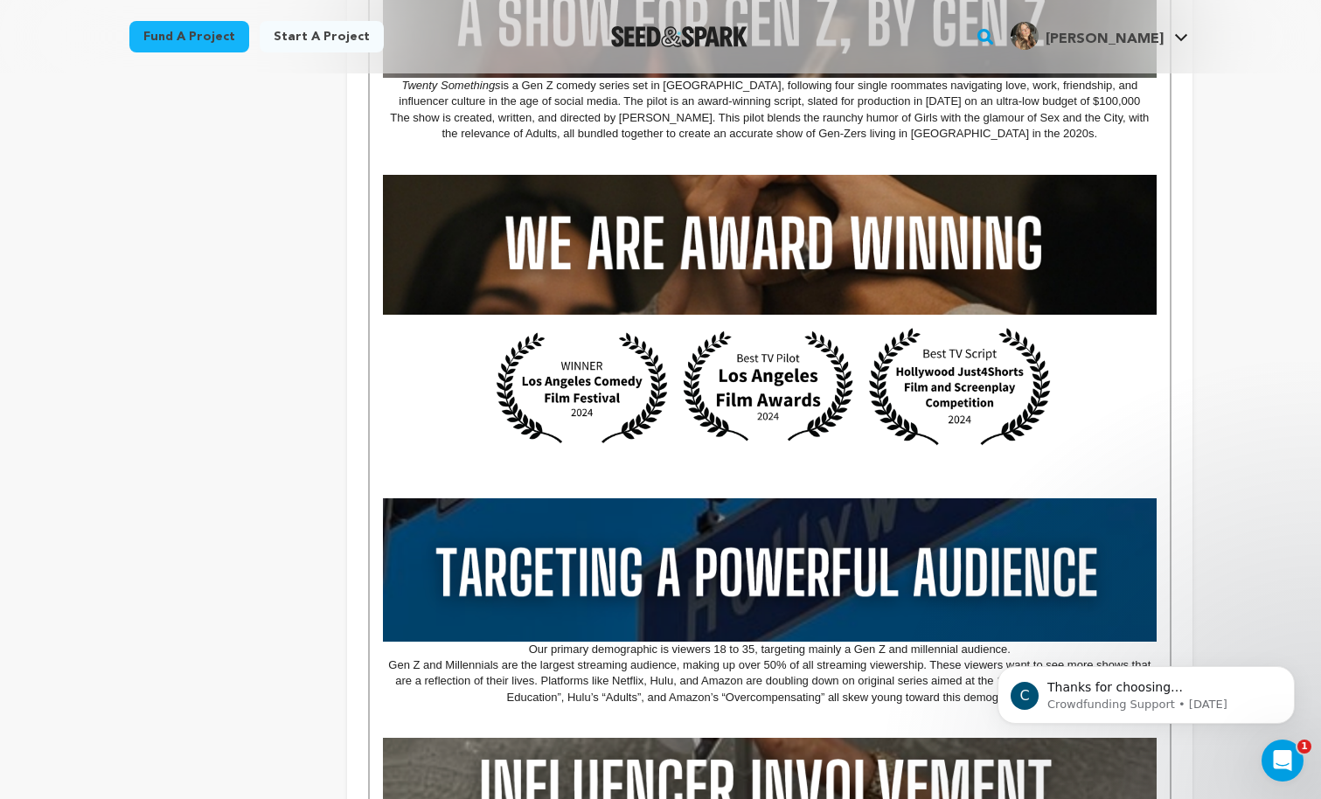
click at [716, 477] on p at bounding box center [769, 398] width 773 height 167
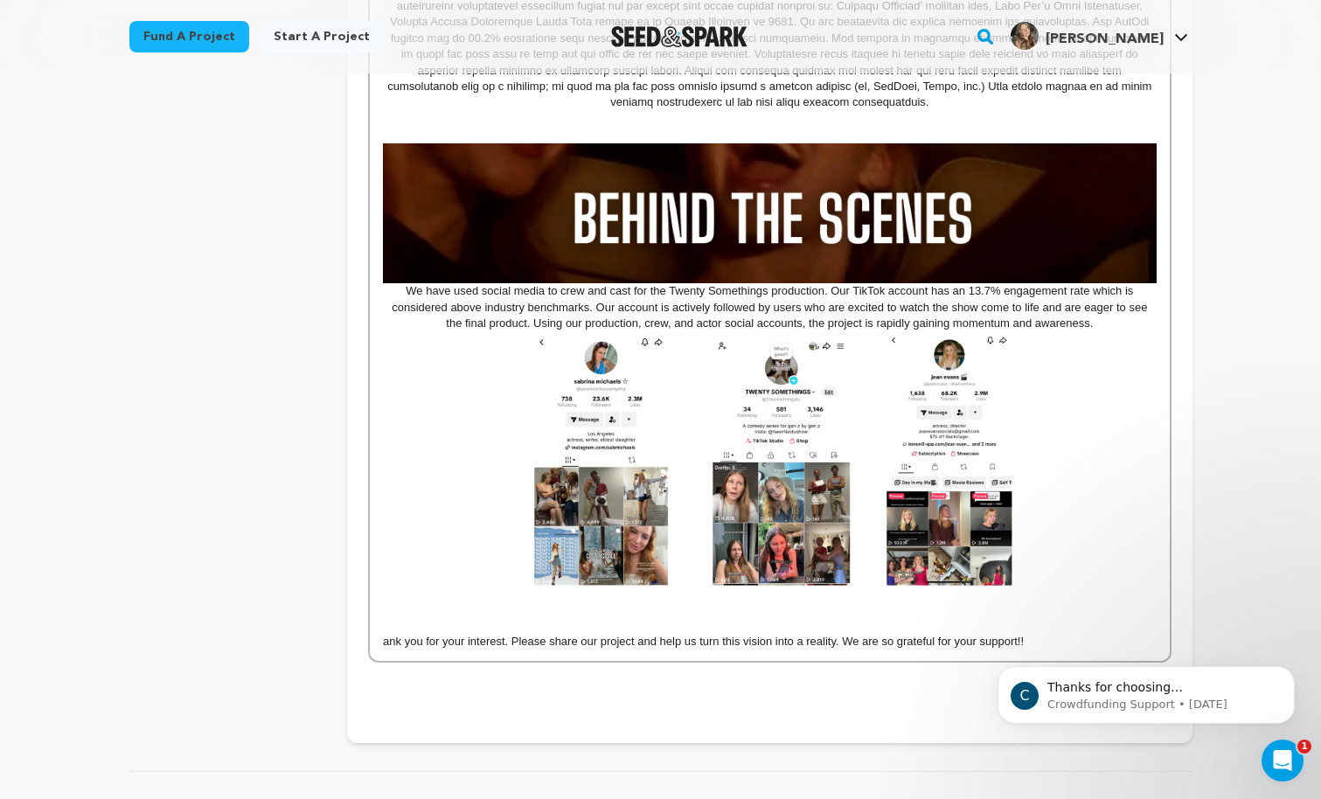
scroll to position [2549, 0]
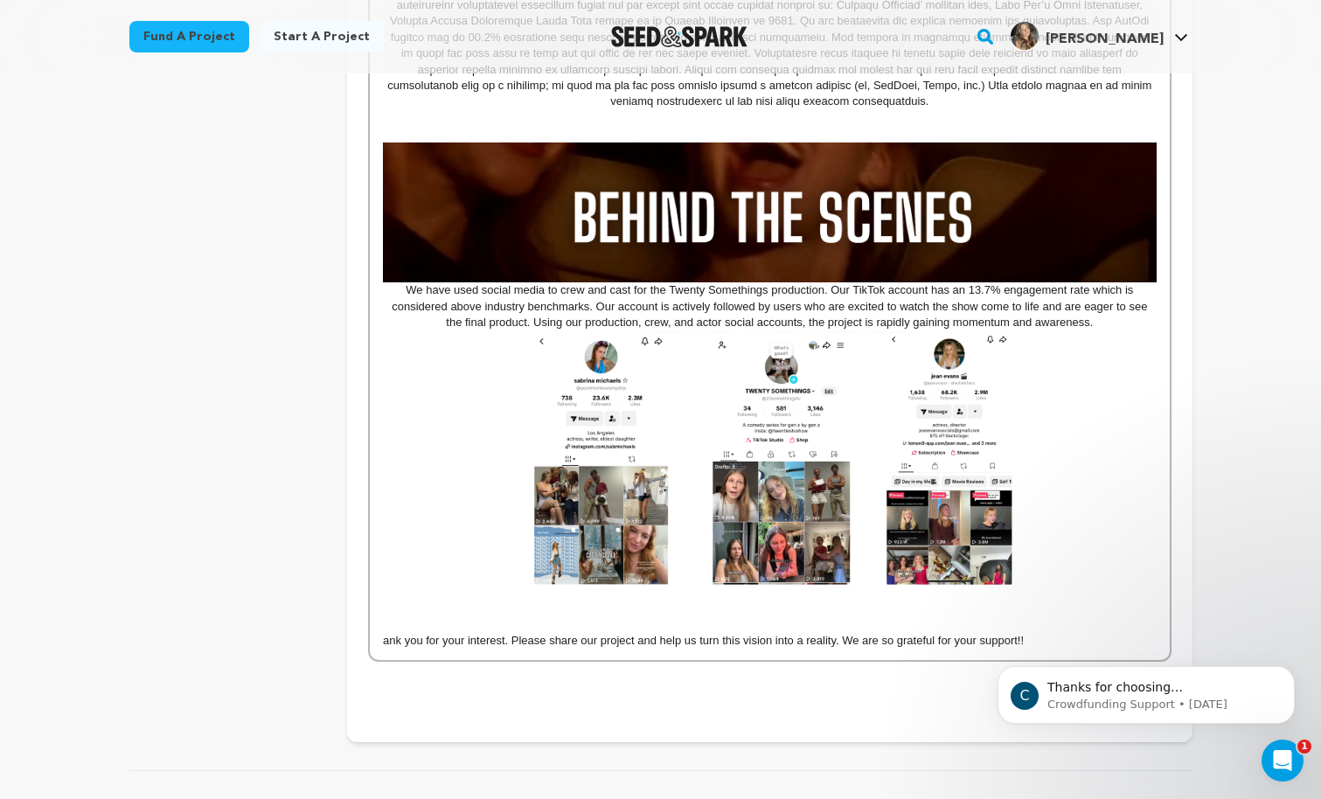
click at [762, 612] on p at bounding box center [769, 609] width 773 height 16
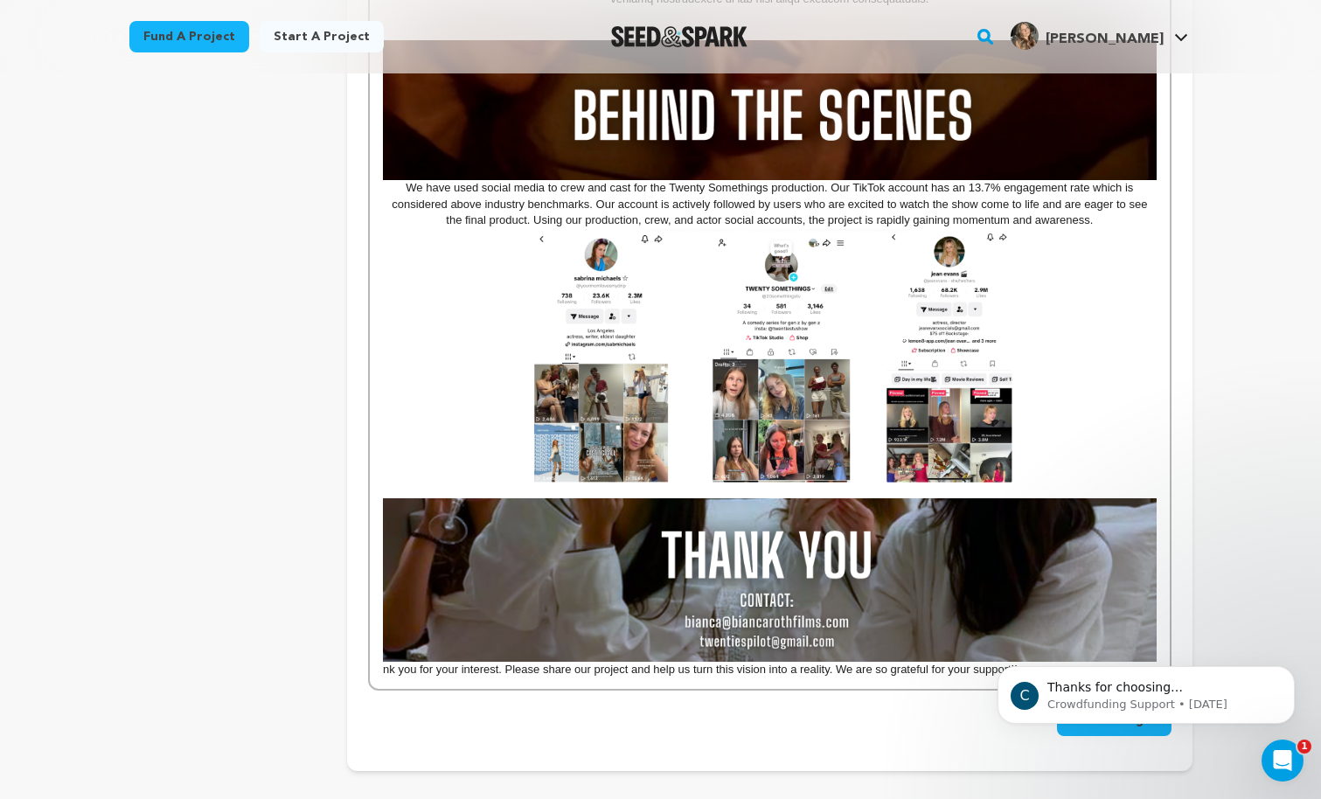
scroll to position [2652, 0]
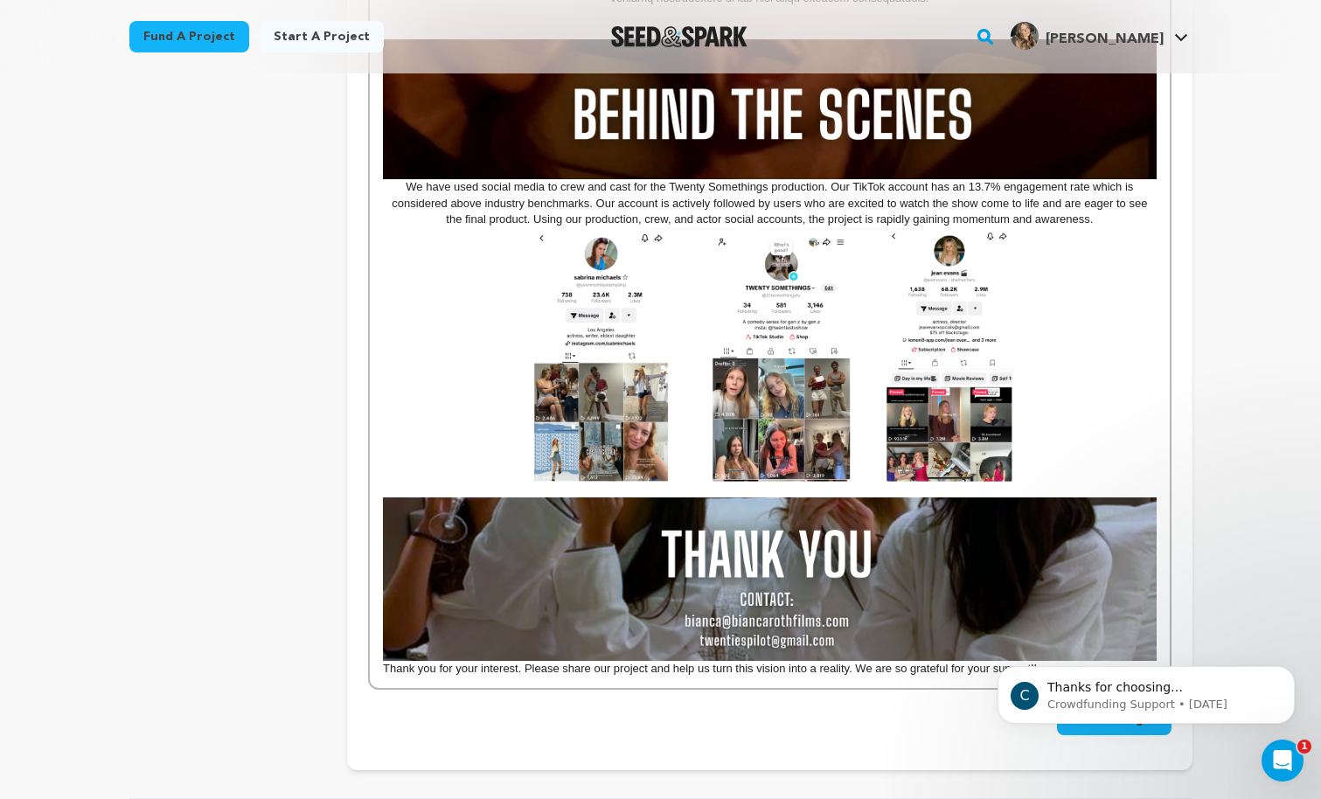
click at [658, 671] on p "Thank you for your interest. Please share our project and help us turn this vis…" at bounding box center [769, 587] width 773 height 179
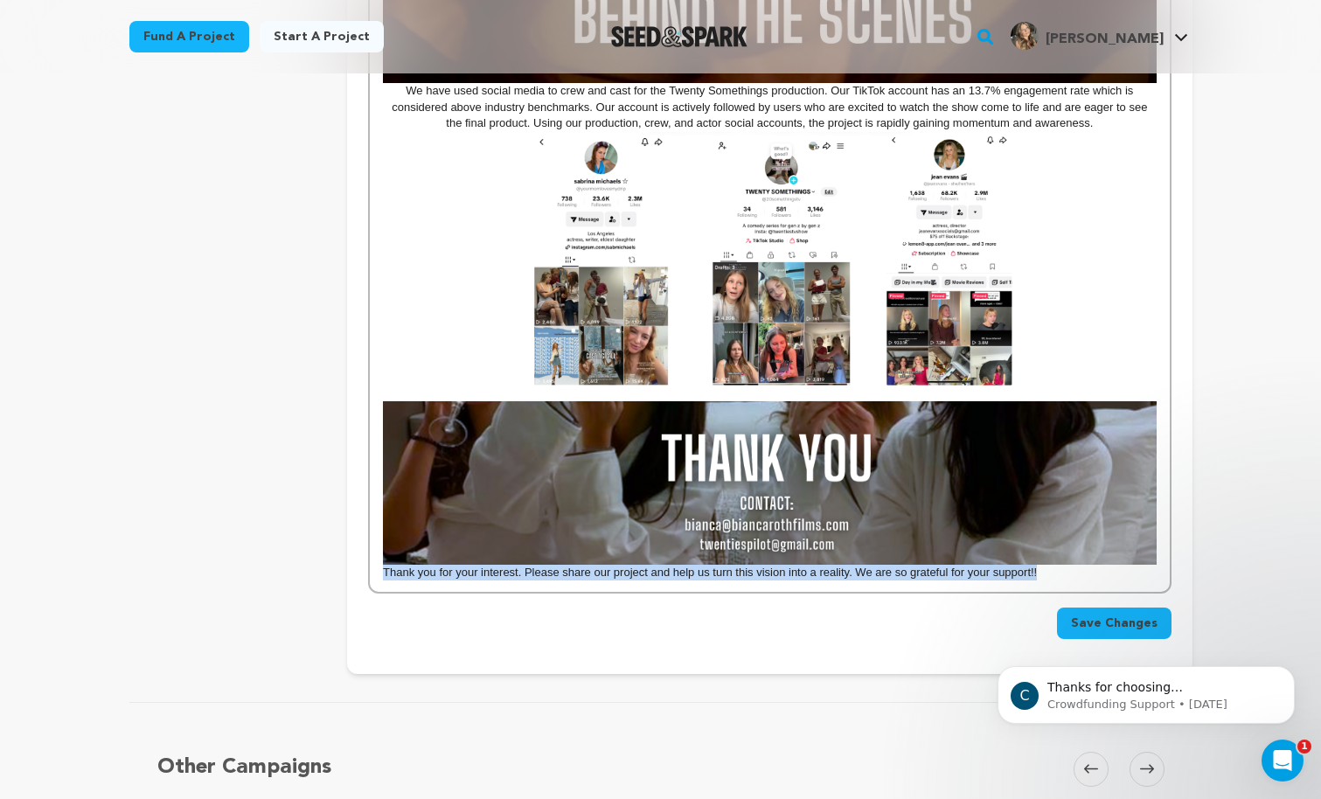
drag, startPoint x: 1057, startPoint y: 578, endPoint x: 381, endPoint y: 570, distance: 675.9
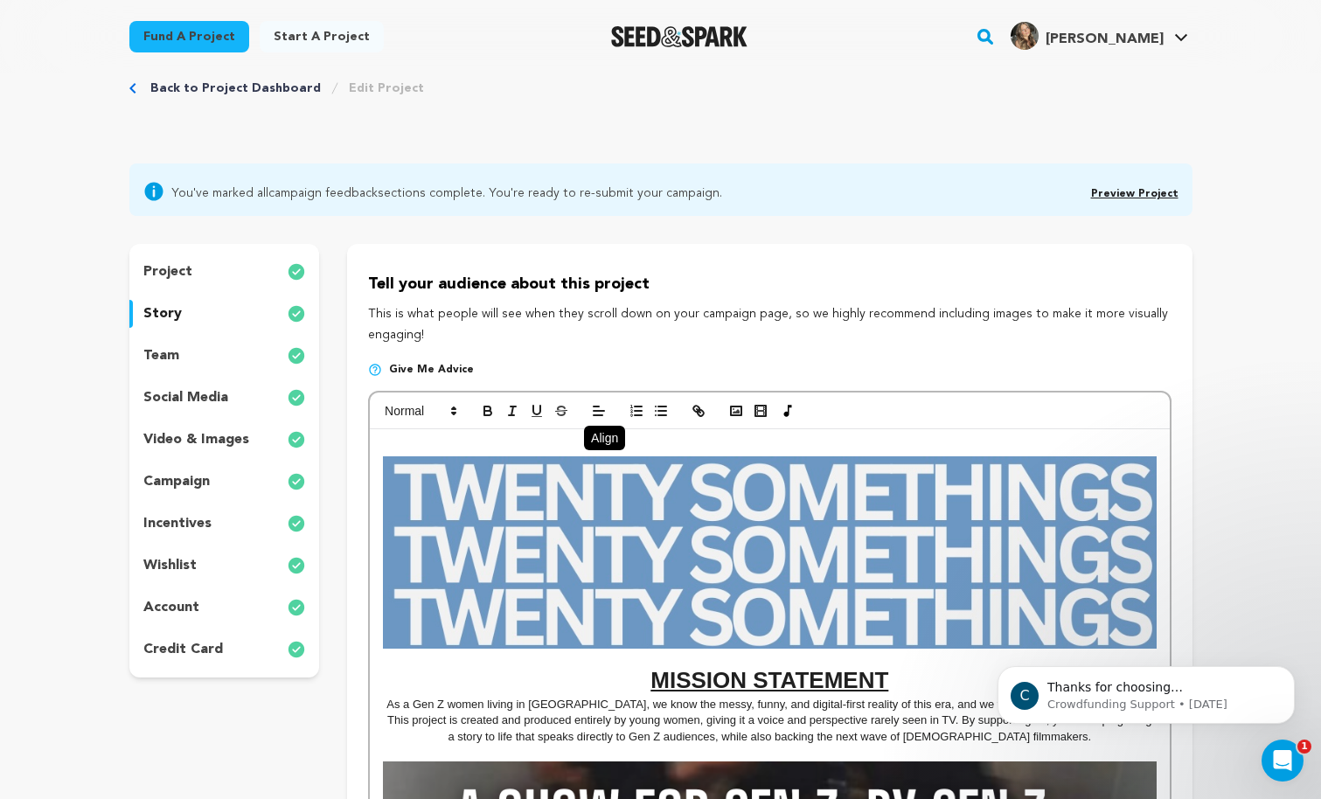
scroll to position [0, 0]
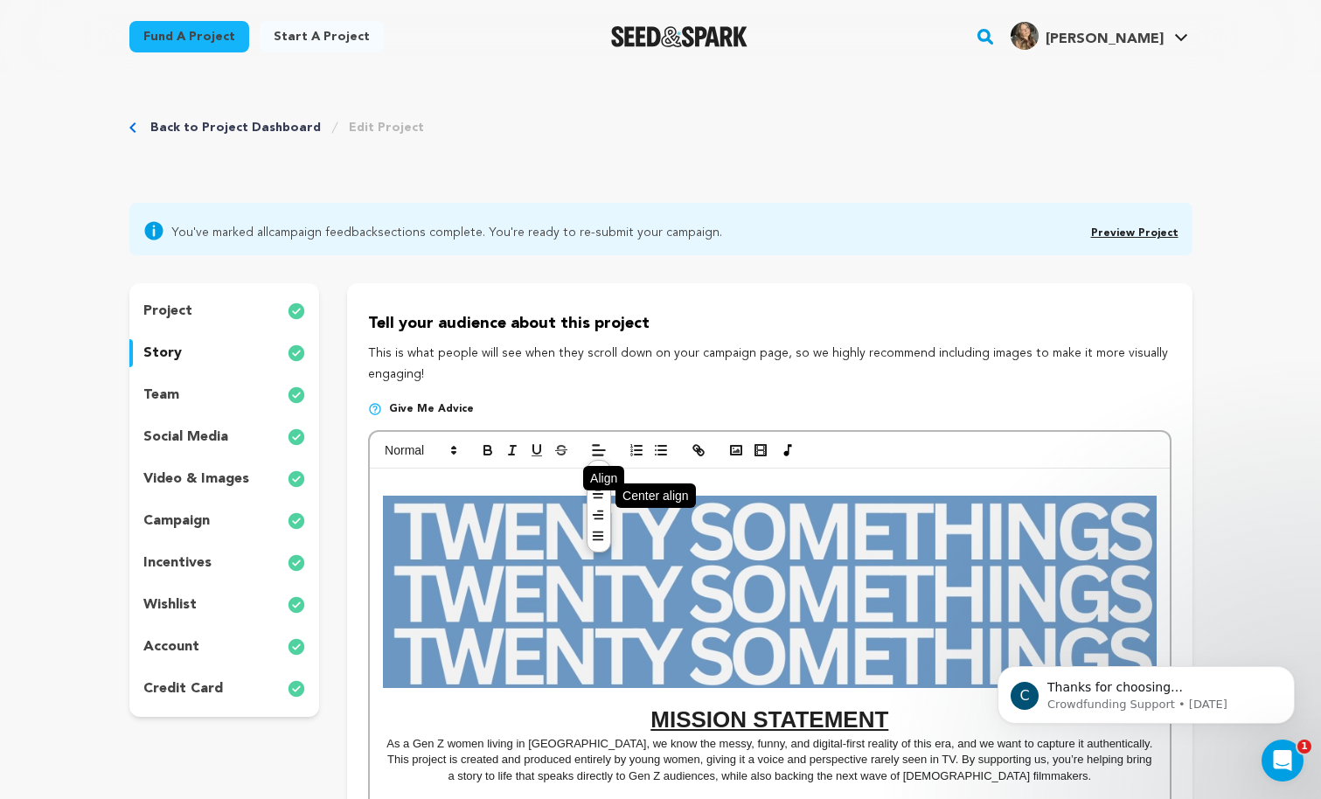
click at [600, 498] on icon at bounding box center [598, 494] width 14 height 14
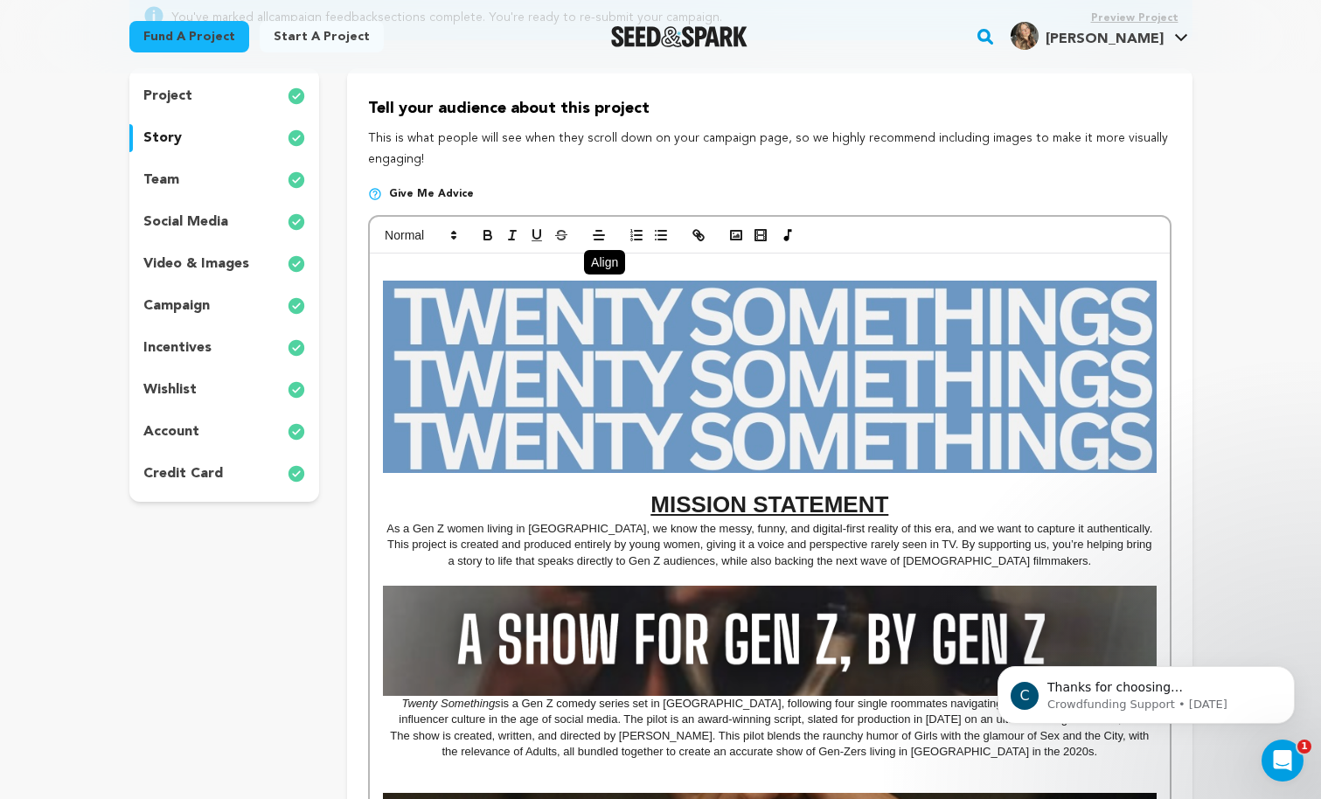
click at [783, 547] on p "As a Gen Z women living in [GEOGRAPHIC_DATA], we know the messy, funny, and dig…" at bounding box center [769, 545] width 773 height 48
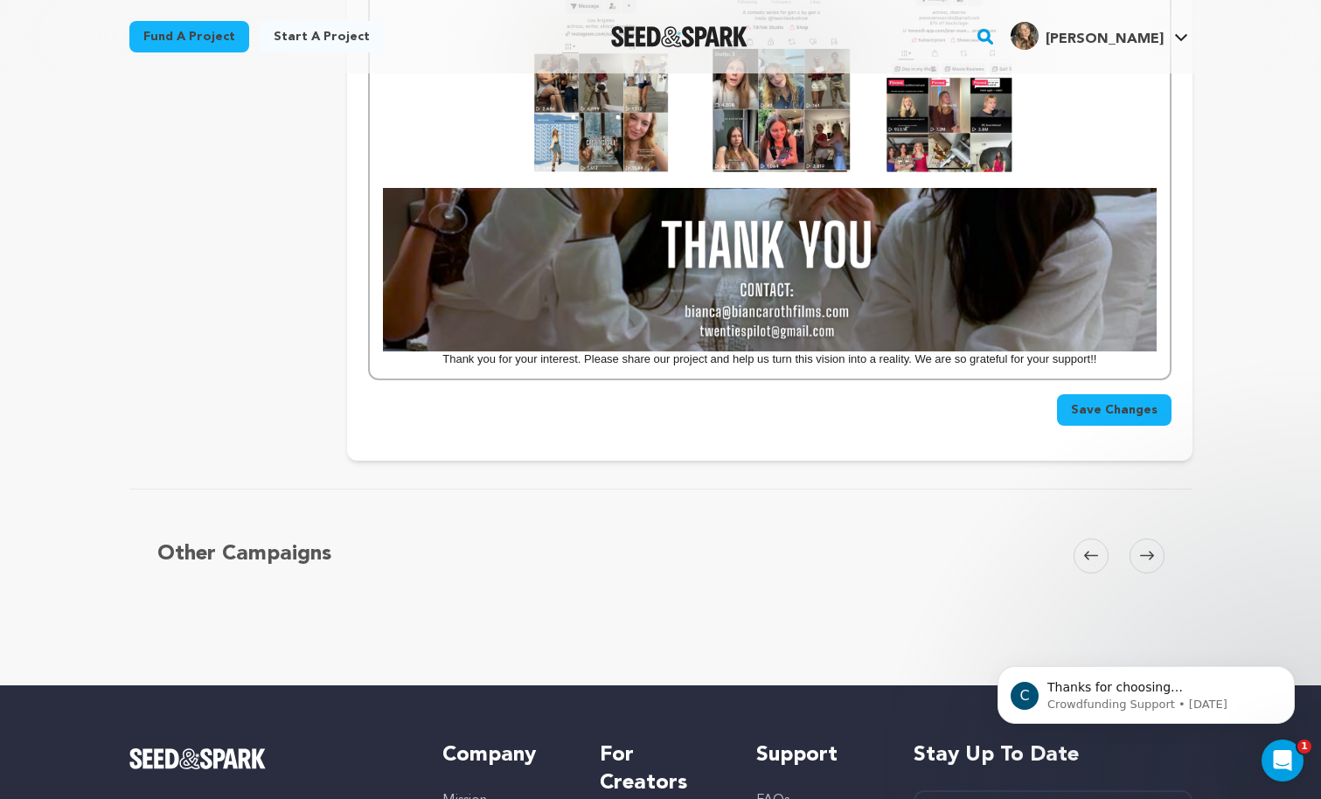
scroll to position [2893, 0]
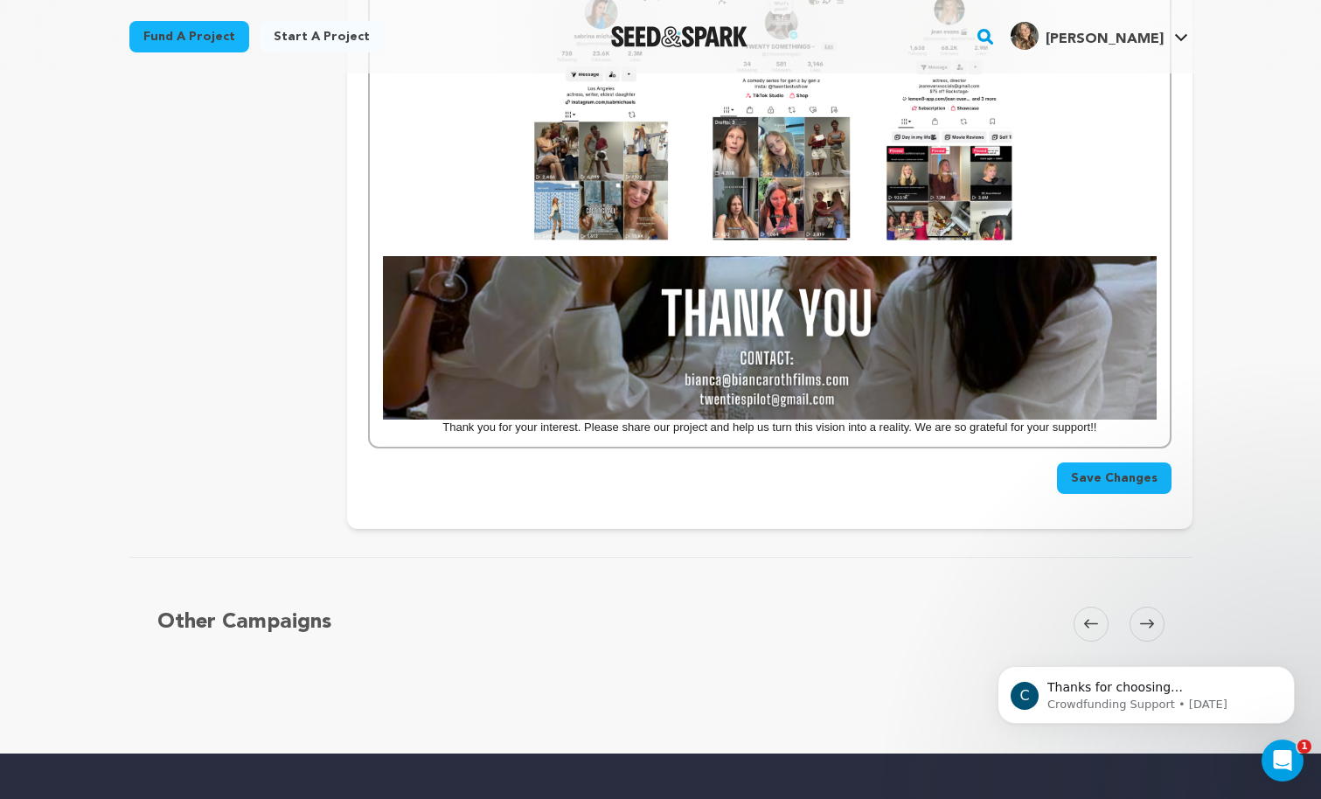
click at [1070, 199] on p at bounding box center [769, 114] width 773 height 254
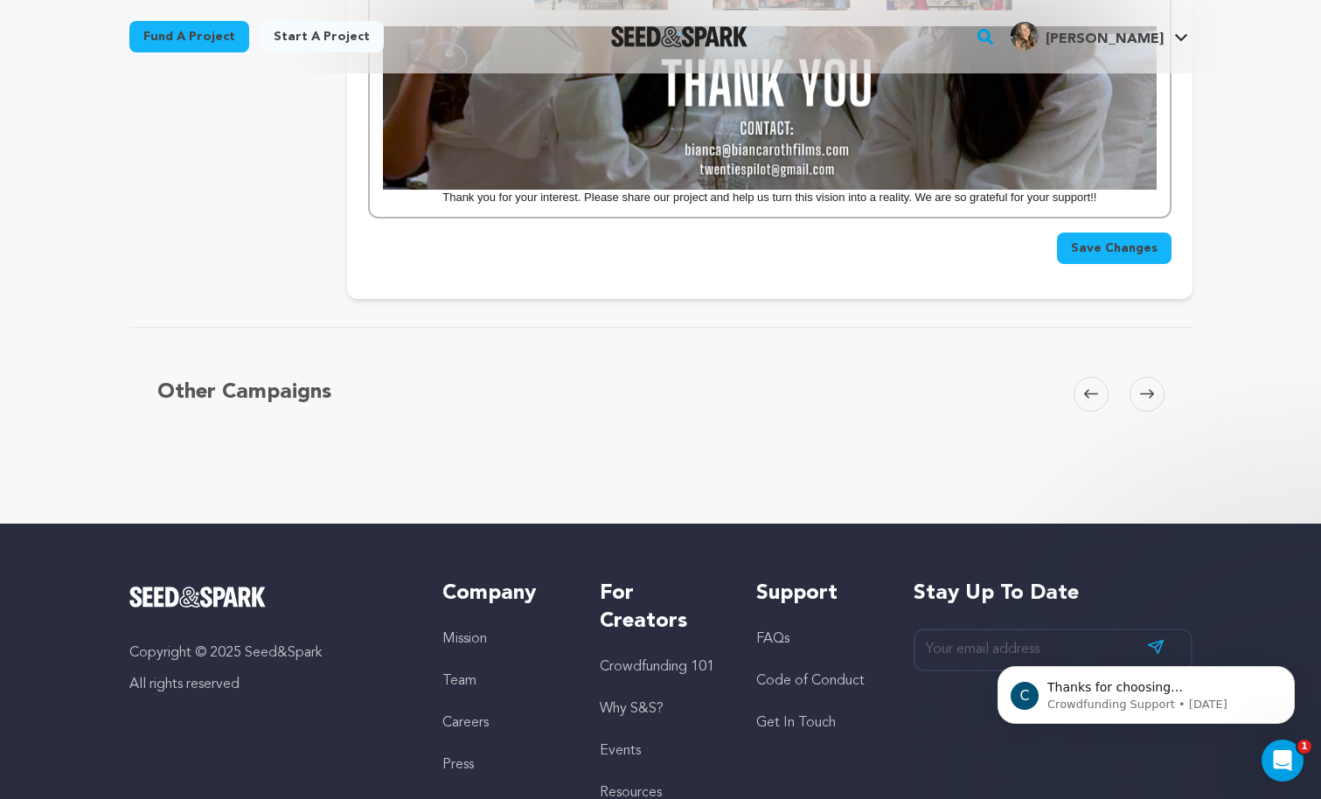
scroll to position [3120, 0]
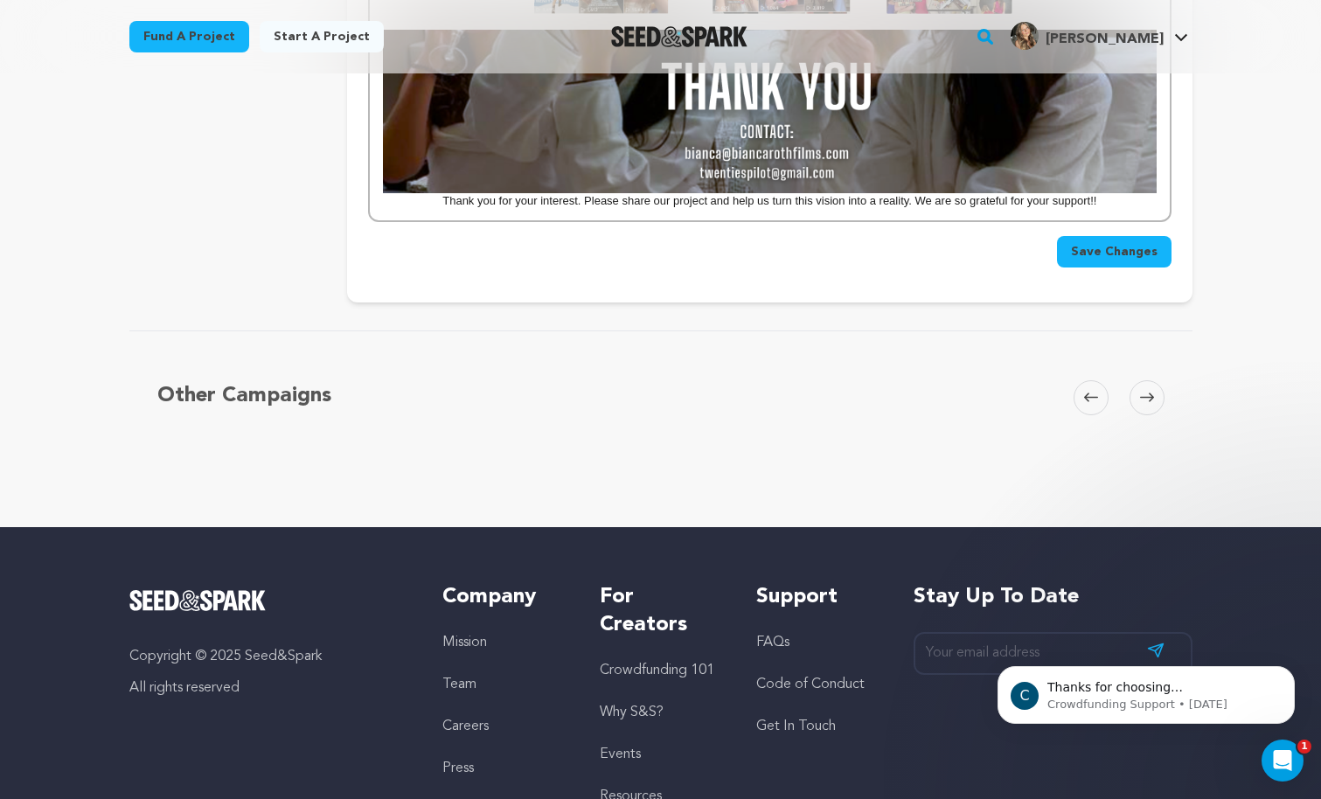
click at [1104, 257] on span "Save Changes" at bounding box center [1114, 251] width 87 height 17
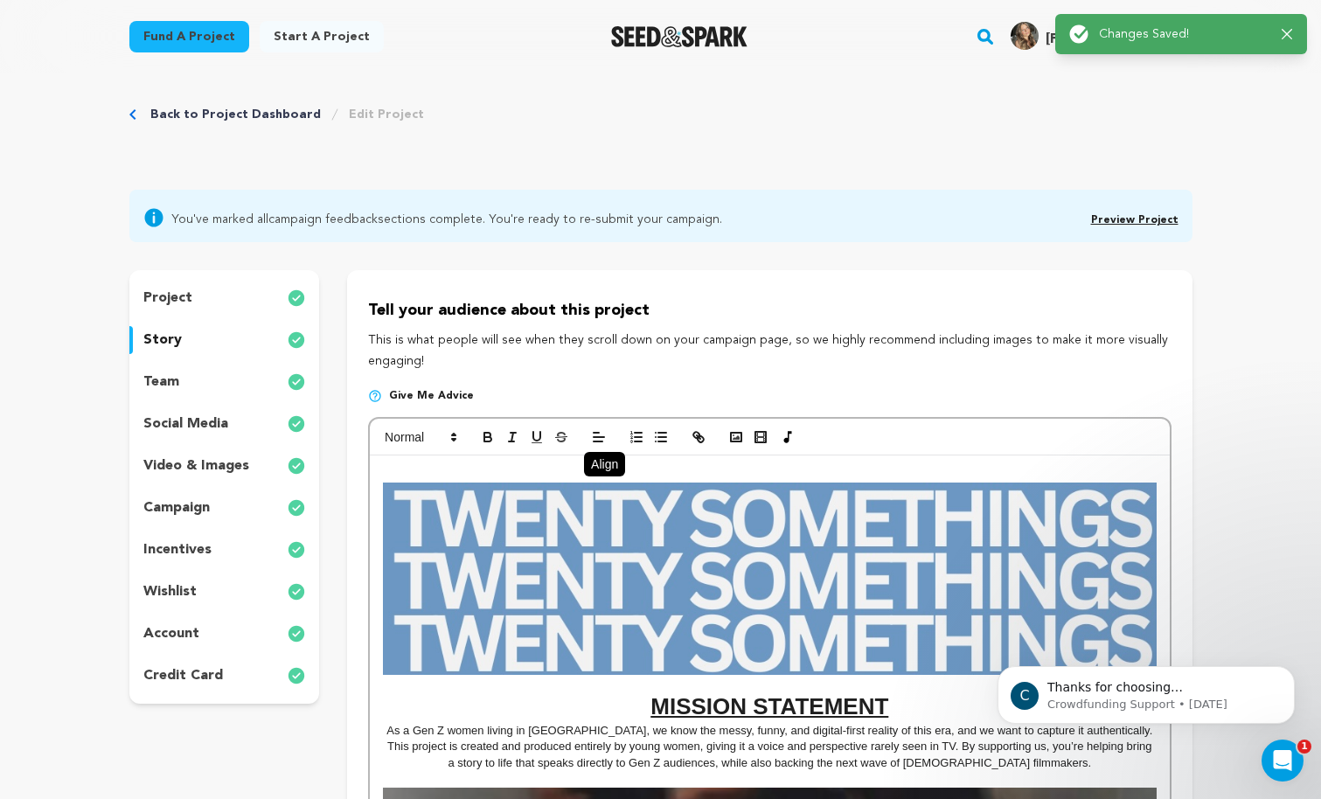
scroll to position [0, 0]
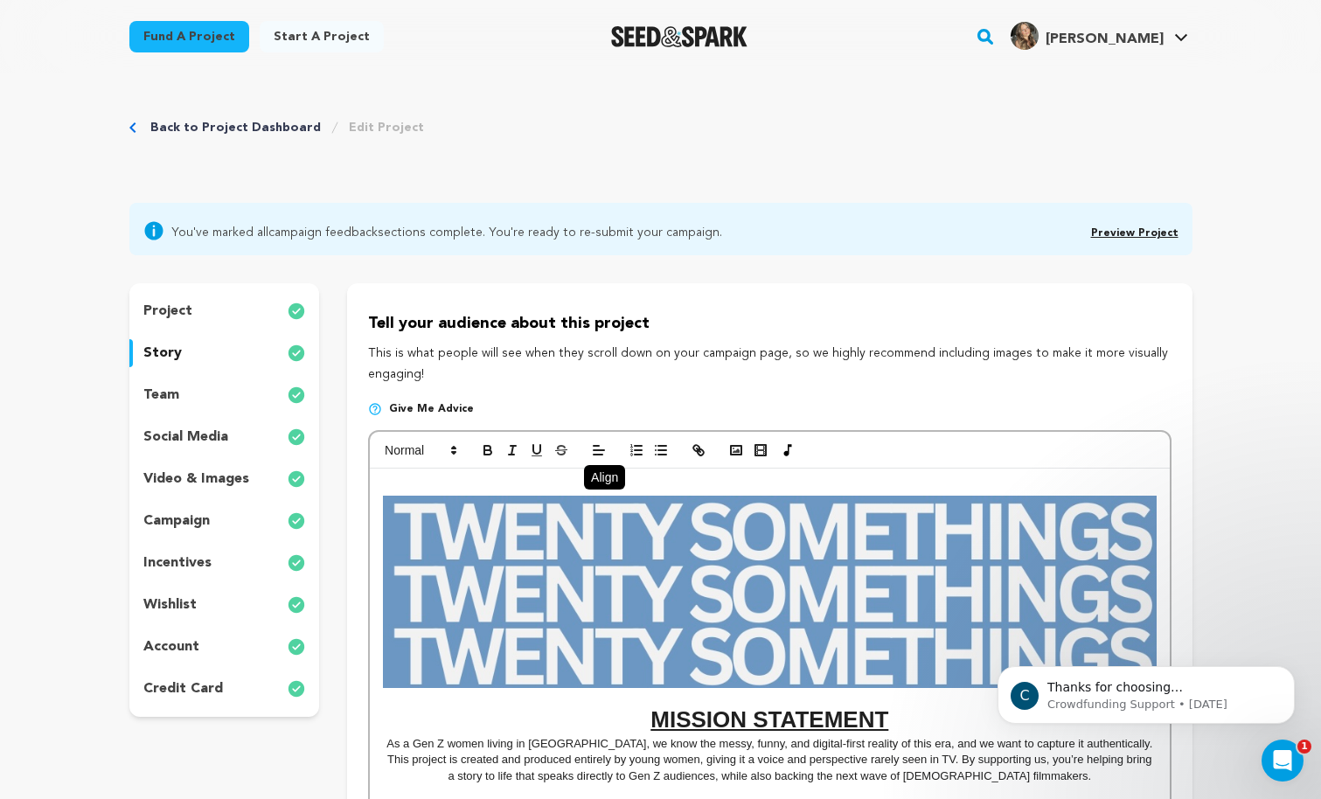
click at [1145, 232] on link "Preview Project" at bounding box center [1134, 233] width 87 height 10
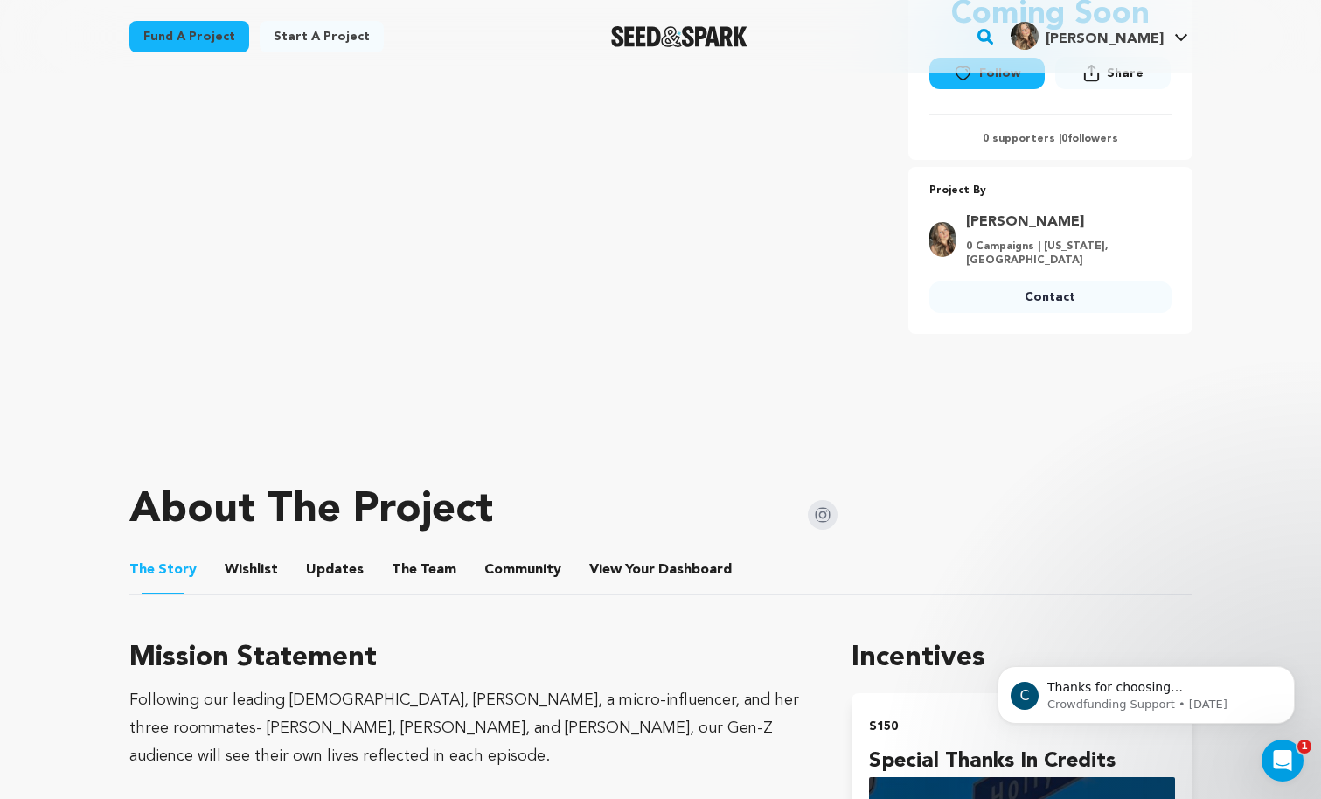
scroll to position [349, 0]
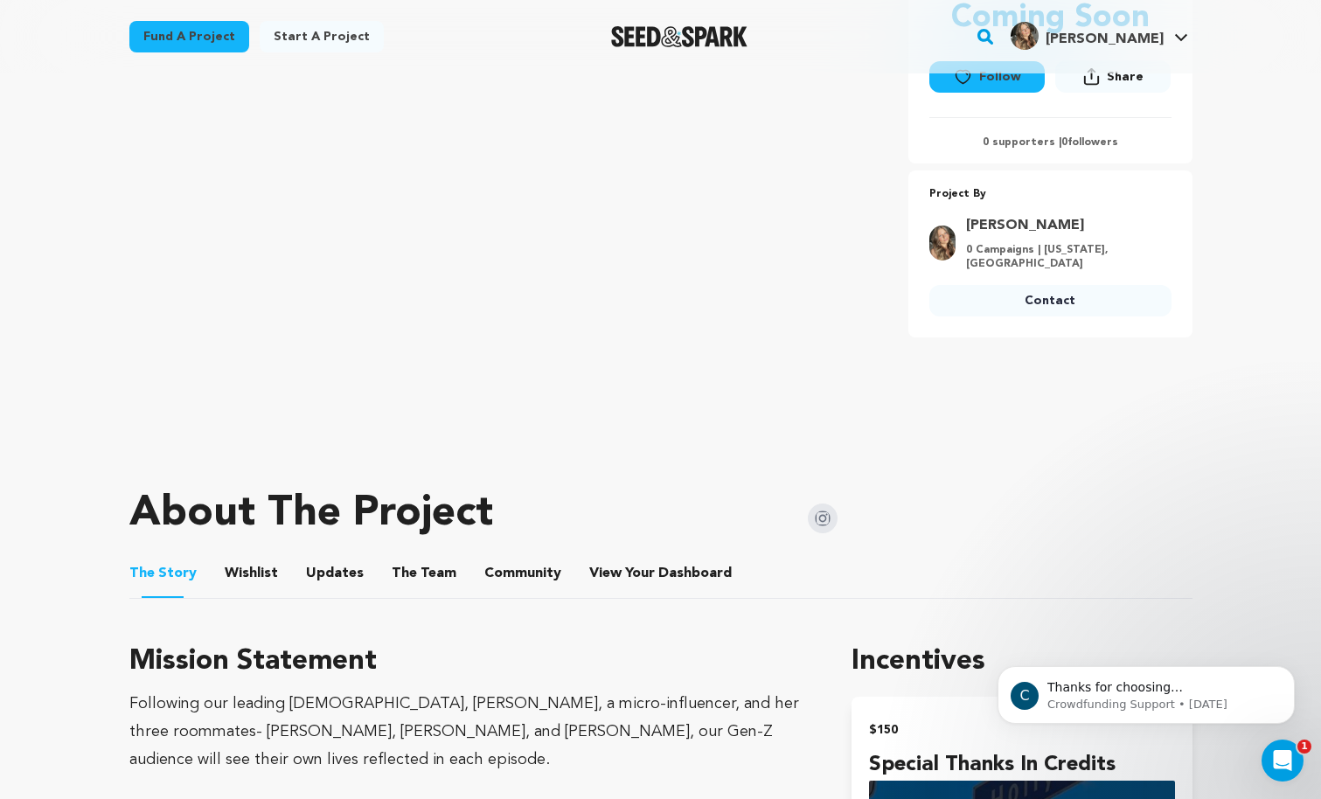
click at [241, 563] on button "Wishlist" at bounding box center [251, 577] width 42 height 42
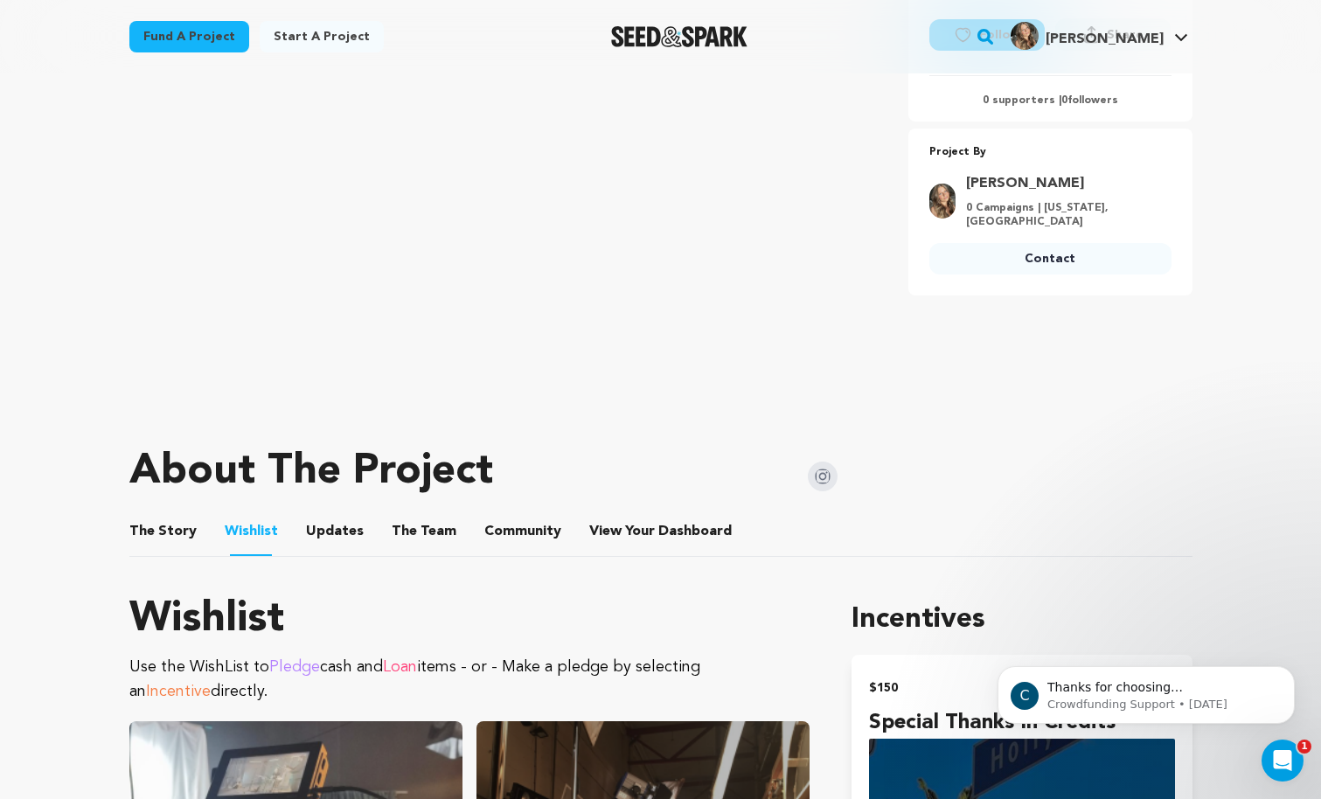
scroll to position [393, 0]
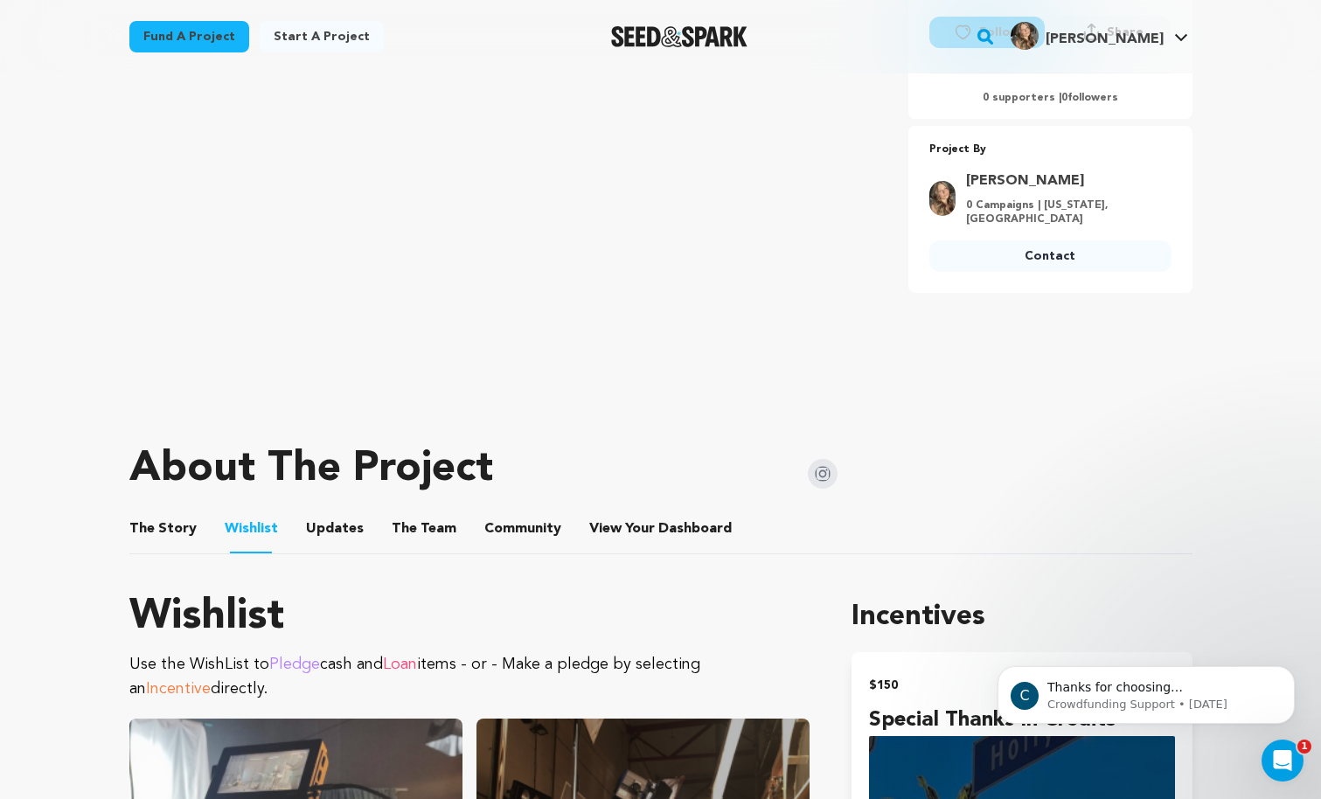
click at [327, 531] on button "Updates" at bounding box center [335, 532] width 42 height 42
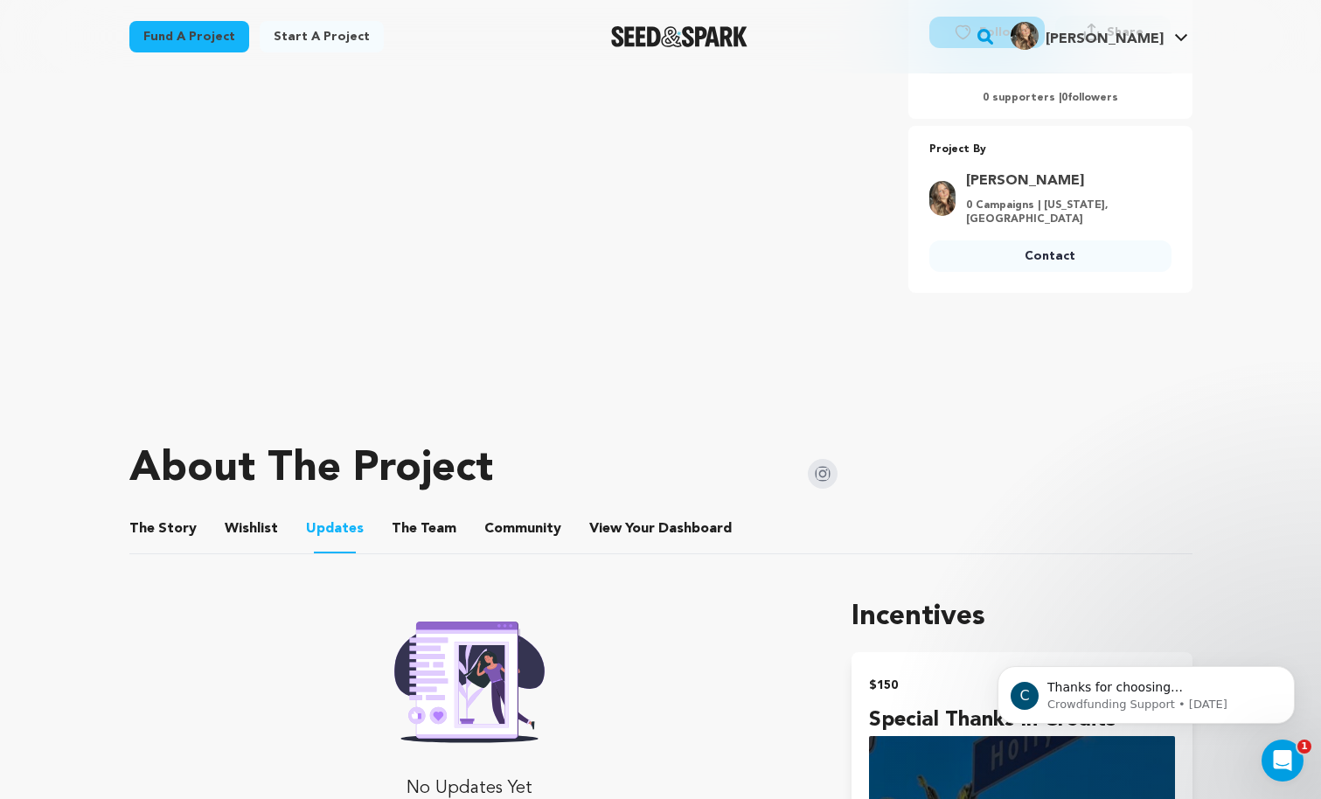
click at [253, 531] on button "Wishlist" at bounding box center [251, 532] width 42 height 42
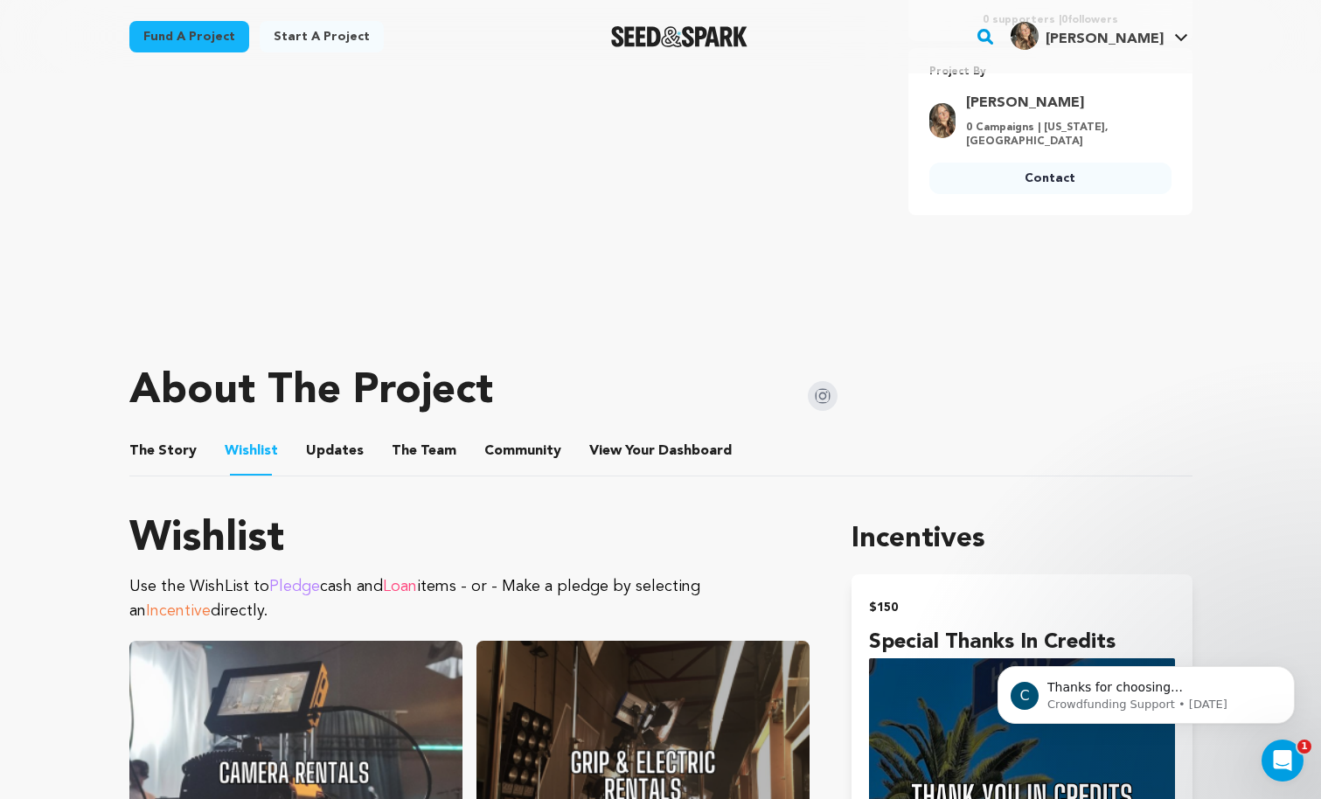
scroll to position [472, 0]
click at [288, 584] on span "Pledge" at bounding box center [294, 586] width 51 height 16
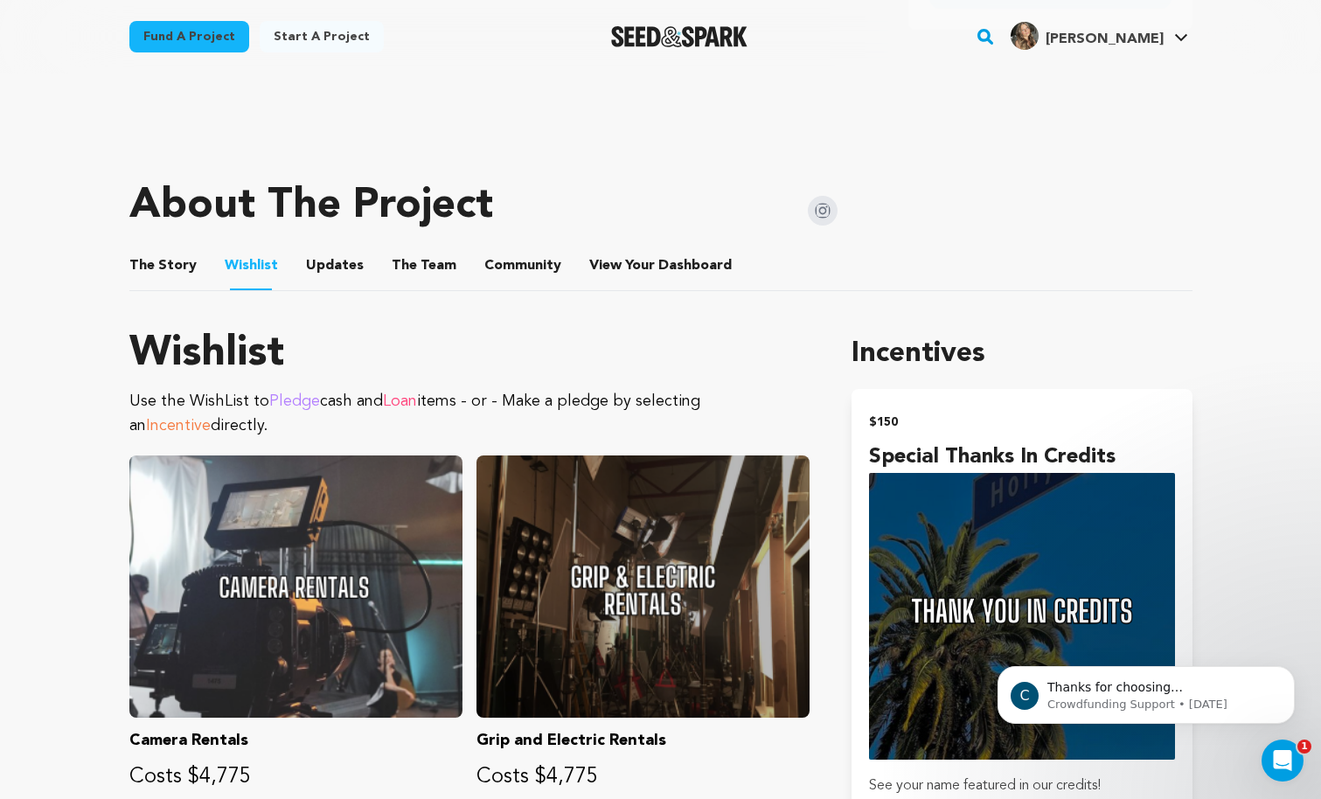
scroll to position [646, 0]
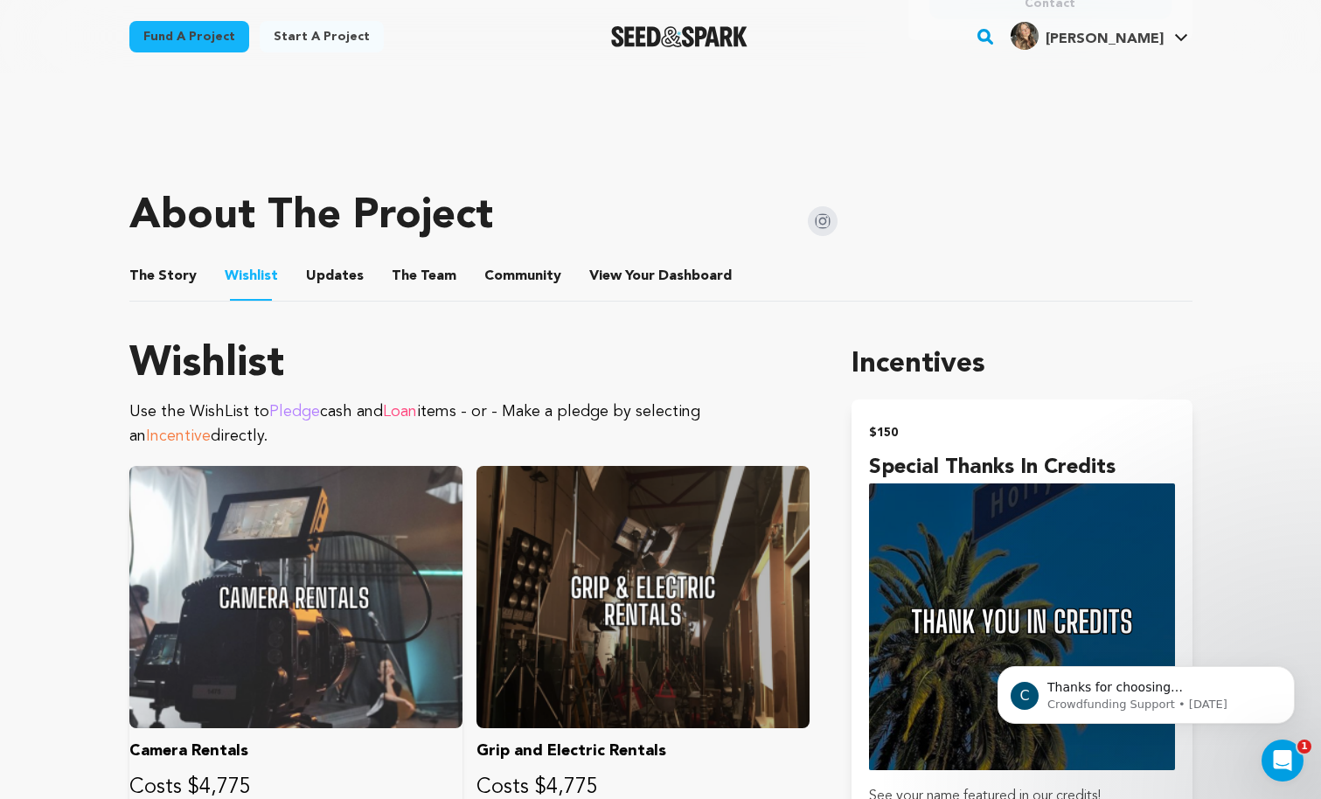
click at [412, 607] on div at bounding box center [295, 597] width 333 height 262
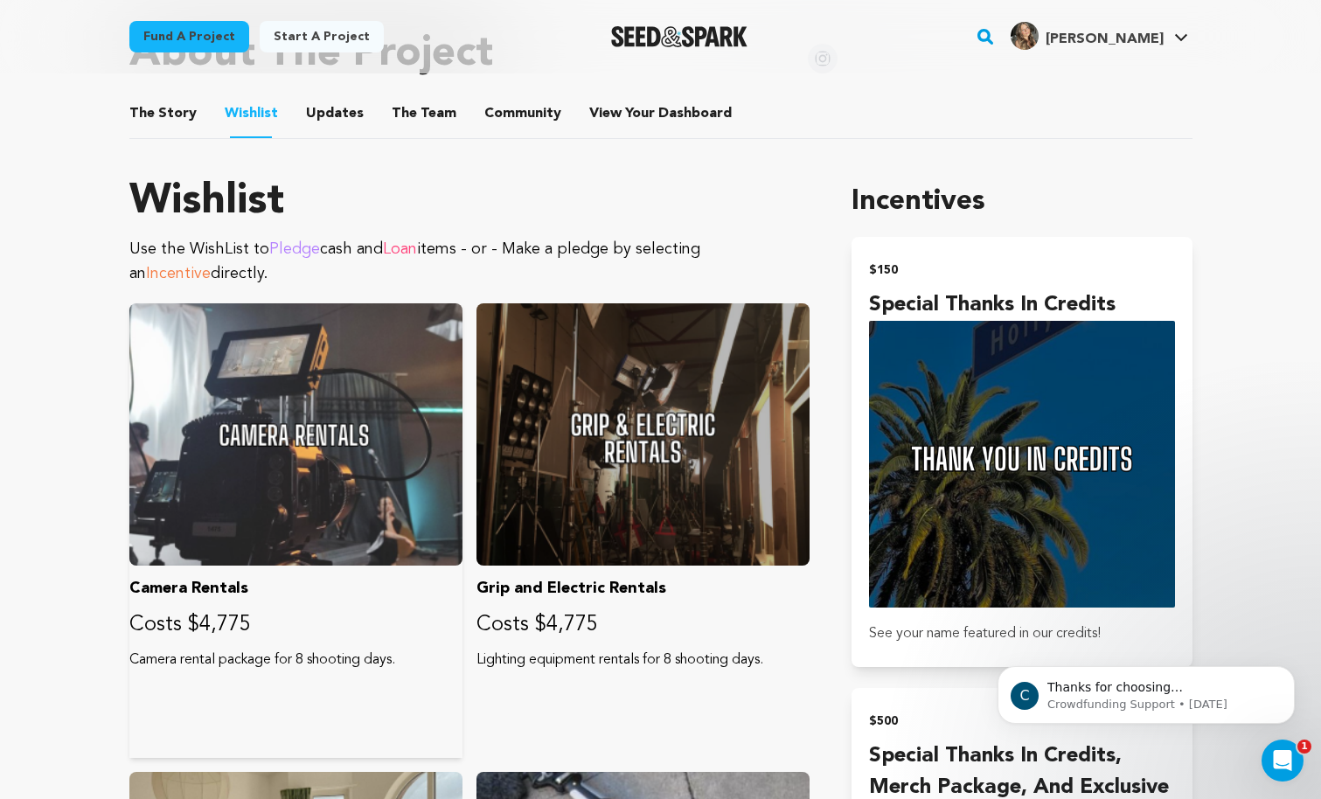
scroll to position [821, 0]
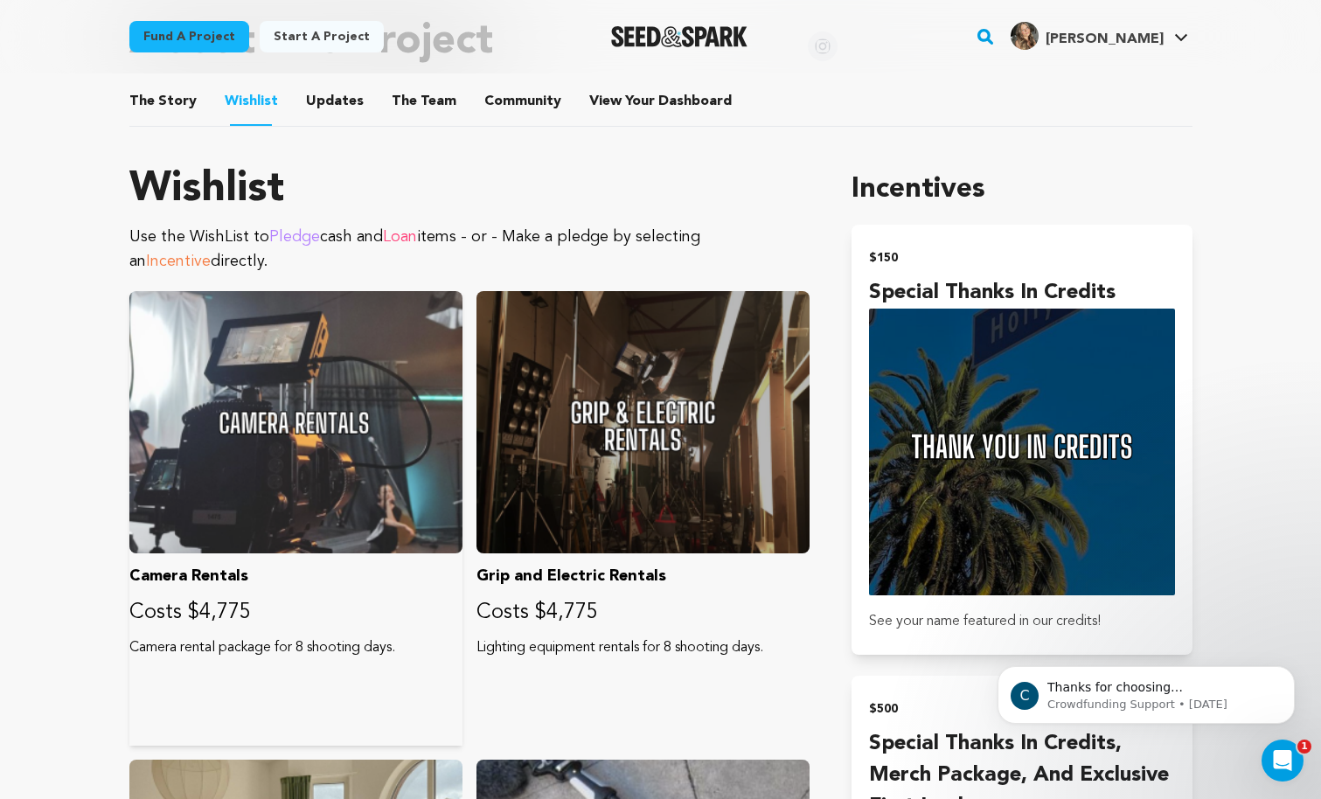
click at [165, 698] on div "Camera Rentals Costs $4,775 Camera rental package for 8 shooting days." at bounding box center [295, 518] width 333 height 455
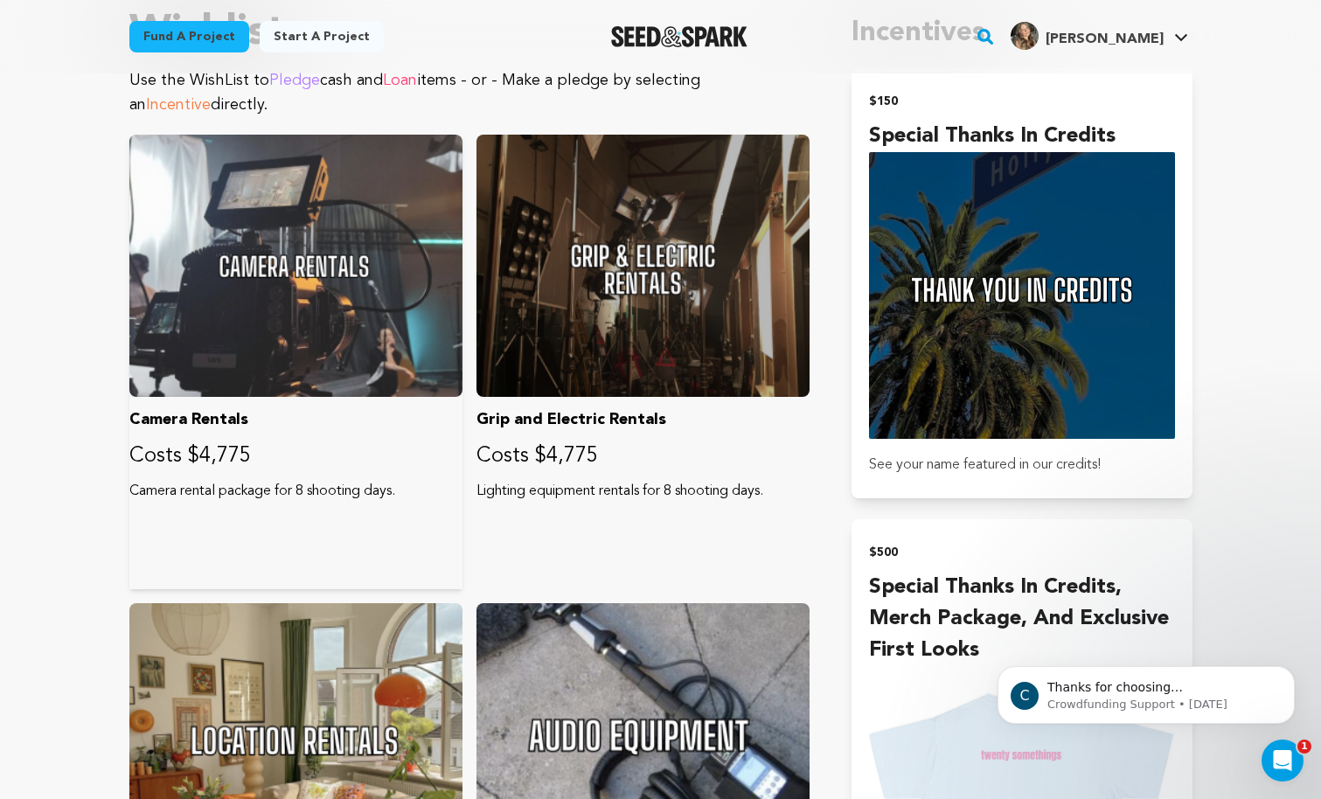
scroll to position [579, 0]
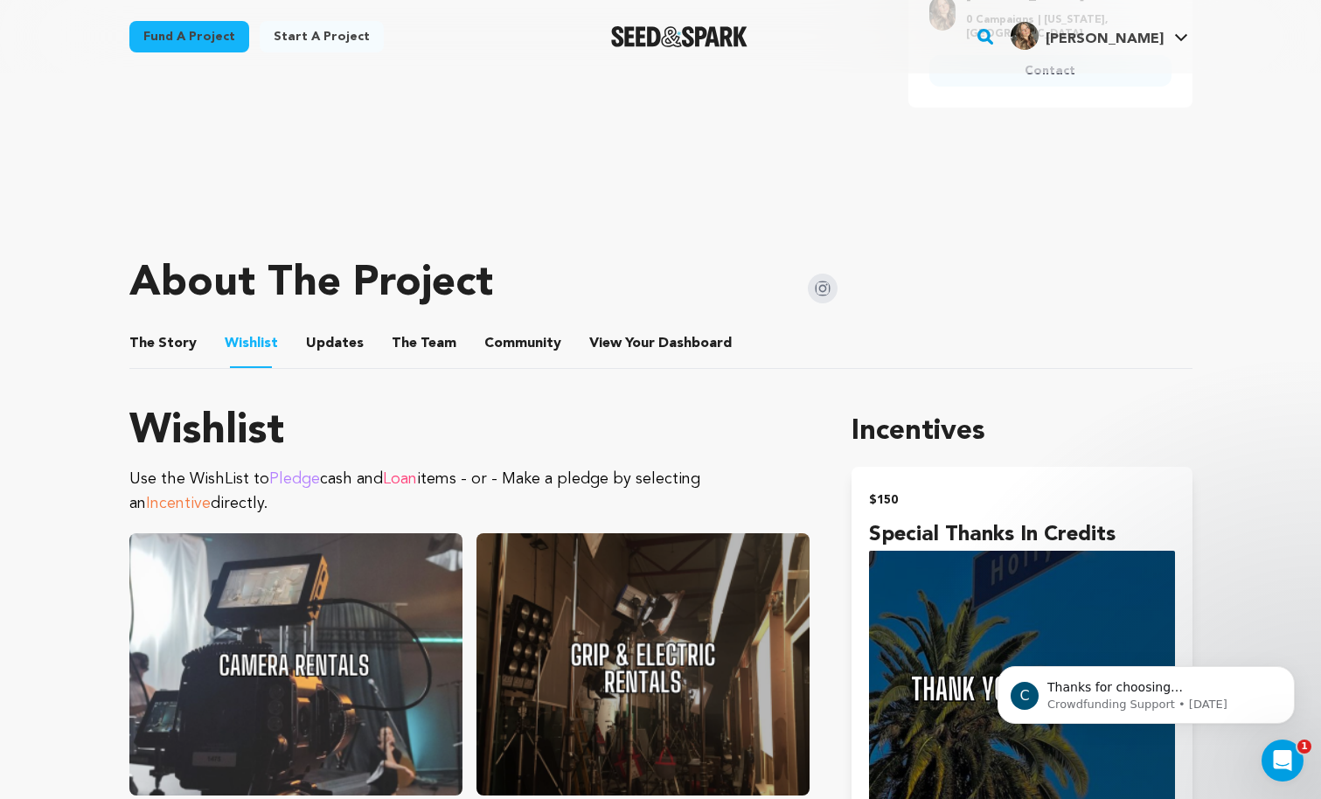
click at [502, 338] on button "Community" at bounding box center [523, 347] width 42 height 42
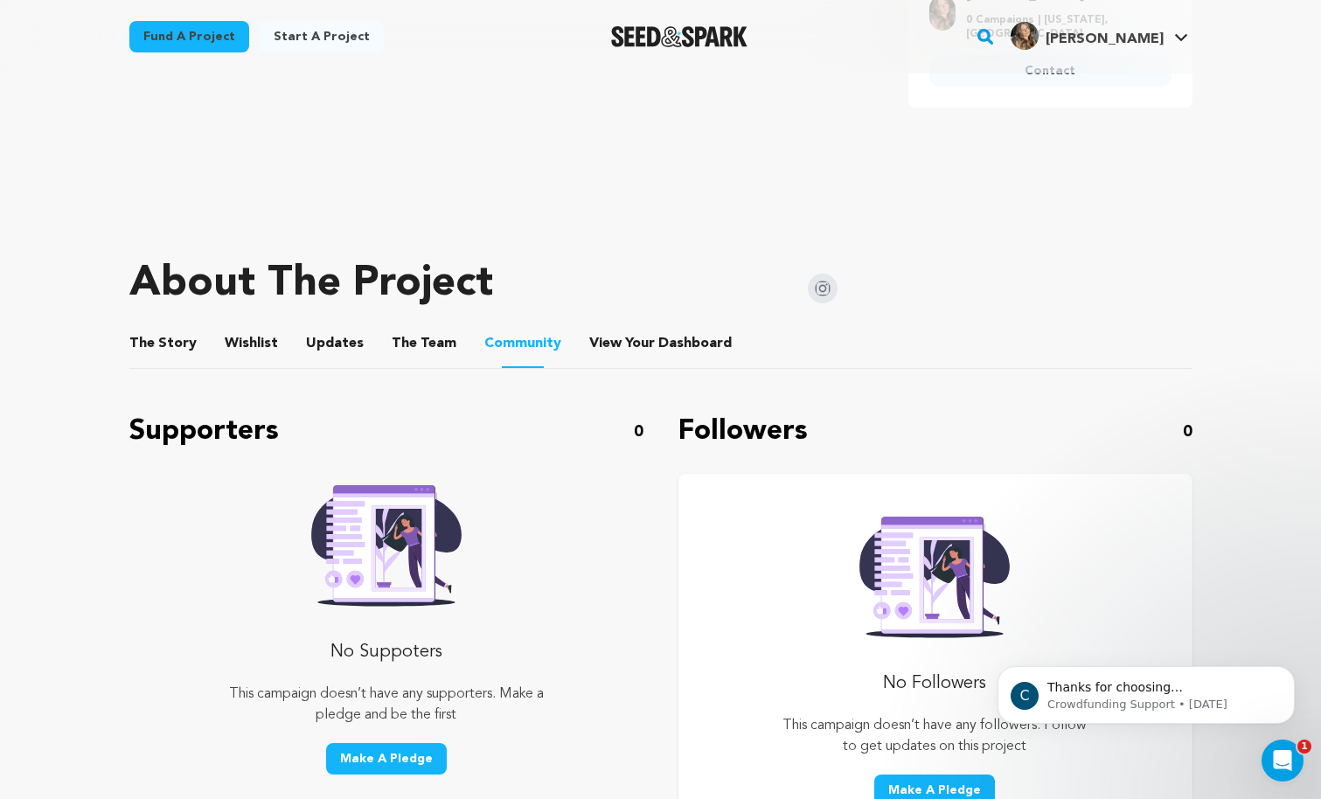
click at [618, 327] on button "View Your Dashboard" at bounding box center [610, 347] width 42 height 42
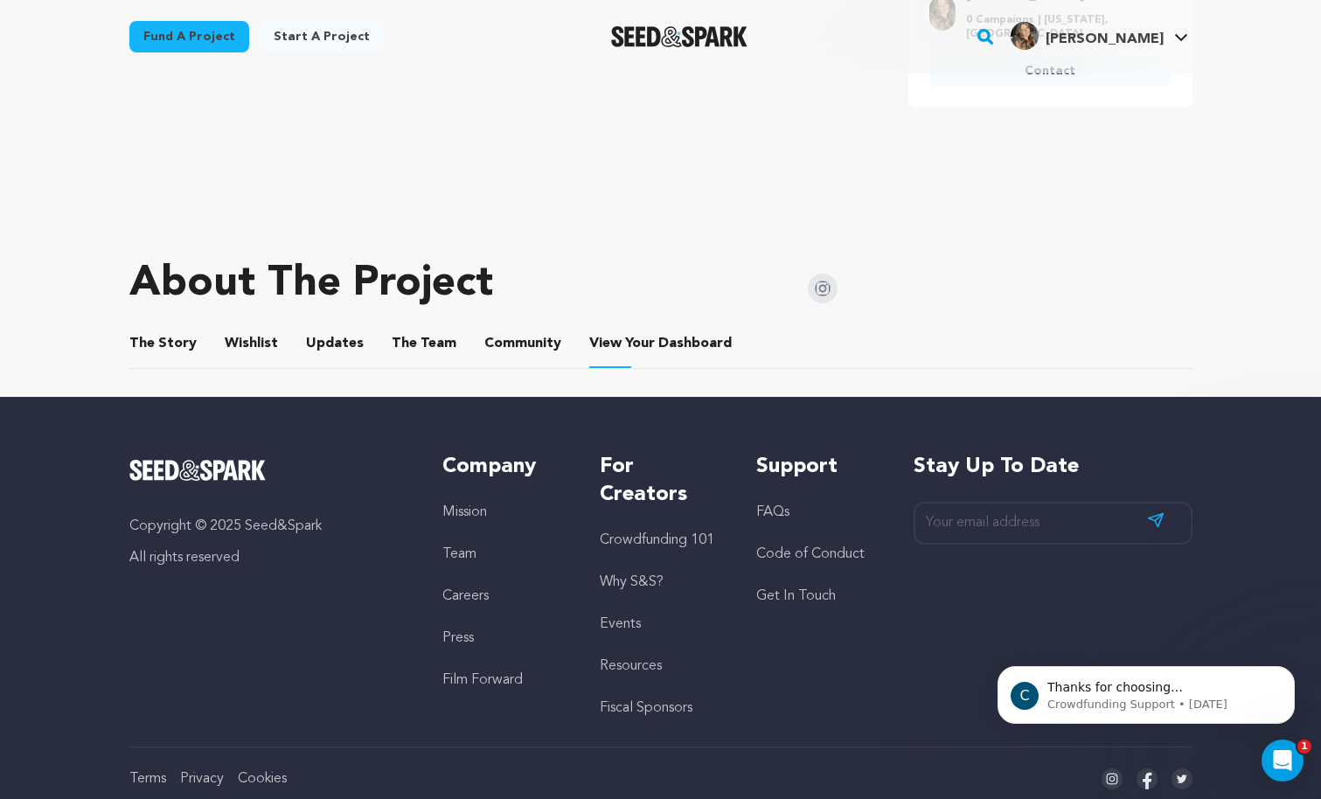
click at [324, 341] on button "Updates" at bounding box center [335, 347] width 42 height 42
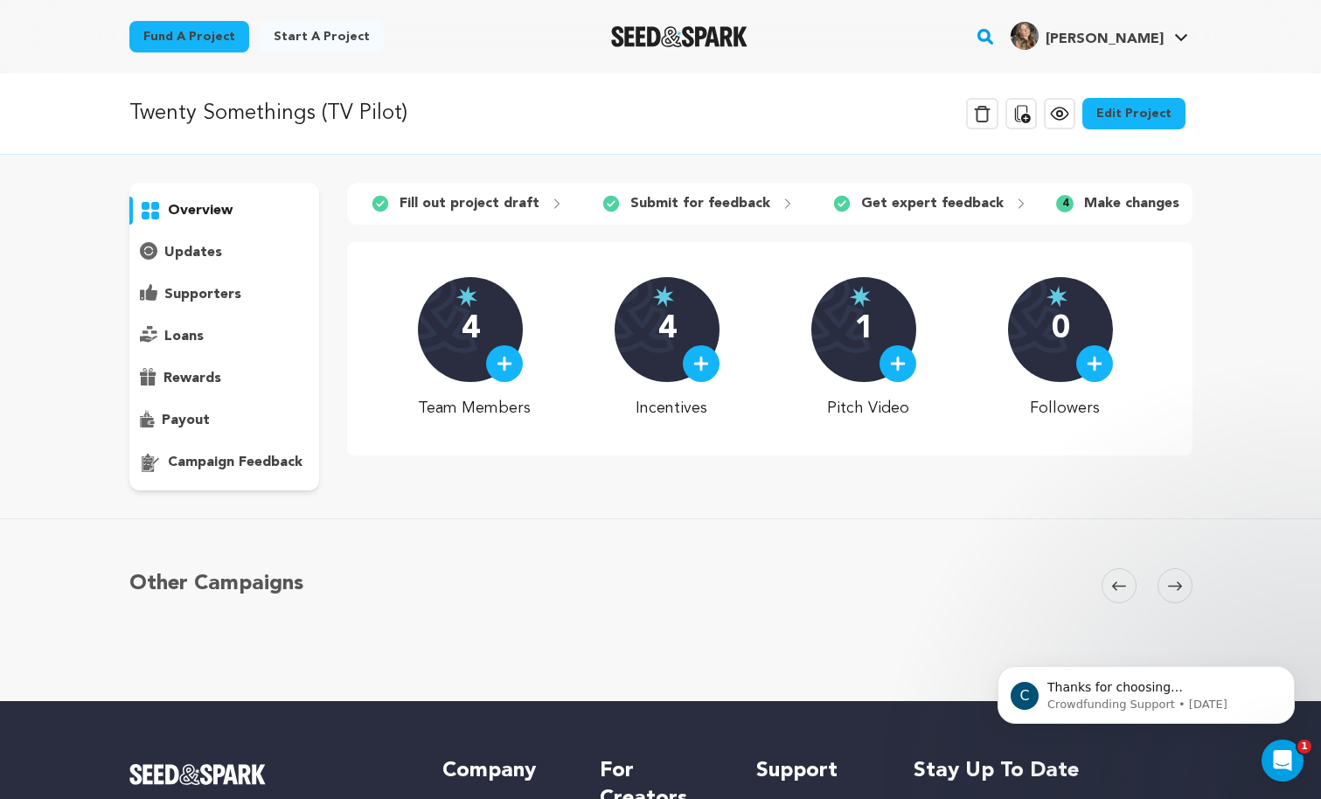
click at [219, 466] on p "campaign feedback" at bounding box center [235, 462] width 135 height 21
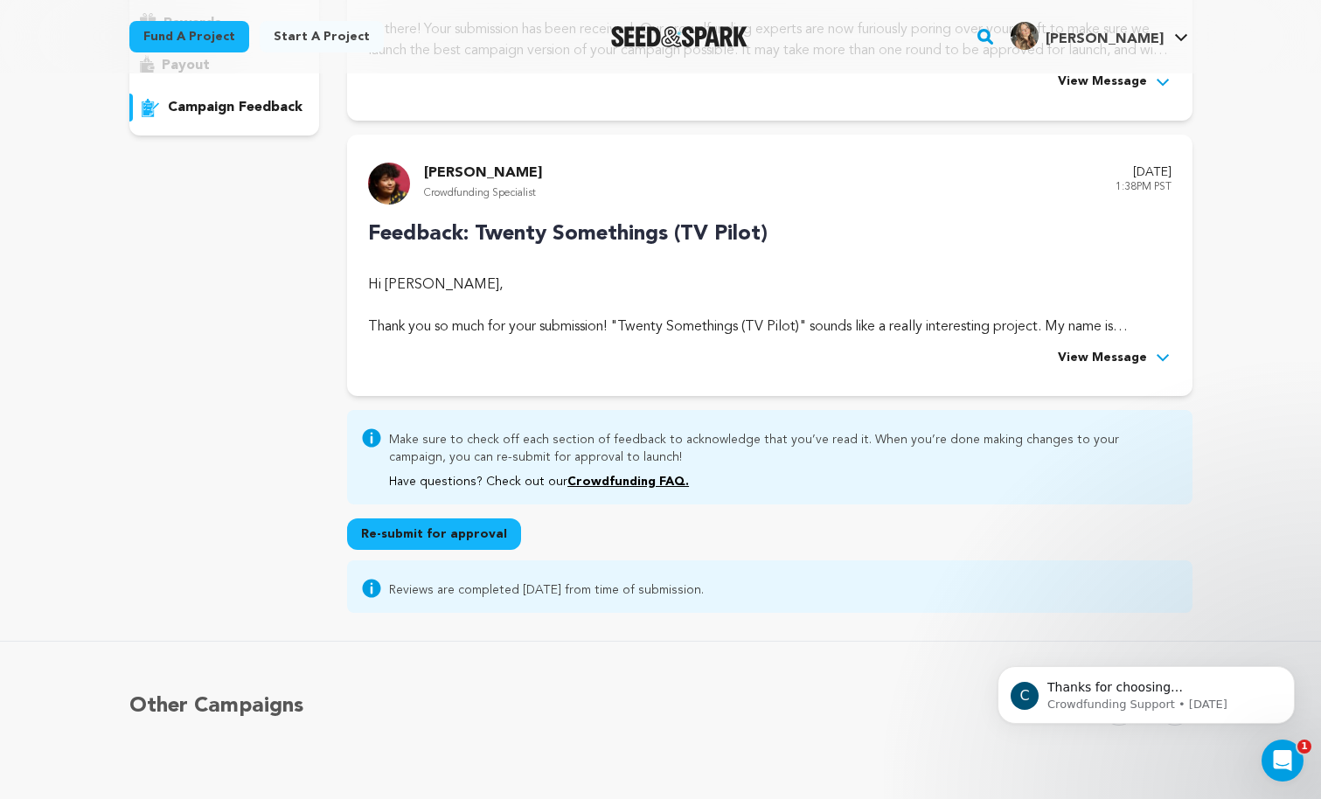
scroll to position [199, 0]
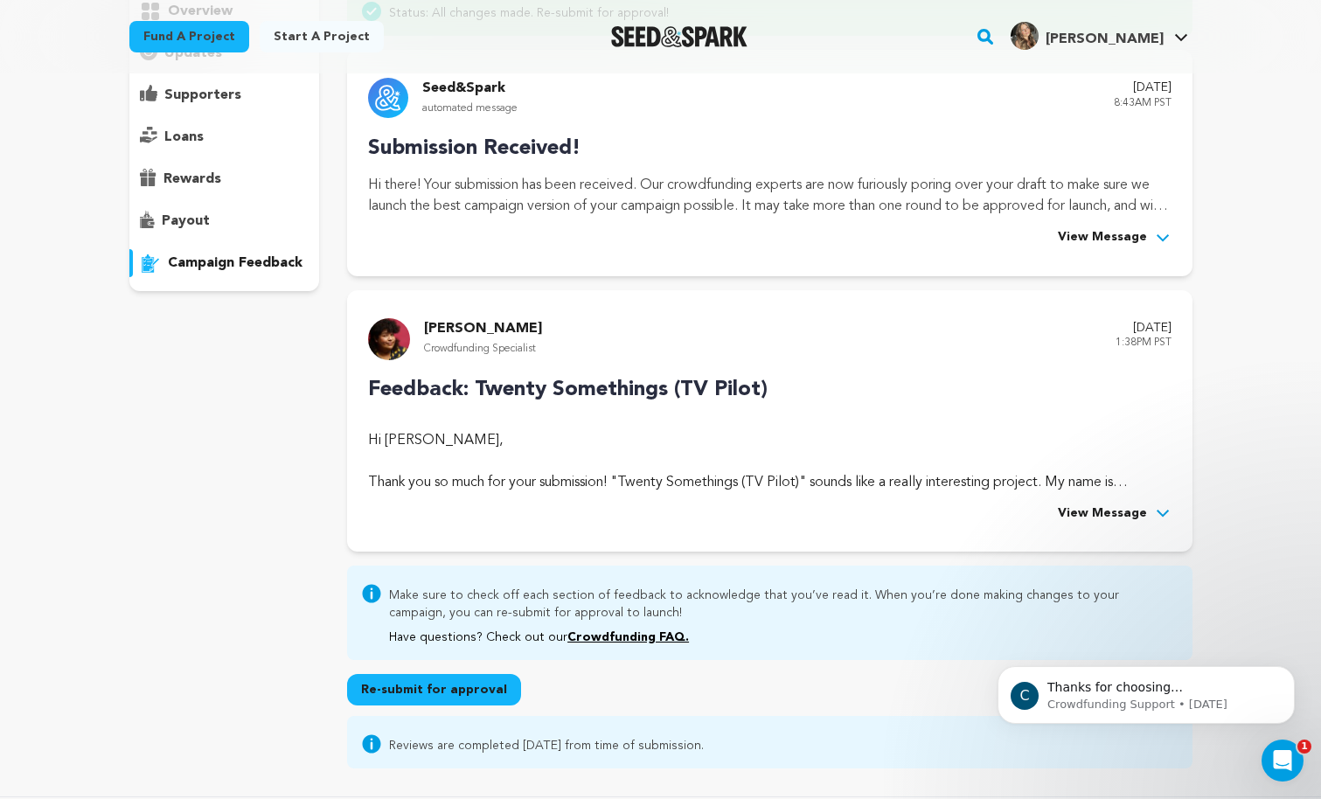
click at [1071, 512] on span "View Message" at bounding box center [1102, 514] width 89 height 21
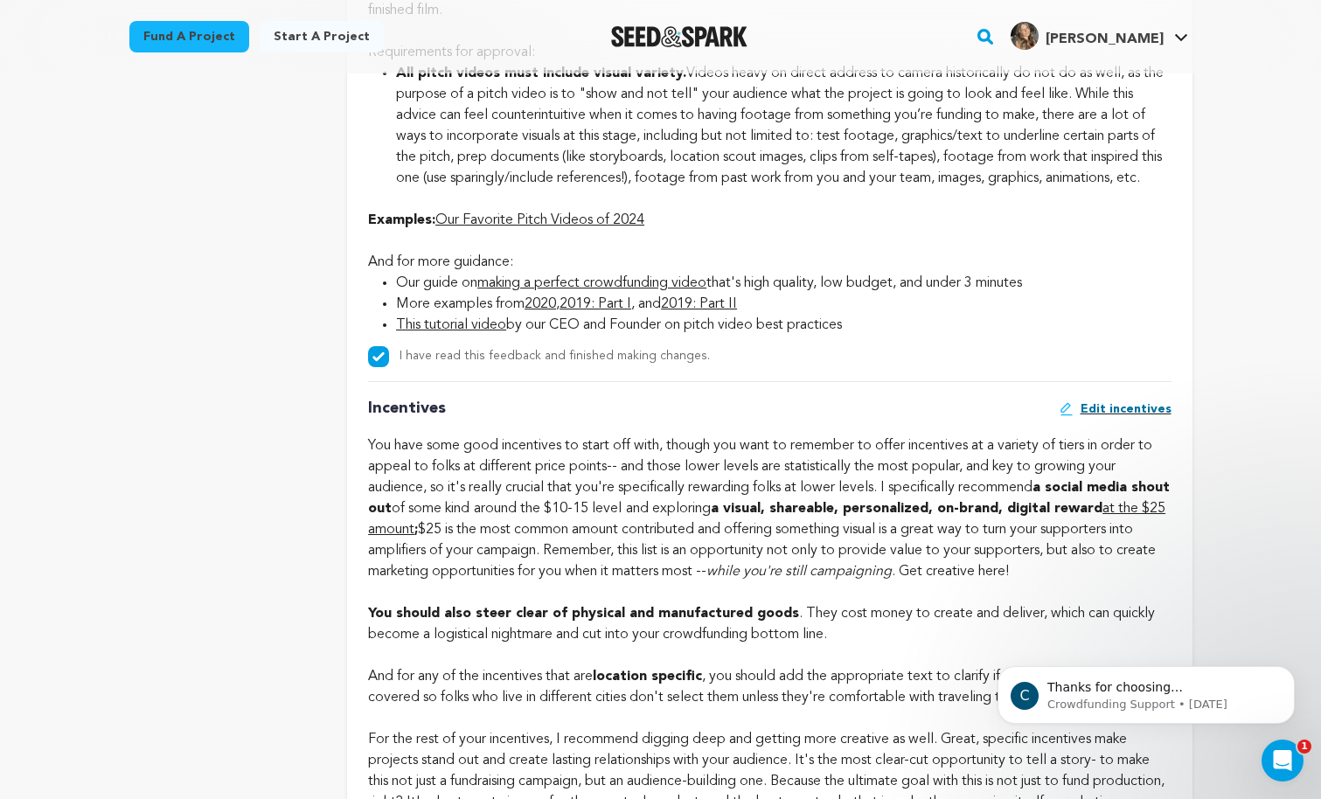
scroll to position [1886, 0]
